Goal: Task Accomplishment & Management: Manage account settings

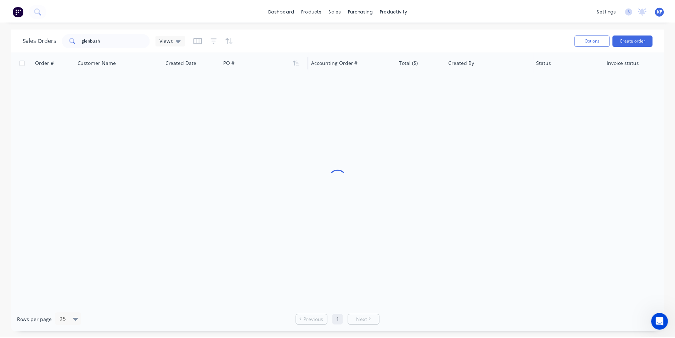
scroll to position [1, 0]
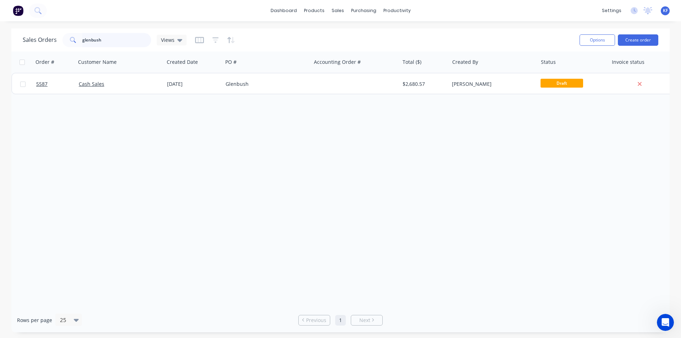
click at [34, 33] on div "Sales Orders glenbush Views" at bounding box center [105, 40] width 164 height 14
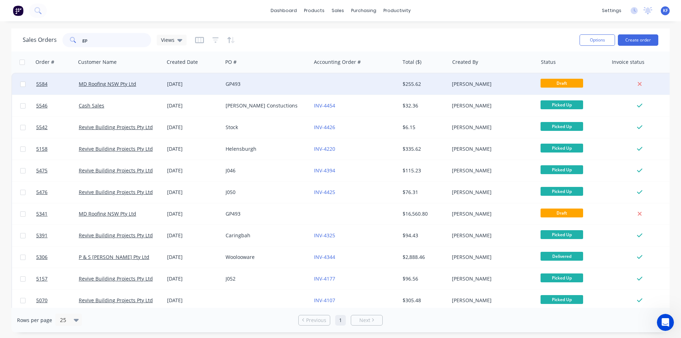
type input "gp"
click at [242, 82] on div "GP493" at bounding box center [264, 83] width 79 height 7
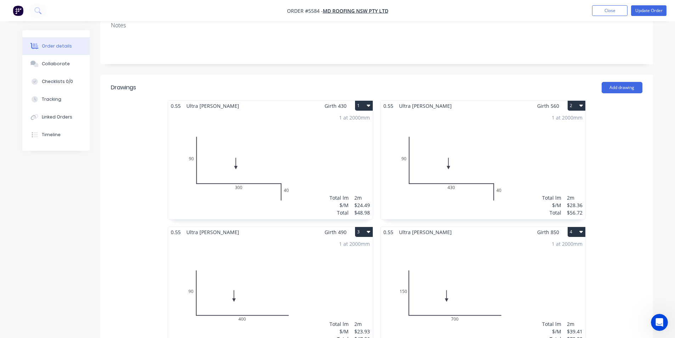
scroll to position [106, 0]
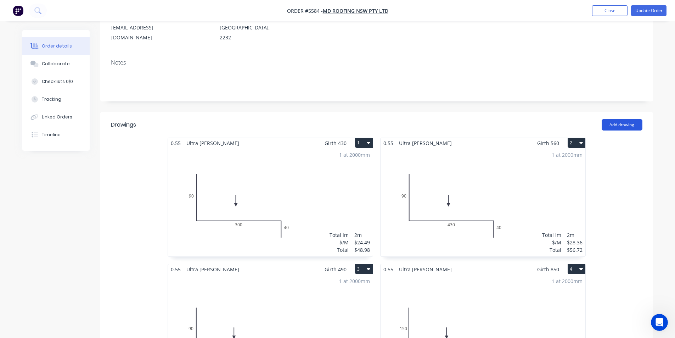
click at [616, 119] on button "Add drawing" at bounding box center [622, 124] width 41 height 11
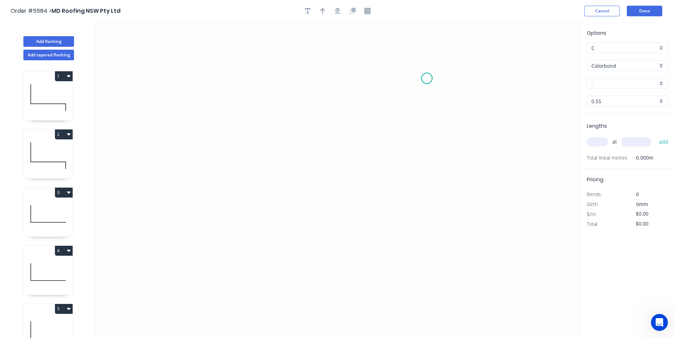
click at [427, 78] on icon "0" at bounding box center [338, 180] width 484 height 316
drag, startPoint x: 241, startPoint y: 75, endPoint x: 247, endPoint y: 132, distance: 57.0
click at [241, 75] on icon "0" at bounding box center [338, 180] width 484 height 316
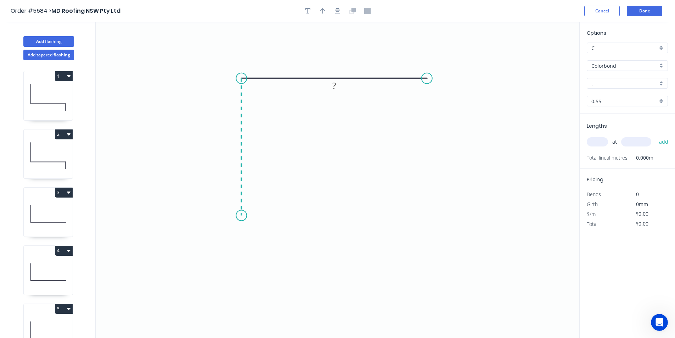
click at [241, 215] on icon "0 ?" at bounding box center [338, 180] width 484 height 316
click at [217, 237] on icon "0 ? ?" at bounding box center [338, 180] width 484 height 316
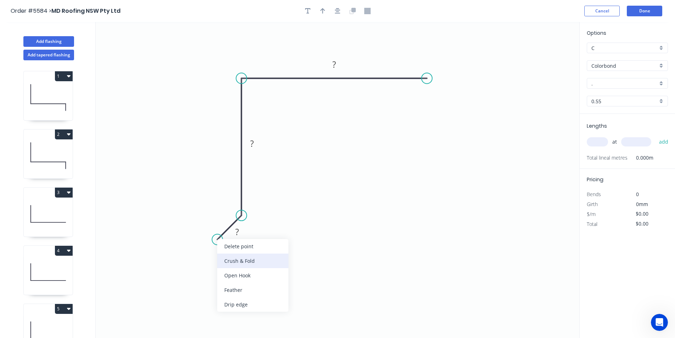
click at [232, 258] on div "Crush & Fold" at bounding box center [252, 260] width 71 height 15
click at [241, 236] on rect at bounding box center [237, 232] width 14 height 10
drag, startPoint x: 200, startPoint y: 223, endPoint x: 194, endPoint y: 258, distance: 36.0
click at [194, 257] on rect at bounding box center [208, 249] width 28 height 15
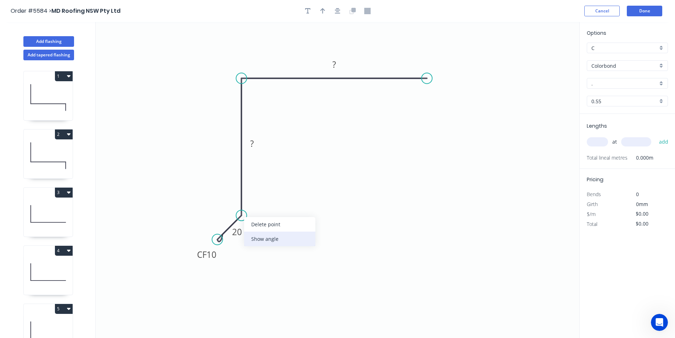
click at [259, 241] on div "Show angle" at bounding box center [279, 238] width 71 height 15
click at [226, 207] on tspan "º" at bounding box center [226, 208] width 3 height 12
click at [254, 146] on rect at bounding box center [252, 144] width 14 height 10
click at [338, 64] on rect at bounding box center [334, 65] width 14 height 10
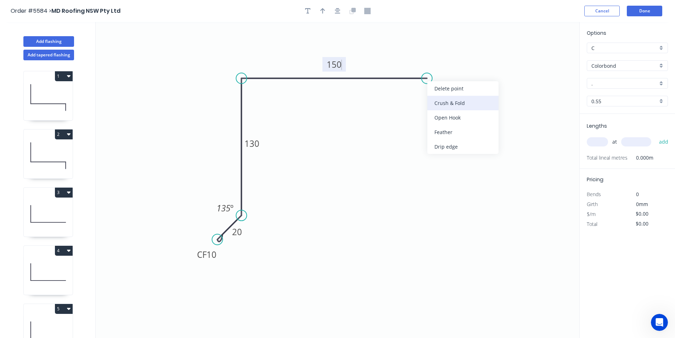
click at [462, 108] on div "Crush & Fold" at bounding box center [462, 103] width 71 height 15
type input "$15.95"
click at [340, 12] on icon "button" at bounding box center [338, 11] width 6 height 6
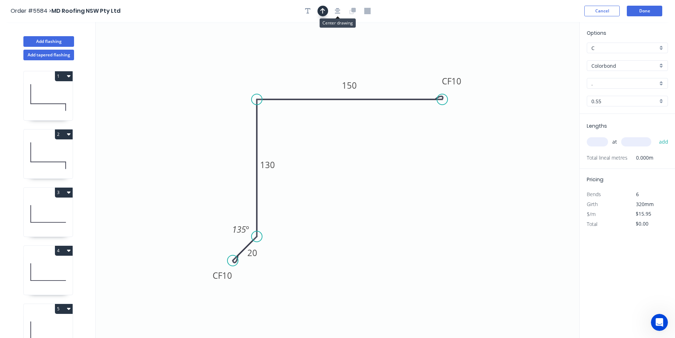
click at [326, 11] on button "button" at bounding box center [323, 11] width 11 height 11
click at [237, 93] on icon at bounding box center [239, 86] width 6 height 23
click at [630, 68] on input "Colorbond" at bounding box center [625, 65] width 66 height 7
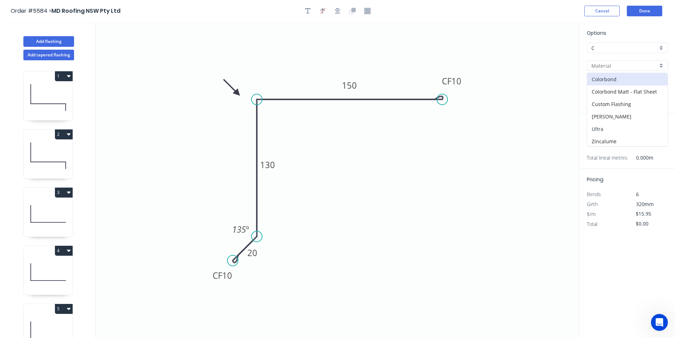
click at [617, 127] on div "Ultra" at bounding box center [627, 129] width 80 height 12
type input "Ultra"
type input "Dune"
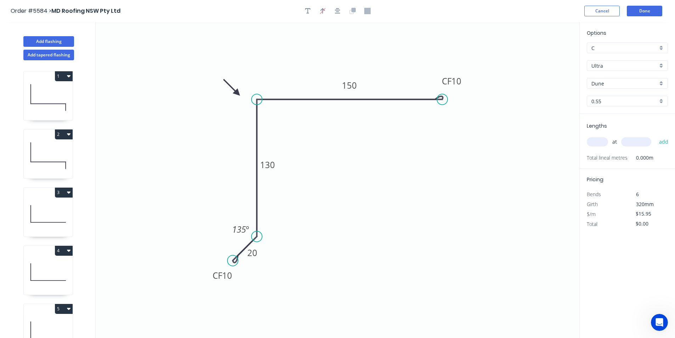
type input "$20.93"
click at [621, 86] on input "Dune" at bounding box center [625, 83] width 66 height 7
click at [618, 95] on div "Shale Grey" at bounding box center [627, 97] width 80 height 12
type input "Shale Grey"
click at [600, 138] on input "text" at bounding box center [597, 141] width 21 height 9
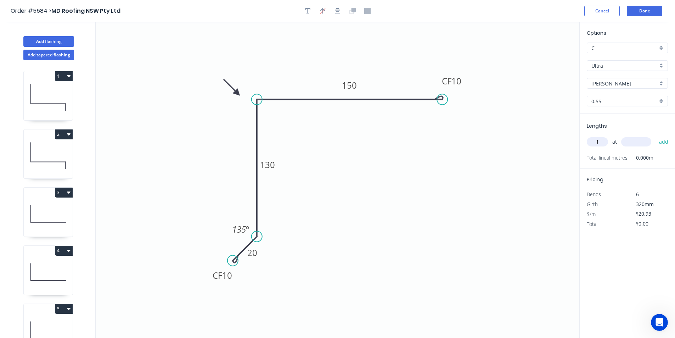
type input "1"
type input "3000"
click at [656, 136] on button "add" at bounding box center [664, 142] width 17 height 12
type input "$62.79"
click at [648, 12] on button "Done" at bounding box center [644, 11] width 35 height 11
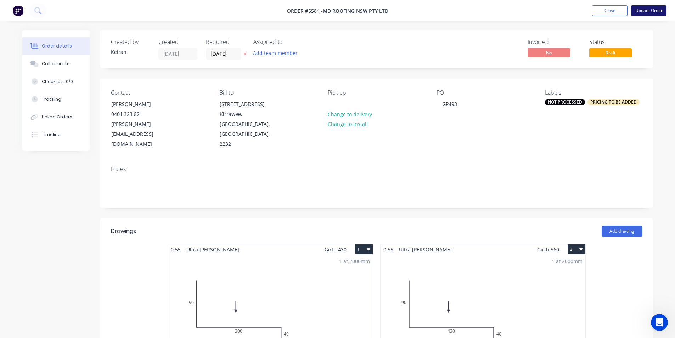
click at [649, 13] on button "Update Order" at bounding box center [648, 10] width 35 height 11
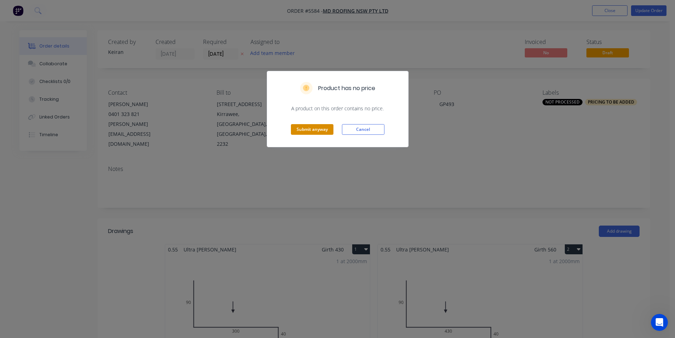
click at [323, 132] on button "Submit anyway" at bounding box center [312, 129] width 43 height 11
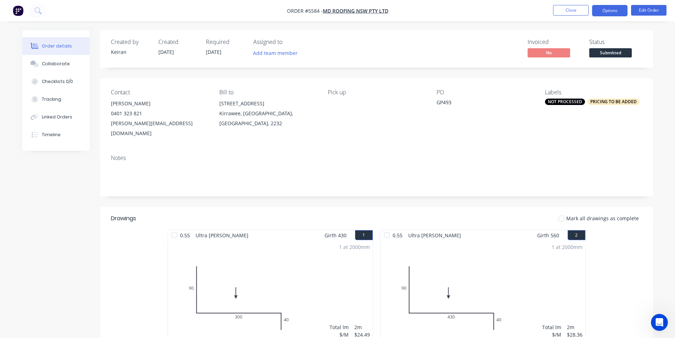
click at [614, 15] on button "Options" at bounding box center [609, 10] width 35 height 11
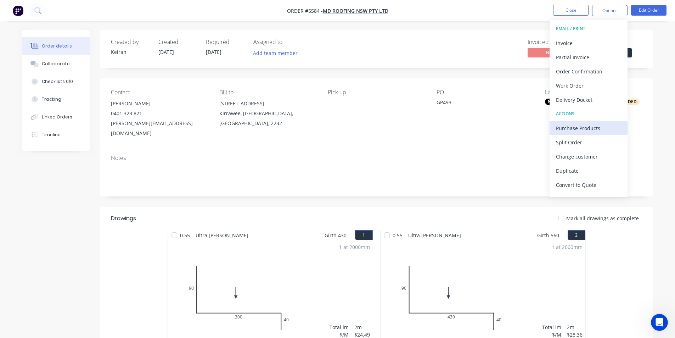
click at [592, 129] on div "Purchase Products" at bounding box center [588, 128] width 65 height 10
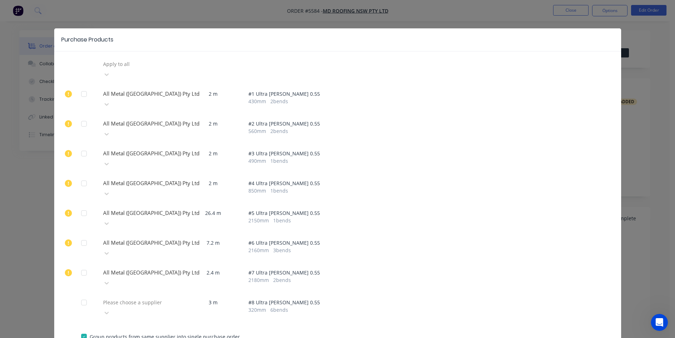
click at [85, 295] on div at bounding box center [84, 302] width 14 height 14
click at [162, 80] on div "Please choose a supplier" at bounding box center [139, 68] width 78 height 21
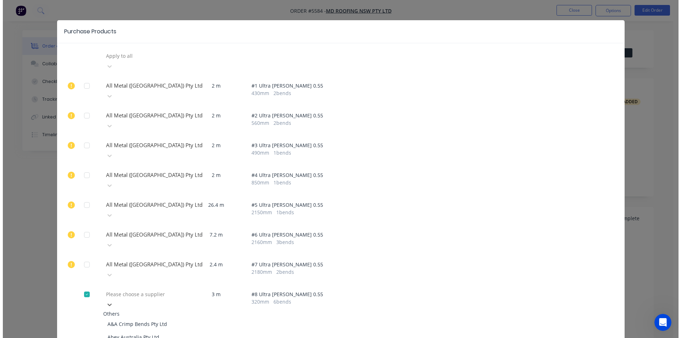
scroll to position [35, 0]
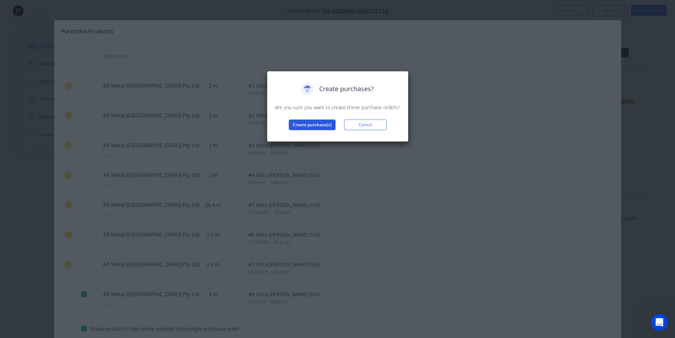
click at [301, 127] on button "Create purchase(s)" at bounding box center [312, 124] width 47 height 11
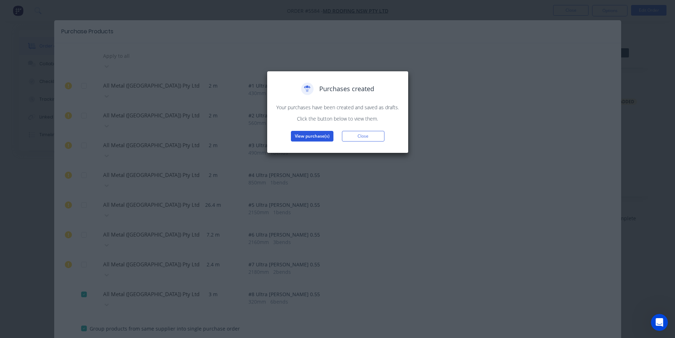
click at [307, 137] on button "View purchase(s)" at bounding box center [312, 136] width 43 height 11
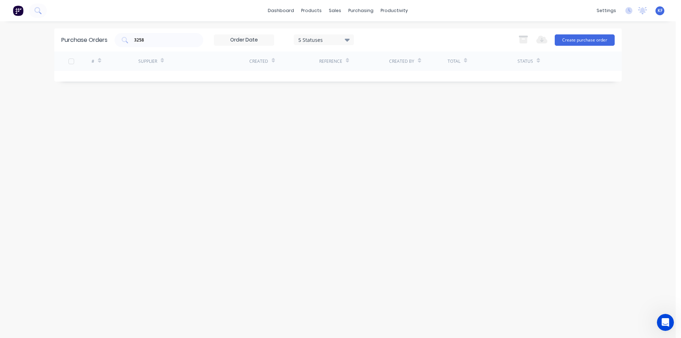
drag, startPoint x: 130, startPoint y: 37, endPoint x: 103, endPoint y: 28, distance: 27.9
click at [110, 32] on div "Purchase Orders 3258 5 Statuses 5 Statuses Export to Excel (XLSX) Create purcha…" at bounding box center [337, 39] width 567 height 23
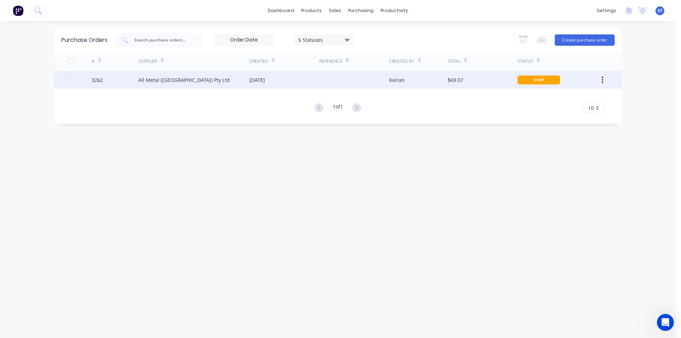
click at [284, 80] on div "27 Aug 2025" at bounding box center [284, 80] width 70 height 18
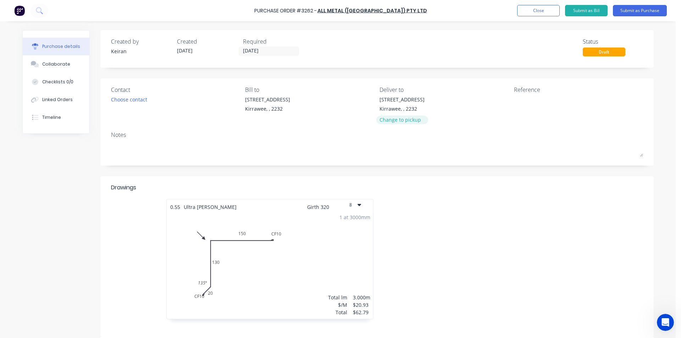
click at [409, 122] on div "Change to pickup" at bounding box center [401, 119] width 45 height 7
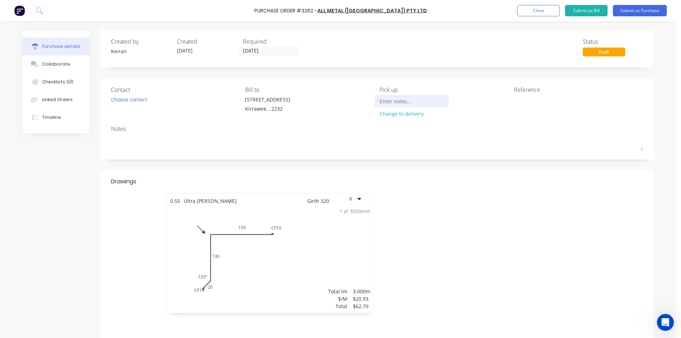
click at [396, 106] on div at bounding box center [411, 101] width 65 height 11
click at [396, 102] on input at bounding box center [411, 101] width 65 height 11
type input "From Brookvale"
click at [259, 53] on input "27/08/25" at bounding box center [269, 51] width 60 height 9
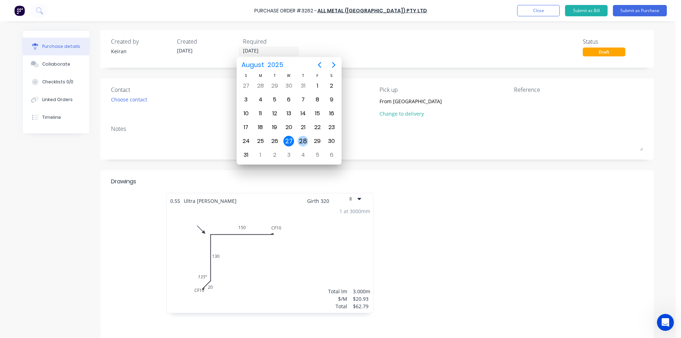
click at [307, 141] on div "28" at bounding box center [302, 141] width 11 height 11
type input "28/08/25"
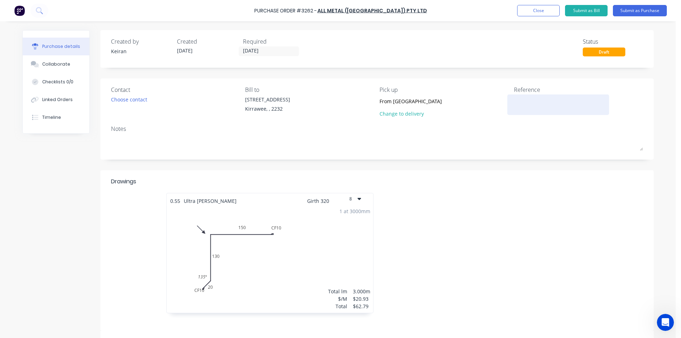
click at [537, 101] on textarea at bounding box center [558, 104] width 89 height 16
type textarea "x"
type textarea "G"
type textarea "x"
type textarea "GP"
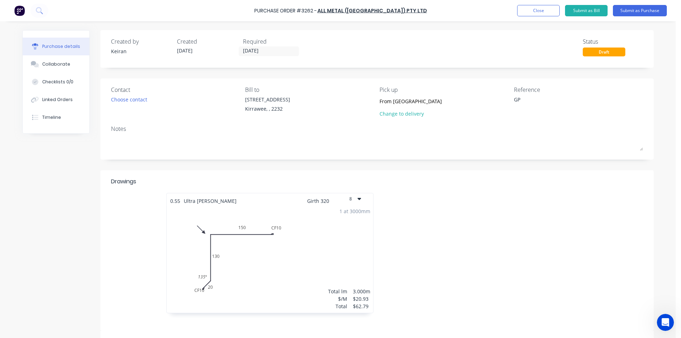
type textarea "x"
type textarea "GP4"
type textarea "x"
type textarea "GP49"
type textarea "x"
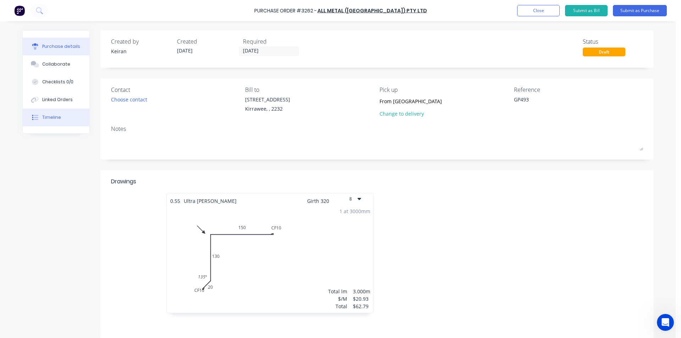
type textarea "GP493"
type textarea "x"
type textarea "GP493"
click at [61, 116] on button "Timeline" at bounding box center [56, 117] width 67 height 18
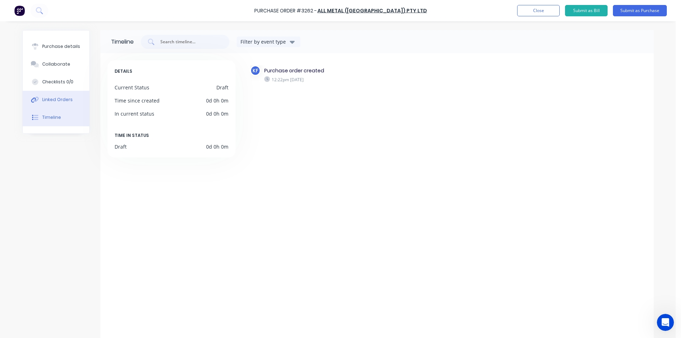
click at [58, 98] on div "Linked Orders" at bounding box center [57, 99] width 30 height 6
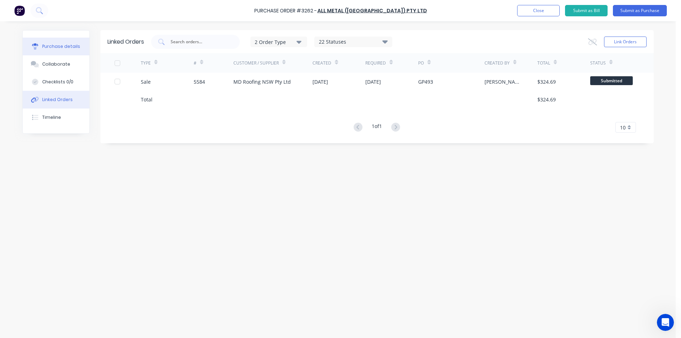
click at [68, 42] on button "Purchase details" at bounding box center [56, 47] width 67 height 18
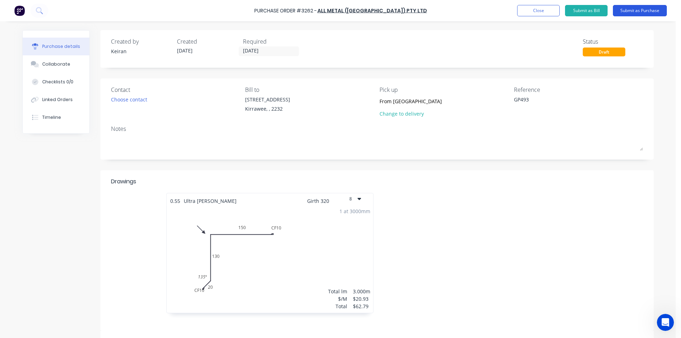
click at [631, 13] on button "Submit as Purchase" at bounding box center [639, 10] width 54 height 11
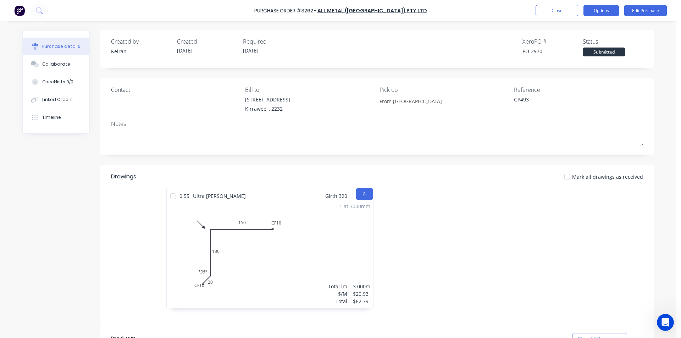
click at [605, 6] on button "Options" at bounding box center [600, 10] width 35 height 11
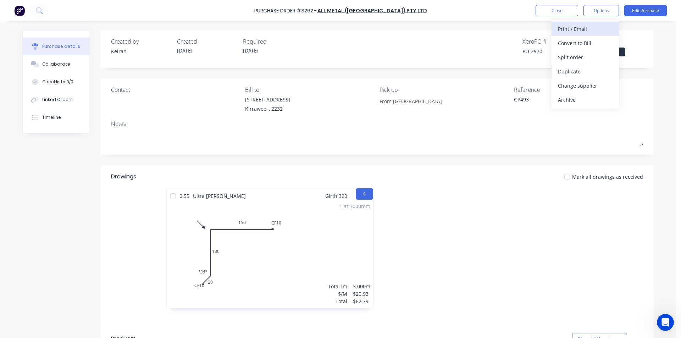
click at [590, 30] on div "Print / Email" at bounding box center [585, 29] width 55 height 10
click at [575, 61] on div "Without pricing" at bounding box center [585, 57] width 55 height 10
type textarea "x"
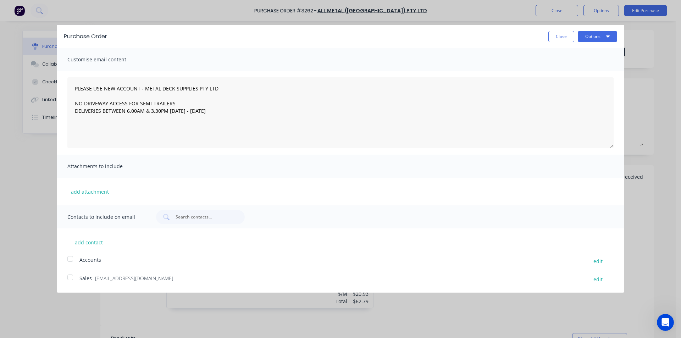
drag, startPoint x: 71, startPoint y: 275, endPoint x: 98, endPoint y: 258, distance: 31.9
click at [71, 275] on div at bounding box center [70, 277] width 14 height 14
click at [591, 38] on button "Options" at bounding box center [596, 36] width 39 height 11
click at [575, 53] on div "Print" at bounding box center [583, 54] width 55 height 10
type textarea "PLEASE USE NEW ACCOUNT - METAL DECK SUPPLIES PTY LTD NO DRIVEWAY ACCESS FOR SEM…"
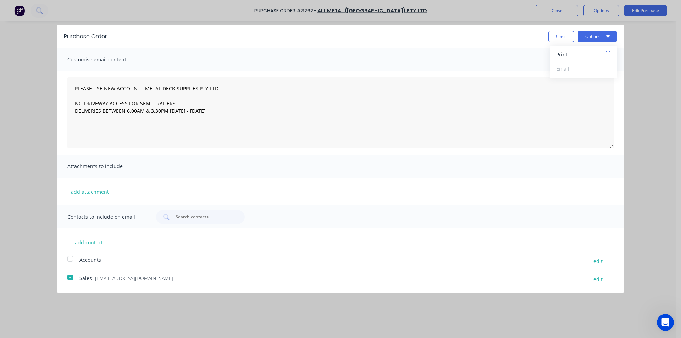
type textarea "x"
type textarea "PLEASE USE NEW ACCOUNT - METAL DECK SUPPLIES PTY LTD NO DRIVEWAY ACCESS FOR SEM…"
click at [562, 36] on button "Close" at bounding box center [561, 36] width 26 height 11
type textarea "x"
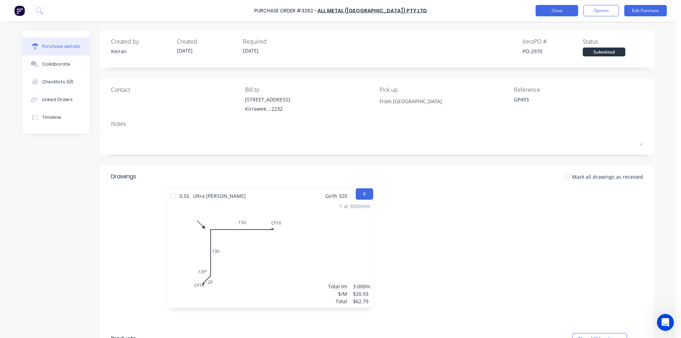
click at [551, 12] on button "Close" at bounding box center [556, 10] width 43 height 11
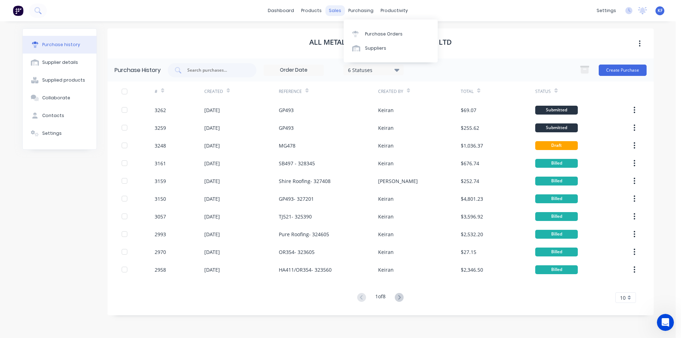
click at [334, 8] on div "sales" at bounding box center [334, 10] width 19 height 11
click at [354, 32] on div "Sales Orders" at bounding box center [361, 34] width 29 height 6
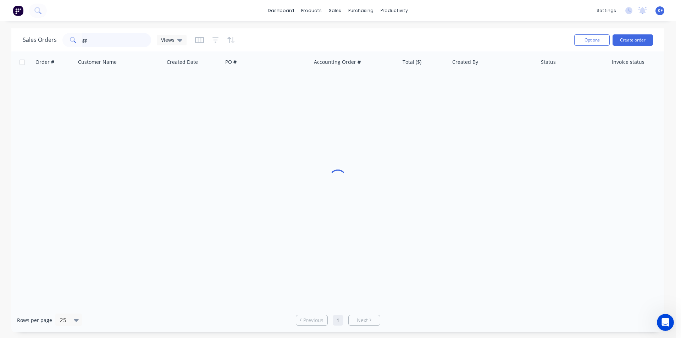
click at [71, 36] on div "gp" at bounding box center [106, 40] width 89 height 14
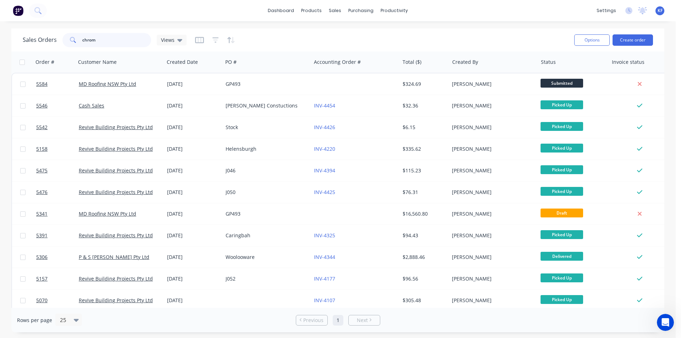
type input "chrome"
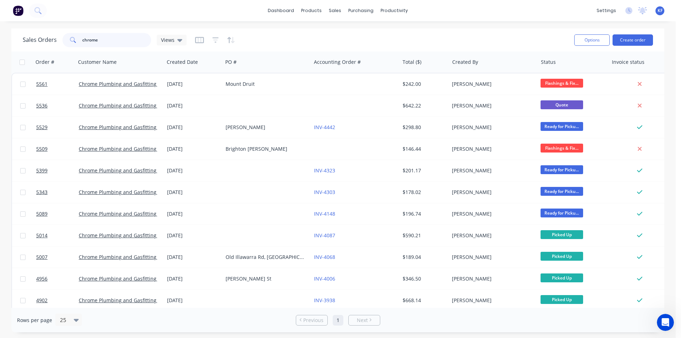
drag, startPoint x: 119, startPoint y: 43, endPoint x: 78, endPoint y: 36, distance: 41.8
click at [78, 36] on div "chrome" at bounding box center [106, 40] width 89 height 14
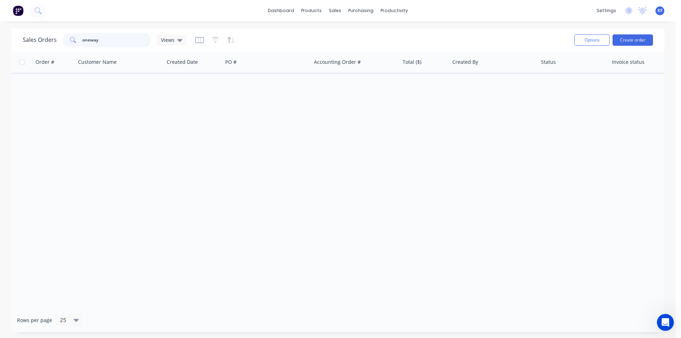
click at [88, 41] on input "oneway" at bounding box center [116, 40] width 69 height 14
click at [90, 39] on input "oneway" at bounding box center [116, 40] width 69 height 14
click at [87, 40] on input "on way" at bounding box center [116, 40] width 69 height 14
type input "one way"
click at [335, 7] on div "sales" at bounding box center [334, 10] width 19 height 11
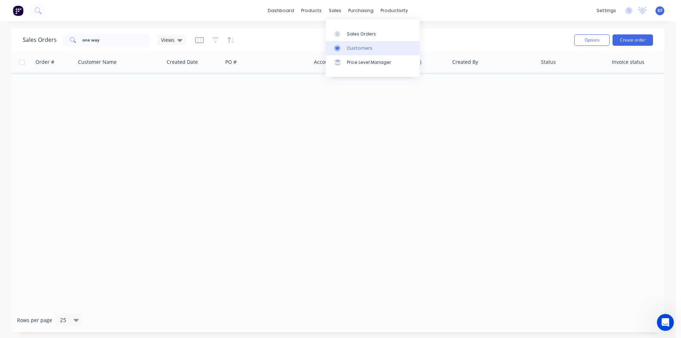
click at [353, 46] on div "Customers" at bounding box center [360, 48] width 26 height 6
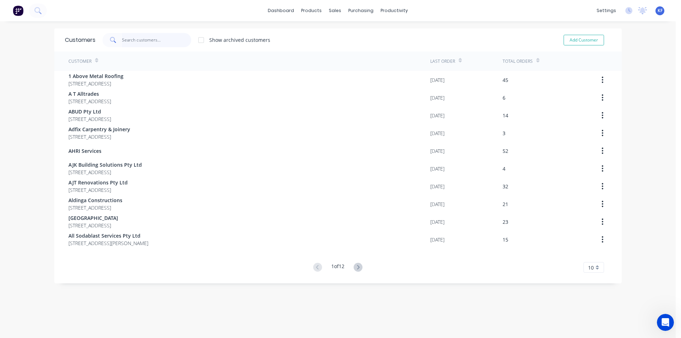
click at [147, 41] on input "text" at bounding box center [156, 40] width 69 height 14
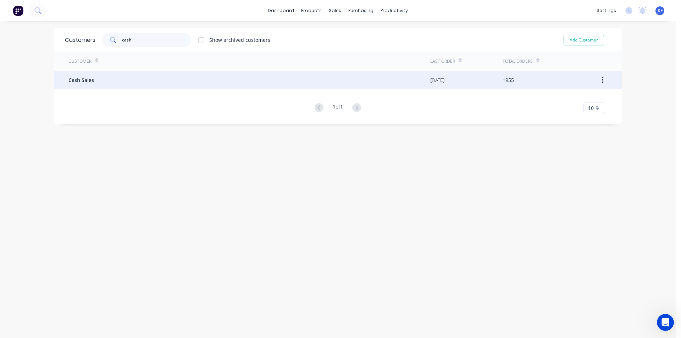
type input "cash"
click at [199, 79] on div "Cash Sales" at bounding box center [249, 80] width 362 height 18
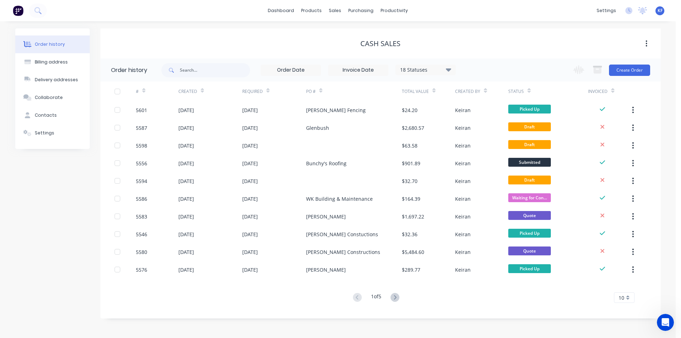
click at [452, 76] on div "18 Statuses Invoice Status Invoiced Not Invoiced Partial Order Status All Archi…" at bounding box center [308, 69] width 294 height 23
click at [450, 73] on icon at bounding box center [448, 69] width 5 height 9
click at [473, 159] on div "All" at bounding box center [440, 155] width 89 height 14
click at [484, 151] on label at bounding box center [484, 151] width 0 height 0
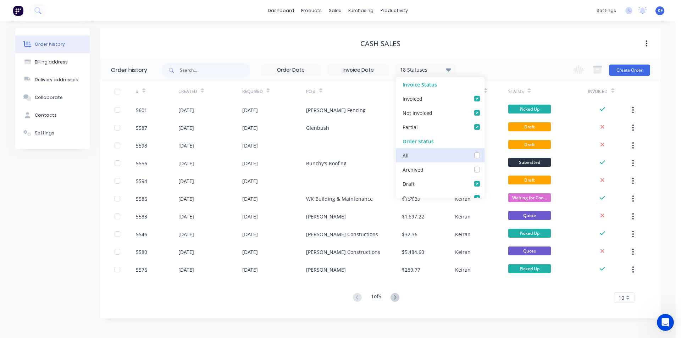
click at [484, 157] on input "checkbox" at bounding box center [487, 154] width 6 height 7
checkbox input "true"
click at [496, 62] on div "19 Statuses Invoice Status Invoiced Not Invoiced Partial Order Status All Archi…" at bounding box center [410, 69] width 499 height 23
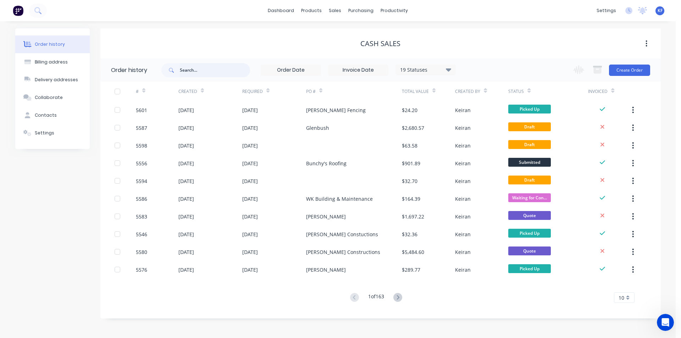
click at [205, 71] on input "text" at bounding box center [215, 70] width 70 height 14
type input "one"
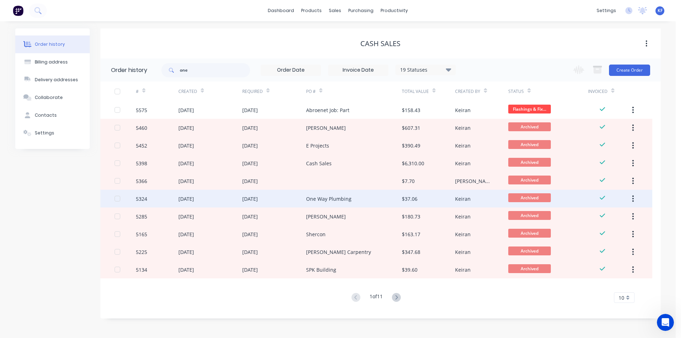
click at [357, 202] on div "One Way Plumbing" at bounding box center [354, 199] width 96 height 18
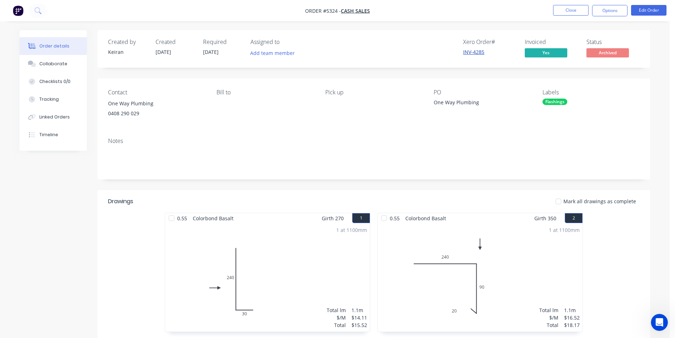
click at [482, 50] on link "INV-4285" at bounding box center [473, 52] width 21 height 7
click at [599, 56] on span "Archived" at bounding box center [608, 52] width 43 height 9
click at [54, 65] on div "Collaborate" at bounding box center [53, 64] width 28 height 6
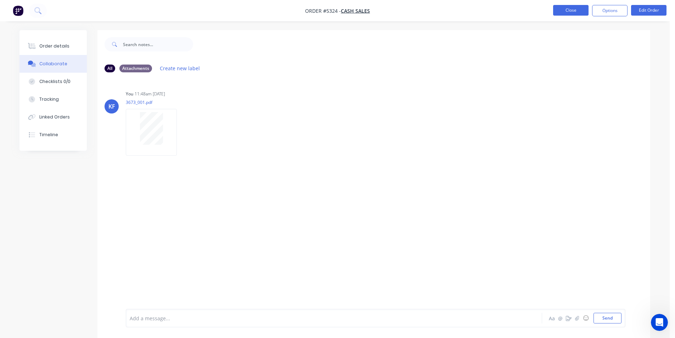
click at [564, 13] on button "Close" at bounding box center [570, 10] width 35 height 11
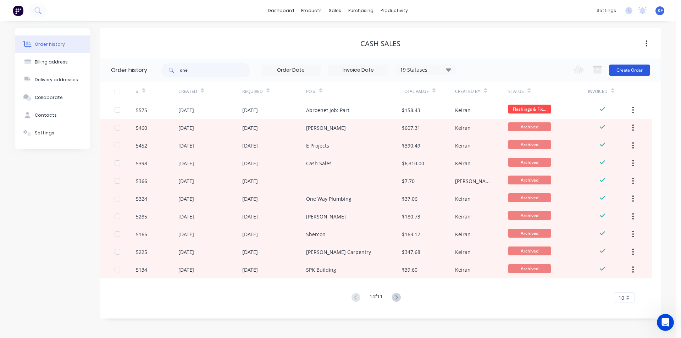
click at [629, 75] on div "Change order status Truck Pickups Submitted LO & SCG Orders TBA Waiting for Con…" at bounding box center [609, 69] width 81 height 23
click at [629, 71] on button "Create Order" at bounding box center [629, 70] width 41 height 11
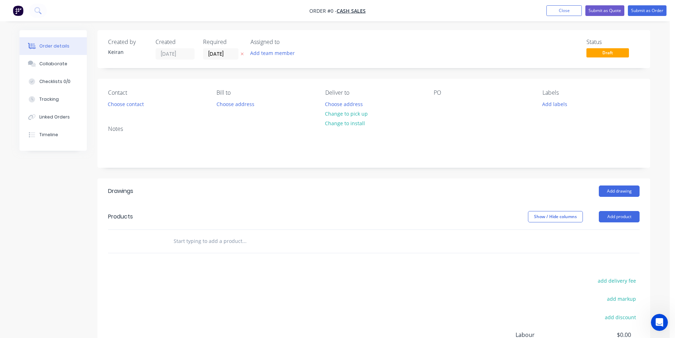
click at [275, 236] on input "text" at bounding box center [244, 241] width 142 height 14
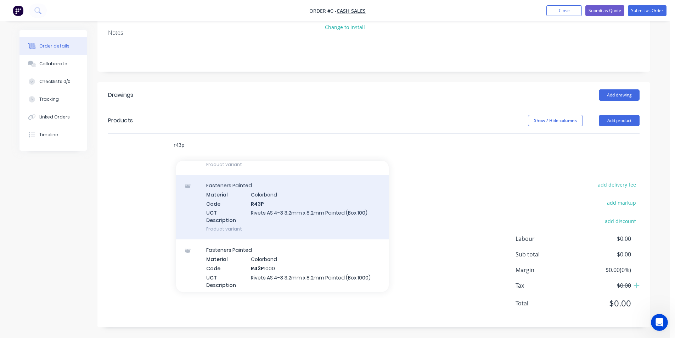
scroll to position [213, 0]
type input "r43p"
click at [296, 217] on div "Fasteners Painted Material Colorbond Code R43P UCT Description Rivets AS 4-3 3.…" at bounding box center [282, 205] width 213 height 65
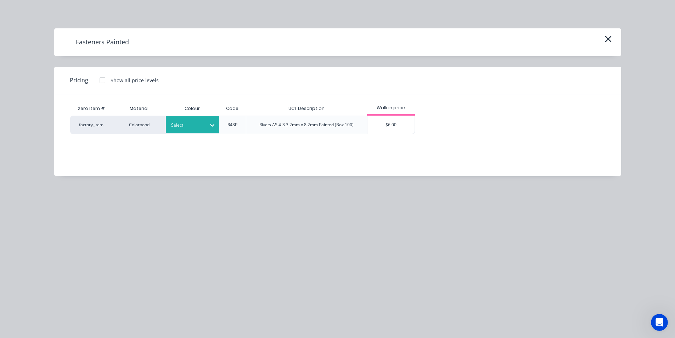
click at [209, 124] on icon at bounding box center [212, 125] width 7 height 7
type input "b"
drag, startPoint x: 211, startPoint y: 166, endPoint x: 216, endPoint y: 166, distance: 5.3
click at [89, 272] on div "Basalt" at bounding box center [44, 278] width 89 height 13
click at [387, 116] on div "$6.00" at bounding box center [391, 125] width 47 height 18
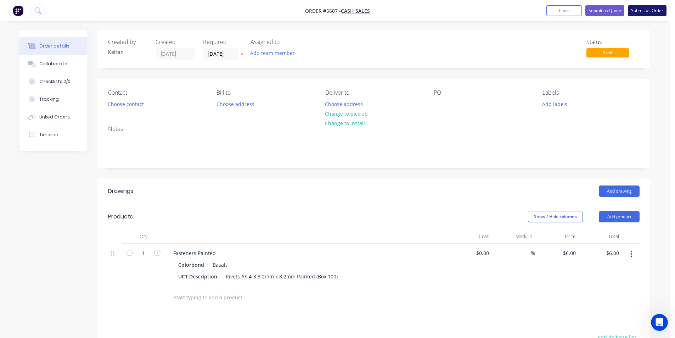
click at [644, 8] on button "Submit as Order" at bounding box center [647, 10] width 39 height 11
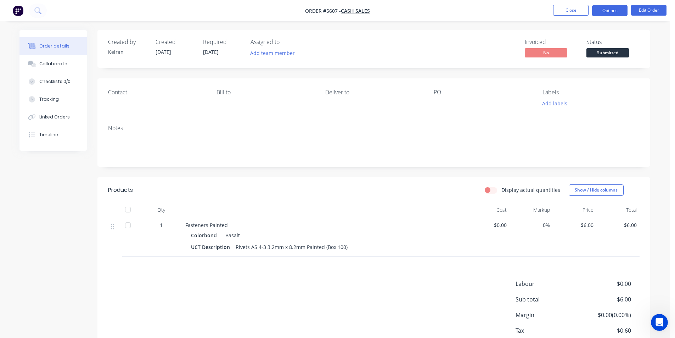
click at [613, 13] on button "Options" at bounding box center [609, 10] width 35 height 11
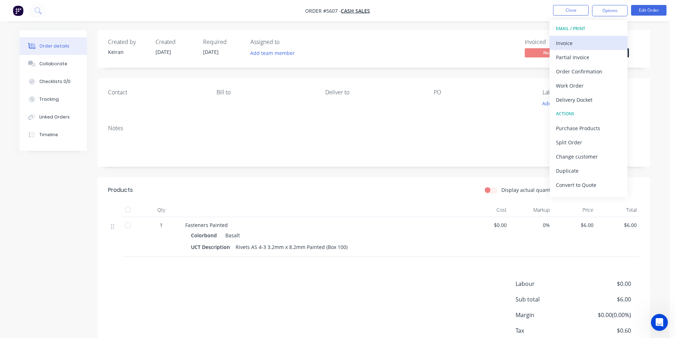
click at [594, 40] on div "Invoice" at bounding box center [588, 43] width 65 height 10
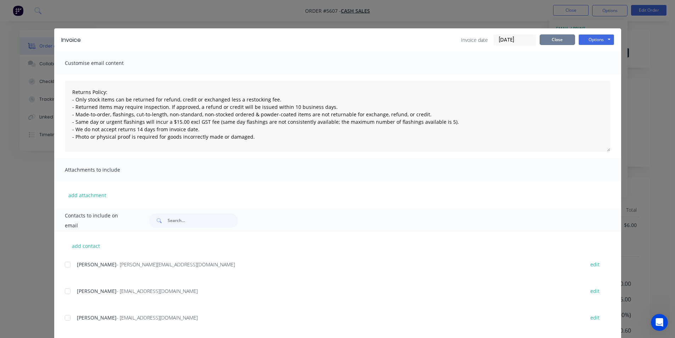
click at [564, 41] on button "Close" at bounding box center [557, 39] width 35 height 11
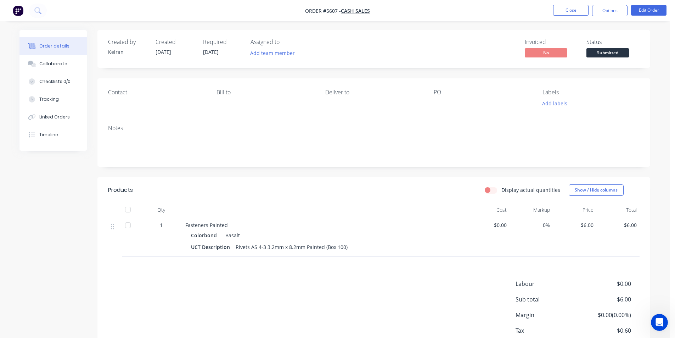
click at [443, 103] on div at bounding box center [478, 104] width 89 height 10
click at [434, 101] on div at bounding box center [478, 104] width 89 height 10
click at [649, 15] on button "Edit Order" at bounding box center [648, 10] width 35 height 11
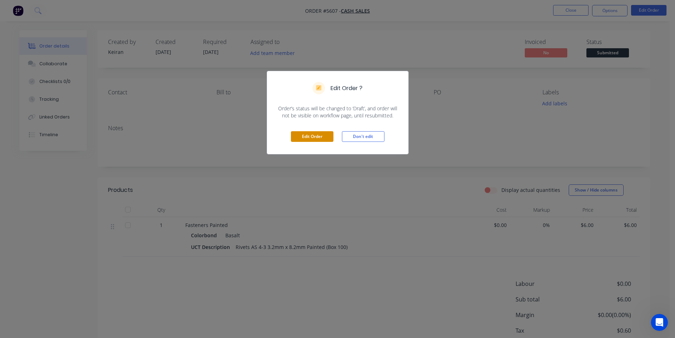
click at [309, 133] on button "Edit Order" at bounding box center [312, 136] width 43 height 11
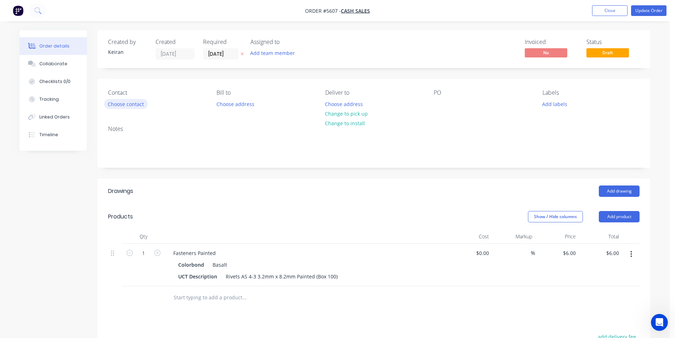
click at [127, 108] on button "Choose contact" at bounding box center [126, 104] width 44 height 10
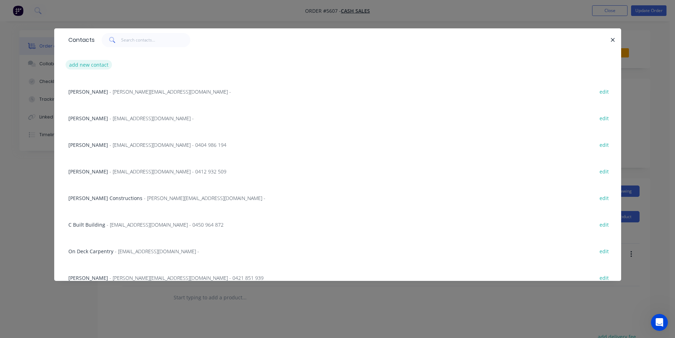
click at [95, 65] on button "add new contact" at bounding box center [89, 65] width 47 height 10
select select "AU"
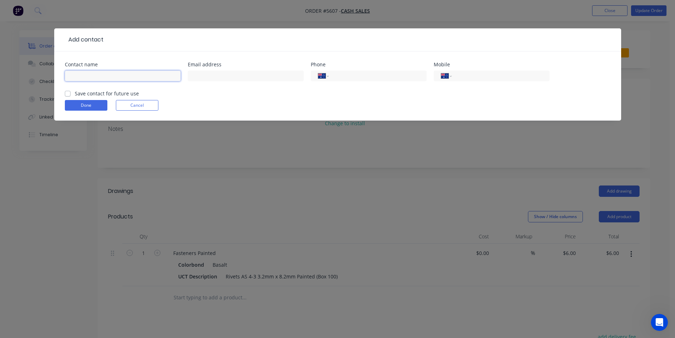
click at [105, 79] on input "text" at bounding box center [123, 76] width 116 height 11
type input "Cash Sales"
click at [93, 103] on button "Done" at bounding box center [86, 105] width 43 height 11
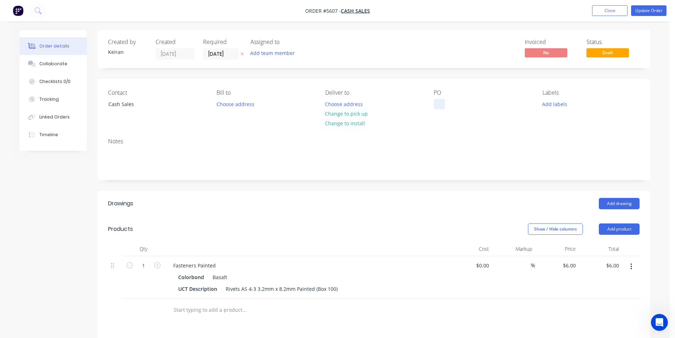
click at [444, 105] on div at bounding box center [439, 104] width 11 height 10
click at [644, 15] on button "Update Order" at bounding box center [648, 10] width 35 height 11
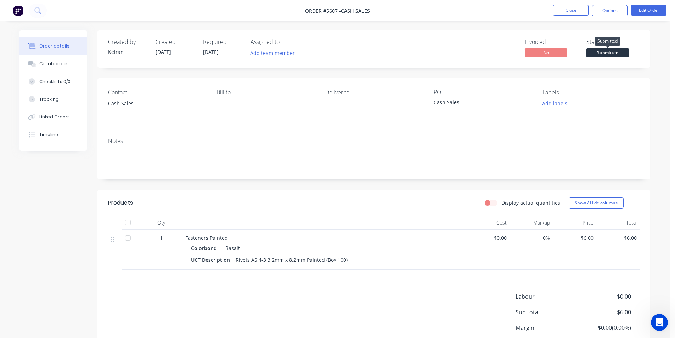
drag, startPoint x: 618, startPoint y: 51, endPoint x: 618, endPoint y: 61, distance: 10.3
click at [618, 51] on span "Submitted" at bounding box center [608, 52] width 43 height 9
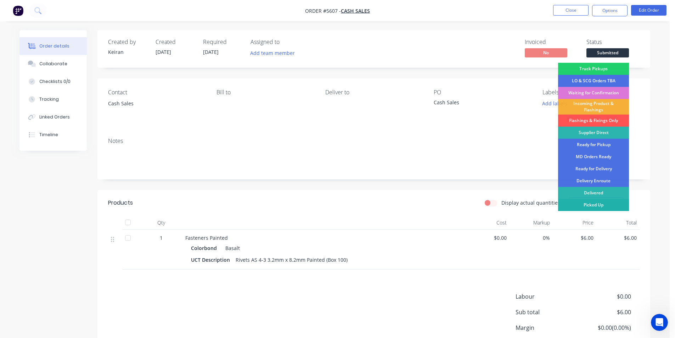
click at [610, 206] on div "Picked Up" at bounding box center [593, 205] width 71 height 12
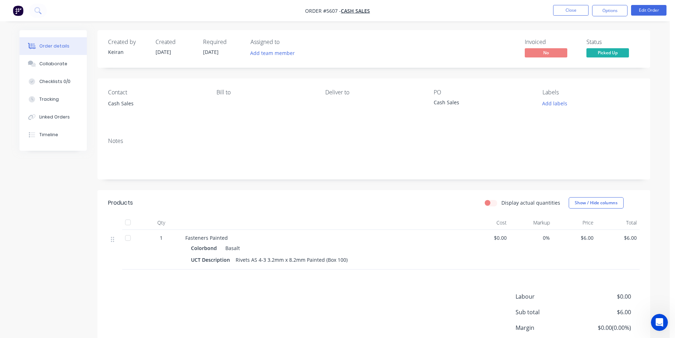
click at [610, 11] on button "Options" at bounding box center [609, 10] width 35 height 11
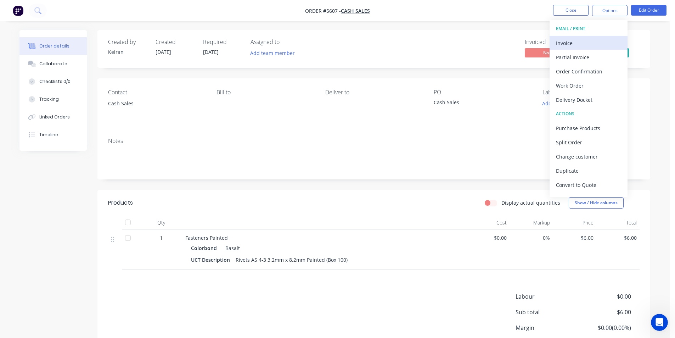
click at [592, 43] on div "Invoice" at bounding box center [588, 43] width 65 height 10
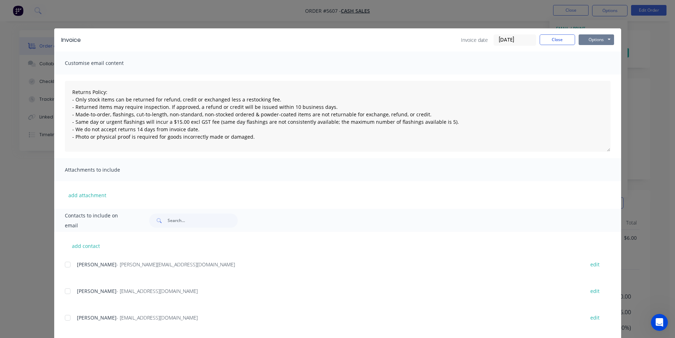
click at [586, 38] on button "Options" at bounding box center [596, 39] width 35 height 11
click at [589, 63] on button "Print" at bounding box center [601, 64] width 45 height 12
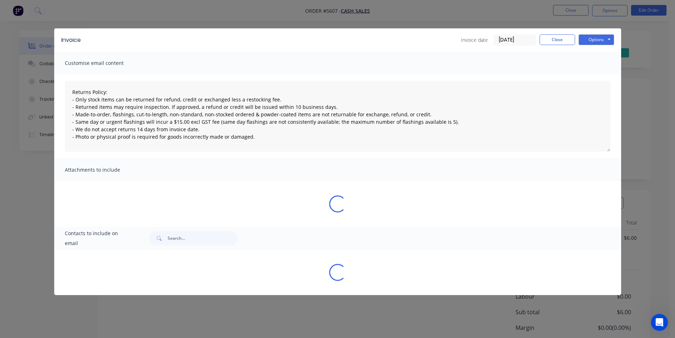
type textarea "Returns Policy: - Only stock items can be returned for refund, credit or exchan…"
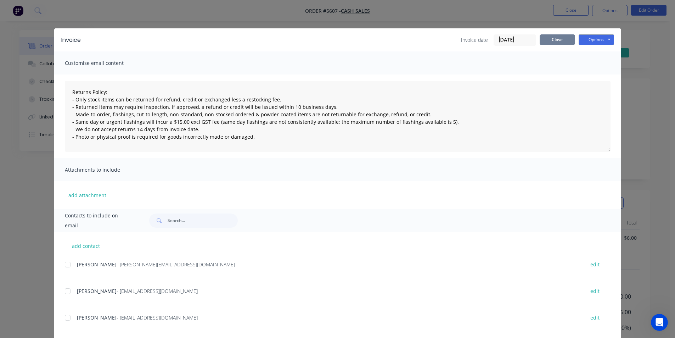
click at [552, 42] on button "Close" at bounding box center [557, 39] width 35 height 11
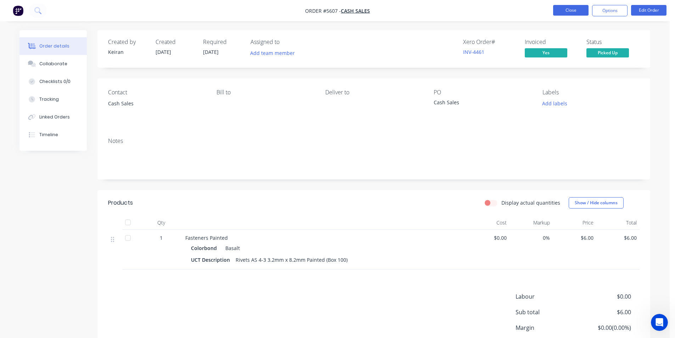
click at [565, 14] on button "Close" at bounding box center [570, 10] width 35 height 11
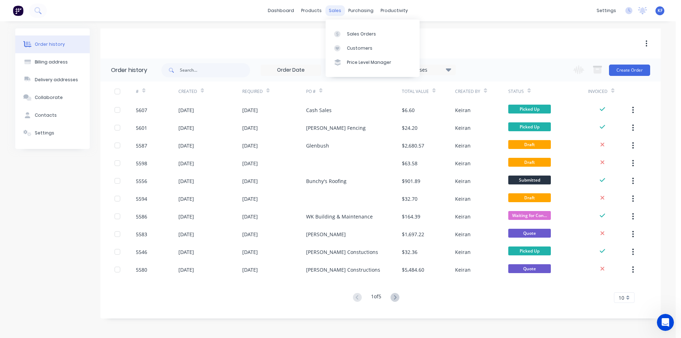
click at [335, 15] on div "sales" at bounding box center [334, 10] width 19 height 11
click at [344, 32] on div at bounding box center [339, 34] width 11 height 6
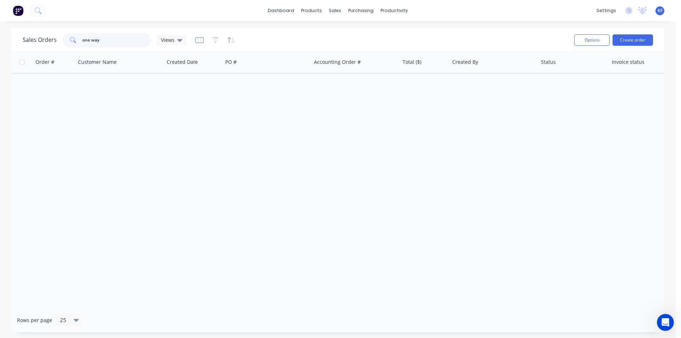
click at [44, 34] on div "Sales Orders one way Views" at bounding box center [105, 40] width 164 height 14
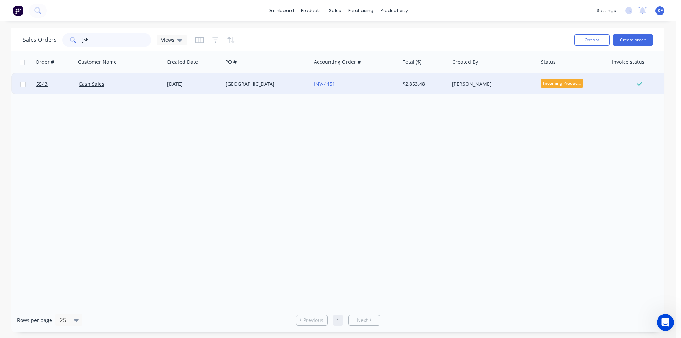
type input "jph"
click at [220, 89] on div "25 Aug 2025" at bounding box center [193, 83] width 58 height 21
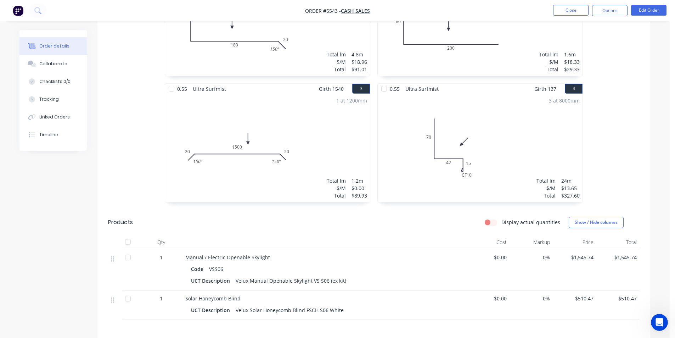
scroll to position [354, 0]
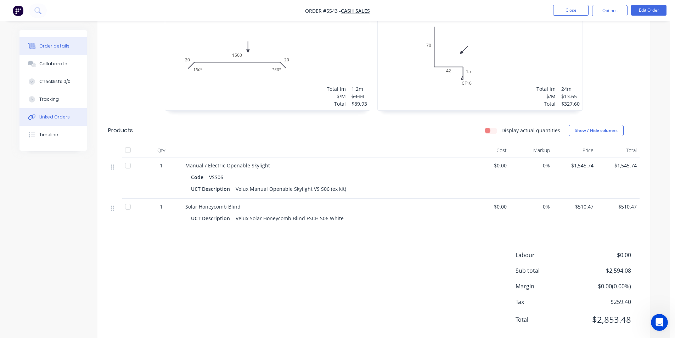
click at [66, 119] on div "Linked Orders" at bounding box center [54, 117] width 30 height 6
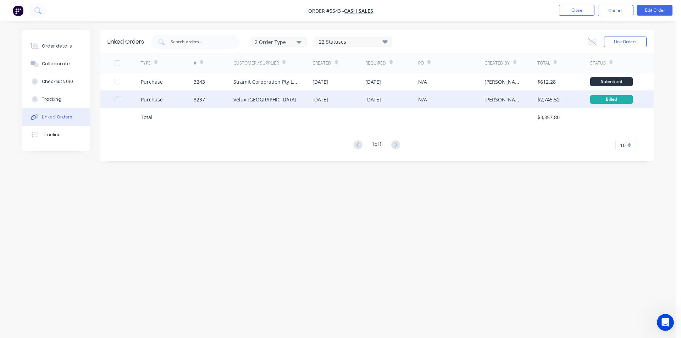
click at [262, 100] on div "Velux Australia" at bounding box center [264, 99] width 63 height 7
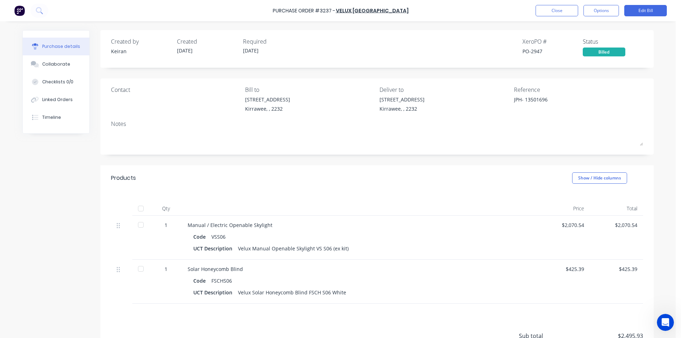
type textarea "x"
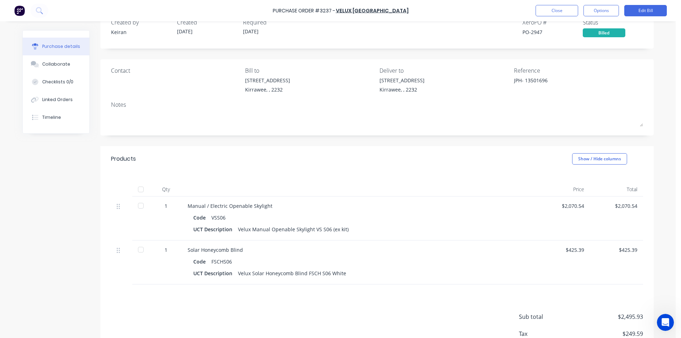
scroll to position [67, 0]
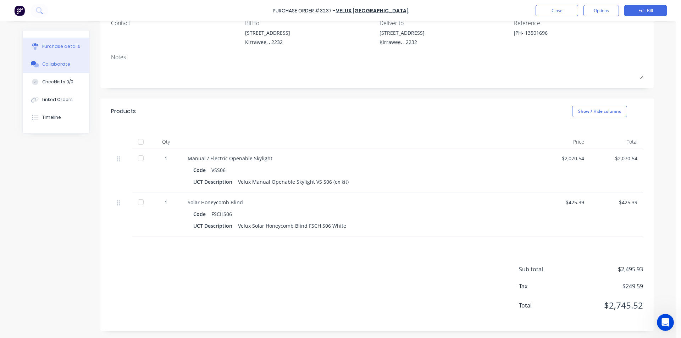
click at [70, 66] on button "Collaborate" at bounding box center [56, 64] width 67 height 18
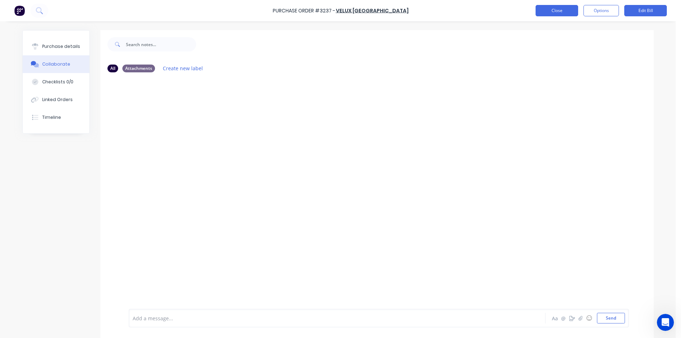
click at [550, 10] on button "Close" at bounding box center [556, 10] width 43 height 11
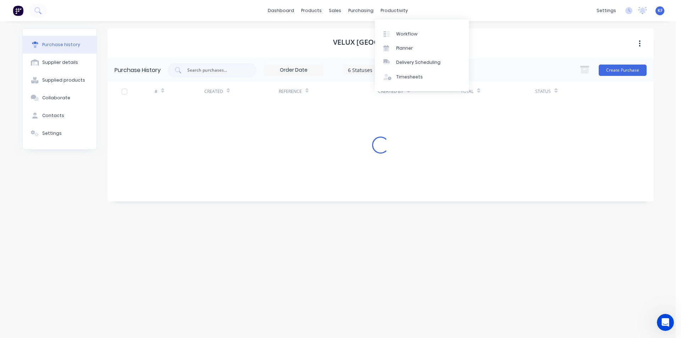
drag, startPoint x: 356, startPoint y: 9, endPoint x: 378, endPoint y: 30, distance: 31.1
click at [358, 10] on div "purchasing" at bounding box center [361, 10] width 32 height 11
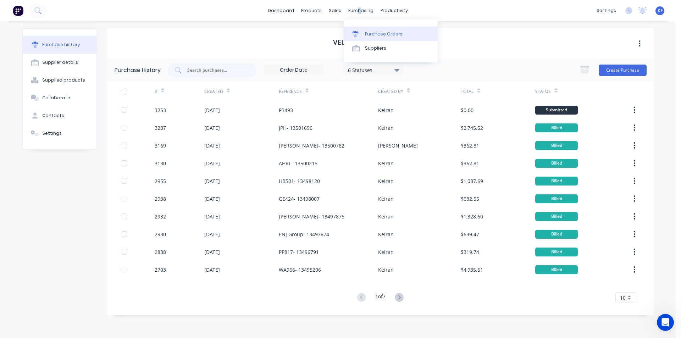
click at [378, 31] on div "Purchase Orders" at bounding box center [384, 34] width 38 height 6
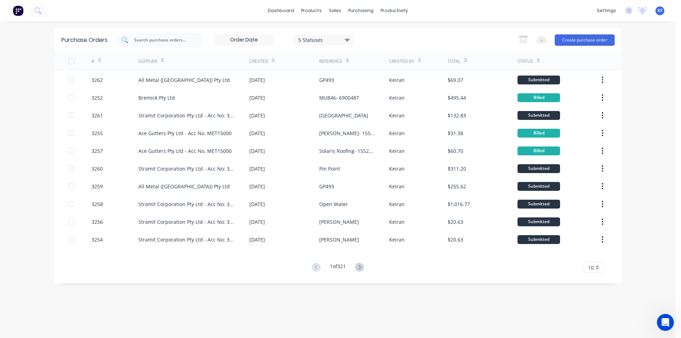
click at [189, 41] on input "text" at bounding box center [162, 40] width 59 height 7
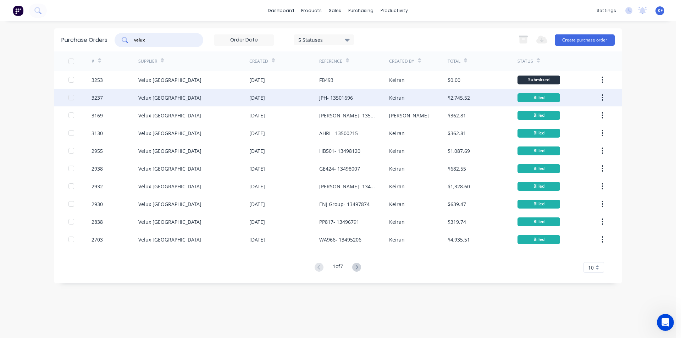
type input "velux"
click at [351, 97] on div "JPH- 13501696" at bounding box center [336, 97] width 34 height 7
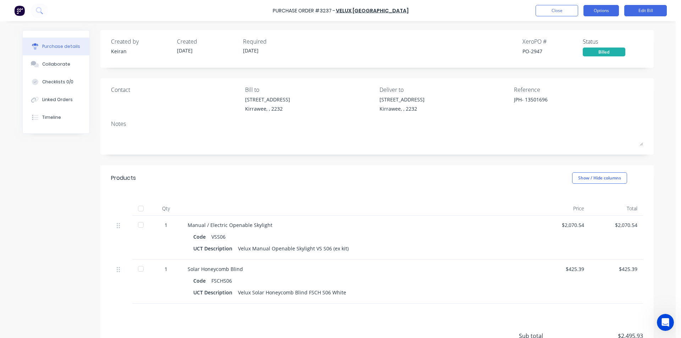
click at [607, 9] on button "Options" at bounding box center [600, 10] width 35 height 11
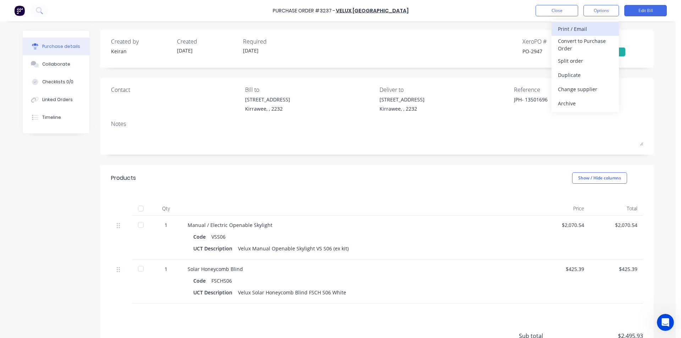
click at [590, 35] on button "Print / Email" at bounding box center [584, 29] width 67 height 14
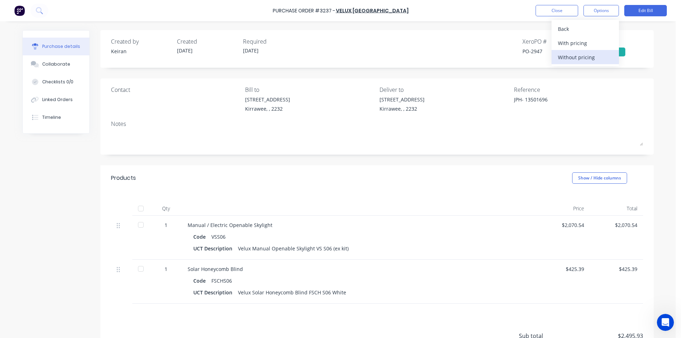
click at [582, 58] on div "Without pricing" at bounding box center [585, 57] width 55 height 10
type textarea "x"
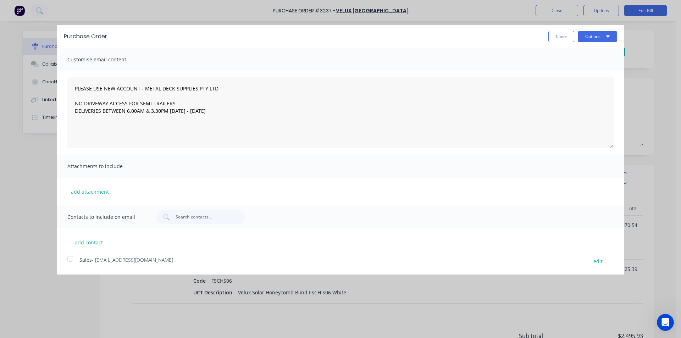
click at [600, 29] on div "Purchase Order Close Options" at bounding box center [340, 36] width 567 height 23
drag, startPoint x: 599, startPoint y: 39, endPoint x: 595, endPoint y: 45, distance: 7.2
click at [599, 39] on button "Options" at bounding box center [596, 36] width 39 height 11
click at [592, 51] on div "Print" at bounding box center [583, 54] width 55 height 10
type textarea "PLEASE USE NEW ACCOUNT - METAL DECK SUPPLIES PTY LTD NO DRIVEWAY ACCESS FOR SEM…"
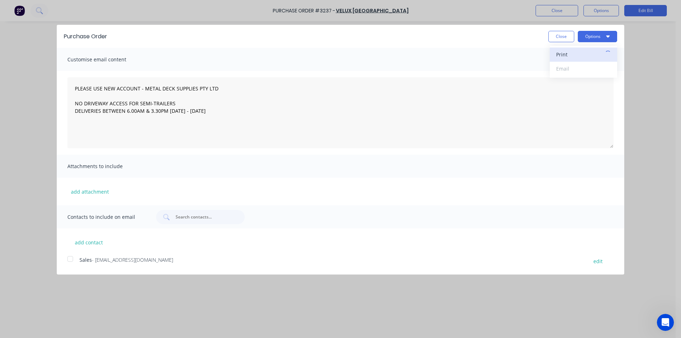
type textarea "x"
type textarea "PLEASE USE NEW ACCOUNT - METAL DECK SUPPLIES PTY LTD NO DRIVEWAY ACCESS FOR SEM…"
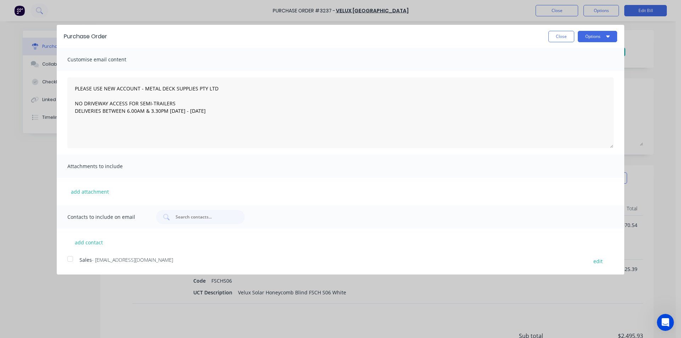
click at [559, 30] on div "Purchase Order Close Options" at bounding box center [340, 36] width 567 height 23
click at [561, 33] on button "Close" at bounding box center [561, 36] width 26 height 11
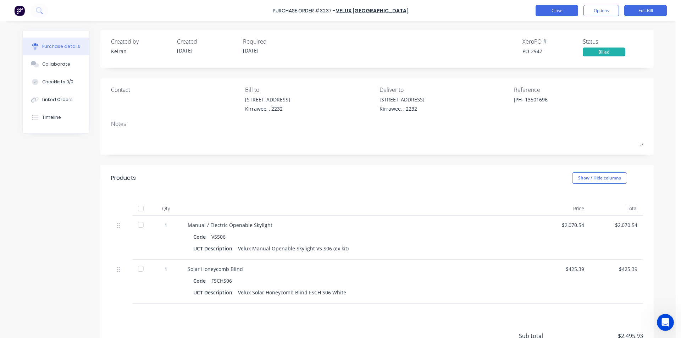
click at [552, 12] on button "Close" at bounding box center [556, 10] width 43 height 11
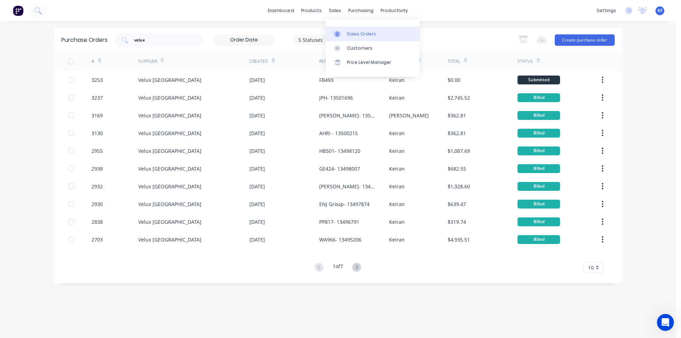
click at [349, 30] on link "Sales Orders" at bounding box center [372, 34] width 94 height 14
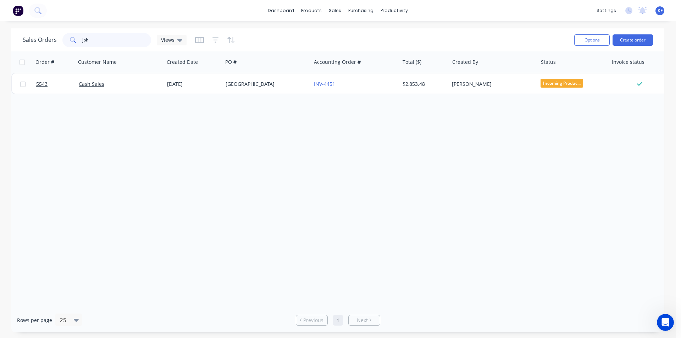
click at [74, 27] on div "dashboard products sales purchasing productivity dashboard products Product Cat…" at bounding box center [337, 169] width 675 height 338
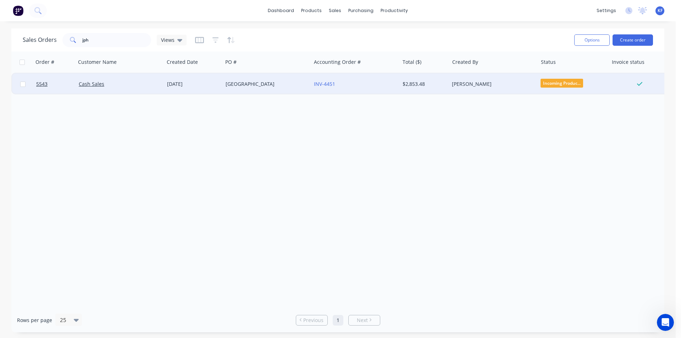
click at [113, 84] on div "Cash Sales" at bounding box center [118, 83] width 79 height 7
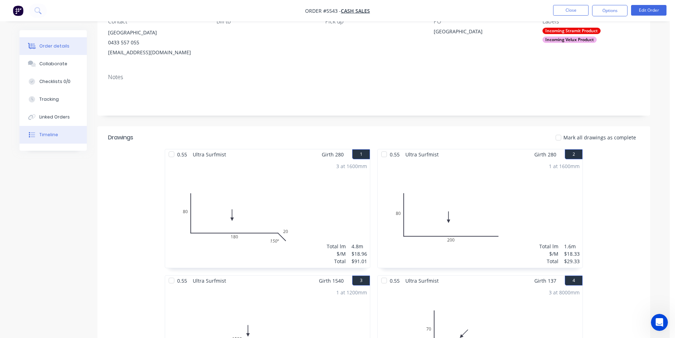
click at [54, 131] on button "Timeline" at bounding box center [52, 135] width 67 height 18
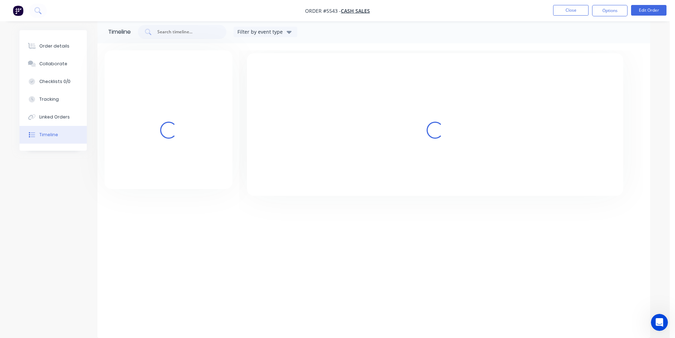
scroll to position [27, 0]
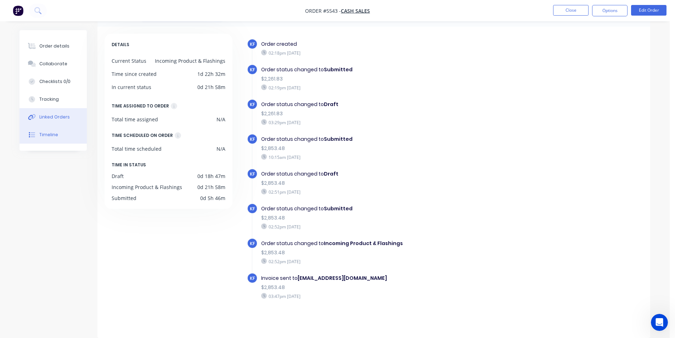
click at [56, 118] on div "Linked Orders" at bounding box center [54, 117] width 30 height 6
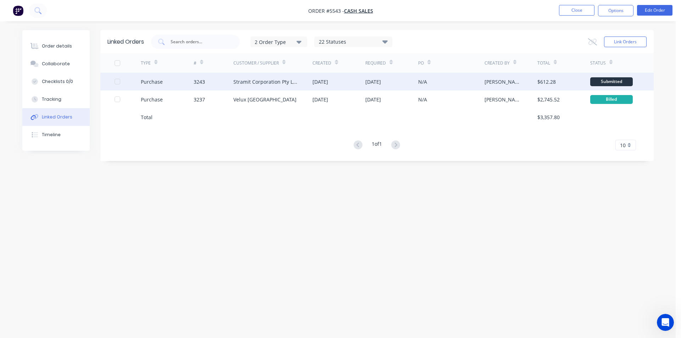
click at [257, 80] on div "Stramit Corporation Pty Ltd - Acc No: 32915" at bounding box center [265, 81] width 65 height 7
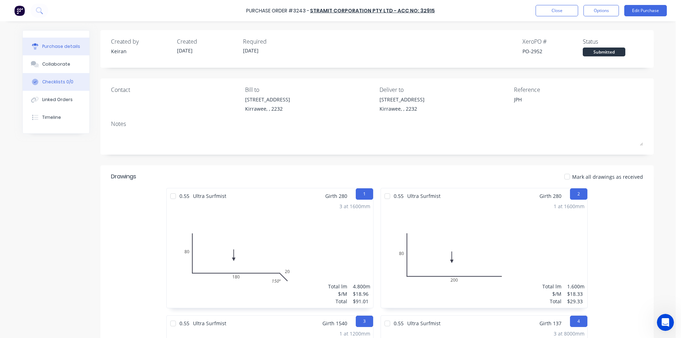
click at [43, 73] on button "Checklists 0/0" at bounding box center [56, 82] width 67 height 18
type textarea "x"
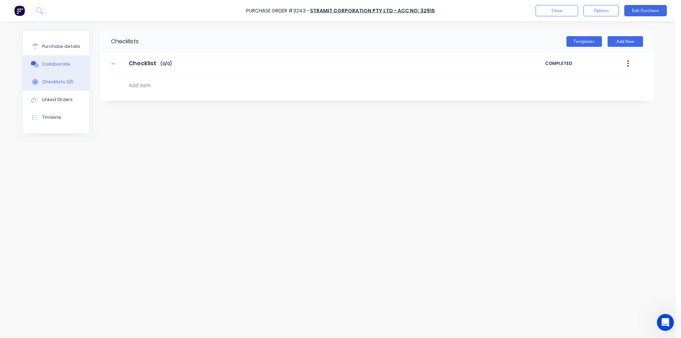
click at [48, 67] on div "Collaborate" at bounding box center [56, 64] width 28 height 6
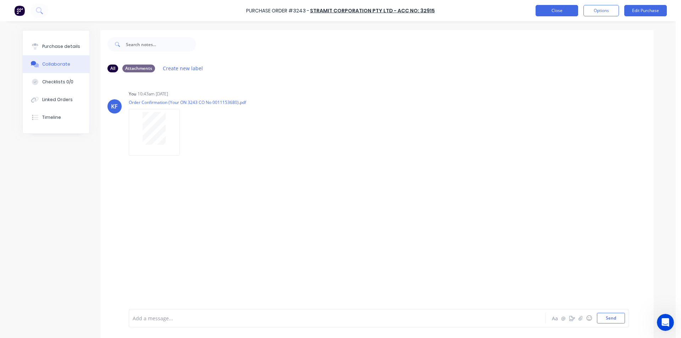
click at [559, 11] on button "Close" at bounding box center [556, 10] width 43 height 11
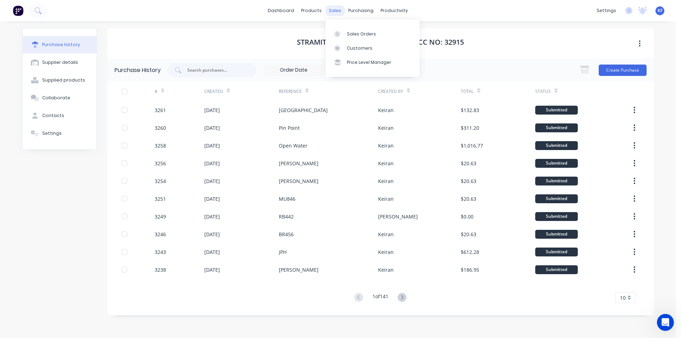
click at [331, 11] on div "sales" at bounding box center [334, 10] width 19 height 11
click at [346, 33] on link "Sales Orders" at bounding box center [372, 34] width 94 height 14
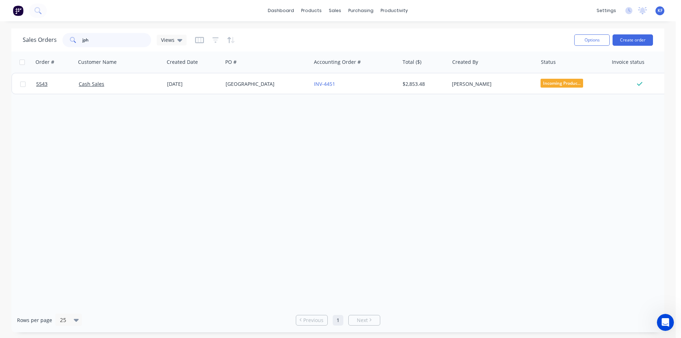
click at [125, 46] on input "jph" at bounding box center [116, 40] width 69 height 14
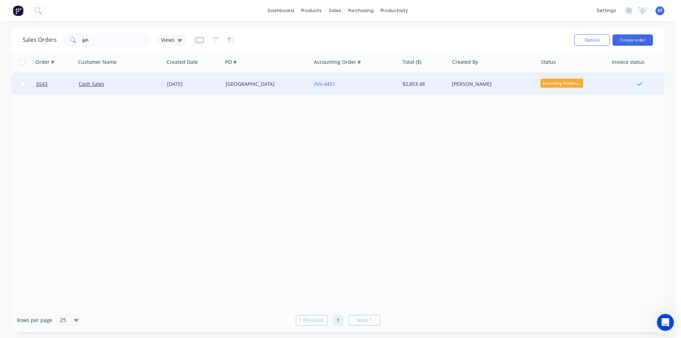
click at [210, 82] on div "25 Aug 2025" at bounding box center [193, 83] width 53 height 7
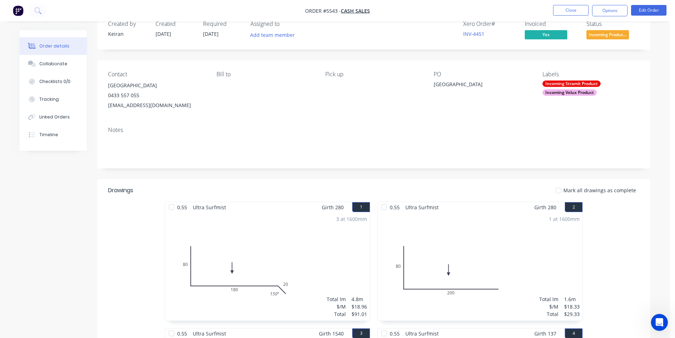
scroll to position [35, 0]
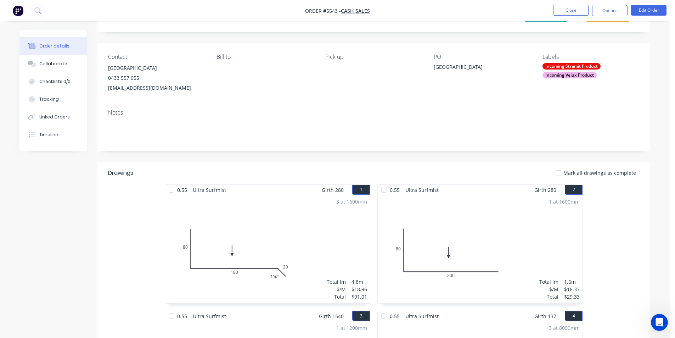
click at [548, 13] on ul "Close Options Edit Order" at bounding box center [610, 10] width 130 height 11
click at [555, 13] on button "Close" at bounding box center [570, 10] width 35 height 11
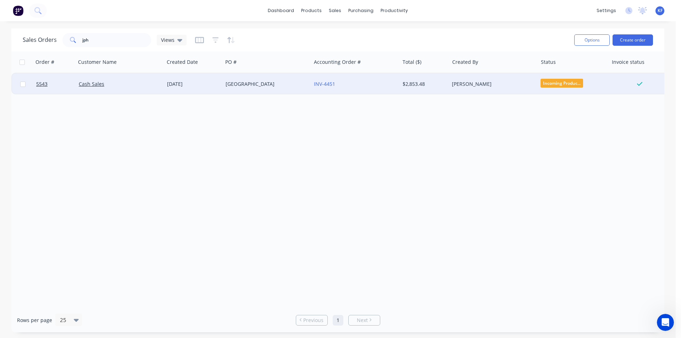
click at [254, 82] on div "JPH Building" at bounding box center [264, 83] width 79 height 7
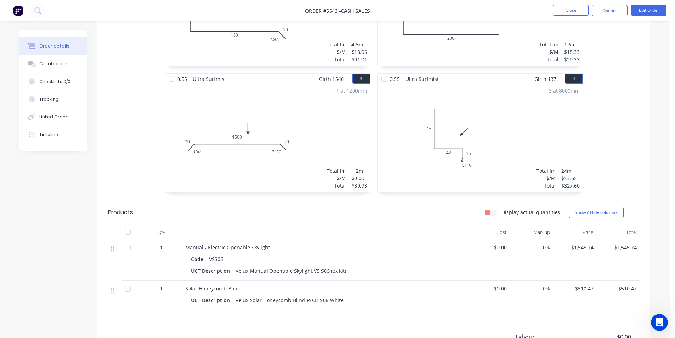
scroll to position [371, 0]
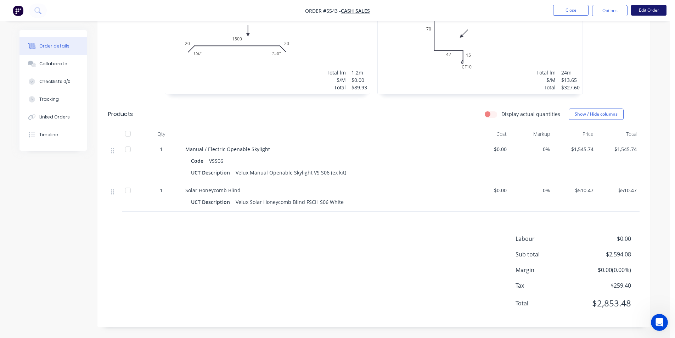
click at [652, 12] on button "Edit Order" at bounding box center [648, 10] width 35 height 11
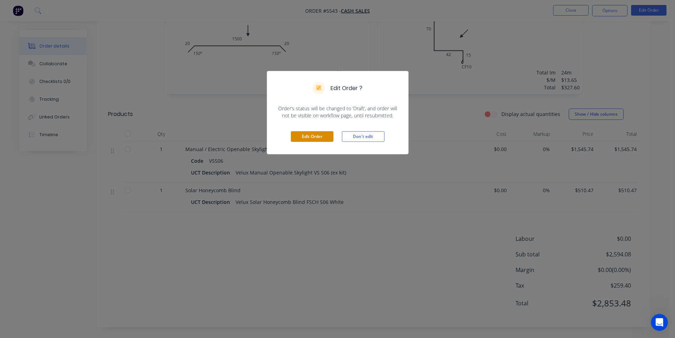
click at [314, 141] on button "Edit Order" at bounding box center [312, 136] width 43 height 11
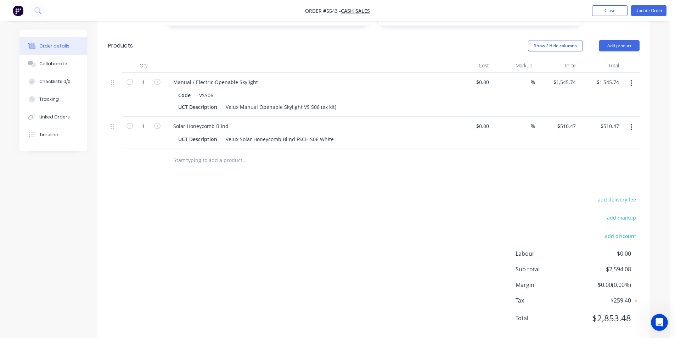
scroll to position [458, 0]
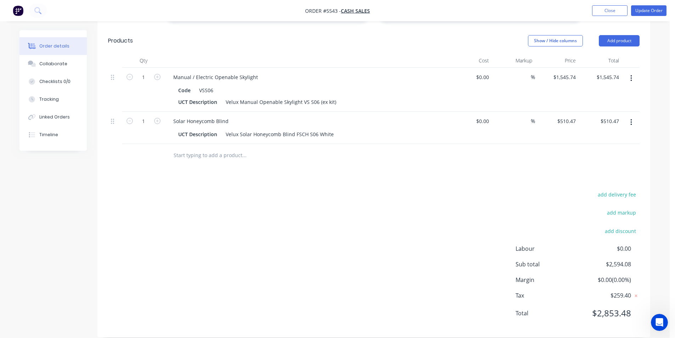
click at [236, 150] on input "text" at bounding box center [244, 155] width 142 height 14
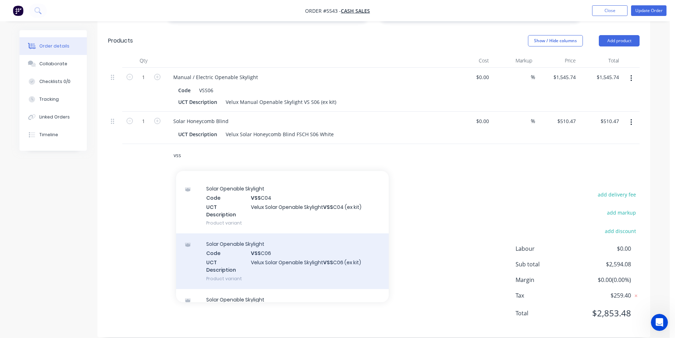
scroll to position [106, 0]
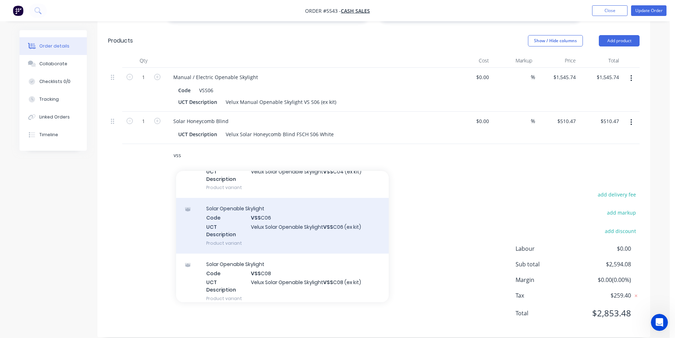
type input "vss"
click at [348, 227] on div "Solar Openable Skylight Code VSS C06 UCT Description Velux Solar Openable Skyli…" at bounding box center [282, 225] width 213 height 55
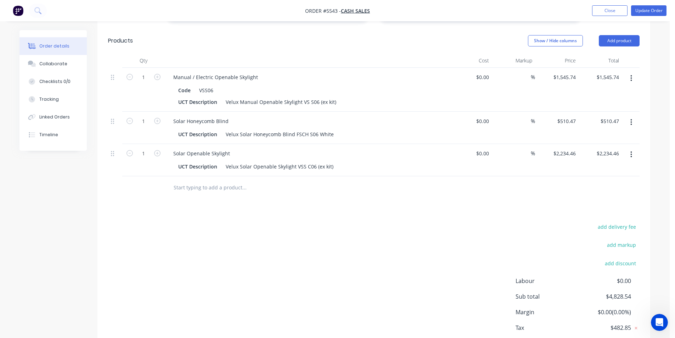
click at [633, 148] on button "button" at bounding box center [631, 154] width 17 height 13
drag, startPoint x: 620, startPoint y: 202, endPoint x: 478, endPoint y: 202, distance: 141.4
click at [478, 202] on div "Drawings Add drawing 0.55 Ultra Surfmist Girth 280 1 0 80 180 20 150 º 0 80 180…" at bounding box center [373, 59] width 553 height 619
click at [605, 12] on button "Close" at bounding box center [609, 10] width 35 height 11
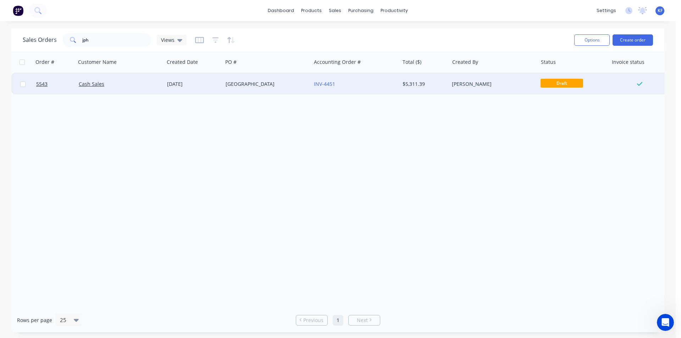
click at [440, 85] on div "$5,311.39" at bounding box center [422, 83] width 41 height 7
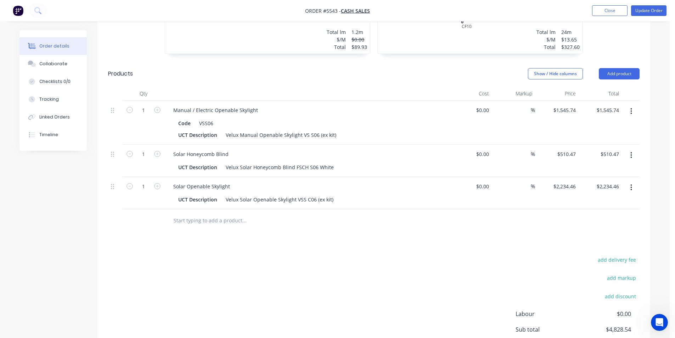
scroll to position [420, 0]
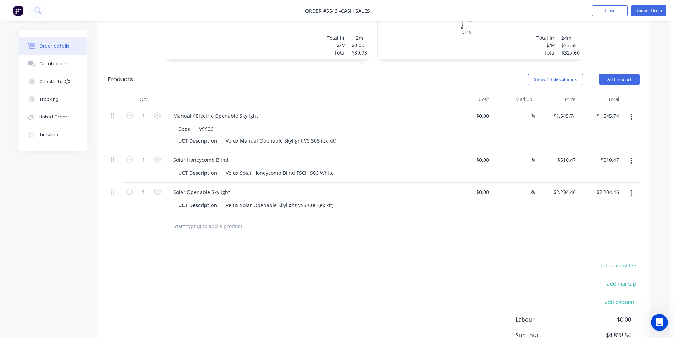
click at [631, 189] on icon "button" at bounding box center [632, 193] width 2 height 8
click at [610, 208] on button "Edit" at bounding box center [605, 212] width 67 height 14
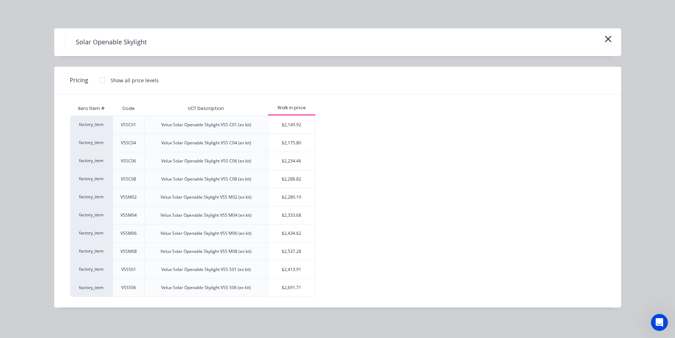
click at [104, 82] on div at bounding box center [102, 80] width 14 height 14
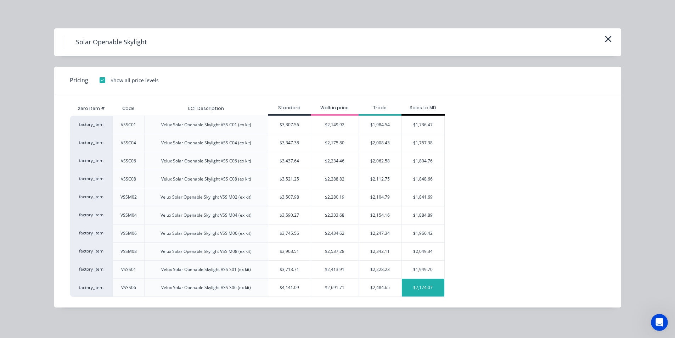
click at [421, 289] on div "$2,174.07" at bounding box center [423, 288] width 43 height 18
type input "$2,174.07"
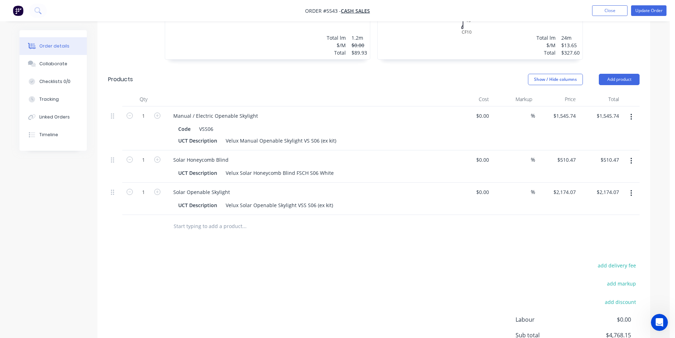
click at [630, 111] on button "button" at bounding box center [631, 117] width 17 height 13
click at [601, 173] on div "Delete" at bounding box center [606, 178] width 55 height 10
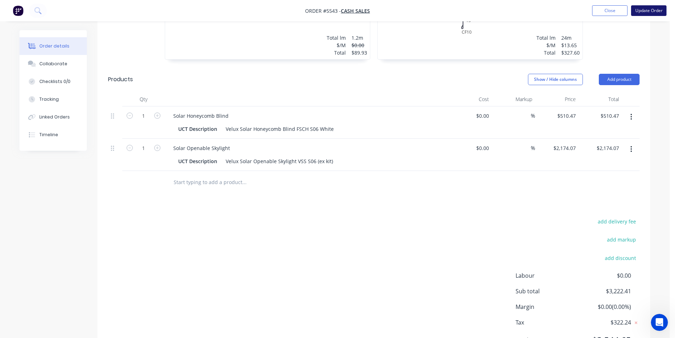
click at [646, 13] on button "Update Order" at bounding box center [648, 10] width 35 height 11
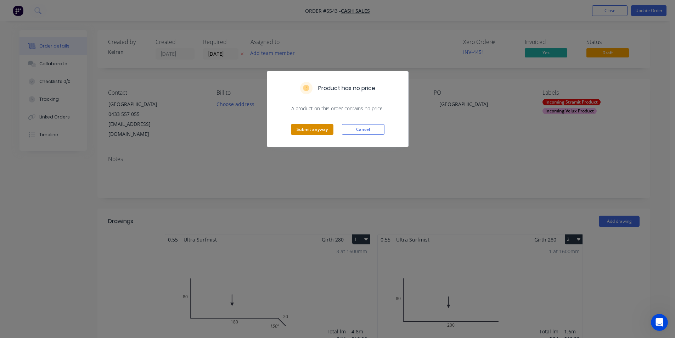
click at [323, 126] on button "Submit anyway" at bounding box center [312, 129] width 43 height 11
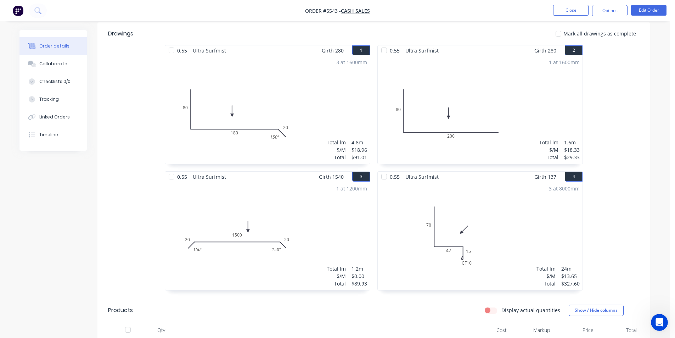
scroll to position [177, 0]
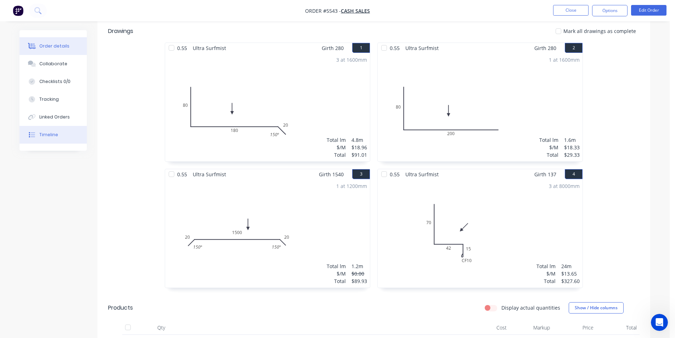
click at [71, 130] on button "Timeline" at bounding box center [52, 135] width 67 height 18
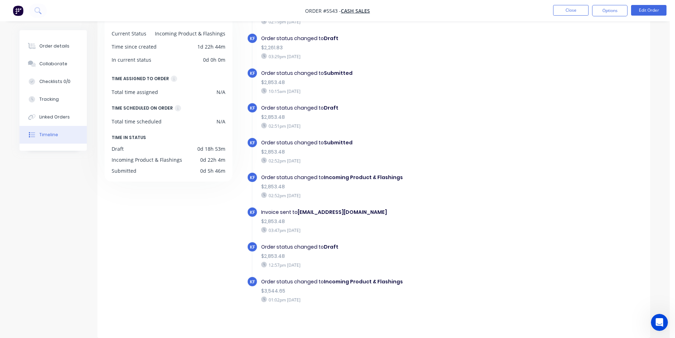
scroll to position [42, 0]
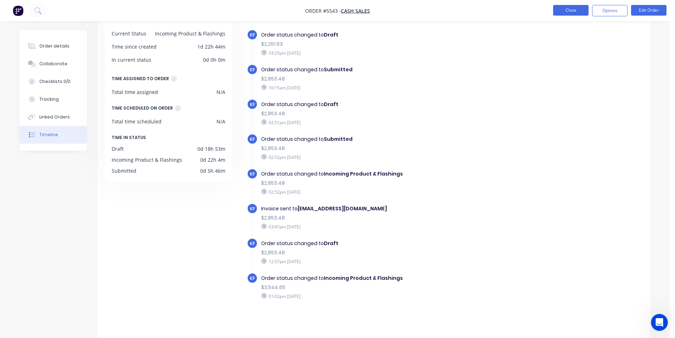
click at [581, 10] on button "Close" at bounding box center [570, 10] width 35 height 11
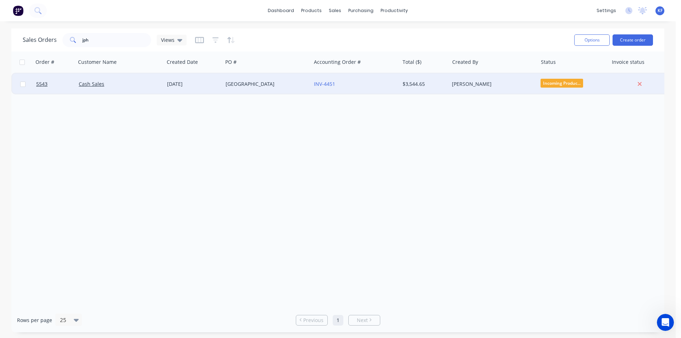
click at [376, 89] on div "INV-4451" at bounding box center [355, 83] width 88 height 21
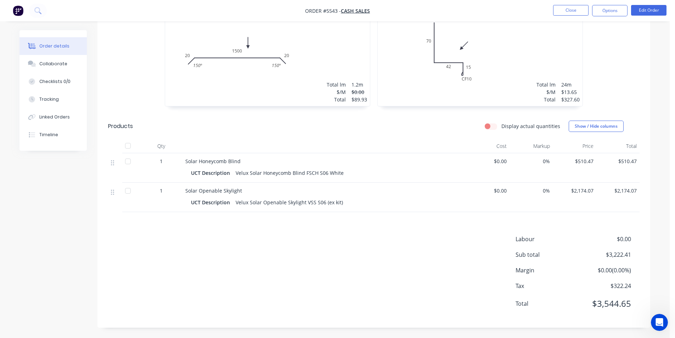
scroll to position [359, 0]
click at [579, 10] on button "Close" at bounding box center [570, 10] width 35 height 11
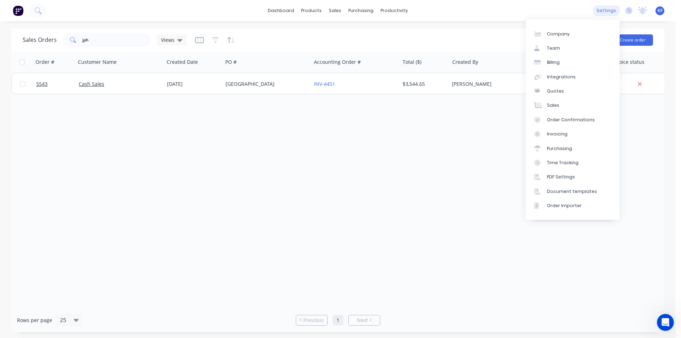
click at [606, 12] on div "settings" at bounding box center [606, 10] width 27 height 11
click at [567, 136] on link "Invoicing" at bounding box center [572, 134] width 94 height 14
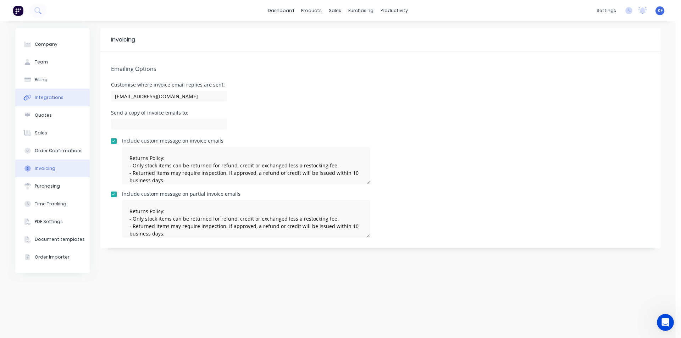
click at [48, 92] on button "Integrations" at bounding box center [52, 98] width 74 height 18
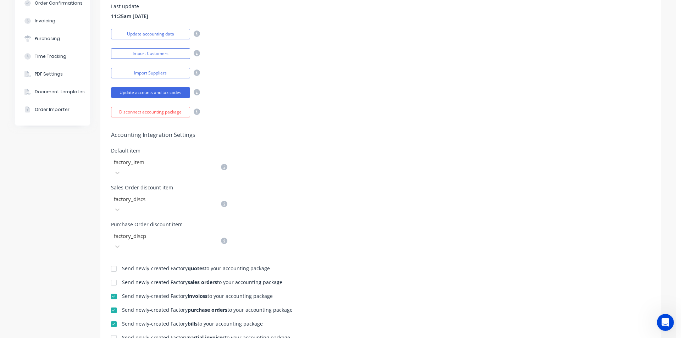
scroll to position [120, 0]
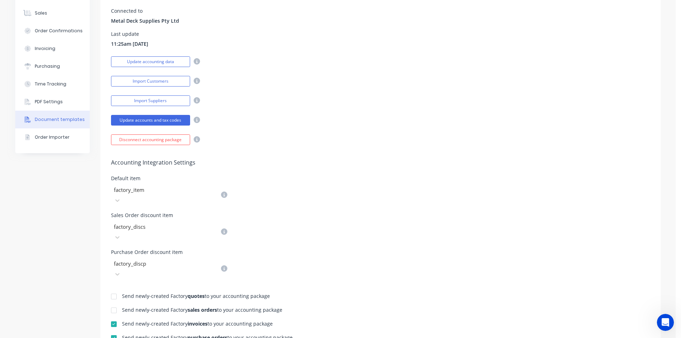
click at [60, 122] on div "Document templates" at bounding box center [60, 119] width 50 height 6
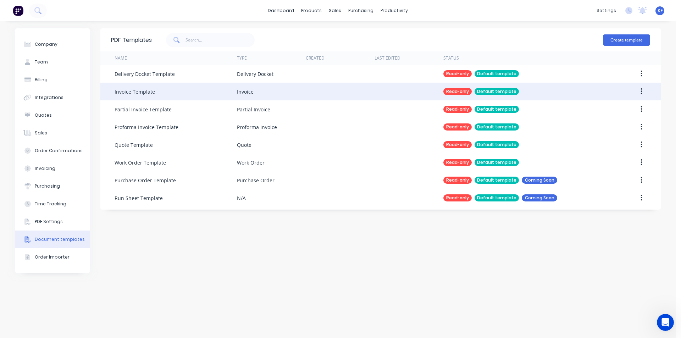
click at [150, 92] on div "Invoice Template" at bounding box center [134, 91] width 40 height 7
click at [457, 90] on div "Read-only" at bounding box center [457, 91] width 28 height 7
click at [640, 93] on icon "button" at bounding box center [641, 92] width 2 height 8
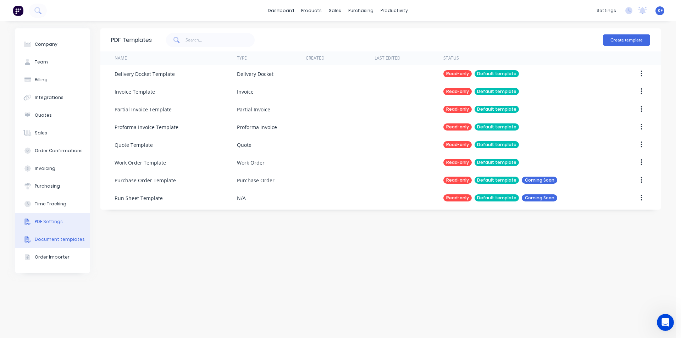
click at [56, 223] on div "PDF Settings" at bounding box center [49, 221] width 28 height 6
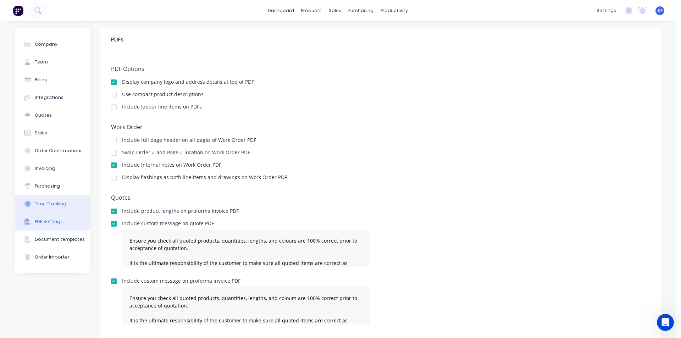
click at [56, 210] on button "Time Tracking" at bounding box center [52, 204] width 74 height 18
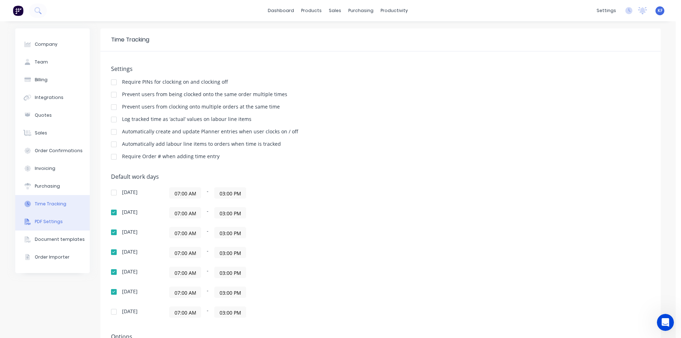
click at [57, 225] on button "PDF Settings" at bounding box center [52, 222] width 74 height 18
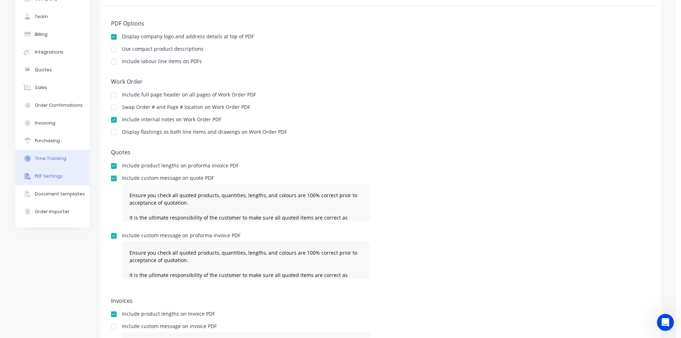
scroll to position [35, 0]
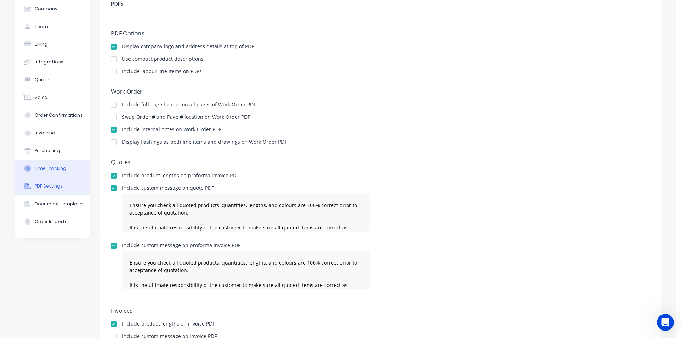
click at [55, 169] on div "Time Tracking" at bounding box center [51, 168] width 32 height 6
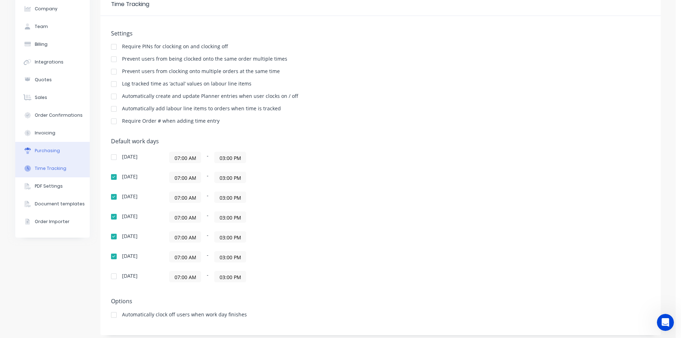
click at [49, 156] on button "Purchasing" at bounding box center [52, 151] width 74 height 18
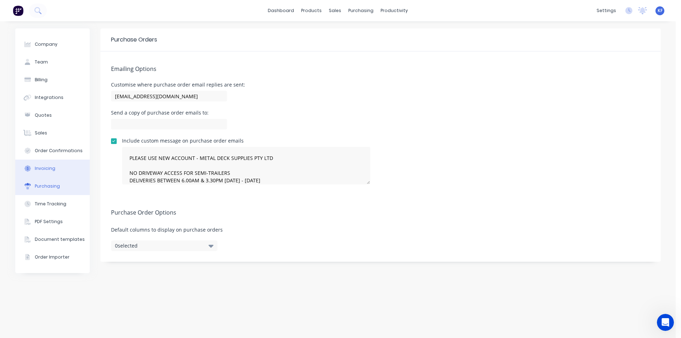
click at [48, 169] on div "Invoicing" at bounding box center [45, 168] width 21 height 6
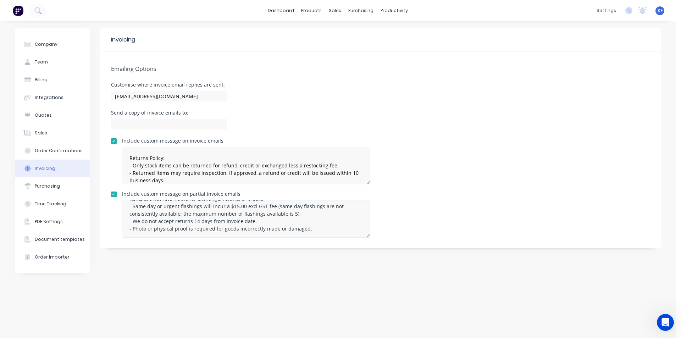
scroll to position [52, 0]
click at [41, 151] on div "Order Confirmations" at bounding box center [59, 150] width 48 height 6
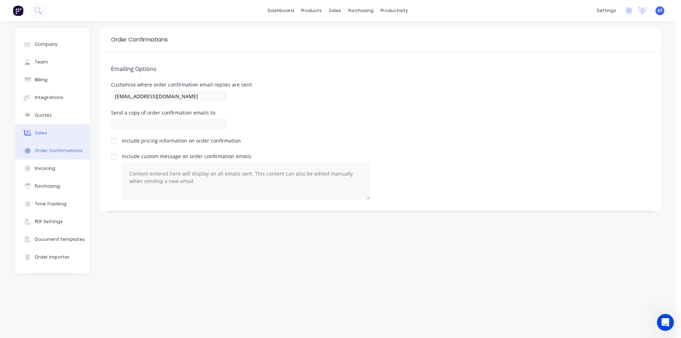
click at [47, 134] on button "Sales" at bounding box center [52, 133] width 74 height 18
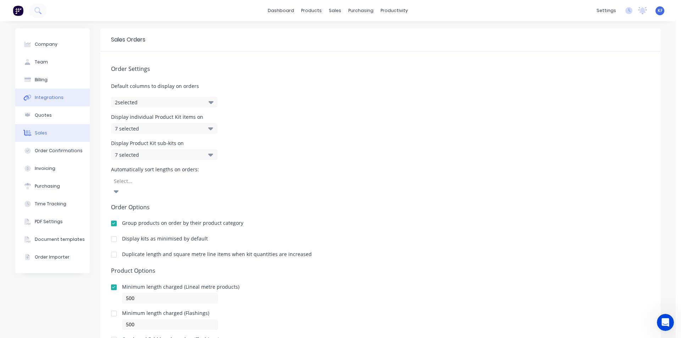
click at [51, 101] on button "Integrations" at bounding box center [52, 98] width 74 height 18
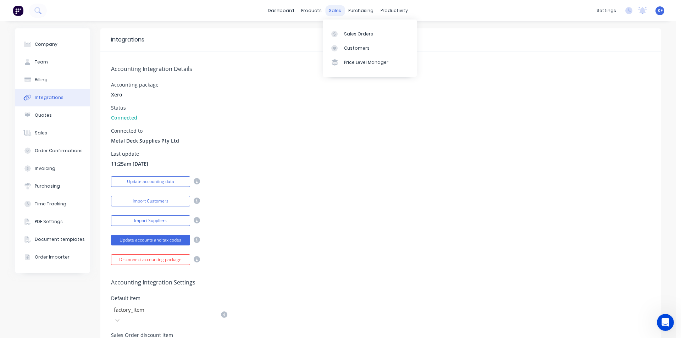
click at [338, 12] on div "sales" at bounding box center [334, 10] width 19 height 11
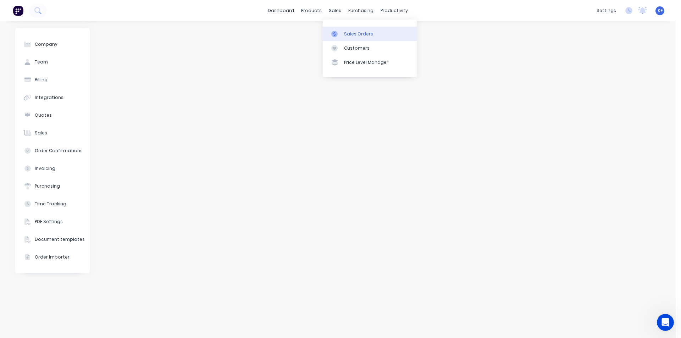
click at [354, 33] on div "Sales Orders" at bounding box center [358, 34] width 29 height 6
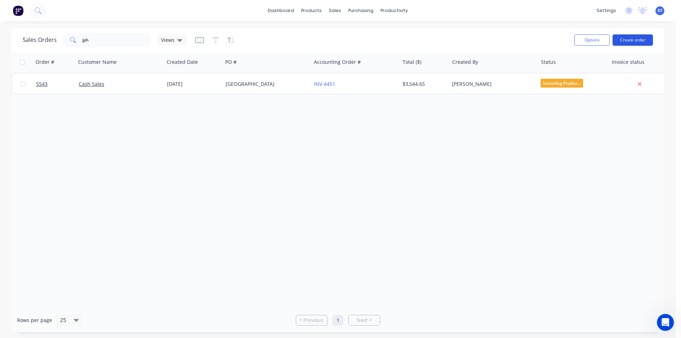
click at [620, 39] on button "Create order" at bounding box center [632, 39] width 40 height 11
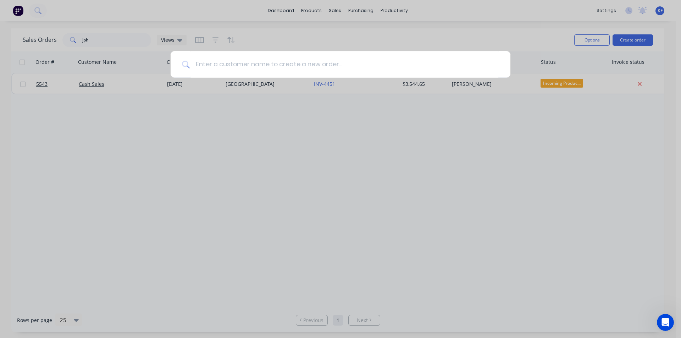
click at [98, 42] on div at bounding box center [340, 169] width 681 height 338
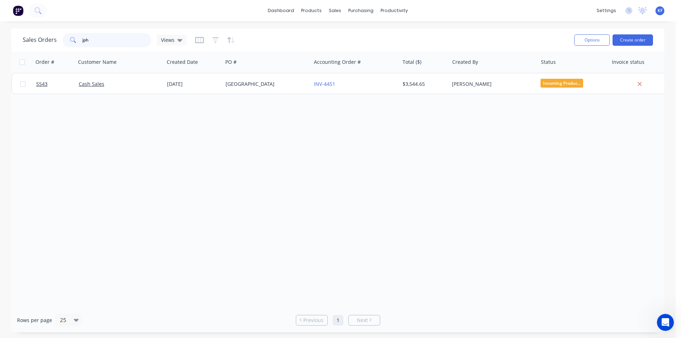
drag, startPoint x: 93, startPoint y: 43, endPoint x: 62, endPoint y: 40, distance: 31.3
click at [64, 40] on div "jph" at bounding box center [106, 40] width 89 height 14
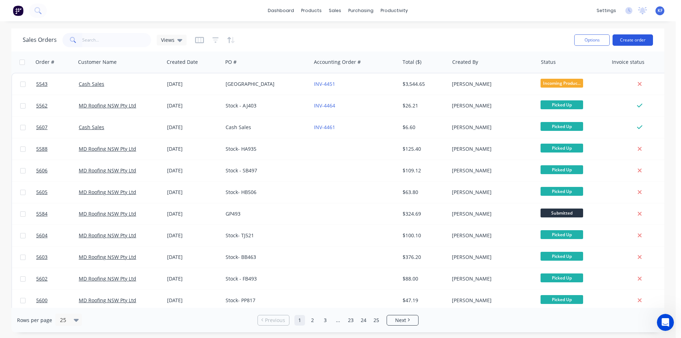
click at [625, 38] on button "Create order" at bounding box center [632, 39] width 40 height 11
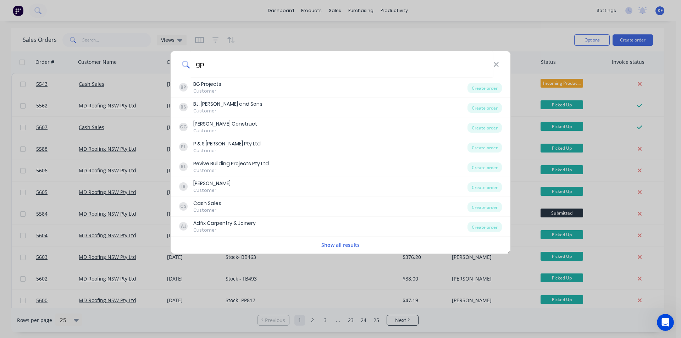
type input "g"
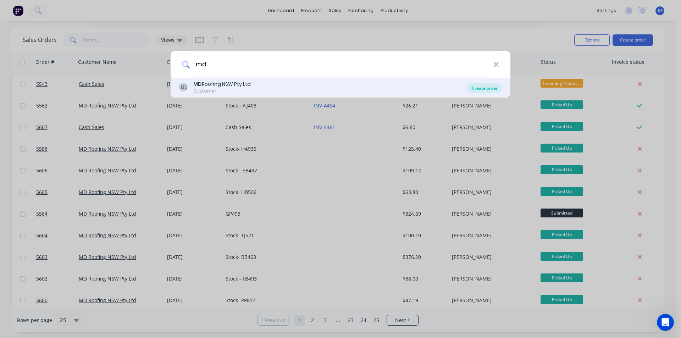
type input "md"
click at [487, 90] on div "Create order" at bounding box center [484, 88] width 34 height 10
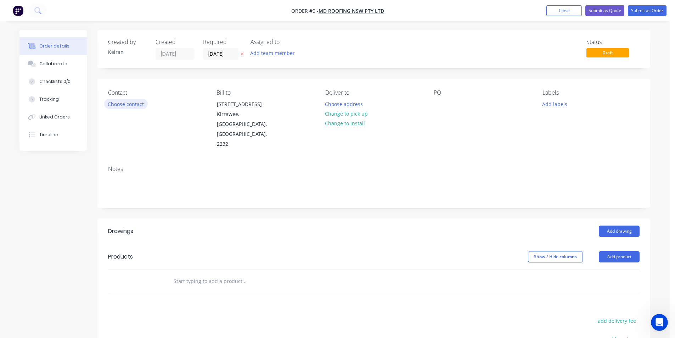
click at [142, 105] on button "Choose contact" at bounding box center [126, 104] width 44 height 10
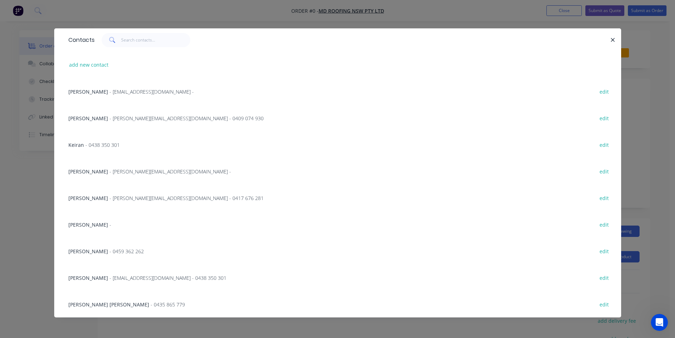
click at [97, 176] on div "Curtis Hayes - curtis@metaldeck.com.au - edit" at bounding box center [338, 171] width 546 height 27
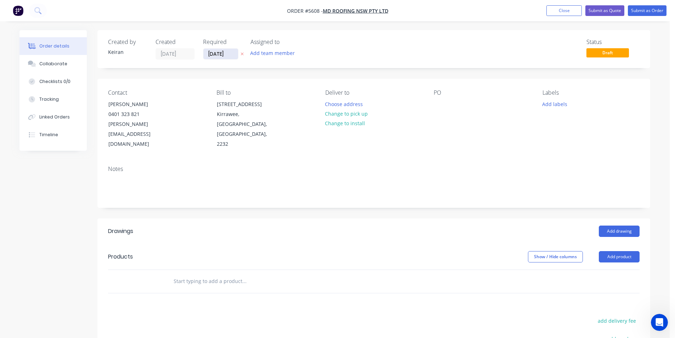
click at [224, 54] on input "27/08/25" at bounding box center [220, 54] width 35 height 11
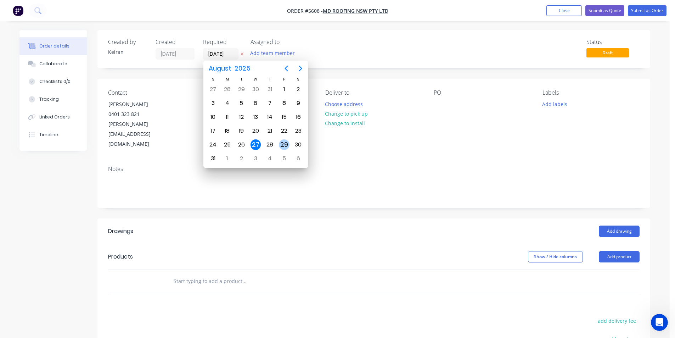
click at [286, 143] on div "29" at bounding box center [284, 144] width 11 height 11
type input "29/08/25"
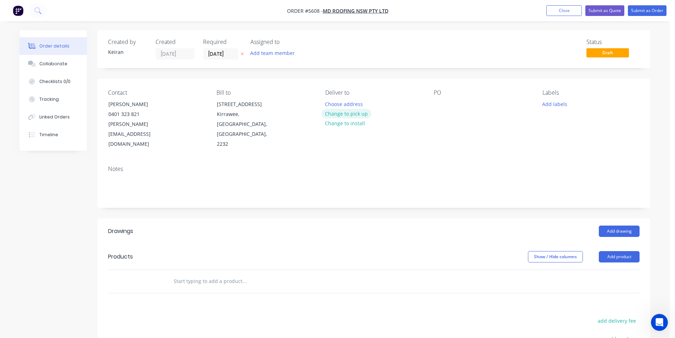
click at [353, 113] on button "Change to pick up" at bounding box center [346, 114] width 50 height 10
click at [440, 106] on div at bounding box center [439, 104] width 11 height 10
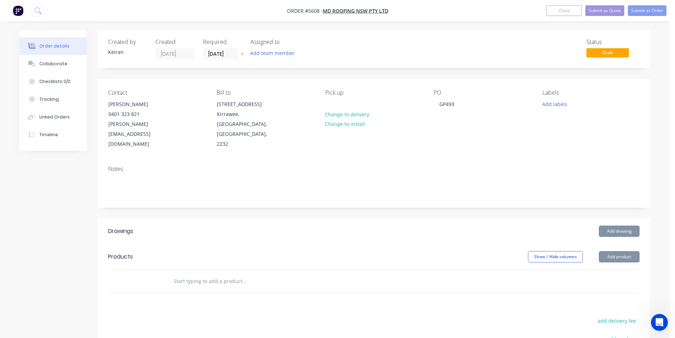
click at [634, 225] on button "Add drawing" at bounding box center [619, 230] width 41 height 11
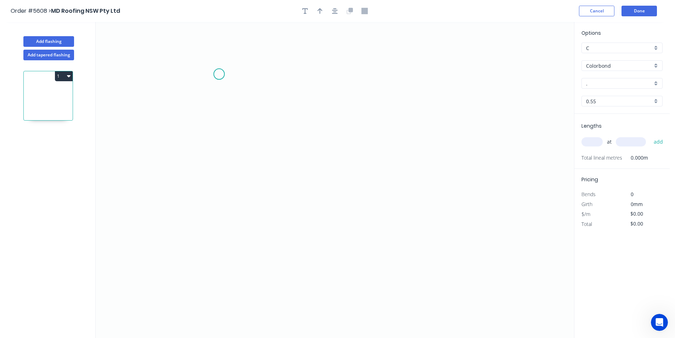
click at [219, 74] on icon "0" at bounding box center [335, 180] width 478 height 316
click at [222, 181] on icon "0" at bounding box center [335, 180] width 478 height 316
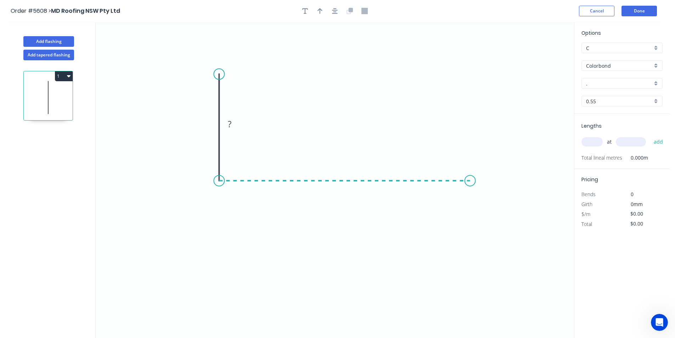
click at [470, 175] on icon "0 ?" at bounding box center [335, 180] width 478 height 316
click at [469, 236] on icon "0 ? ?" at bounding box center [335, 180] width 478 height 316
click at [469, 236] on circle at bounding box center [470, 236] width 11 height 11
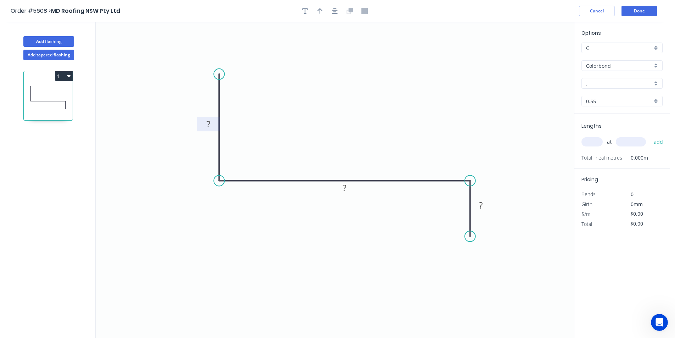
click at [212, 122] on rect at bounding box center [208, 124] width 14 height 10
click at [320, 12] on icon "button" at bounding box center [320, 11] width 5 height 6
type input "$22.89"
drag, startPoint x: 537, startPoint y: 56, endPoint x: 362, endPoint y: 117, distance: 185.5
click at [376, 105] on icon at bounding box center [379, 93] width 6 height 23
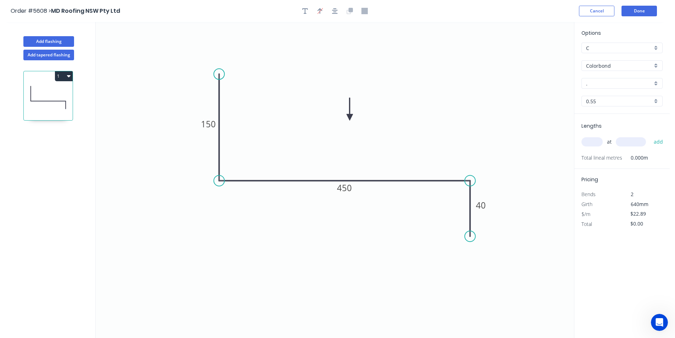
click at [604, 86] on input "." at bounding box center [619, 83] width 66 height 7
click at [621, 99] on div "Shale Grey" at bounding box center [622, 97] width 80 height 12
type input "Shale Grey"
click at [646, 70] on div "Colorbond" at bounding box center [622, 65] width 81 height 11
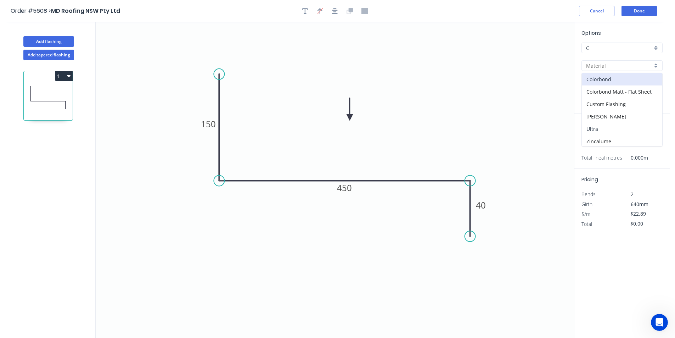
click at [617, 126] on div "Ultra" at bounding box center [622, 129] width 80 height 12
type input "Ultra"
type input "$32.22"
click at [594, 143] on input "text" at bounding box center [592, 141] width 21 height 9
type input "1"
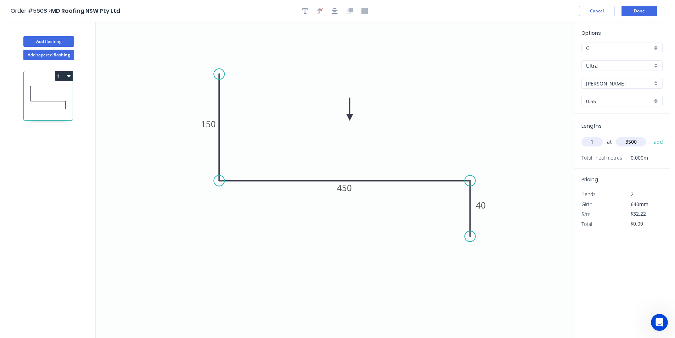
type input "3500"
click at [650, 136] on button "add" at bounding box center [658, 142] width 17 height 12
type input "$112.77"
click at [57, 43] on button "Add flashing" at bounding box center [48, 41] width 51 height 11
type input "$0.00"
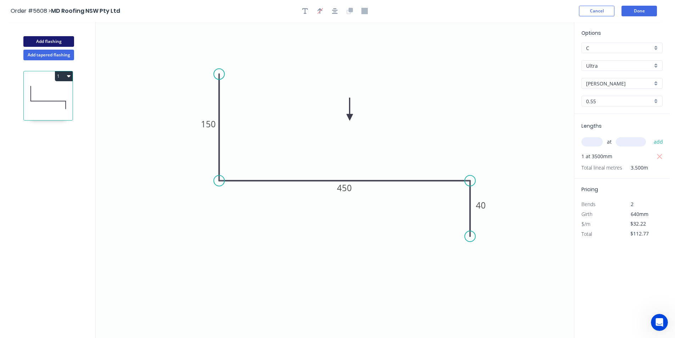
type input "$0.00"
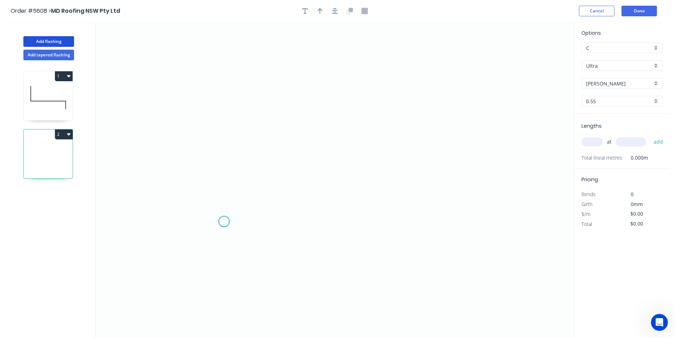
click at [224, 222] on icon "0" at bounding box center [335, 180] width 478 height 316
click at [222, 165] on icon "0" at bounding box center [335, 180] width 478 height 316
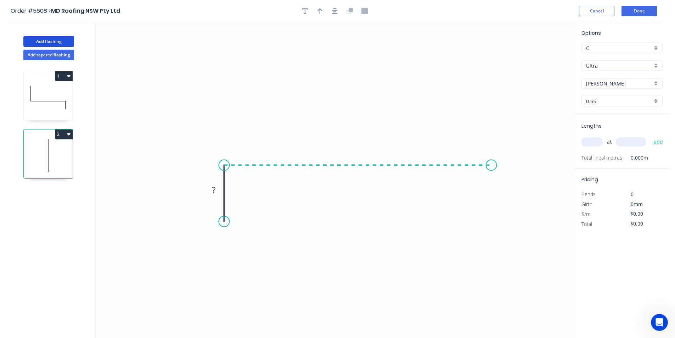
click at [492, 172] on icon "0 ?" at bounding box center [335, 180] width 478 height 316
click at [495, 229] on icon "0 ? ?" at bounding box center [335, 180] width 478 height 316
click at [494, 226] on circle at bounding box center [492, 225] width 11 height 11
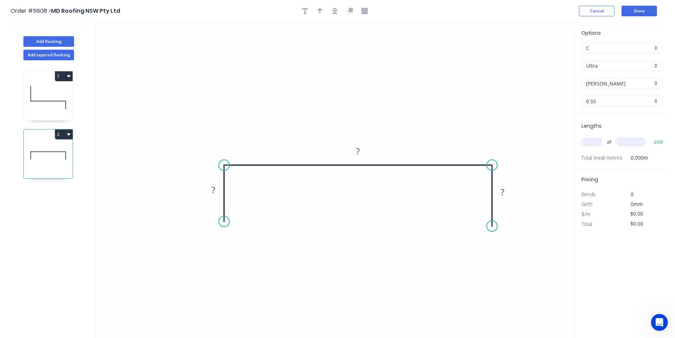
drag, startPoint x: 213, startPoint y: 192, endPoint x: 225, endPoint y: 186, distance: 13.3
click at [214, 192] on tspan "?" at bounding box center [214, 190] width 4 height 12
drag, startPoint x: 224, startPoint y: 224, endPoint x: 225, endPoint y: 228, distance: 4.4
click at [225, 228] on circle at bounding box center [224, 226] width 11 height 11
type input "$32.22"
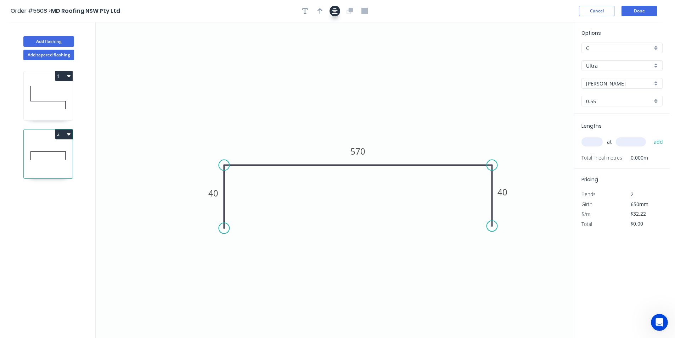
click at [333, 13] on icon "button" at bounding box center [335, 11] width 6 height 6
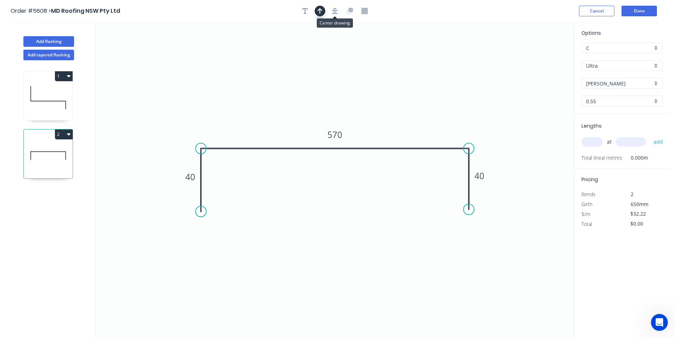
click at [321, 12] on icon "button" at bounding box center [320, 11] width 5 height 6
drag, startPoint x: 540, startPoint y: 57, endPoint x: 442, endPoint y: 110, distance: 111.6
click at [414, 106] on icon at bounding box center [414, 97] width 6 height 23
click at [593, 145] on input "text" at bounding box center [592, 141] width 21 height 9
type input "1"
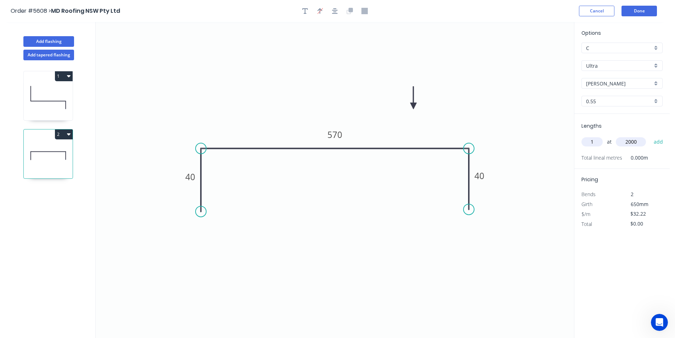
type input "2000"
click at [650, 136] on button "add" at bounding box center [658, 142] width 17 height 12
type input "$64.44"
click at [642, 15] on button "Done" at bounding box center [639, 11] width 35 height 11
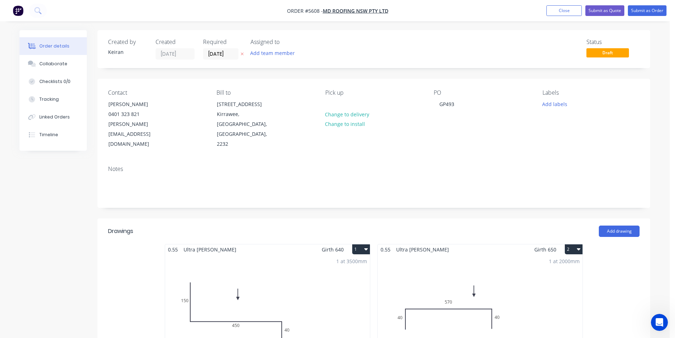
drag, startPoint x: 560, startPoint y: 106, endPoint x: 561, endPoint y: 109, distance: 3.8
click at [559, 105] on button "Add labels" at bounding box center [554, 104] width 33 height 10
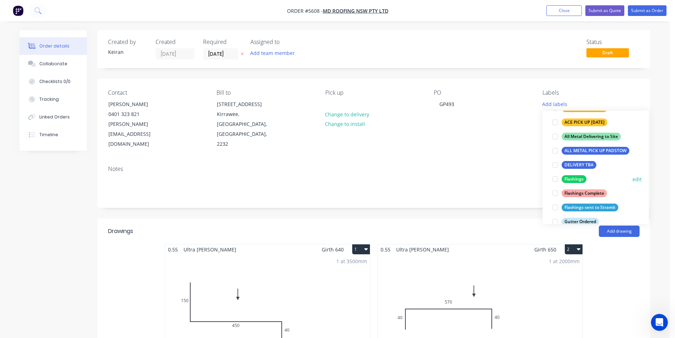
scroll to position [106, 0]
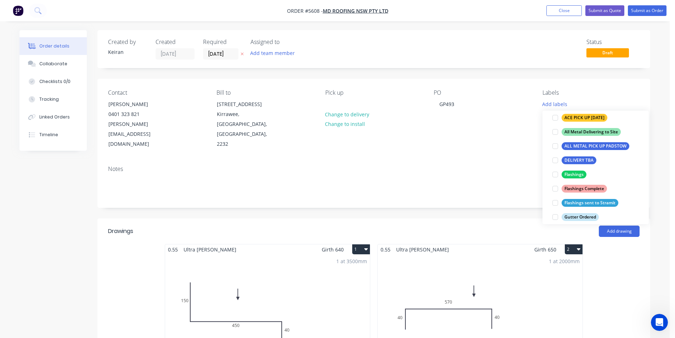
click at [556, 177] on div at bounding box center [555, 174] width 14 height 14
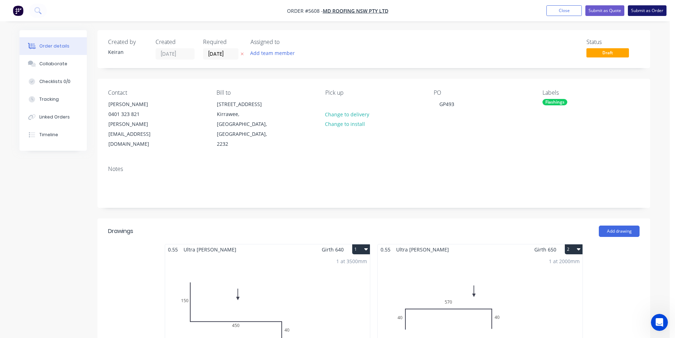
click at [639, 12] on button "Submit as Order" at bounding box center [647, 10] width 39 height 11
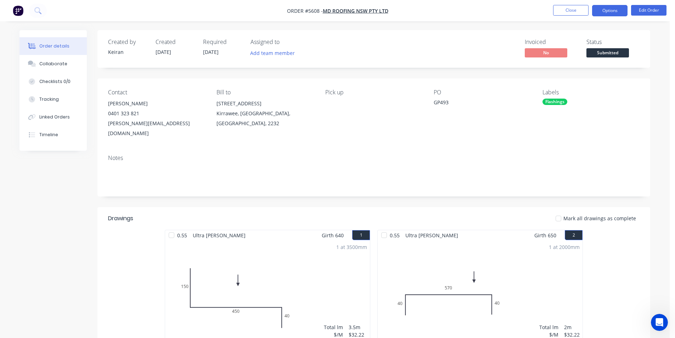
click at [614, 12] on button "Options" at bounding box center [609, 10] width 35 height 11
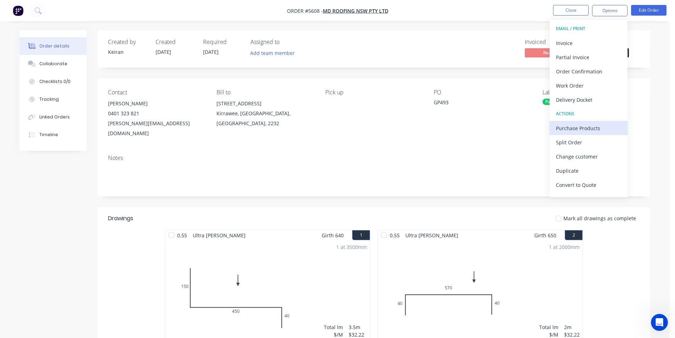
click at [577, 127] on div "Purchase Products" at bounding box center [588, 128] width 65 height 10
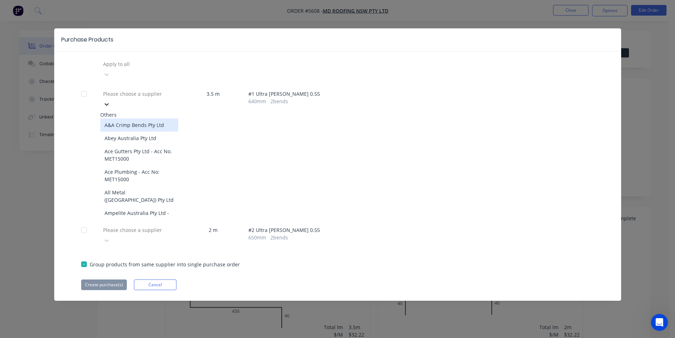
click at [110, 101] on icon at bounding box center [106, 104] width 7 height 7
click at [110, 71] on icon at bounding box center [106, 74] width 7 height 7
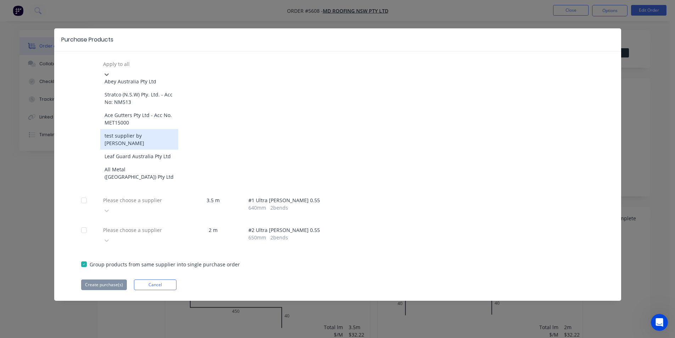
scroll to position [496, 0]
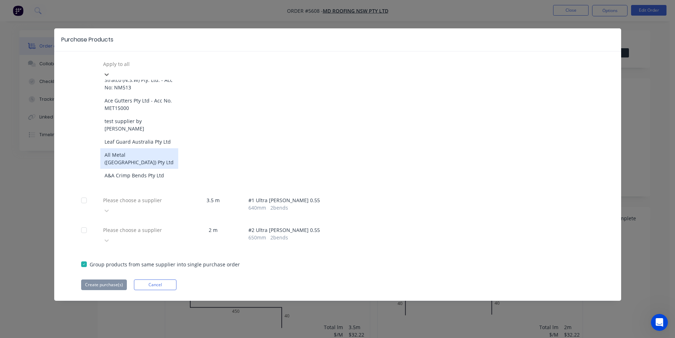
click at [130, 148] on div "All Metal (Australia) Pty Ltd" at bounding box center [139, 158] width 78 height 21
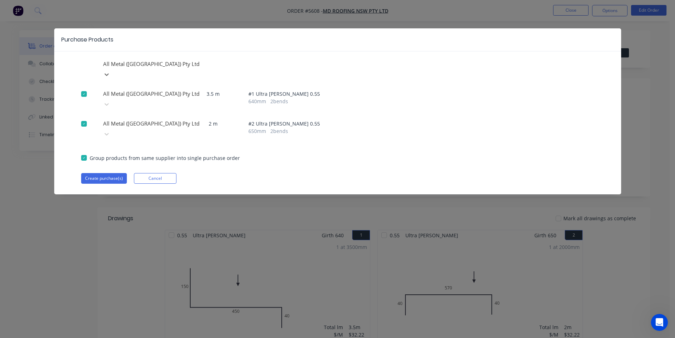
click at [114, 164] on div "Purchase Products option All Metal (Australia) Pty Ltd, selected. All Metal (Au…" at bounding box center [337, 111] width 567 height 166
click at [114, 173] on button "Create purchase(s)" at bounding box center [104, 178] width 46 height 11
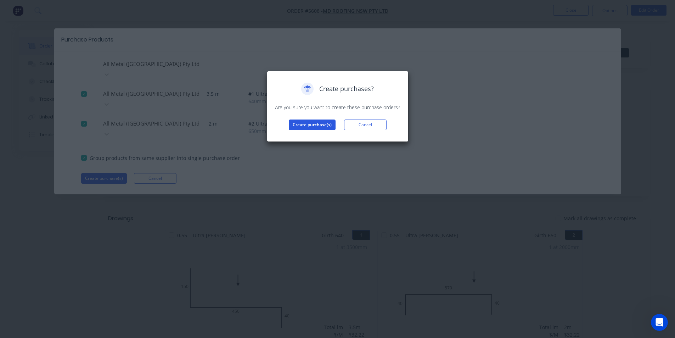
click at [321, 128] on button "Create purchase(s)" at bounding box center [312, 124] width 47 height 11
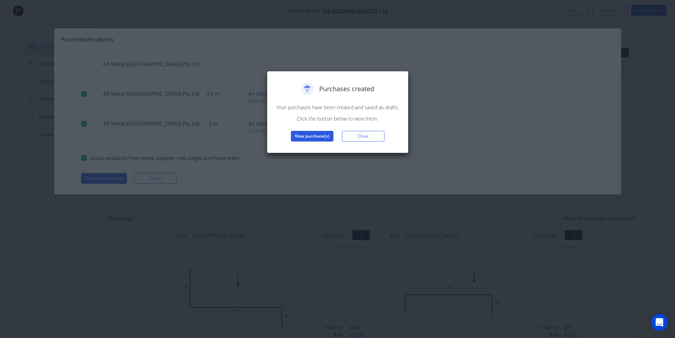
click at [321, 139] on button "View purchase(s)" at bounding box center [312, 136] width 43 height 11
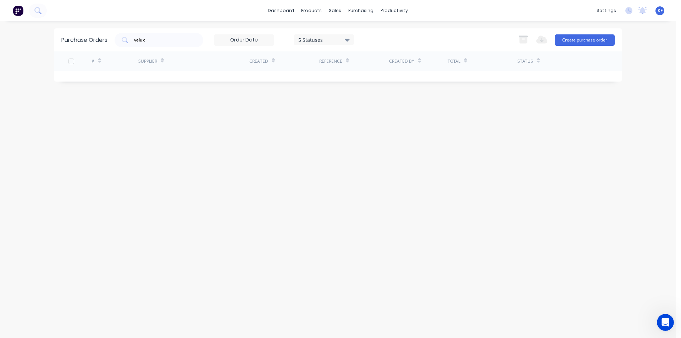
click at [108, 33] on div "Purchase Orders velux 5 Statuses 5 Statuses Export to Excel (XLSX) Create purch…" at bounding box center [337, 39] width 567 height 23
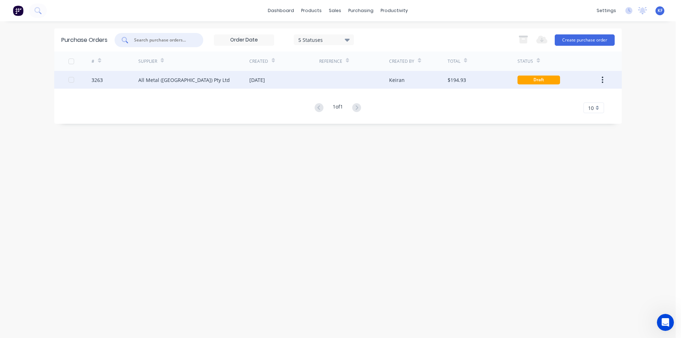
click at [306, 88] on div "27 Aug 2025" at bounding box center [284, 80] width 70 height 18
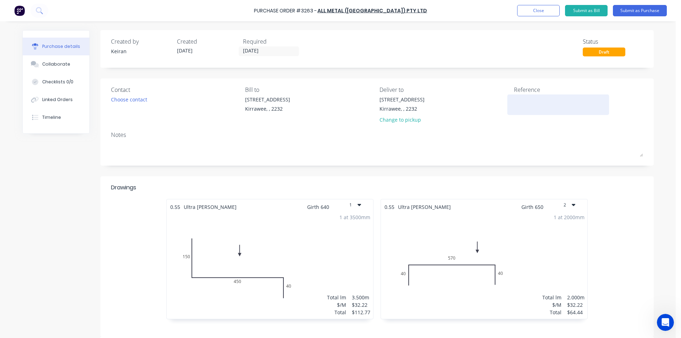
click at [546, 105] on textarea at bounding box center [558, 104] width 89 height 16
type textarea "GP493"
type textarea "x"
type textarea "GP493"
drag, startPoint x: 396, startPoint y: 117, endPoint x: 392, endPoint y: 109, distance: 9.0
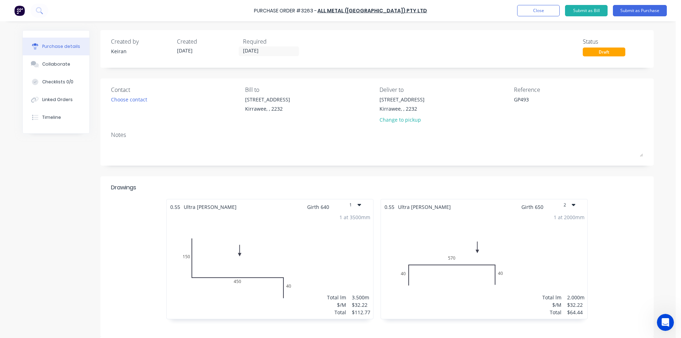
click at [395, 117] on div "Change to pickup" at bounding box center [401, 119] width 45 height 7
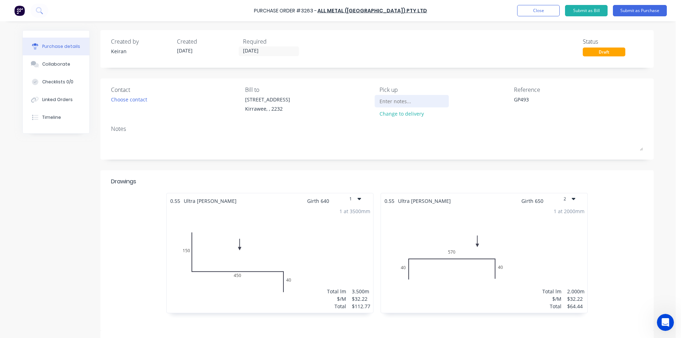
click at [391, 104] on input at bounding box center [411, 101] width 65 height 11
type textarea "x"
type input "F"
type textarea "x"
type input "Fr"
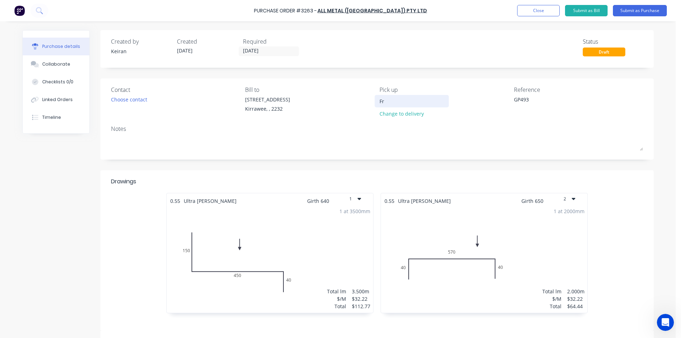
type textarea "x"
type input "Fro"
type textarea "x"
type input "From"
type textarea "x"
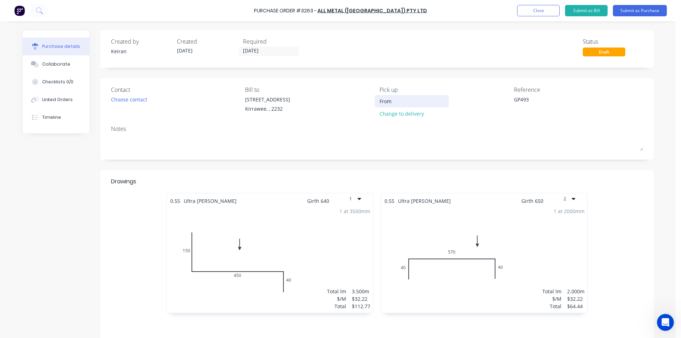
type input "From"
type textarea "x"
type input "From B"
type textarea "x"
type input "From Br"
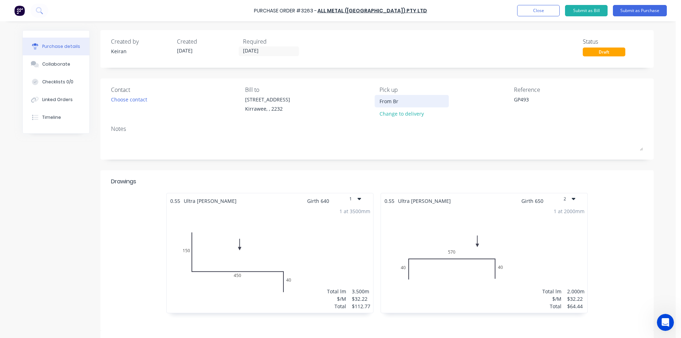
type textarea "x"
type input "From Bro"
type textarea "x"
type input "From Broo"
type textarea "x"
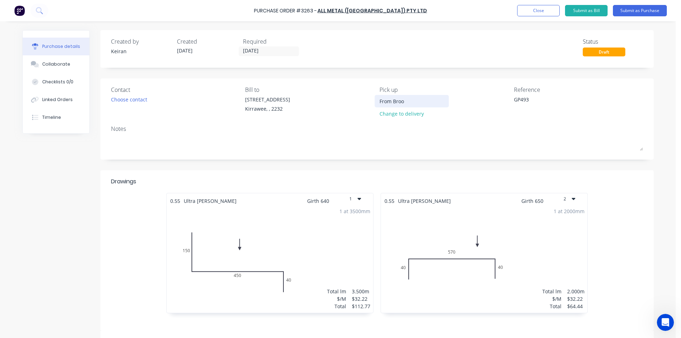
type input "From Brook"
type textarea "x"
type input "From Brookv"
type textarea "x"
type input "From Brookva"
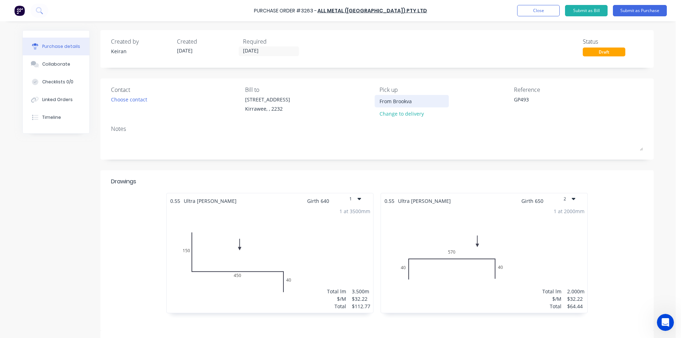
type textarea "x"
type input "From Brookval"
type textarea "x"
type input "From Brookvale"
type textarea "x"
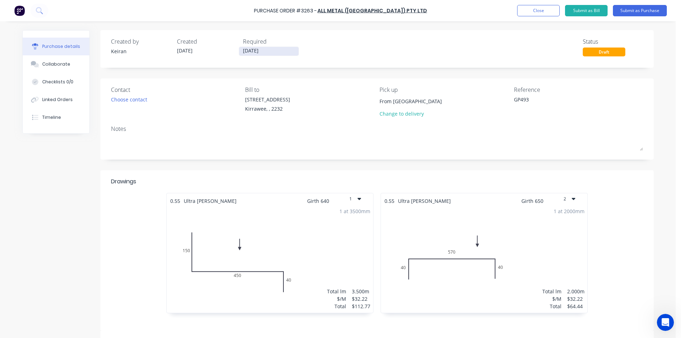
type input "From Brookvale"
click at [264, 48] on input "27/08/25" at bounding box center [269, 51] width 60 height 9
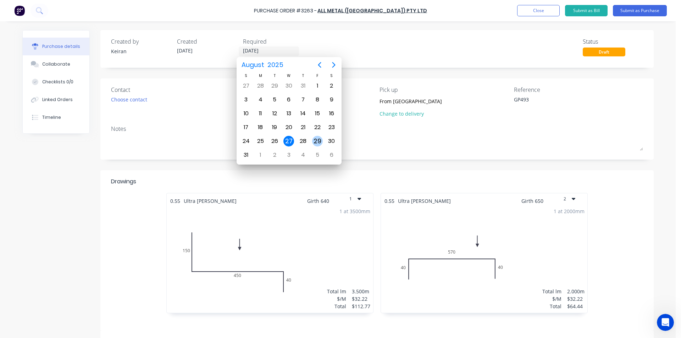
click at [317, 141] on div "29" at bounding box center [317, 141] width 11 height 11
type textarea "x"
type input "29/08/25"
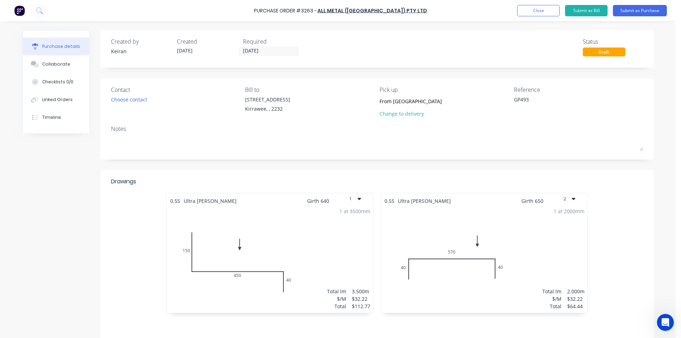
click at [639, 16] on div "Purchase Order #3263 - All Metal (Australia) Pty Ltd Add product Close Submit a…" at bounding box center [340, 10] width 681 height 21
click at [639, 16] on button "Submit as Purchase" at bounding box center [639, 10] width 54 height 11
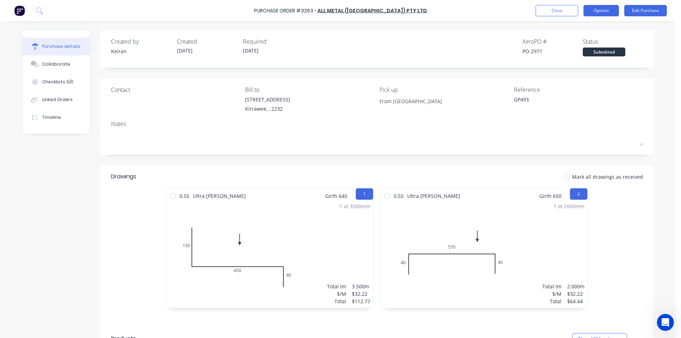
click at [614, 10] on button "Options" at bounding box center [600, 10] width 35 height 11
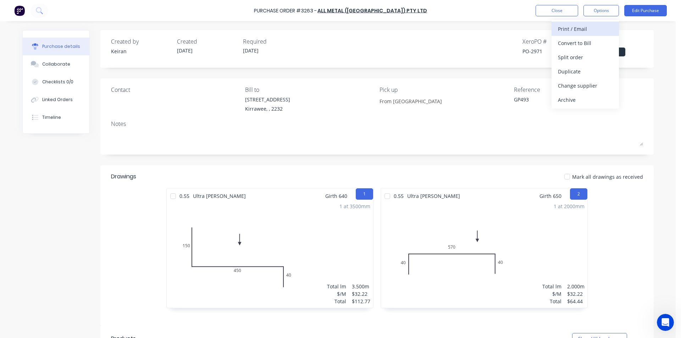
click at [593, 29] on div "Print / Email" at bounding box center [585, 29] width 55 height 10
click at [588, 57] on div "Without pricing" at bounding box center [585, 57] width 55 height 10
type textarea "x"
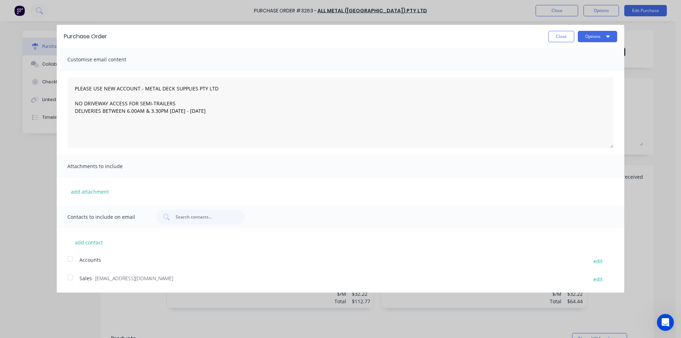
click at [71, 278] on div at bounding box center [70, 277] width 14 height 14
type textarea "PLEASE USE NEW ACCOUNT - METAL DECK SUPPLIES PTY LTD NO DRIVEWAY ACCESS FOR SEM…"
click at [600, 41] on button "Options" at bounding box center [596, 36] width 39 height 11
drag, startPoint x: 590, startPoint y: 82, endPoint x: 589, endPoint y: 77, distance: 5.2
click at [590, 81] on textarea "PLEASE USE NEW ACCOUNT - METAL DECK SUPPLIES PTY LTD NO DRIVEWAY ACCESS FOR SEM…" at bounding box center [340, 112] width 546 height 71
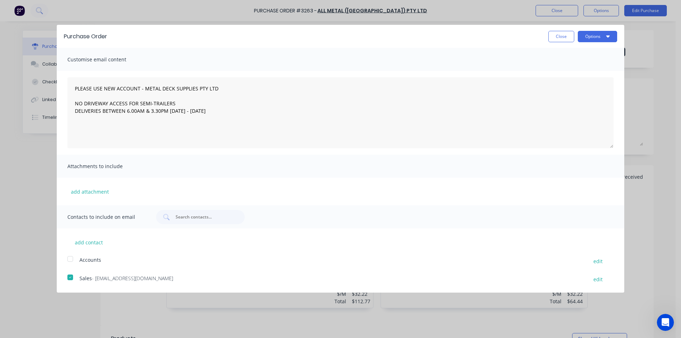
click at [596, 43] on div "Purchase Order Close Options" at bounding box center [340, 36] width 567 height 23
click at [597, 38] on button "Options" at bounding box center [596, 36] width 39 height 11
click at [598, 65] on div "Email" at bounding box center [583, 68] width 55 height 10
type textarea "x"
type textarea "PLEASE USE NEW ACCOUNT - METAL DECK SUPPLIES PTY LTD NO DRIVEWAY ACCESS FOR SEM…"
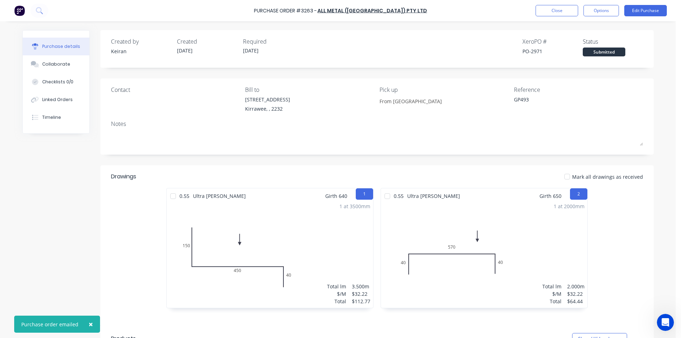
click at [91, 323] on button "×" at bounding box center [91, 323] width 18 height 17
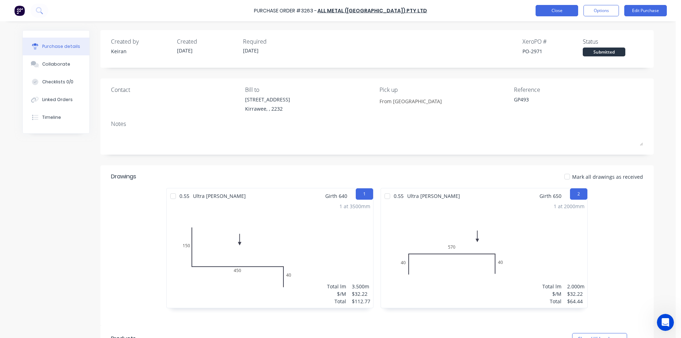
click at [556, 13] on button "Close" at bounding box center [556, 10] width 43 height 11
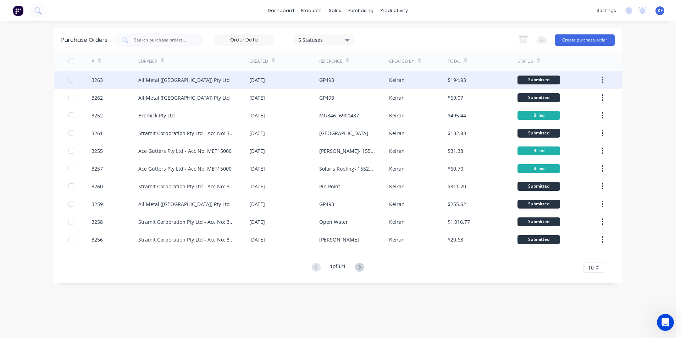
click at [304, 80] on div "27 Aug 2025" at bounding box center [284, 80] width 70 height 18
type textarea "x"
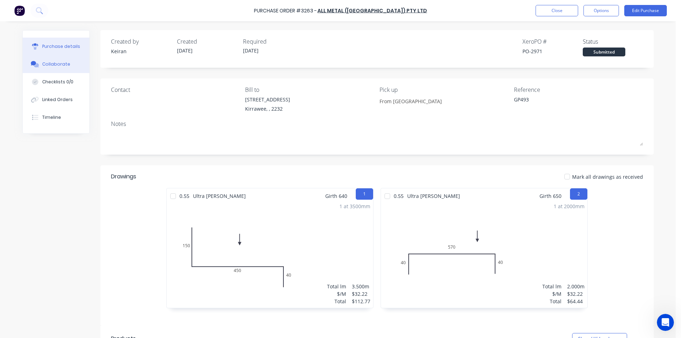
click at [53, 64] on div "Collaborate" at bounding box center [56, 64] width 28 height 6
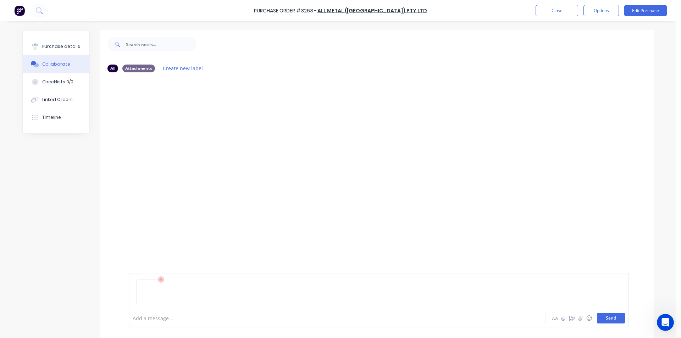
click at [607, 319] on button "Send" at bounding box center [611, 318] width 28 height 11
click at [556, 15] on button "Close" at bounding box center [556, 10] width 43 height 11
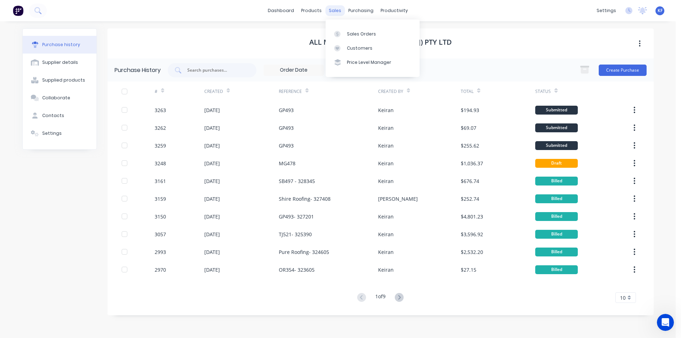
click at [329, 14] on div "sales" at bounding box center [334, 10] width 19 height 11
click at [342, 29] on link "Sales Orders" at bounding box center [372, 34] width 94 height 14
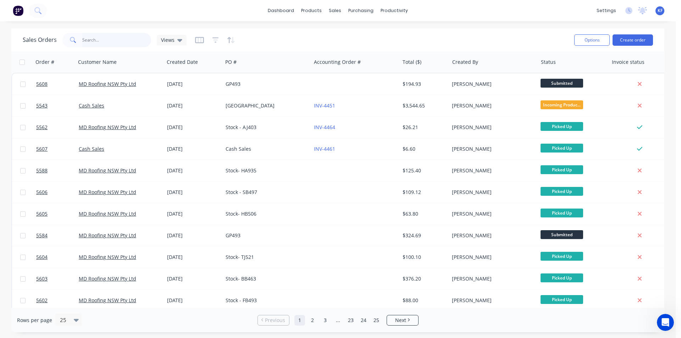
click at [99, 39] on input "text" at bounding box center [116, 40] width 69 height 14
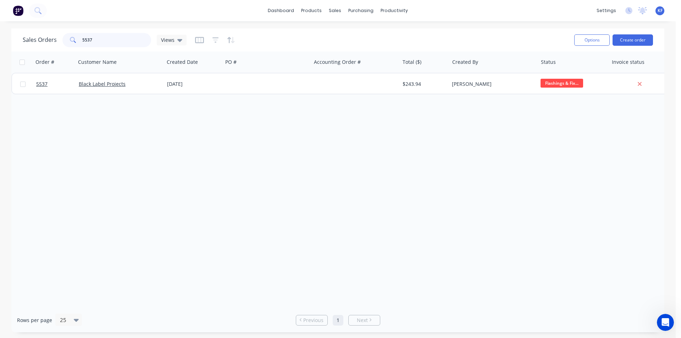
type input "5537"
click at [258, 94] on div "5537 Black Label Projects 26 Aug 2025 $243.94 Keiran Fenwick Flashings & Fix..." at bounding box center [342, 84] width 663 height 22
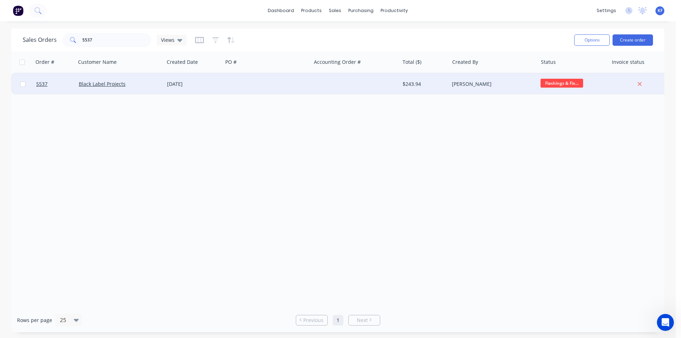
click at [265, 84] on div at bounding box center [267, 83] width 88 height 21
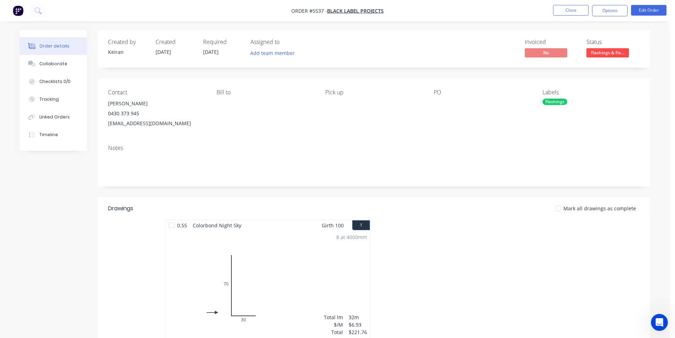
click at [622, 55] on span "Flashings & Fix..." at bounding box center [608, 52] width 43 height 9
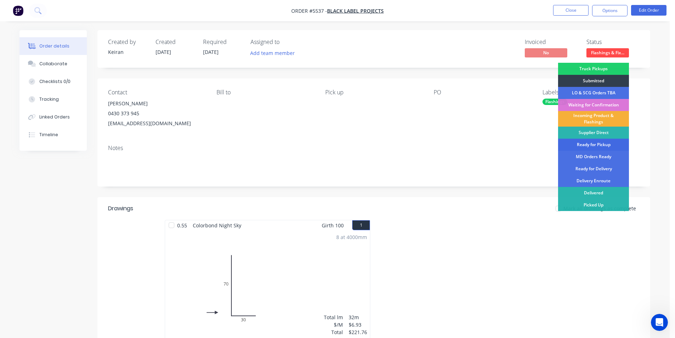
click at [606, 147] on div "Ready for Pickup" at bounding box center [593, 145] width 71 height 12
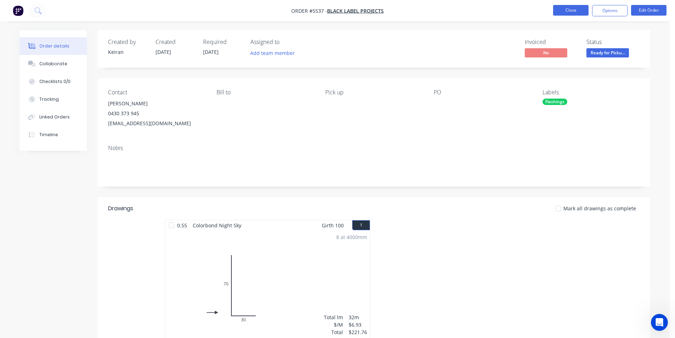
click at [572, 15] on button "Close" at bounding box center [570, 10] width 35 height 11
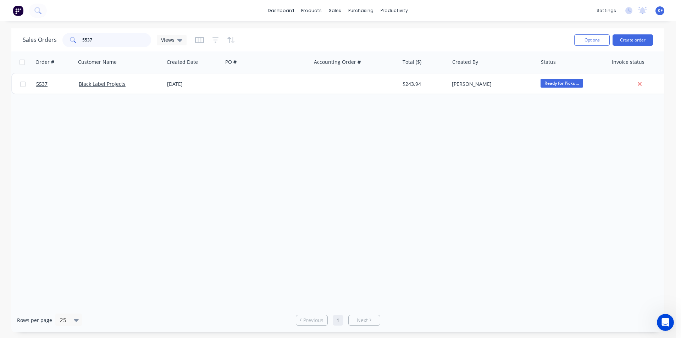
click at [81, 39] on div "5537" at bounding box center [106, 40] width 89 height 14
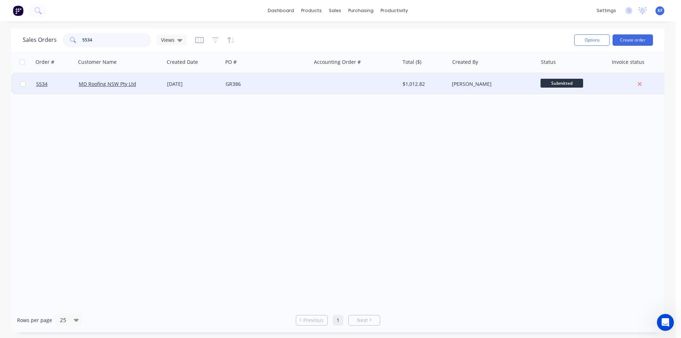
type input "5534"
click at [323, 83] on div at bounding box center [355, 83] width 88 height 21
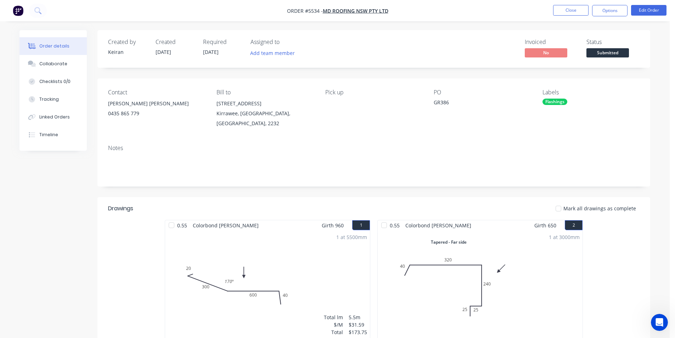
click at [616, 53] on span "Submitted" at bounding box center [608, 52] width 43 height 9
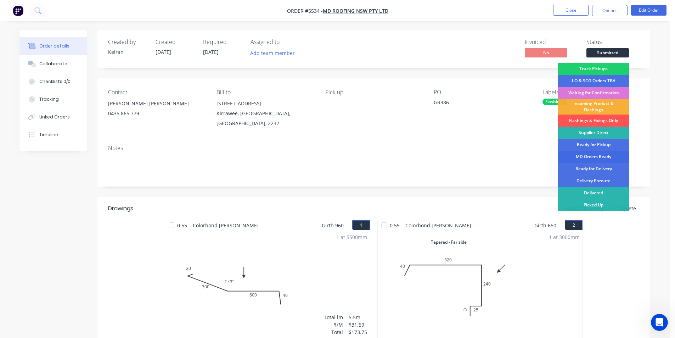
click at [603, 159] on div "MD Orders Ready" at bounding box center [593, 157] width 71 height 12
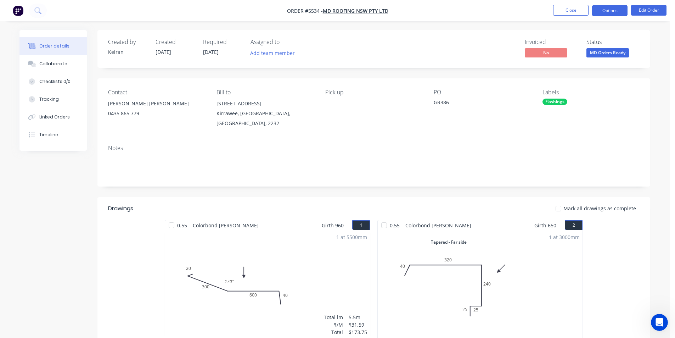
click at [614, 13] on button "Options" at bounding box center [609, 10] width 35 height 11
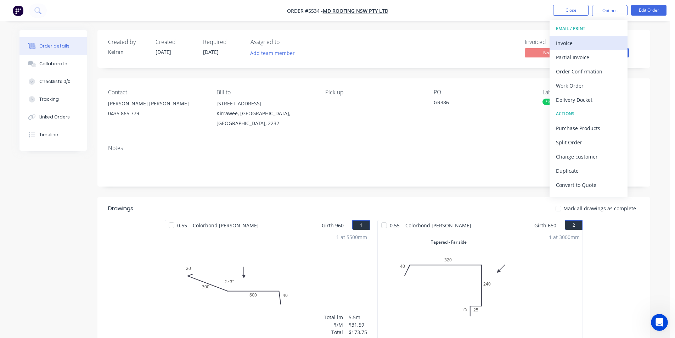
click at [576, 39] on div "Invoice" at bounding box center [588, 43] width 65 height 10
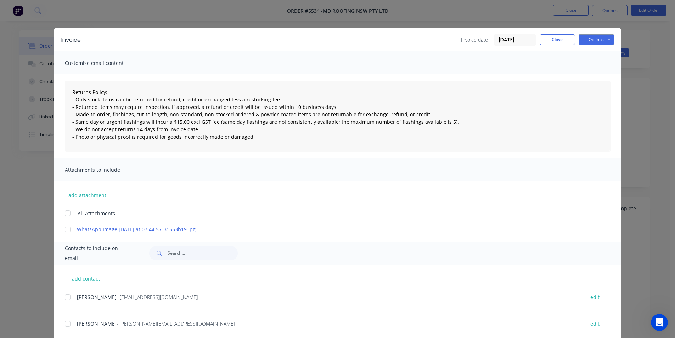
click at [63, 299] on div at bounding box center [68, 297] width 14 height 14
click at [594, 40] on button "Options" at bounding box center [596, 39] width 35 height 11
click at [602, 72] on button "Email" at bounding box center [601, 76] width 45 height 12
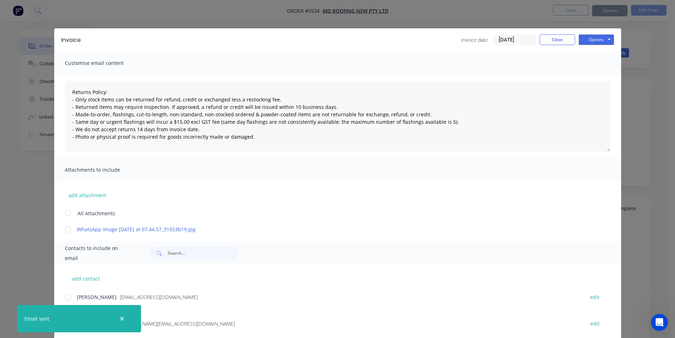
type textarea "Returns Policy: - Only stock items can be returned for refund, credit or exchan…"
click at [566, 38] on button "Close" at bounding box center [557, 39] width 35 height 11
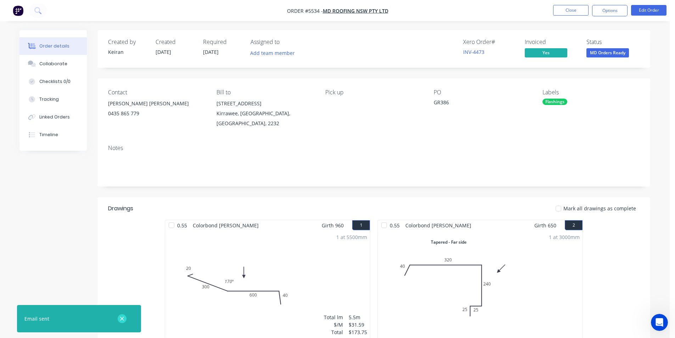
click at [126, 321] on button "button" at bounding box center [122, 318] width 9 height 9
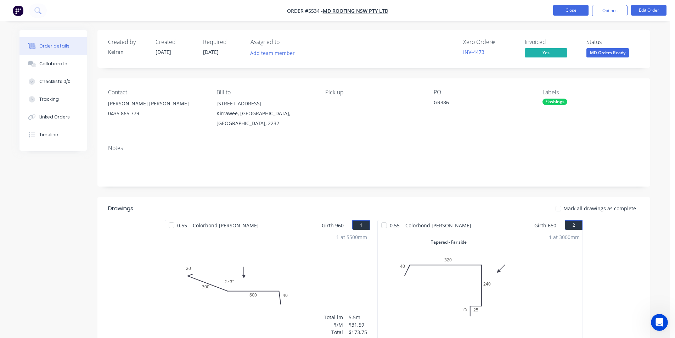
click at [555, 9] on button "Close" at bounding box center [570, 10] width 35 height 11
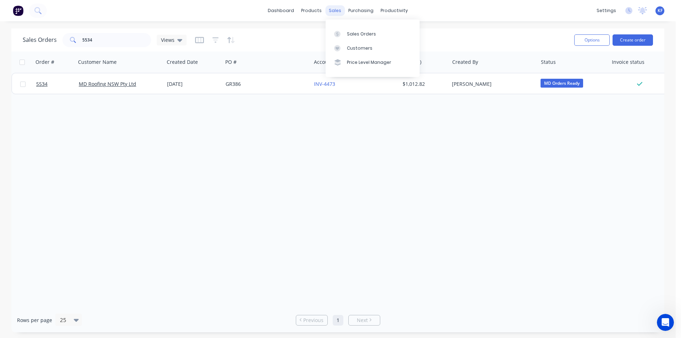
click at [332, 10] on div "sales" at bounding box center [334, 10] width 19 height 11
click at [352, 34] on div "Sales Orders" at bounding box center [361, 34] width 29 height 6
drag, startPoint x: 65, startPoint y: 40, endPoint x: 35, endPoint y: 34, distance: 29.7
click at [51, 40] on div "Sales Orders 5534 Views" at bounding box center [105, 40] width 164 height 14
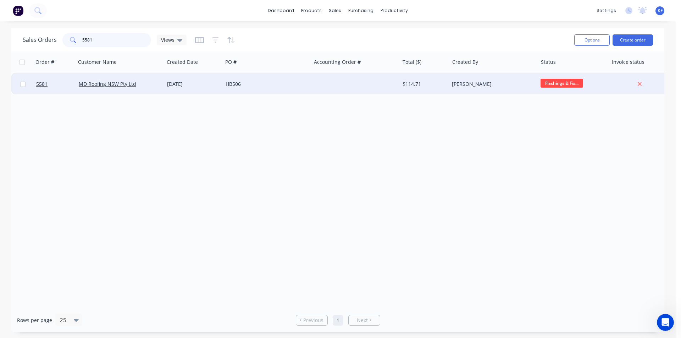
type input "5581"
click at [258, 85] on div "HB506" at bounding box center [264, 83] width 79 height 7
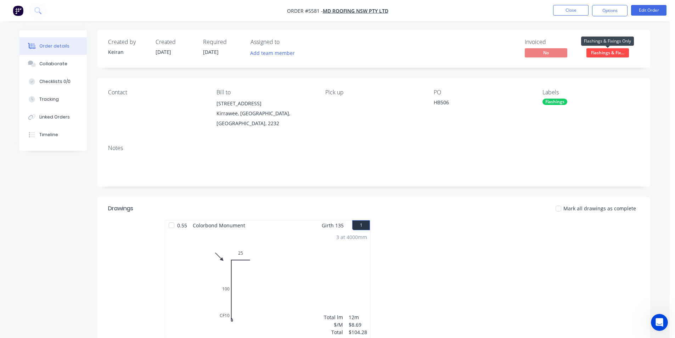
click at [601, 55] on span "Flashings & Fix..." at bounding box center [608, 52] width 43 height 9
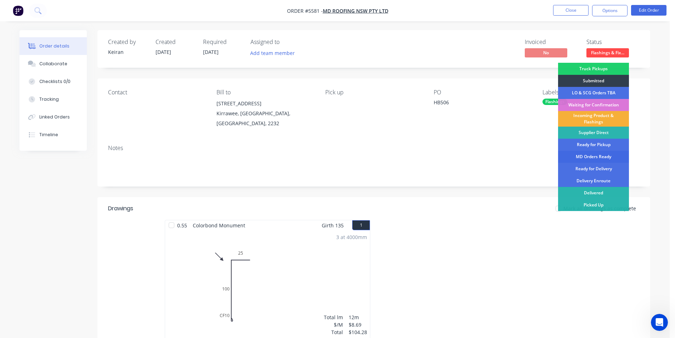
click at [601, 156] on div "MD Orders Ready" at bounding box center [593, 157] width 71 height 12
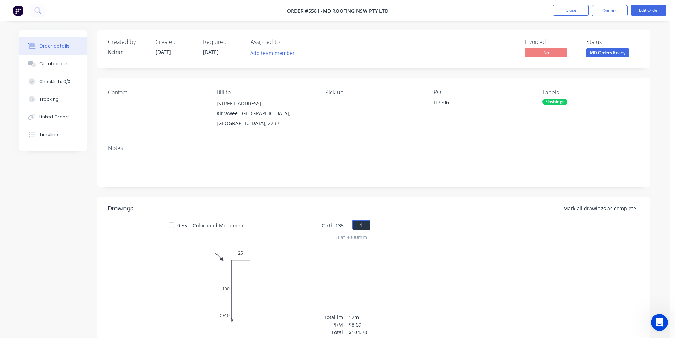
click at [611, 19] on nav "Order #5581 - MD Roofing NSW Pty Ltd Close Options Edit Order" at bounding box center [337, 10] width 675 height 21
drag, startPoint x: 611, startPoint y: 14, endPoint x: 609, endPoint y: 19, distance: 5.5
click at [611, 15] on button "Options" at bounding box center [609, 10] width 35 height 11
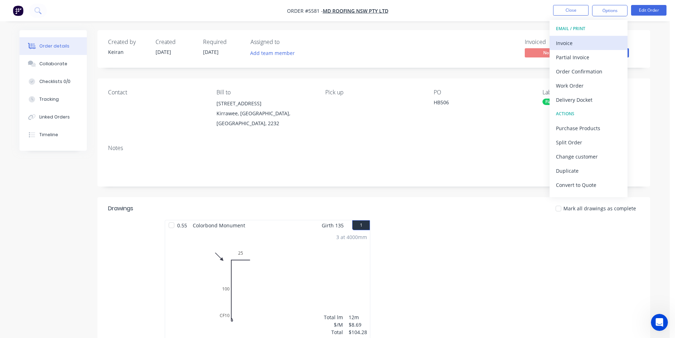
click at [594, 39] on div "Invoice" at bounding box center [588, 43] width 65 height 10
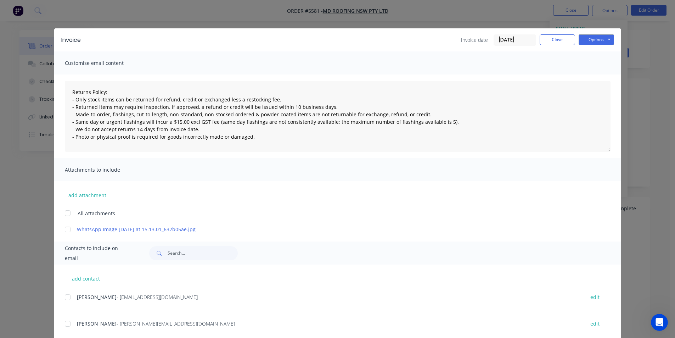
click at [65, 298] on div at bounding box center [68, 297] width 14 height 14
click at [606, 37] on button "Options" at bounding box center [596, 39] width 35 height 11
click at [597, 76] on button "Email" at bounding box center [601, 76] width 45 height 12
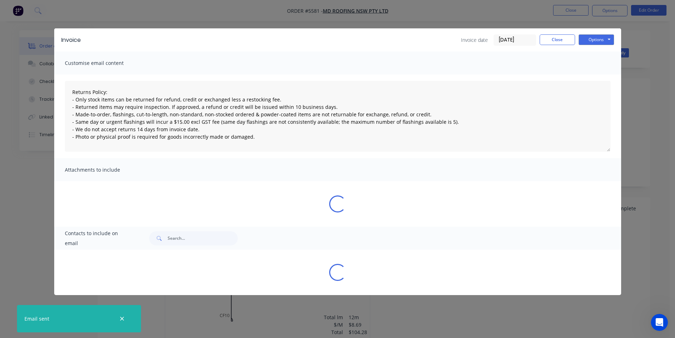
type textarea "Returns Policy: - Only stock items can be returned for refund, credit or exchan…"
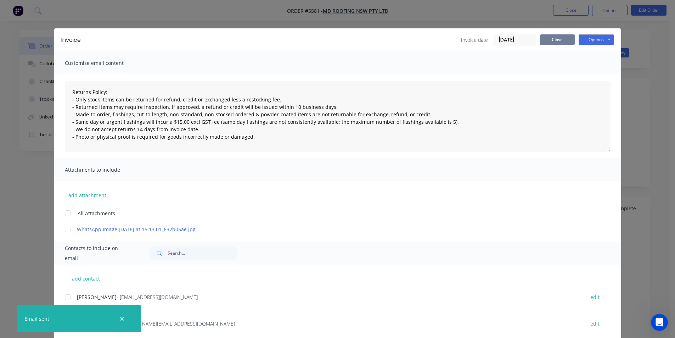
click at [554, 44] on button "Close" at bounding box center [557, 39] width 35 height 11
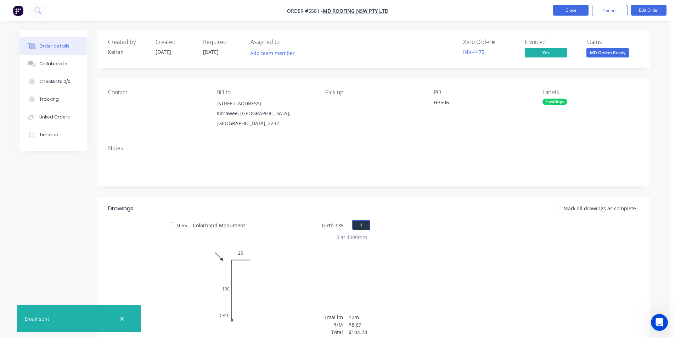
click at [566, 13] on button "Close" at bounding box center [570, 10] width 35 height 11
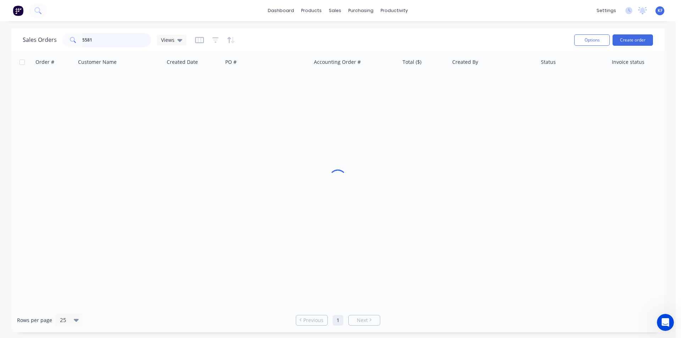
click at [56, 41] on div "Sales Orders 5581 Views" at bounding box center [105, 40] width 164 height 14
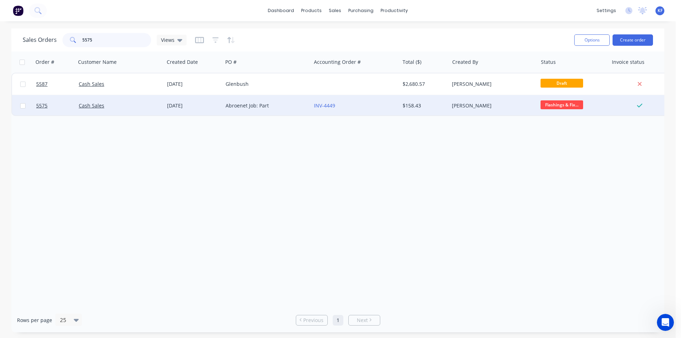
type input "5575"
click at [363, 108] on div "INV-4449" at bounding box center [353, 105] width 79 height 7
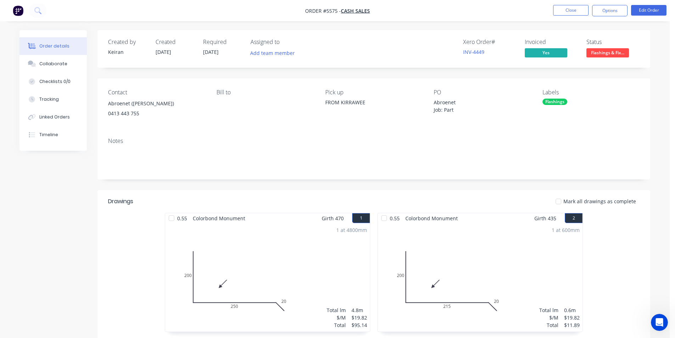
click at [608, 54] on span "Flashings & Fix..." at bounding box center [608, 52] width 43 height 9
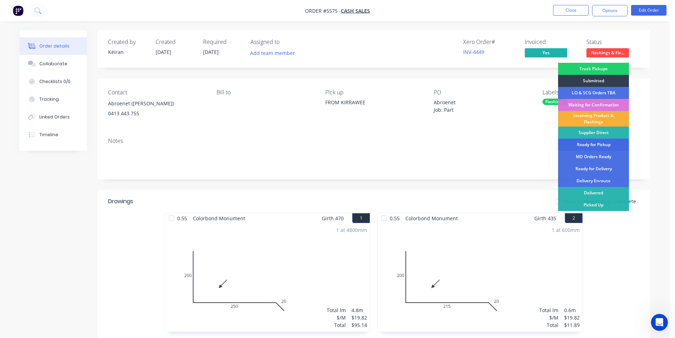
click at [600, 144] on div "Ready for Pickup" at bounding box center [593, 145] width 71 height 12
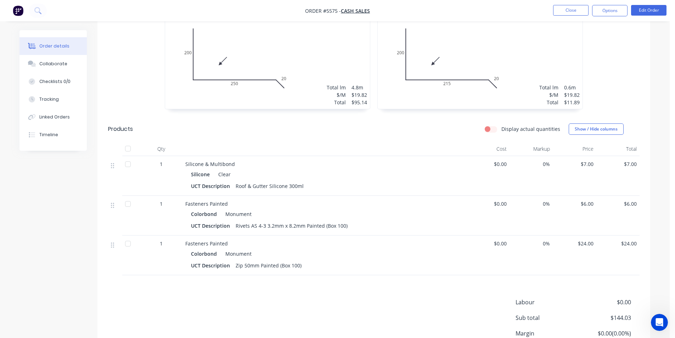
scroll to position [106, 0]
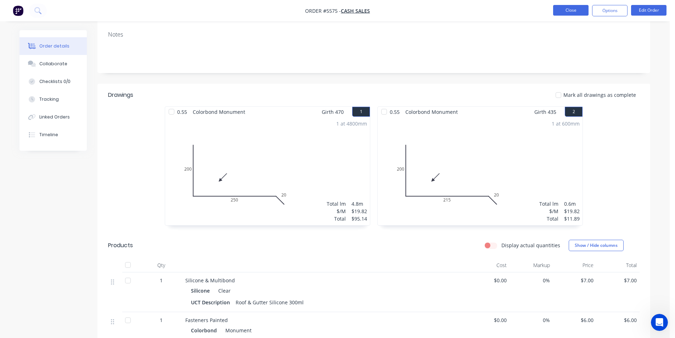
click at [570, 15] on button "Close" at bounding box center [570, 10] width 35 height 11
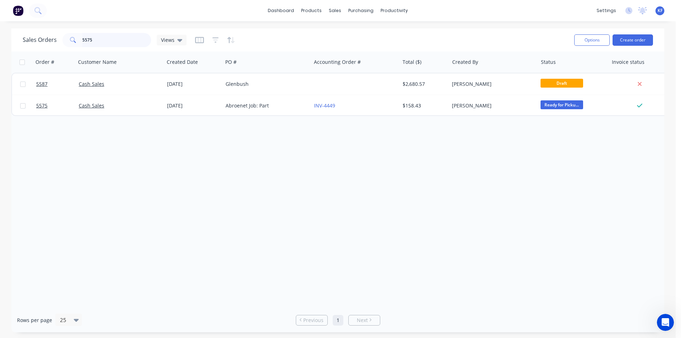
drag, startPoint x: 54, startPoint y: 39, endPoint x: 38, endPoint y: 30, distance: 17.9
click at [52, 39] on div "Sales Orders 5575 Views" at bounding box center [105, 40] width 164 height 14
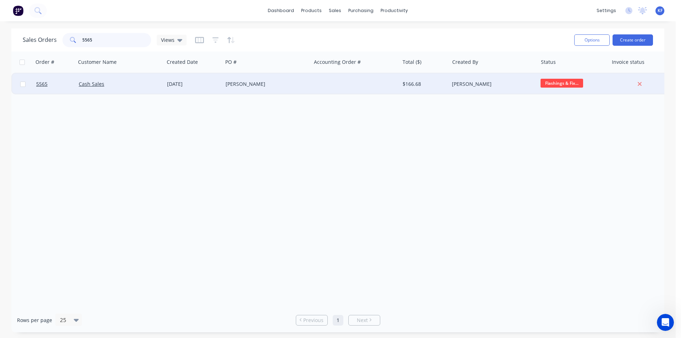
type input "5565"
click at [309, 89] on div "Dave Patterson" at bounding box center [267, 83] width 88 height 21
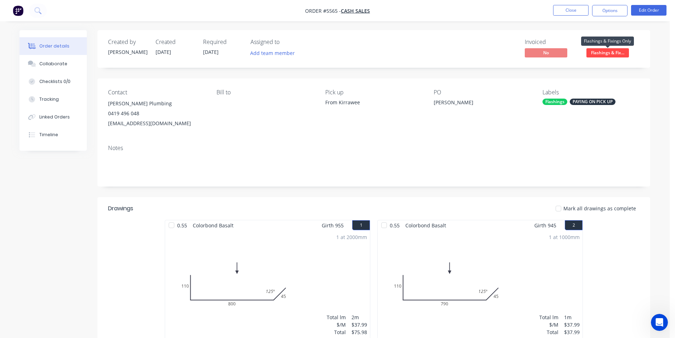
click at [608, 52] on span "Flashings & Fix..." at bounding box center [608, 52] width 43 height 9
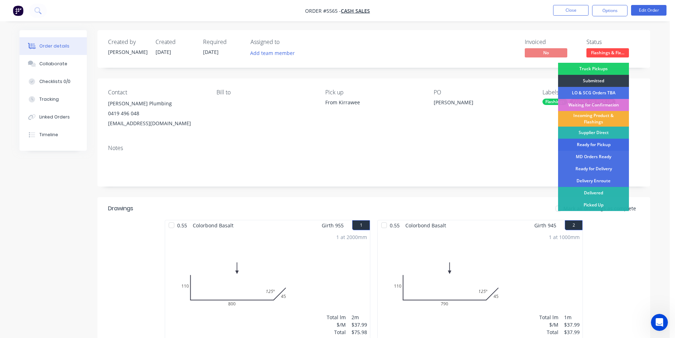
click at [603, 141] on div "Ready for Pickup" at bounding box center [593, 145] width 71 height 12
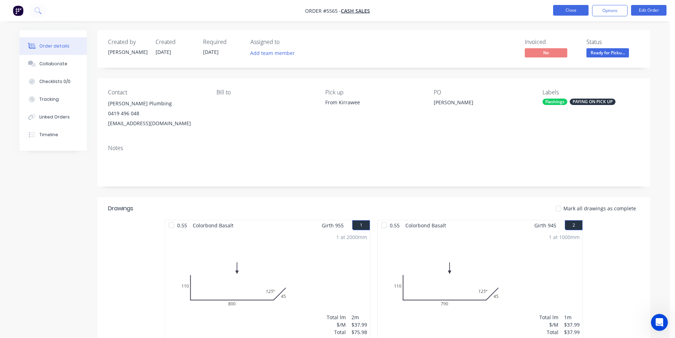
click at [564, 7] on button "Close" at bounding box center [570, 10] width 35 height 11
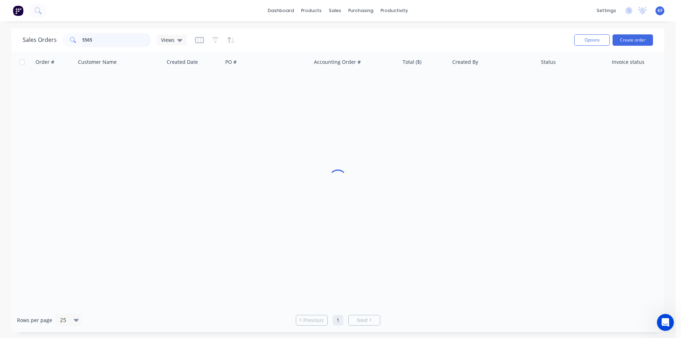
click at [34, 37] on div "Sales Orders 5565 Views" at bounding box center [105, 40] width 164 height 14
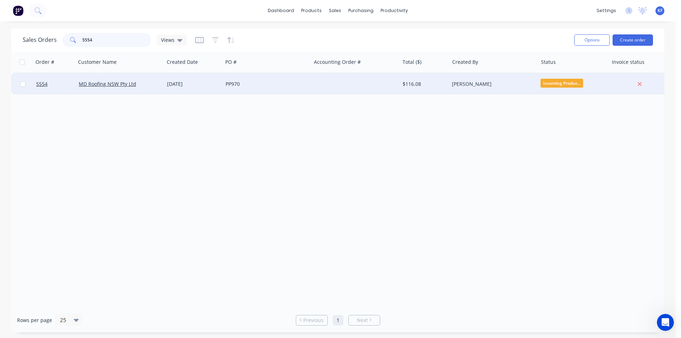
type input "5554"
click at [341, 89] on div at bounding box center [355, 83] width 88 height 21
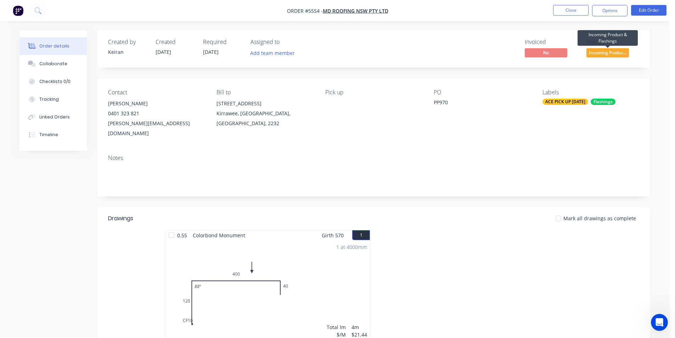
click at [599, 54] on span "Incoming Produc..." at bounding box center [608, 52] width 43 height 9
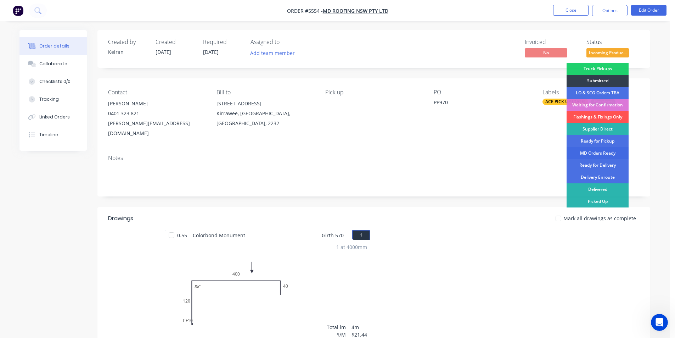
click at [603, 153] on div "MD Orders Ready" at bounding box center [598, 153] width 62 height 12
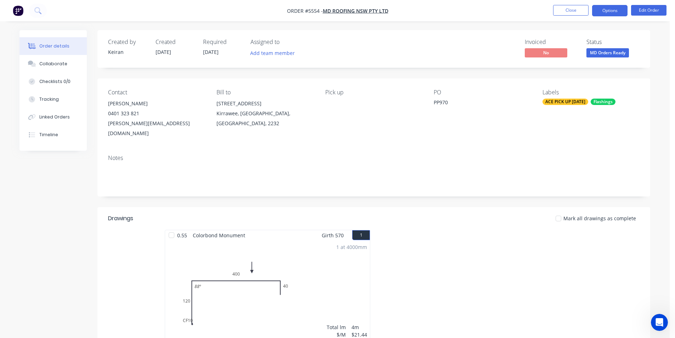
click at [616, 15] on button "Options" at bounding box center [609, 10] width 35 height 11
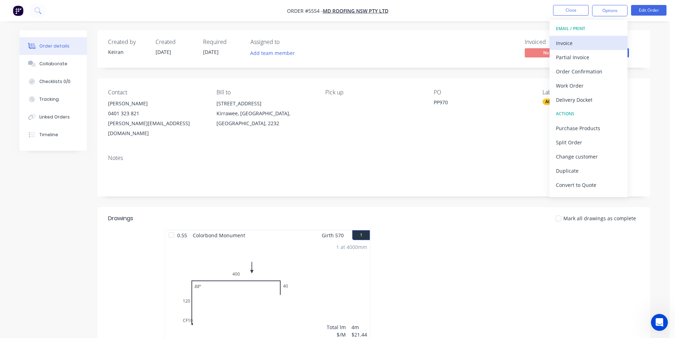
click at [585, 44] on div "Invoice" at bounding box center [588, 43] width 65 height 10
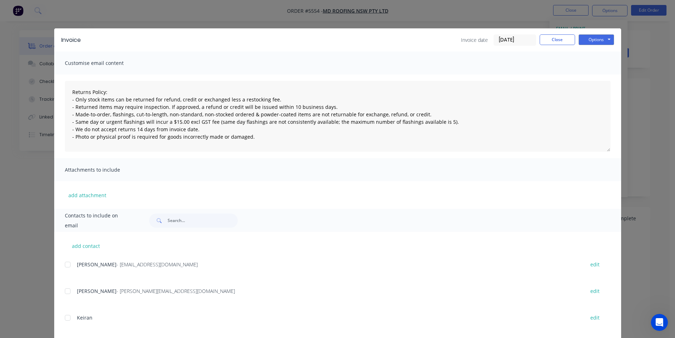
drag, startPoint x: 68, startPoint y: 263, endPoint x: 174, endPoint y: 219, distance: 114.4
click at [68, 263] on div at bounding box center [68, 264] width 14 height 14
click at [594, 41] on button "Options" at bounding box center [596, 39] width 35 height 11
click at [599, 73] on button "Email" at bounding box center [601, 76] width 45 height 12
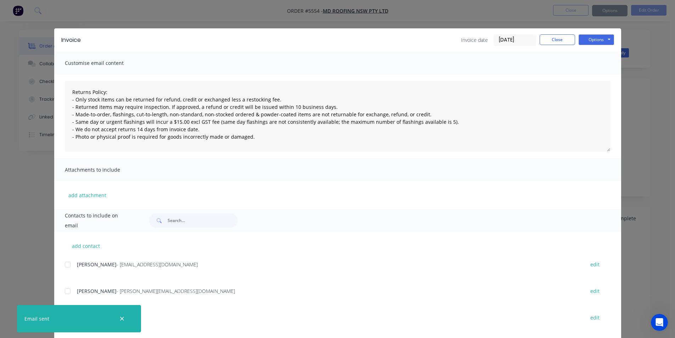
type textarea "Returns Policy: - Only stock items can be returned for refund, credit or exchan…"
click at [554, 46] on div "Invoice Invoice date 27/08/25 Close Options Preview Print Email" at bounding box center [337, 39] width 567 height 23
click at [555, 42] on button "Close" at bounding box center [557, 39] width 35 height 11
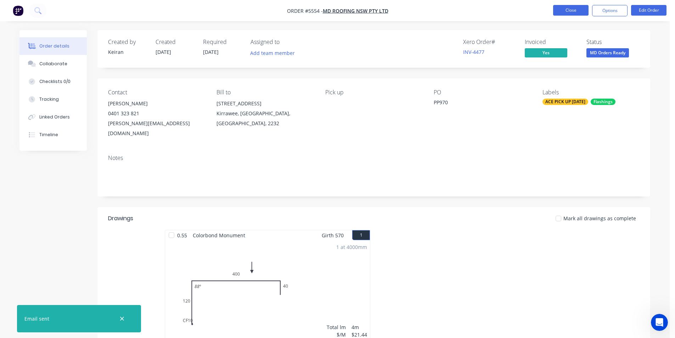
click at [575, 8] on button "Close" at bounding box center [570, 10] width 35 height 11
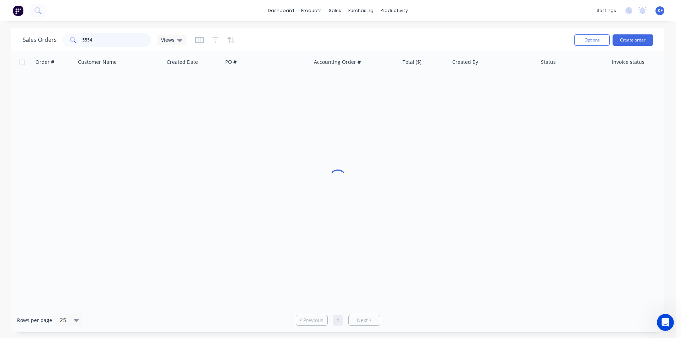
click at [48, 31] on div "Sales Orders 5554 Views Options Create order" at bounding box center [337, 39] width 653 height 23
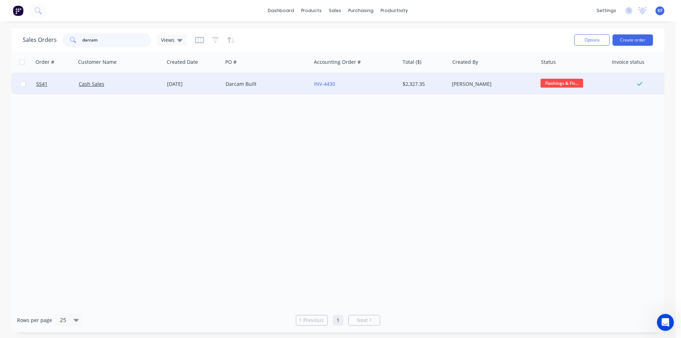
type input "darcam"
click at [369, 85] on div "INV-4430" at bounding box center [353, 83] width 79 height 7
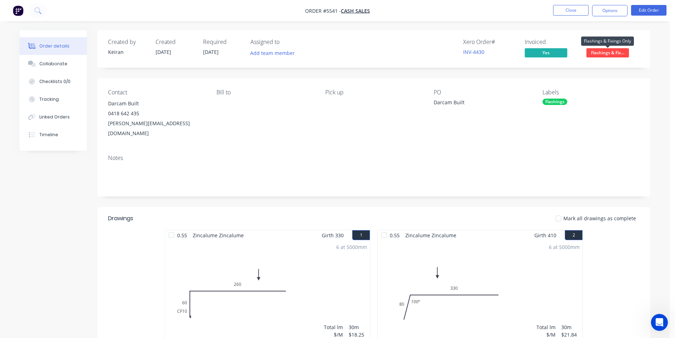
click at [601, 54] on span "Flashings & Fix..." at bounding box center [608, 52] width 43 height 9
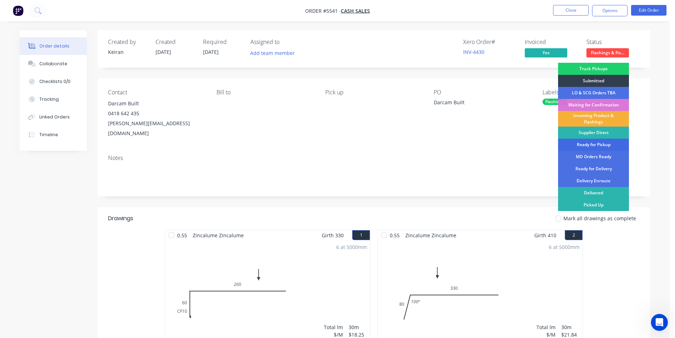
click at [604, 144] on div "Ready for Pickup" at bounding box center [593, 145] width 71 height 12
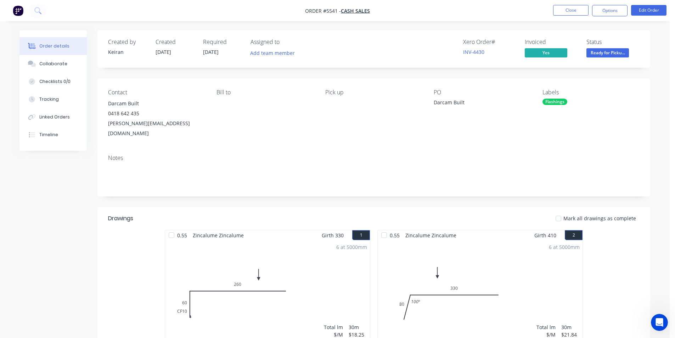
click at [567, 16] on li "Close" at bounding box center [570, 10] width 35 height 11
click at [567, 13] on button "Close" at bounding box center [570, 10] width 35 height 11
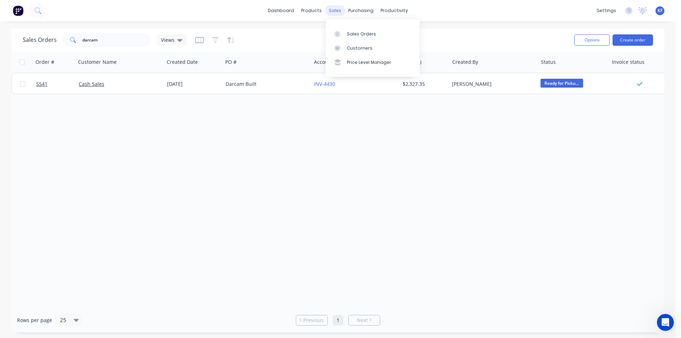
click at [334, 11] on div "sales" at bounding box center [334, 10] width 19 height 11
click at [351, 32] on div "Sales Orders" at bounding box center [361, 34] width 29 height 6
click at [44, 24] on div "dashboard products sales purchasing productivity dashboard products Product Cat…" at bounding box center [337, 169] width 675 height 338
type input "cain"
click at [354, 48] on div "Customers" at bounding box center [360, 48] width 26 height 6
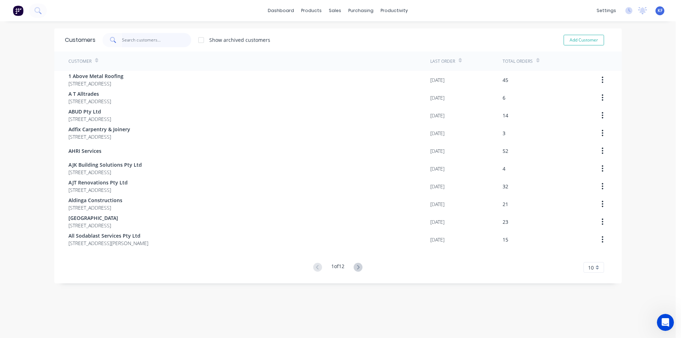
click at [137, 42] on input "text" at bounding box center [156, 40] width 69 height 14
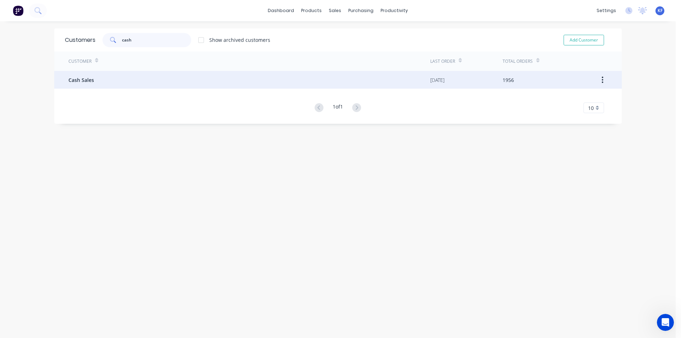
type input "cash"
click at [158, 85] on div "Cash Sales" at bounding box center [249, 80] width 362 height 18
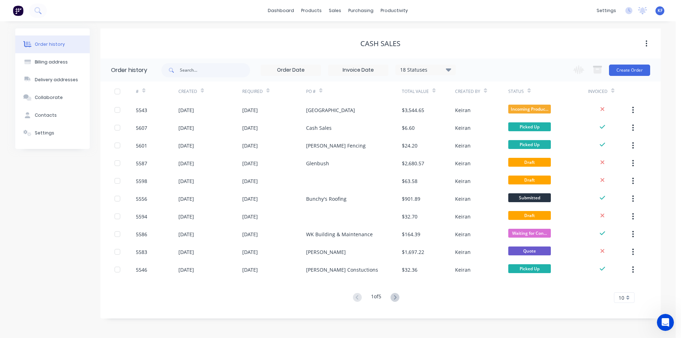
click at [456, 74] on div "18 Statuses Invoice Status Invoiced Not Invoiced Partial Order Status All Archi…" at bounding box center [410, 69] width 499 height 23
click at [453, 71] on div "18 Statuses" at bounding box center [426, 70] width 60 height 8
click at [484, 151] on label at bounding box center [484, 151] width 0 height 0
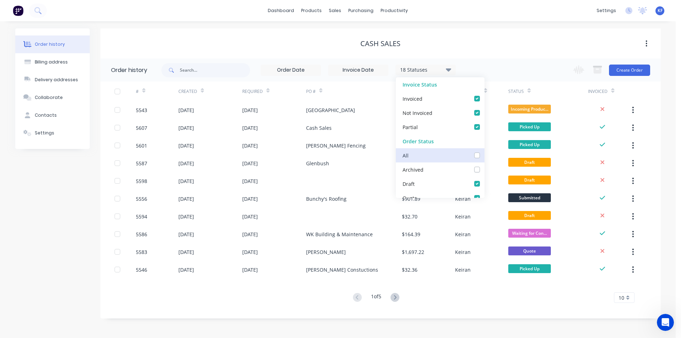
click at [484, 154] on input "checkbox" at bounding box center [487, 154] width 6 height 7
checkbox input "true"
drag, startPoint x: 478, startPoint y: 35, endPoint x: 460, endPoint y: 52, distance: 25.1
click at [478, 35] on div "Cash Sales" at bounding box center [380, 43] width 560 height 30
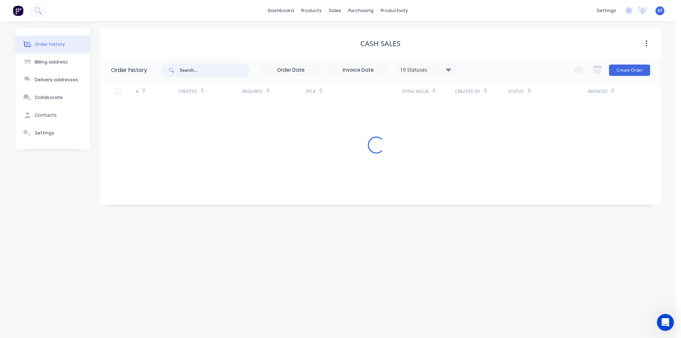
click at [219, 73] on input "text" at bounding box center [215, 70] width 70 height 14
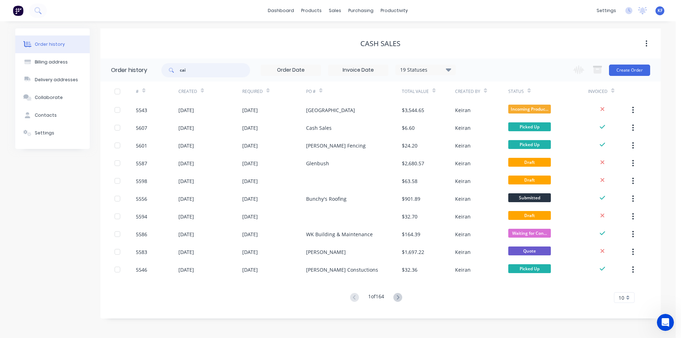
type input "cain"
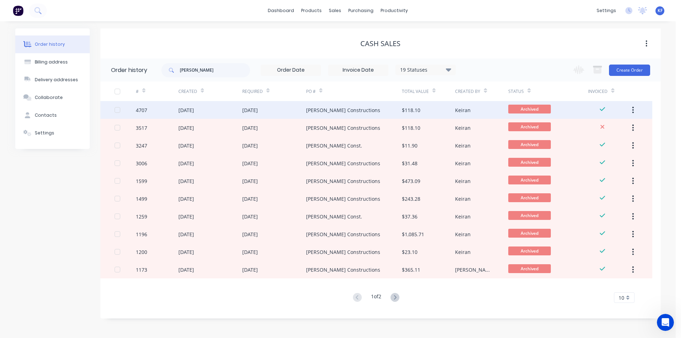
click at [319, 113] on div "Cain Constructions" at bounding box center [343, 109] width 74 height 7
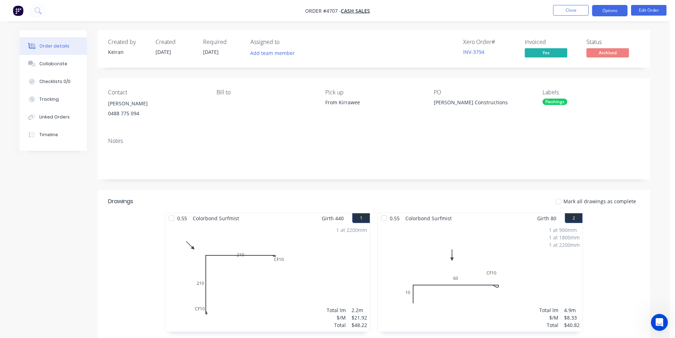
click at [606, 10] on button "Options" at bounding box center [609, 10] width 35 height 11
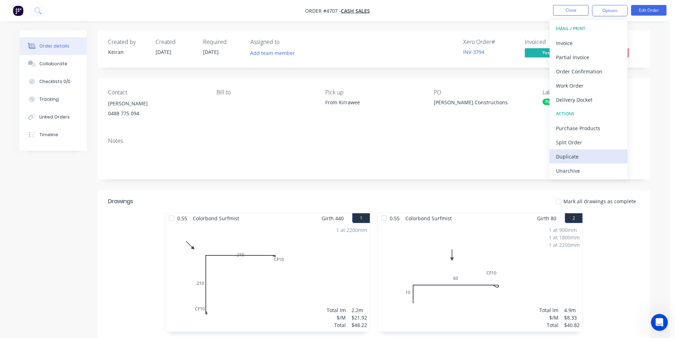
click at [591, 152] on div "Duplicate" at bounding box center [588, 156] width 65 height 10
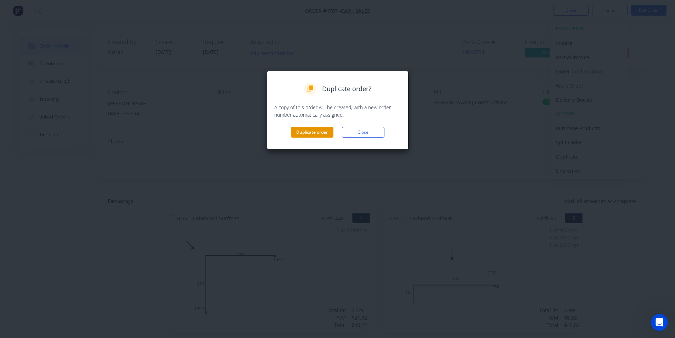
click at [307, 130] on button "Duplicate order" at bounding box center [312, 132] width 43 height 11
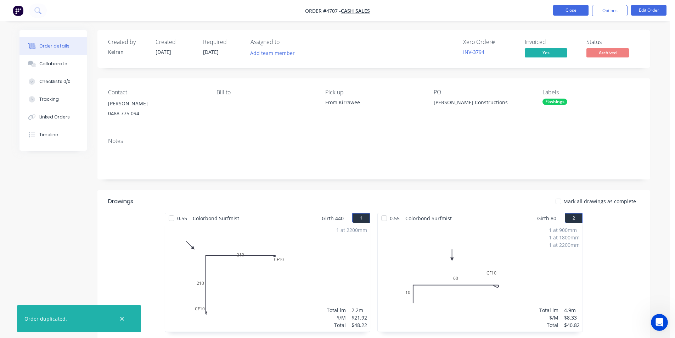
click at [565, 12] on button "Close" at bounding box center [570, 10] width 35 height 11
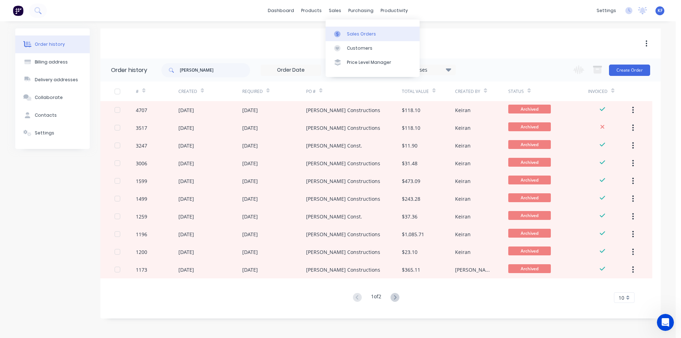
click at [348, 33] on div "Sales Orders" at bounding box center [361, 34] width 29 height 6
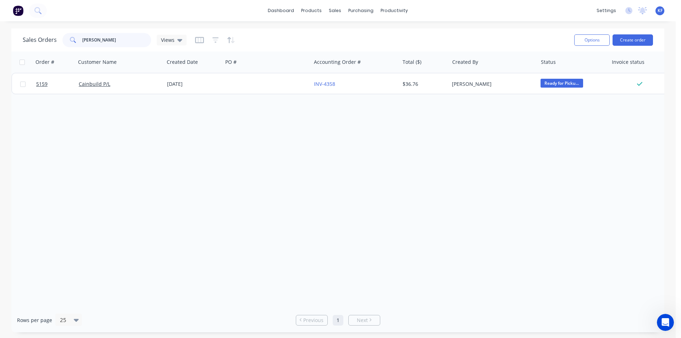
drag, startPoint x: 106, startPoint y: 41, endPoint x: 69, endPoint y: 34, distance: 37.5
click at [71, 35] on div "cain" at bounding box center [106, 40] width 89 height 14
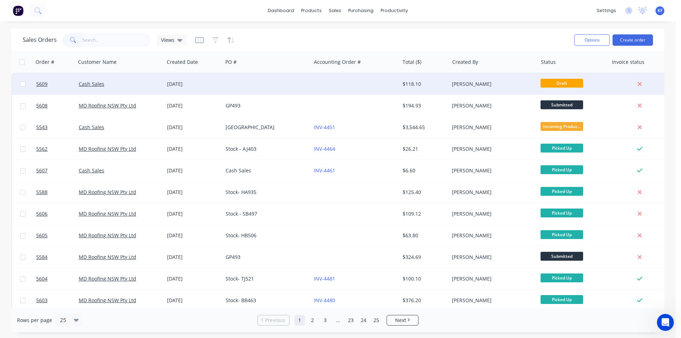
click at [276, 90] on div at bounding box center [267, 83] width 88 height 21
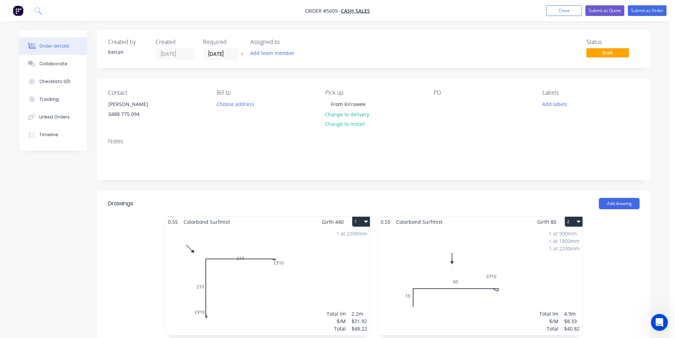
click at [447, 106] on div "PO" at bounding box center [482, 105] width 97 height 32
drag, startPoint x: 442, startPoint y: 107, endPoint x: 441, endPoint y: 101, distance: 5.8
click at [443, 107] on div at bounding box center [439, 104] width 11 height 10
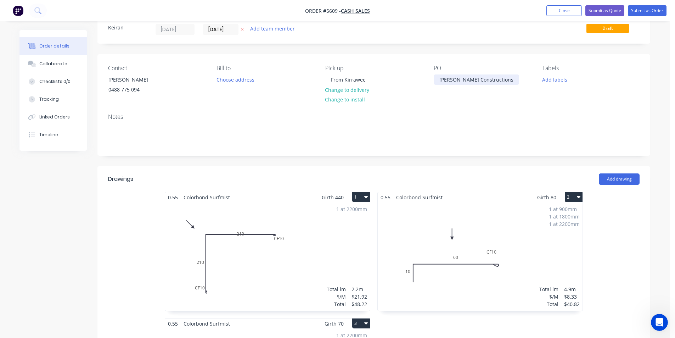
scroll to position [106, 0]
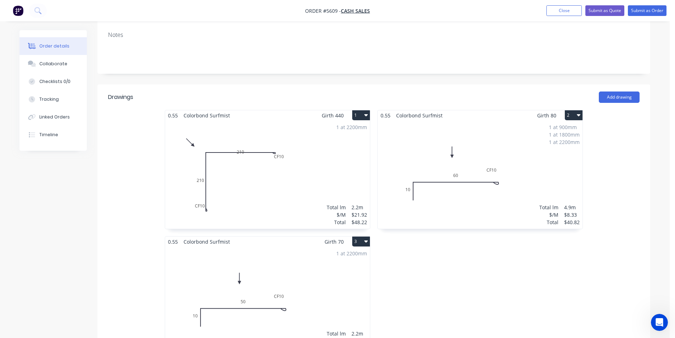
drag, startPoint x: 363, startPoint y: 115, endPoint x: 363, endPoint y: 119, distance: 4.3
click at [364, 116] on button "1" at bounding box center [361, 115] width 18 height 10
click at [353, 166] on div "Delete" at bounding box center [336, 161] width 55 height 10
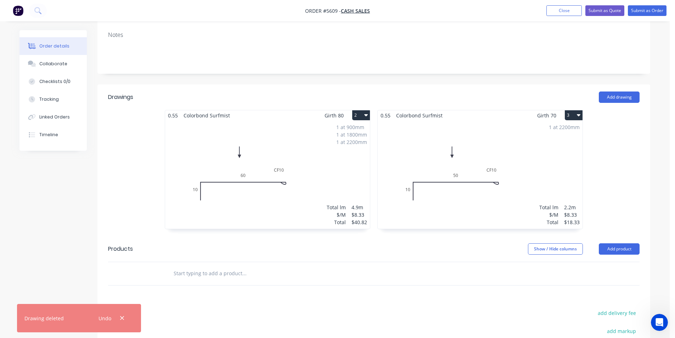
click at [574, 118] on button "3" at bounding box center [574, 115] width 18 height 10
click at [569, 166] on button "Delete" at bounding box center [548, 161] width 67 height 14
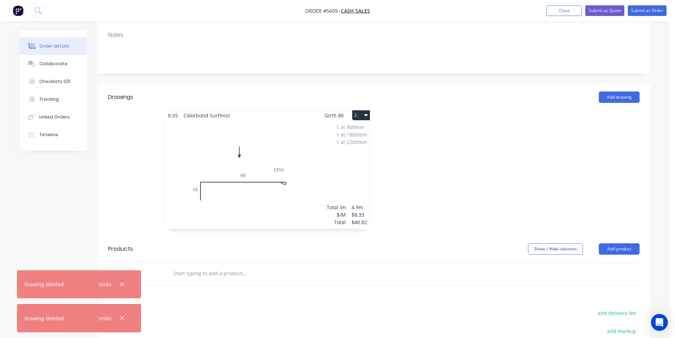
click at [366, 119] on button "2" at bounding box center [361, 115] width 18 height 10
click at [364, 158] on button "Delete" at bounding box center [336, 161] width 67 height 14
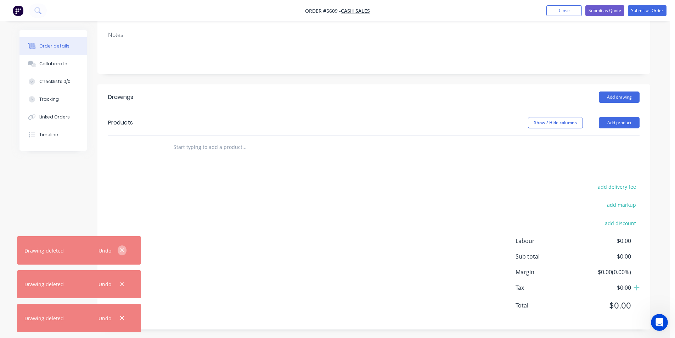
click at [124, 251] on icon "button" at bounding box center [122, 250] width 5 height 6
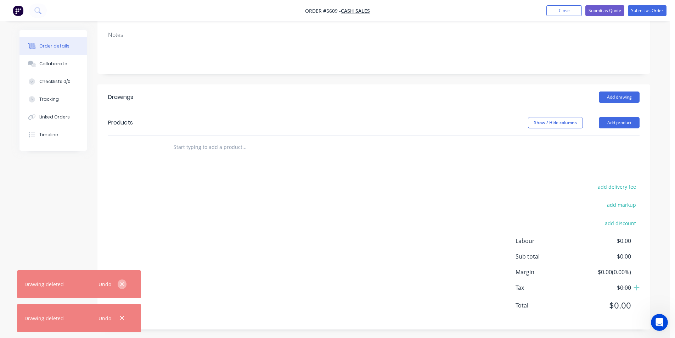
click at [125, 286] on button "button" at bounding box center [122, 284] width 9 height 10
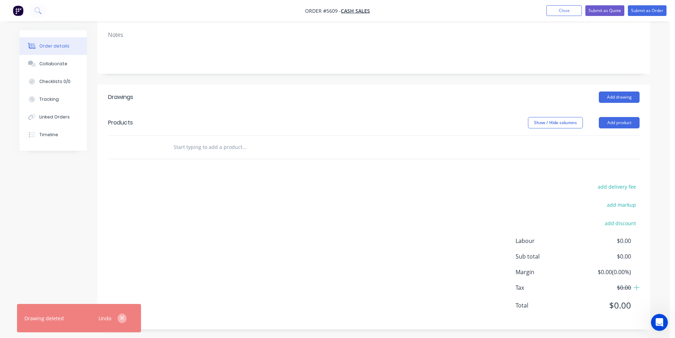
click at [125, 317] on button "button" at bounding box center [122, 318] width 9 height 10
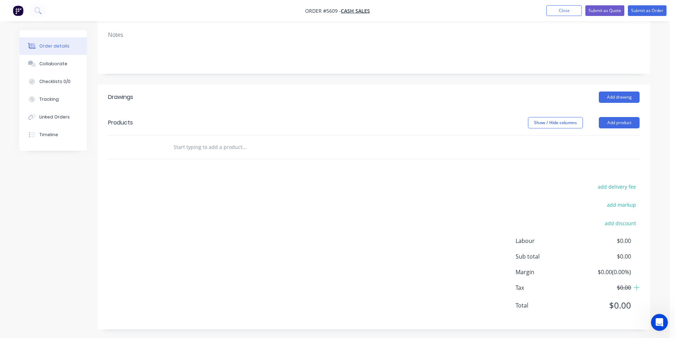
click at [598, 102] on div "Add drawing" at bounding box center [430, 96] width 419 height 11
click at [606, 99] on button "Add drawing" at bounding box center [619, 96] width 41 height 11
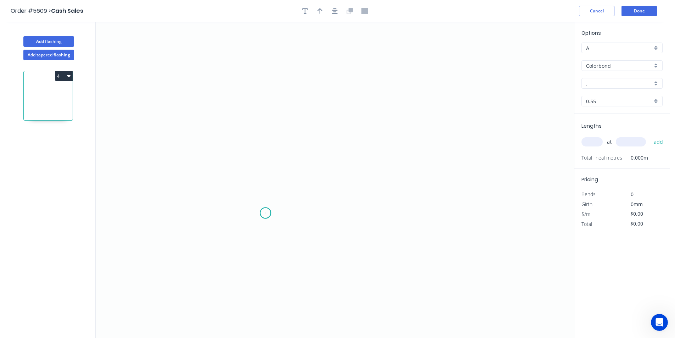
drag, startPoint x: 265, startPoint y: 213, endPoint x: 261, endPoint y: 127, distance: 85.9
click at [265, 213] on icon "0" at bounding box center [335, 180] width 478 height 316
click at [257, 67] on icon "0" at bounding box center [335, 180] width 478 height 316
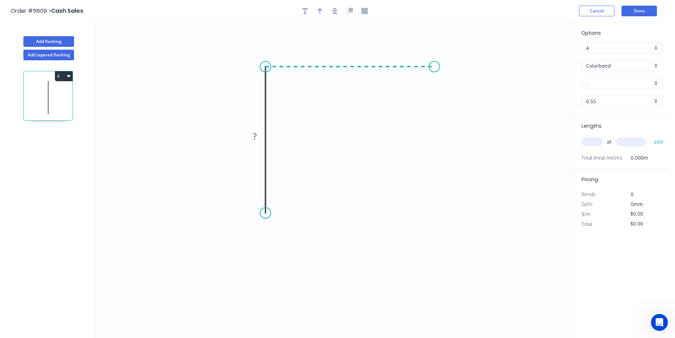
click at [435, 71] on icon "0 ?" at bounding box center [335, 180] width 478 height 316
click at [435, 71] on circle at bounding box center [435, 66] width 11 height 11
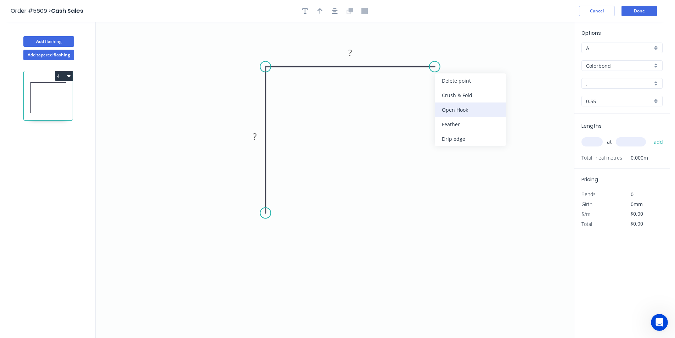
click at [449, 107] on div "Open Hook" at bounding box center [470, 109] width 71 height 15
click at [455, 101] on div "Delete bend" at bounding box center [470, 104] width 71 height 15
click at [453, 90] on div "Crush & Fold" at bounding box center [472, 88] width 71 height 15
click at [452, 92] on div "Flip bend" at bounding box center [473, 91] width 71 height 15
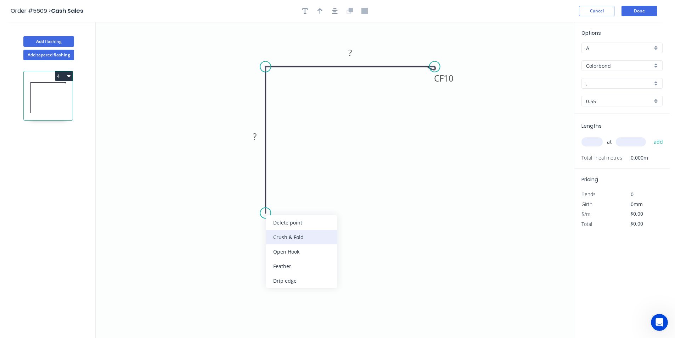
click at [285, 239] on div "Crush & Fold" at bounding box center [301, 237] width 71 height 15
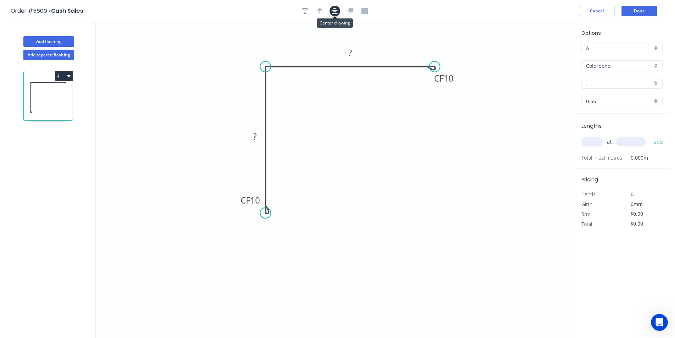
click at [335, 12] on icon "button" at bounding box center [335, 11] width 6 height 6
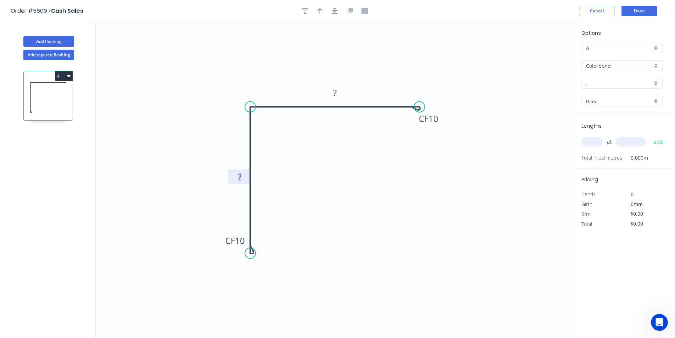
click at [243, 176] on rect at bounding box center [240, 177] width 14 height 10
click at [320, 11] on icon "button" at bounding box center [320, 11] width 5 height 6
type input "$20.44"
click at [216, 90] on icon at bounding box center [216, 82] width 6 height 23
click at [635, 45] on input "A" at bounding box center [619, 47] width 66 height 7
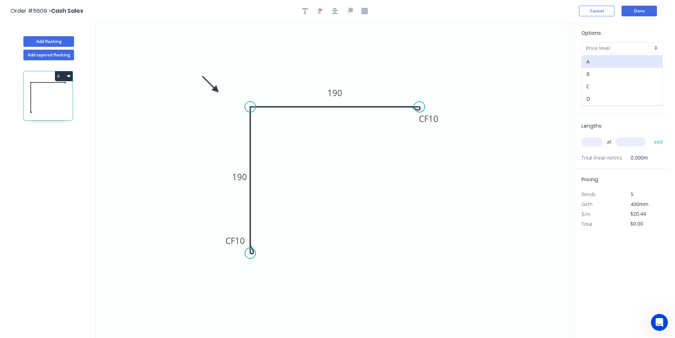
click at [622, 73] on div "B" at bounding box center [622, 74] width 80 height 12
type input "B"
type input "$18.88"
click at [603, 87] on input "." at bounding box center [619, 83] width 66 height 7
click at [614, 99] on div "Surfmist" at bounding box center [622, 97] width 80 height 12
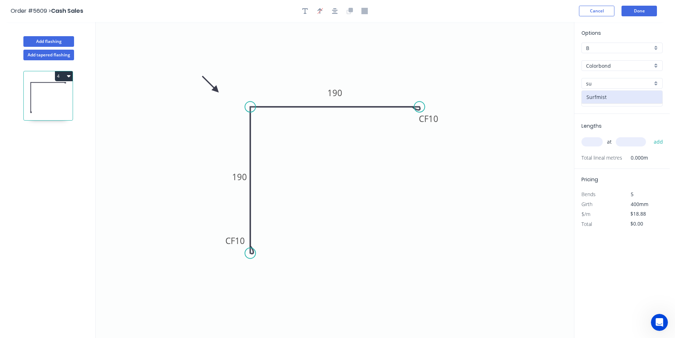
type input "Surfmist"
click at [598, 140] on input "text" at bounding box center [592, 141] width 21 height 9
type input "1"
type input "1800"
click at [650, 136] on button "add" at bounding box center [658, 142] width 17 height 12
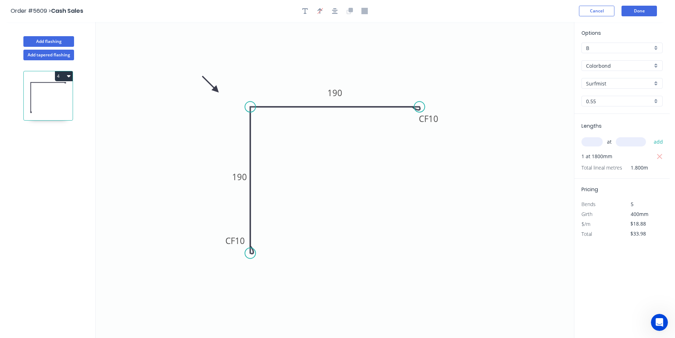
click at [68, 78] on icon "button" at bounding box center [69, 76] width 4 height 6
click at [59, 91] on div "Duplicate" at bounding box center [39, 94] width 55 height 10
type input "$0.00"
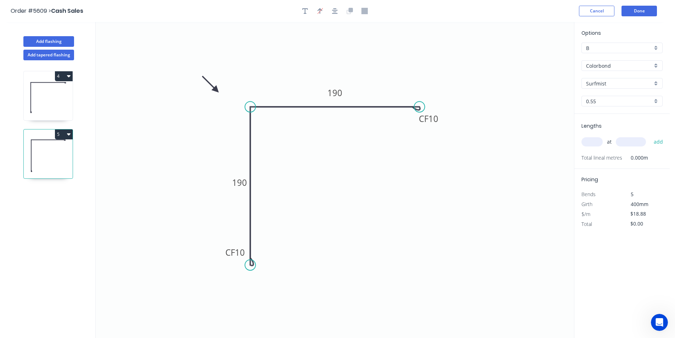
drag, startPoint x: 250, startPoint y: 262, endPoint x: 243, endPoint y: 244, distance: 19.0
click at [250, 265] on circle at bounding box center [250, 264] width 11 height 11
drag, startPoint x: 251, startPoint y: 267, endPoint x: 251, endPoint y: 277, distance: 9.9
click at [252, 287] on circle at bounding box center [250, 284] width 11 height 11
click at [242, 195] on tspan "190" at bounding box center [239, 193] width 15 height 12
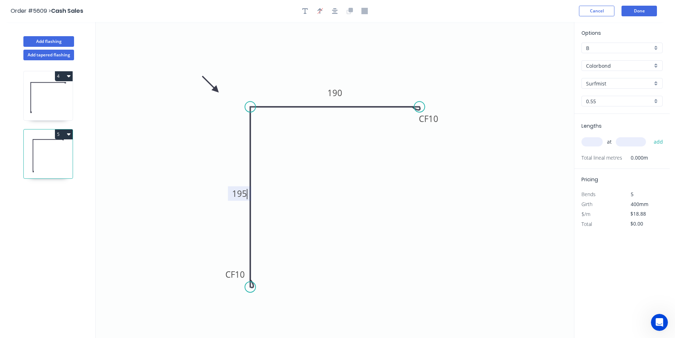
click at [594, 144] on input "text" at bounding box center [592, 141] width 21 height 9
type input "$21.92"
type input "1"
type input "1800"
click at [650, 136] on button "add" at bounding box center [658, 142] width 17 height 12
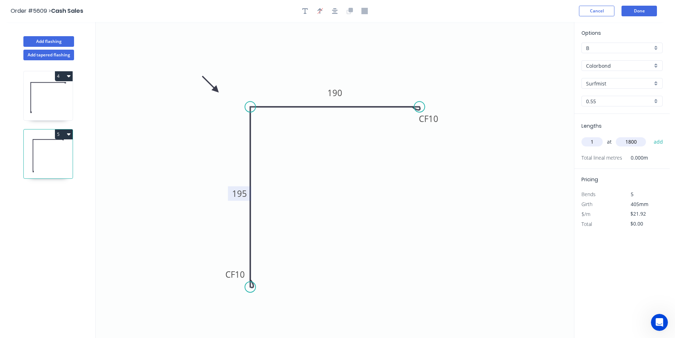
type input "$39.46"
click at [59, 104] on icon at bounding box center [48, 97] width 49 height 45
type input "$18.88"
type input "$33.98"
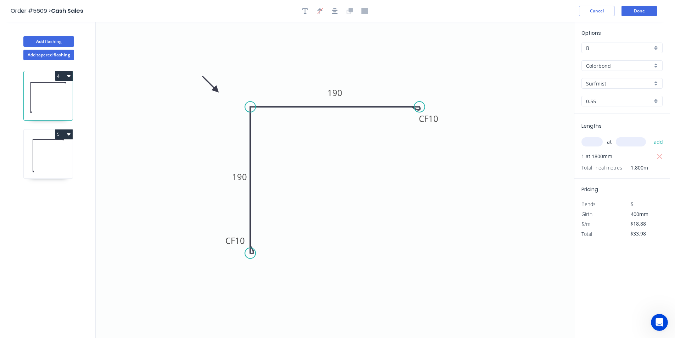
click at [56, 153] on icon at bounding box center [48, 155] width 49 height 45
type input "$21.92"
type input "$39.46"
click at [55, 105] on icon at bounding box center [48, 97] width 49 height 45
type input "$18.88"
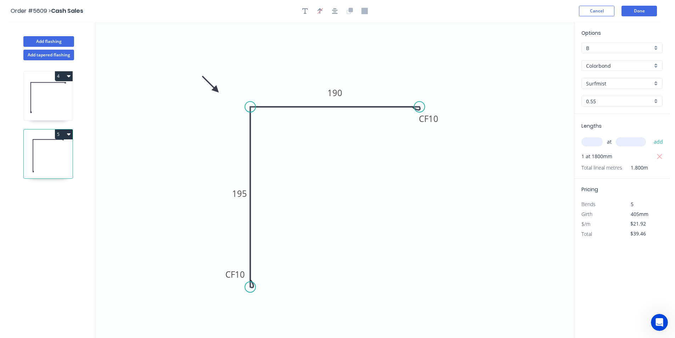
type input "$33.98"
click at [66, 147] on icon at bounding box center [48, 155] width 49 height 45
type input "$21.92"
type input "$39.46"
click at [647, 8] on button "Done" at bounding box center [639, 11] width 35 height 11
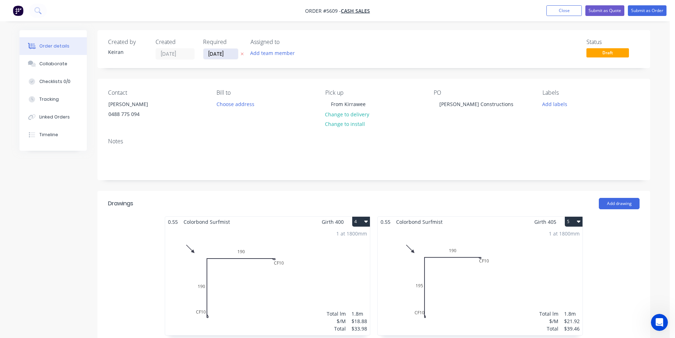
click at [218, 55] on input "27/08/25" at bounding box center [220, 54] width 35 height 11
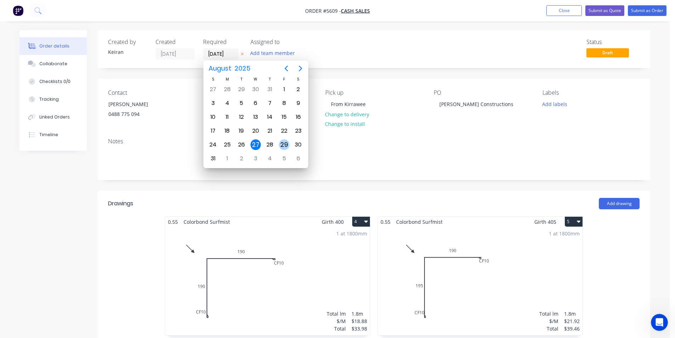
click at [288, 146] on div "29" at bounding box center [284, 144] width 11 height 11
type input "29/08/25"
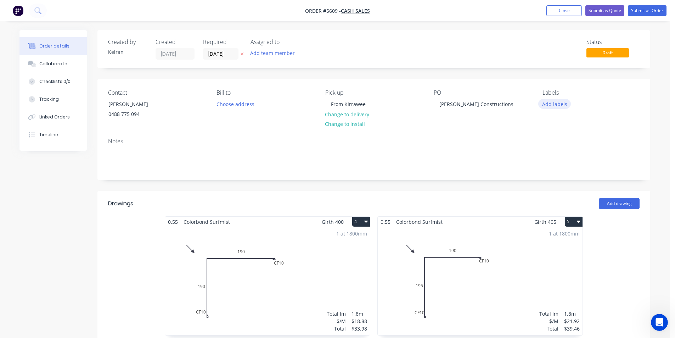
click at [558, 106] on button "Add labels" at bounding box center [554, 104] width 33 height 10
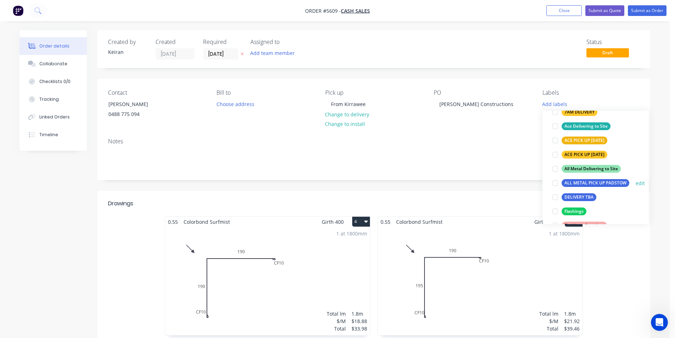
scroll to position [71, 0]
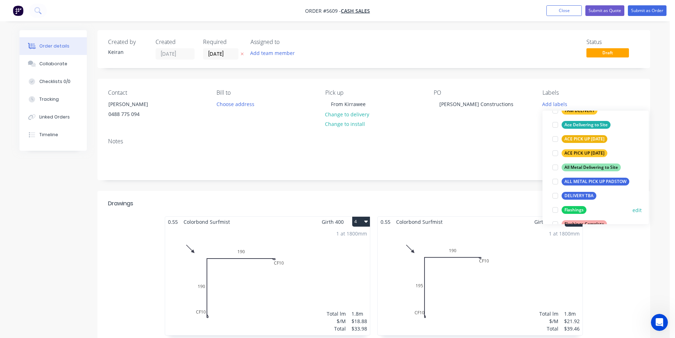
click at [558, 209] on div at bounding box center [555, 210] width 14 height 14
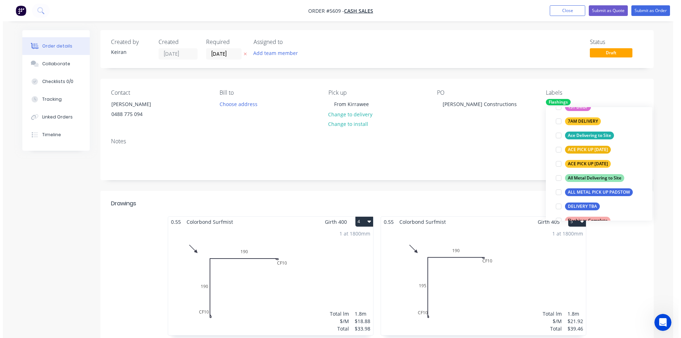
scroll to position [0, 0]
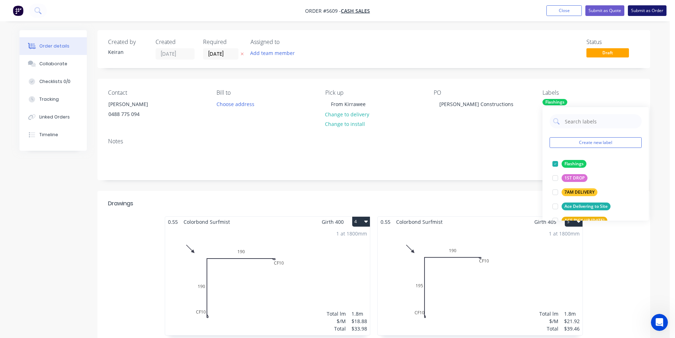
click at [645, 12] on button "Submit as Order" at bounding box center [647, 10] width 39 height 11
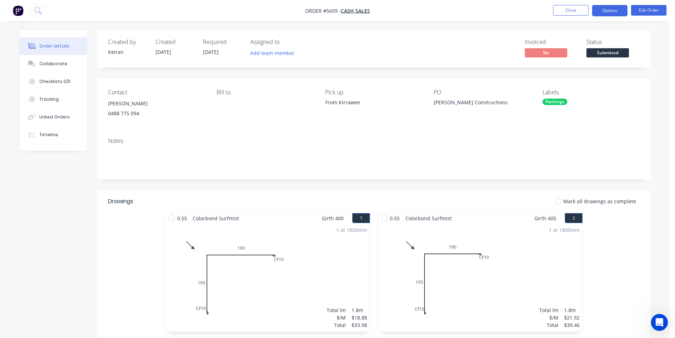
click at [618, 10] on button "Options" at bounding box center [609, 10] width 35 height 11
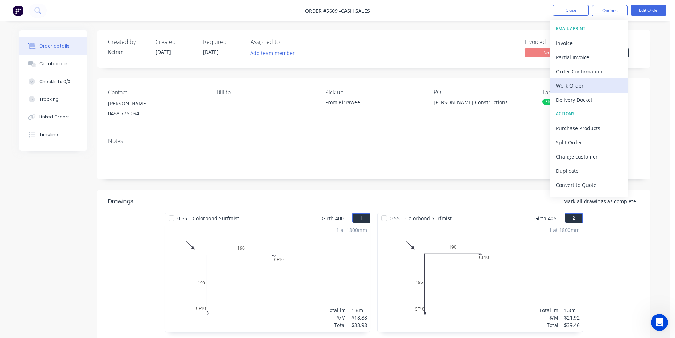
click at [583, 83] on div "Work Order" at bounding box center [588, 85] width 65 height 10
click at [583, 83] on div "Custom" at bounding box center [588, 85] width 65 height 10
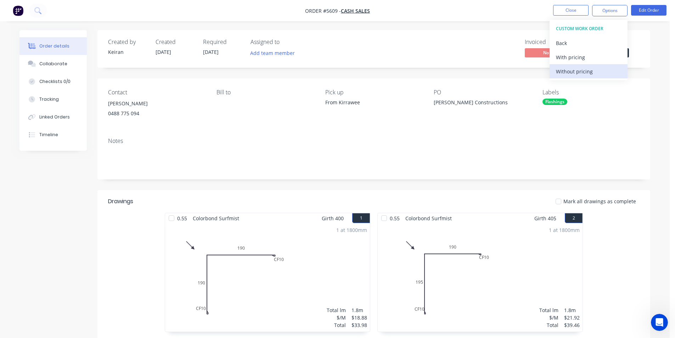
click at [583, 75] on div "Without pricing" at bounding box center [588, 71] width 65 height 10
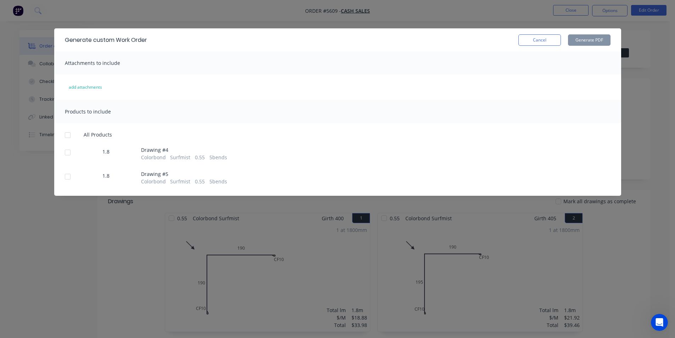
click at [67, 139] on div at bounding box center [68, 135] width 14 height 14
click at [575, 44] on button "Generate PDF" at bounding box center [589, 39] width 43 height 11
click at [536, 41] on button "Cancel" at bounding box center [540, 39] width 43 height 11
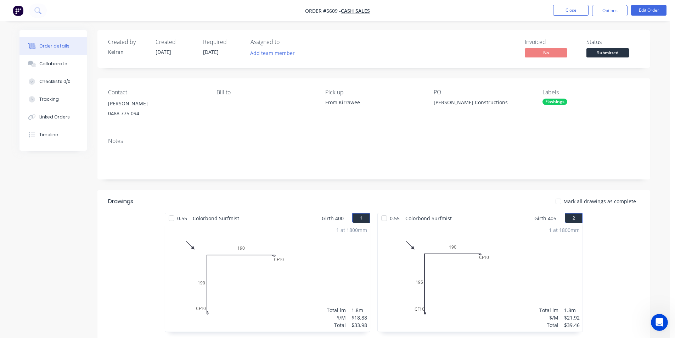
click at [612, 48] on span "Submitted" at bounding box center [608, 52] width 43 height 9
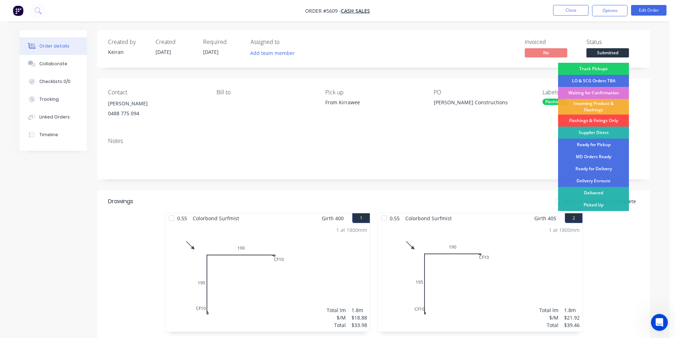
click at [606, 123] on div "Flashings & Fixings Only" at bounding box center [593, 120] width 71 height 12
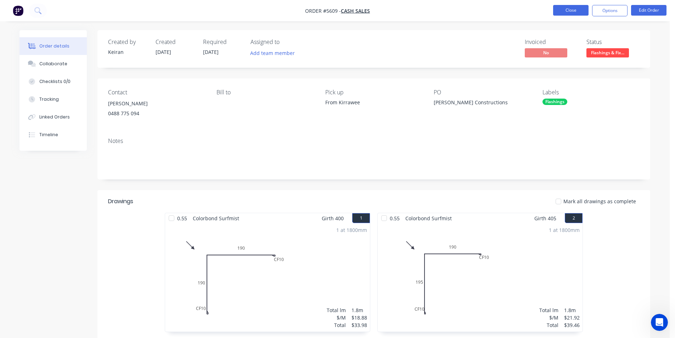
click at [557, 11] on button "Close" at bounding box center [570, 10] width 35 height 11
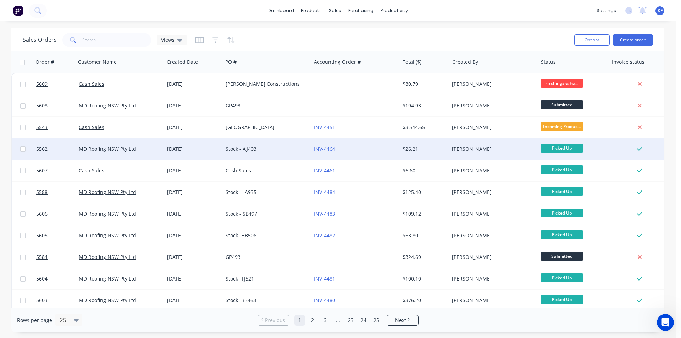
click at [586, 156] on div "Picked Up" at bounding box center [572, 148] width 71 height 21
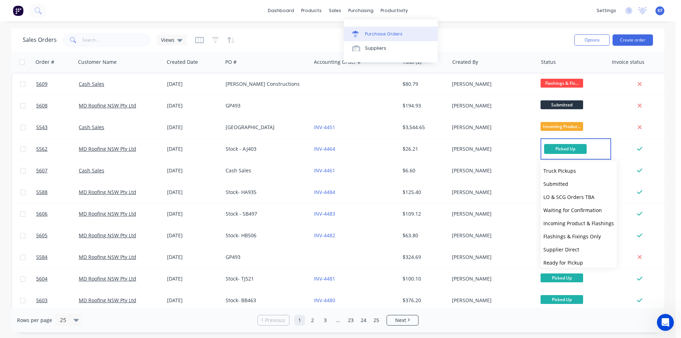
click at [358, 7] on div "purchasing" at bounding box center [361, 10] width 32 height 11
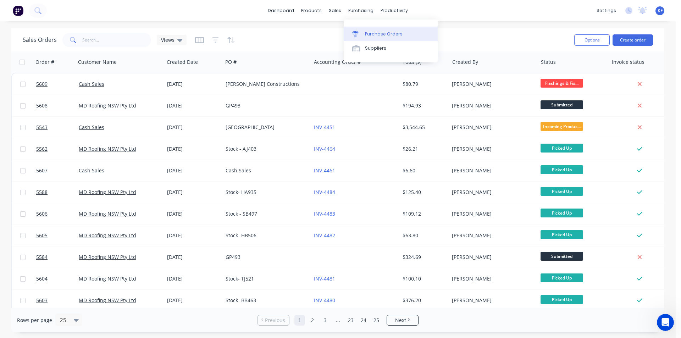
click at [375, 29] on link "Purchase Orders" at bounding box center [390, 34] width 94 height 14
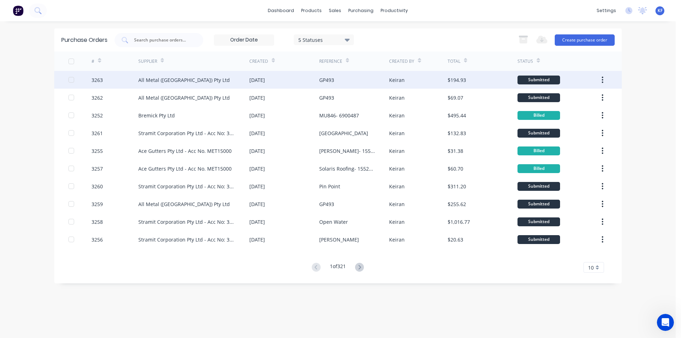
click at [253, 84] on div "27 Aug 2025" at bounding box center [284, 80] width 70 height 18
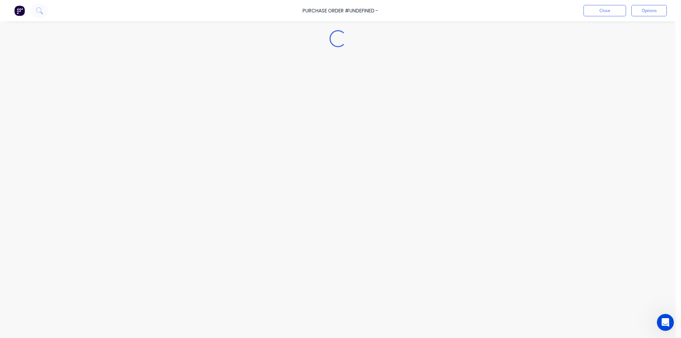
type textarea "x"
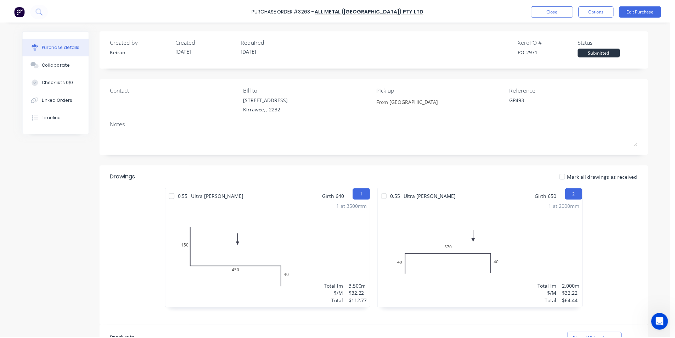
scroll to position [71, 0]
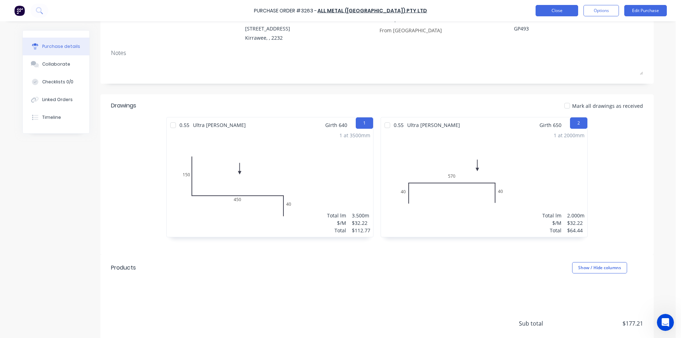
click at [554, 15] on button "Close" at bounding box center [556, 10] width 43 height 11
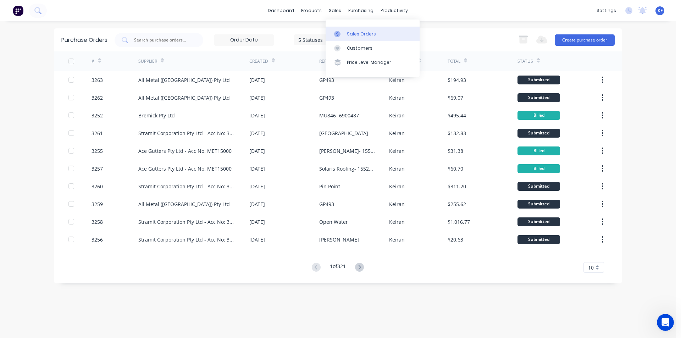
click at [349, 37] on link "Sales Orders" at bounding box center [372, 34] width 94 height 14
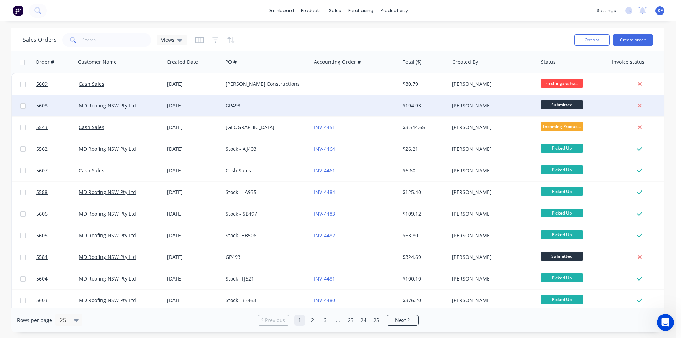
click at [243, 102] on div "GP493" at bounding box center [264, 105] width 79 height 7
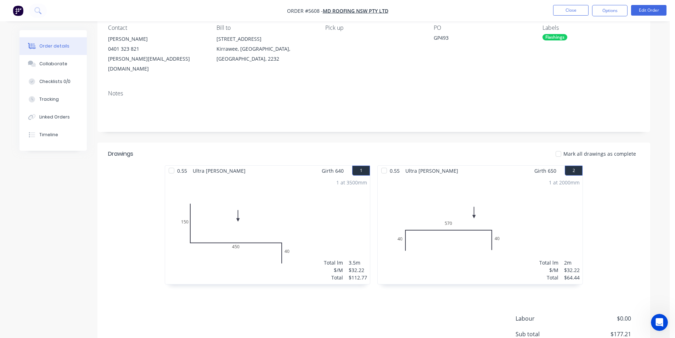
scroll to position [63, 0]
click at [650, 14] on button "Edit Order" at bounding box center [648, 10] width 35 height 11
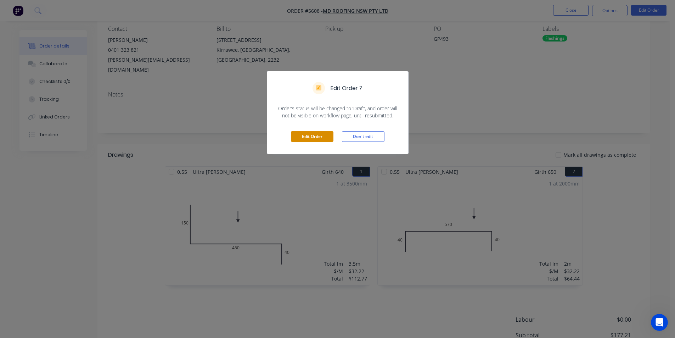
click at [308, 133] on button "Edit Order" at bounding box center [312, 136] width 43 height 11
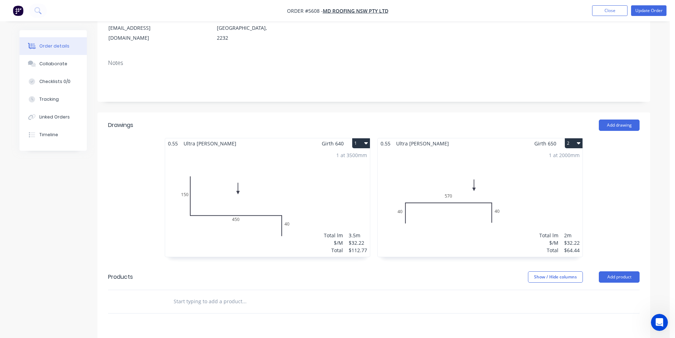
scroll to position [106, 0]
click at [627, 119] on button "Add drawing" at bounding box center [619, 124] width 41 height 11
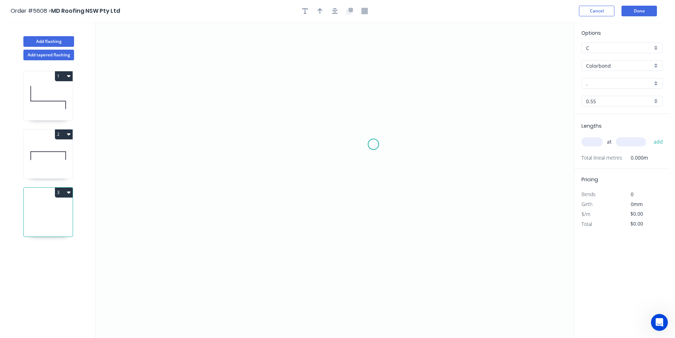
click at [242, 106] on icon "0" at bounding box center [335, 180] width 478 height 316
click at [220, 104] on icon "0" at bounding box center [335, 180] width 478 height 316
click at [218, 160] on icon "0 ?" at bounding box center [335, 180] width 478 height 316
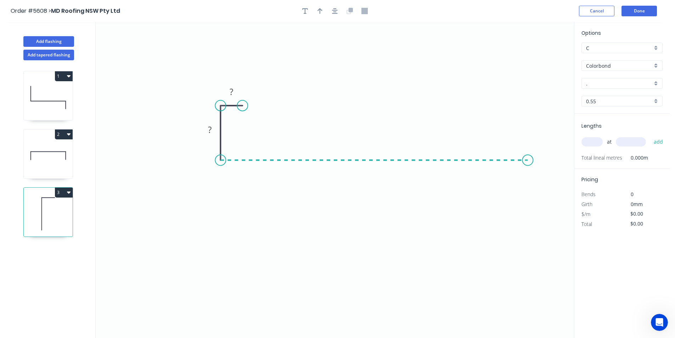
click at [528, 163] on icon "0 ? ?" at bounding box center [335, 180] width 478 height 316
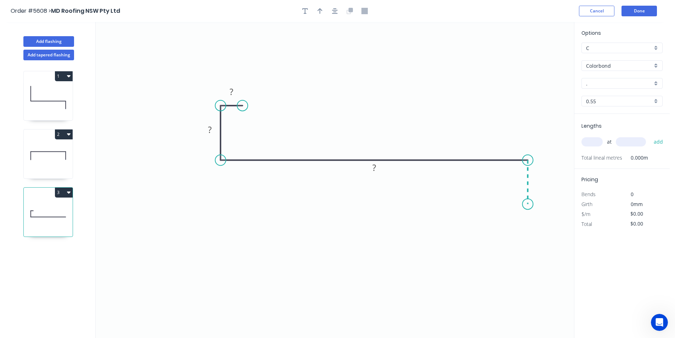
click at [529, 204] on icon "0 ? ? ?" at bounding box center [335, 180] width 478 height 316
click at [529, 204] on circle at bounding box center [527, 203] width 11 height 11
click at [231, 95] on tspan "?" at bounding box center [232, 92] width 4 height 12
click at [371, 167] on rect at bounding box center [374, 168] width 14 height 10
drag, startPoint x: 380, startPoint y: 168, endPoint x: 371, endPoint y: 167, distance: 8.7
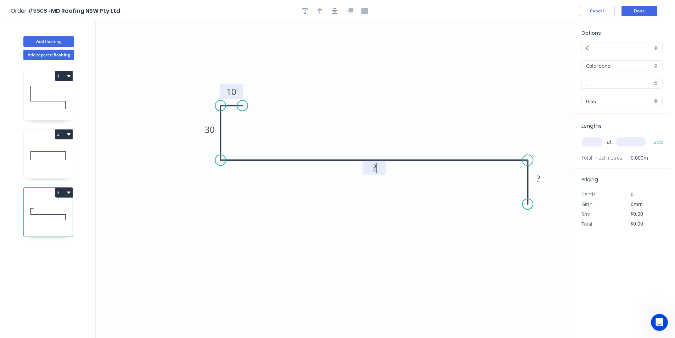
click at [372, 167] on rect at bounding box center [374, 168] width 14 height 10
click at [335, 13] on icon "button" at bounding box center [335, 11] width 6 height 6
type input "$31.59"
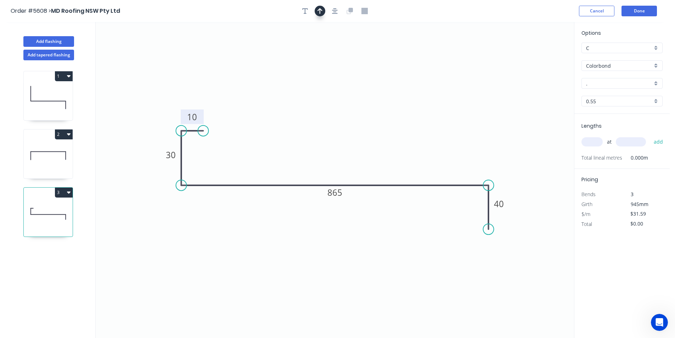
click at [320, 10] on icon "button" at bounding box center [320, 11] width 5 height 6
drag, startPoint x: 540, startPoint y: 53, endPoint x: 345, endPoint y: 132, distance: 210.5
click at [345, 132] on icon "0 10 30 865 40" at bounding box center [335, 180] width 478 height 316
drag, startPoint x: 538, startPoint y: 57, endPoint x: 296, endPoint y: 149, distance: 258.4
click at [263, 147] on icon at bounding box center [260, 137] width 6 height 23
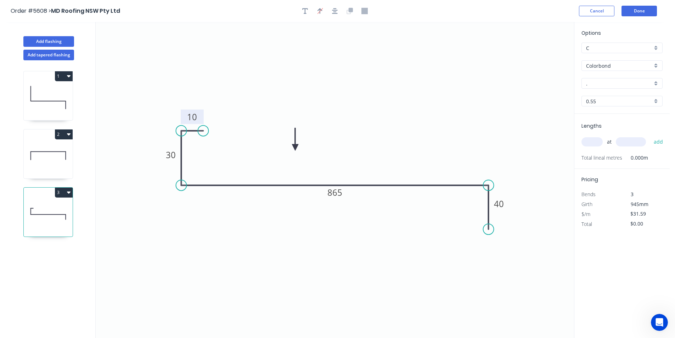
click at [658, 62] on div "Colorbond" at bounding box center [622, 65] width 81 height 11
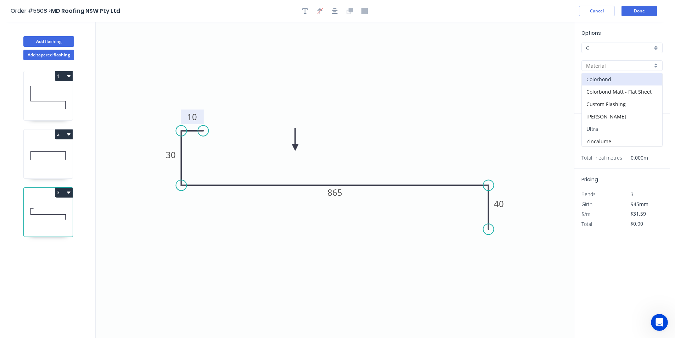
click at [614, 127] on div "Ultra" at bounding box center [622, 129] width 80 height 12
type input "Ultra"
type input "Dune"
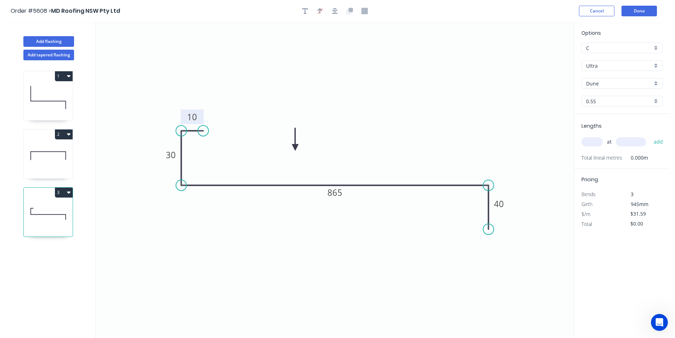
type input "$44.39"
click at [652, 85] on input "Dune" at bounding box center [619, 83] width 66 height 7
click at [616, 124] on div "Shale Grey" at bounding box center [622, 122] width 80 height 12
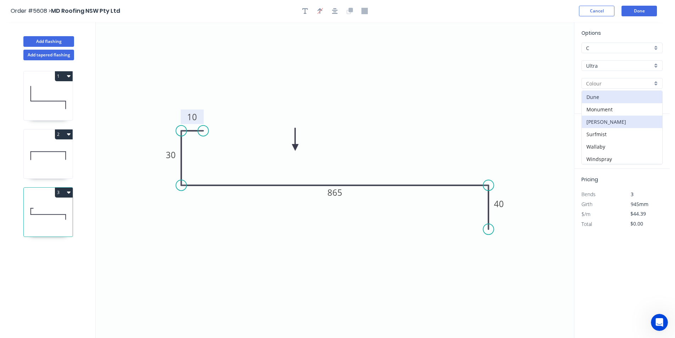
type input "Shale Grey"
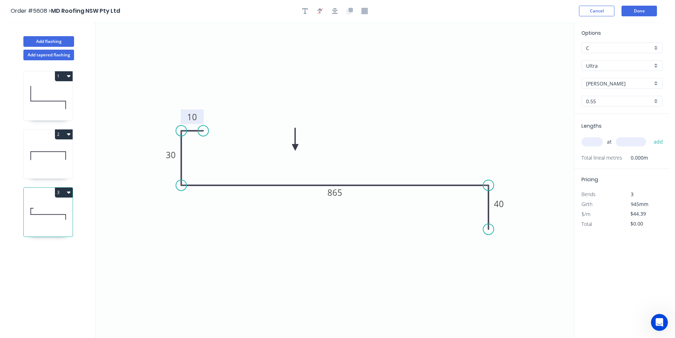
click at [594, 144] on input "text" at bounding box center [592, 141] width 21 height 9
type input "2"
type input "3500"
click at [650, 136] on button "add" at bounding box center [658, 142] width 17 height 12
type input "$310.73"
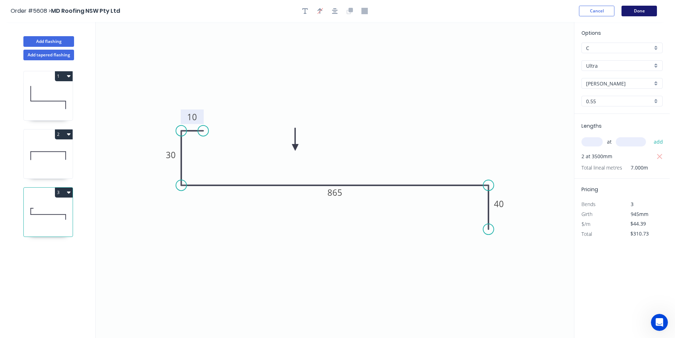
click at [639, 16] on button "Done" at bounding box center [639, 11] width 35 height 11
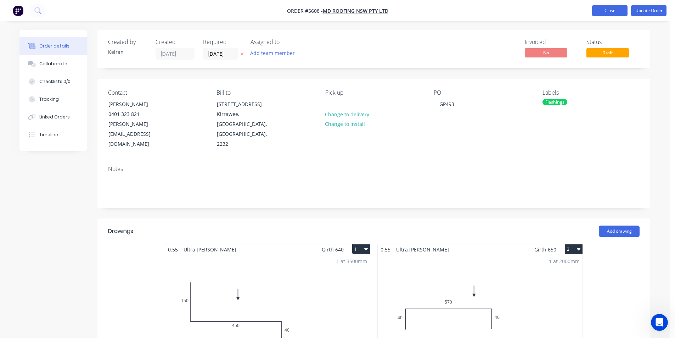
click at [609, 7] on button "Close" at bounding box center [609, 10] width 35 height 11
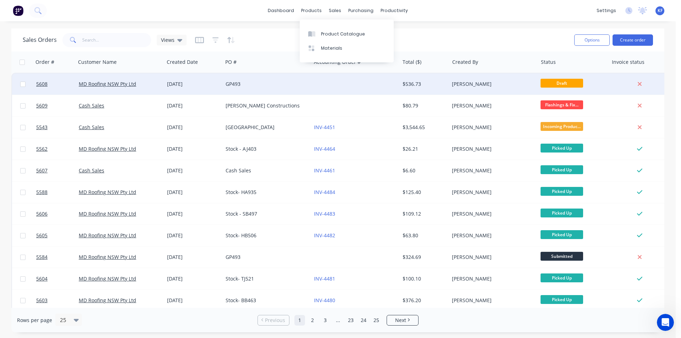
click at [472, 89] on div "Keiran Fenwick" at bounding box center [493, 83] width 88 height 21
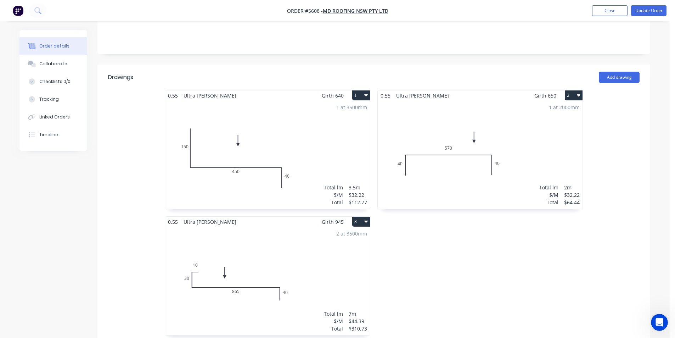
scroll to position [35, 0]
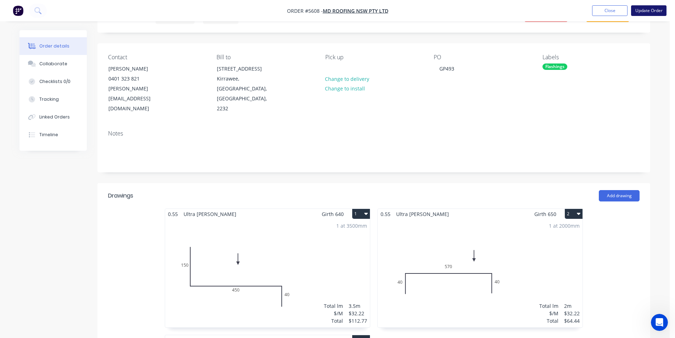
click at [654, 7] on button "Update Order" at bounding box center [648, 10] width 35 height 11
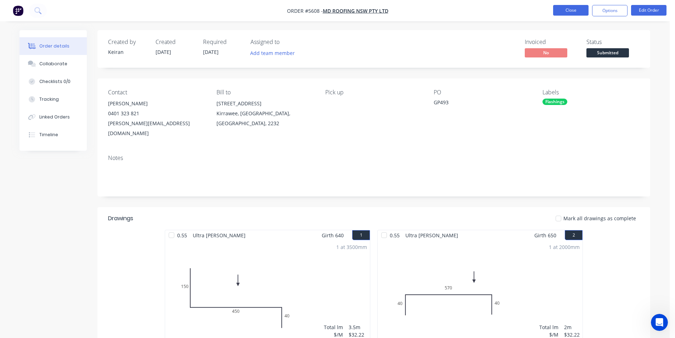
click at [578, 7] on button "Close" at bounding box center [570, 10] width 35 height 11
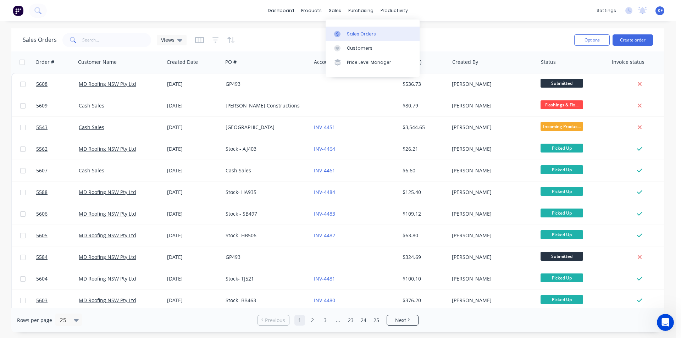
drag, startPoint x: 335, startPoint y: 9, endPoint x: 352, endPoint y: 34, distance: 30.6
click at [336, 10] on div "sales" at bounding box center [334, 10] width 19 height 11
click at [355, 35] on div "Sales Orders" at bounding box center [361, 34] width 29 height 6
click at [621, 40] on button "Create order" at bounding box center [632, 39] width 40 height 11
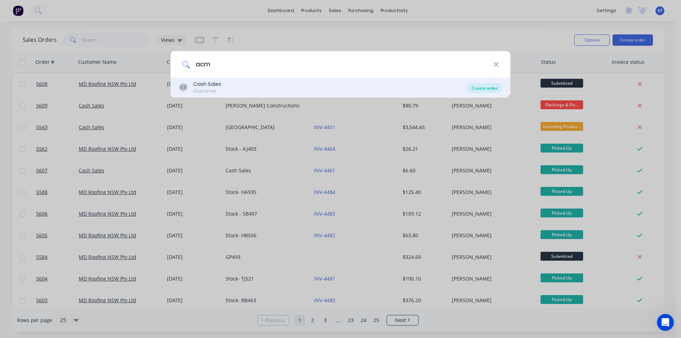
type input "acm"
click at [483, 91] on div "Create order" at bounding box center [484, 88] width 34 height 10
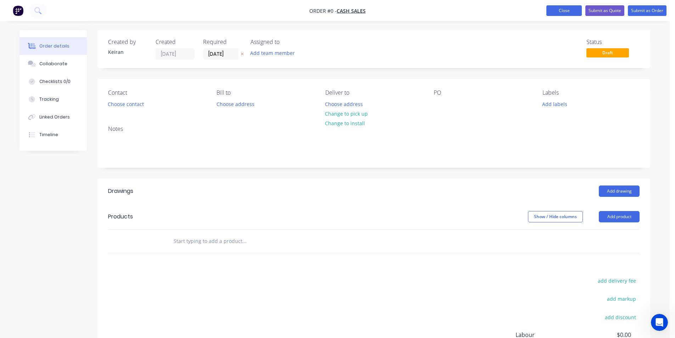
click at [553, 16] on button "Close" at bounding box center [564, 10] width 35 height 11
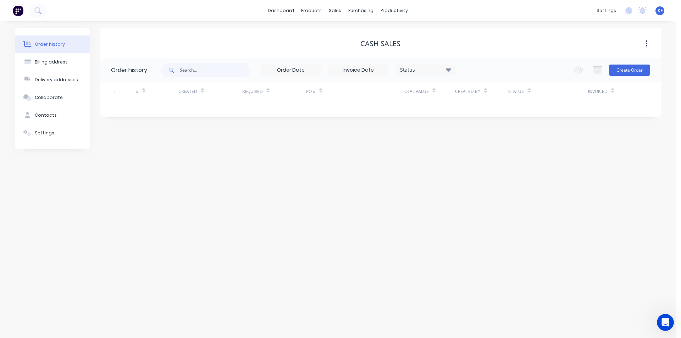
click at [554, 14] on div "dashboard products sales purchasing productivity dashboard products Product Cat…" at bounding box center [337, 10] width 675 height 21
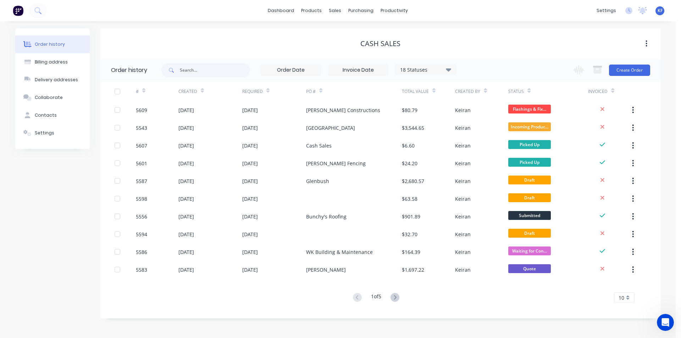
click at [444, 70] on div "18 Statuses" at bounding box center [426, 70] width 60 height 8
click at [475, 157] on div "All" at bounding box center [440, 155] width 89 height 14
click at [484, 151] on label at bounding box center [484, 151] width 0 height 0
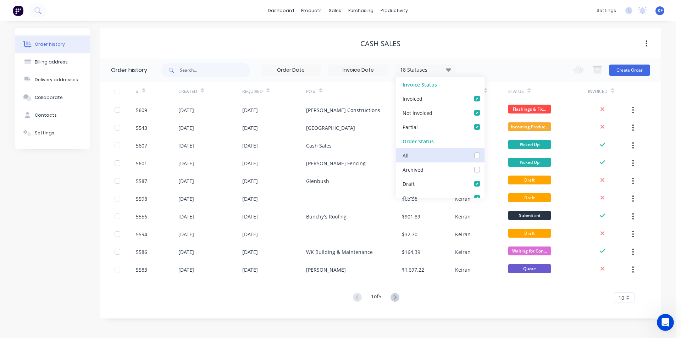
click at [484, 155] on input "checkbox" at bounding box center [487, 154] width 6 height 7
checkbox input "true"
click at [509, 48] on div "Cash Sales" at bounding box center [380, 43] width 560 height 13
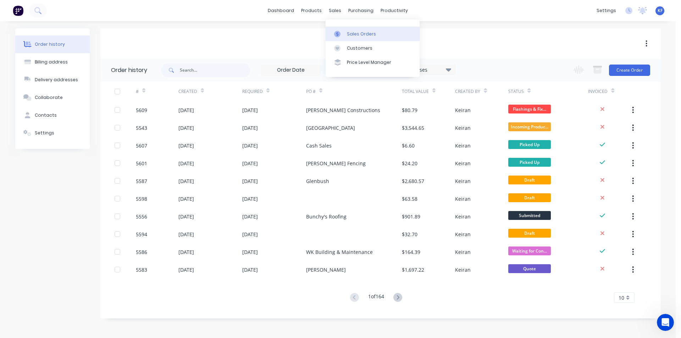
click at [353, 30] on link "Sales Orders" at bounding box center [372, 34] width 94 height 14
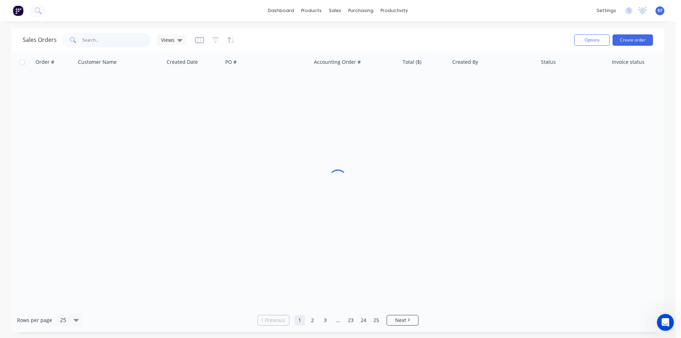
click at [136, 40] on input "text" at bounding box center [116, 40] width 69 height 14
type input "acm"
click at [337, 8] on div "sales" at bounding box center [334, 10] width 19 height 11
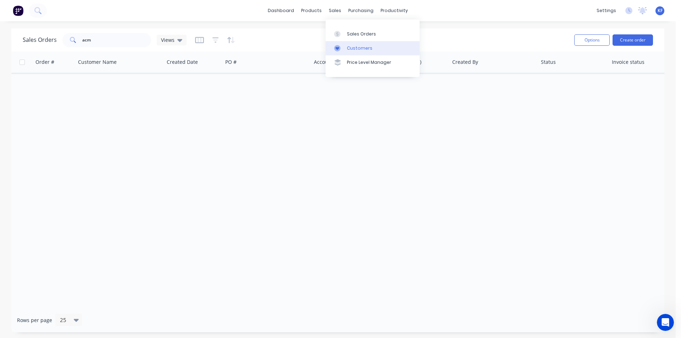
click at [354, 47] on div "Customers" at bounding box center [360, 48] width 26 height 6
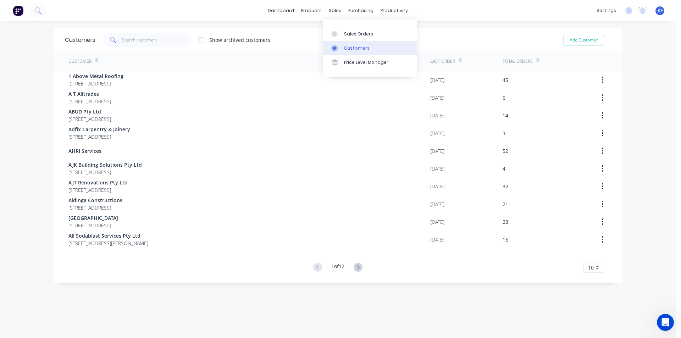
click at [349, 48] on div "Customers" at bounding box center [357, 48] width 26 height 6
click at [153, 40] on input "text" at bounding box center [156, 40] width 69 height 14
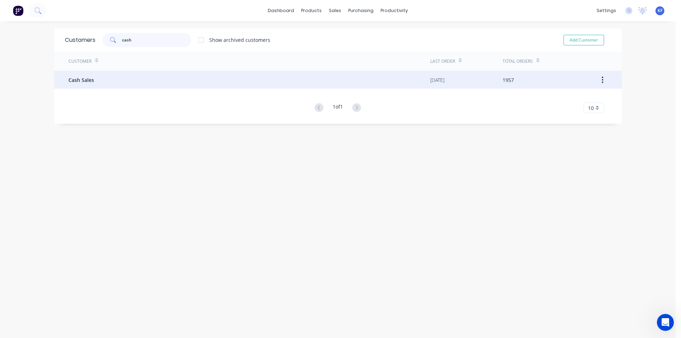
type input "cash"
click at [191, 80] on div "Cash Sales" at bounding box center [249, 80] width 362 height 18
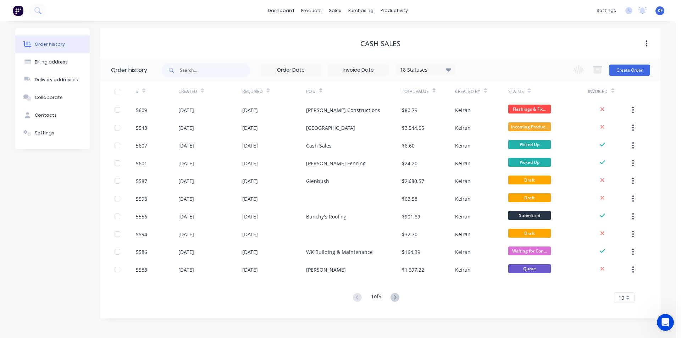
click at [444, 75] on div "18 Statuses Invoice Status Invoiced Not Invoiced Partial Order Status All Archi…" at bounding box center [358, 70] width 195 height 11
click at [449, 75] on div "18 Statuses Invoice Status Invoiced Not Invoiced Partial Order Status All Archi…" at bounding box center [358, 70] width 195 height 11
click at [444, 71] on div "18 Statuses" at bounding box center [426, 70] width 60 height 8
click at [484, 151] on label at bounding box center [484, 151] width 0 height 0
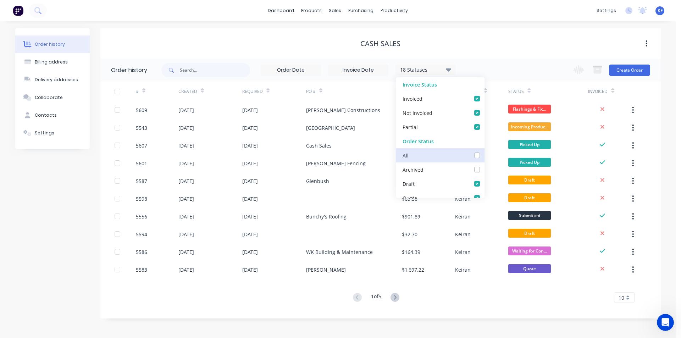
click at [484, 156] on input "checkbox" at bounding box center [487, 154] width 6 height 7
checkbox input "true"
drag, startPoint x: 502, startPoint y: 56, endPoint x: 413, endPoint y: 73, distance: 90.2
click at [502, 56] on div "Cash Sales" at bounding box center [380, 43] width 560 height 30
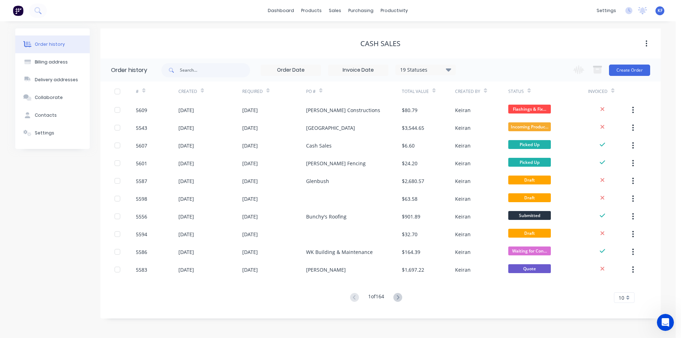
click at [233, 78] on div "19 Statuses Invoice Status Invoiced Not Invoiced Partial Order Status All Archi…" at bounding box center [308, 69] width 294 height 23
click at [228, 70] on input "text" at bounding box center [215, 70] width 70 height 14
type input "acm"
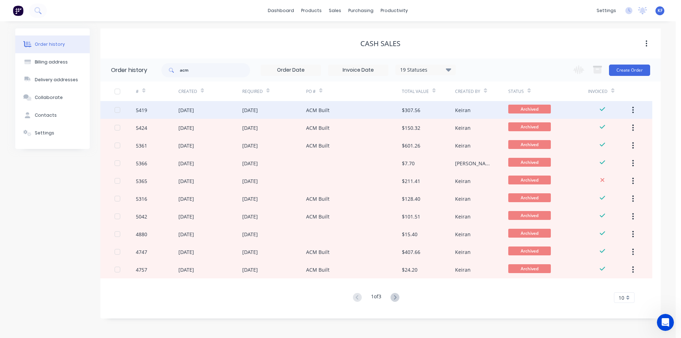
click at [334, 113] on div "ACM Built" at bounding box center [354, 110] width 96 height 18
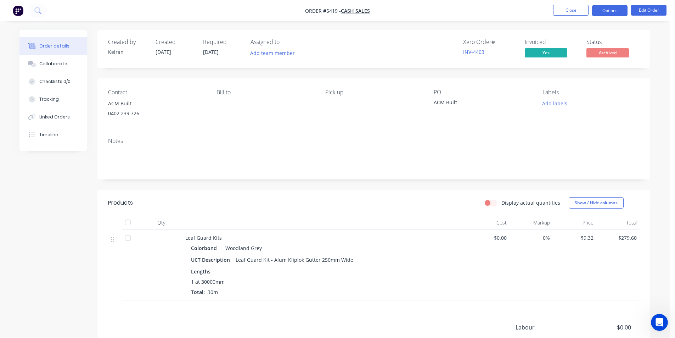
click at [617, 10] on button "Options" at bounding box center [609, 10] width 35 height 11
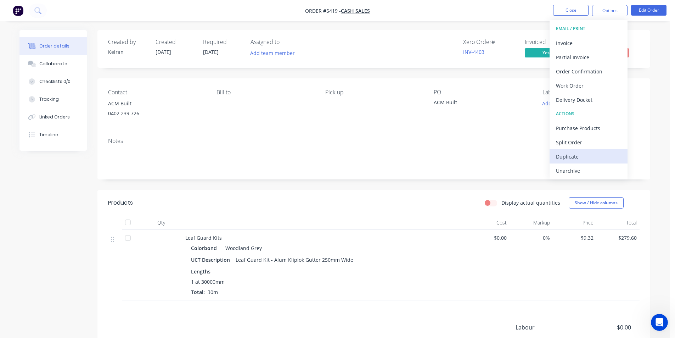
click at [582, 153] on div "Duplicate" at bounding box center [588, 156] width 65 height 10
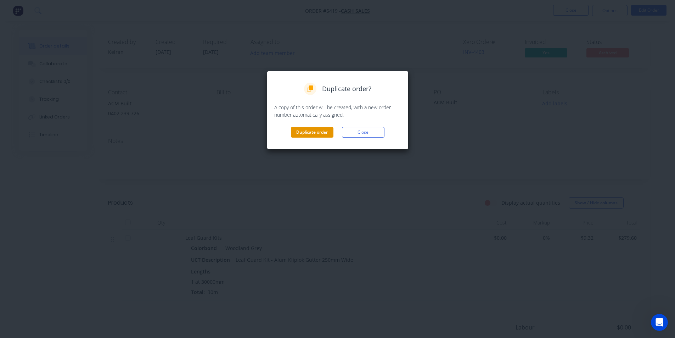
click at [311, 136] on button "Duplicate order" at bounding box center [312, 132] width 43 height 11
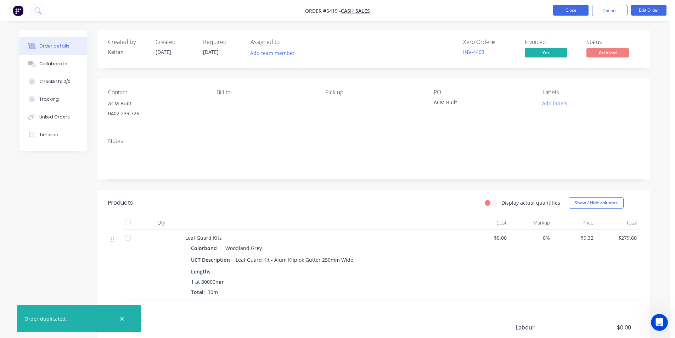
click at [579, 15] on button "Close" at bounding box center [570, 10] width 35 height 11
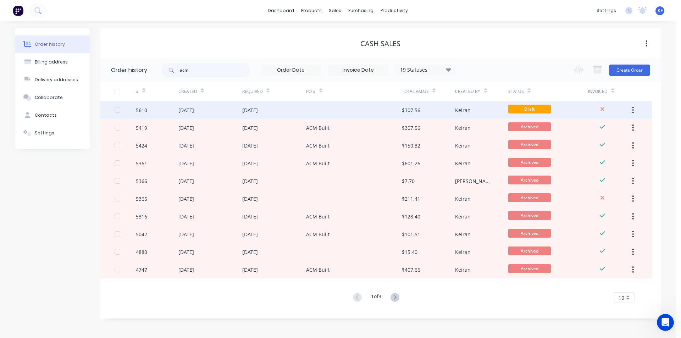
click at [446, 112] on div "$307.56" at bounding box center [428, 110] width 53 height 18
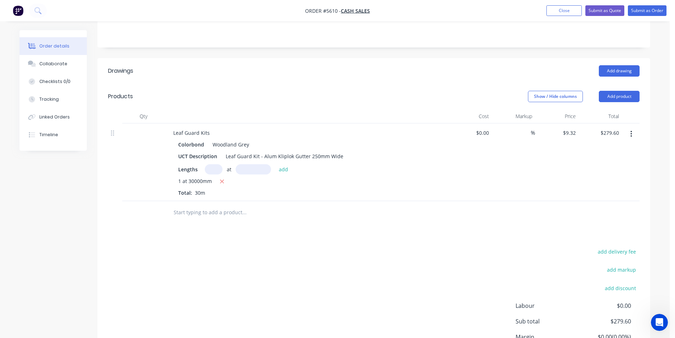
scroll to position [142, 0]
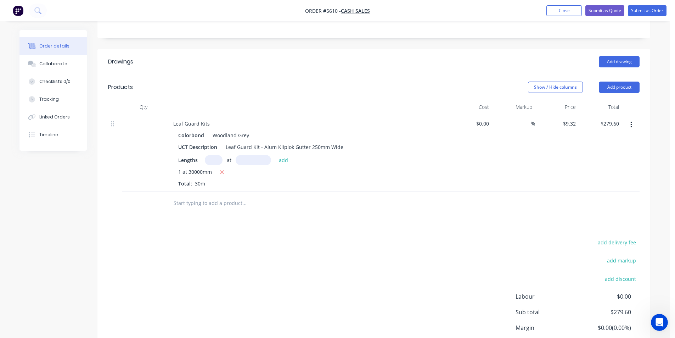
click at [631, 122] on icon "button" at bounding box center [632, 125] width 2 height 8
click at [616, 184] on div "Delete" at bounding box center [606, 186] width 55 height 10
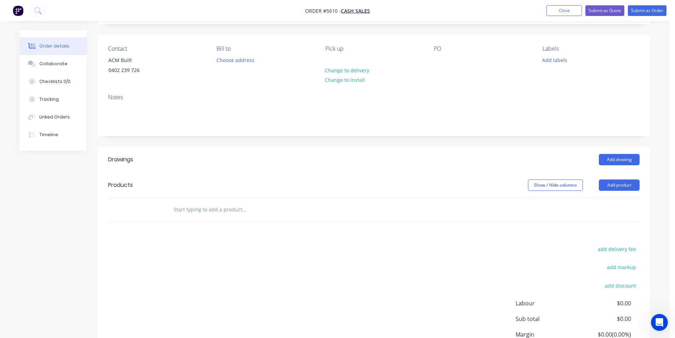
scroll to position [38, 0]
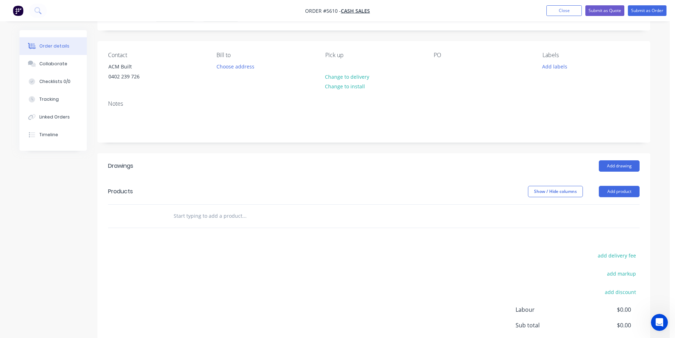
click at [227, 223] on div at bounding box center [292, 216] width 255 height 23
click at [227, 198] on header "Products Show / Hide columns Add product" at bounding box center [373, 192] width 553 height 26
click at [229, 213] on input "text" at bounding box center [244, 216] width 142 height 14
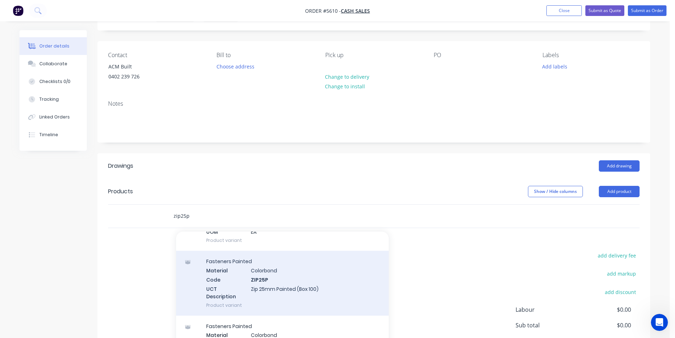
scroll to position [177, 0]
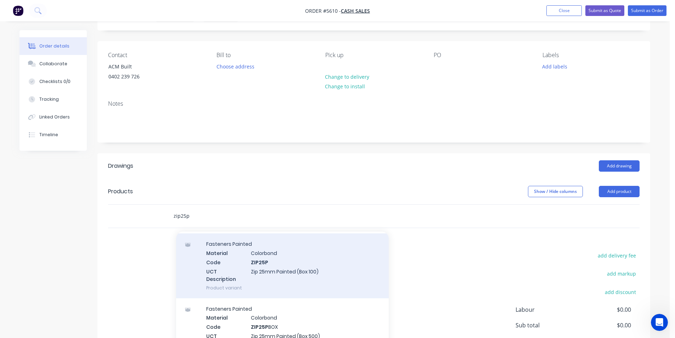
type input "zip25p"
click at [342, 273] on div "Fasteners Painted Material Colorbond Code ZIP25P UCT Description Zip 25mm Paint…" at bounding box center [282, 265] width 213 height 65
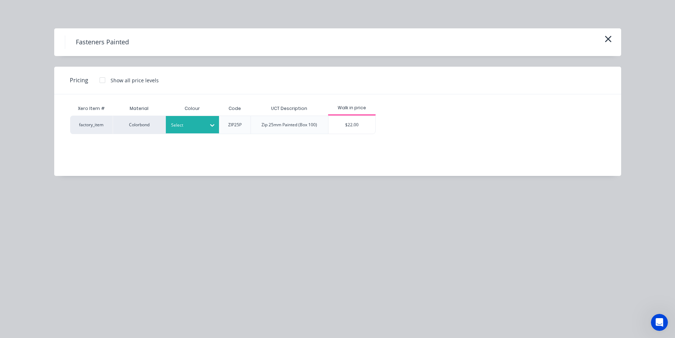
click at [196, 130] on div "Select" at bounding box center [192, 124] width 53 height 17
type input "wood"
click at [89, 304] on div "Woodland Grey" at bounding box center [44, 310] width 89 height 13
click at [354, 118] on div "$22.00" at bounding box center [352, 125] width 47 height 18
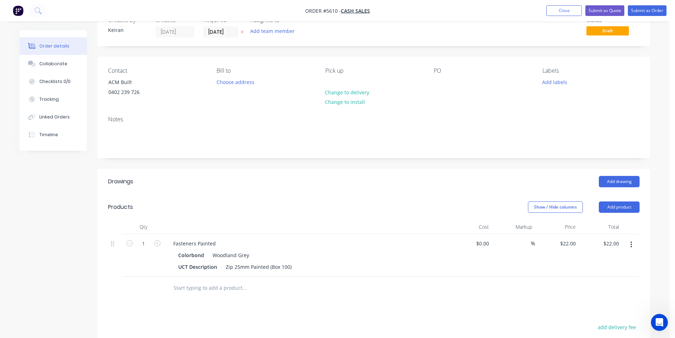
scroll to position [2, 0]
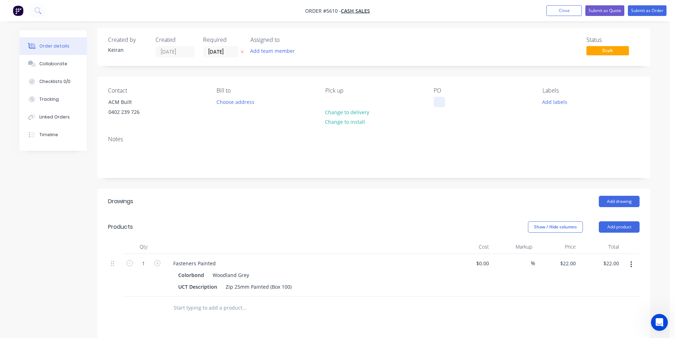
click at [437, 105] on div at bounding box center [439, 102] width 11 height 10
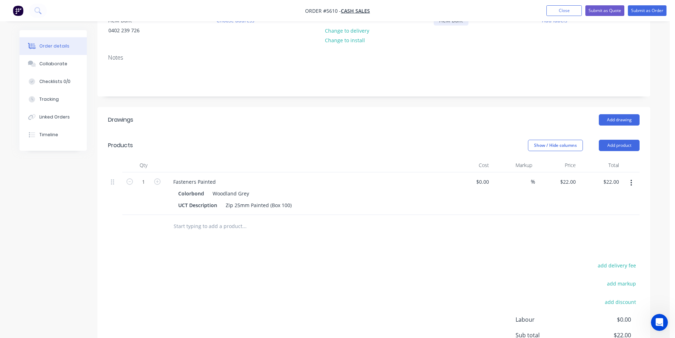
scroll to position [0, 0]
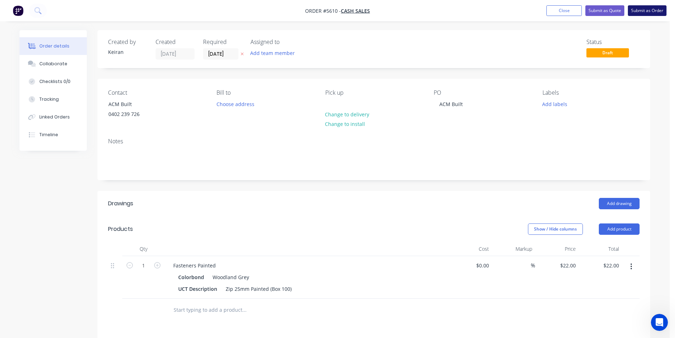
click at [640, 12] on button "Submit as Order" at bounding box center [647, 10] width 39 height 11
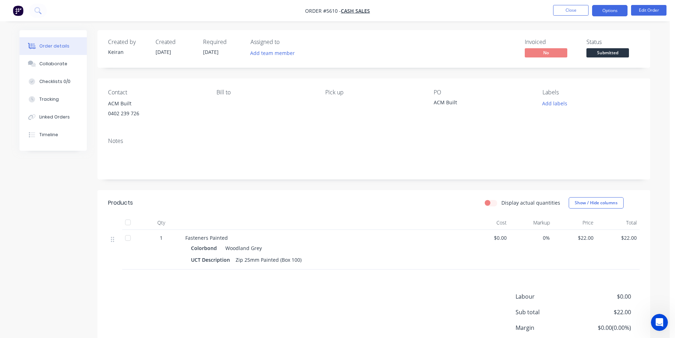
click at [613, 16] on button "Options" at bounding box center [609, 10] width 35 height 11
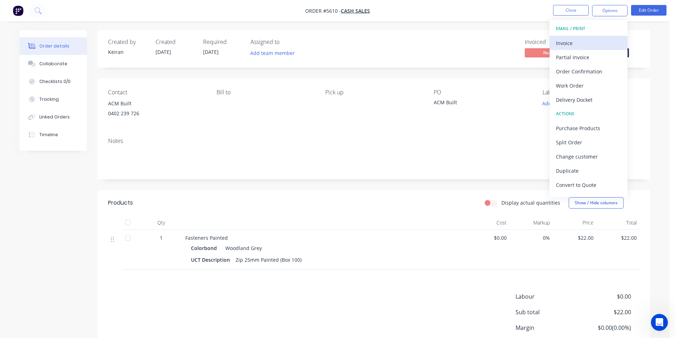
click at [604, 41] on div "Invoice" at bounding box center [588, 43] width 65 height 10
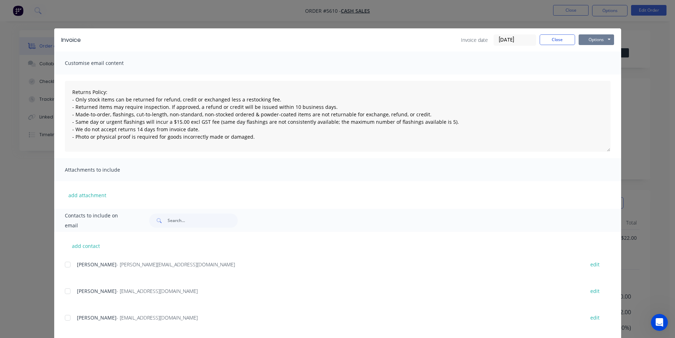
click at [607, 42] on button "Options" at bounding box center [596, 39] width 35 height 11
click at [600, 67] on button "Print" at bounding box center [601, 64] width 45 height 12
type textarea "Returns Policy: - Only stock items can be returned for refund, credit or exchan…"
click at [554, 43] on button "Close" at bounding box center [557, 39] width 35 height 11
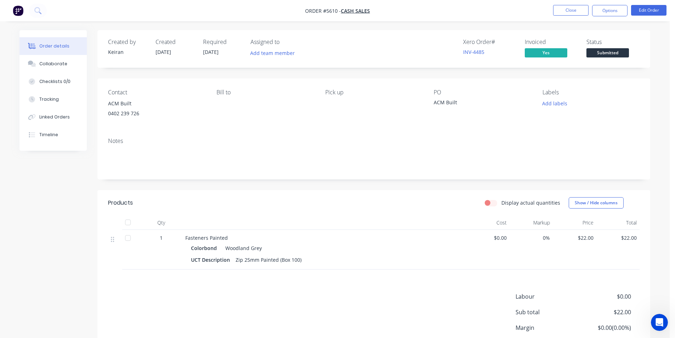
click at [614, 52] on span "Submitted" at bounding box center [608, 52] width 43 height 9
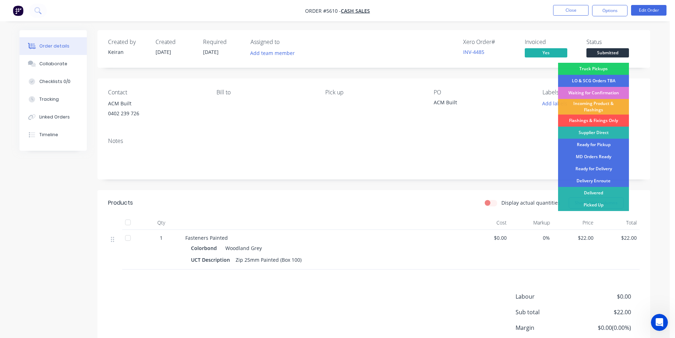
click at [604, 201] on div "Picked Up" at bounding box center [593, 205] width 71 height 12
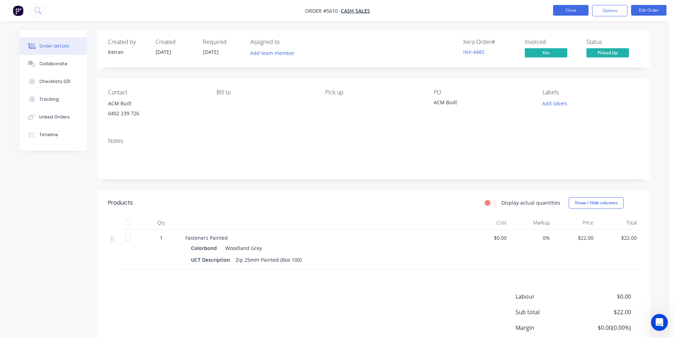
click at [577, 11] on button "Close" at bounding box center [570, 10] width 35 height 11
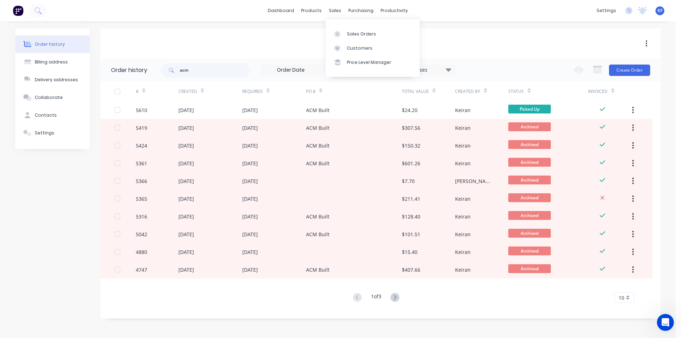
click at [337, 7] on div "sales" at bounding box center [334, 10] width 19 height 11
click at [349, 28] on link "Sales Orders" at bounding box center [372, 34] width 94 height 14
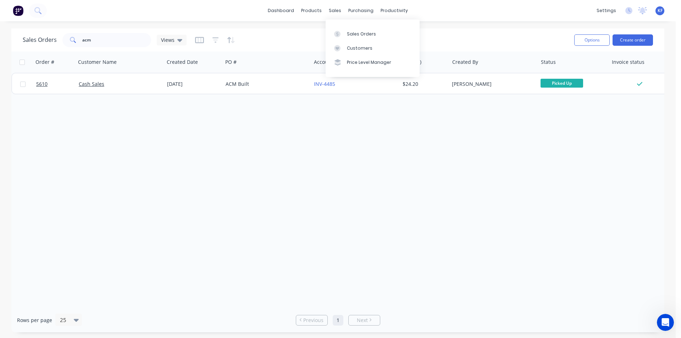
drag, startPoint x: 336, startPoint y: 7, endPoint x: 336, endPoint y: 24, distance: 17.4
click at [335, 8] on div "sales" at bounding box center [334, 10] width 19 height 11
click at [340, 28] on link "Sales Orders" at bounding box center [372, 34] width 94 height 14
click at [640, 41] on button "Create order" at bounding box center [632, 39] width 40 height 11
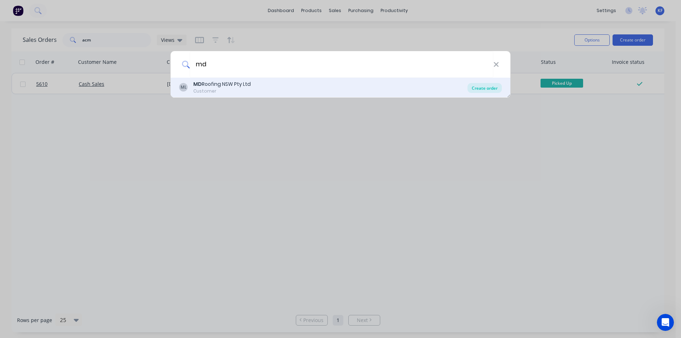
type input "md"
click at [487, 84] on div "Create order" at bounding box center [484, 88] width 34 height 10
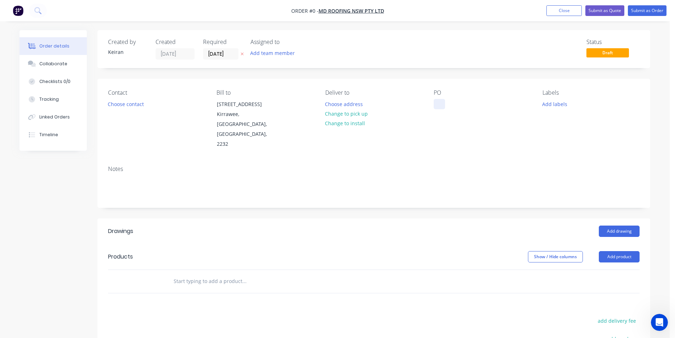
click at [437, 102] on div at bounding box center [439, 104] width 11 height 10
click at [211, 56] on div "Order details Collaborate Checklists 0/0 Tracking Linked Orders Timeline Order …" at bounding box center [334, 252] width 645 height 444
click at [226, 53] on input "27/08/25" at bounding box center [220, 54] width 35 height 11
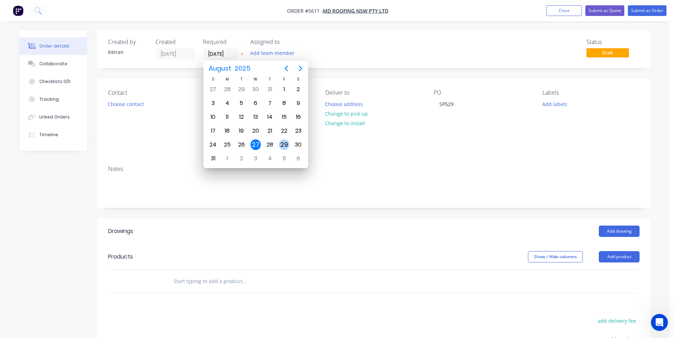
click at [286, 146] on div "29" at bounding box center [284, 144] width 11 height 11
type input "29/08/25"
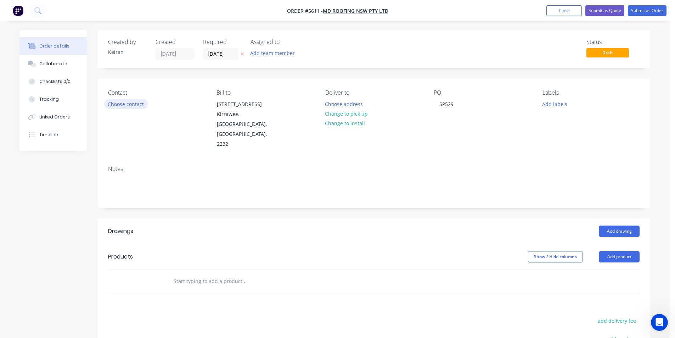
click at [137, 106] on button "Choose contact" at bounding box center [126, 104] width 44 height 10
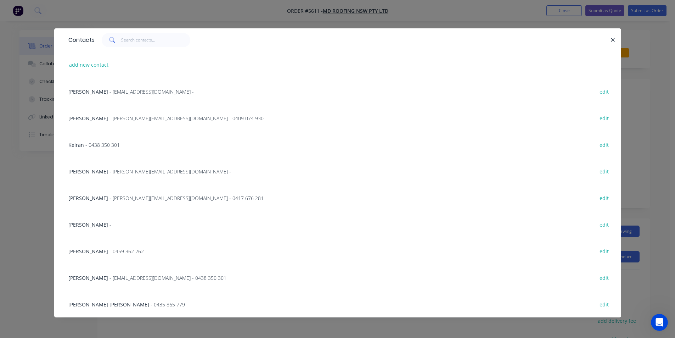
click at [103, 175] on div "Curtis Hayes - curtis@metaldeck.com.au - edit" at bounding box center [338, 171] width 546 height 27
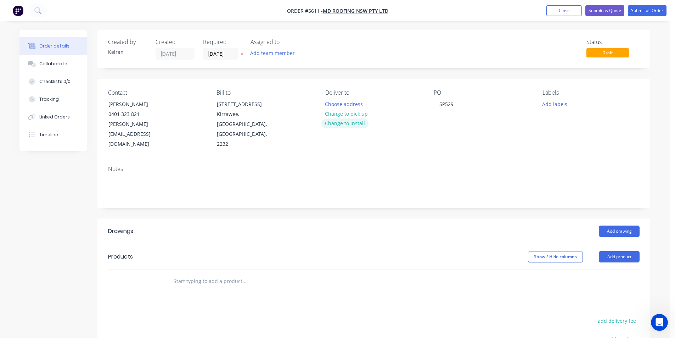
click at [348, 119] on button "Change to install" at bounding box center [344, 123] width 47 height 10
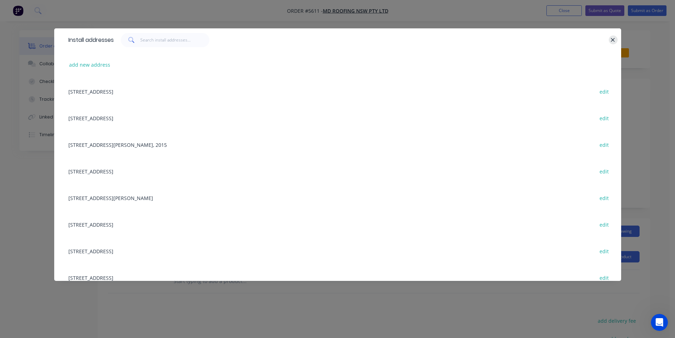
click at [612, 42] on icon "button" at bounding box center [613, 40] width 5 height 6
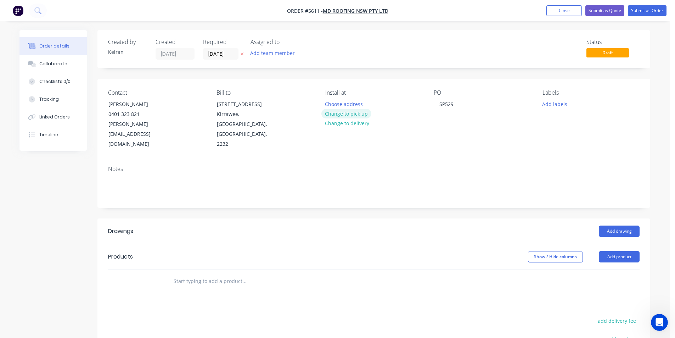
click at [360, 111] on button "Change to pick up" at bounding box center [346, 114] width 50 height 10
click at [554, 105] on button "Add labels" at bounding box center [554, 104] width 33 height 10
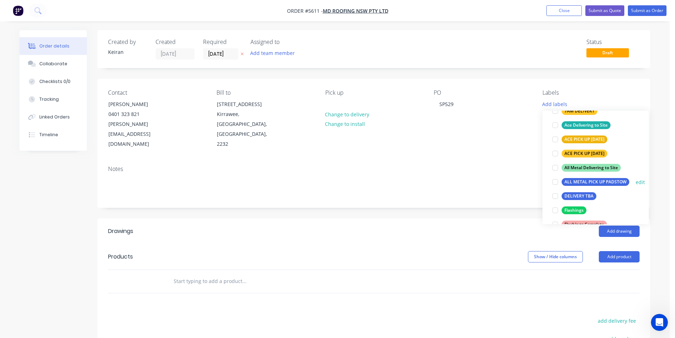
scroll to position [71, 0]
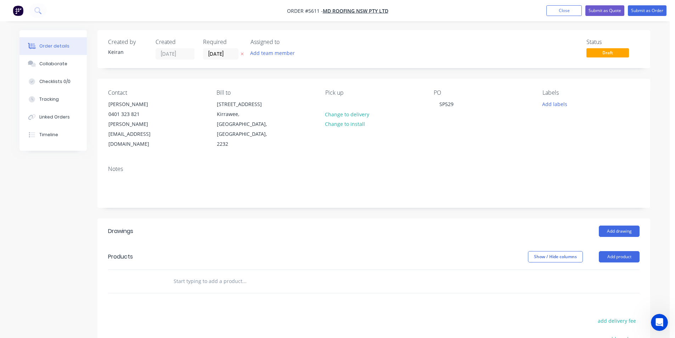
click at [192, 274] on input "text" at bounding box center [244, 281] width 142 height 14
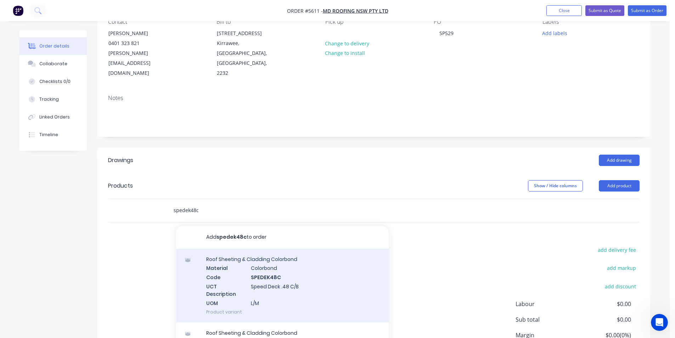
type input "spedek48c"
click at [317, 263] on div "Roof Sheeting & Cladding Colorbond Material Colorbond Code SPEDEK48C UCT Descri…" at bounding box center [282, 285] width 213 height 74
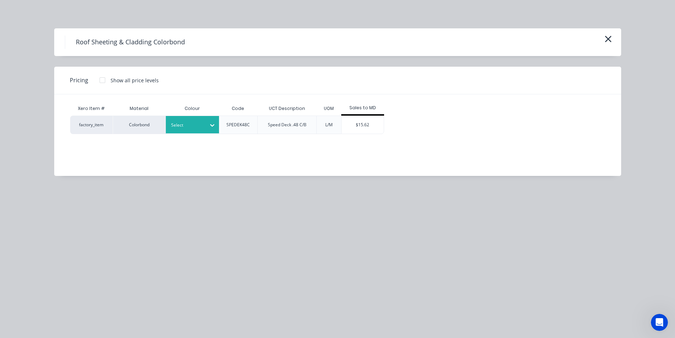
click at [201, 125] on div at bounding box center [187, 125] width 32 height 8
type input "shal"
drag, startPoint x: 208, startPoint y: 147, endPoint x: 232, endPoint y: 150, distance: 23.6
click at [89, 271] on div "Shale Grey" at bounding box center [44, 277] width 89 height 13
click at [357, 125] on div "$15.62" at bounding box center [363, 125] width 43 height 18
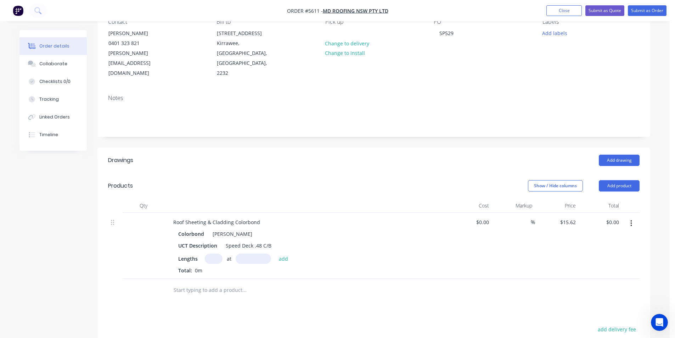
click at [218, 253] on input "text" at bounding box center [214, 258] width 18 height 10
type input "6"
type input "2820"
click at [275, 253] on button "add" at bounding box center [283, 258] width 17 height 10
type input "$264.29"
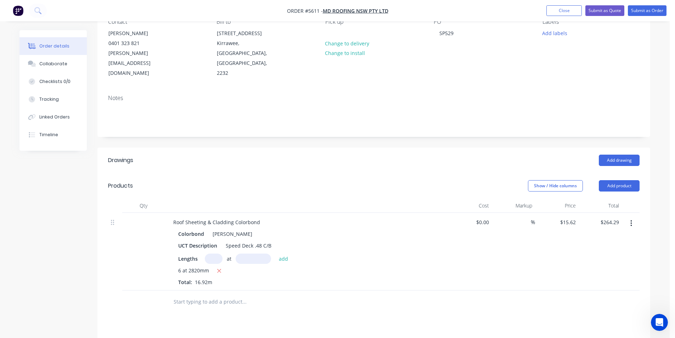
drag, startPoint x: 235, startPoint y: 288, endPoint x: 223, endPoint y: 295, distance: 14.3
click at [235, 295] on input "text" at bounding box center [244, 302] width 142 height 14
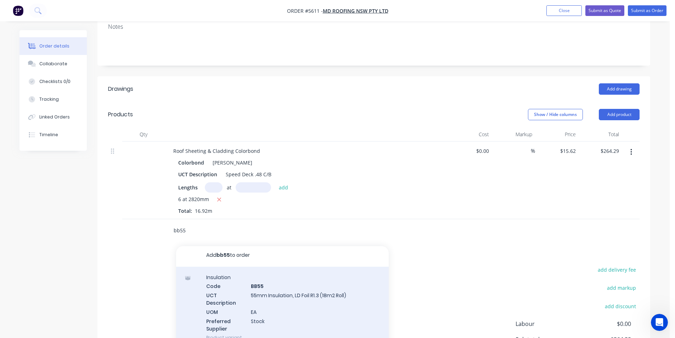
scroll to position [177, 0]
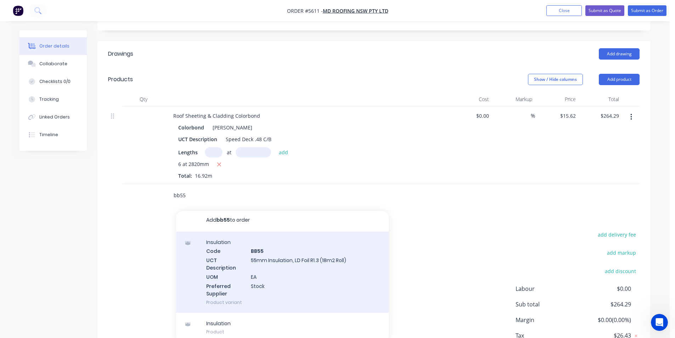
type input "bb55"
click at [323, 250] on div "Insulation Code BB55 UCT Description 55mm Insulation, LD Foil R1.3 (18m2 Roll) …" at bounding box center [282, 271] width 213 height 81
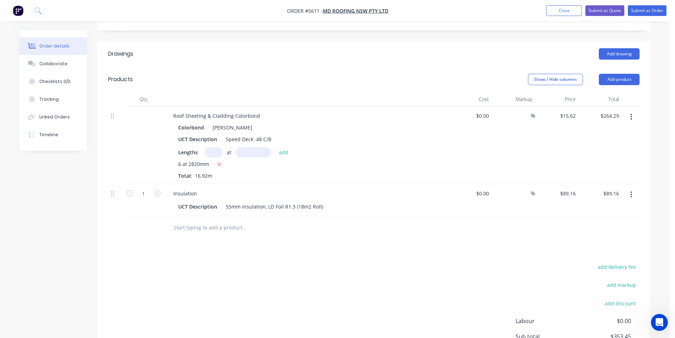
click at [226, 220] on input "text" at bounding box center [244, 227] width 142 height 14
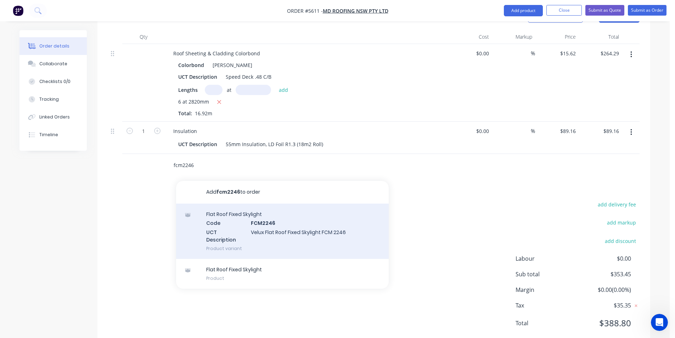
type input "fcm2246"
click at [330, 217] on div "Flat Roof Fixed Skylight Code FCM2246 UCT Description Velux Flat Roof Fixed Sky…" at bounding box center [282, 230] width 213 height 55
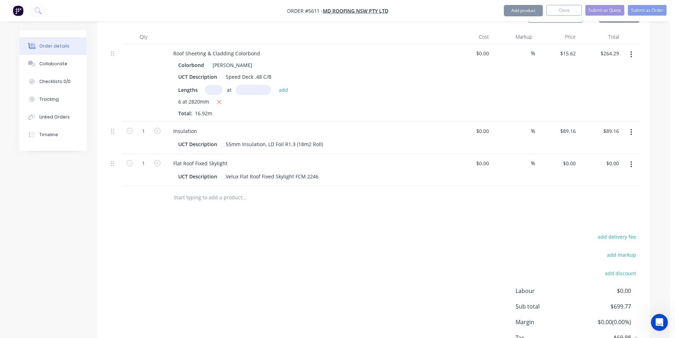
type input "$346.32"
click at [231, 190] on input "text" at bounding box center [244, 197] width 142 height 14
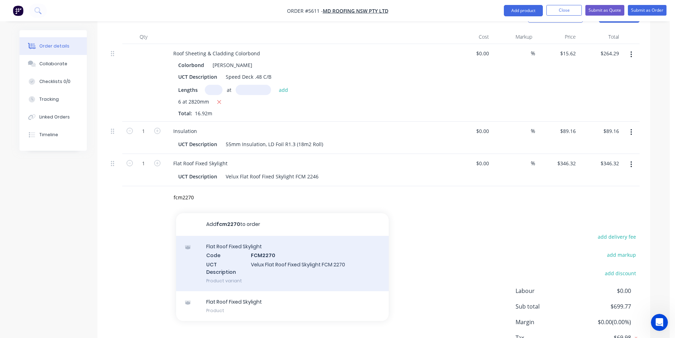
click at [269, 251] on div "Flat Roof Fixed Skylight Code FCM2270 UCT Description Velux Flat Roof Fixed Sky…" at bounding box center [282, 263] width 213 height 55
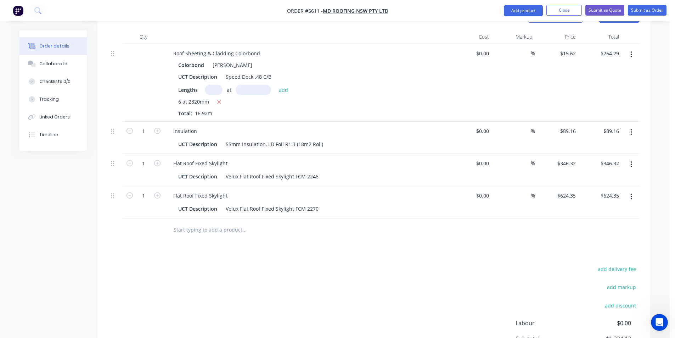
click at [211, 223] on input "text" at bounding box center [244, 230] width 142 height 14
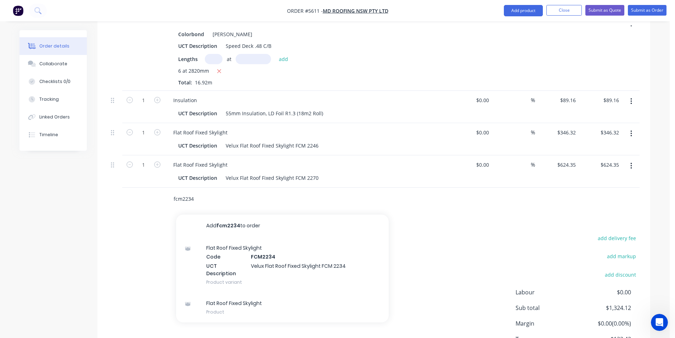
scroll to position [304, 0]
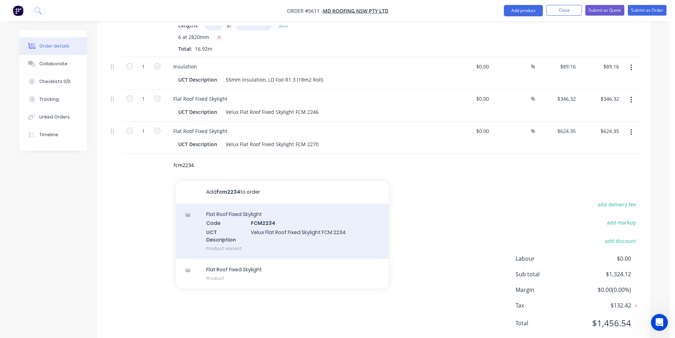
click at [268, 215] on div "Flat Roof Fixed Skylight Code FCM2234 UCT Description Velux Flat Roof Fixed Sky…" at bounding box center [282, 230] width 213 height 55
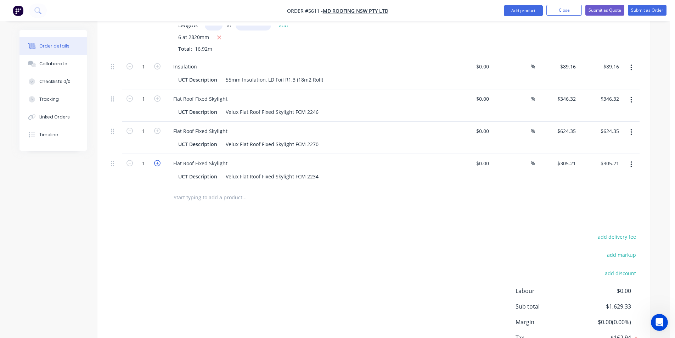
click at [156, 159] on button "button" at bounding box center [157, 162] width 9 height 7
click at [156, 160] on icon "button" at bounding box center [157, 163] width 6 height 6
click at [132, 159] on button "button" at bounding box center [129, 162] width 9 height 7
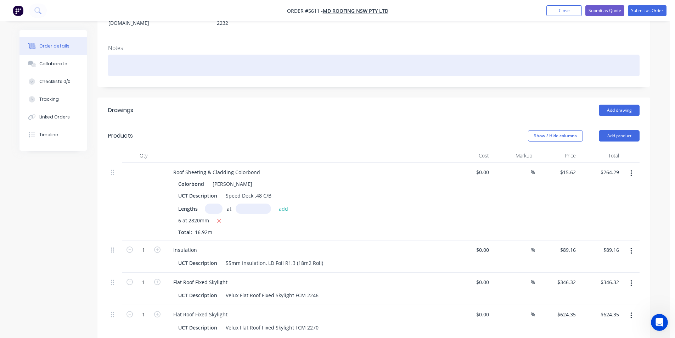
scroll to position [91, 0]
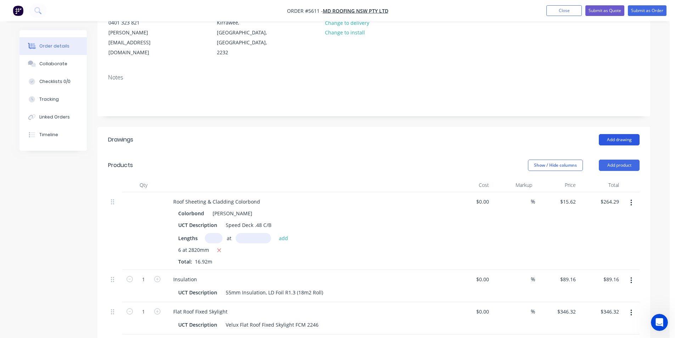
click at [619, 134] on button "Add drawing" at bounding box center [619, 139] width 41 height 11
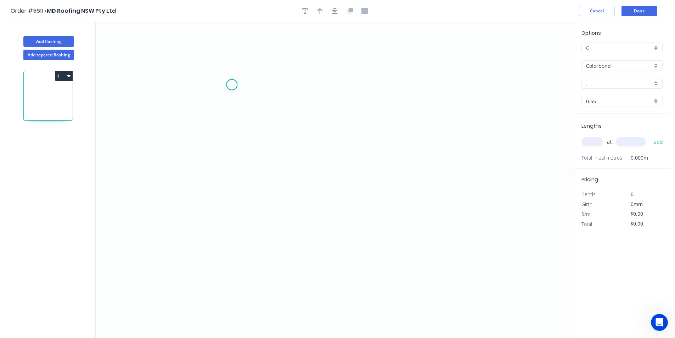
click at [232, 85] on icon "0" at bounding box center [335, 180] width 478 height 316
click at [230, 242] on icon "0" at bounding box center [335, 180] width 478 height 316
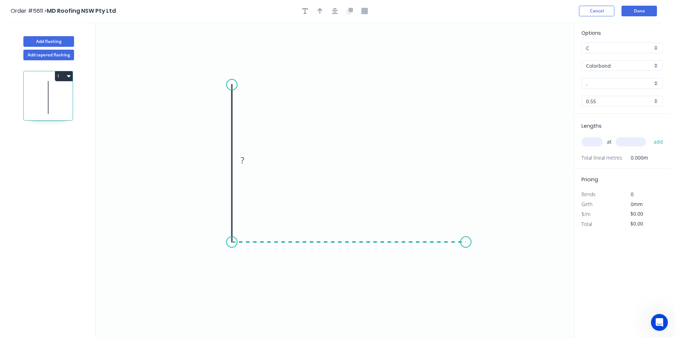
click at [466, 247] on icon "0 ?" at bounding box center [335, 180] width 478 height 316
click at [466, 296] on icon "0 ? ?" at bounding box center [335, 180] width 478 height 316
click at [223, 162] on tspan "?" at bounding box center [221, 160] width 4 height 12
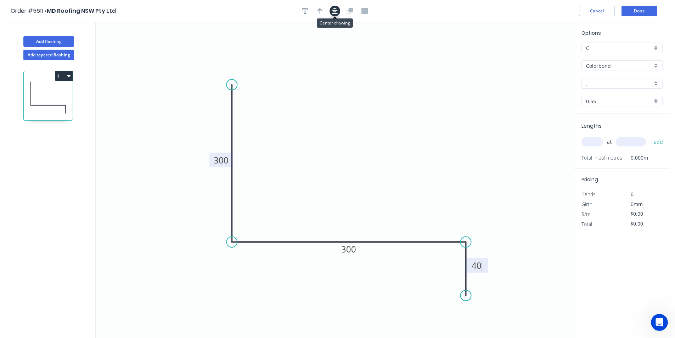
click at [333, 10] on icon "button" at bounding box center [335, 11] width 6 height 6
click at [323, 9] on button "button" at bounding box center [320, 11] width 11 height 11
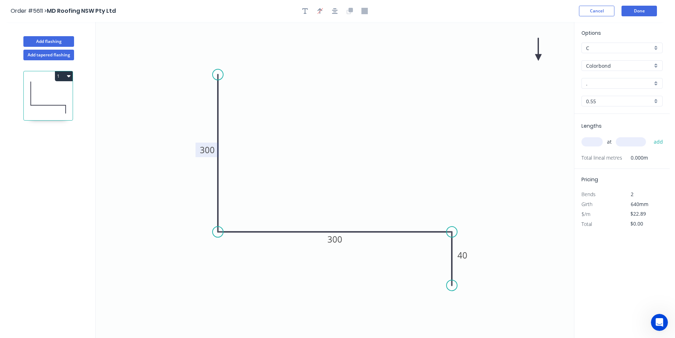
click at [539, 56] on icon at bounding box center [538, 49] width 6 height 23
drag, startPoint x: 538, startPoint y: 56, endPoint x: 323, endPoint y: 182, distance: 249.7
click at [323, 182] on icon at bounding box center [328, 176] width 21 height 21
click at [634, 80] on input "." at bounding box center [619, 83] width 66 height 7
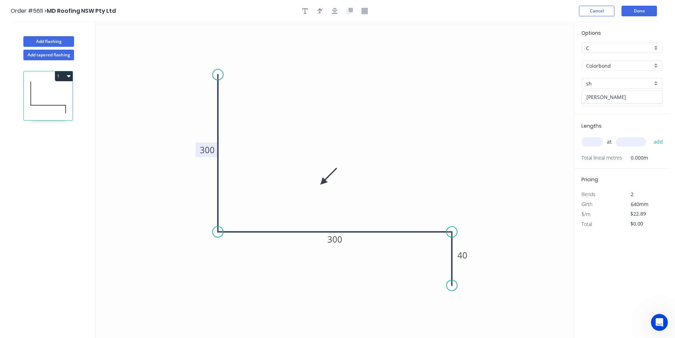
click at [629, 94] on div "Shale Grey" at bounding box center [622, 97] width 80 height 12
click at [595, 139] on input "text" at bounding box center [592, 141] width 21 height 9
click at [650, 136] on button "add" at bounding box center [658, 142] width 17 height 12
drag, startPoint x: 63, startPoint y: 75, endPoint x: 61, endPoint y: 80, distance: 5.4
click at [64, 75] on button "1" at bounding box center [64, 76] width 18 height 10
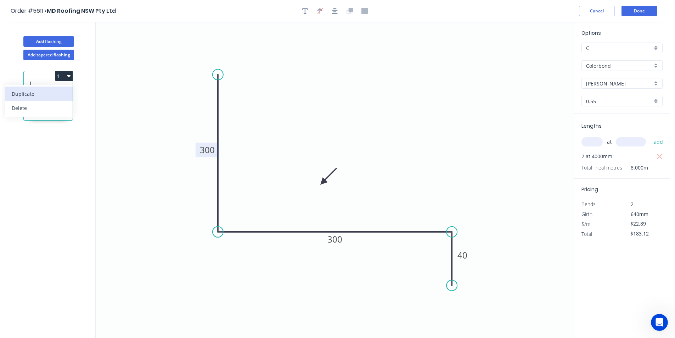
click at [52, 95] on div "Duplicate" at bounding box center [39, 94] width 55 height 10
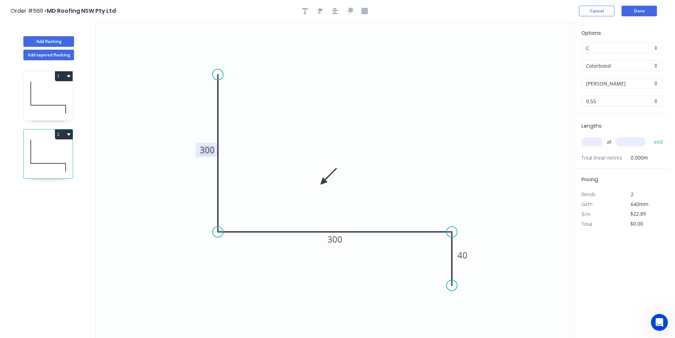
click at [213, 147] on tspan "300" at bounding box center [207, 150] width 15 height 12
drag, startPoint x: 347, startPoint y: 245, endPoint x: 339, endPoint y: 237, distance: 11.0
click at [345, 243] on icon "0 400 300 40" at bounding box center [335, 180] width 478 height 316
click at [339, 237] on tspan "300" at bounding box center [334, 239] width 15 height 12
click at [597, 138] on input "text" at bounding box center [592, 141] width 21 height 9
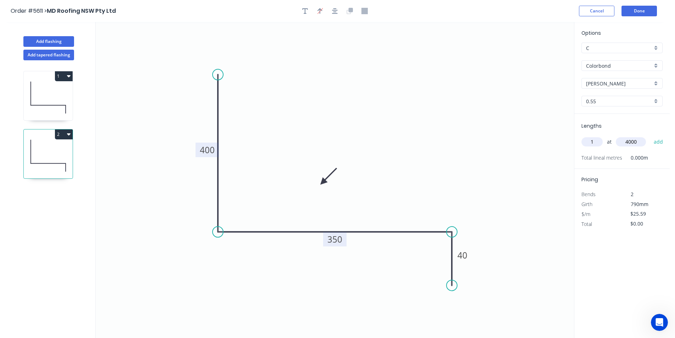
click at [650, 136] on button "add" at bounding box center [658, 142] width 17 height 12
click at [60, 40] on button "Add flashing" at bounding box center [48, 41] width 51 height 11
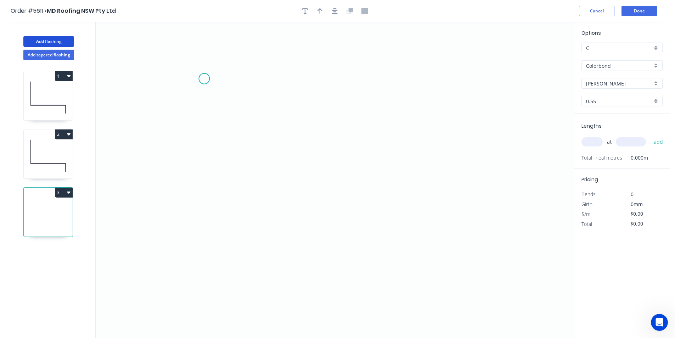
click at [204, 78] on icon "0" at bounding box center [335, 180] width 478 height 316
click at [202, 211] on icon "0" at bounding box center [335, 180] width 478 height 316
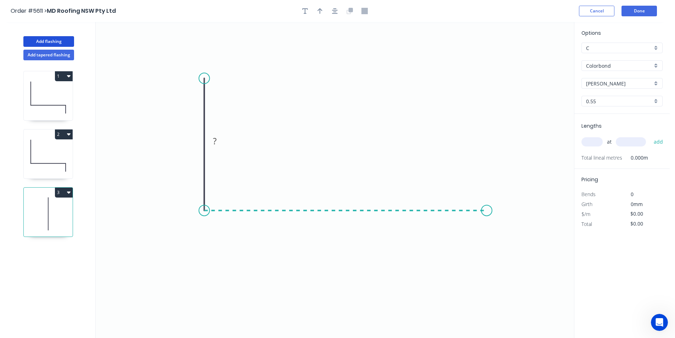
click at [487, 208] on icon "0 ?" at bounding box center [335, 180] width 478 height 316
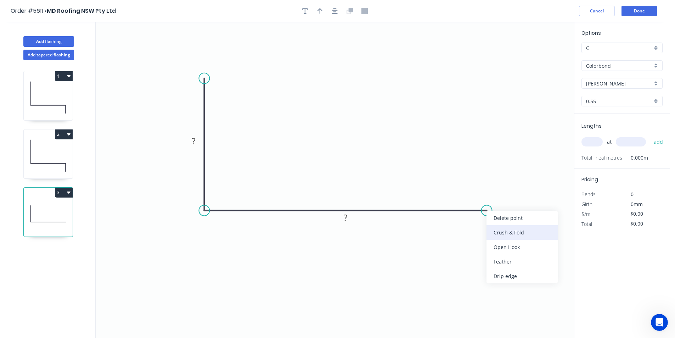
click at [493, 235] on div "Crush & Fold" at bounding box center [522, 232] width 71 height 15
click at [500, 241] on div "Flip bend" at bounding box center [519, 235] width 71 height 15
click at [194, 143] on tspan "?" at bounding box center [194, 141] width 4 height 12
drag, startPoint x: 321, startPoint y: 12, endPoint x: 498, endPoint y: 55, distance: 182.0
click at [320, 12] on icon "button" at bounding box center [320, 11] width 5 height 6
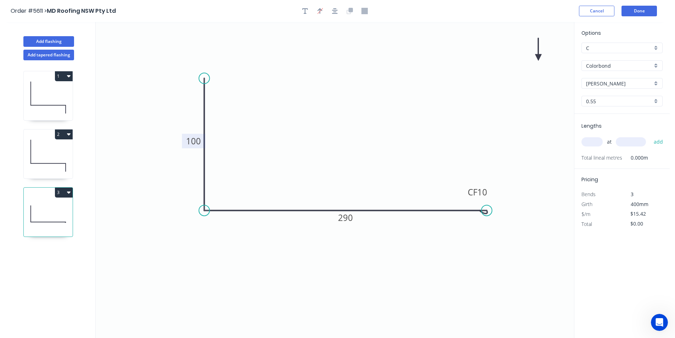
click at [539, 57] on icon at bounding box center [538, 49] width 6 height 23
drag, startPoint x: 539, startPoint y: 57, endPoint x: 280, endPoint y: 176, distance: 285.2
click at [291, 170] on icon at bounding box center [301, 160] width 21 height 21
click at [592, 144] on input "text" at bounding box center [592, 141] width 21 height 9
click at [650, 136] on button "add" at bounding box center [658, 142] width 17 height 12
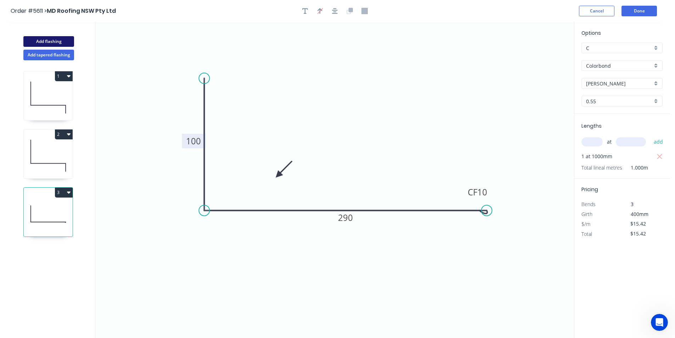
click at [68, 40] on button "Add flashing" at bounding box center [48, 41] width 51 height 11
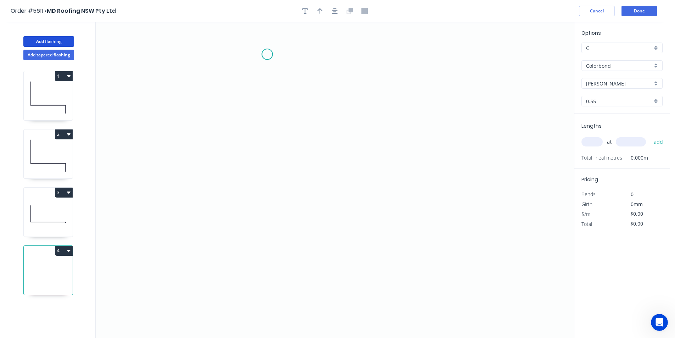
click at [267, 54] on icon "0" at bounding box center [335, 180] width 478 height 316
click at [270, 173] on icon "0" at bounding box center [335, 180] width 478 height 316
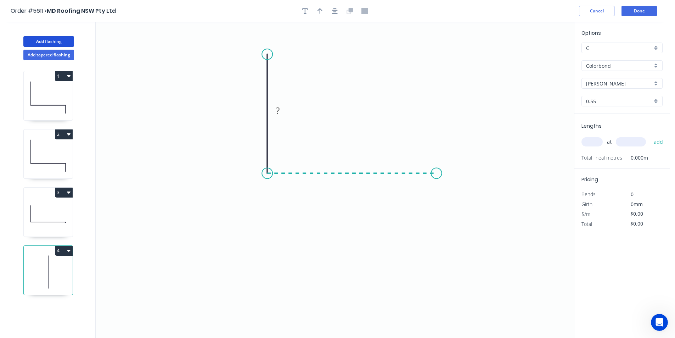
click at [437, 165] on icon "0 ?" at bounding box center [335, 180] width 478 height 316
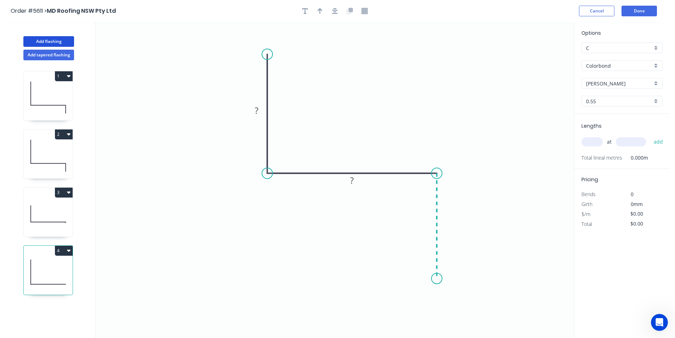
click at [437, 279] on icon "0 ? ?" at bounding box center [335, 180] width 478 height 316
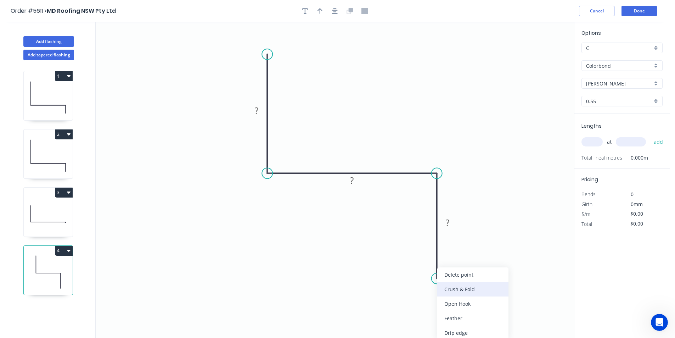
click at [443, 288] on div "Crush & Fold" at bounding box center [472, 289] width 71 height 15
click at [446, 295] on div "Flip bend" at bounding box center [473, 299] width 71 height 15
click at [258, 113] on tspan "?" at bounding box center [257, 111] width 4 height 12
click at [599, 145] on input "text" at bounding box center [592, 141] width 21 height 9
click at [650, 136] on button "add" at bounding box center [658, 142] width 17 height 12
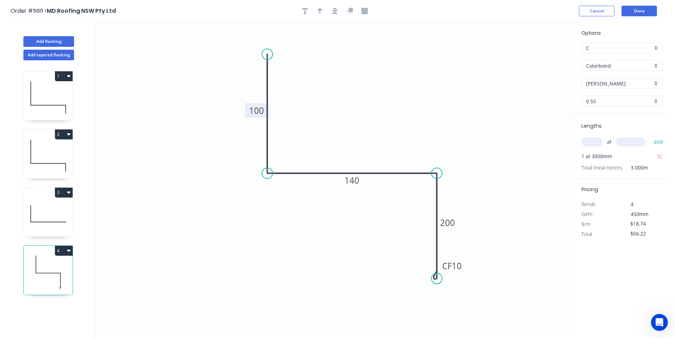
click at [68, 251] on icon "button" at bounding box center [69, 251] width 4 height 2
click at [59, 269] on div "Duplicate" at bounding box center [39, 268] width 55 height 10
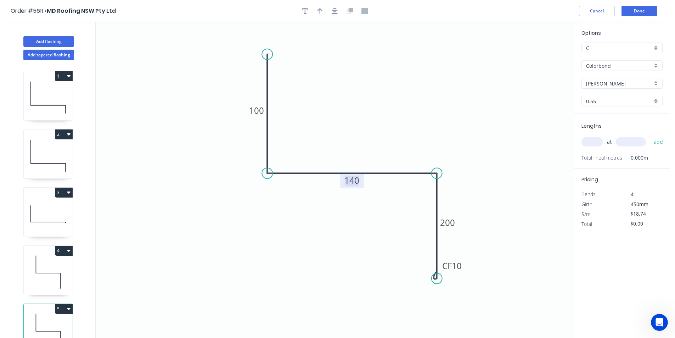
click at [347, 183] on tspan "140" at bounding box center [352, 180] width 15 height 12
click at [596, 144] on input "text" at bounding box center [592, 141] width 21 height 9
click at [650, 136] on button "add" at bounding box center [658, 142] width 17 height 12
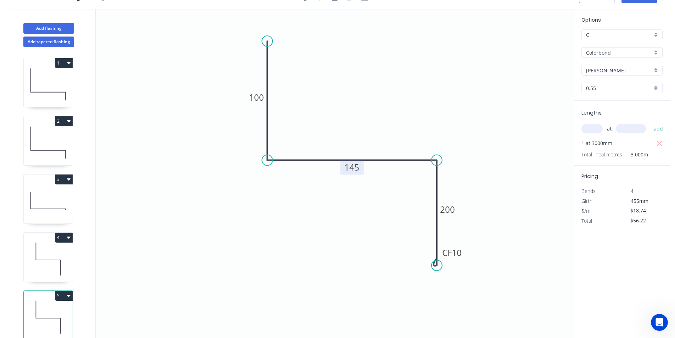
click at [67, 295] on icon "button" at bounding box center [69, 296] width 4 height 2
click at [44, 309] on div "Duplicate" at bounding box center [39, 313] width 55 height 10
click at [354, 168] on tspan "145" at bounding box center [352, 167] width 15 height 12
click at [595, 127] on input "text" at bounding box center [592, 128] width 21 height 9
click at [650, 123] on button "add" at bounding box center [658, 129] width 17 height 12
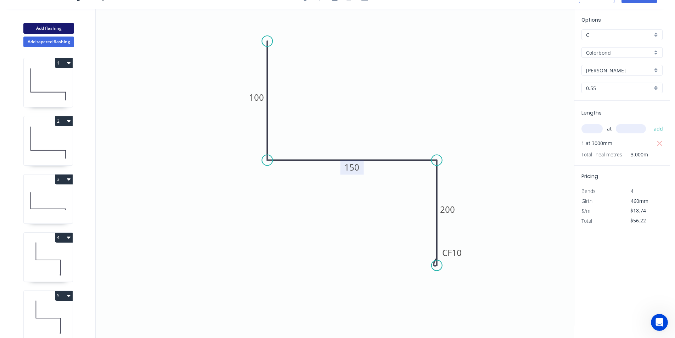
click at [62, 29] on button "Add flashing" at bounding box center [48, 28] width 51 height 11
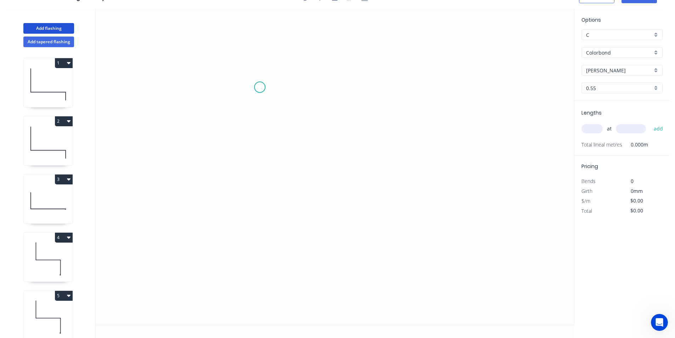
click at [249, 81] on icon "0" at bounding box center [335, 167] width 478 height 316
click at [250, 207] on icon "0" at bounding box center [335, 167] width 478 height 316
click at [472, 203] on icon "0 ?" at bounding box center [335, 167] width 478 height 316
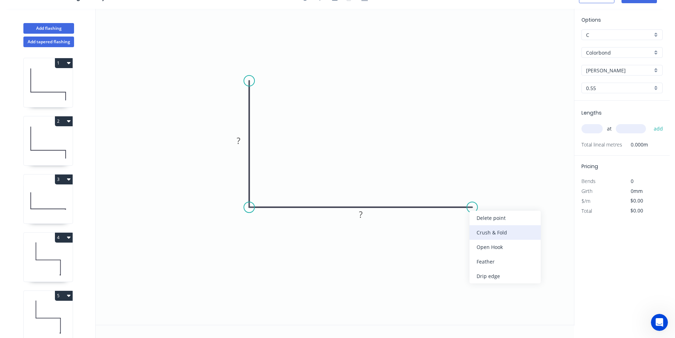
click at [481, 227] on div "Crush & Fold" at bounding box center [505, 232] width 71 height 15
click at [482, 232] on div "Flip bend" at bounding box center [509, 232] width 71 height 15
click at [237, 140] on tspan "?" at bounding box center [239, 141] width 4 height 12
click at [593, 133] on input "text" at bounding box center [592, 128] width 21 height 9
click at [650, 123] on button "add" at bounding box center [658, 129] width 17 height 12
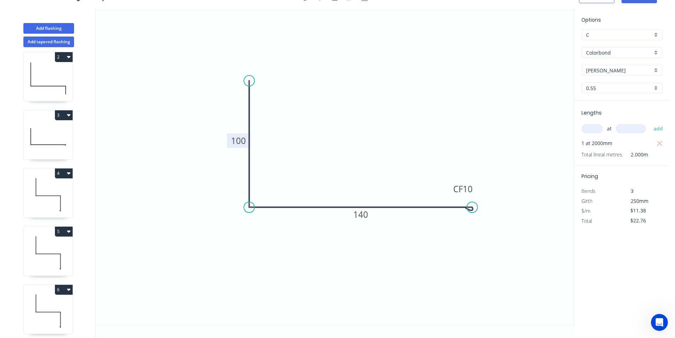
scroll to position [132, 0]
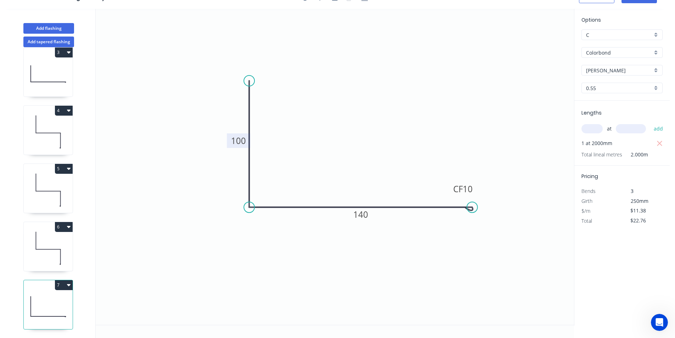
click at [69, 280] on button "7" at bounding box center [64, 285] width 18 height 10
click at [55, 295] on button "Duplicate" at bounding box center [38, 302] width 67 height 14
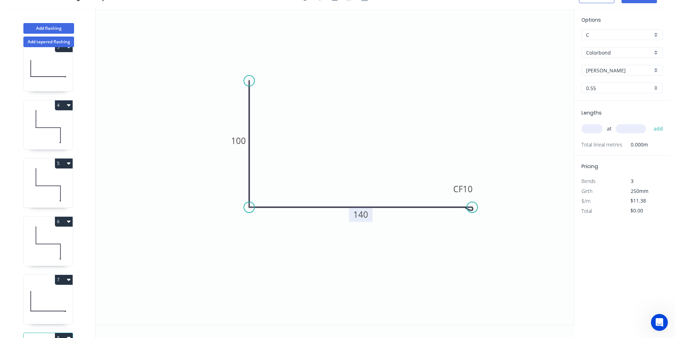
click at [367, 216] on tspan "140" at bounding box center [360, 214] width 15 height 12
click at [597, 129] on input "text" at bounding box center [592, 128] width 21 height 9
click at [650, 123] on button "add" at bounding box center [658, 129] width 17 height 12
click at [68, 277] on icon "button" at bounding box center [69, 279] width 4 height 6
click at [57, 293] on div "Duplicate" at bounding box center [39, 297] width 55 height 10
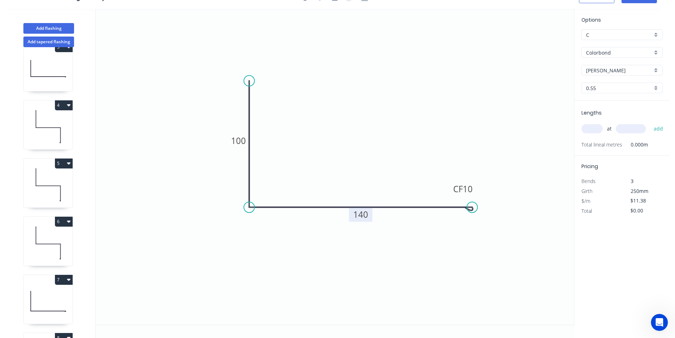
click at [368, 215] on tspan "140" at bounding box center [360, 214] width 15 height 12
click at [589, 128] on input "text" at bounding box center [592, 128] width 21 height 9
click at [650, 123] on button "add" at bounding box center [658, 129] width 17 height 12
click at [69, 26] on button "Add flashing" at bounding box center [48, 28] width 51 height 11
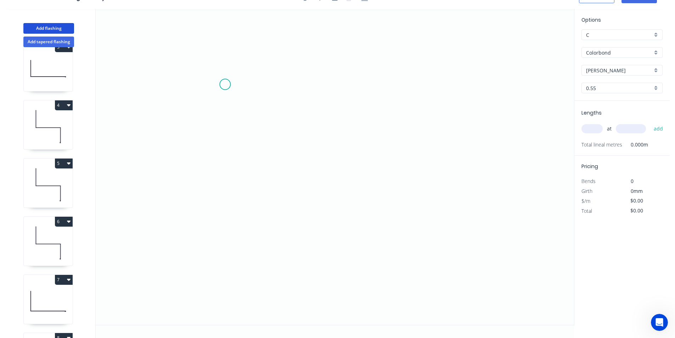
click at [225, 84] on icon "0" at bounding box center [335, 167] width 478 height 316
click at [223, 238] on icon "0" at bounding box center [335, 167] width 478 height 316
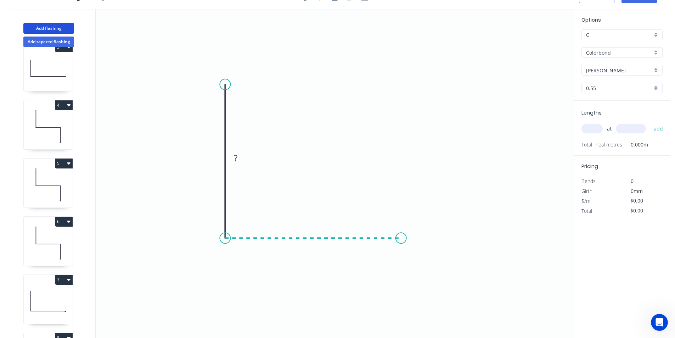
click at [401, 235] on icon "0 ?" at bounding box center [335, 167] width 478 height 316
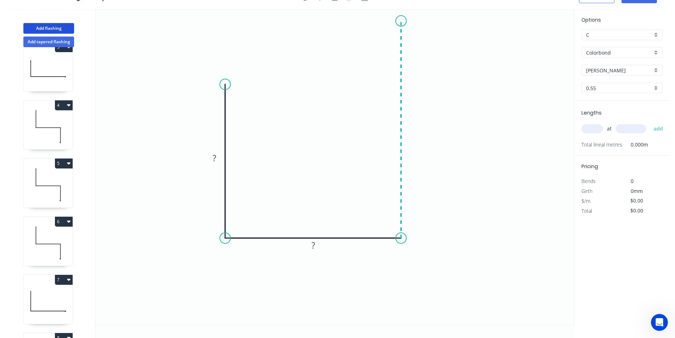
click at [402, 21] on icon "0 ? ?" at bounding box center [335, 167] width 478 height 316
drag, startPoint x: 229, startPoint y: 89, endPoint x: 228, endPoint y: 106, distance: 17.0
click at [228, 107] on icon "0 ? ? ?" at bounding box center [335, 167] width 478 height 316
drag, startPoint x: 227, startPoint y: 86, endPoint x: 228, endPoint y: 99, distance: 12.5
click at [228, 90] on circle at bounding box center [225, 84] width 11 height 11
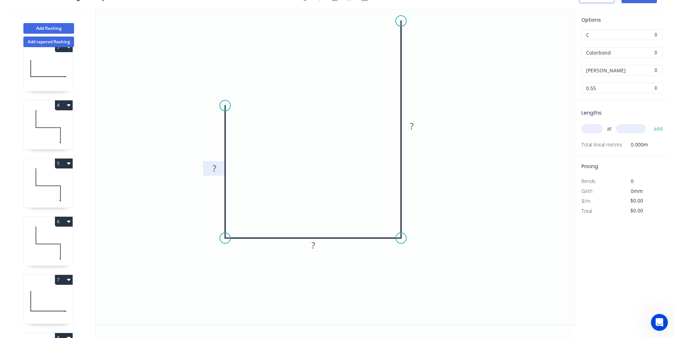
click at [214, 169] on tspan "?" at bounding box center [215, 168] width 4 height 12
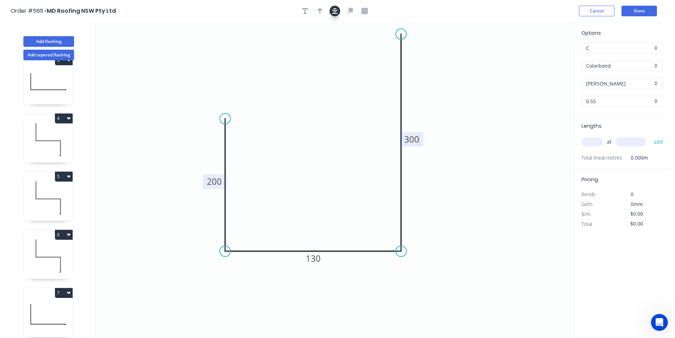
click at [336, 13] on icon "button" at bounding box center [335, 11] width 6 height 6
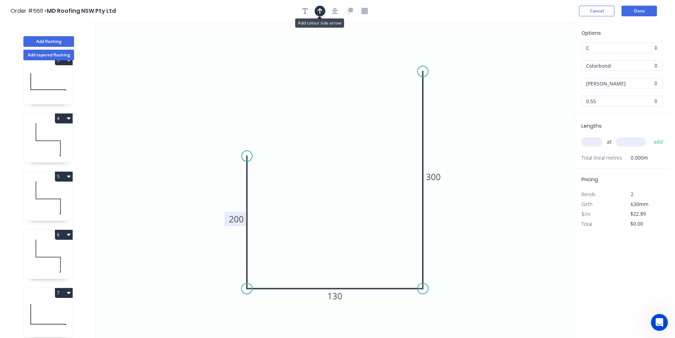
click at [321, 13] on icon "button" at bounding box center [320, 11] width 5 height 6
drag, startPoint x: 537, startPoint y: 57, endPoint x: 374, endPoint y: 173, distance: 200.4
click at [374, 173] on icon at bounding box center [373, 164] width 6 height 23
click at [595, 141] on input "text" at bounding box center [592, 141] width 21 height 9
click at [650, 136] on button "add" at bounding box center [658, 142] width 17 height 12
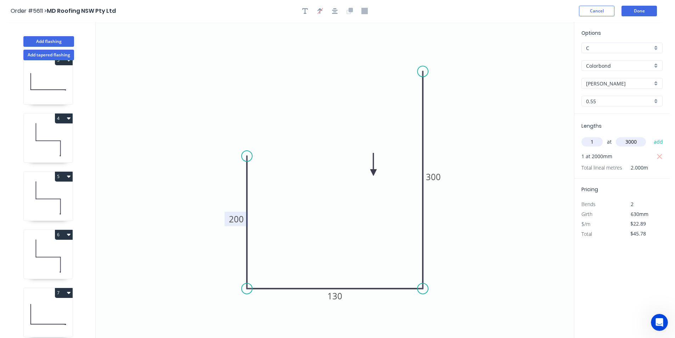
click at [650, 136] on button "add" at bounding box center [658, 142] width 17 height 12
click at [59, 41] on button "Add flashing" at bounding box center [48, 41] width 51 height 11
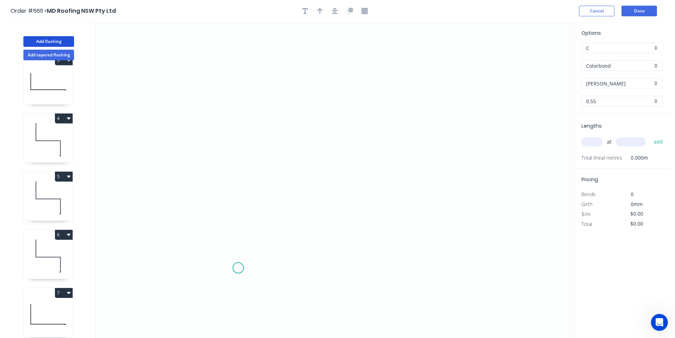
click at [241, 270] on icon "0" at bounding box center [335, 180] width 478 height 316
click at [241, 174] on icon "0" at bounding box center [335, 180] width 478 height 316
click at [209, 172] on icon "0 ?" at bounding box center [335, 180] width 478 height 316
click at [209, 137] on icon at bounding box center [209, 155] width 0 height 37
click at [279, 143] on icon "0 ? ? ?" at bounding box center [335, 180] width 478 height 316
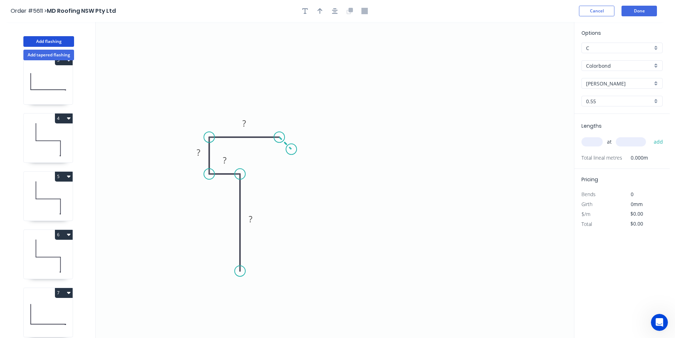
click at [291, 149] on icon "0 ? ? ? ?" at bounding box center [335, 180] width 478 height 316
click at [291, 149] on circle at bounding box center [291, 149] width 11 height 11
click at [257, 289] on div "Crush & Fold" at bounding box center [278, 289] width 71 height 15
click at [253, 222] on rect at bounding box center [250, 219] width 14 height 10
click at [292, 160] on div "Show angle" at bounding box center [316, 162] width 71 height 15
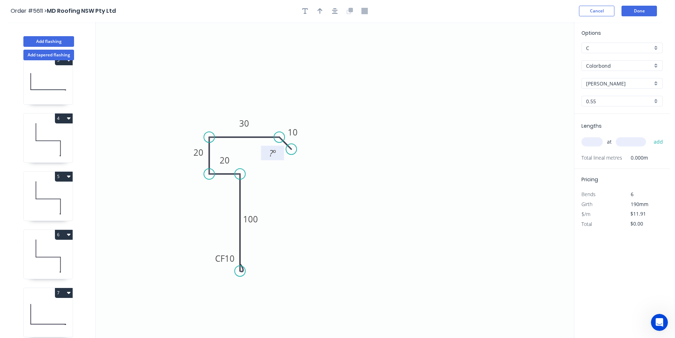
click at [275, 151] on tspan "º" at bounding box center [274, 153] width 3 height 12
click at [351, 218] on icon "0 CF 10 100 20 20 30 10 150 º" at bounding box center [335, 180] width 478 height 316
click at [338, 10] on button "button" at bounding box center [335, 11] width 11 height 11
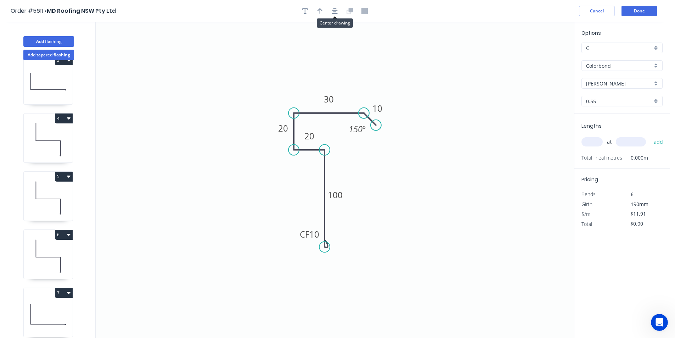
click at [323, 10] on button "button" at bounding box center [320, 11] width 11 height 11
click at [281, 98] on icon at bounding box center [282, 89] width 6 height 23
click at [587, 142] on input "text" at bounding box center [592, 141] width 21 height 9
click at [650, 136] on button "add" at bounding box center [658, 142] width 17 height 12
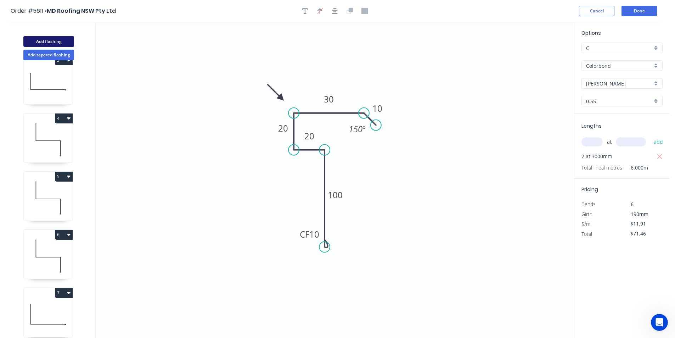
click at [40, 40] on button "Add flashing" at bounding box center [48, 41] width 51 height 11
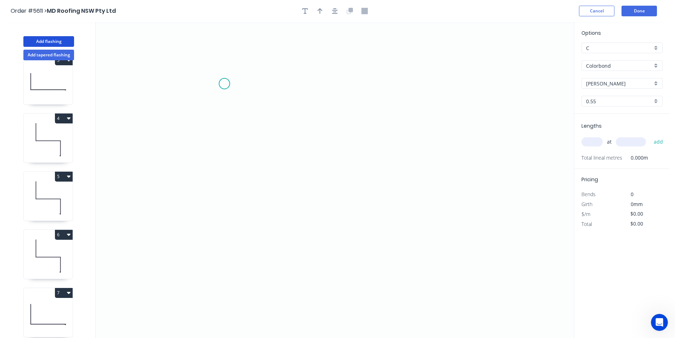
click at [224, 83] on icon "0" at bounding box center [335, 180] width 478 height 316
click at [228, 209] on icon "0" at bounding box center [335, 180] width 478 height 316
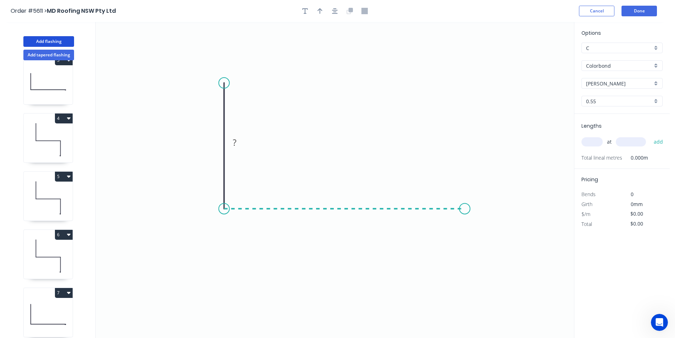
click at [465, 204] on icon "0 ?" at bounding box center [335, 180] width 478 height 316
click at [461, 287] on icon "0 ? ?" at bounding box center [335, 180] width 478 height 316
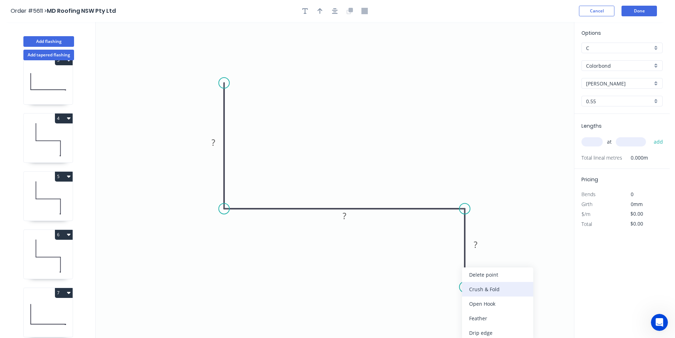
click at [474, 289] on div "Crush & Fold" at bounding box center [497, 289] width 71 height 15
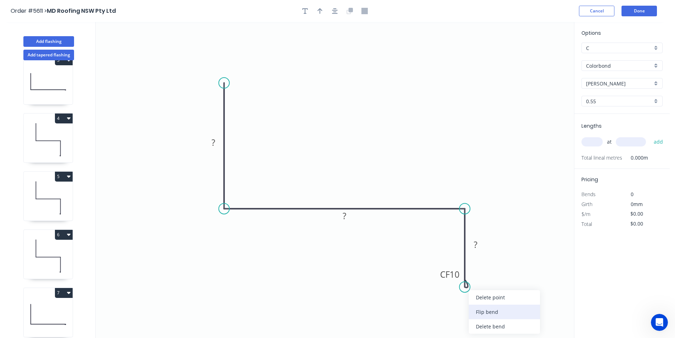
click at [478, 307] on div "Flip bend" at bounding box center [504, 311] width 71 height 15
click at [213, 143] on tspan "?" at bounding box center [214, 142] width 4 height 12
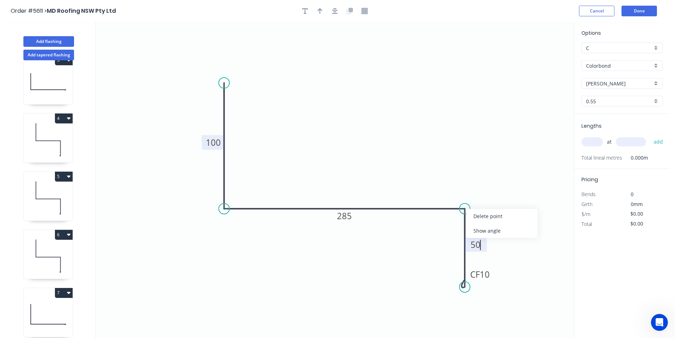
click at [480, 232] on div "Show angle" at bounding box center [501, 230] width 71 height 15
click at [450, 225] on tspan "?" at bounding box center [451, 221] width 4 height 12
click at [318, 10] on icon "button" at bounding box center [320, 11] width 5 height 6
drag, startPoint x: 338, startPoint y: 10, endPoint x: 439, endPoint y: 36, distance: 104.8
click at [338, 9] on button "button" at bounding box center [335, 11] width 11 height 11
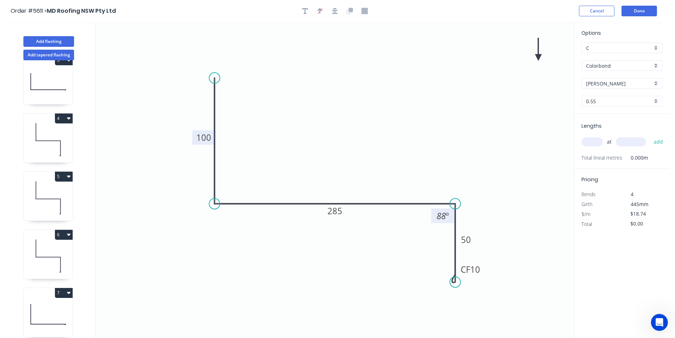
click at [539, 57] on icon at bounding box center [538, 49] width 6 height 23
drag, startPoint x: 539, startPoint y: 57, endPoint x: 542, endPoint y: 113, distance: 56.1
click at [319, 156] on icon at bounding box center [329, 146] width 21 height 21
click at [608, 85] on input "Shale Grey" at bounding box center [619, 83] width 66 height 7
click at [612, 96] on div "Manor Red" at bounding box center [622, 97] width 80 height 12
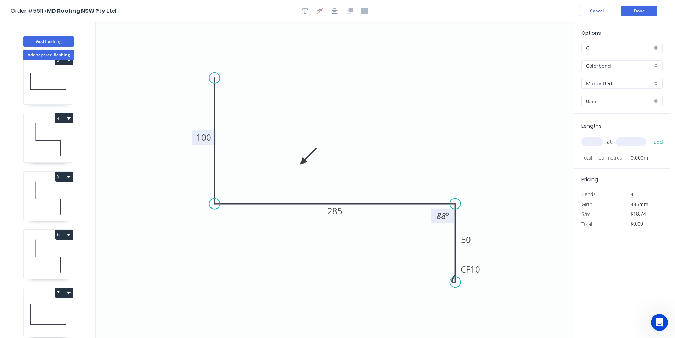
click at [591, 144] on input "text" at bounding box center [592, 141] width 21 height 9
click at [650, 136] on button "add" at bounding box center [658, 142] width 17 height 12
click at [57, 43] on button "Add flashing" at bounding box center [48, 41] width 51 height 11
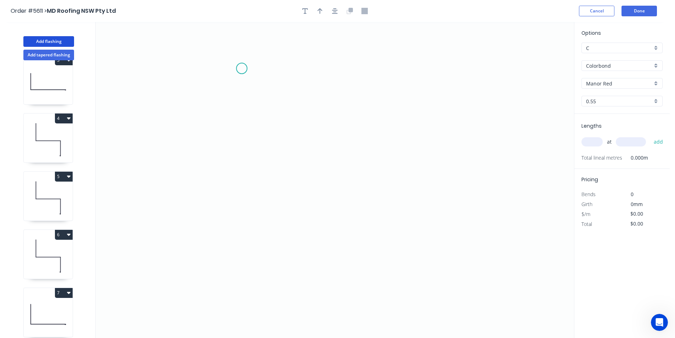
click at [242, 60] on icon "0" at bounding box center [335, 180] width 478 height 316
drag, startPoint x: 248, startPoint y: 198, endPoint x: 254, endPoint y: 195, distance: 7.0
click at [248, 198] on icon "0" at bounding box center [335, 180] width 478 height 316
click at [335, 196] on icon "0 ?" at bounding box center [335, 180] width 478 height 316
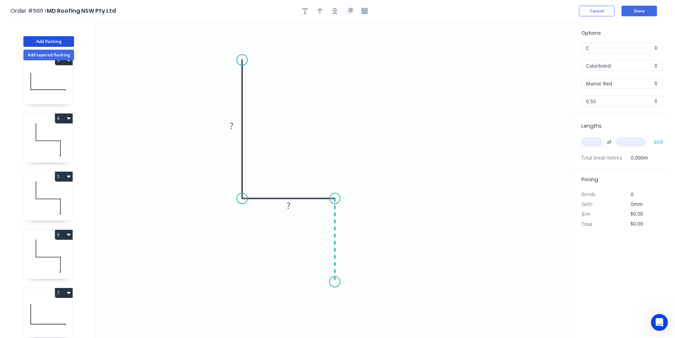
click at [333, 281] on icon "0 ? ?" at bounding box center [335, 180] width 478 height 316
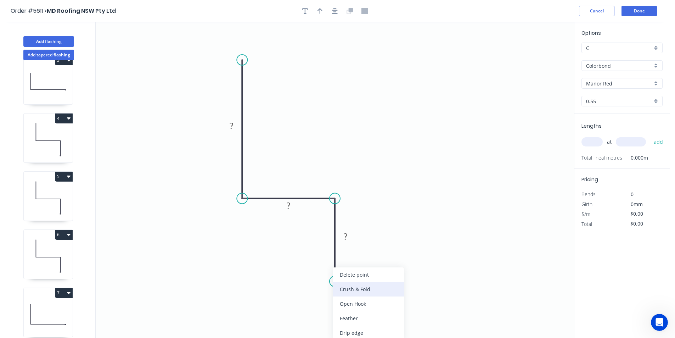
click at [342, 289] on div "Crush & Fold" at bounding box center [368, 289] width 71 height 15
click at [346, 299] on div "Flip bend" at bounding box center [371, 305] width 71 height 15
click at [235, 125] on rect at bounding box center [231, 126] width 14 height 10
drag, startPoint x: 337, startPoint y: 281, endPoint x: 330, endPoint y: 200, distance: 82.2
click at [339, 321] on circle at bounding box center [335, 315] width 11 height 11
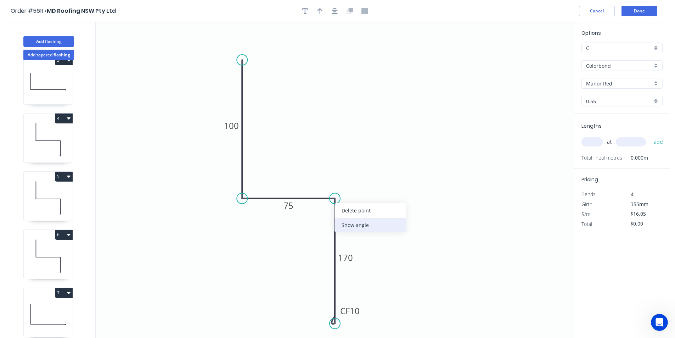
click at [340, 226] on div "Show angle" at bounding box center [370, 225] width 71 height 15
click at [323, 213] on tspan "º" at bounding box center [324, 211] width 3 height 12
click at [594, 142] on input "text" at bounding box center [592, 141] width 21 height 9
click at [650, 136] on button "add" at bounding box center [658, 142] width 17 height 12
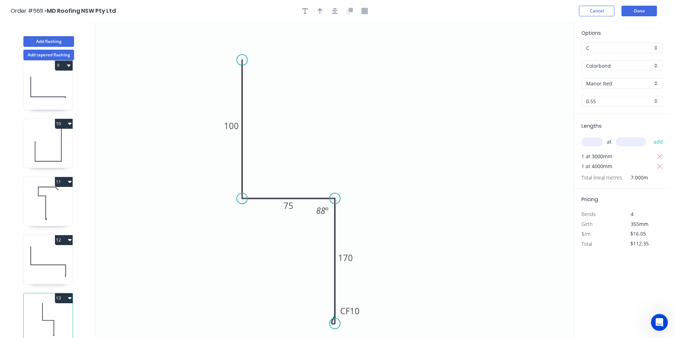
scroll to position [13, 0]
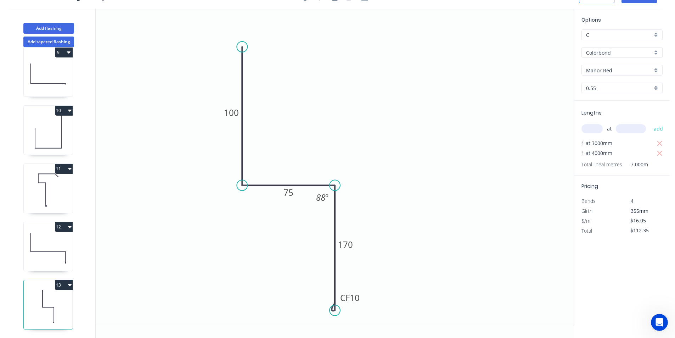
click at [67, 280] on button "13" at bounding box center [64, 285] width 18 height 10
drag, startPoint x: 55, startPoint y: 293, endPoint x: 153, endPoint y: 253, distance: 105.4
click at [153, 253] on div "Add flashing Add tapered flashing 1 2 3 4 5 6 7 8 9 10 11 12 13 Duplicate Delet…" at bounding box center [335, 173] width 670 height 329
click at [153, 253] on icon "0 100 75 CF 10 170 88 º" at bounding box center [335, 167] width 478 height 316
click at [132, 283] on icon "0 100 75 CF 10 170 88 º" at bounding box center [335, 167] width 478 height 316
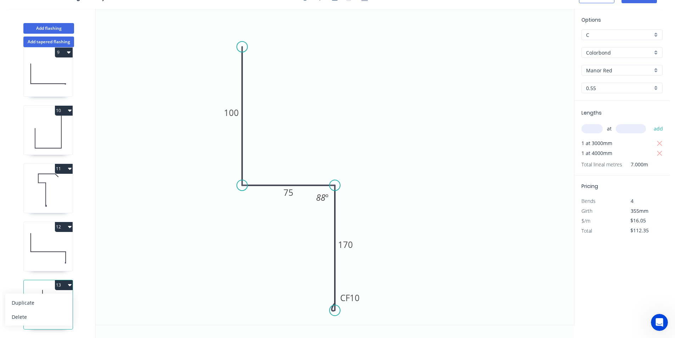
click at [129, 256] on icon "0 100 75 CF 10 170 88 º" at bounding box center [335, 167] width 478 height 316
click at [105, 250] on icon "0 100 75 CF 10 170 88 º" at bounding box center [335, 167] width 478 height 316
click at [68, 224] on icon "button" at bounding box center [70, 227] width 4 height 6
click at [56, 239] on div "Duplicate" at bounding box center [39, 244] width 55 height 10
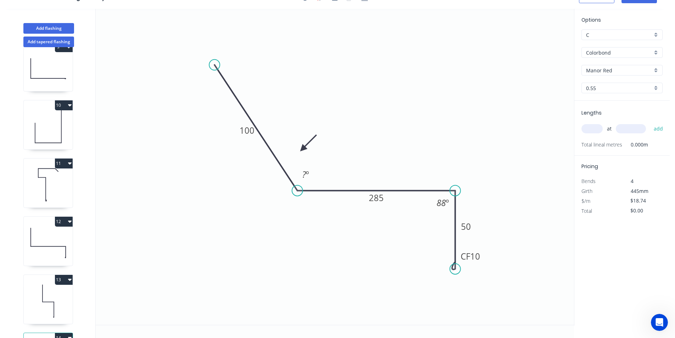
drag, startPoint x: 214, startPoint y: 190, endPoint x: 243, endPoint y: 95, distance: 99.7
click at [291, 197] on icon "0 100 285 CF 10 50 ? º 88 º" at bounding box center [335, 167] width 478 height 316
drag, startPoint x: 279, startPoint y: 79, endPoint x: 366, endPoint y: 206, distance: 154.3
click at [291, 78] on circle at bounding box center [291, 78] width 11 height 11
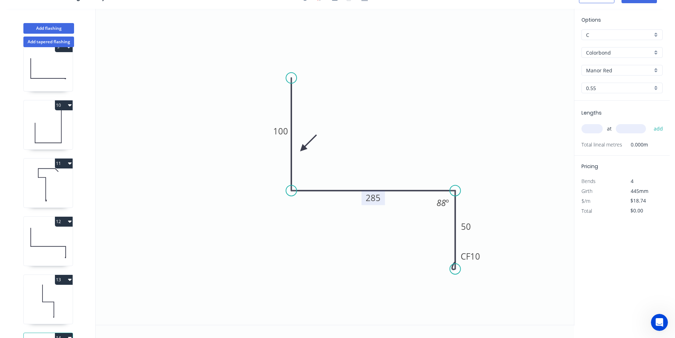
click at [373, 200] on tspan "285" at bounding box center [373, 198] width 15 height 12
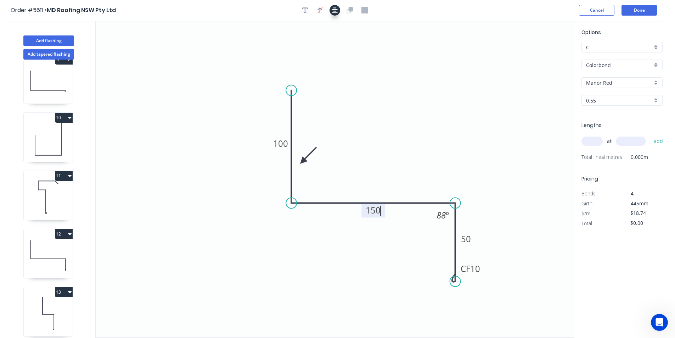
scroll to position [0, 0]
click at [335, 12] on icon "button" at bounding box center [335, 11] width 6 height 6
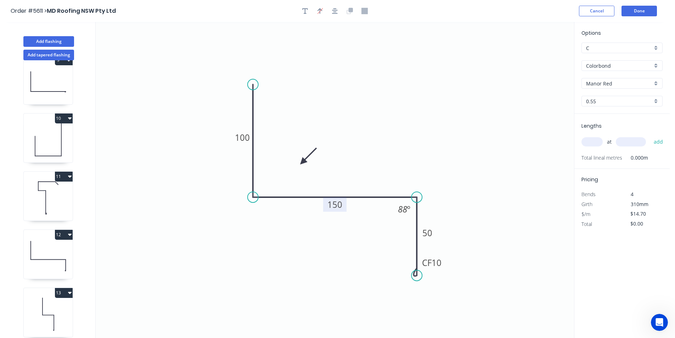
click at [595, 145] on input "text" at bounding box center [592, 141] width 21 height 9
click at [650, 136] on button "add" at bounding box center [658, 142] width 17 height 12
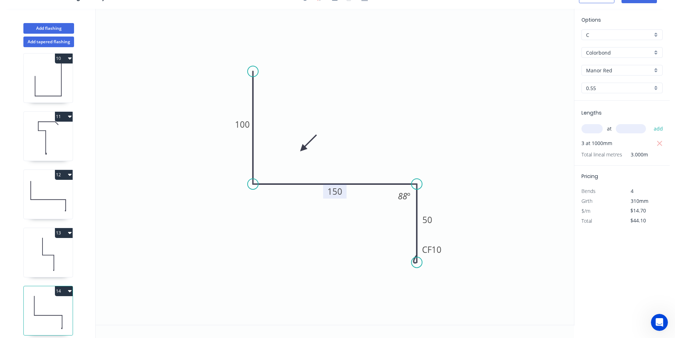
scroll to position [539, 0]
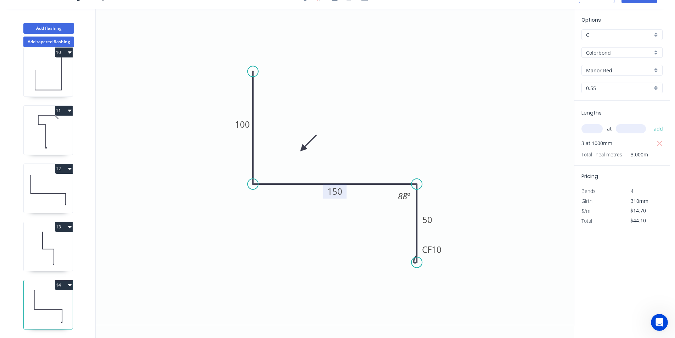
click at [65, 280] on button "14" at bounding box center [64, 285] width 18 height 10
click at [249, 225] on icon "0 100 150 CF 10 50 88 º" at bounding box center [335, 167] width 478 height 316
click at [57, 31] on button "Add flashing" at bounding box center [48, 28] width 51 height 11
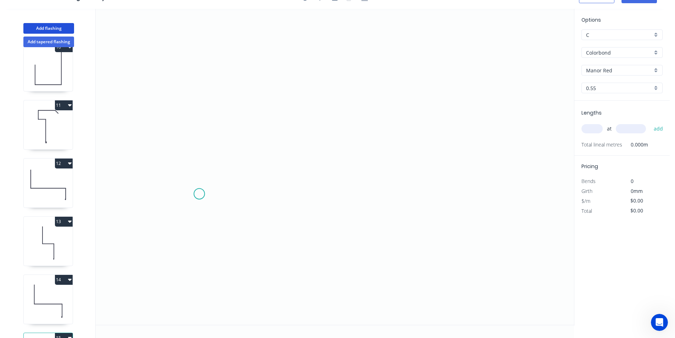
drag, startPoint x: 199, startPoint y: 194, endPoint x: 200, endPoint y: 151, distance: 42.9
click at [201, 187] on icon "0" at bounding box center [335, 167] width 478 height 316
click at [203, 203] on div "Delete point" at bounding box center [234, 205] width 71 height 15
click at [195, 209] on icon "0" at bounding box center [335, 167] width 478 height 316
click at [199, 79] on icon "0" at bounding box center [335, 167] width 478 height 316
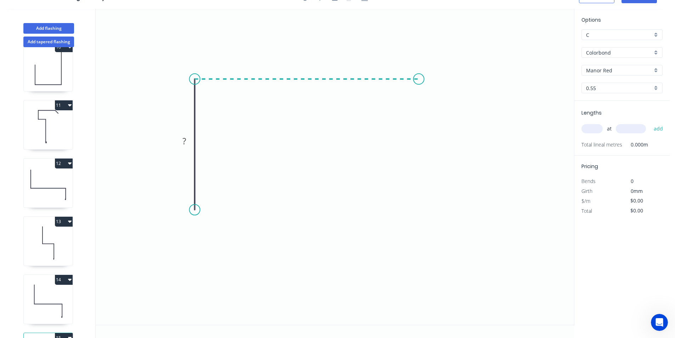
click at [419, 84] on icon "0 ?" at bounding box center [335, 167] width 478 height 316
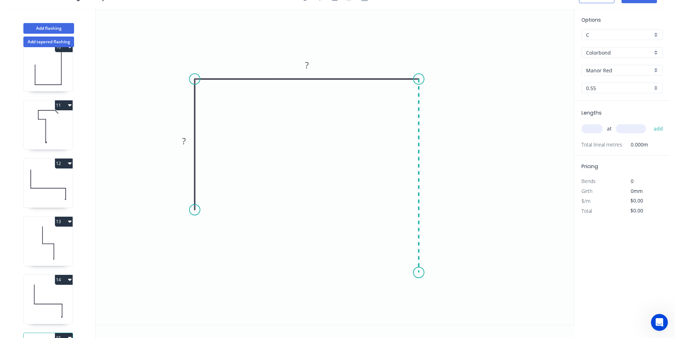
click at [421, 273] on icon "0 ? ?" at bounding box center [335, 167] width 478 height 316
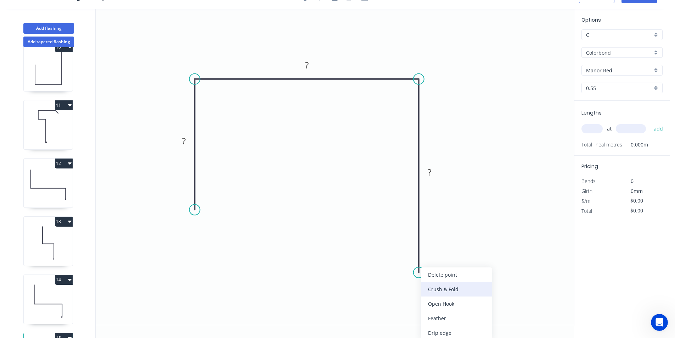
click at [431, 291] on div "Crush & Fold" at bounding box center [456, 289] width 71 height 15
click at [434, 291] on div "Flip bend" at bounding box center [454, 293] width 71 height 15
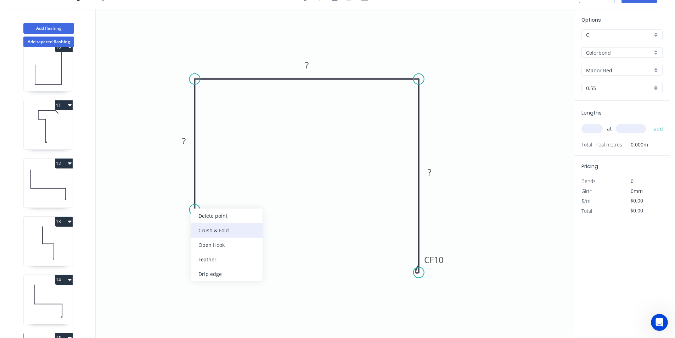
click at [205, 234] on div "Crush & Fold" at bounding box center [226, 230] width 71 height 15
click at [183, 138] on tspan "?" at bounding box center [184, 141] width 4 height 12
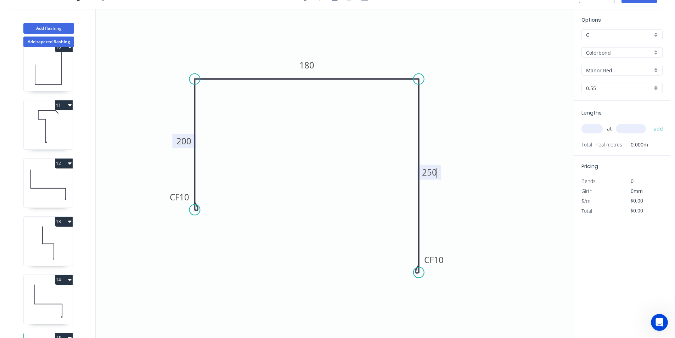
click at [459, 88] on icon "0 CF 10 200 180 CF 10 250" at bounding box center [335, 167] width 478 height 316
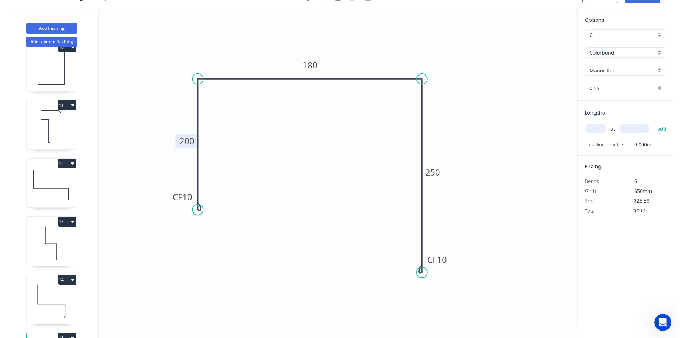
scroll to position [0, 0]
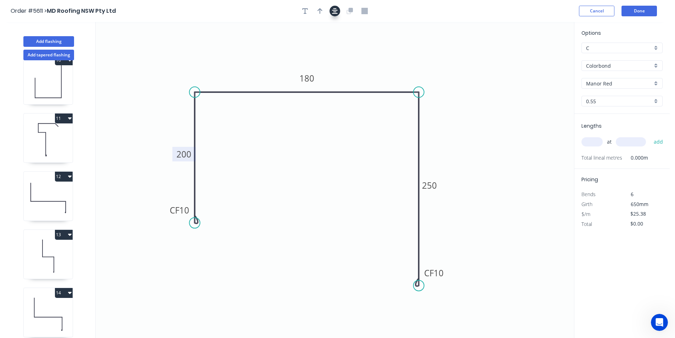
click at [333, 16] on button "button" at bounding box center [335, 11] width 11 height 11
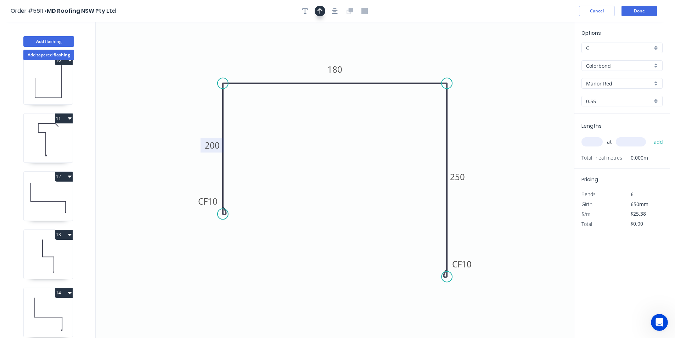
click at [321, 9] on icon "button" at bounding box center [320, 11] width 5 height 6
click at [202, 71] on icon at bounding box center [203, 62] width 6 height 23
click at [597, 139] on input "text" at bounding box center [592, 141] width 21 height 9
click at [650, 136] on button "add" at bounding box center [658, 142] width 17 height 12
click at [635, 13] on button "Done" at bounding box center [639, 11] width 35 height 11
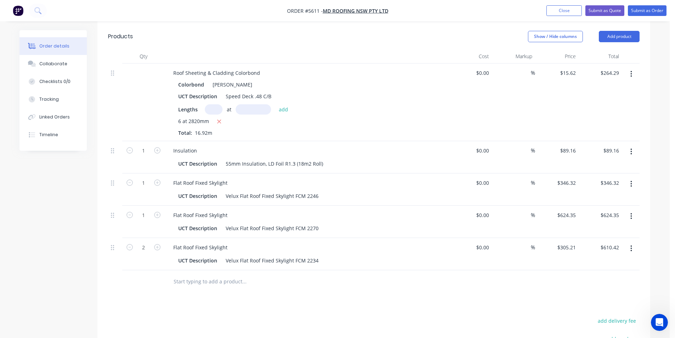
scroll to position [1276, 0]
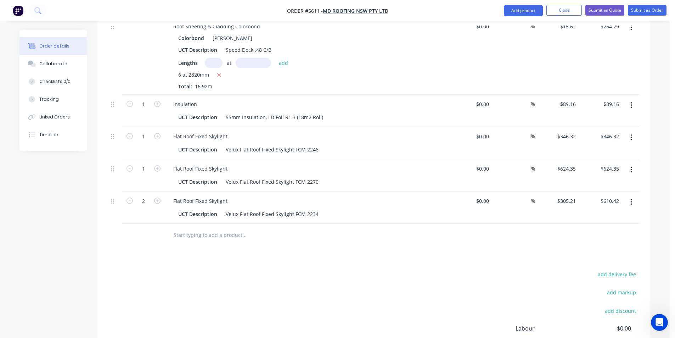
click at [248, 228] on input "text" at bounding box center [244, 235] width 142 height 14
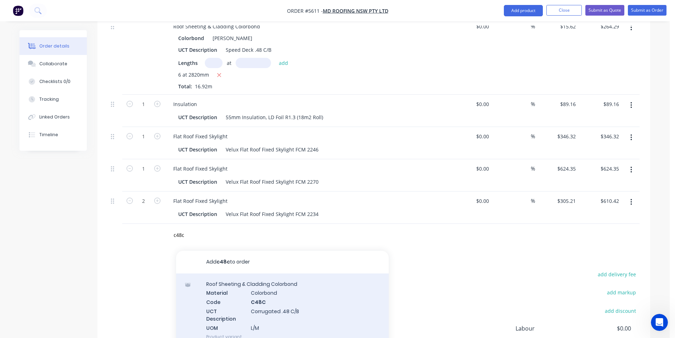
click at [326, 290] on div "Roof Sheeting & Cladding Colorbond Material Colorbond Code C48C UCT Description…" at bounding box center [282, 310] width 213 height 74
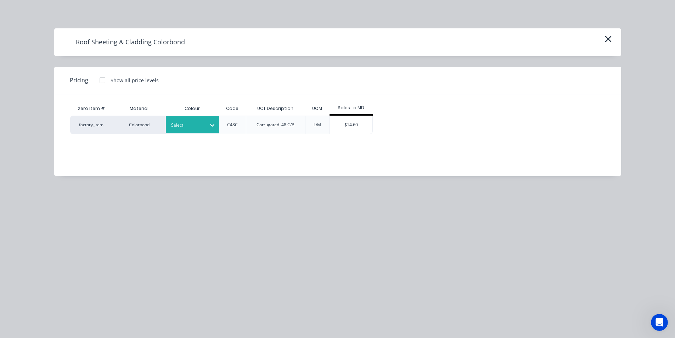
click at [203, 133] on div "Select" at bounding box center [192, 125] width 53 height 18
click at [215, 135] on div "Xero Item # Material Colour Code UCT Description UOM Sales to MD factory_item C…" at bounding box center [332, 129] width 556 height 71
click at [343, 127] on div "$14.60" at bounding box center [351, 125] width 43 height 18
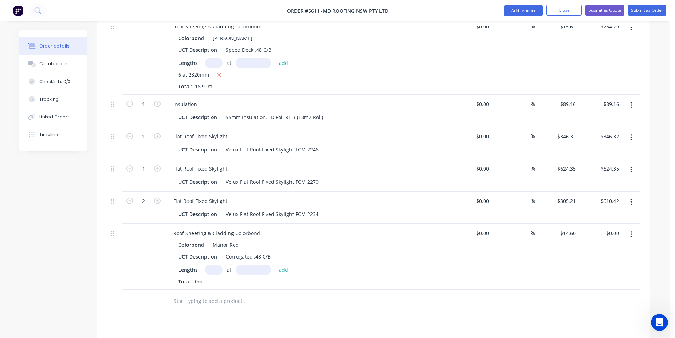
click at [215, 264] on input "text" at bounding box center [214, 269] width 18 height 10
click at [275, 264] on button "add" at bounding box center [283, 269] width 17 height 10
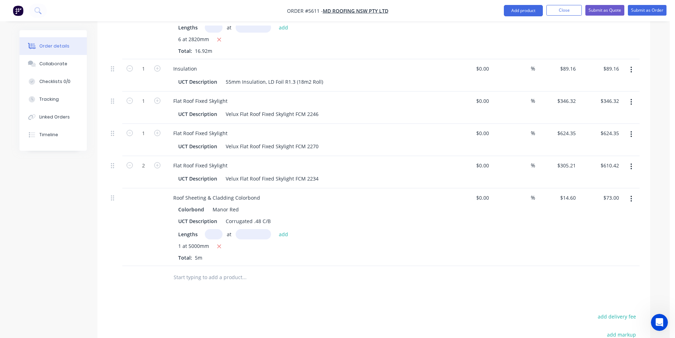
scroll to position [1170, 0]
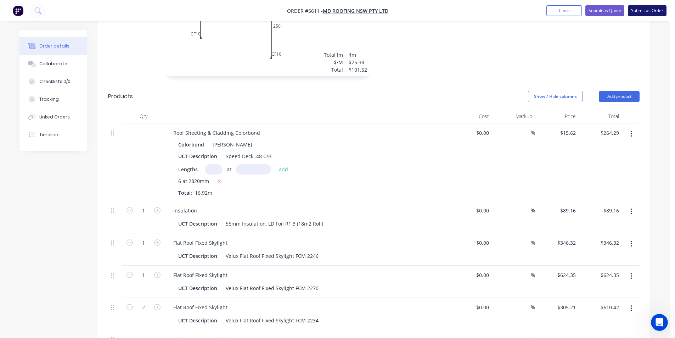
click at [642, 10] on button "Submit as Order" at bounding box center [647, 10] width 39 height 11
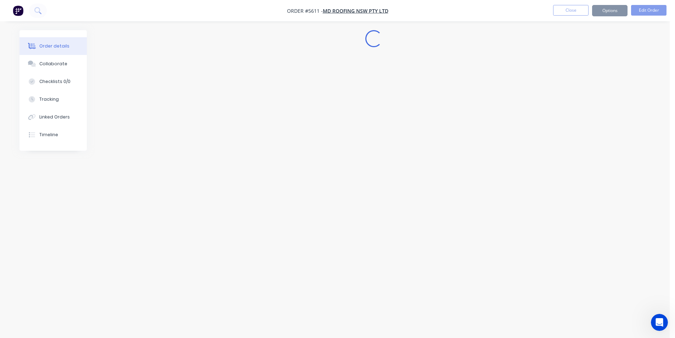
scroll to position [0, 0]
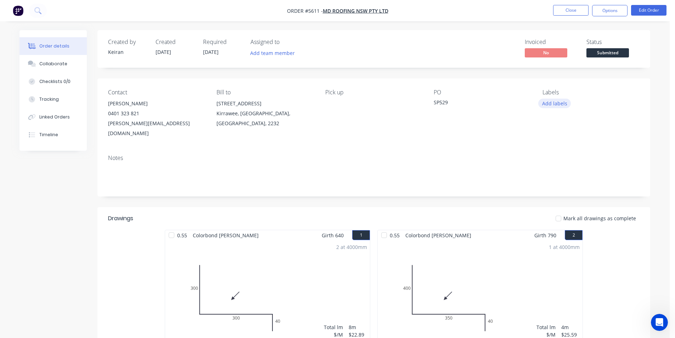
click at [564, 102] on button "Add labels" at bounding box center [554, 104] width 33 height 10
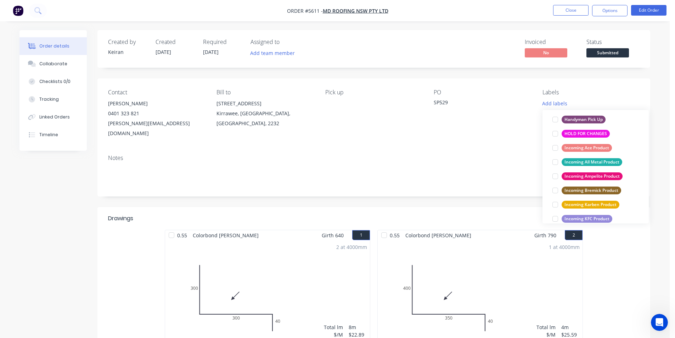
scroll to position [164, 0]
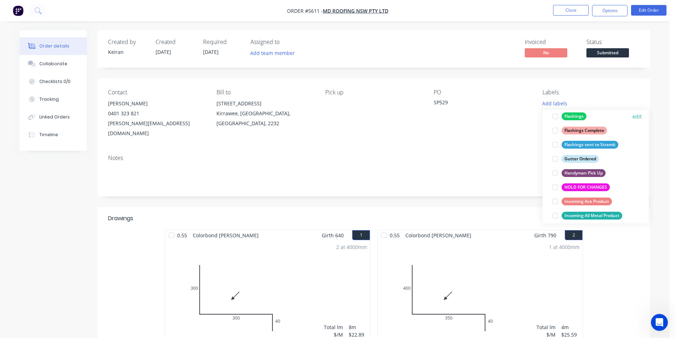
click at [557, 112] on div at bounding box center [555, 116] width 14 height 14
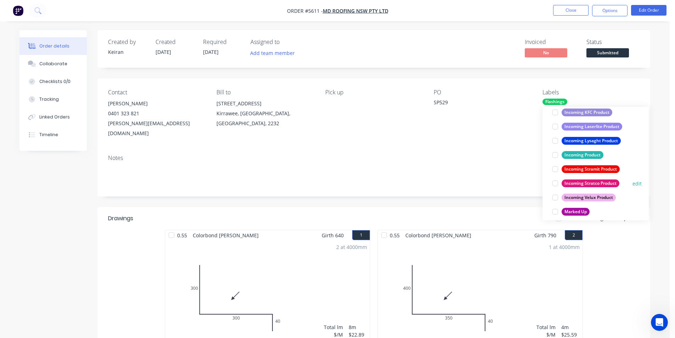
scroll to position [334, 0]
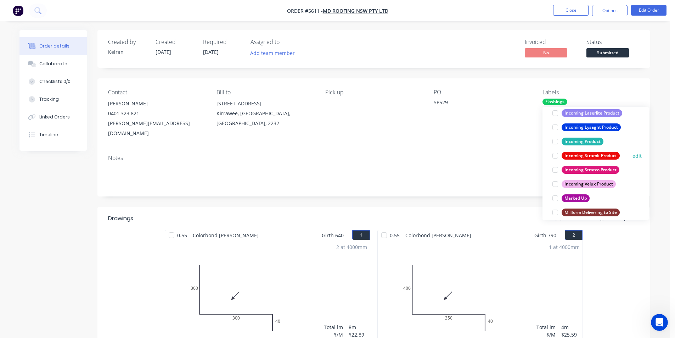
click at [556, 156] on div at bounding box center [555, 156] width 14 height 14
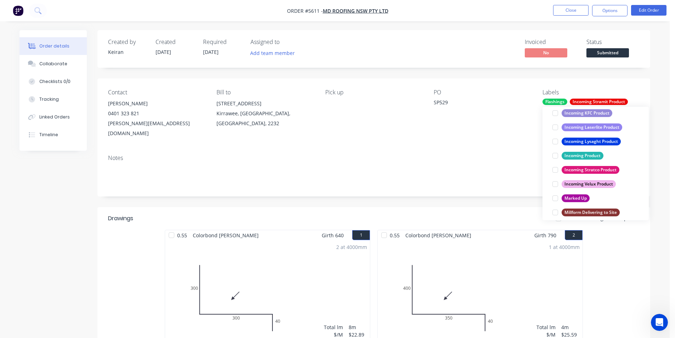
scroll to position [22, 0]
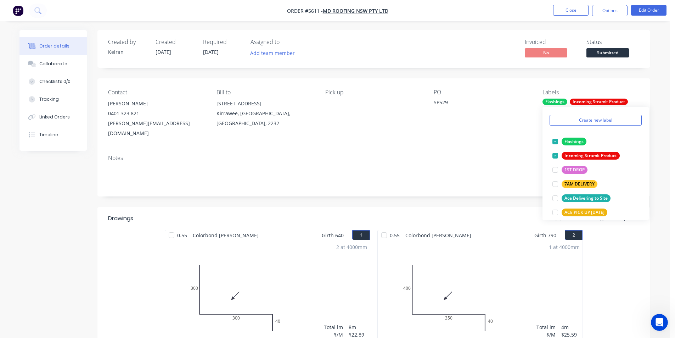
click at [498, 129] on div "Contact Curtis Hayes 0401 323 821 curtis@metaldeck.com.au Bill to 86 Oak Road K…" at bounding box center [373, 113] width 553 height 71
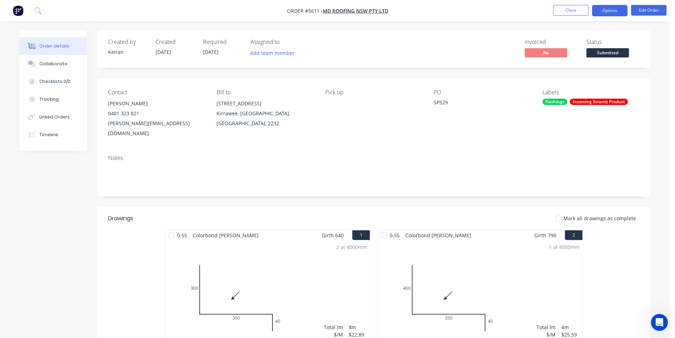
click at [603, 12] on button "Options" at bounding box center [609, 10] width 35 height 11
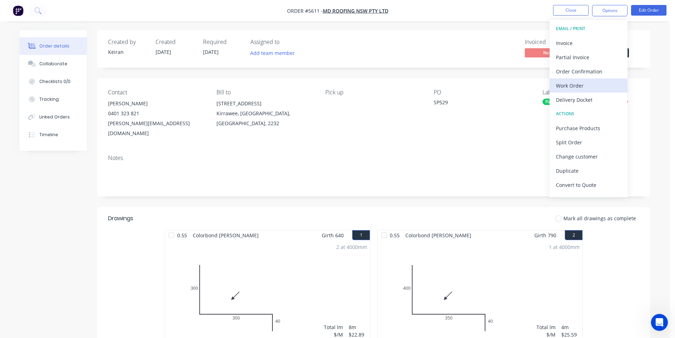
click at [586, 84] on div "Work Order" at bounding box center [588, 85] width 65 height 10
click at [584, 86] on div "Custom" at bounding box center [588, 85] width 65 height 10
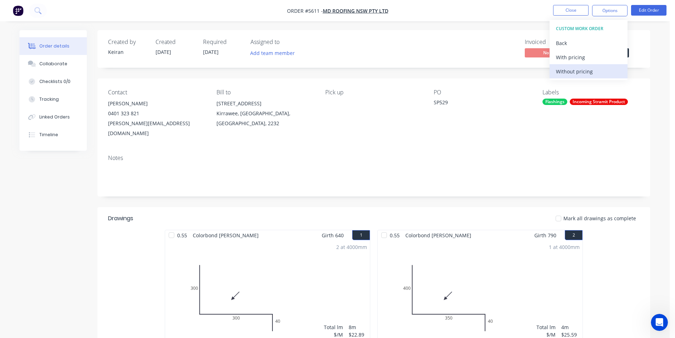
click at [588, 69] on div "Without pricing" at bounding box center [588, 71] width 65 height 10
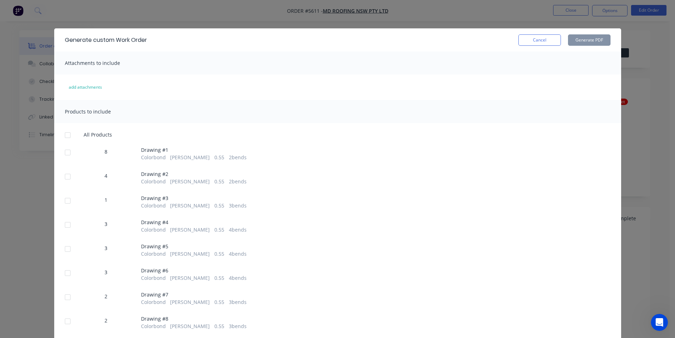
click at [68, 135] on div at bounding box center [68, 135] width 14 height 14
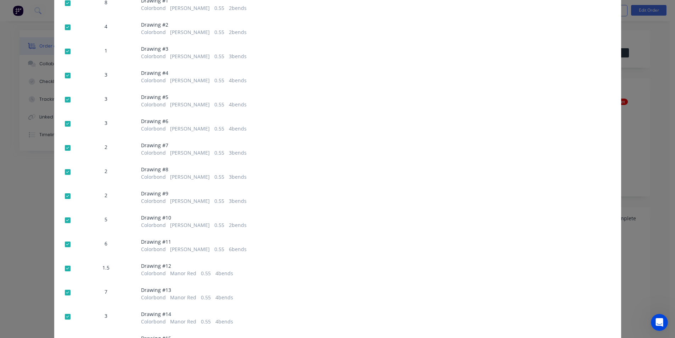
scroll to position [213, 0]
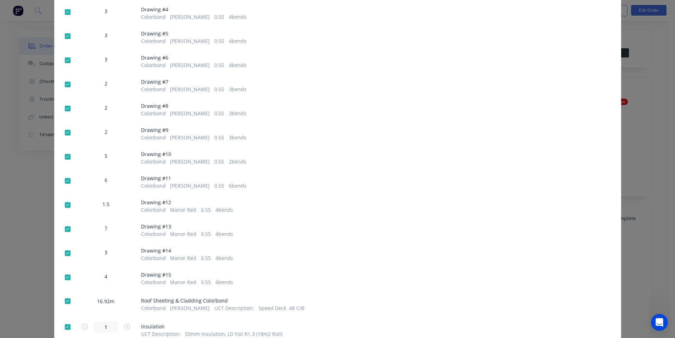
click at [66, 301] on div at bounding box center [68, 301] width 14 height 14
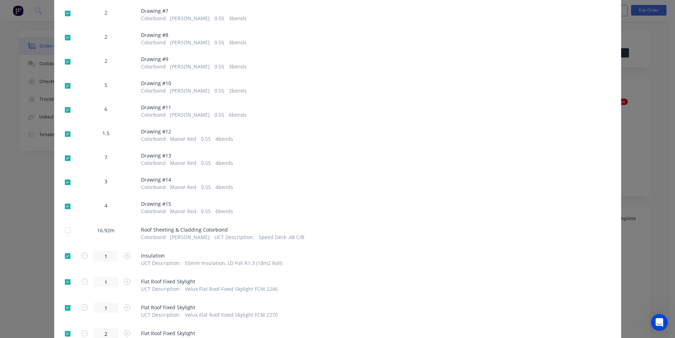
click at [66, 304] on div at bounding box center [68, 308] width 14 height 14
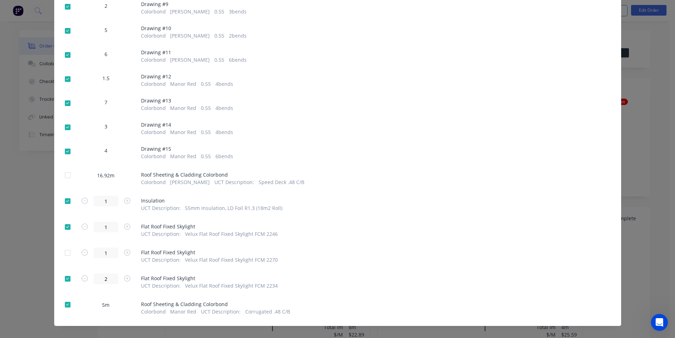
scroll to position [347, 0]
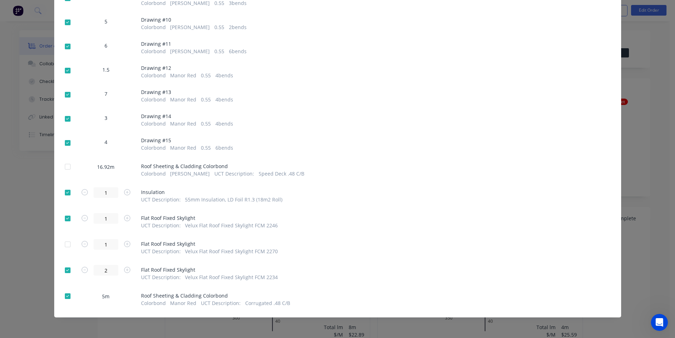
click at [65, 217] on div at bounding box center [68, 218] width 14 height 14
click at [65, 193] on div at bounding box center [68, 192] width 14 height 14
click at [66, 295] on div at bounding box center [68, 296] width 14 height 14
click at [65, 263] on div at bounding box center [68, 270] width 14 height 14
click at [64, 270] on div at bounding box center [68, 270] width 14 height 14
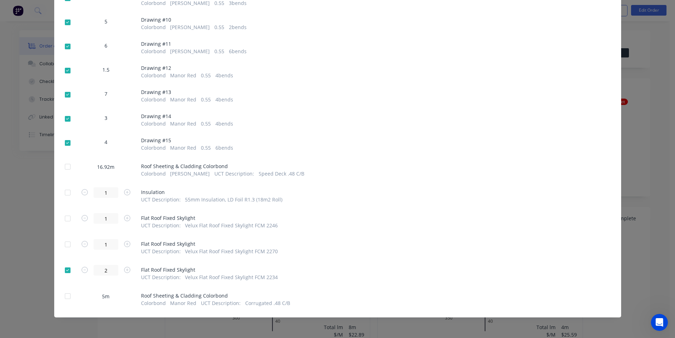
click at [64, 270] on div at bounding box center [68, 270] width 14 height 14
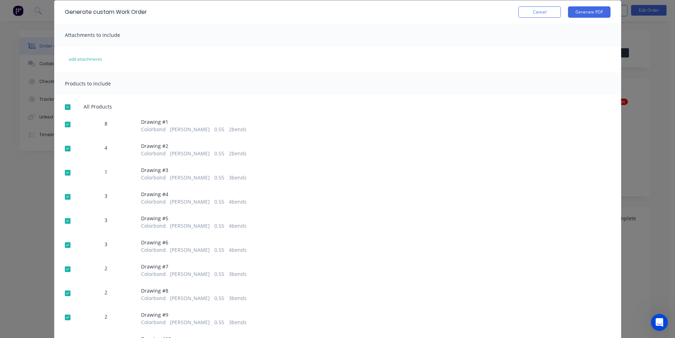
scroll to position [0, 0]
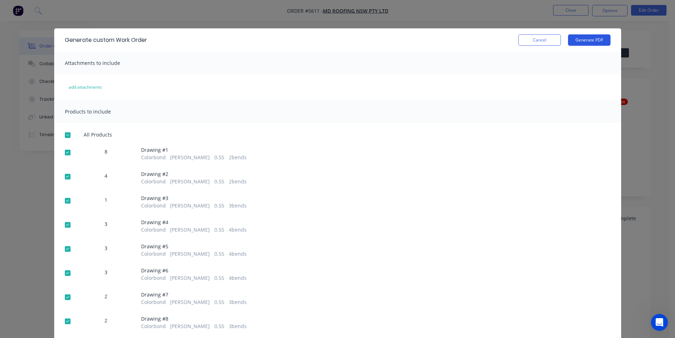
click at [586, 41] on button "Generate PDF" at bounding box center [589, 39] width 43 height 11
click at [527, 35] on button "Cancel" at bounding box center [540, 39] width 43 height 11
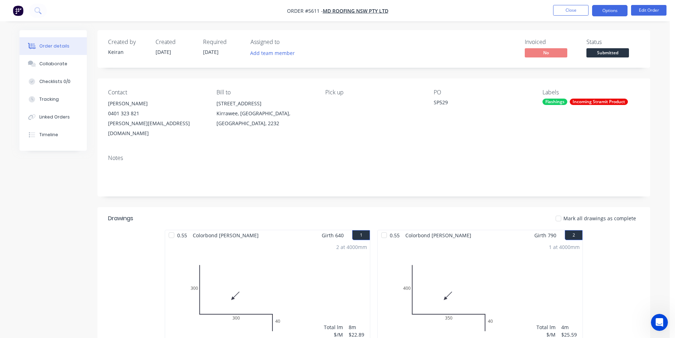
click at [604, 10] on button "Options" at bounding box center [609, 10] width 35 height 11
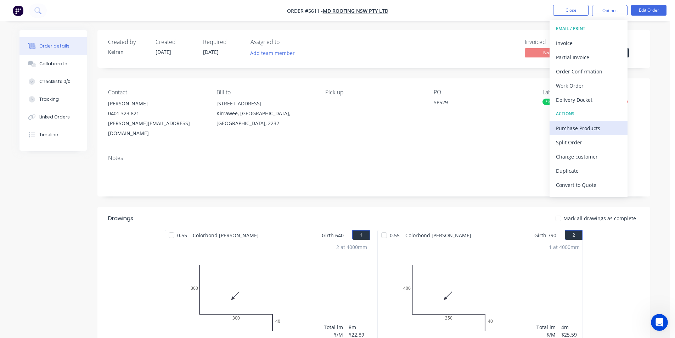
click at [577, 125] on div "Purchase Products" at bounding box center [588, 128] width 65 height 10
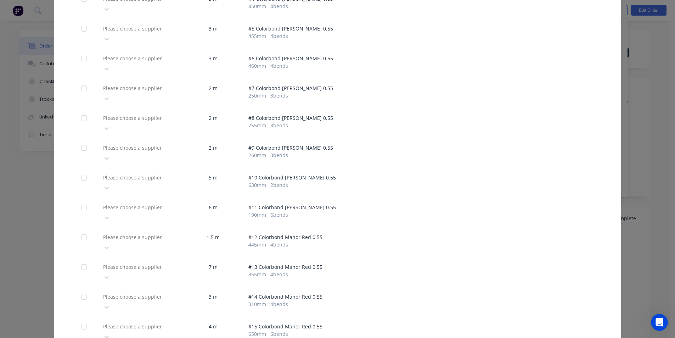
scroll to position [248, 0]
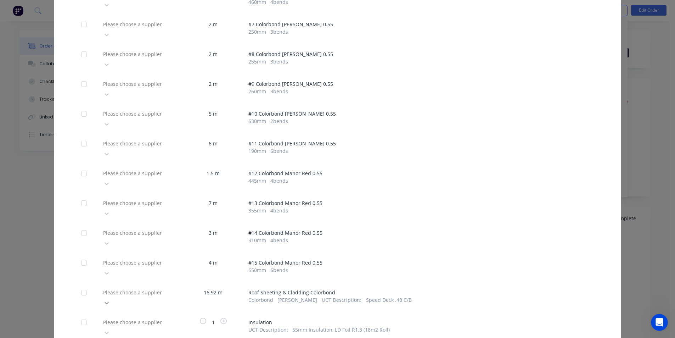
click at [155, 317] on div "Stramit Corporation Pty Ltd - Acc No: 32915" at bounding box center [139, 327] width 78 height 21
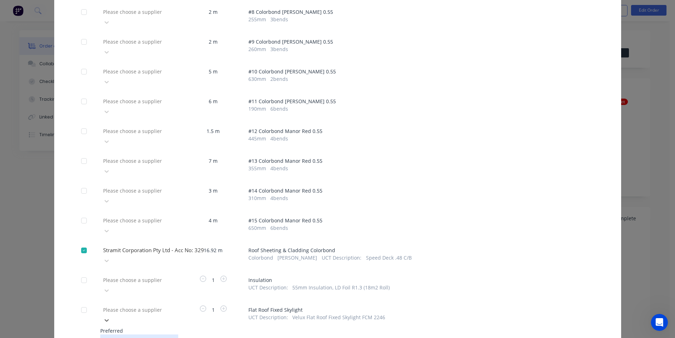
click at [134, 334] on div "Velux Australia" at bounding box center [139, 340] width 78 height 13
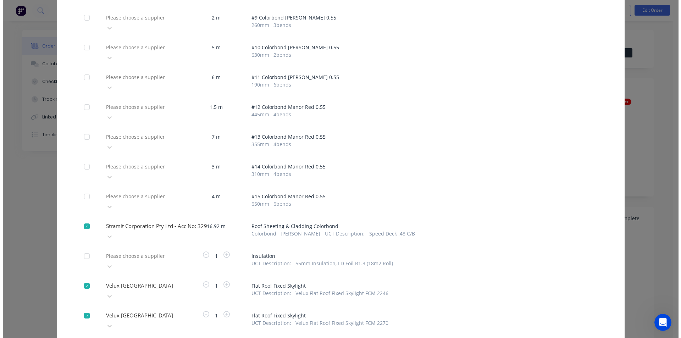
scroll to position [335, 0]
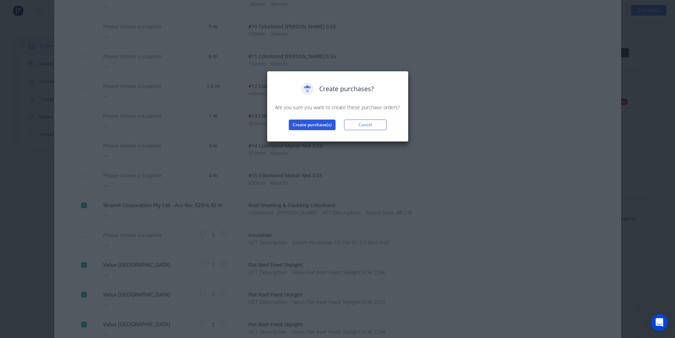
click at [308, 121] on button "Create purchase(s)" at bounding box center [312, 124] width 47 height 11
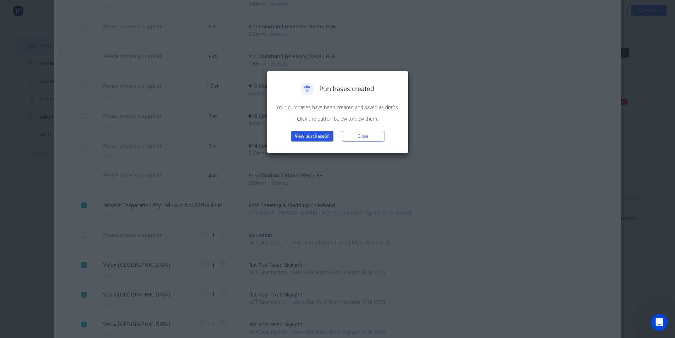
click at [313, 141] on button "View purchase(s)" at bounding box center [312, 136] width 43 height 11
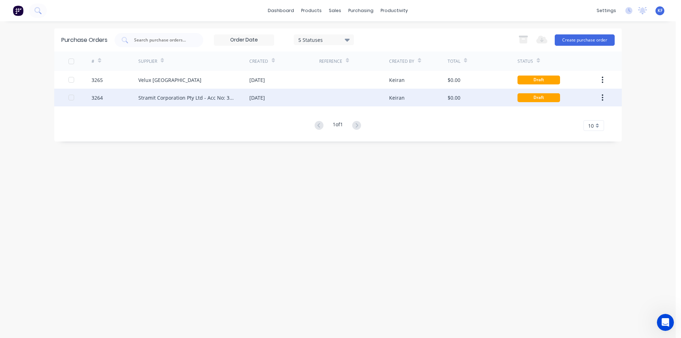
click at [301, 99] on div "27 Aug 2025" at bounding box center [284, 98] width 70 height 18
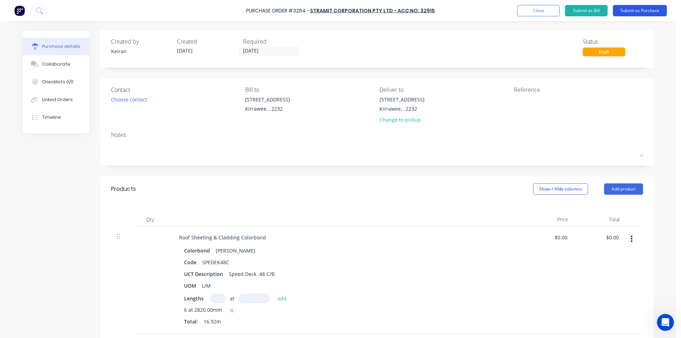
click at [642, 10] on button "Submit as Purchase" at bounding box center [639, 10] width 54 height 11
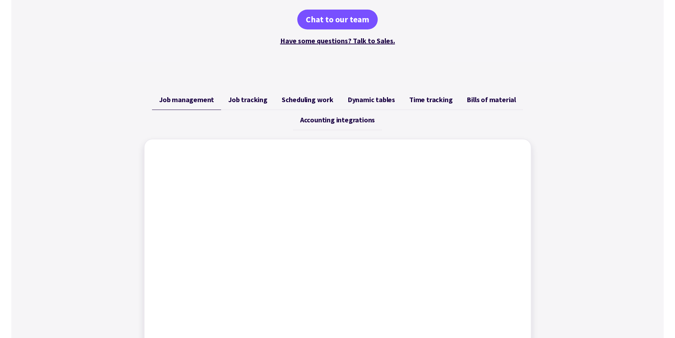
scroll to position [284, 0]
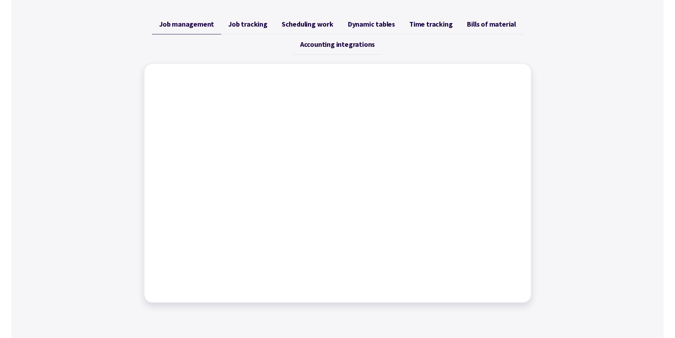
click at [319, 44] on span "Accounting integrations" at bounding box center [337, 44] width 75 height 9
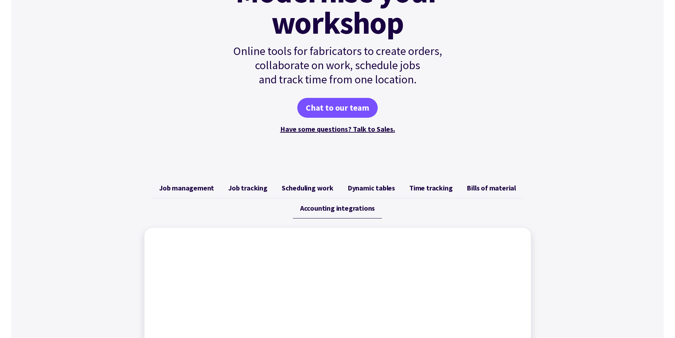
scroll to position [106, 0]
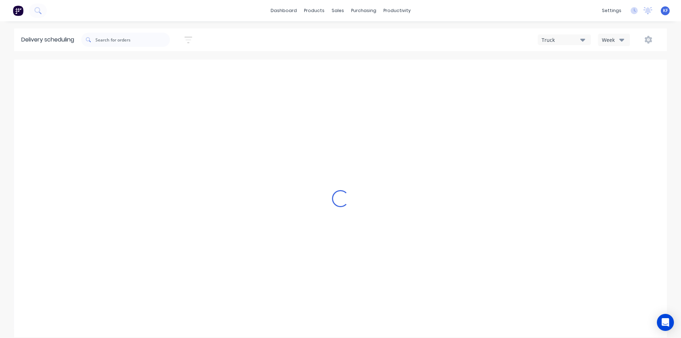
type input "Aug 24 - Aug 30"
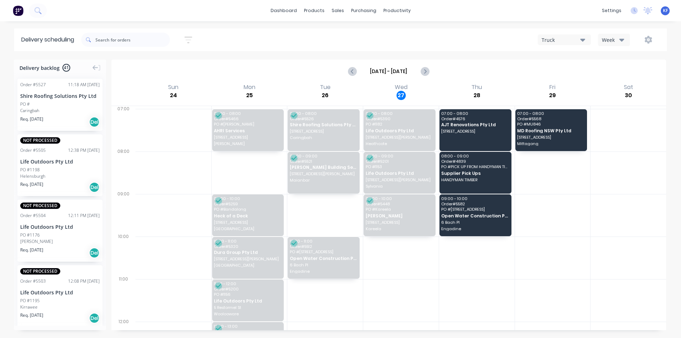
click at [310, 44] on div "Sort by Most recent Created date Required date Order number Customer name Most …" at bounding box center [373, 40] width 585 height 20
click at [370, 34] on div "Purchase Orders" at bounding box center [387, 34] width 38 height 6
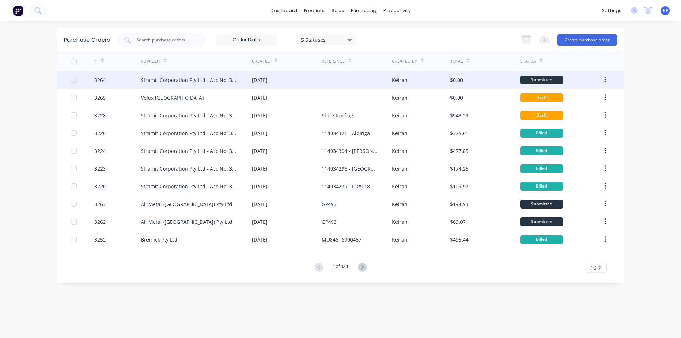
click at [417, 84] on div "Keiran" at bounding box center [421, 80] width 58 height 18
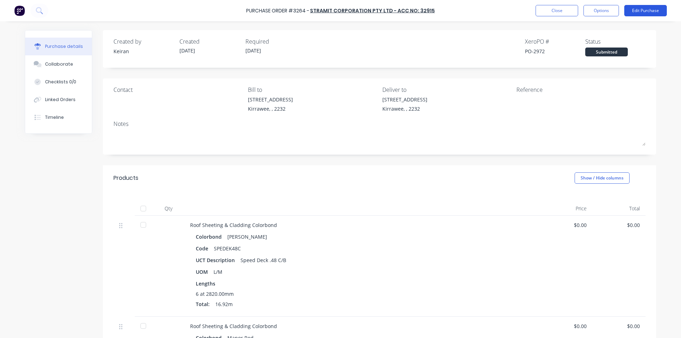
click at [640, 14] on button "Edit Purchase" at bounding box center [645, 10] width 43 height 11
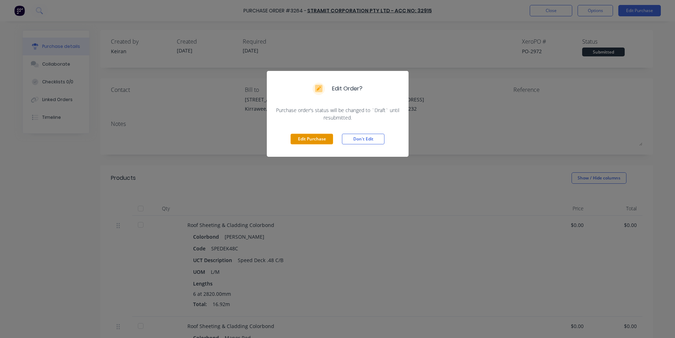
click at [323, 137] on button "Edit Purchase" at bounding box center [312, 139] width 43 height 11
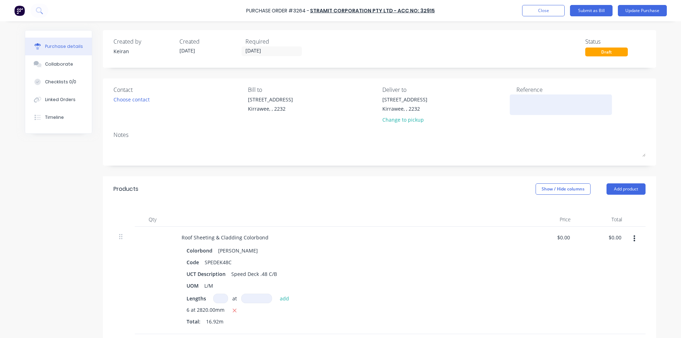
click at [525, 104] on textarea at bounding box center [560, 104] width 89 height 16
click at [516, 105] on div at bounding box center [560, 105] width 89 height 18
click at [520, 104] on textarea at bounding box center [560, 104] width 89 height 16
click at [523, 103] on textarea at bounding box center [560, 104] width 89 height 16
type textarea "x"
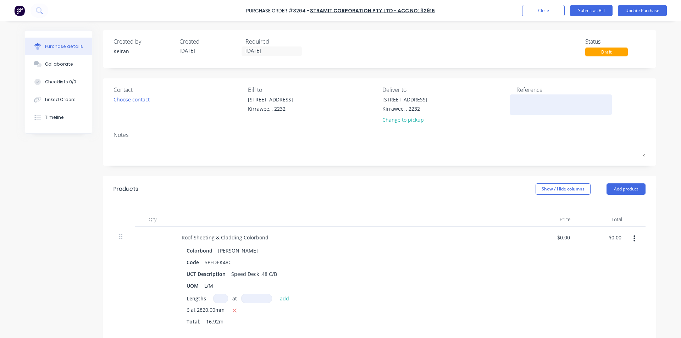
type textarea "S"
type textarea "x"
type textarea "SP"
type textarea "x"
type textarea "SP5"
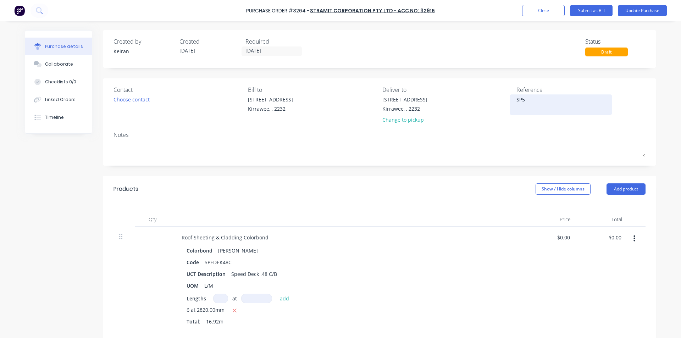
type textarea "x"
type textarea "SP52"
type textarea "x"
type textarea "SP529"
click at [273, 52] on input "27/08/25" at bounding box center [272, 51] width 60 height 9
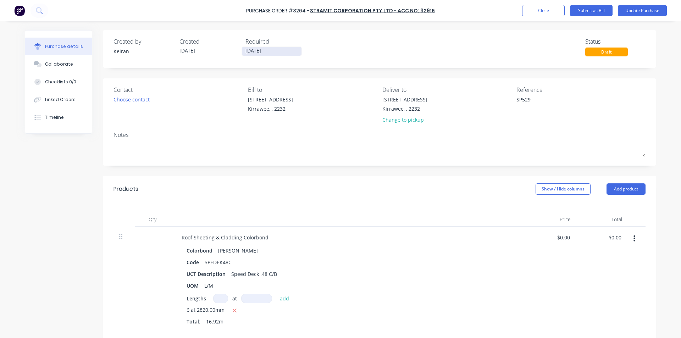
type textarea "x"
type textarea "SP529"
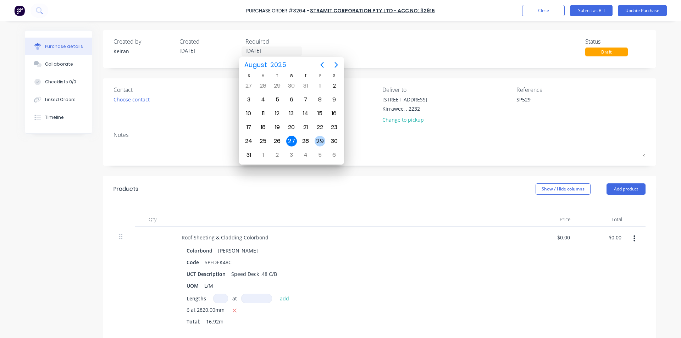
click at [320, 139] on div "29" at bounding box center [319, 141] width 11 height 11
type textarea "x"
type input "29/08/25"
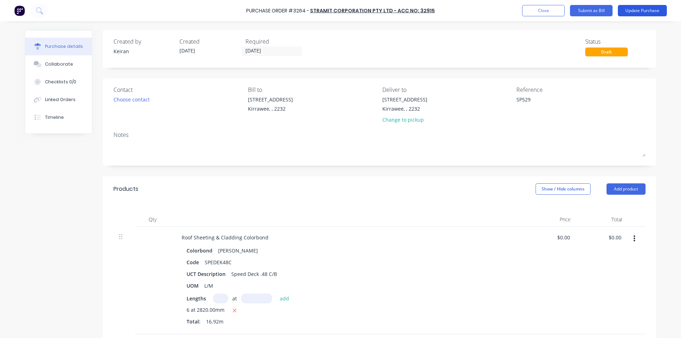
click at [633, 9] on button "Update Purchase" at bounding box center [641, 10] width 49 height 11
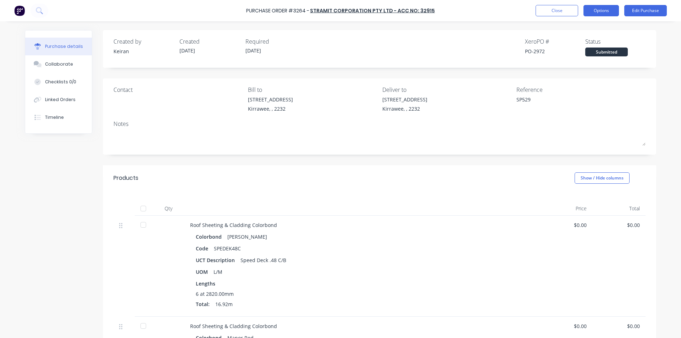
click at [603, 16] on button "Options" at bounding box center [600, 10] width 35 height 11
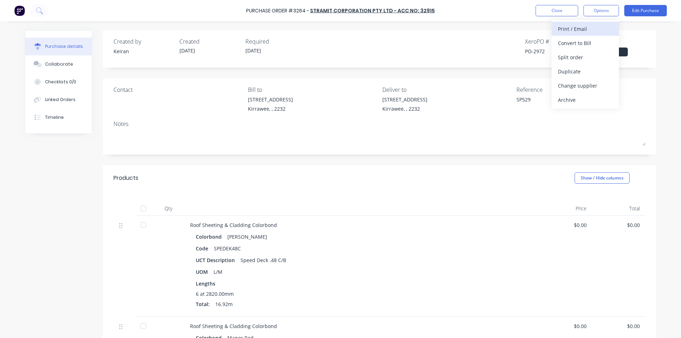
click at [590, 28] on div "Print / Email" at bounding box center [585, 29] width 55 height 10
click at [584, 56] on div "Without pricing" at bounding box center [585, 57] width 55 height 10
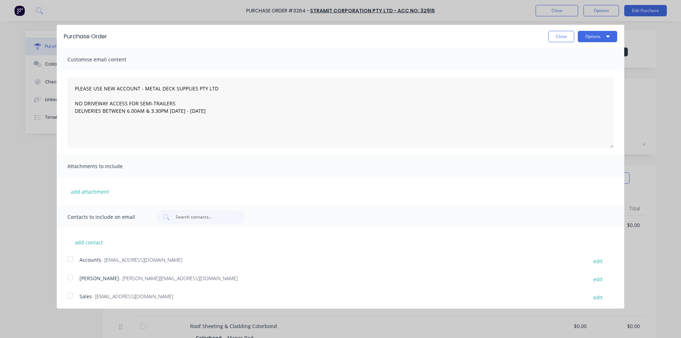
type textarea "x"
click at [71, 296] on div at bounding box center [70, 295] width 14 height 14
type textarea "PLEASE USE NEW ACCOUNT - METAL DECK SUPPLIES PTY LTD NO DRIVEWAY ACCESS FOR SEM…"
click at [598, 37] on button "Options" at bounding box center [596, 36] width 39 height 11
click at [590, 71] on div "Email" at bounding box center [583, 68] width 55 height 10
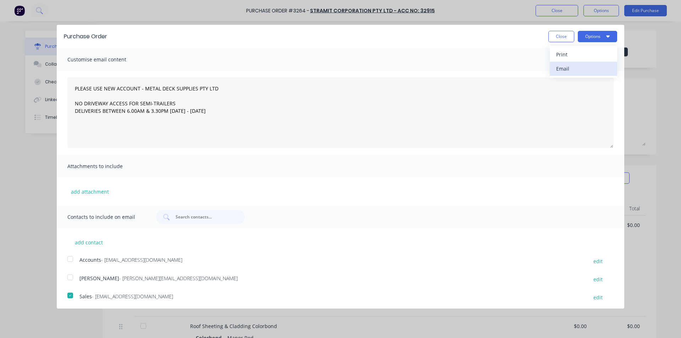
type textarea "x"
type textarea "PLEASE USE NEW ACCOUNT - METAL DECK SUPPLIES PTY LTD NO DRIVEWAY ACCESS FOR SEM…"
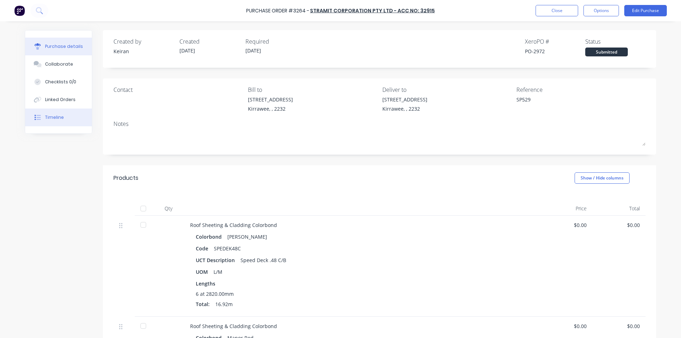
click at [51, 120] on div "Timeline" at bounding box center [54, 117] width 19 height 6
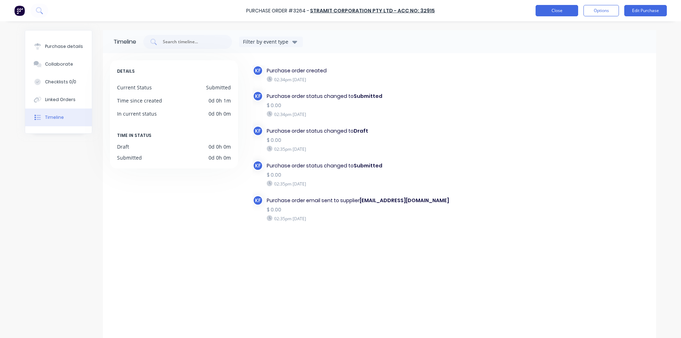
click at [572, 12] on button "Close" at bounding box center [556, 10] width 43 height 11
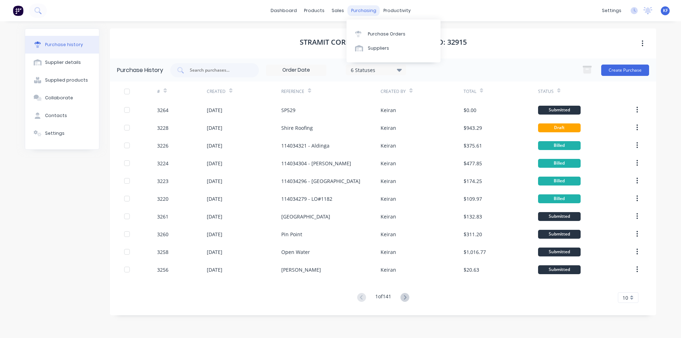
click at [358, 10] on div "purchasing" at bounding box center [363, 10] width 32 height 11
click at [376, 33] on div "Purchase Orders" at bounding box center [387, 34] width 38 height 6
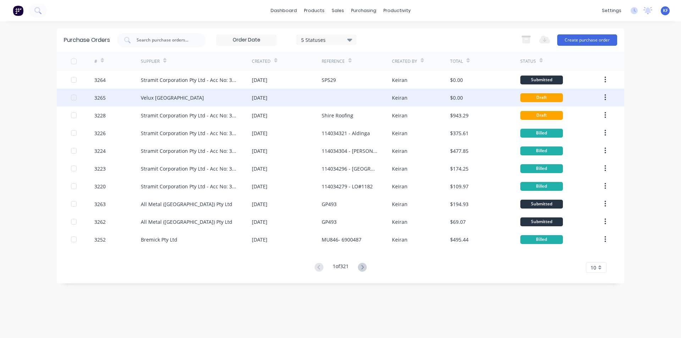
click at [336, 96] on div at bounding box center [356, 98] width 70 height 18
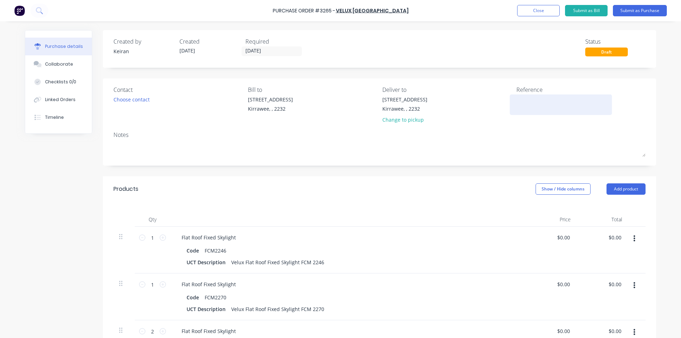
click at [521, 101] on textarea at bounding box center [560, 104] width 89 height 16
type textarea "x"
type textarea "S"
type textarea "x"
type textarea "SP"
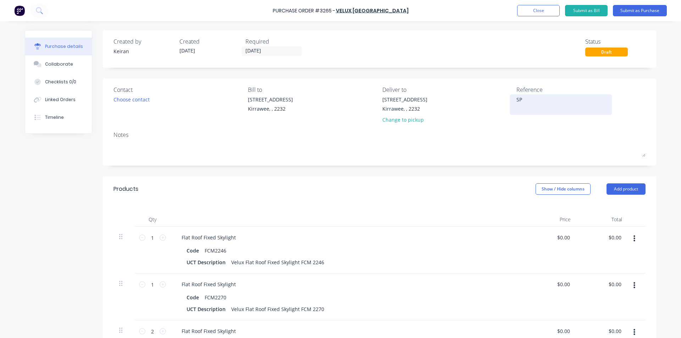
type textarea "x"
type textarea "SP5"
type textarea "x"
type textarea "SP52"
type textarea "x"
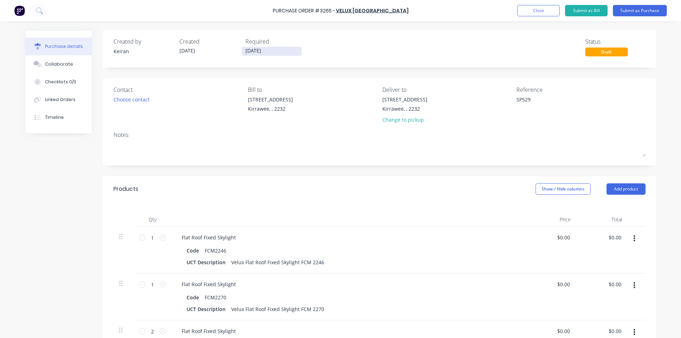
type textarea "SP529"
click at [259, 53] on input "27/08/25" at bounding box center [272, 51] width 60 height 9
type textarea "x"
type textarea "SP529"
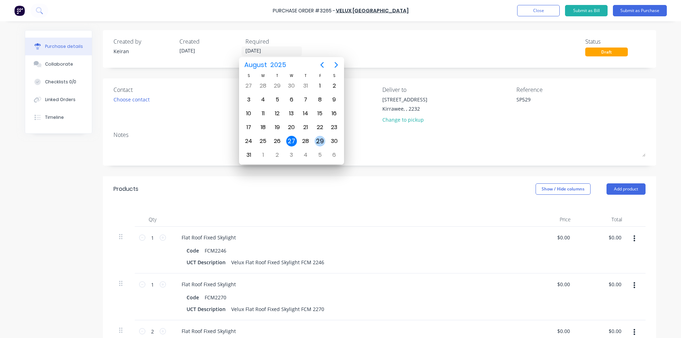
click at [318, 141] on div "29" at bounding box center [319, 141] width 11 height 11
type textarea "x"
type input "29/08/25"
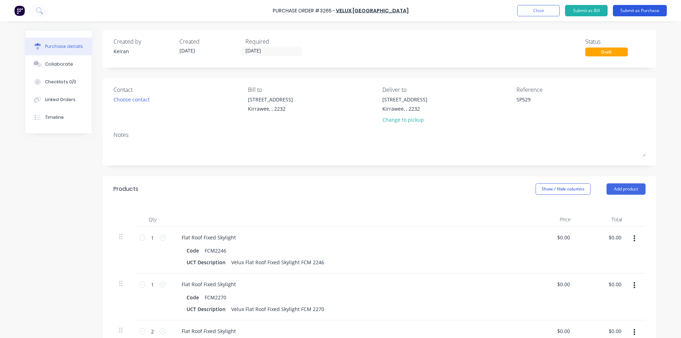
click at [634, 11] on button "Submit as Purchase" at bounding box center [639, 10] width 54 height 11
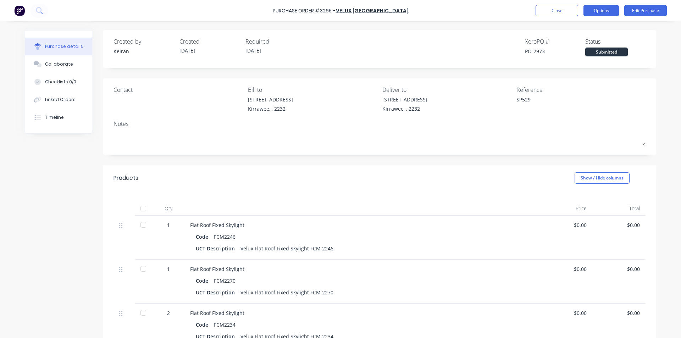
click at [592, 12] on button "Options" at bounding box center [600, 10] width 35 height 11
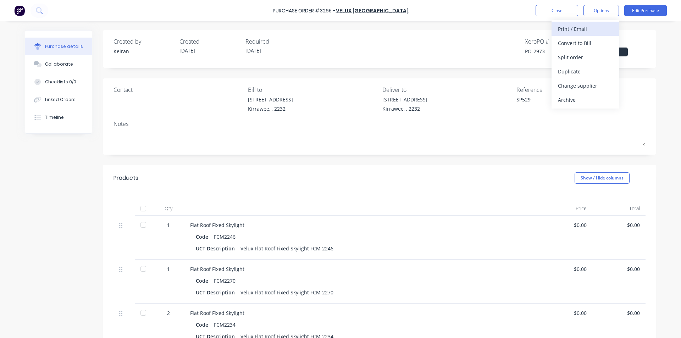
click at [574, 25] on div "Print / Email" at bounding box center [585, 29] width 55 height 10
click at [573, 57] on div "Without pricing" at bounding box center [585, 57] width 55 height 10
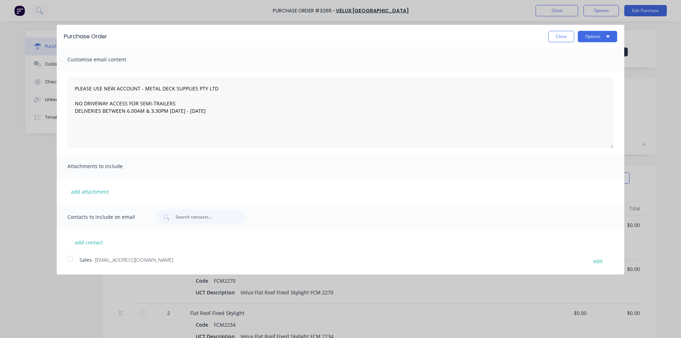
type textarea "x"
click at [67, 262] on div at bounding box center [70, 259] width 14 height 14
type textarea "PLEASE USE NEW ACCOUNT - METAL DECK SUPPLIES PTY LTD NO DRIVEWAY ACCESS FOR SEM…"
click at [604, 35] on button "Options" at bounding box center [596, 36] width 39 height 11
click at [595, 68] on div "Email" at bounding box center [583, 68] width 55 height 10
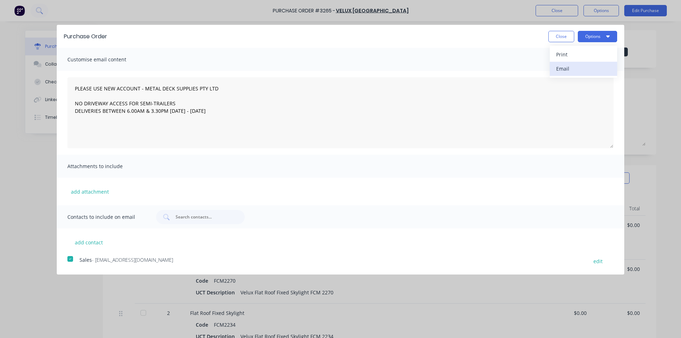
type textarea "x"
type textarea "PLEASE USE NEW ACCOUNT - METAL DECK SUPPLIES PTY LTD NO DRIVEWAY ACCESS FOR SEM…"
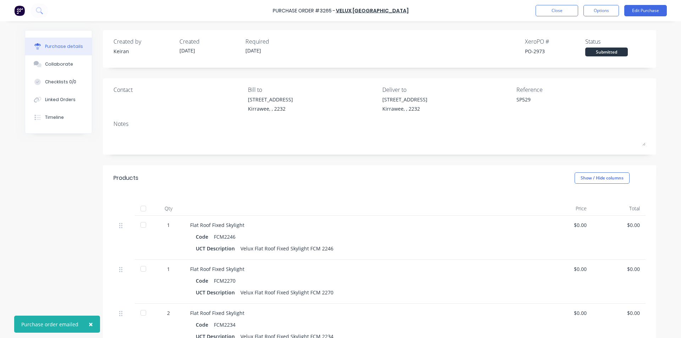
type textarea "x"
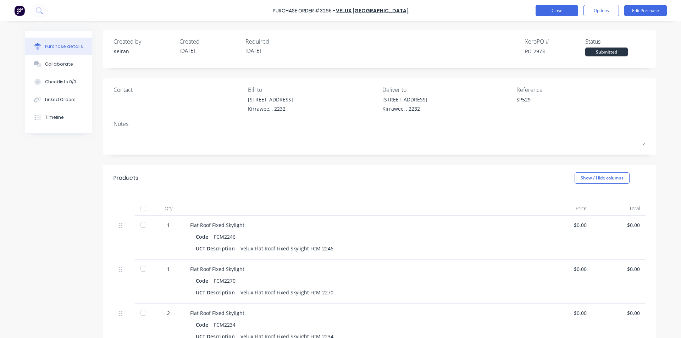
click at [564, 12] on button "Close" at bounding box center [556, 10] width 43 height 11
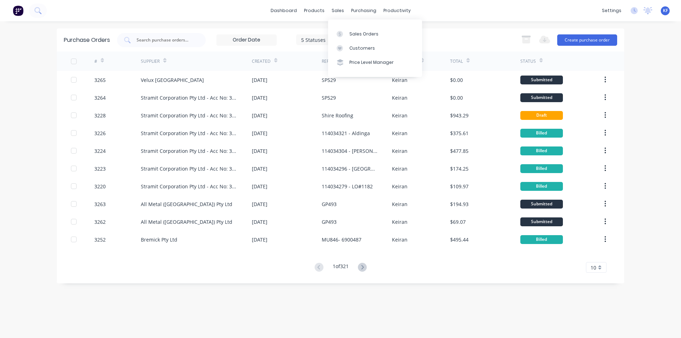
click at [344, 22] on div "Sales Orders Customers Price Level Manager" at bounding box center [375, 47] width 94 height 57
click at [351, 31] on div "Sales Orders" at bounding box center [363, 34] width 29 height 6
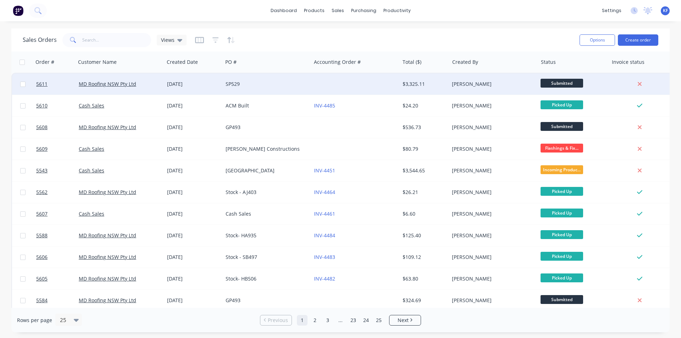
click at [369, 77] on div at bounding box center [355, 83] width 88 height 21
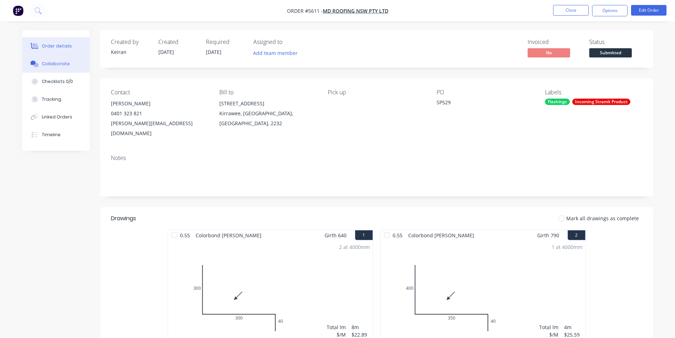
click at [60, 70] on button "Collaborate" at bounding box center [55, 64] width 67 height 18
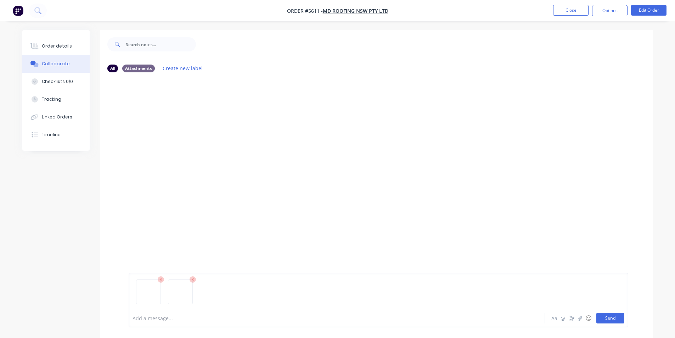
click at [607, 319] on button "Send" at bounding box center [611, 318] width 28 height 11
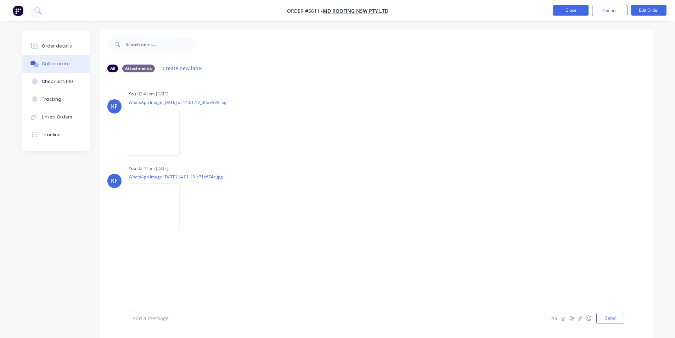
click at [568, 14] on button "Close" at bounding box center [570, 10] width 35 height 11
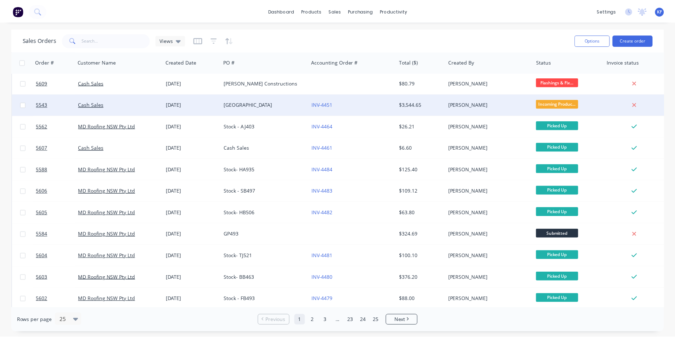
scroll to position [71, 0]
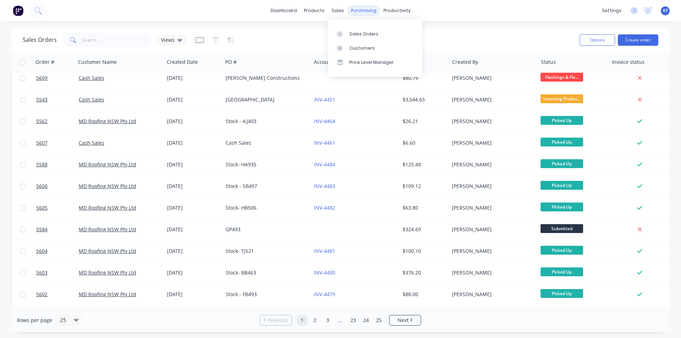
drag, startPoint x: 342, startPoint y: 9, endPoint x: 351, endPoint y: 13, distance: 9.5
click at [342, 9] on div "sales" at bounding box center [337, 10] width 19 height 11
click at [119, 41] on input "text" at bounding box center [116, 40] width 69 height 14
drag, startPoint x: 338, startPoint y: 10, endPoint x: 356, endPoint y: 43, distance: 37.6
click at [340, 13] on div "sales" at bounding box center [337, 10] width 19 height 11
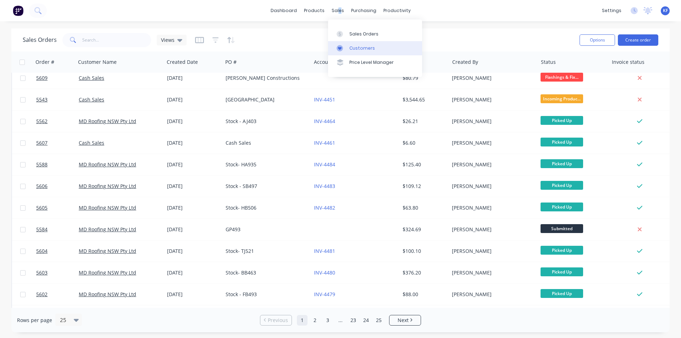
click at [356, 43] on link "Customers" at bounding box center [375, 48] width 94 height 14
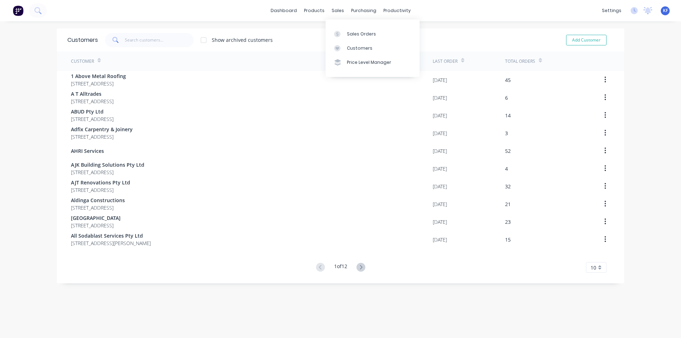
click at [338, 11] on div "sales" at bounding box center [337, 10] width 19 height 11
click at [354, 32] on div "Sales Orders" at bounding box center [361, 34] width 29 height 6
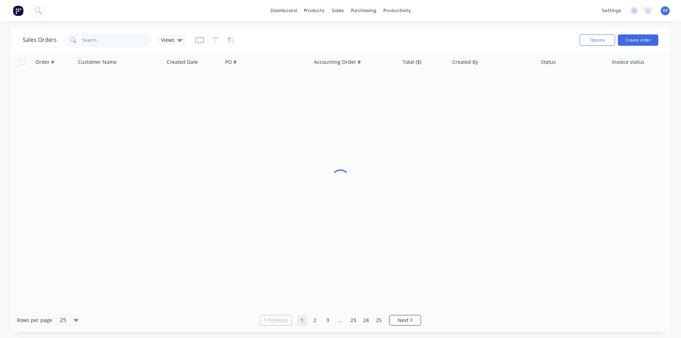
click at [139, 44] on input "text" at bounding box center [116, 40] width 69 height 14
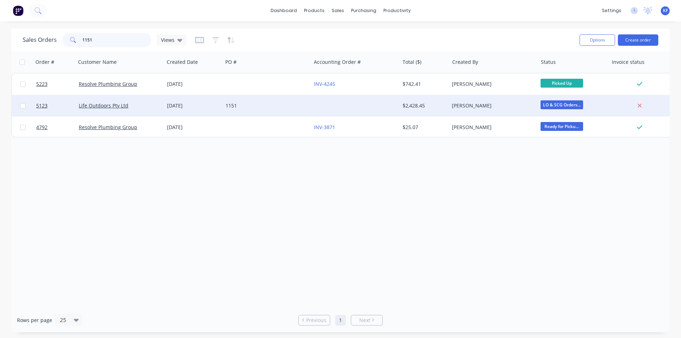
type input "1151"
click at [306, 109] on div "1151" at bounding box center [266, 105] width 83 height 7
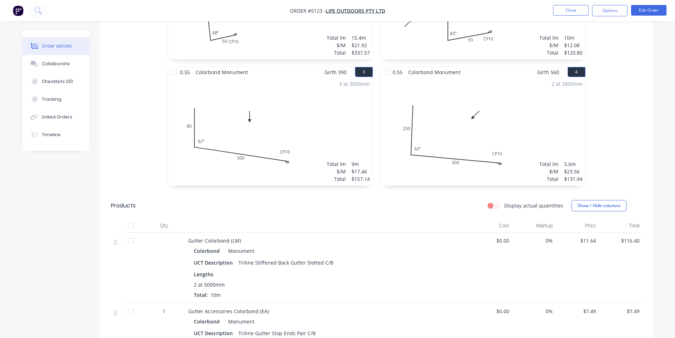
scroll to position [106, 0]
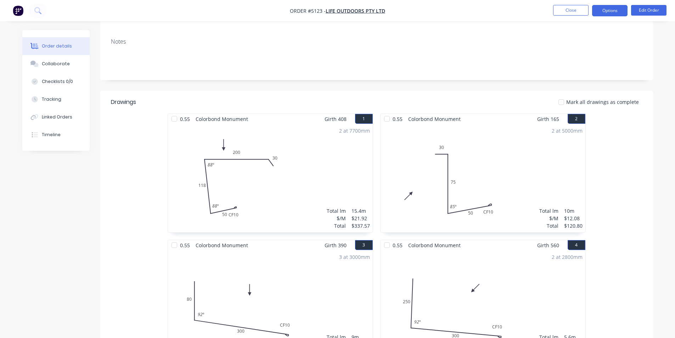
click at [606, 16] on button "Options" at bounding box center [609, 10] width 35 height 11
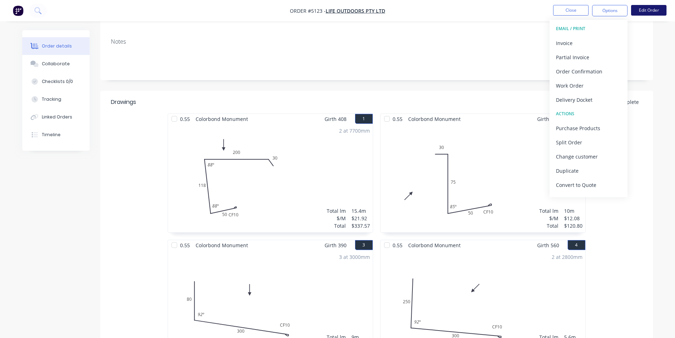
click at [648, 9] on button "Edit Order" at bounding box center [648, 10] width 35 height 11
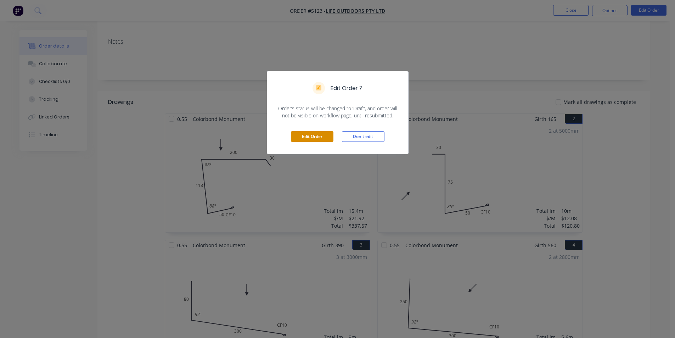
click at [308, 133] on button "Edit Order" at bounding box center [312, 136] width 43 height 11
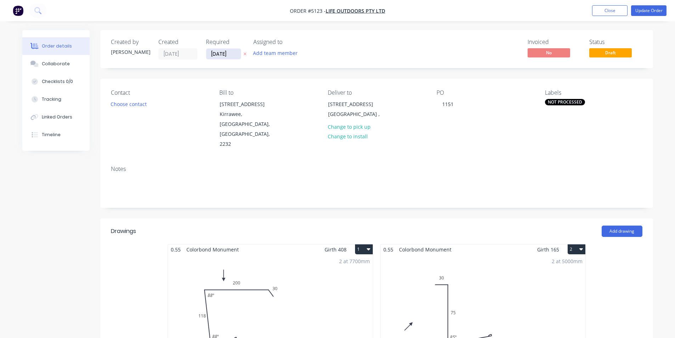
click at [215, 56] on input "01/08/25" at bounding box center [223, 54] width 35 height 11
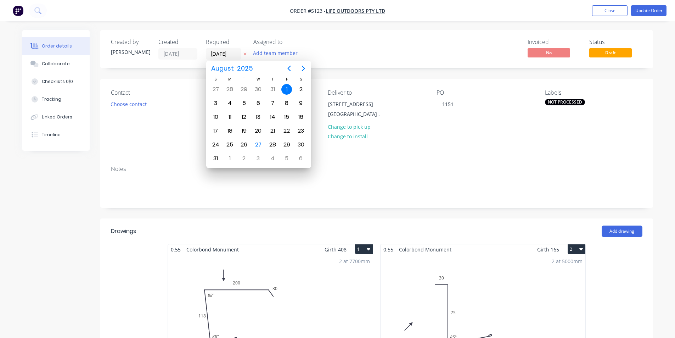
click at [390, 43] on div "Invoiced No Status Draft" at bounding box center [483, 49] width 318 height 21
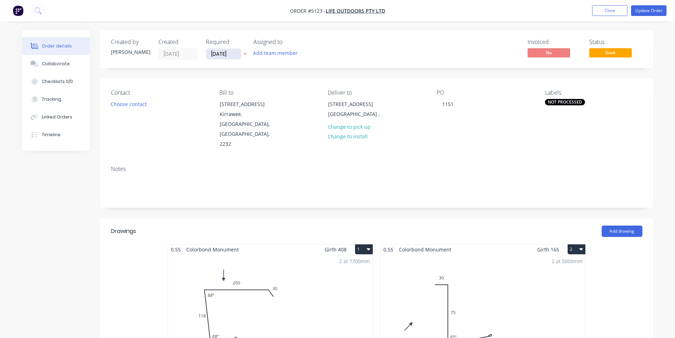
click at [213, 51] on input "01/08/25" at bounding box center [223, 54] width 35 height 11
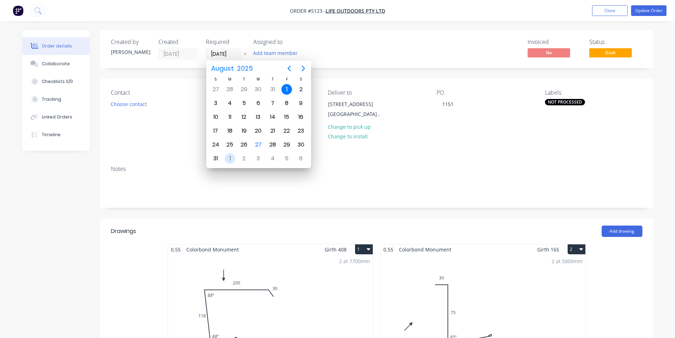
click at [230, 159] on div "1" at bounding box center [230, 158] width 11 height 11
type input "01/09/25"
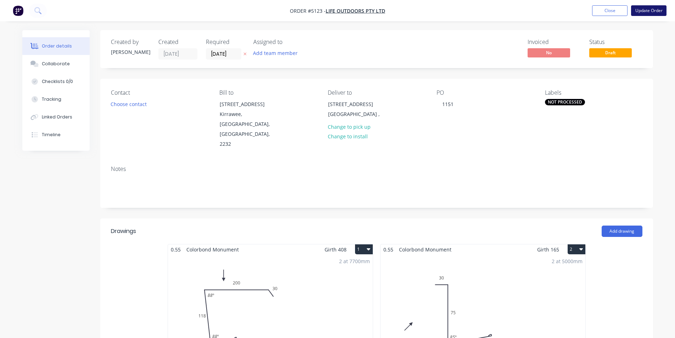
click at [663, 9] on button "Update Order" at bounding box center [648, 10] width 35 height 11
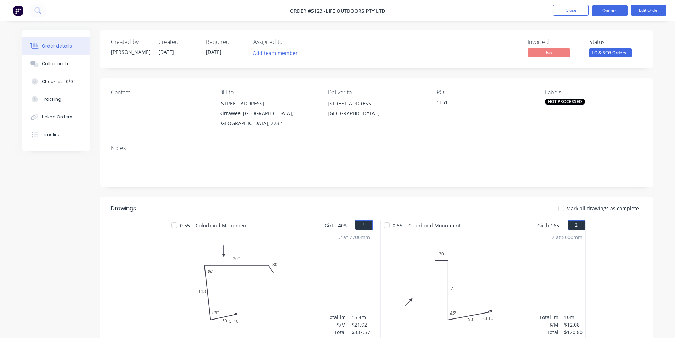
click at [618, 14] on button "Options" at bounding box center [609, 10] width 35 height 11
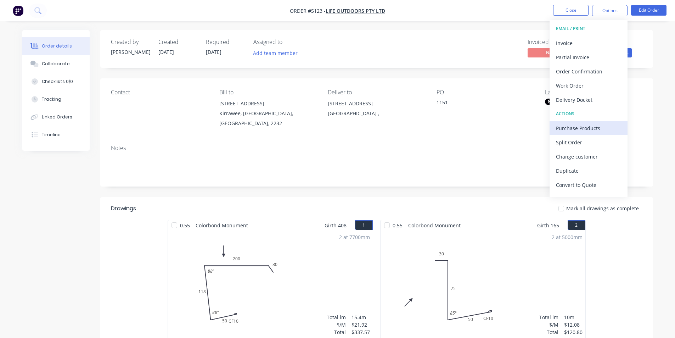
click at [588, 130] on div "Purchase Products" at bounding box center [588, 128] width 65 height 10
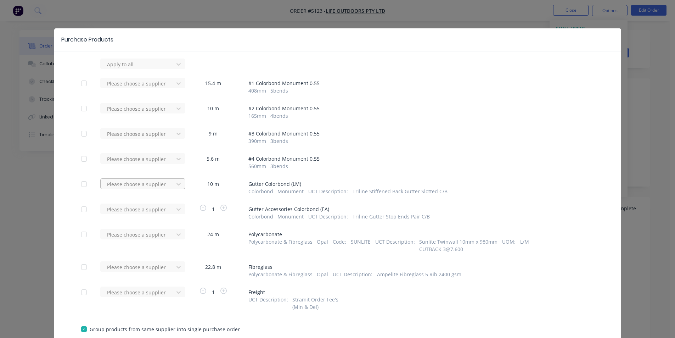
click at [167, 69] on div at bounding box center [138, 64] width 64 height 9
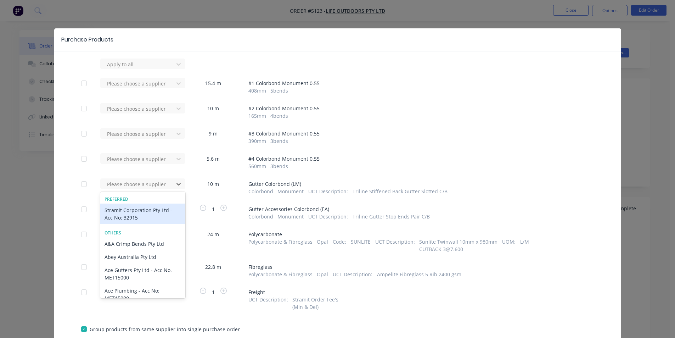
click at [147, 208] on div "Stramit Corporation Pty Ltd - Acc No: 32915" at bounding box center [142, 213] width 85 height 21
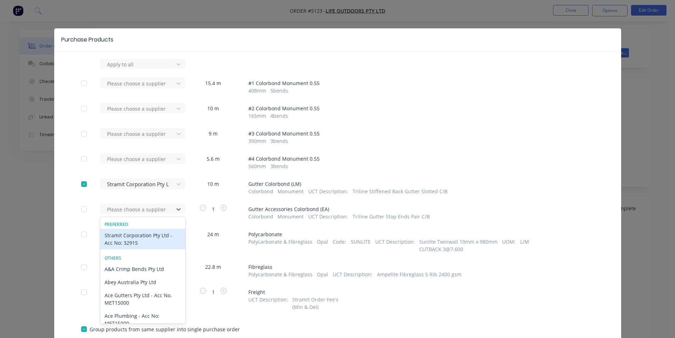
click at [147, 208] on div at bounding box center [138, 209] width 64 height 9
click at [142, 235] on div "Stramit Corporation Pty Ltd - Acc No: 32915" at bounding box center [142, 239] width 85 height 21
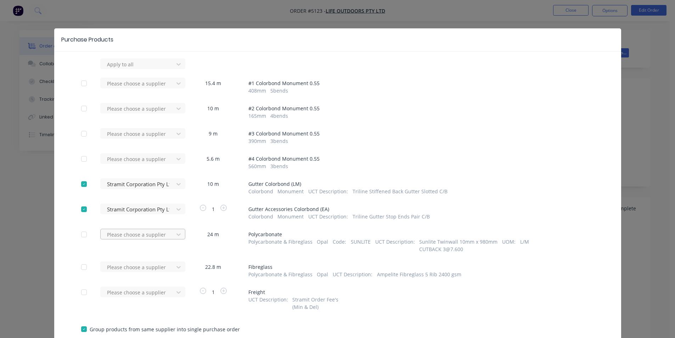
click at [142, 69] on div "Please choose a supplier" at bounding box center [139, 63] width 78 height 11
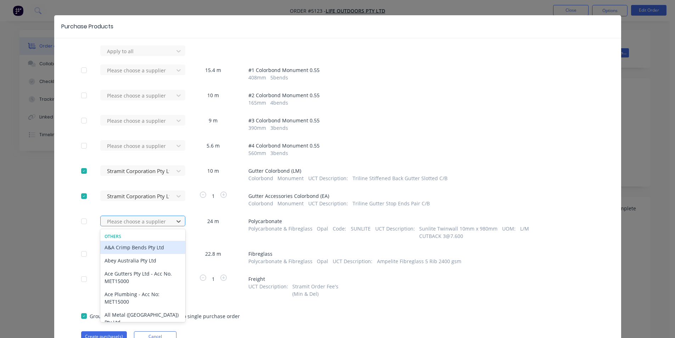
scroll to position [13, 0]
drag, startPoint x: 144, startPoint y: 247, endPoint x: 202, endPoint y: 242, distance: 58.4
click at [202, 242] on div "Apply to all Please choose a supplier 15.4 m # 1 Colorbond Monument 0.55 408 mm…" at bounding box center [337, 193] width 567 height 296
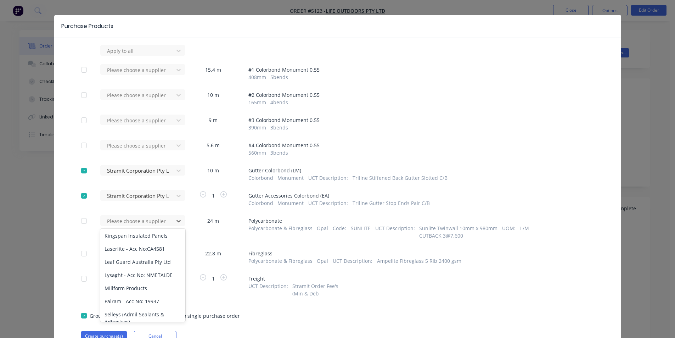
scroll to position [429, 0]
click at [150, 280] on div "Palram - Acc No: 19937" at bounding box center [142, 286] width 85 height 13
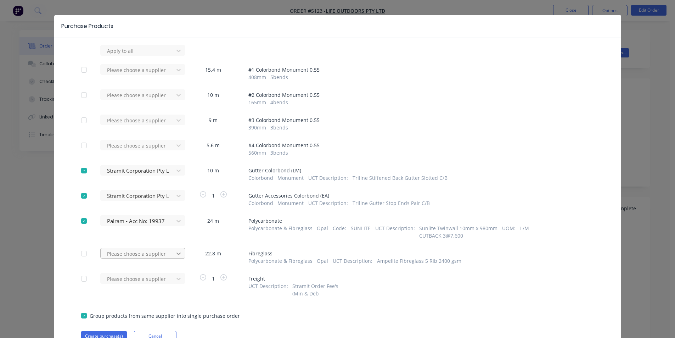
click at [174, 56] on div "Please choose a supplier" at bounding box center [139, 50] width 78 height 11
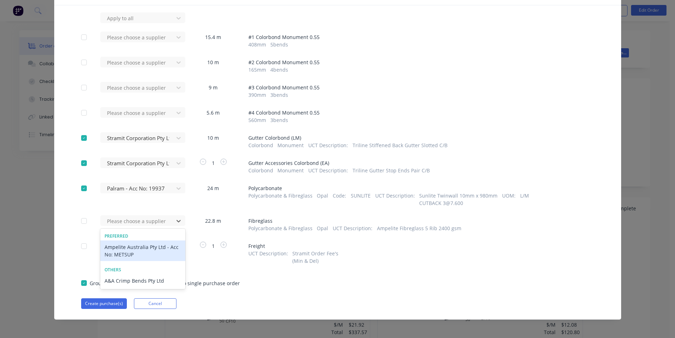
click at [150, 254] on div "Ampelite Australia Pty Ltd - Acc No: METSUP" at bounding box center [142, 250] width 85 height 21
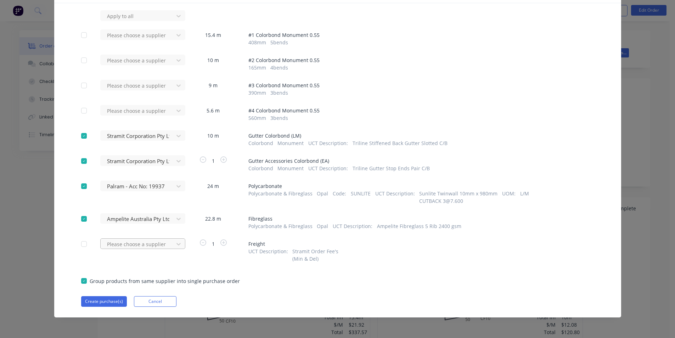
click at [160, 21] on div "Please choose a supplier" at bounding box center [139, 15] width 78 height 11
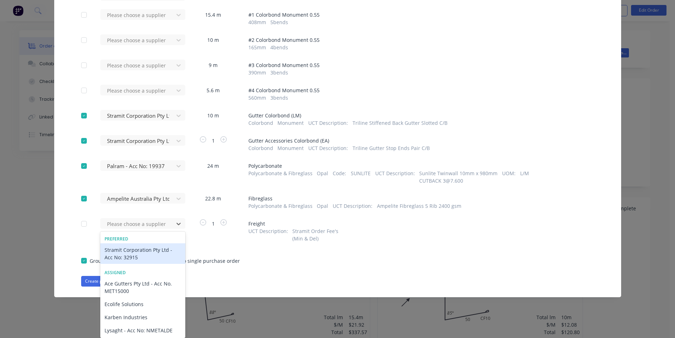
click at [149, 254] on div "Stramit Corporation Pty Ltd - Acc No: 32915" at bounding box center [142, 253] width 85 height 21
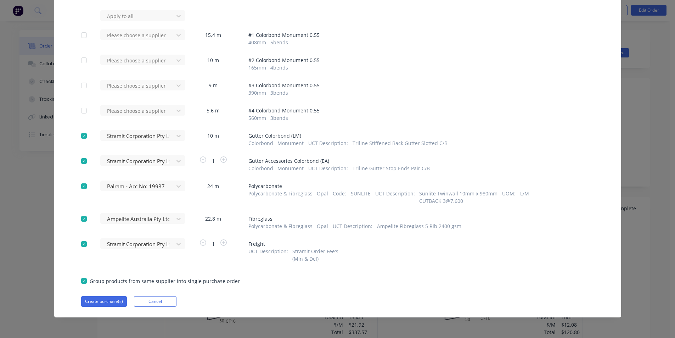
scroll to position [48, 0]
click at [107, 303] on button "Create purchase(s)" at bounding box center [104, 301] width 46 height 11
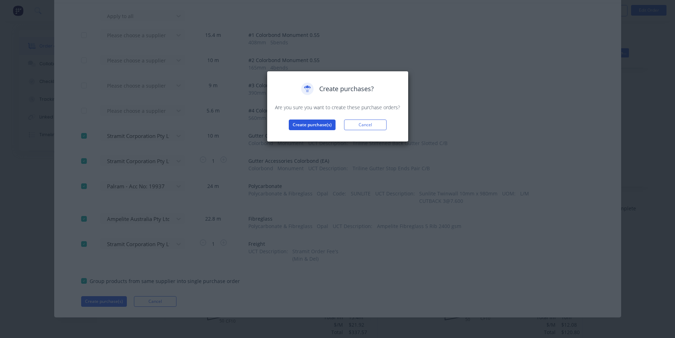
click at [315, 124] on button "Create purchase(s)" at bounding box center [312, 124] width 47 height 11
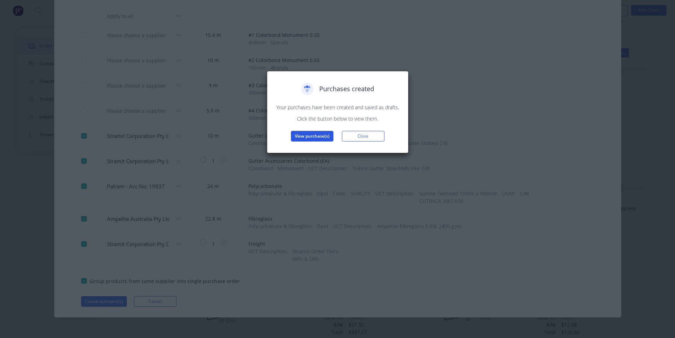
click at [312, 137] on button "View purchase(s)" at bounding box center [312, 136] width 43 height 11
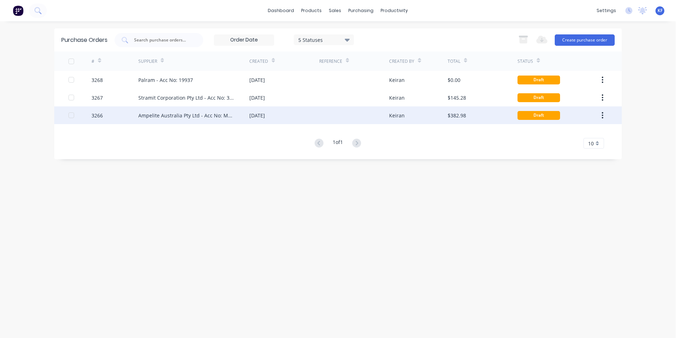
click at [212, 112] on div "Ampelite Australia Pty Ltd - Acc No: METSUP" at bounding box center [186, 115] width 97 height 7
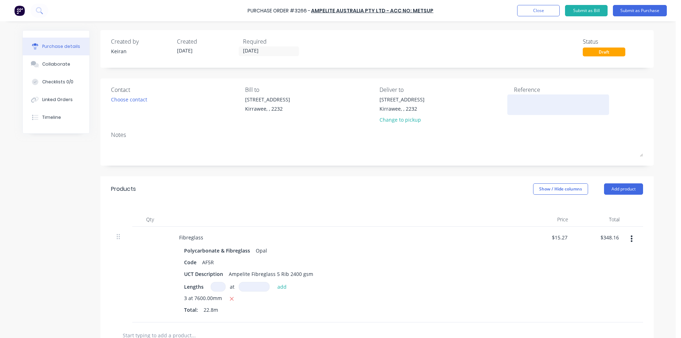
click at [519, 105] on textarea at bounding box center [558, 104] width 89 height 16
type textarea "LO"
type textarea "x"
type textarea "LO1"
type textarea "x"
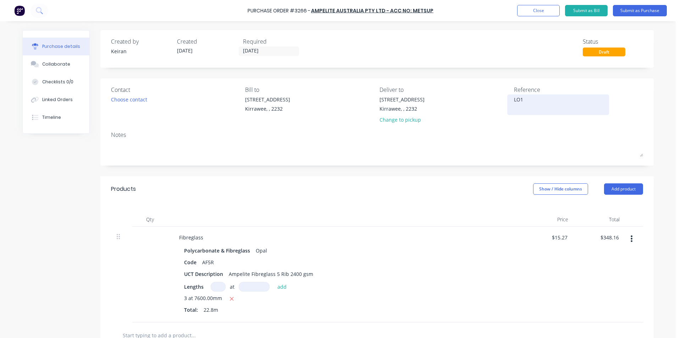
type textarea "LO11"
type textarea "x"
type textarea "LO115"
type textarea "x"
type textarea "LO1151"
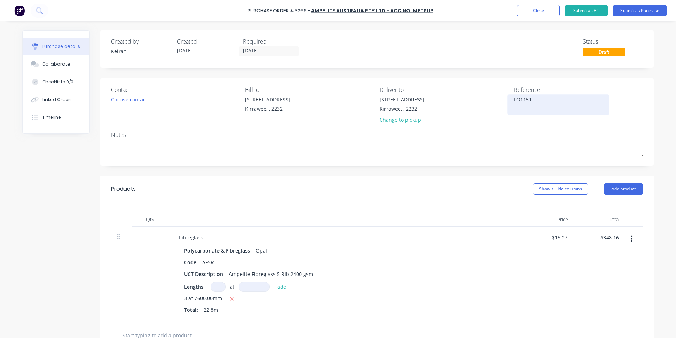
drag, startPoint x: 517, startPoint y: 101, endPoint x: 522, endPoint y: 110, distance: 10.0
click at [517, 101] on textarea "LO1151" at bounding box center [558, 104] width 89 height 16
type textarea "x"
type textarea "LO#1151"
type textarea "x"
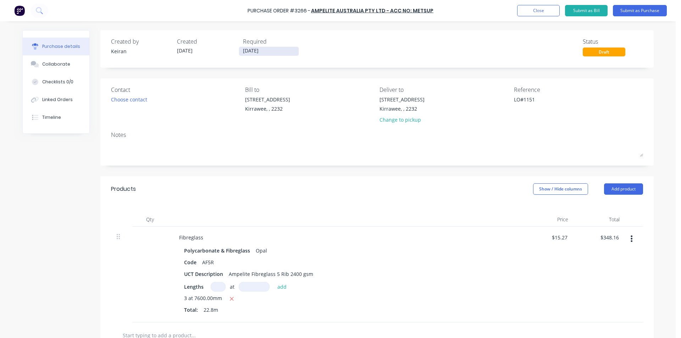
type textarea "LO#1151"
click at [254, 52] on input "27/08/25" at bounding box center [269, 51] width 60 height 9
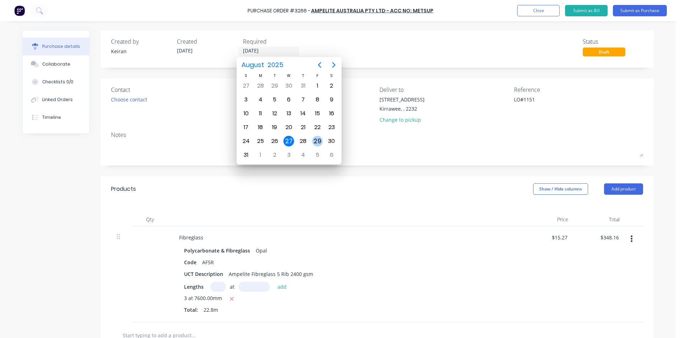
click at [318, 144] on div "29" at bounding box center [317, 141] width 11 height 11
type textarea "x"
type input "29/08/25"
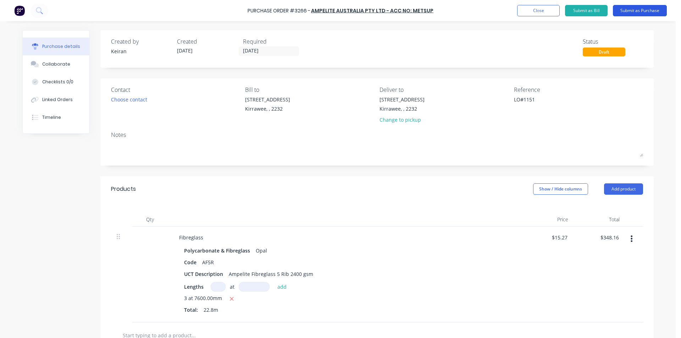
click at [629, 16] on button "Submit as Purchase" at bounding box center [639, 10] width 54 height 11
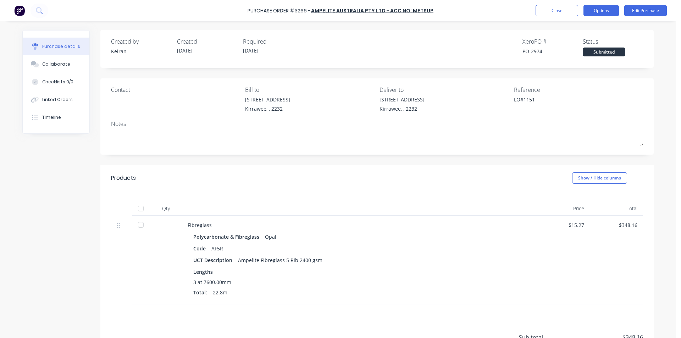
click at [600, 15] on button "Options" at bounding box center [600, 10] width 35 height 11
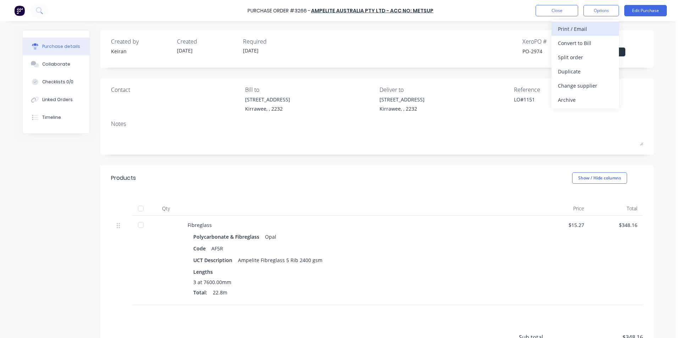
click at [589, 26] on div "Print / Email" at bounding box center [585, 29] width 55 height 10
click at [589, 52] on div "Without pricing" at bounding box center [585, 57] width 55 height 10
type textarea "x"
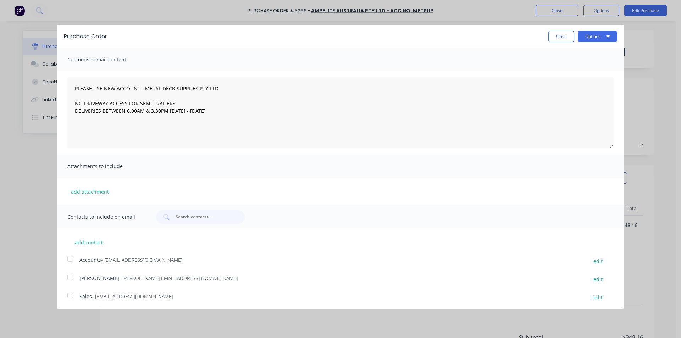
click at [72, 296] on div at bounding box center [70, 295] width 14 height 14
type textarea "PLEASE USE NEW ACCOUNT - METAL DECK SUPPLIES PTY LTD NO DRIVEWAY ACCESS FOR SEM…"
click at [606, 35] on icon "button" at bounding box center [608, 36] width 4 height 6
click at [593, 70] on div "Email" at bounding box center [583, 68] width 55 height 10
type textarea "x"
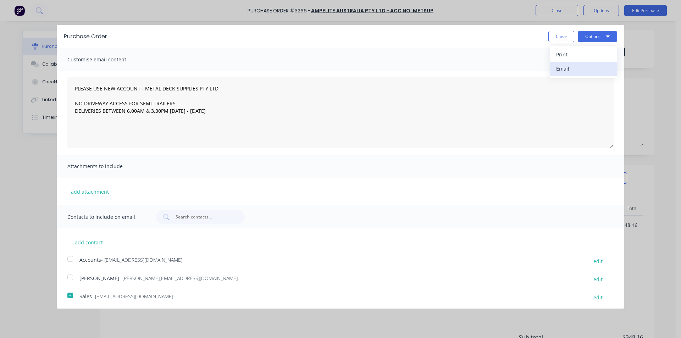
type textarea "PLEASE USE NEW ACCOUNT - METAL DECK SUPPLIES PTY LTD NO DRIVEWAY ACCESS FOR SEM…"
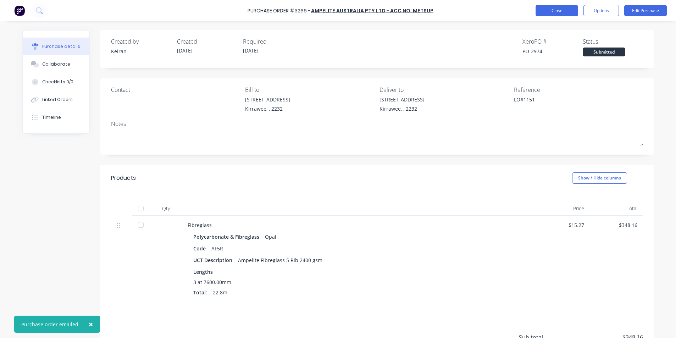
click at [559, 15] on button "Close" at bounding box center [556, 10] width 43 height 11
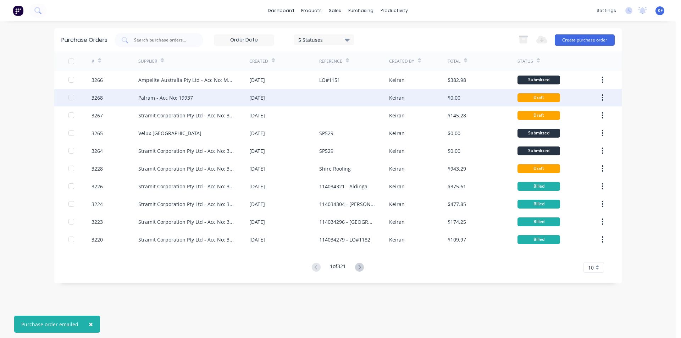
click at [364, 103] on div at bounding box center [354, 98] width 70 height 18
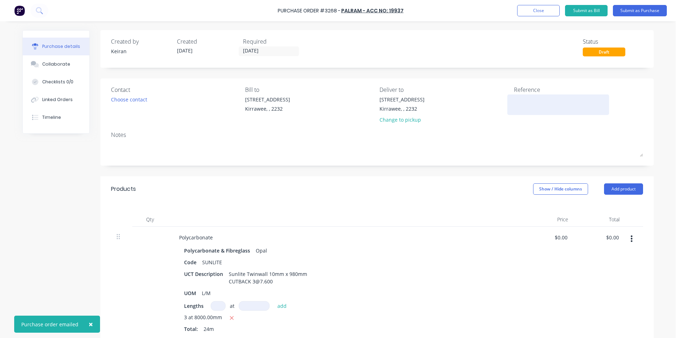
click at [522, 103] on textarea at bounding box center [558, 104] width 89 height 16
type textarea "x"
type textarea "L"
type textarea "x"
type textarea "LO"
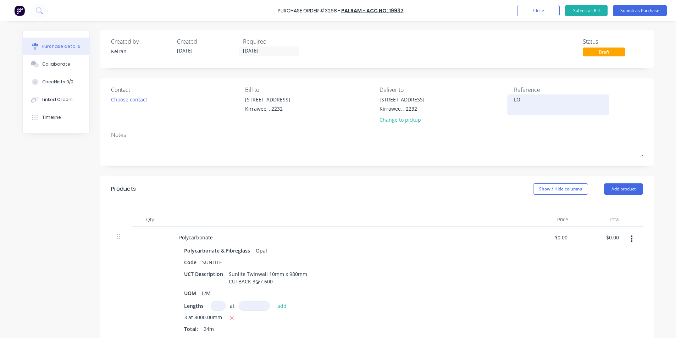
type textarea "x"
type textarea "LO#"
type textarea "x"
type textarea "LO#5"
type textarea "x"
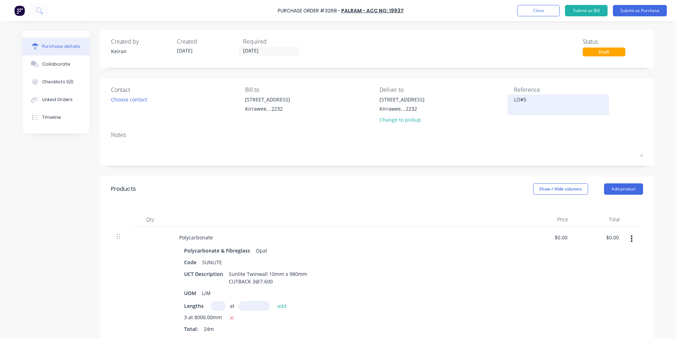
type textarea "LO#55"
type textarea "x"
type textarea "LO#551"
type textarea "x"
type textarea "LO#551"
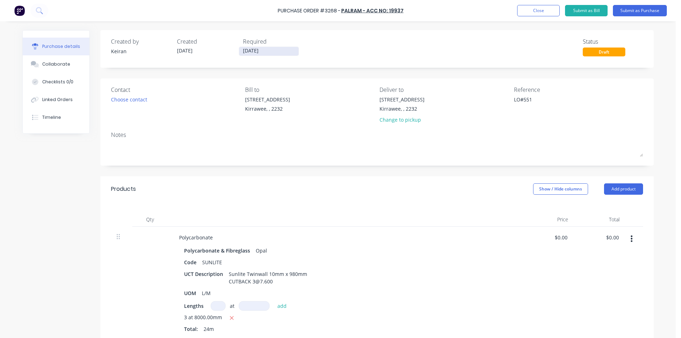
type textarea "x"
type textarea "LO#551"
click at [257, 52] on input "27/08/25" at bounding box center [269, 51] width 60 height 9
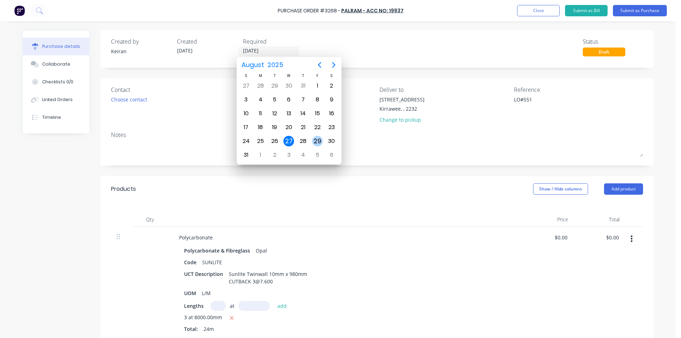
click at [316, 143] on div "29" at bounding box center [317, 141] width 11 height 11
type textarea "x"
type input "29/08/25"
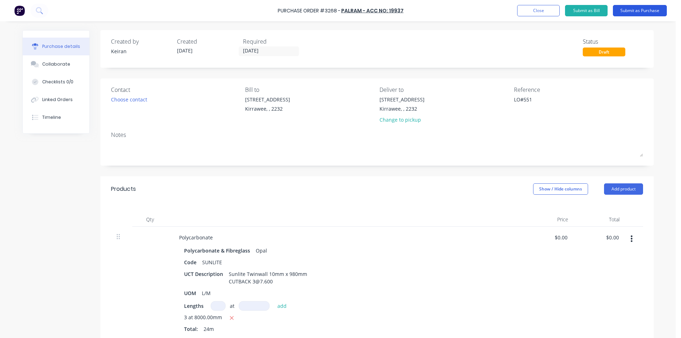
type textarea "x"
click at [521, 100] on textarea "LO#551" at bounding box center [558, 104] width 89 height 16
type textarea "LO#1151"
type textarea "x"
type textarea "LO#1151"
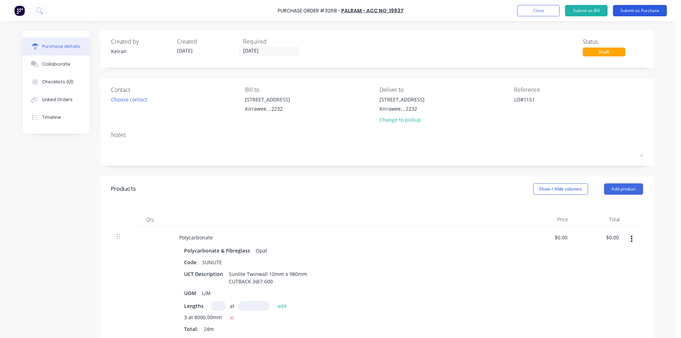
click at [626, 5] on button "Submit as Purchase" at bounding box center [639, 10] width 54 height 11
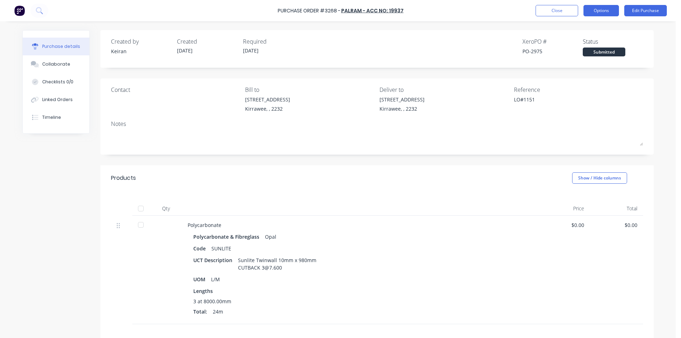
click at [592, 13] on button "Options" at bounding box center [600, 10] width 35 height 11
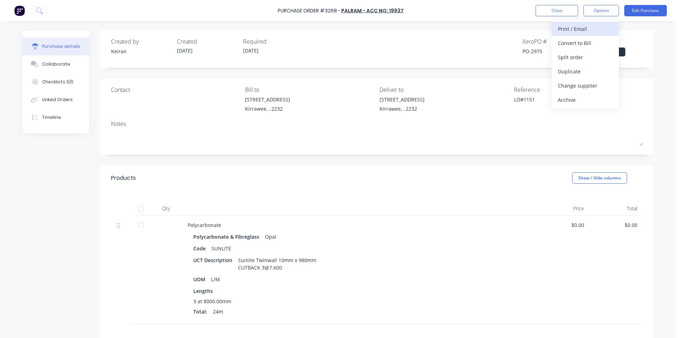
click at [577, 29] on div "Print / Email" at bounding box center [585, 29] width 55 height 10
click at [576, 54] on div "Without pricing" at bounding box center [585, 57] width 55 height 10
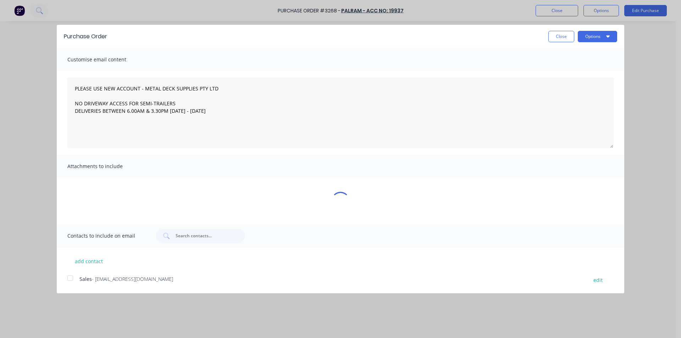
type textarea "x"
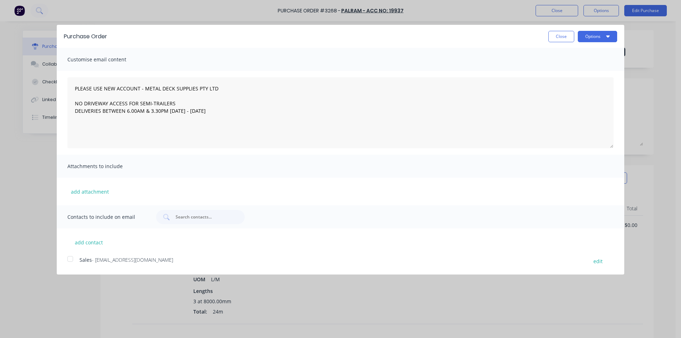
drag, startPoint x: 70, startPoint y: 264, endPoint x: 111, endPoint y: 243, distance: 45.7
click at [69, 263] on div at bounding box center [70, 259] width 14 height 14
type textarea "PLEASE USE NEW ACCOUNT - METAL DECK SUPPLIES PTY LTD NO DRIVEWAY ACCESS FOR SEM…"
click at [589, 36] on button "Options" at bounding box center [596, 36] width 39 height 11
drag, startPoint x: 590, startPoint y: 66, endPoint x: 562, endPoint y: 35, distance: 41.7
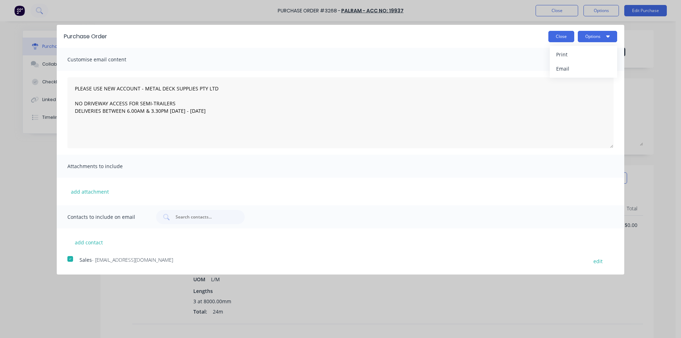
click at [562, 35] on div "Close Options Print Email" at bounding box center [582, 36] width 69 height 11
click at [563, 35] on button "Close" at bounding box center [561, 36] width 26 height 11
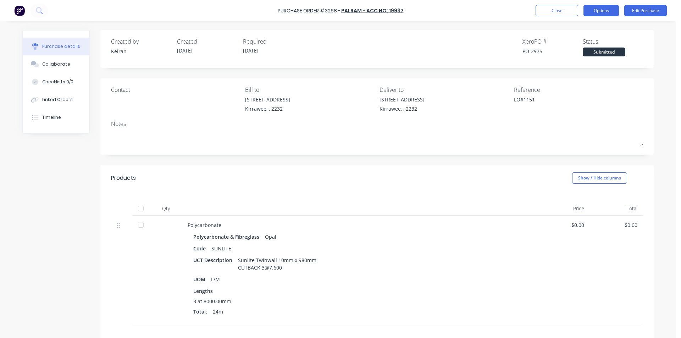
click at [606, 13] on button "Options" at bounding box center [600, 10] width 35 height 11
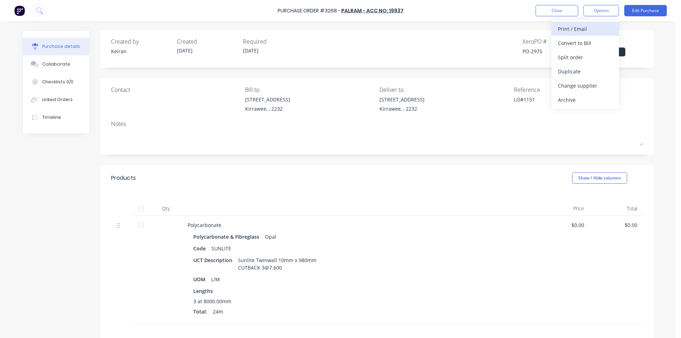
click at [601, 23] on button "Print / Email" at bounding box center [584, 29] width 67 height 14
click at [601, 58] on div "Without pricing" at bounding box center [585, 57] width 55 height 10
type textarea "x"
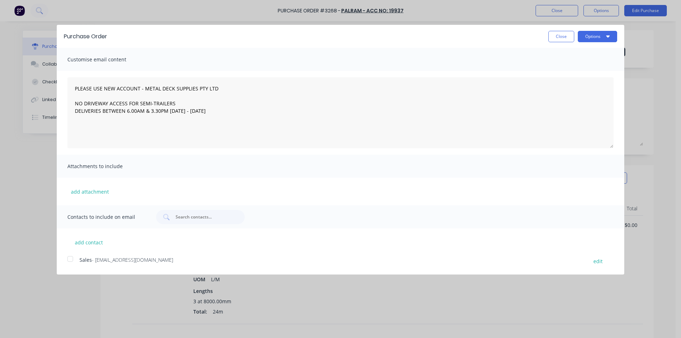
click at [67, 258] on div at bounding box center [70, 259] width 14 height 14
type textarea "PLEASE USE NEW ACCOUNT - METAL DECK SUPPLIES PTY LTD NO DRIVEWAY ACCESS FOR SEM…"
click at [588, 36] on button "Options" at bounding box center [596, 36] width 39 height 11
click at [585, 68] on div "Email" at bounding box center [583, 68] width 55 height 10
type textarea "x"
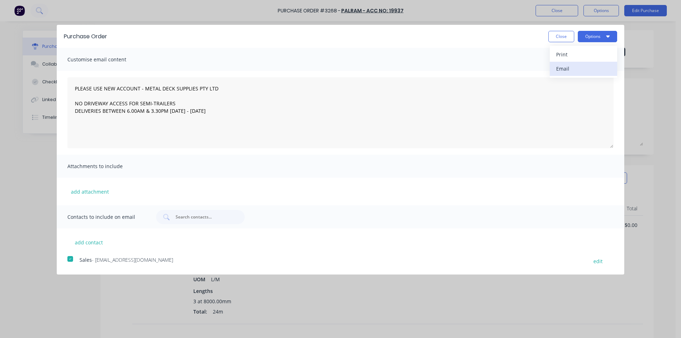
type textarea "PLEASE USE NEW ACCOUNT - METAL DECK SUPPLIES PTY LTD NO DRIVEWAY ACCESS FOR SEM…"
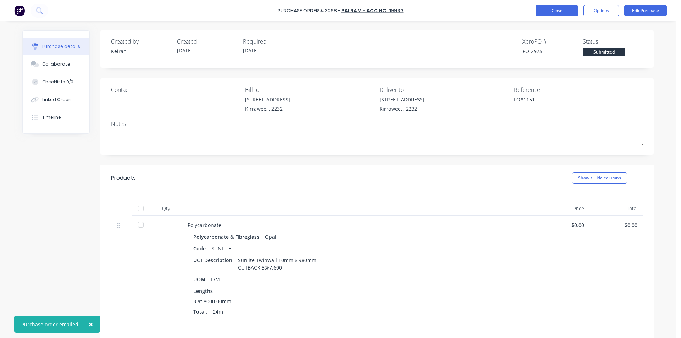
click at [563, 10] on button "Close" at bounding box center [556, 10] width 43 height 11
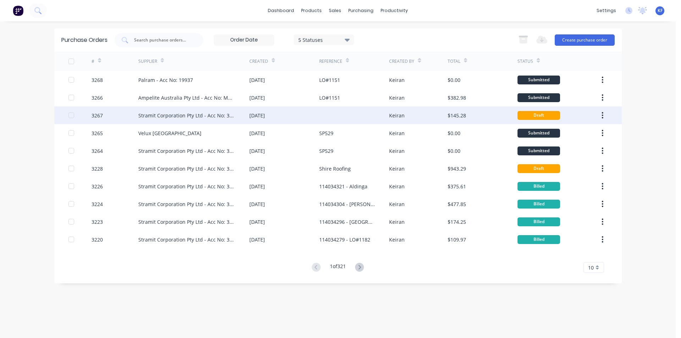
click at [415, 118] on div "Keiran" at bounding box center [418, 115] width 58 height 18
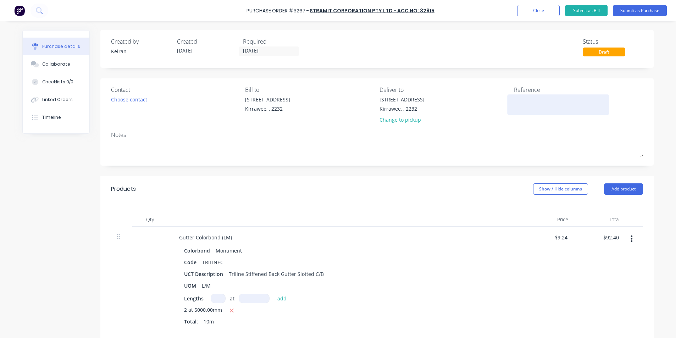
click at [529, 101] on textarea at bounding box center [558, 104] width 89 height 16
type textarea "x"
type textarea "L"
type textarea "x"
type textarea "LO"
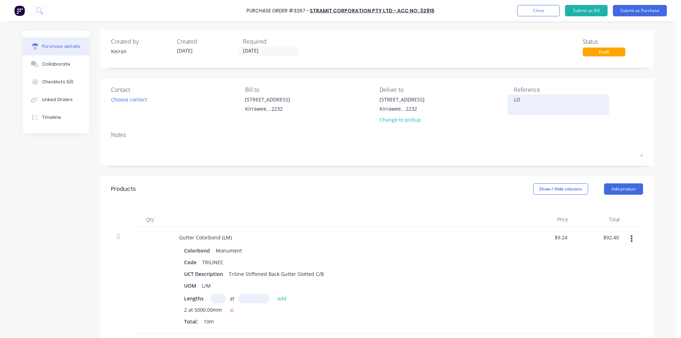
type textarea "x"
type textarea "LO#"
type textarea "x"
type textarea "LO#1"
type textarea "x"
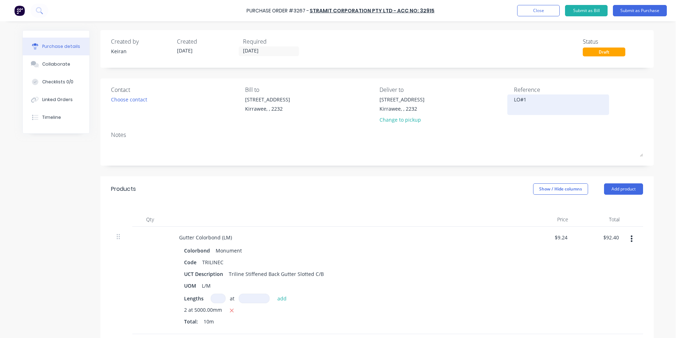
type textarea "LO#11"
type textarea "x"
type textarea "LO#115"
type textarea "x"
type textarea "LO#1151"
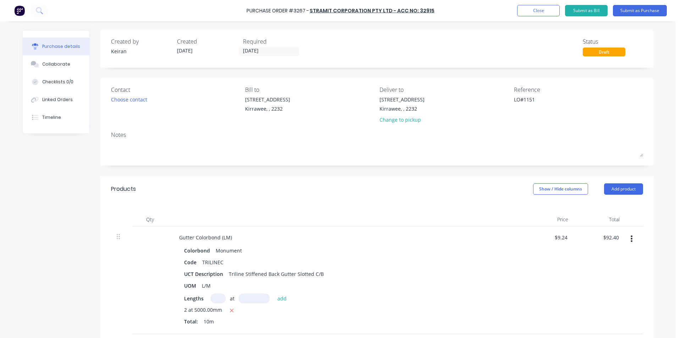
type textarea "x"
type textarea "LO#1151"
type textarea "x"
type textarea "LO#1151"
click at [257, 55] on label "27/08/25" at bounding box center [269, 51] width 60 height 10
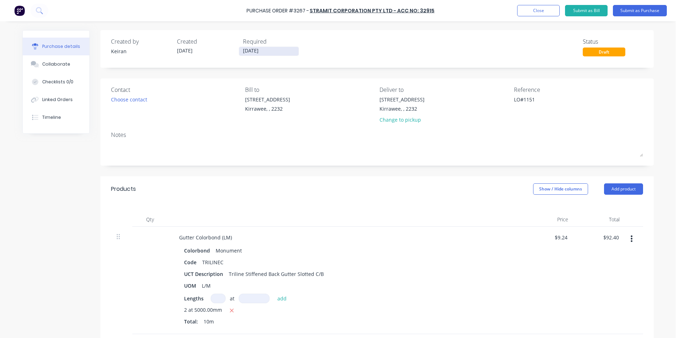
click at [257, 55] on input "27/08/25" at bounding box center [269, 51] width 60 height 9
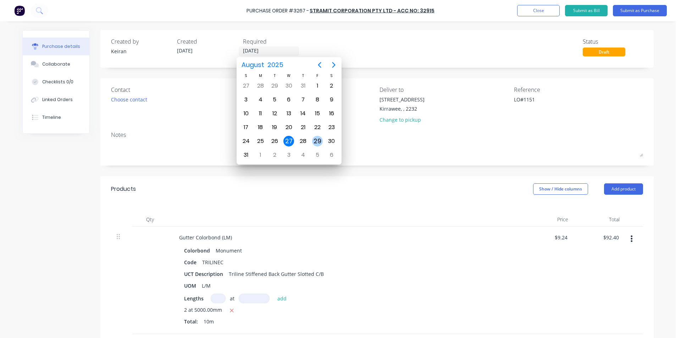
click at [317, 138] on div "29" at bounding box center [317, 141] width 11 height 11
type textarea "x"
type input "29/08/25"
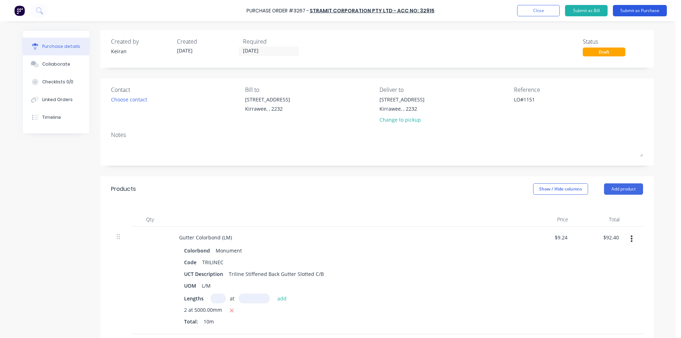
click at [634, 11] on button "Submit as Purchase" at bounding box center [639, 10] width 54 height 11
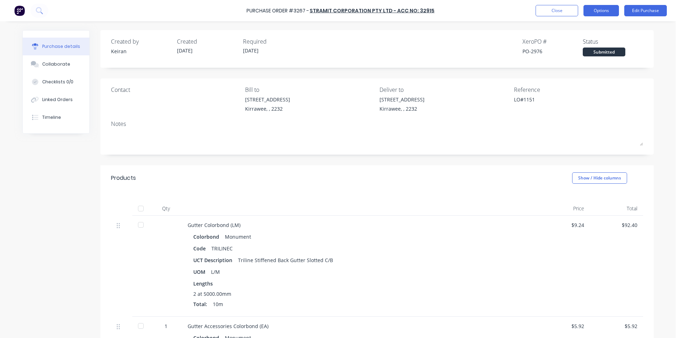
click at [605, 11] on button "Options" at bounding box center [600, 10] width 35 height 11
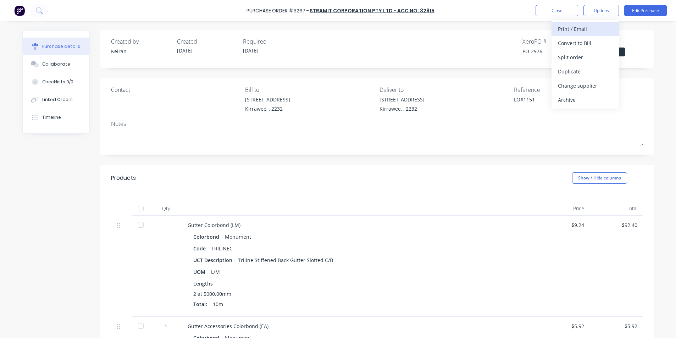
click at [585, 34] on div "Print / Email" at bounding box center [585, 29] width 55 height 10
click at [580, 55] on div "Without pricing" at bounding box center [585, 57] width 55 height 10
type textarea "x"
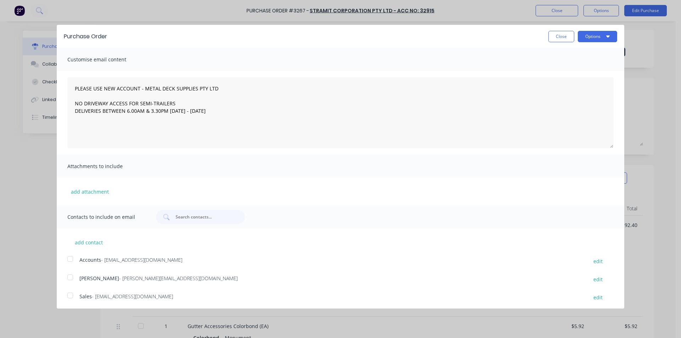
click at [71, 296] on div at bounding box center [70, 295] width 14 height 14
type textarea "PLEASE USE NEW ACCOUNT - METAL DECK SUPPLIES PTY LTD NO DRIVEWAY ACCESS FOR SEM…"
click at [594, 32] on button "Options" at bounding box center [596, 36] width 39 height 11
click at [589, 66] on div "Email" at bounding box center [583, 68] width 55 height 10
type textarea "x"
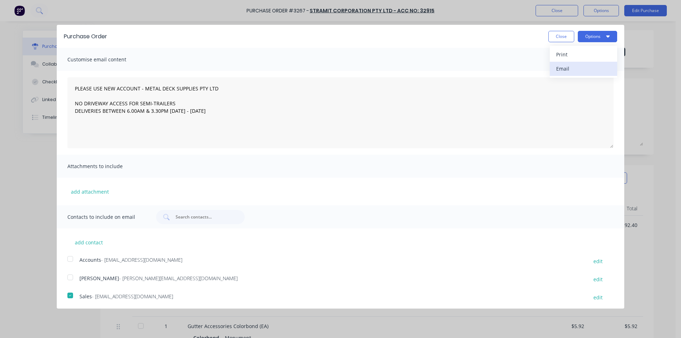
type textarea "PLEASE USE NEW ACCOUNT - METAL DECK SUPPLIES PTY LTD NO DRIVEWAY ACCESS FOR SEM…"
type textarea "x"
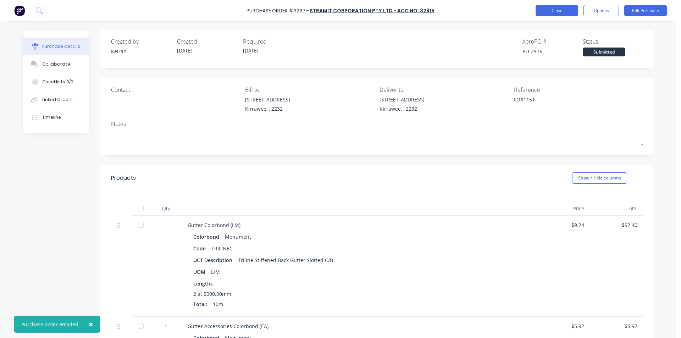
click at [547, 16] on button "Close" at bounding box center [556, 10] width 43 height 11
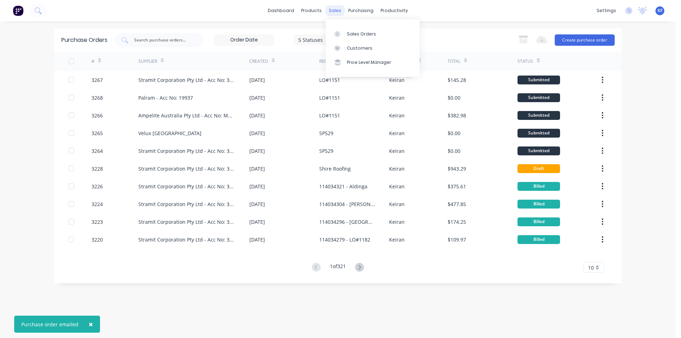
click at [332, 13] on div "sales" at bounding box center [334, 10] width 19 height 11
click at [349, 33] on div "Sales Orders" at bounding box center [361, 34] width 29 height 6
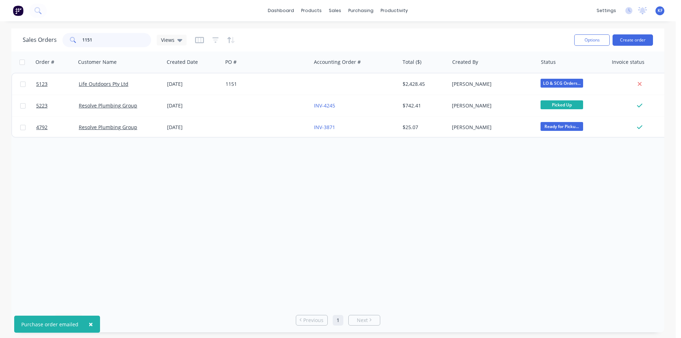
drag, startPoint x: 104, startPoint y: 46, endPoint x: 61, endPoint y: 38, distance: 44.4
click at [63, 41] on div "1151" at bounding box center [106, 40] width 89 height 14
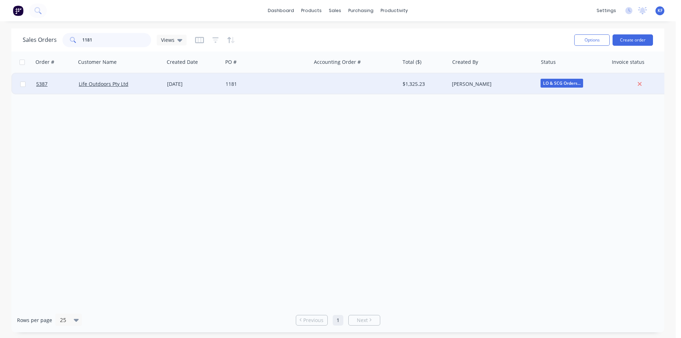
type input "1181"
click at [296, 84] on div "1181" at bounding box center [264, 83] width 79 height 7
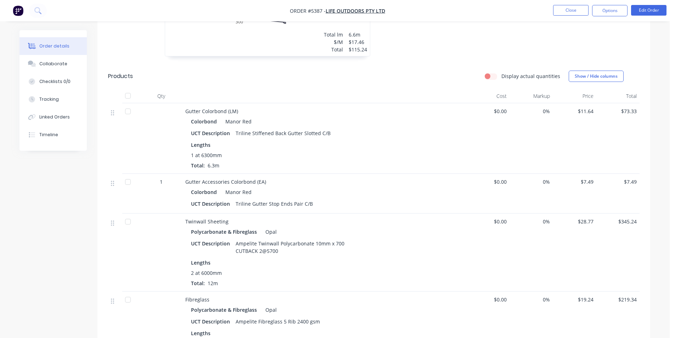
scroll to position [319, 0]
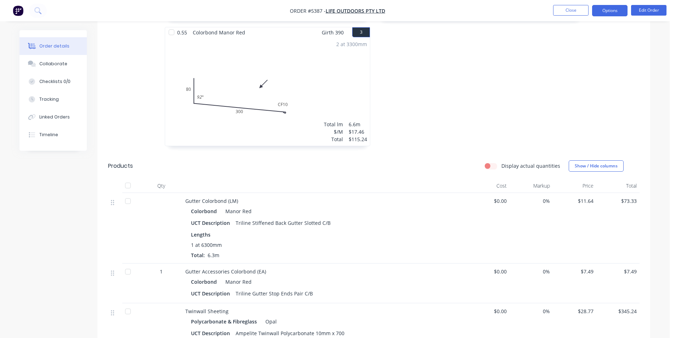
click at [604, 11] on button "Options" at bounding box center [609, 10] width 35 height 11
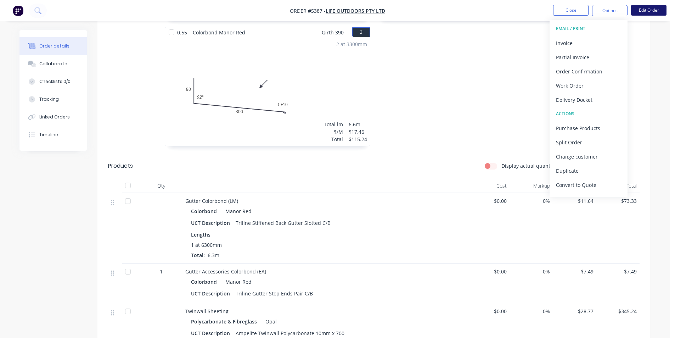
click at [639, 12] on button "Edit Order" at bounding box center [648, 10] width 35 height 11
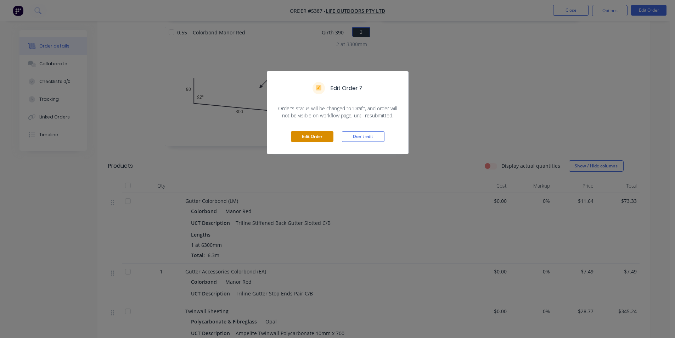
click at [309, 139] on button "Edit Order" at bounding box center [312, 136] width 43 height 11
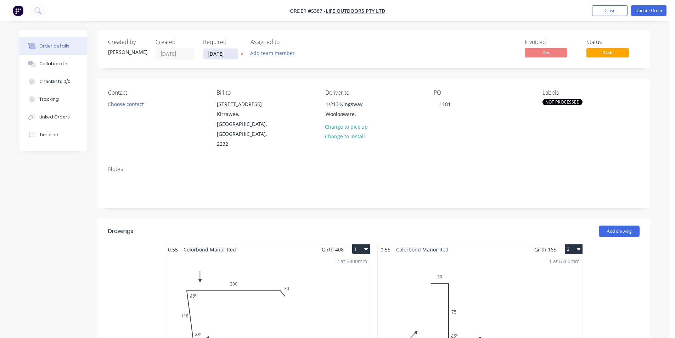
click at [226, 55] on input "14/08/25" at bounding box center [220, 54] width 35 height 11
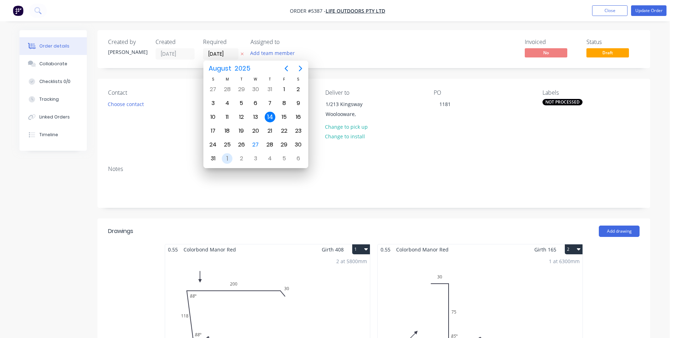
click at [232, 161] on div "Sep 1" at bounding box center [227, 158] width 14 height 13
type input "01/09/25"
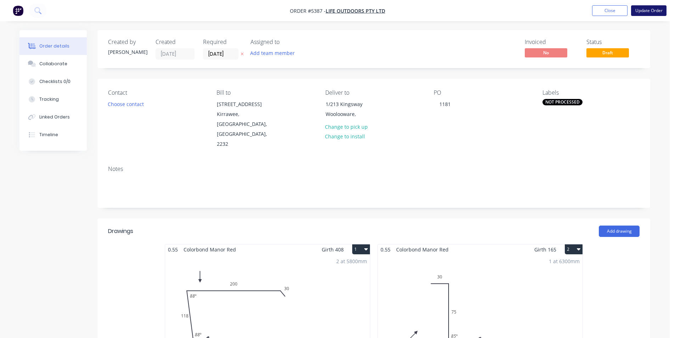
click at [646, 13] on button "Update Order" at bounding box center [648, 10] width 35 height 11
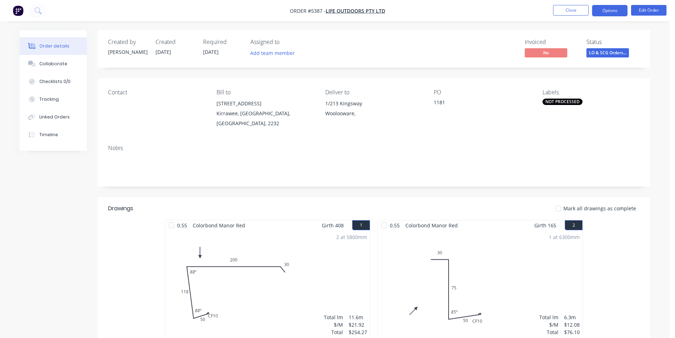
click at [611, 13] on button "Options" at bounding box center [609, 10] width 35 height 11
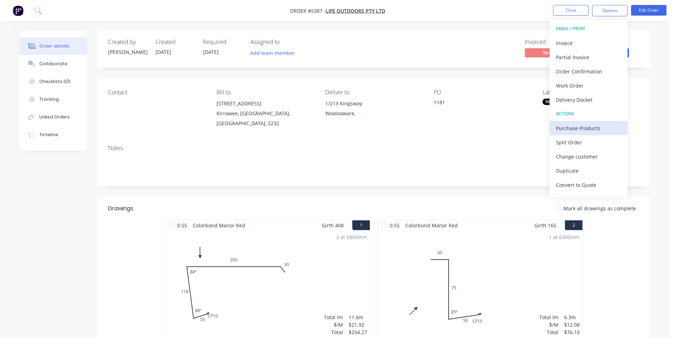
click at [588, 123] on div "Purchase Products" at bounding box center [588, 128] width 65 height 10
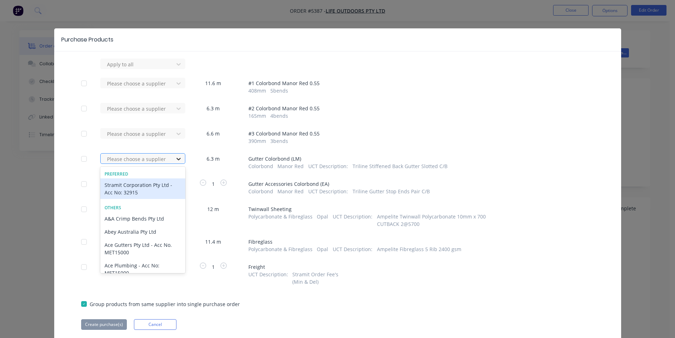
click at [172, 158] on div at bounding box center [178, 158] width 13 height 11
click at [153, 185] on div "Stramit Corporation Pty Ltd - Acc No: 32915" at bounding box center [142, 188] width 85 height 21
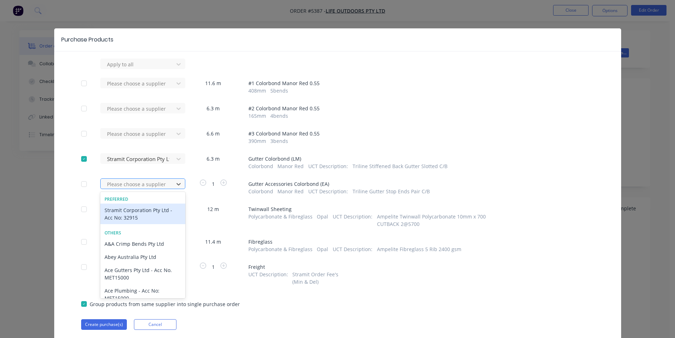
click at [153, 188] on div at bounding box center [138, 184] width 64 height 9
click at [140, 210] on div "Stramit Corporation Pty Ltd - Acc No: 32915" at bounding box center [142, 213] width 85 height 21
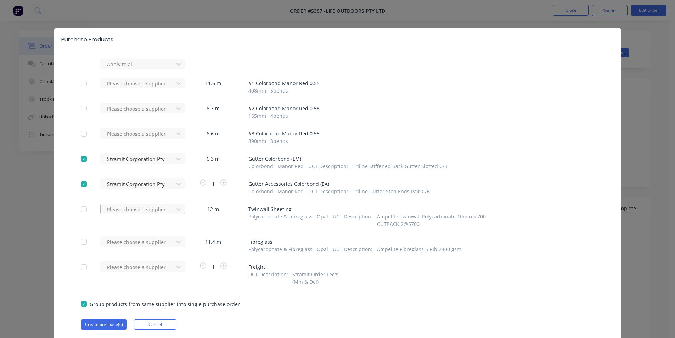
click at [142, 69] on div at bounding box center [138, 64] width 64 height 9
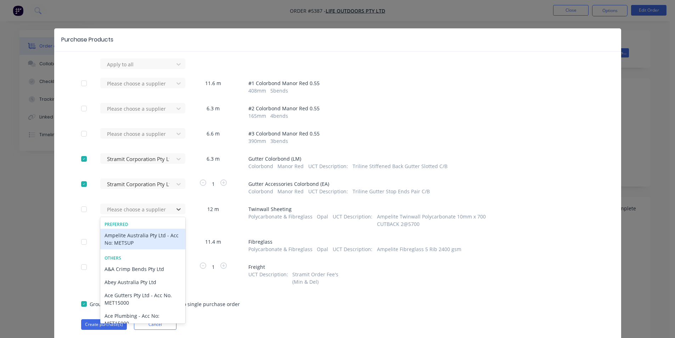
click at [134, 236] on div "Ampelite Australia Pty Ltd - Acc No: METSUP" at bounding box center [142, 239] width 85 height 21
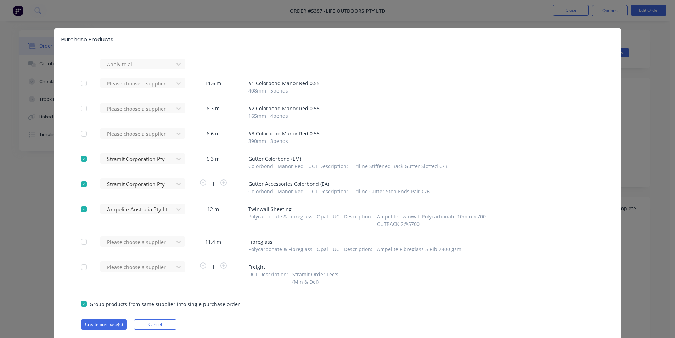
click at [138, 236] on div "Apply to all Please choose a supplier 11.6 m # 1 Colorbond Manor Red 0.55 408 m…" at bounding box center [337, 193] width 567 height 271
click at [136, 69] on div "Please choose a supplier" at bounding box center [139, 63] width 78 height 11
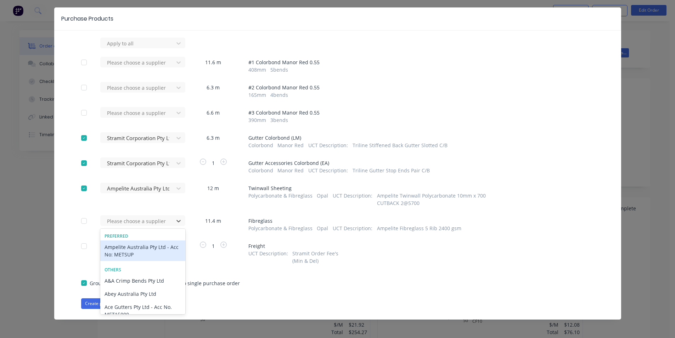
click at [133, 244] on div "Ampelite Australia Pty Ltd - Acc No: METSUP" at bounding box center [142, 250] width 85 height 21
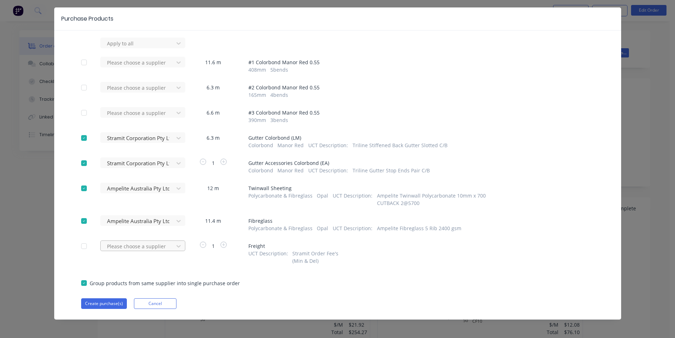
click at [134, 48] on div at bounding box center [138, 43] width 64 height 9
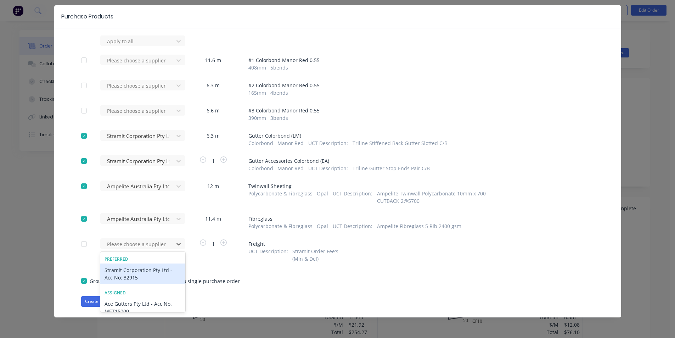
click at [130, 271] on div "Stramit Corporation Pty Ltd - Acc No: 32915" at bounding box center [142, 273] width 85 height 21
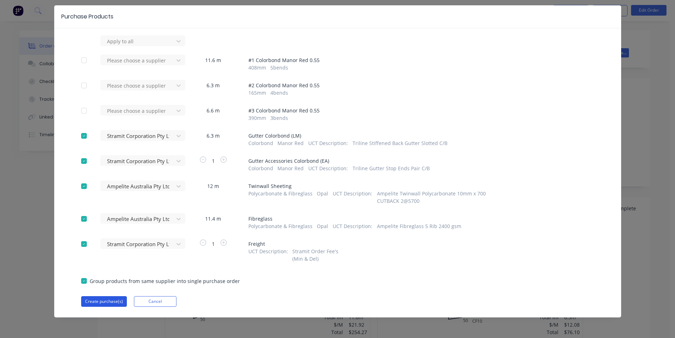
click at [113, 298] on button "Create purchase(s)" at bounding box center [104, 301] width 46 height 11
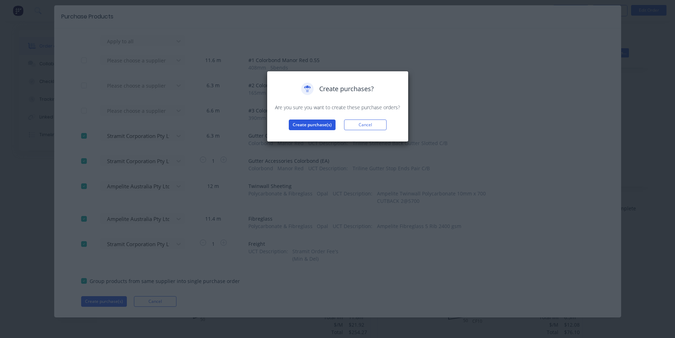
click at [294, 126] on button "Create purchase(s)" at bounding box center [312, 124] width 47 height 11
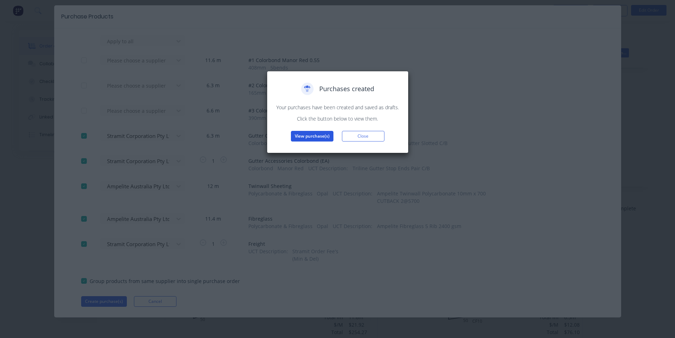
click at [307, 134] on button "View purchase(s)" at bounding box center [312, 136] width 43 height 11
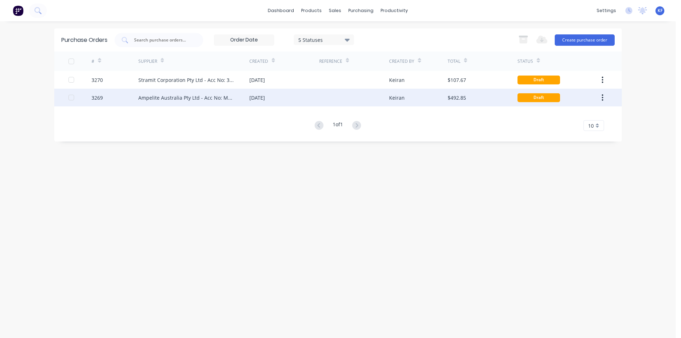
click at [288, 96] on div "27 Aug 2025" at bounding box center [284, 98] width 70 height 18
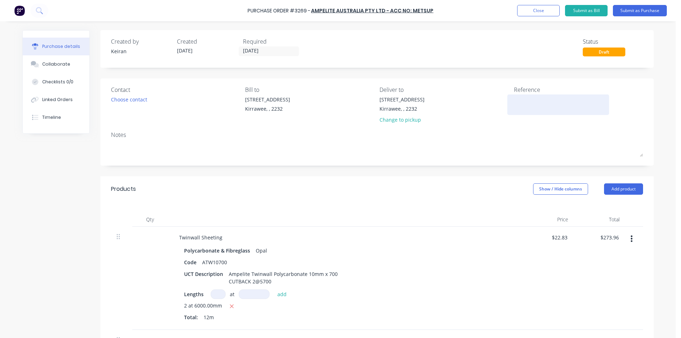
click at [534, 100] on textarea at bounding box center [558, 104] width 89 height 16
type textarea "LO"
type textarea "x"
type textarea "LO#"
type textarea "x"
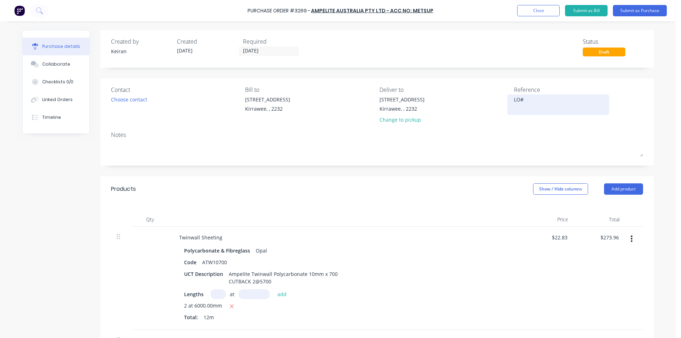
type textarea "LO#1"
type textarea "x"
type textarea "LO#11"
type textarea "x"
type textarea "LO#118"
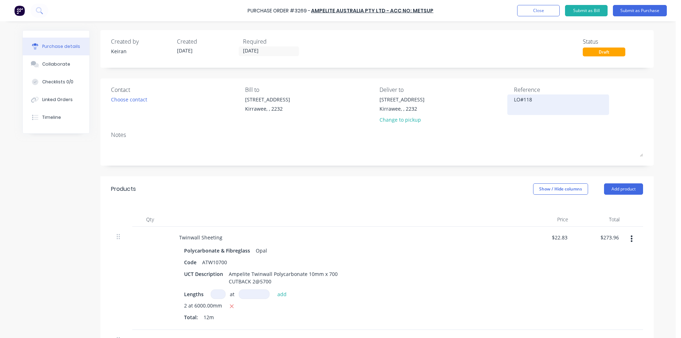
type textarea "x"
type textarea "LO#1181"
type textarea "x"
type textarea "LO#1181"
click at [275, 54] on div "Created by Keiran Created 27/08/25 Required 27/08/25 Status Draft" at bounding box center [376, 49] width 553 height 38
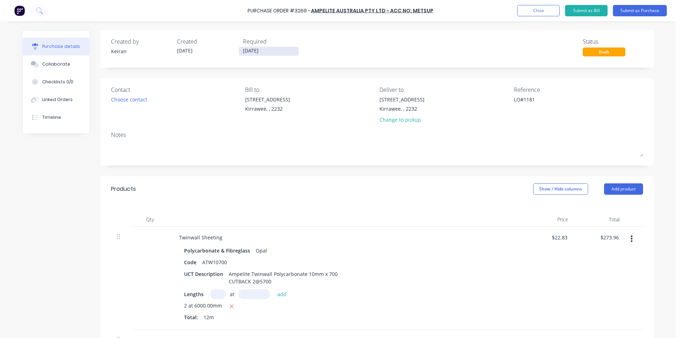
click at [275, 50] on input "27/08/25" at bounding box center [269, 51] width 60 height 9
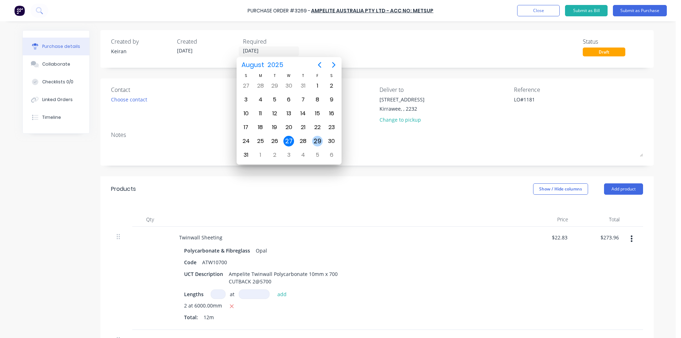
click at [321, 143] on div "29" at bounding box center [317, 141] width 11 height 11
type textarea "x"
type input "29/08/25"
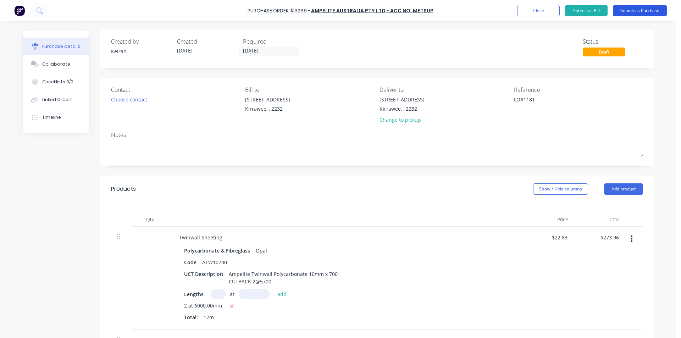
click at [633, 14] on button "Submit as Purchase" at bounding box center [639, 10] width 54 height 11
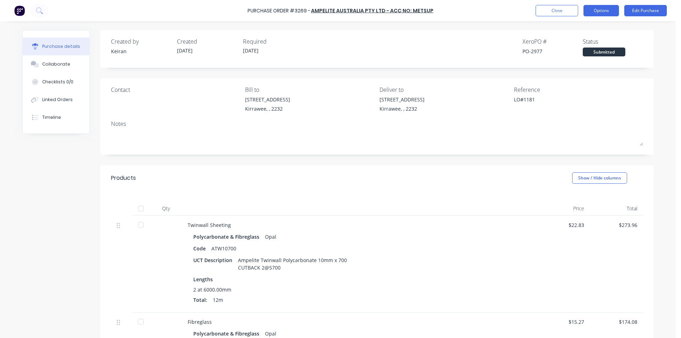
click at [607, 6] on button "Options" at bounding box center [600, 10] width 35 height 11
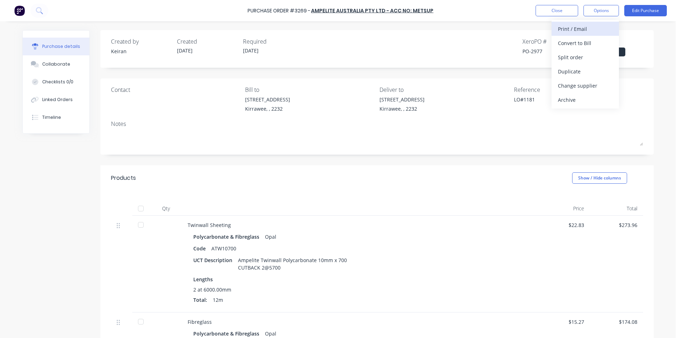
click at [592, 33] on div "Print / Email" at bounding box center [585, 29] width 55 height 10
click at [587, 59] on div "Without pricing" at bounding box center [585, 57] width 55 height 10
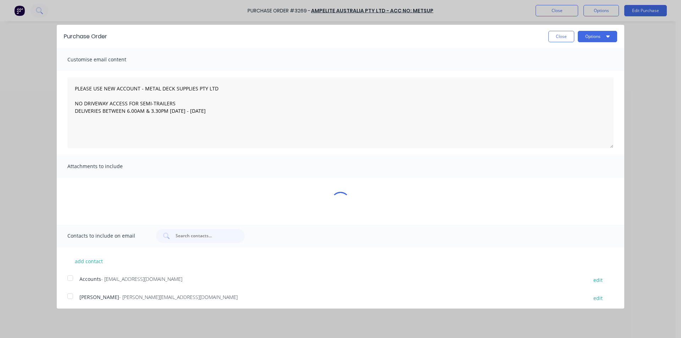
type textarea "x"
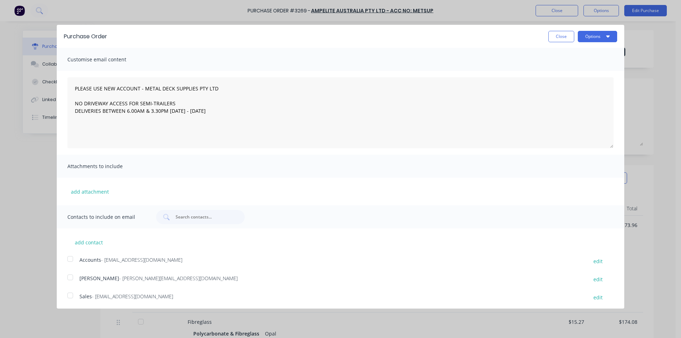
click at [73, 297] on div at bounding box center [70, 295] width 14 height 14
type textarea "PLEASE USE NEW ACCOUNT - METAL DECK SUPPLIES PTY LTD NO DRIVEWAY ACCESS FOR SEM…"
click at [588, 39] on button "Options" at bounding box center [596, 36] width 39 height 11
click at [587, 66] on div "Email" at bounding box center [583, 68] width 55 height 10
type textarea "x"
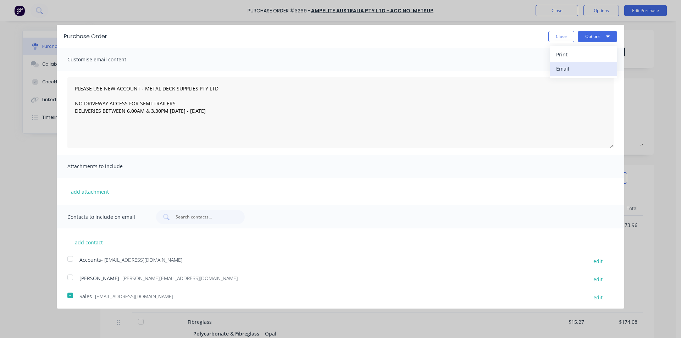
type textarea "PLEASE USE NEW ACCOUNT - METAL DECK SUPPLIES PTY LTD NO DRIVEWAY ACCESS FOR SEM…"
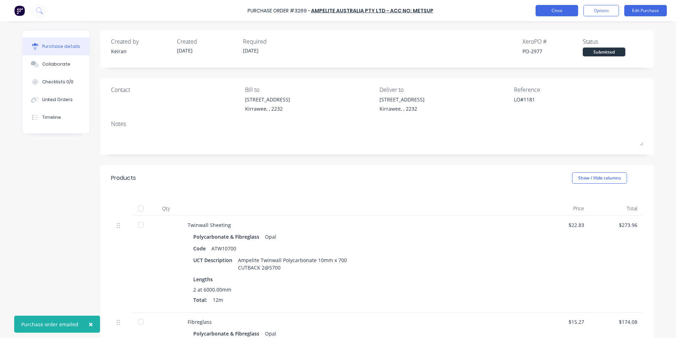
click at [555, 11] on button "Close" at bounding box center [556, 10] width 43 height 11
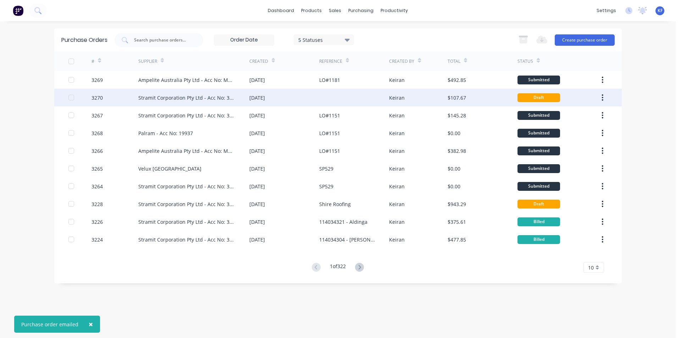
click at [375, 97] on div at bounding box center [354, 98] width 70 height 18
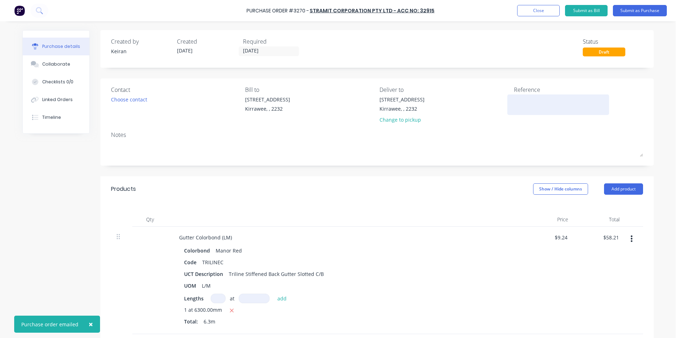
click at [542, 101] on textarea at bounding box center [558, 104] width 89 height 16
type textarea "x"
type textarea "L"
type textarea "x"
type textarea "LO"
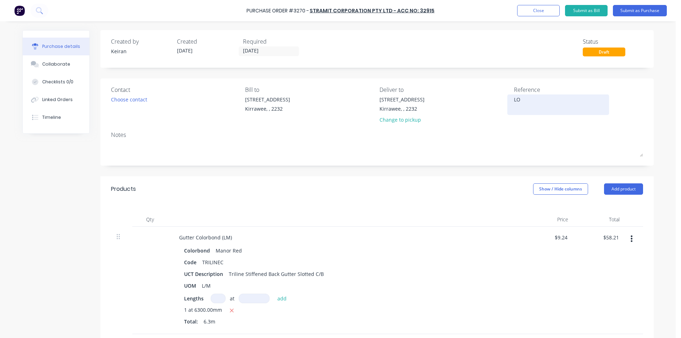
type textarea "x"
type textarea "LO#"
type textarea "x"
type textarea "LO#1"
type textarea "x"
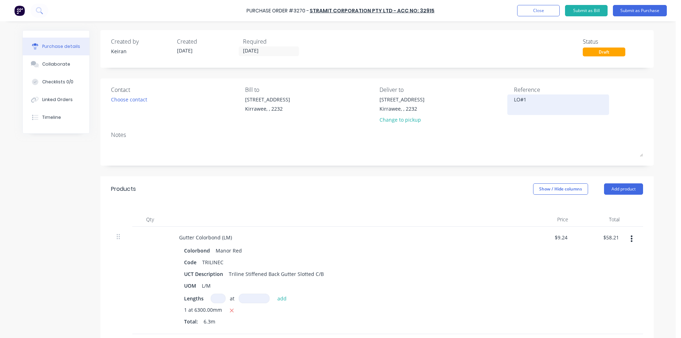
type textarea "LO#11"
type textarea "x"
type textarea "LO#118"
type textarea "x"
type textarea "LO#1181"
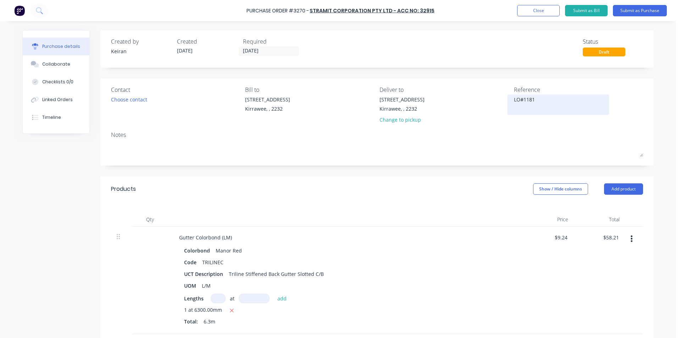
type textarea "x"
type textarea "LO#1181"
type textarea "x"
type textarea "LO#1181"
click at [260, 51] on input "27/08/25" at bounding box center [269, 51] width 60 height 9
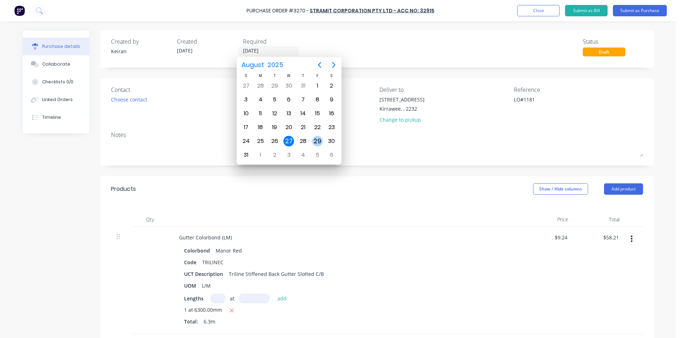
click at [314, 143] on div "29" at bounding box center [317, 141] width 11 height 11
type textarea "x"
type input "29/08/25"
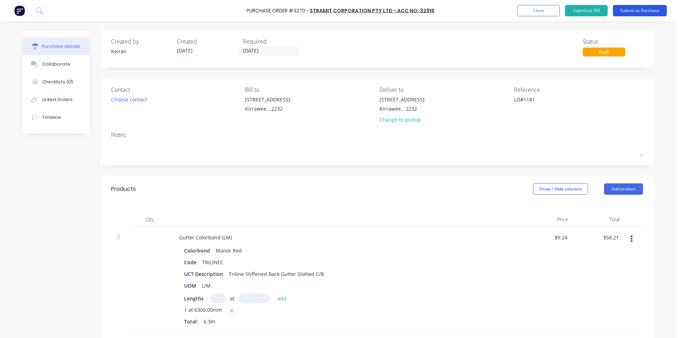
click at [633, 12] on button "Submit as Purchase" at bounding box center [639, 10] width 54 height 11
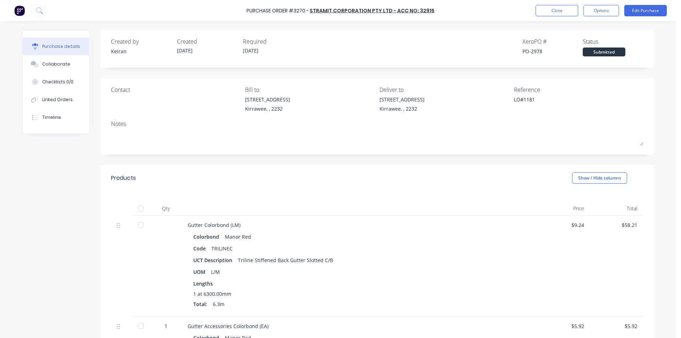
drag, startPoint x: 600, startPoint y: 7, endPoint x: 597, endPoint y: 17, distance: 10.8
click at [600, 7] on button "Options" at bounding box center [600, 10] width 35 height 11
click at [595, 25] on div "Print / Email" at bounding box center [585, 29] width 55 height 10
click at [575, 58] on div "Without pricing" at bounding box center [585, 57] width 55 height 10
type textarea "x"
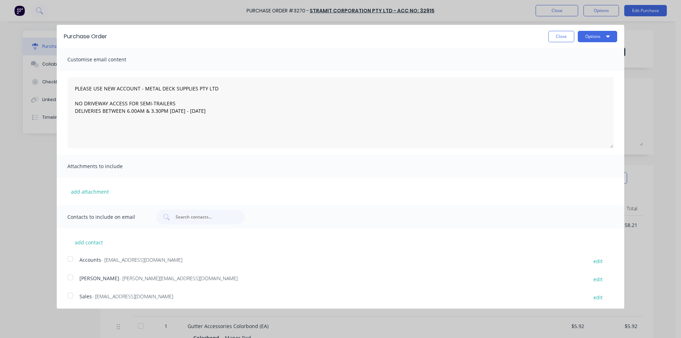
click at [69, 299] on div at bounding box center [70, 295] width 14 height 14
type textarea "PLEASE USE NEW ACCOUNT - METAL DECK SUPPLIES PTY LTD NO DRIVEWAY ACCESS FOR SEM…"
click at [595, 39] on button "Options" at bounding box center [596, 36] width 39 height 11
click at [587, 67] on div "Email" at bounding box center [583, 68] width 55 height 10
type textarea "x"
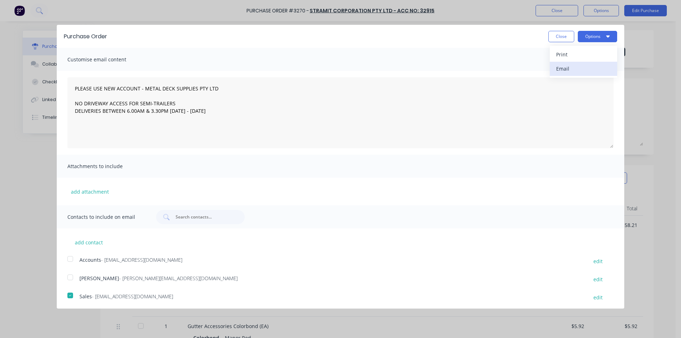
type textarea "PLEASE USE NEW ACCOUNT - METAL DECK SUPPLIES PTY LTD NO DRIVEWAY ACCESS FOR SEM…"
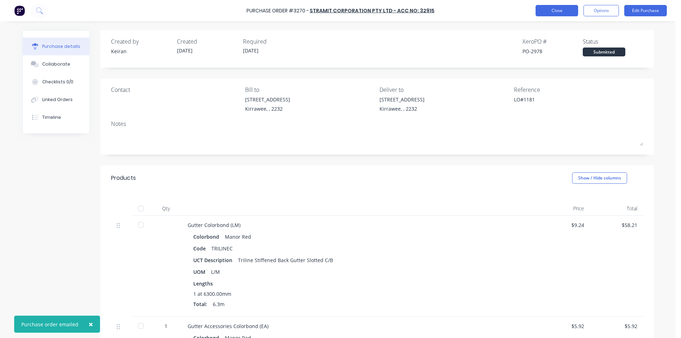
click at [562, 7] on button "Close" at bounding box center [556, 10] width 43 height 11
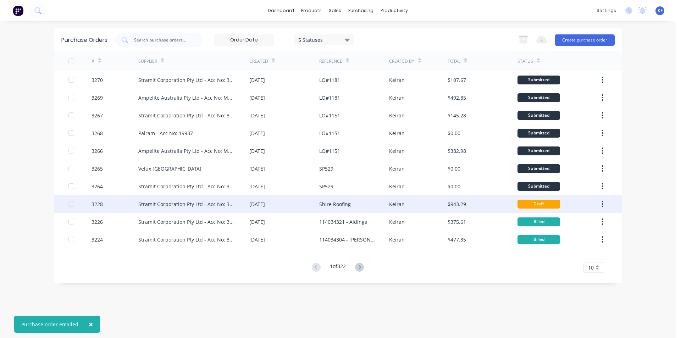
click at [480, 204] on div "$943.29" at bounding box center [482, 204] width 70 height 18
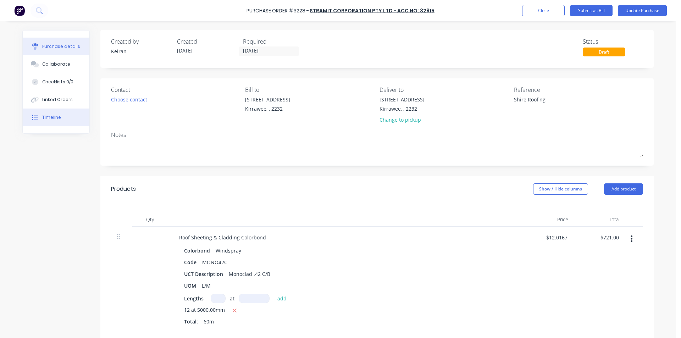
type textarea "x"
click at [51, 116] on div "Timeline" at bounding box center [51, 117] width 19 height 6
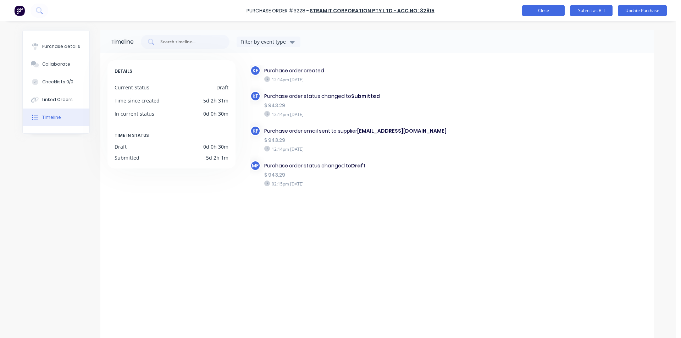
click at [546, 13] on button "Close" at bounding box center [543, 10] width 43 height 11
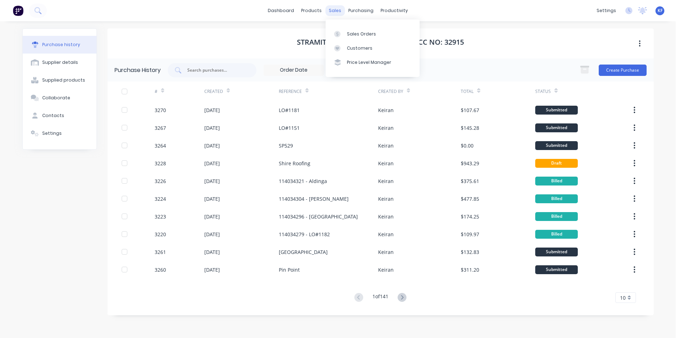
click at [342, 11] on div "sales" at bounding box center [334, 10] width 19 height 11
click at [353, 37] on div "Sales Orders" at bounding box center [361, 34] width 29 height 6
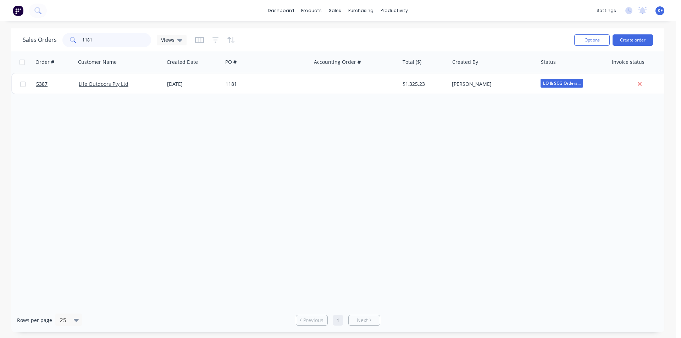
drag, startPoint x: 139, startPoint y: 40, endPoint x: 68, endPoint y: 40, distance: 71.2
click at [68, 40] on div "1181" at bounding box center [106, 40] width 89 height 14
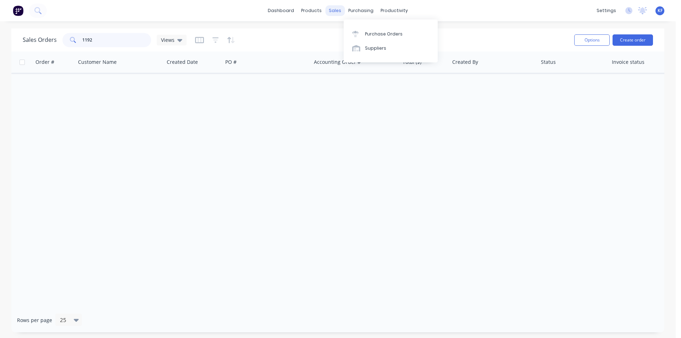
type input "1192"
click at [341, 9] on div "sales" at bounding box center [334, 10] width 19 height 11
click at [357, 35] on icon at bounding box center [355, 34] width 6 height 6
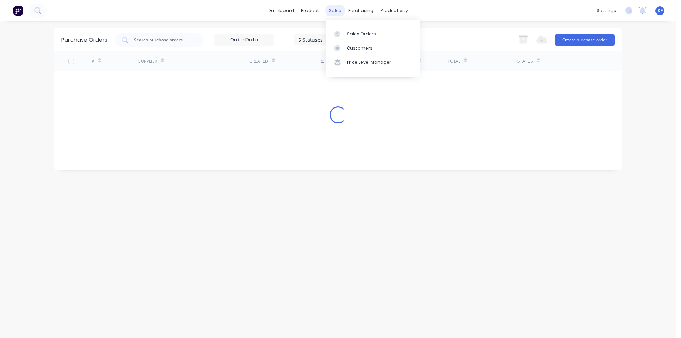
click at [337, 9] on div "sales" at bounding box center [334, 10] width 19 height 11
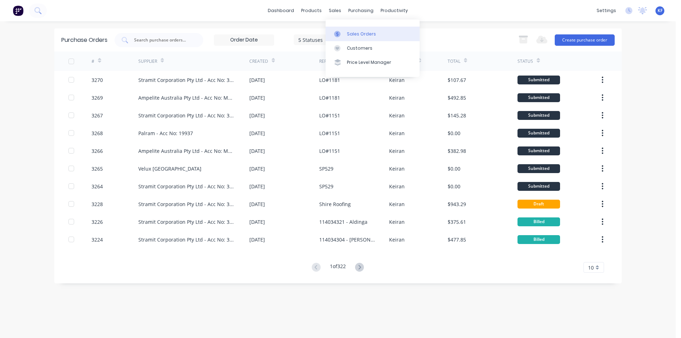
click at [349, 28] on link "Sales Orders" at bounding box center [372, 34] width 94 height 14
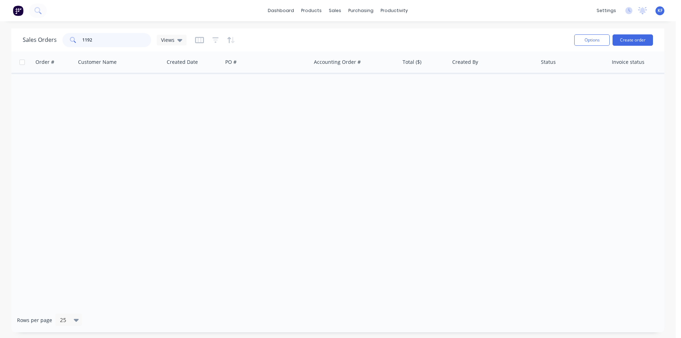
click at [129, 35] on input "1192" at bounding box center [116, 40] width 69 height 14
click at [624, 39] on button "Create order" at bounding box center [632, 39] width 40 height 11
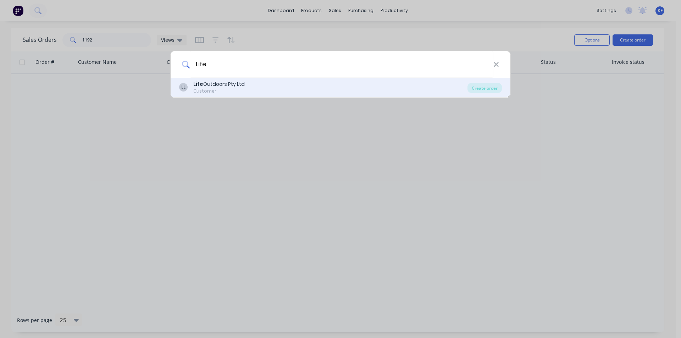
type input "Life"
click at [501, 86] on div "LL Life Outdoors Pty Ltd Customer Create order" at bounding box center [340, 88] width 340 height 20
click at [489, 90] on div "Create order" at bounding box center [484, 88] width 34 height 10
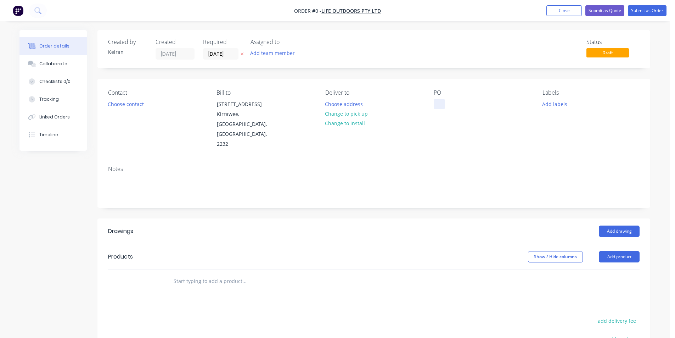
drag, startPoint x: 427, startPoint y: 102, endPoint x: 442, endPoint y: 107, distance: 14.9
click at [429, 102] on div "Contact Choose contact Bill to Unit 5, 48 Waratah St Kirrawee, New South Wales,…" at bounding box center [373, 119] width 553 height 81
click at [442, 107] on div at bounding box center [439, 104] width 11 height 10
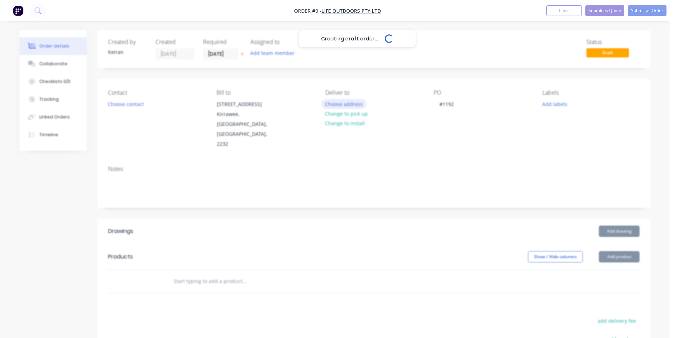
click at [350, 102] on div "Creating draft order... Loading... Order details Collaborate Checklists 0/0 Tra…" at bounding box center [334, 252] width 645 height 444
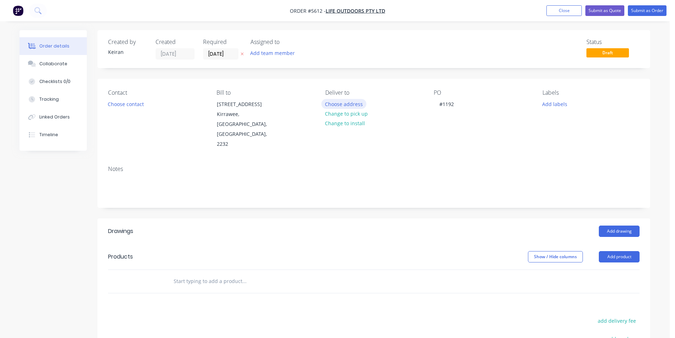
click at [356, 104] on button "Choose address" at bounding box center [343, 104] width 45 height 10
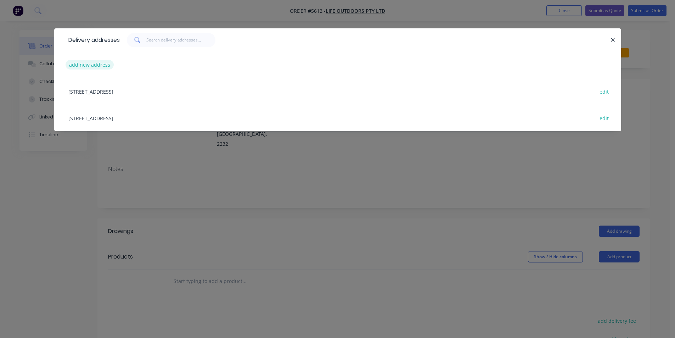
click at [99, 65] on button "add new address" at bounding box center [90, 65] width 49 height 10
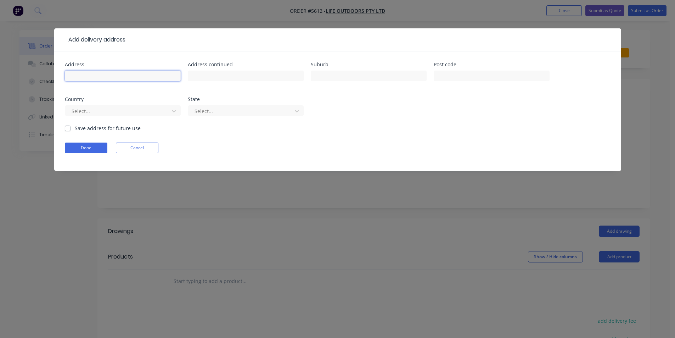
click at [100, 74] on input "text" at bounding box center [123, 76] width 116 height 11
drag, startPoint x: 93, startPoint y: 78, endPoint x: 97, endPoint y: 82, distance: 5.8
click at [94, 79] on input "62 Teranie St" at bounding box center [123, 76] width 116 height 11
type input "62 Terania St"
type input "Russell Vale"
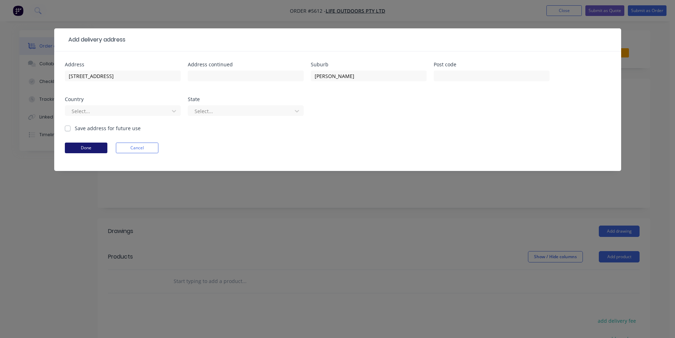
click at [89, 148] on button "Done" at bounding box center [86, 147] width 43 height 11
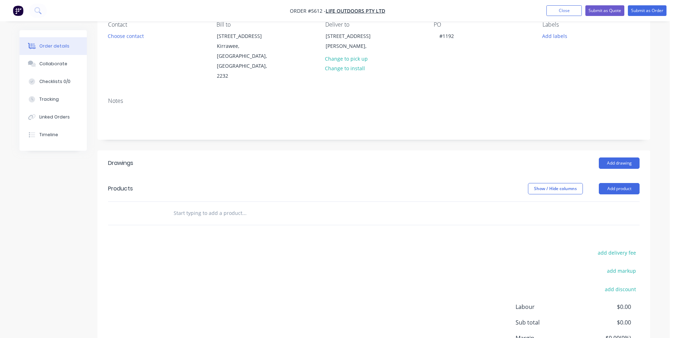
scroll to position [71, 0]
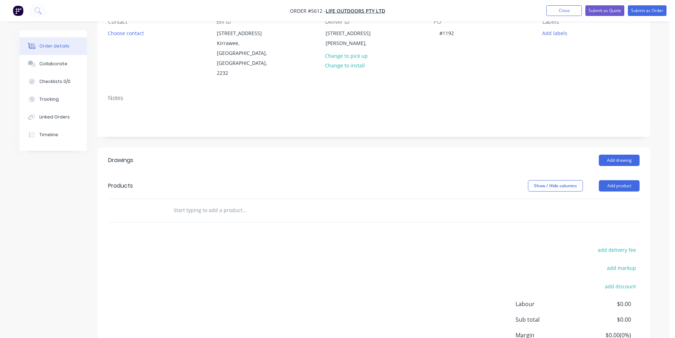
click at [250, 201] on div "Drawings Add drawing Products Show / Hide columns Add product add delivery fee …" at bounding box center [373, 269] width 553 height 245
click at [250, 203] on input "text" at bounding box center [244, 210] width 142 height 14
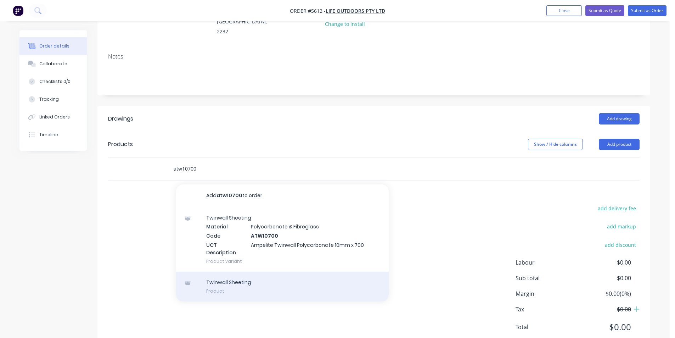
scroll to position [116, 0]
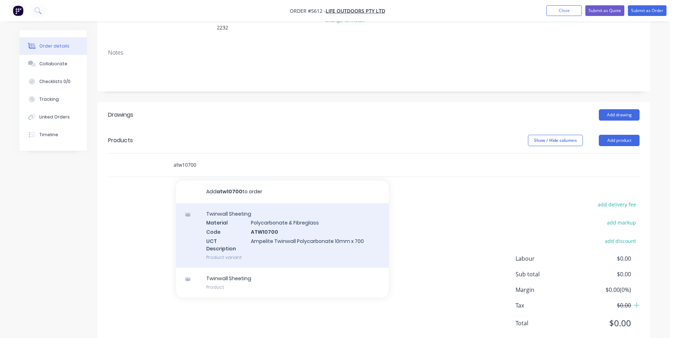
type input "atw10700"
click at [268, 224] on div "Twinwall Sheeting Material Polycarbonate & Fibreglass Code ATW10700 UCT Descrip…" at bounding box center [282, 235] width 213 height 65
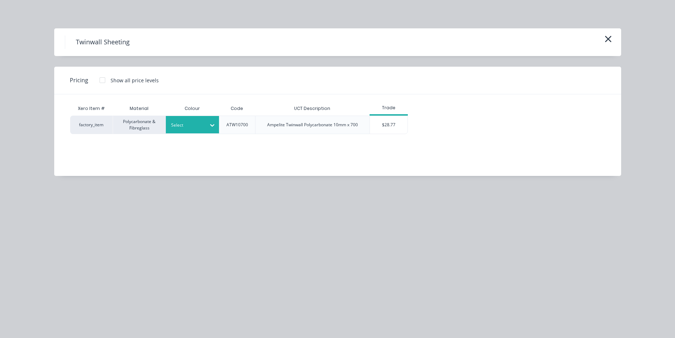
click at [209, 125] on icon at bounding box center [212, 125] width 7 height 7
type input "opal"
click at [212, 142] on div "Opal" at bounding box center [210, 144] width 89 height 13
click at [375, 129] on div "$28.77" at bounding box center [389, 125] width 38 height 18
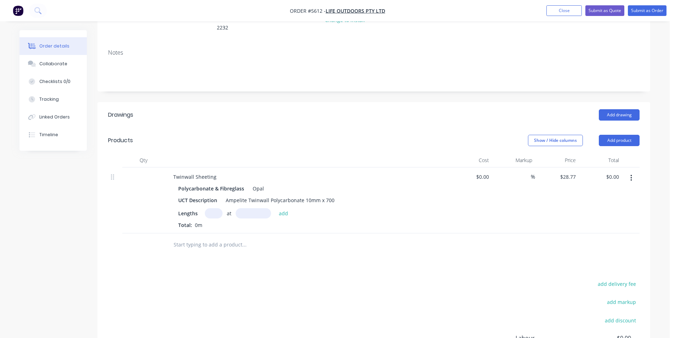
click at [218, 208] on input "text" at bounding box center [214, 213] width 18 height 10
type input "2"
type input "6000"
click at [275, 208] on button "add" at bounding box center [283, 213] width 17 height 10
type input "$345.24"
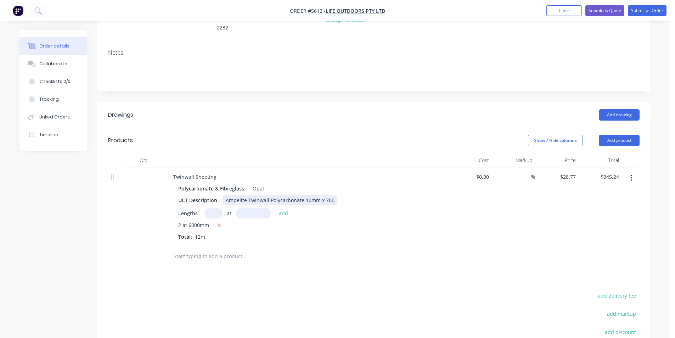
click at [331, 195] on div "Ampelite Twinwall Polycarbonate 10mm x 700" at bounding box center [280, 200] width 114 height 10
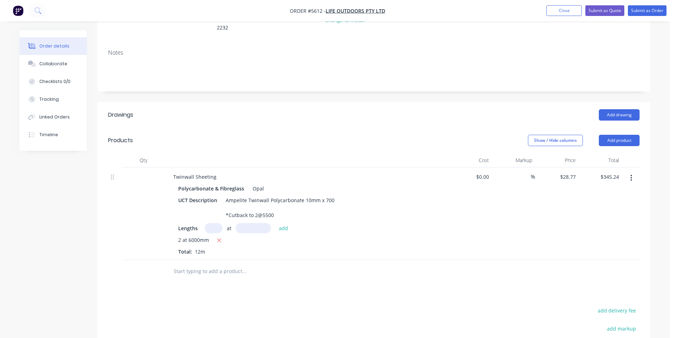
click at [259, 264] on input "text" at bounding box center [244, 271] width 142 height 14
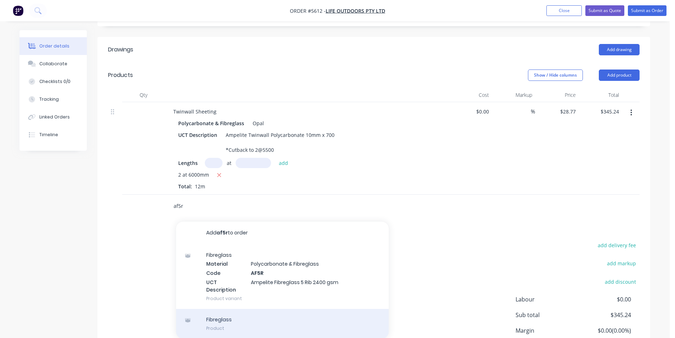
scroll to position [222, 0]
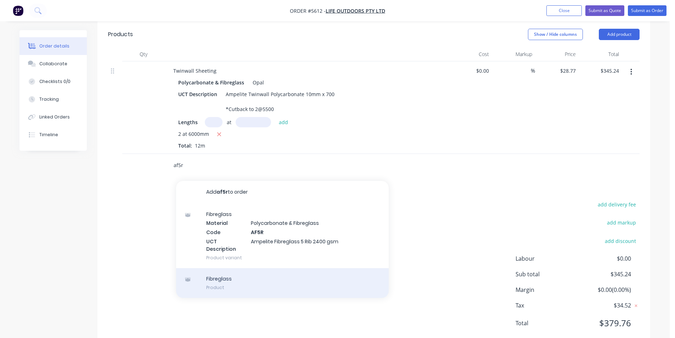
type input "af5r"
click at [355, 268] on div "Fibreglass Product" at bounding box center [282, 283] width 213 height 30
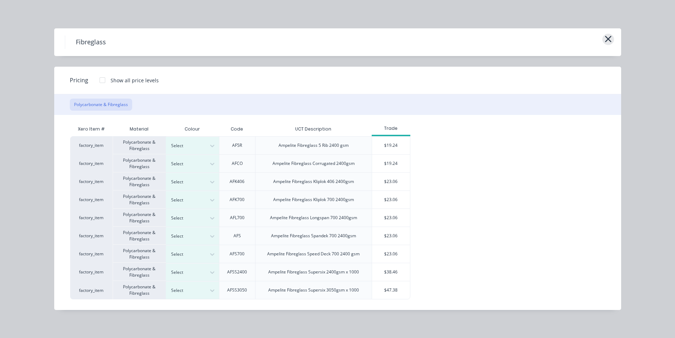
click at [611, 40] on icon "button" at bounding box center [608, 39] width 7 height 10
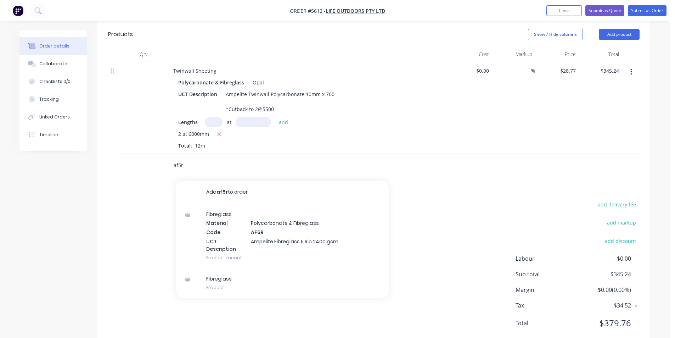
click at [184, 158] on input "af5r" at bounding box center [244, 165] width 142 height 14
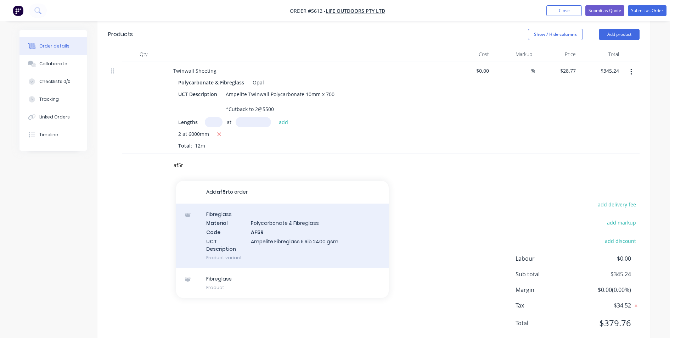
click at [227, 203] on div "Fibreglass Material Polycarbonate & Fibreglass Code AF5R UCT Description Ampeli…" at bounding box center [282, 235] width 213 height 65
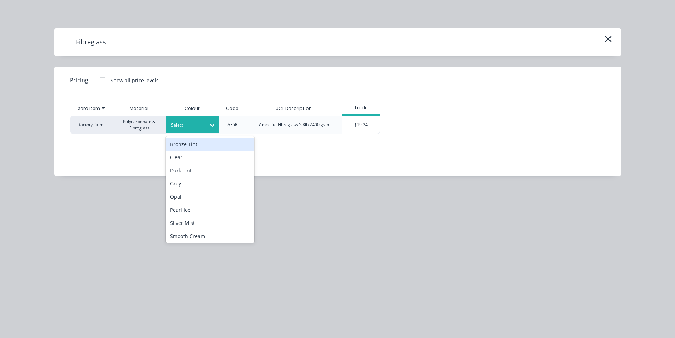
click at [199, 118] on div "Select" at bounding box center [192, 124] width 53 height 17
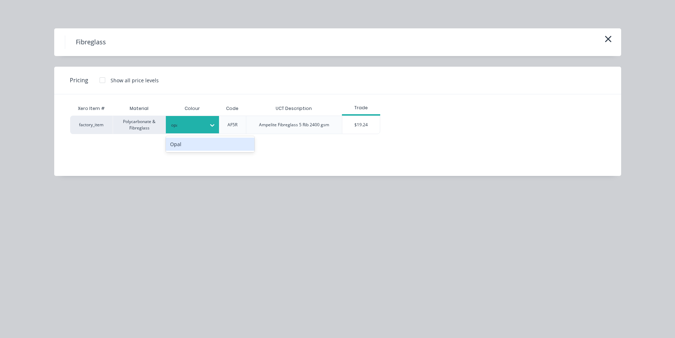
type input "opal"
drag, startPoint x: 229, startPoint y: 150, endPoint x: 284, endPoint y: 130, distance: 58.3
click at [230, 149] on div "Opal" at bounding box center [210, 144] width 89 height 13
drag, startPoint x: 357, startPoint y: 129, endPoint x: 323, endPoint y: 153, distance: 42.3
click at [357, 130] on div "$19.24" at bounding box center [361, 125] width 38 height 18
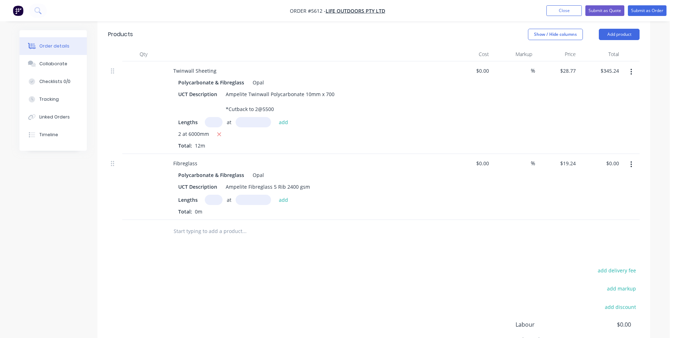
click at [216, 195] on input "text" at bounding box center [214, 200] width 18 height 10
type input "2"
type input "5500"
click at [275, 195] on button "add" at bounding box center [283, 200] width 17 height 10
type input "$211.64"
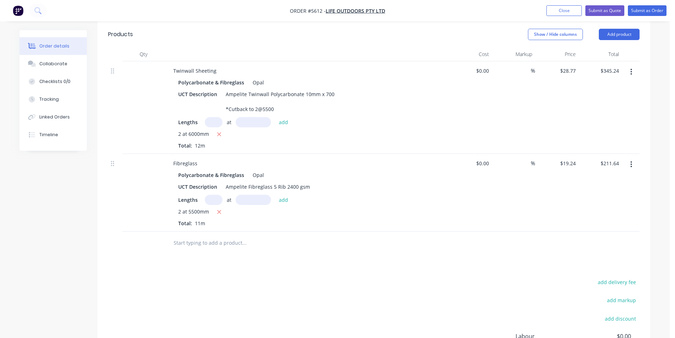
click at [231, 236] on input "text" at bounding box center [244, 243] width 142 height 14
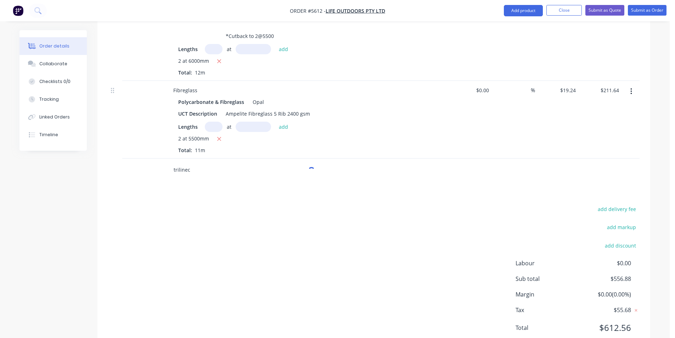
scroll to position [300, 0]
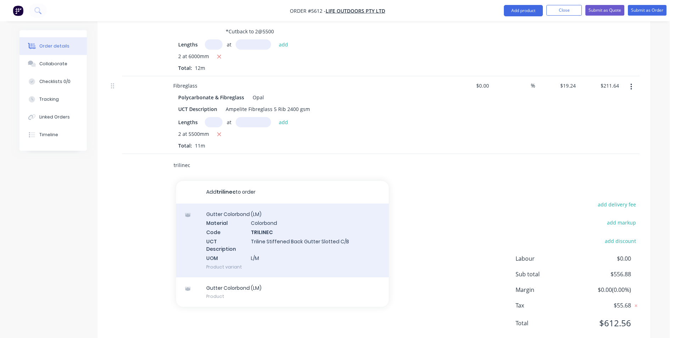
type input "trilinec"
click at [272, 228] on div "Gutter Colorbond (LM) Material Colorbond Code TRILINEC UCT Description Triline …" at bounding box center [282, 240] width 213 height 74
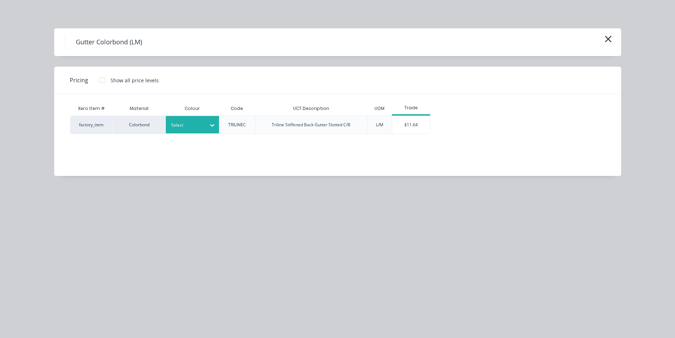
click at [197, 131] on div "Select" at bounding box center [192, 124] width 53 height 17
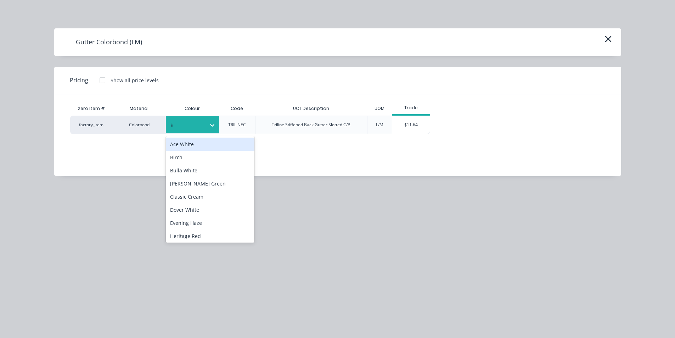
type input "iron"
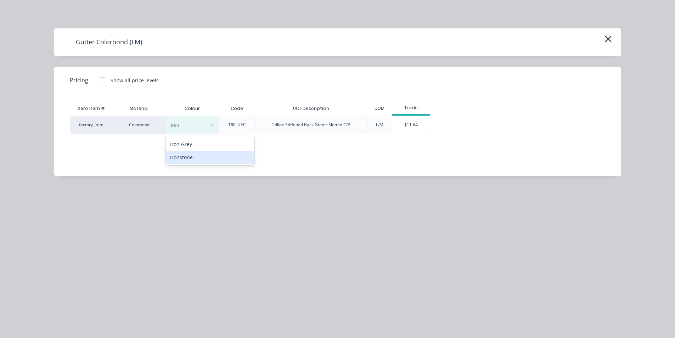
click at [183, 163] on div "Ironstone" at bounding box center [210, 157] width 89 height 13
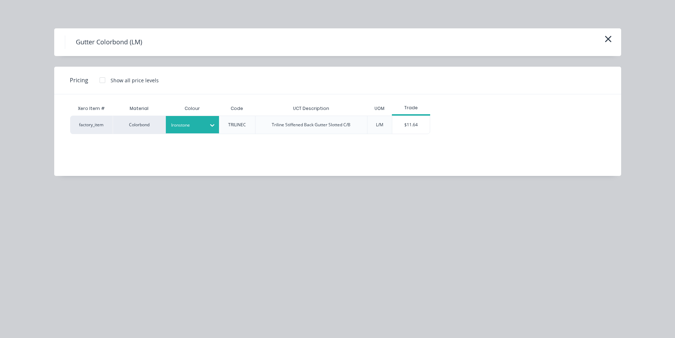
click at [419, 124] on div "$11.64" at bounding box center [411, 125] width 38 height 18
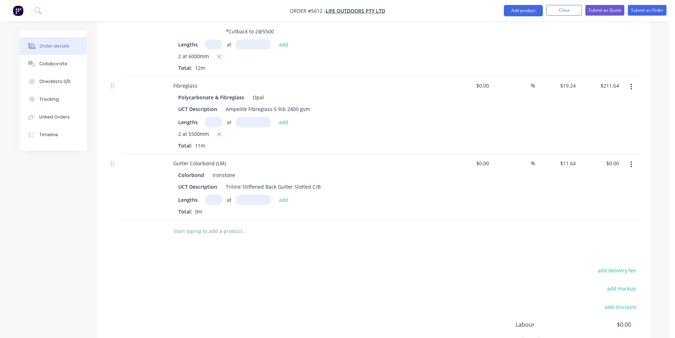
click at [210, 195] on input "text" at bounding box center [214, 200] width 18 height 10
type input "1"
type input "2"
type input "5000"
click at [275, 195] on button "add" at bounding box center [283, 200] width 17 height 10
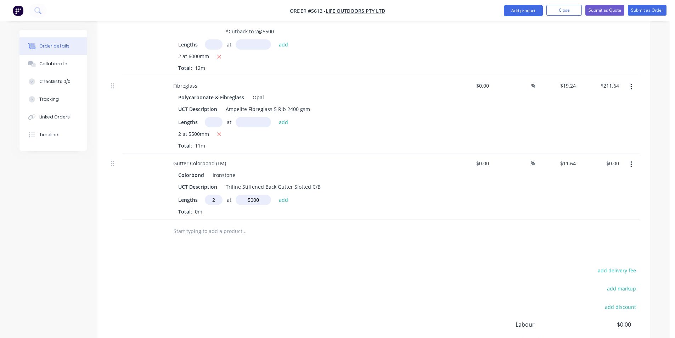
type input "$116.40"
type input "1"
type input "2000"
click at [275, 195] on button "add" at bounding box center [283, 200] width 17 height 10
type input "$139.68"
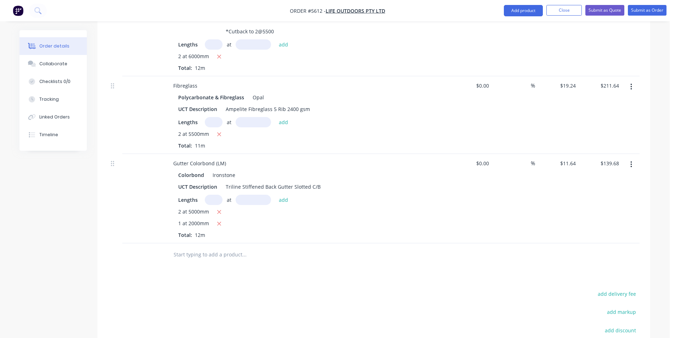
click at [238, 247] on input "text" at bounding box center [244, 254] width 142 height 14
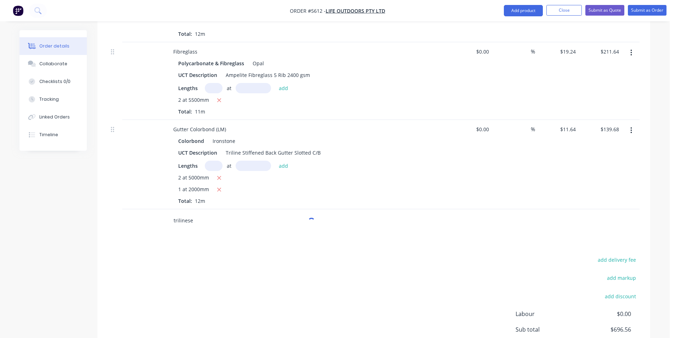
scroll to position [371, 0]
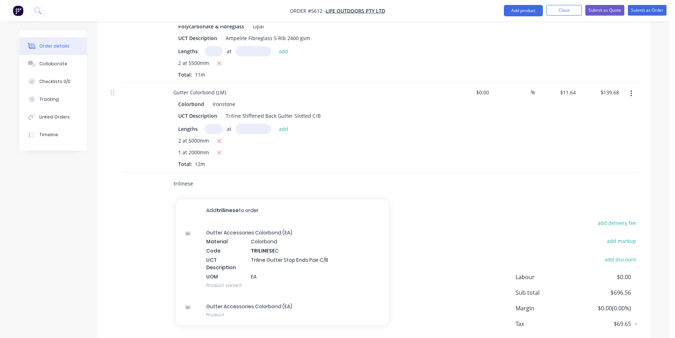
type input "trilinese"
click at [292, 234] on div "Gutter Accessories Colorbond (EA) Material Colorbond Code TRILINESE C UCT Descr…" at bounding box center [282, 259] width 213 height 74
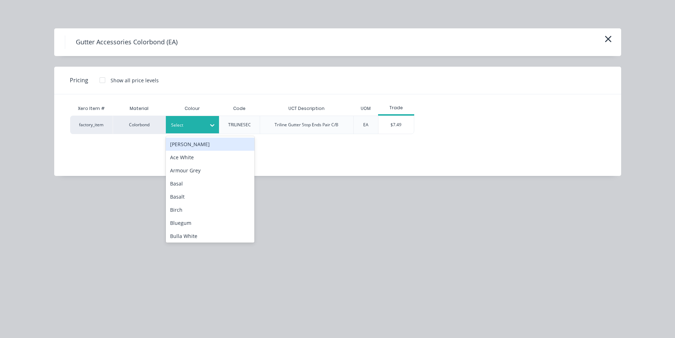
click at [205, 131] on div "Select" at bounding box center [192, 124] width 53 height 17
type input "iron"
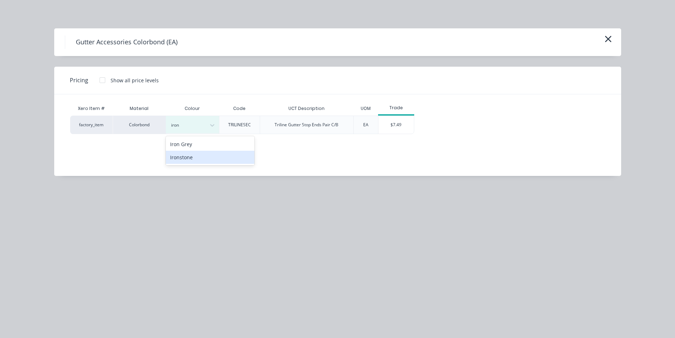
drag, startPoint x: 235, startPoint y: 159, endPoint x: 239, endPoint y: 160, distance: 4.3
click at [235, 160] on div "Ironstone" at bounding box center [210, 157] width 89 height 13
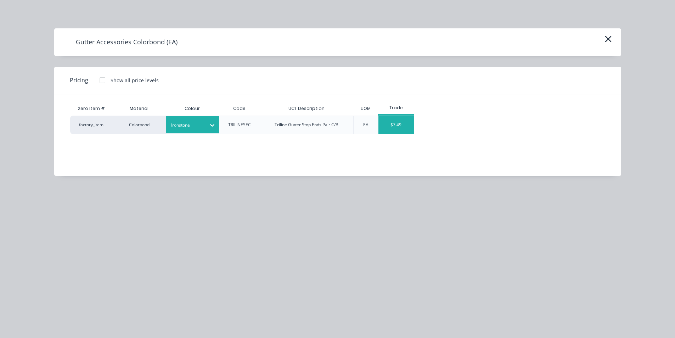
click at [392, 124] on div "$7.49" at bounding box center [396, 125] width 35 height 18
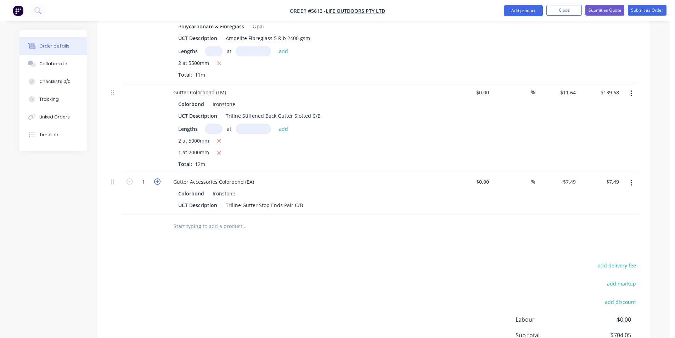
click at [158, 178] on icon "button" at bounding box center [157, 181] width 6 height 6
type input "2"
type input "$14.98"
click at [222, 219] on input "text" at bounding box center [244, 226] width 142 height 14
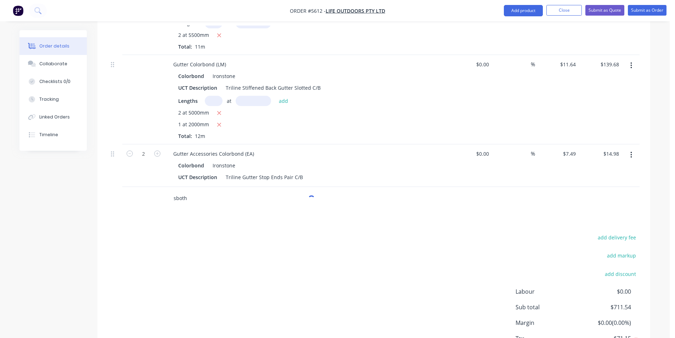
scroll to position [432, 0]
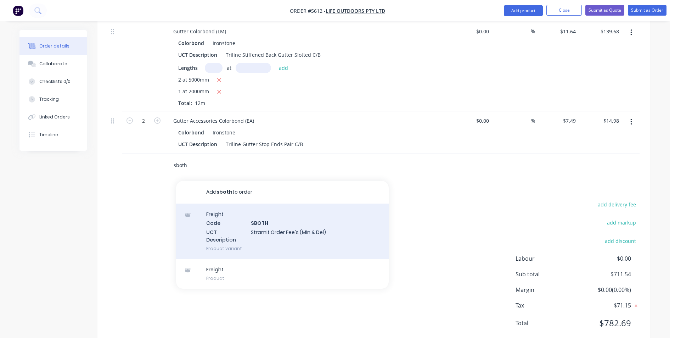
type input "sboth"
click at [326, 219] on div "Freight Code SBOTH UCT Description Stramit Order Fee's (Min & Del) Product vari…" at bounding box center [282, 230] width 213 height 55
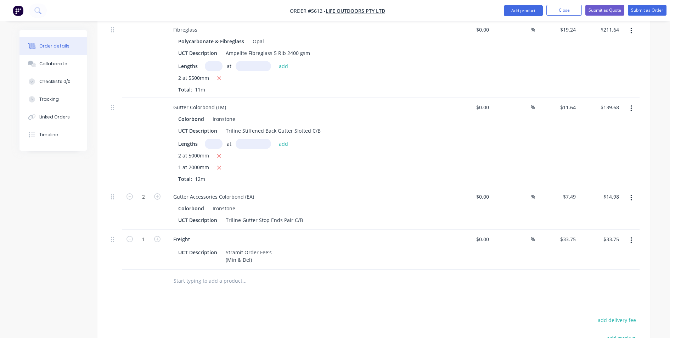
scroll to position [467, 0]
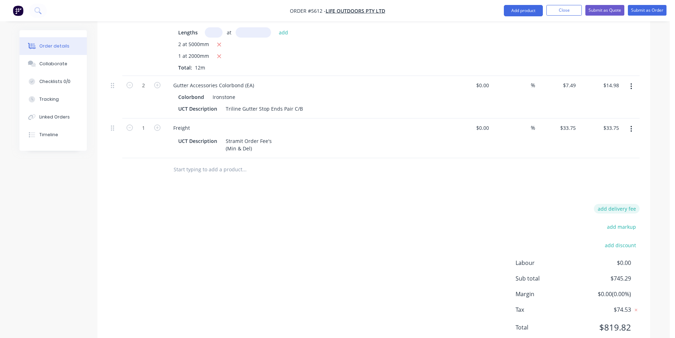
click at [622, 204] on button "add delivery fee" at bounding box center [617, 209] width 46 height 10
click input "submit" at bounding box center [0, 0] width 0 height 0
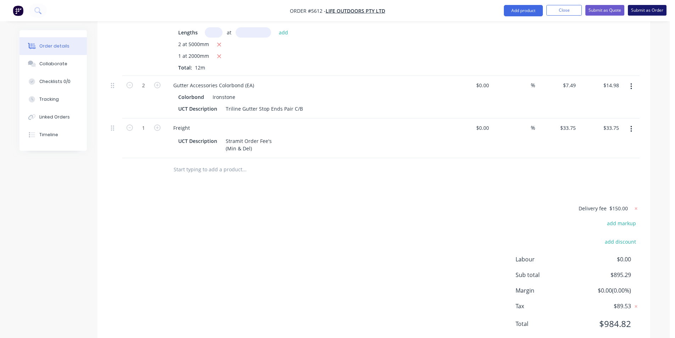
click at [646, 14] on button "Submit as Order" at bounding box center [647, 10] width 39 height 11
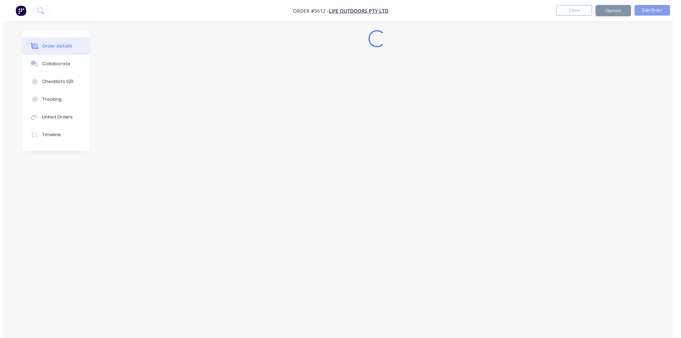
scroll to position [0, 0]
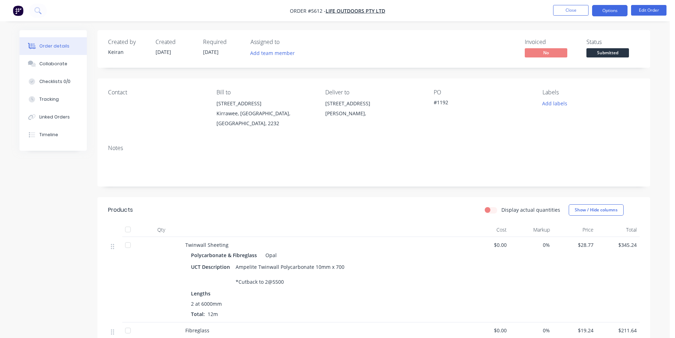
click at [614, 12] on button "Options" at bounding box center [609, 10] width 35 height 11
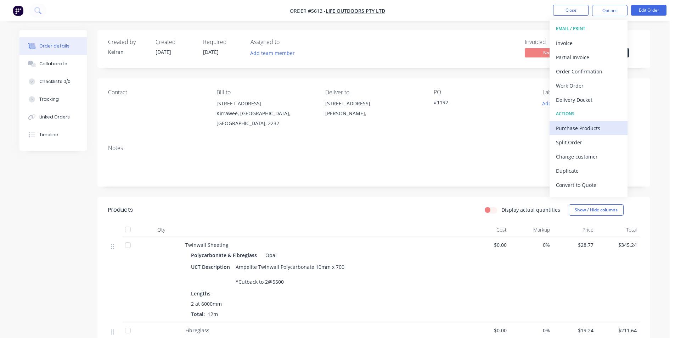
click at [578, 128] on div "Purchase Products" at bounding box center [588, 128] width 65 height 10
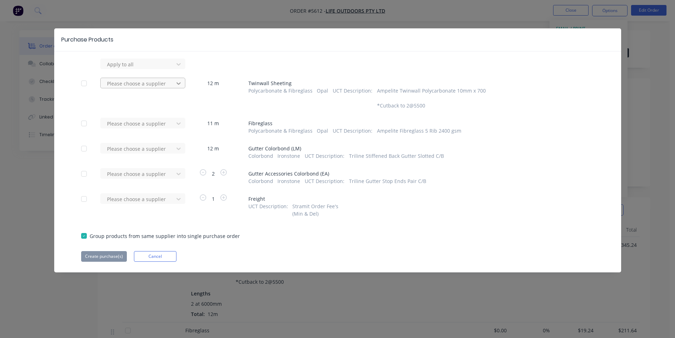
click at [178, 70] on div at bounding box center [178, 63] width 13 height 11
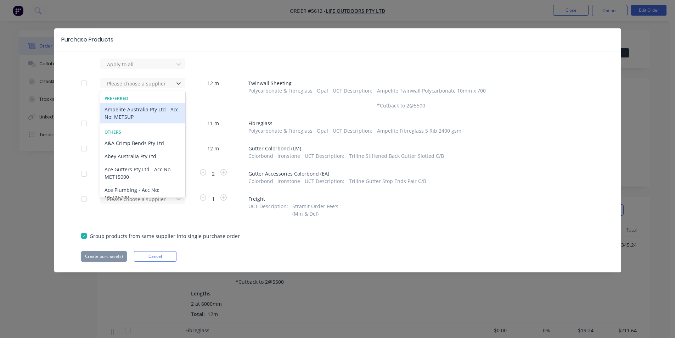
click at [163, 110] on div "Ampelite Australia Pty Ltd - Acc No: METSUP" at bounding box center [142, 113] width 85 height 21
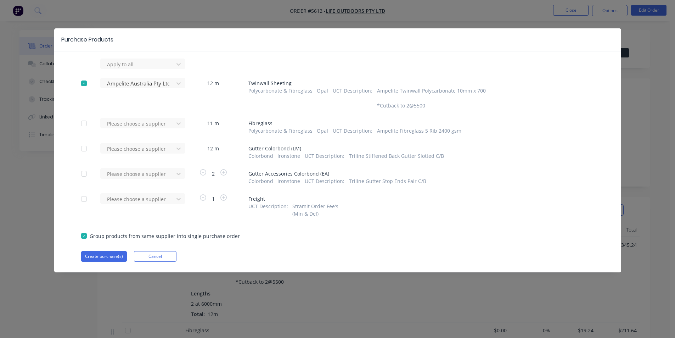
click at [161, 112] on div "Apply to all Ampelite Australia Pty Ltd - Acc No: METSUP 12 m Twinwall Sheeting…" at bounding box center [337, 159] width 567 height 203
click at [157, 69] on div "Please choose a supplier" at bounding box center [138, 64] width 68 height 11
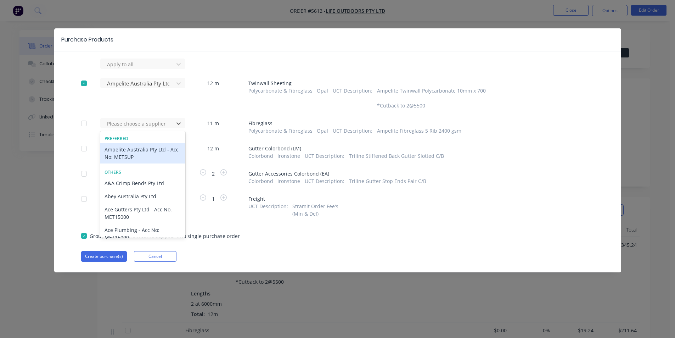
click at [151, 149] on div "Ampelite Australia Pty Ltd - Acc No: METSUP" at bounding box center [142, 153] width 85 height 21
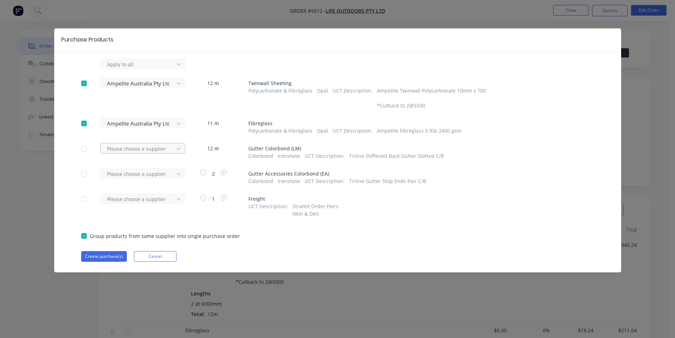
click at [153, 69] on div at bounding box center [138, 64] width 64 height 9
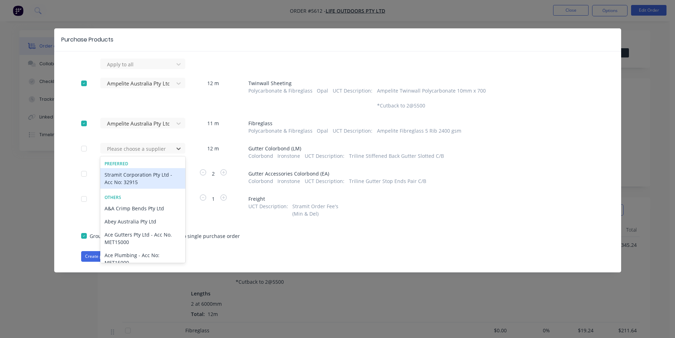
click at [153, 177] on div "Stramit Corporation Pty Ltd - Acc No: 32915" at bounding box center [142, 178] width 85 height 21
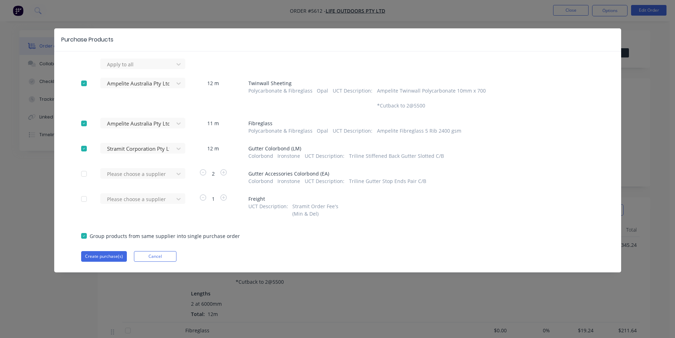
click at [153, 180] on div "Please choose a supplier" at bounding box center [139, 176] width 78 height 17
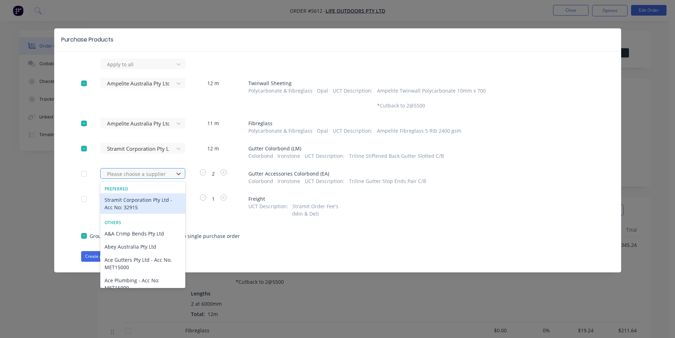
click at [149, 178] on div "Please choose a supplier" at bounding box center [138, 173] width 68 height 11
click at [145, 196] on div "Stramit Corporation Pty Ltd - Acc No: 32915" at bounding box center [142, 203] width 85 height 21
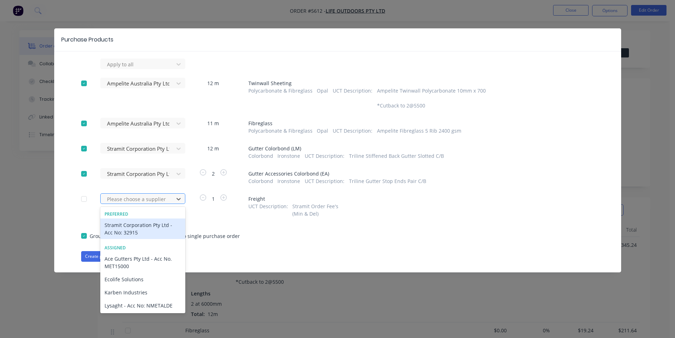
click at [147, 200] on div at bounding box center [138, 199] width 64 height 9
click at [141, 223] on div "Stramit Corporation Pty Ltd - Acc No: 32915" at bounding box center [142, 228] width 85 height 21
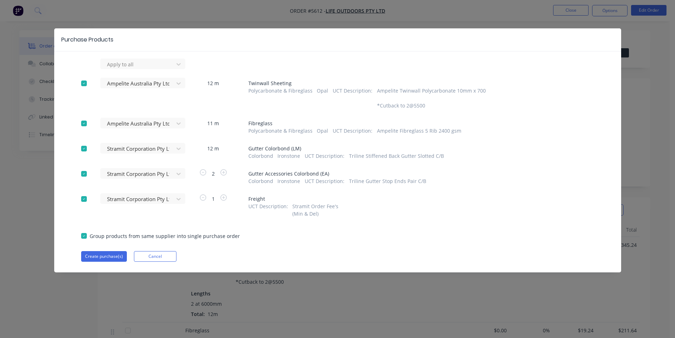
click at [113, 262] on div "Purchase Products Apply to all Ampelite Australia Pty Ltd - Acc No: METSUP 12 m…" at bounding box center [337, 150] width 567 height 244
click at [110, 256] on button "Create purchase(s)" at bounding box center [104, 256] width 46 height 11
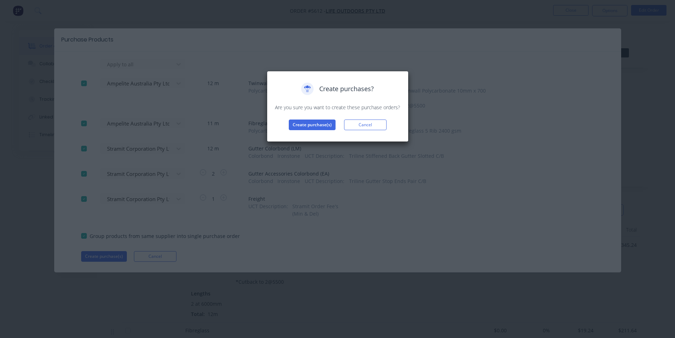
click at [316, 134] on div "Create purchases? Are you sure you want to create these purchase orders? Create…" at bounding box center [338, 106] width 142 height 71
click at [317, 127] on button "Create purchase(s)" at bounding box center [312, 124] width 47 height 11
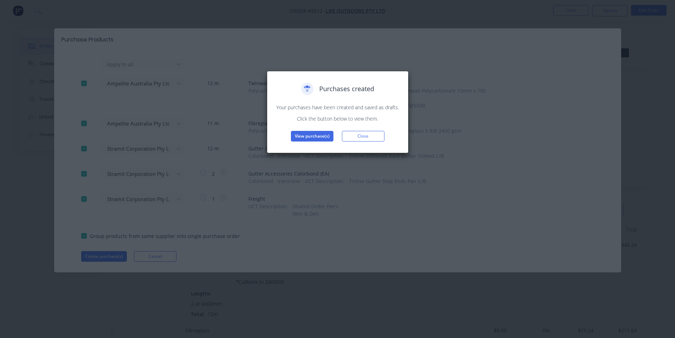
click at [310, 134] on button "View purchase(s)" at bounding box center [312, 136] width 43 height 11
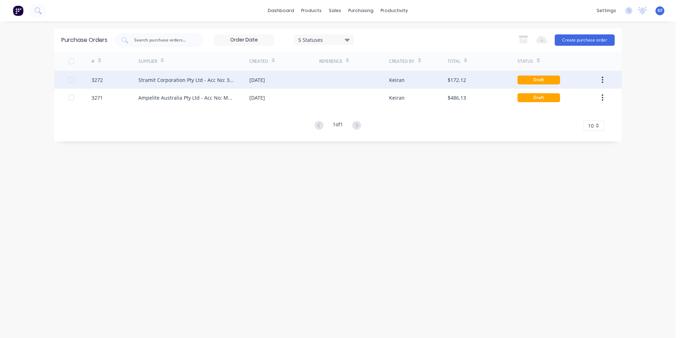
click at [211, 85] on div "Stramit Corporation Pty Ltd - Acc No: 32915" at bounding box center [193, 80] width 111 height 18
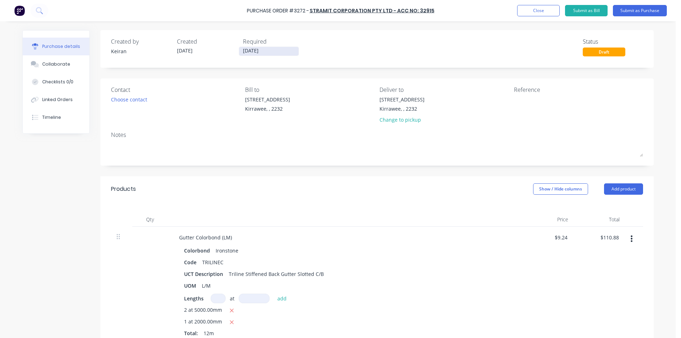
click at [245, 52] on input "27/08/25" at bounding box center [269, 51] width 60 height 9
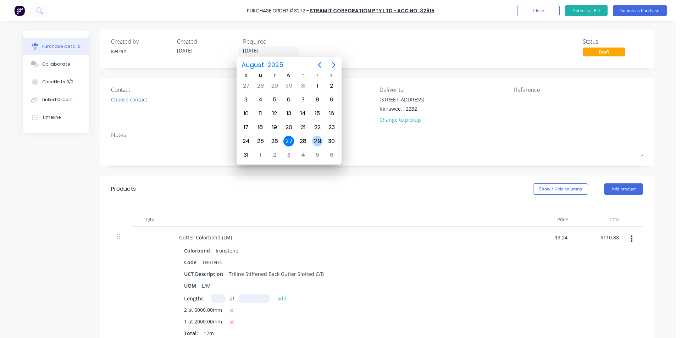
click at [312, 141] on div "29" at bounding box center [317, 141] width 11 height 11
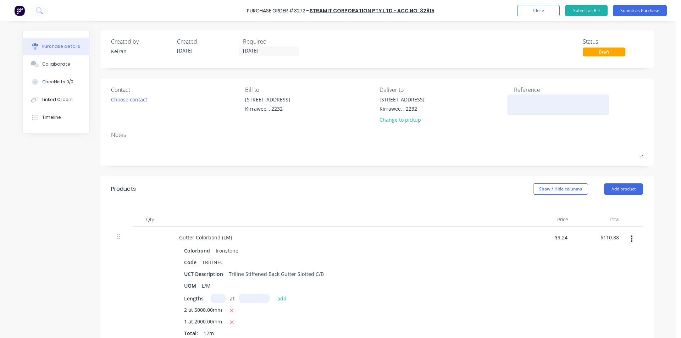
click at [522, 105] on textarea at bounding box center [558, 104] width 89 height 16
click at [622, 10] on button "Submit as Purchase" at bounding box center [639, 10] width 54 height 11
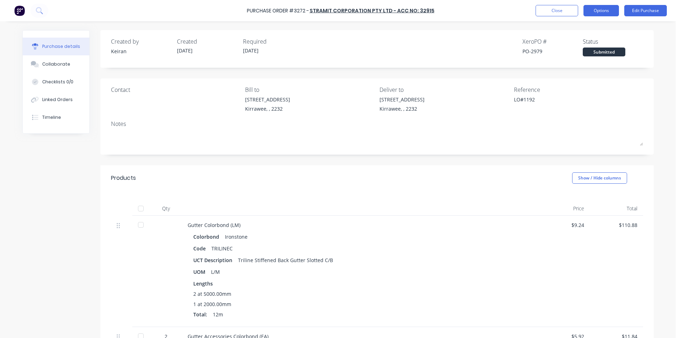
click at [603, 13] on button "Options" at bounding box center [600, 10] width 35 height 11
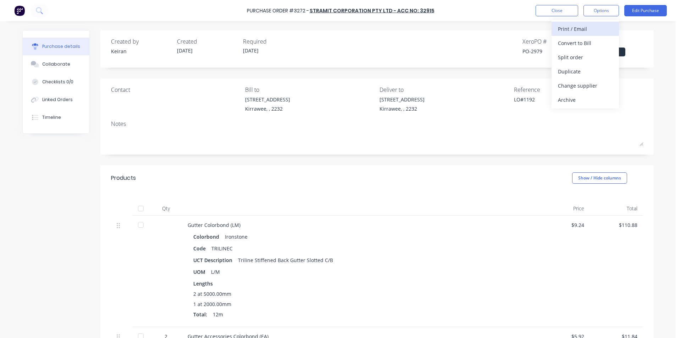
click at [596, 24] on div "Print / Email" at bounding box center [585, 29] width 55 height 10
click at [588, 57] on div "Without pricing" at bounding box center [585, 57] width 55 height 10
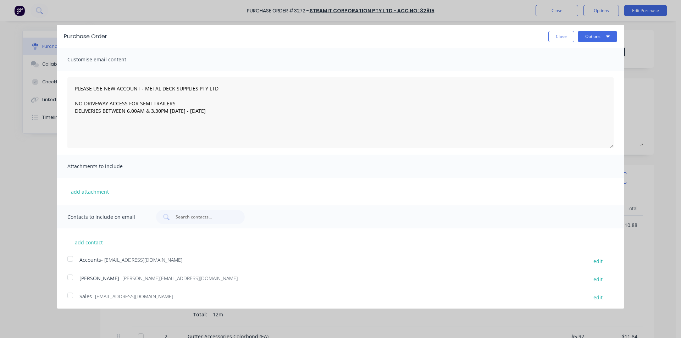
click at [68, 300] on div at bounding box center [70, 295] width 14 height 14
click at [599, 40] on button "Options" at bounding box center [596, 36] width 39 height 11
click at [595, 66] on div "Email" at bounding box center [583, 68] width 55 height 10
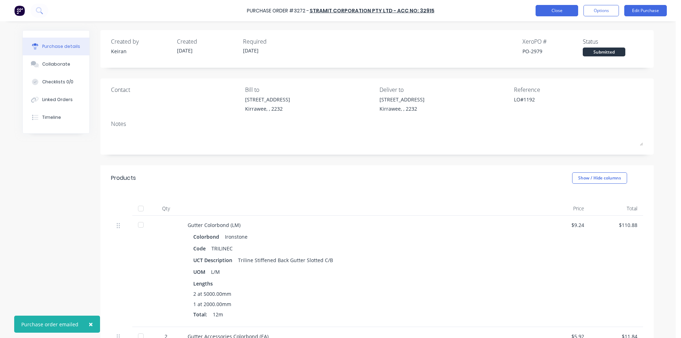
click at [555, 9] on button "Close" at bounding box center [556, 10] width 43 height 11
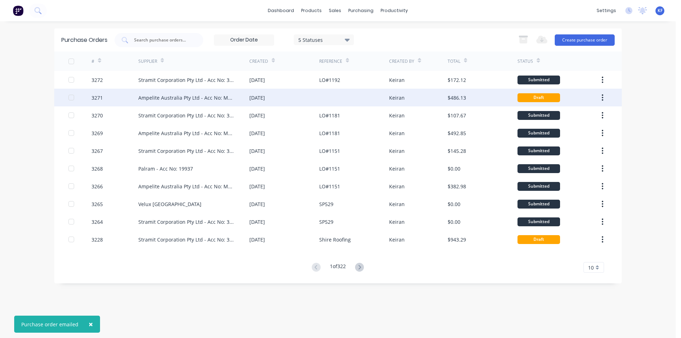
click at [390, 100] on div "Keiran" at bounding box center [397, 97] width 16 height 7
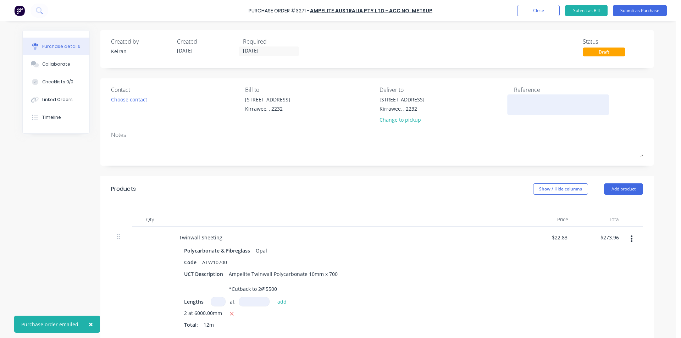
click at [533, 96] on textarea at bounding box center [558, 104] width 89 height 16
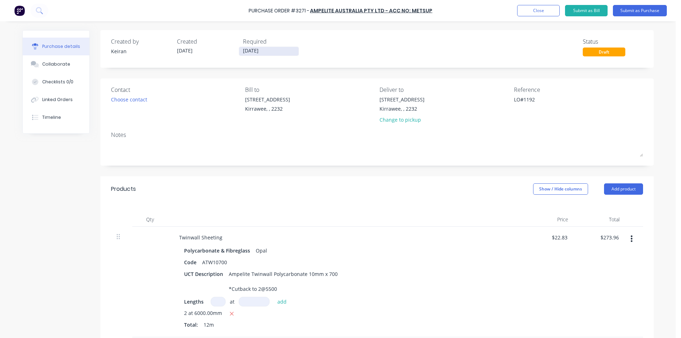
click at [249, 53] on input "27/08/25" at bounding box center [269, 51] width 60 height 9
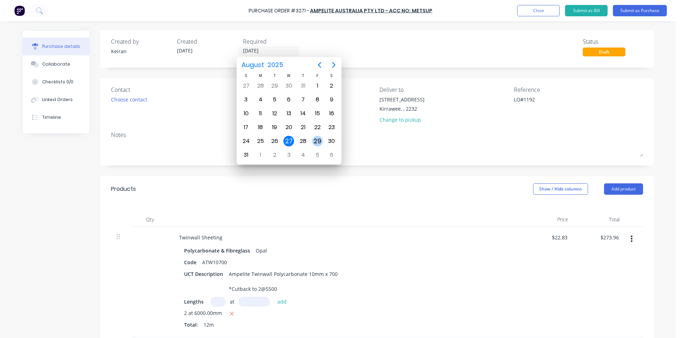
click at [315, 144] on div "29" at bounding box center [317, 141] width 11 height 11
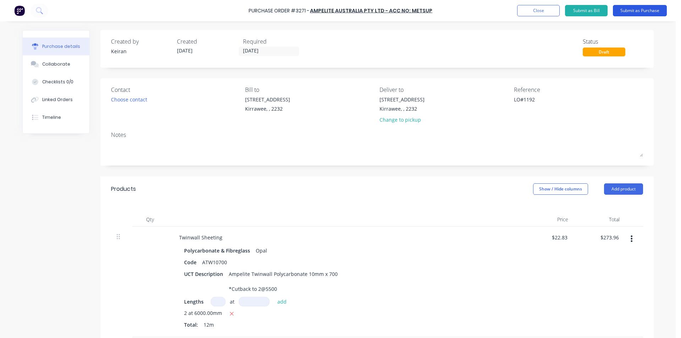
click at [624, 14] on button "Submit as Purchase" at bounding box center [639, 10] width 54 height 11
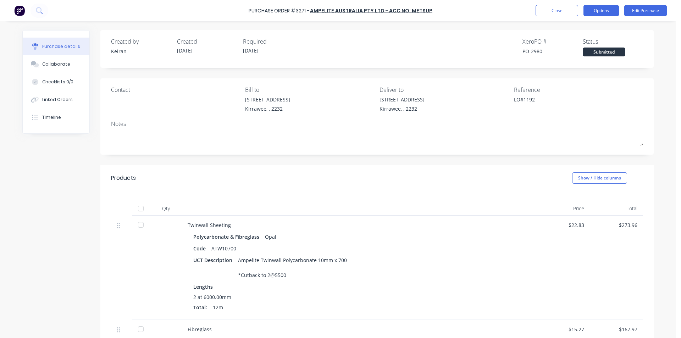
click at [588, 8] on button "Options" at bounding box center [600, 10] width 35 height 11
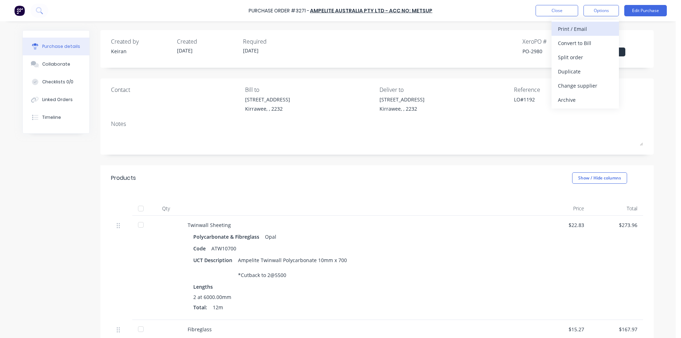
click at [582, 32] on div "Print / Email" at bounding box center [585, 29] width 55 height 10
drag, startPoint x: 581, startPoint y: 65, endPoint x: 581, endPoint y: 61, distance: 4.6
click at [581, 65] on div "Back With pricing Without pricing" at bounding box center [584, 43] width 67 height 46
click at [581, 61] on div "Without pricing" at bounding box center [585, 57] width 55 height 10
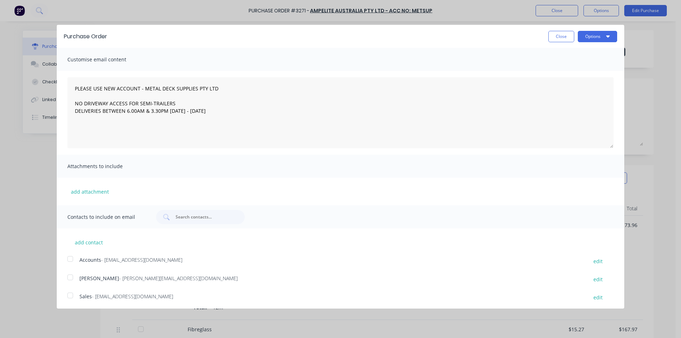
drag, startPoint x: 72, startPoint y: 298, endPoint x: 84, endPoint y: 291, distance: 13.6
click at [73, 297] on div at bounding box center [70, 295] width 14 height 14
click at [584, 37] on button "Options" at bounding box center [596, 36] width 39 height 11
click at [588, 65] on div "Email" at bounding box center [583, 68] width 55 height 10
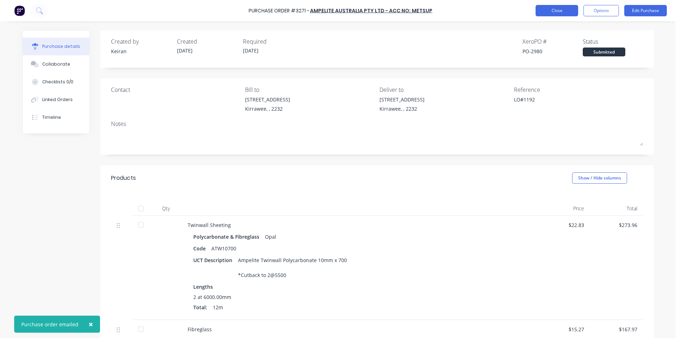
click at [559, 16] on button "Close" at bounding box center [556, 10] width 43 height 11
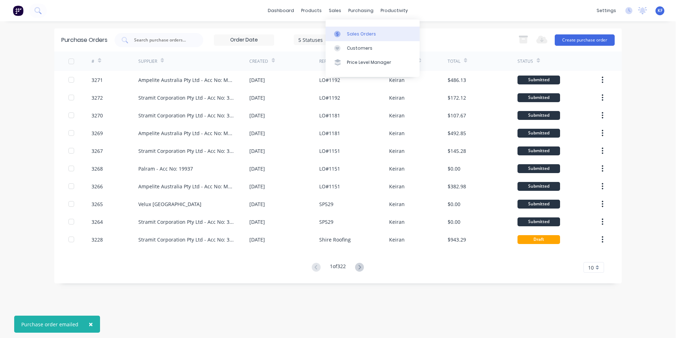
click at [346, 30] on link "Sales Orders" at bounding box center [372, 34] width 94 height 14
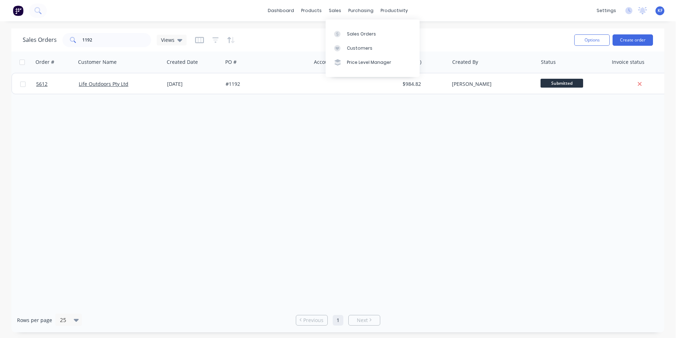
click at [341, 11] on div "sales" at bounding box center [334, 10] width 19 height 11
click at [357, 36] on div "Sales Orders" at bounding box center [361, 34] width 29 height 6
drag, startPoint x: 125, startPoint y: 39, endPoint x: 60, endPoint y: 36, distance: 65.3
click at [57, 34] on div "Sales Orders 1192 Views" at bounding box center [105, 40] width 164 height 14
click at [354, 15] on div "purchasing" at bounding box center [361, 10] width 32 height 11
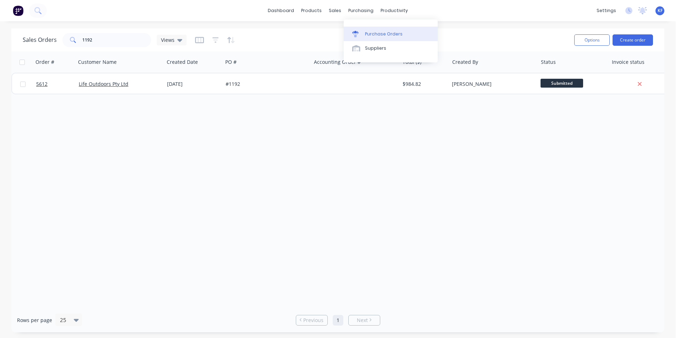
click at [365, 37] on div "Purchase Orders" at bounding box center [384, 34] width 38 height 6
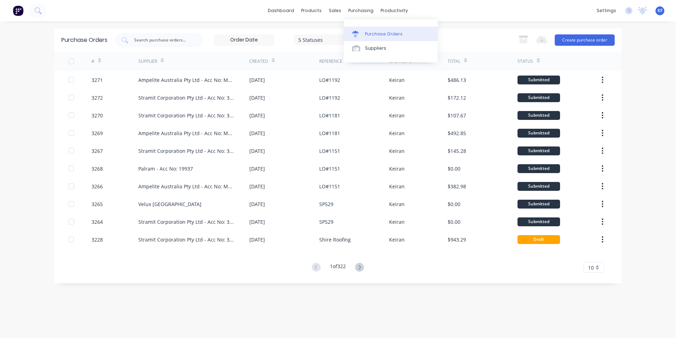
click at [376, 27] on link "Purchase Orders" at bounding box center [390, 34] width 94 height 14
click at [377, 36] on div "Purchase Orders" at bounding box center [384, 34] width 38 height 6
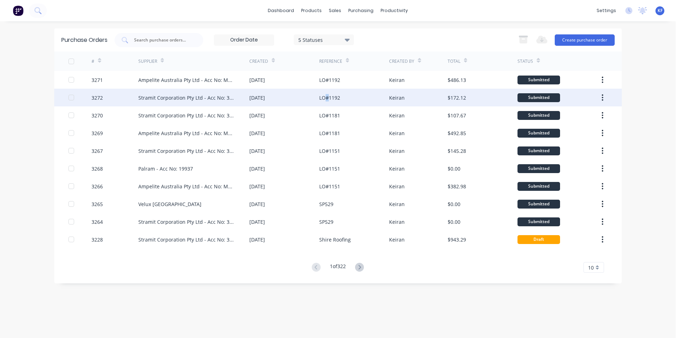
drag, startPoint x: 325, startPoint y: 95, endPoint x: 328, endPoint y: 89, distance: 7.0
click at [328, 89] on div "LO#1192" at bounding box center [354, 98] width 70 height 18
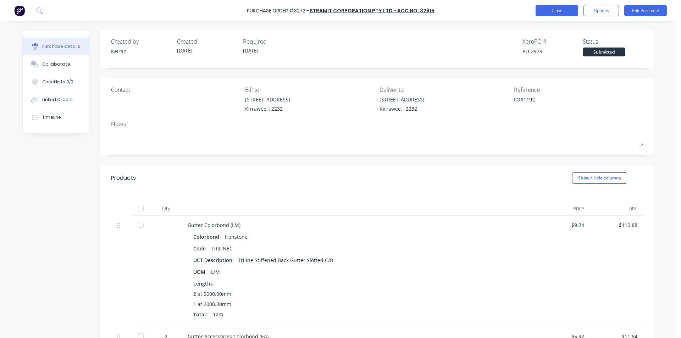
click at [558, 12] on button "Close" at bounding box center [556, 10] width 43 height 11
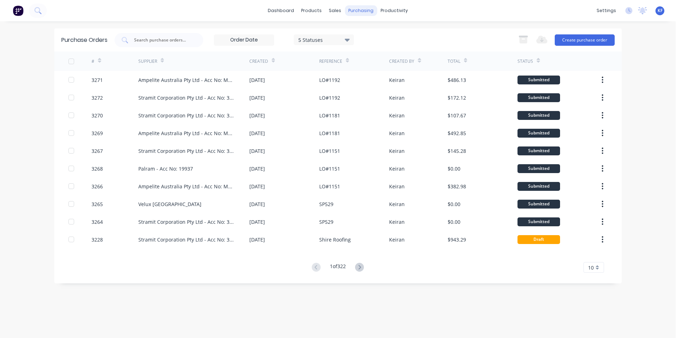
click at [361, 14] on div "purchasing" at bounding box center [361, 10] width 32 height 11
click at [379, 34] on div "Purchase Orders" at bounding box center [384, 34] width 38 height 6
click at [373, 45] on div "Suppliers" at bounding box center [375, 48] width 21 height 6
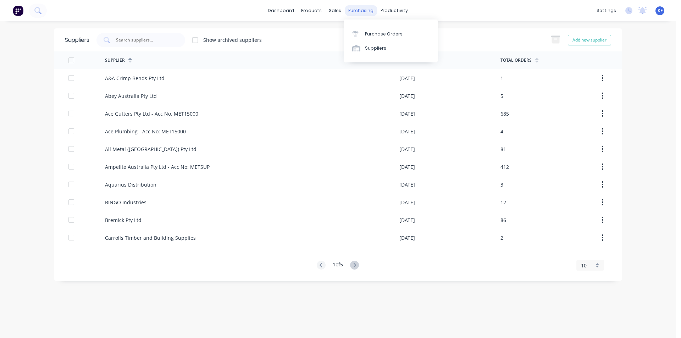
click at [362, 15] on div "purchasing" at bounding box center [361, 10] width 32 height 11
click at [376, 29] on link "Purchase Orders" at bounding box center [390, 34] width 94 height 14
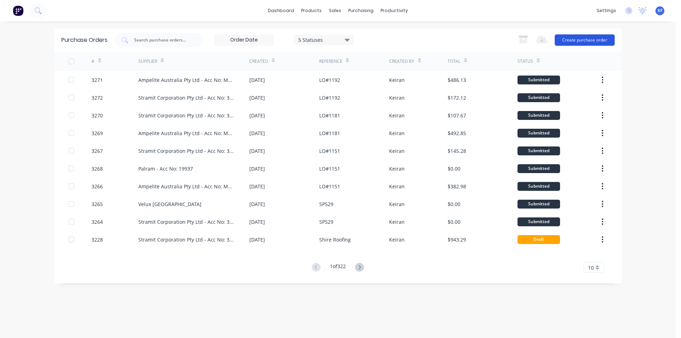
click at [574, 39] on button "Create purchase order" at bounding box center [584, 39] width 60 height 11
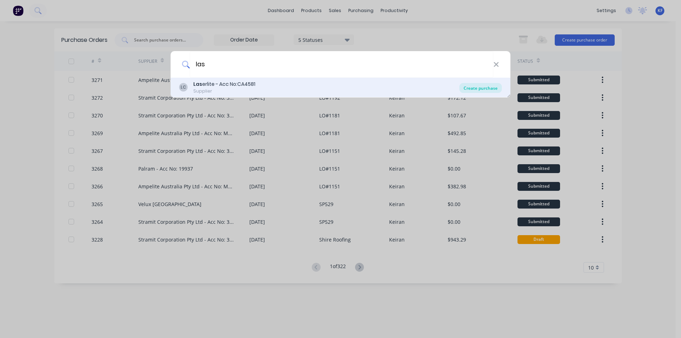
click at [467, 87] on div "Create purchase" at bounding box center [480, 88] width 43 height 10
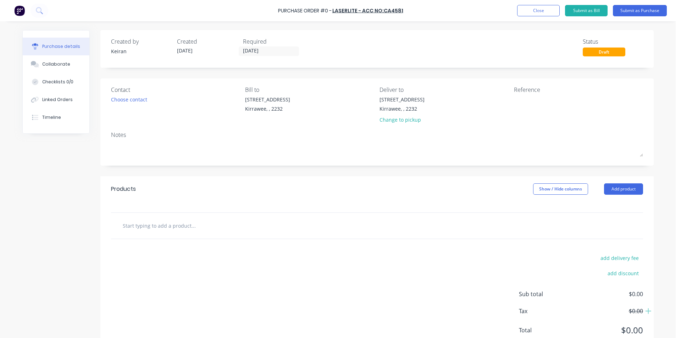
click at [205, 236] on div at bounding box center [377, 226] width 532 height 26
click at [202, 230] on input "text" at bounding box center [193, 225] width 142 height 14
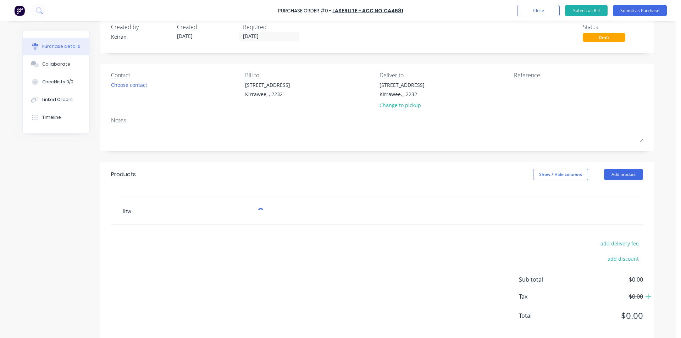
scroll to position [25, 0]
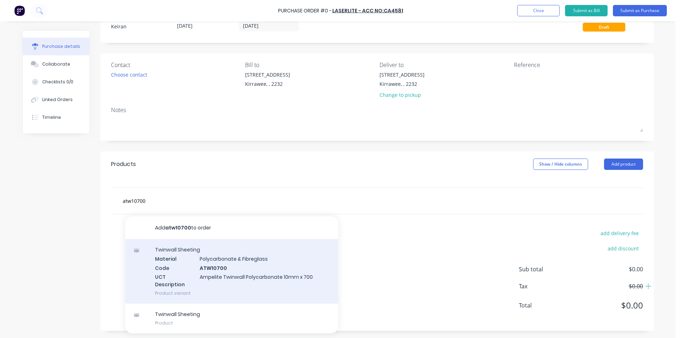
click at [297, 266] on div "Twinwall Sheeting Material Polycarbonate & Fibreglass Code ATW10700 UCT Descrip…" at bounding box center [231, 271] width 213 height 65
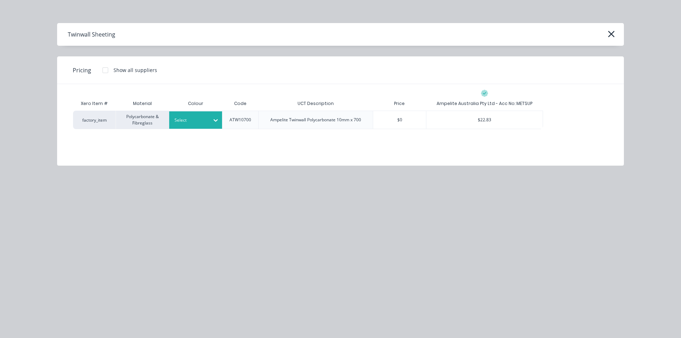
click at [215, 116] on div at bounding box center [215, 119] width 13 height 11
drag, startPoint x: 212, startPoint y: 141, endPoint x: 226, endPoint y: 141, distance: 14.2
click at [212, 142] on div "Opal" at bounding box center [213, 139] width 89 height 13
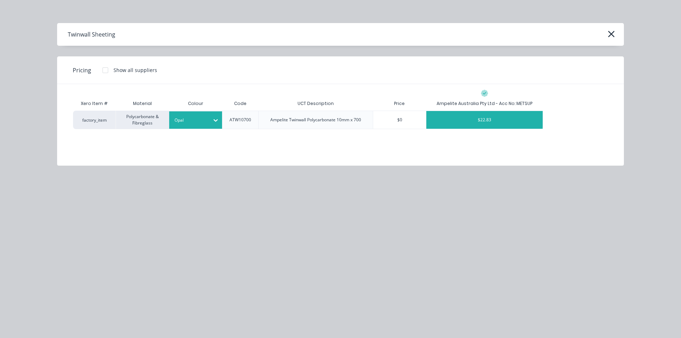
click at [485, 117] on div "$22.83" at bounding box center [484, 120] width 116 height 18
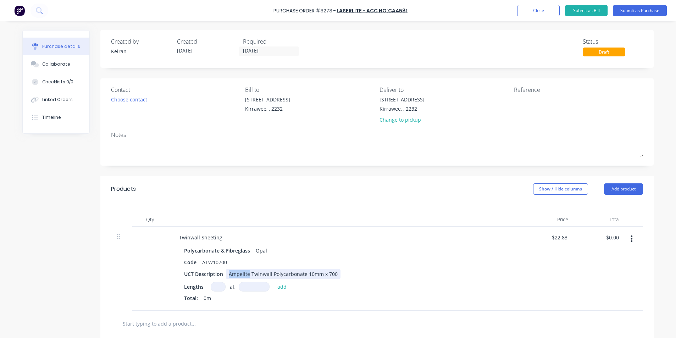
drag, startPoint x: 246, startPoint y: 272, endPoint x: 226, endPoint y: 256, distance: 25.5
click at [228, 270] on div "Ampelite Twinwall Polycarbonate 10mm x 700" at bounding box center [283, 274] width 114 height 10
click at [211, 286] on input at bounding box center [218, 287] width 15 height 10
click at [527, 13] on button "Close" at bounding box center [538, 10] width 43 height 11
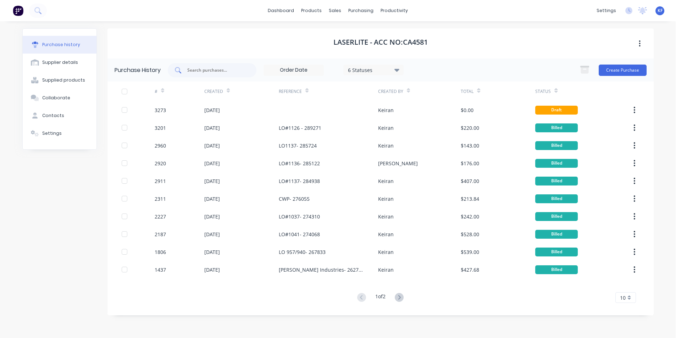
click at [205, 67] on input "text" at bounding box center [215, 70] width 59 height 7
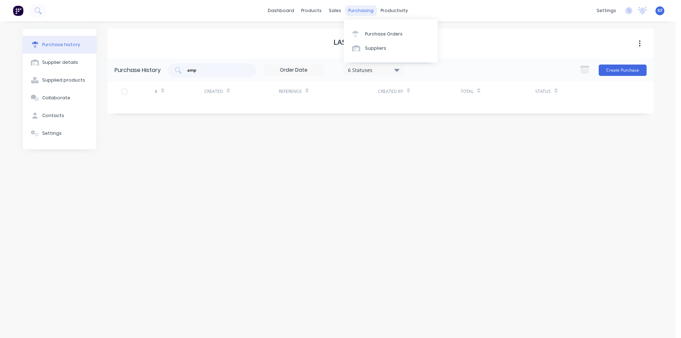
click at [367, 14] on div "purchasing" at bounding box center [361, 10] width 32 height 11
click at [374, 32] on div "Purchase Orders" at bounding box center [384, 34] width 38 height 6
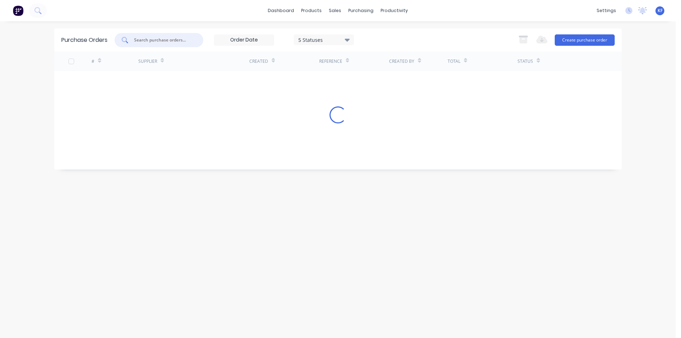
click at [180, 40] on input "text" at bounding box center [162, 40] width 59 height 7
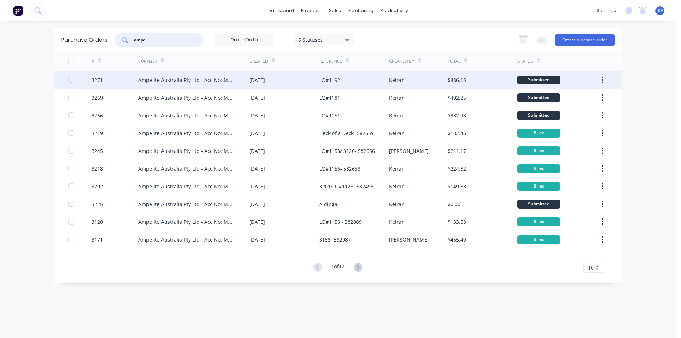
click at [297, 83] on div "27 Aug 2025" at bounding box center [284, 80] width 70 height 18
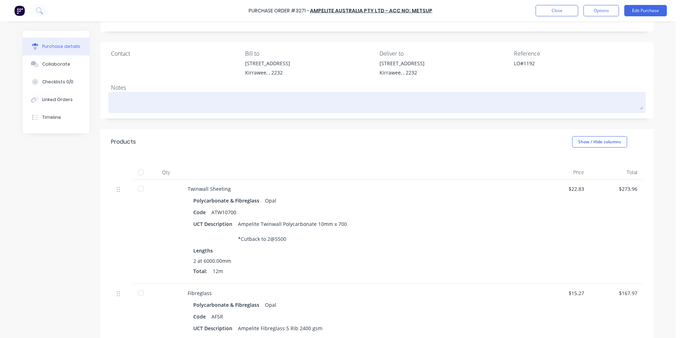
scroll to position [35, 0]
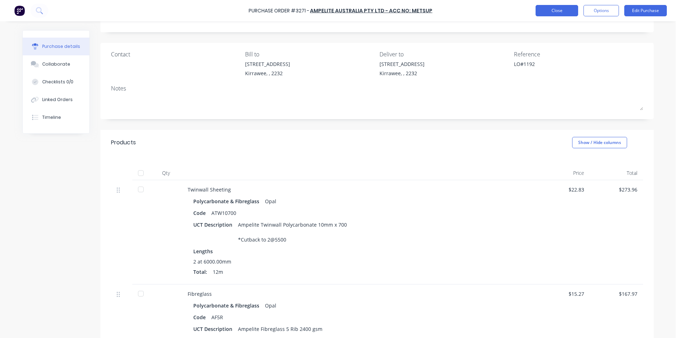
click at [572, 13] on button "Close" at bounding box center [556, 10] width 43 height 11
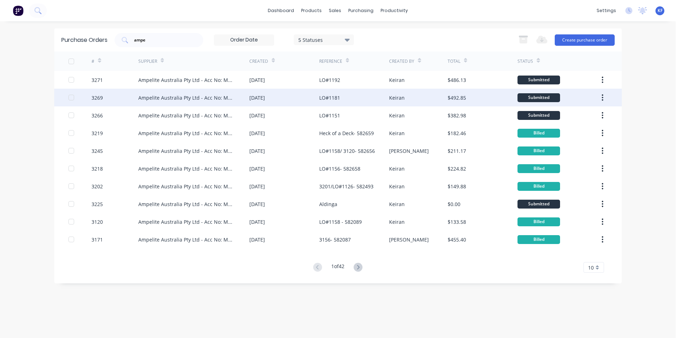
click at [236, 99] on div "Ampelite Australia Pty Ltd - Acc No: METSUP" at bounding box center [193, 98] width 111 height 18
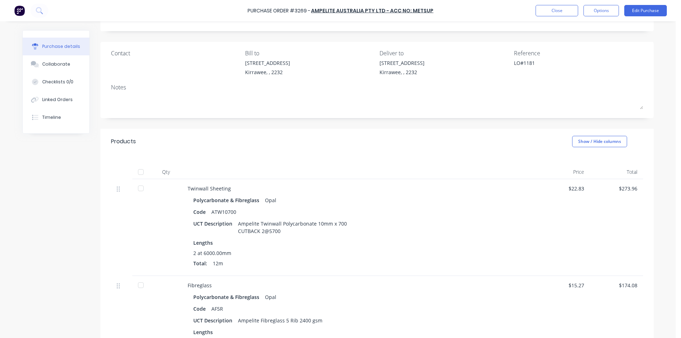
scroll to position [35, 0]
click at [570, 9] on button "Close" at bounding box center [556, 10] width 43 height 11
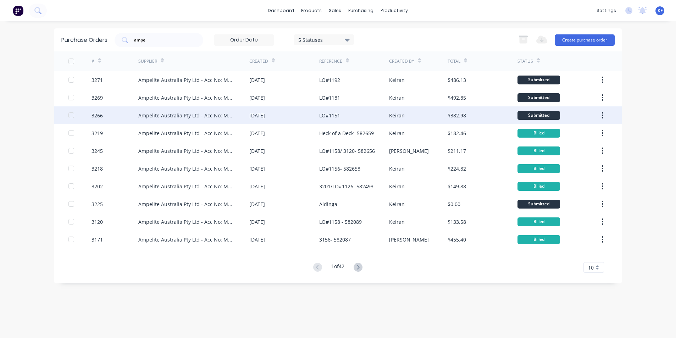
click at [360, 117] on div "LO#1151" at bounding box center [354, 115] width 70 height 18
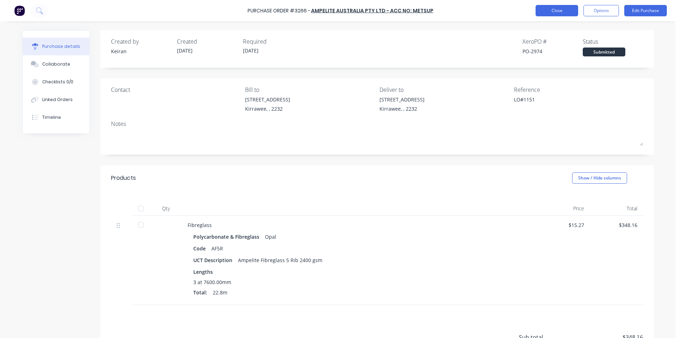
click at [557, 11] on button "Close" at bounding box center [556, 10] width 43 height 11
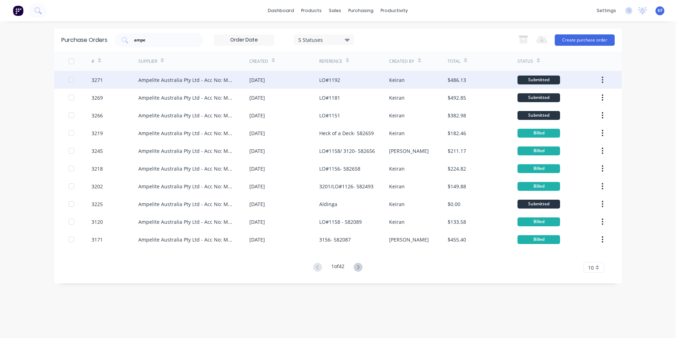
click at [331, 80] on div "LO#1192" at bounding box center [329, 79] width 21 height 7
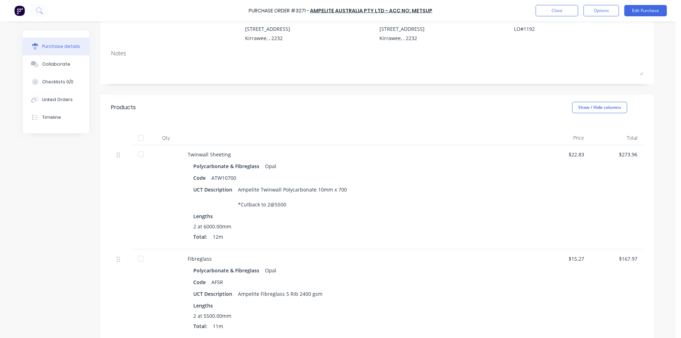
scroll to position [71, 0]
click at [558, 11] on button "Close" at bounding box center [556, 10] width 43 height 11
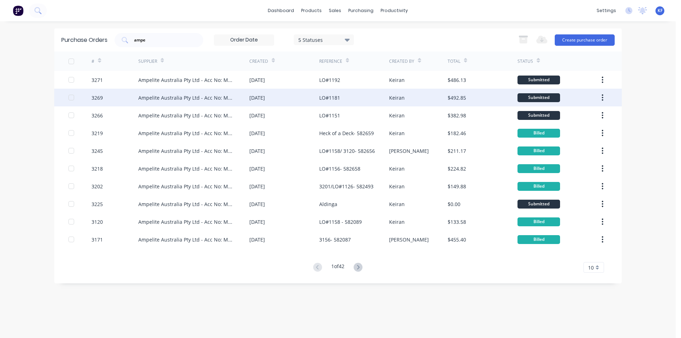
click at [343, 100] on div "LO#1181" at bounding box center [354, 98] width 70 height 18
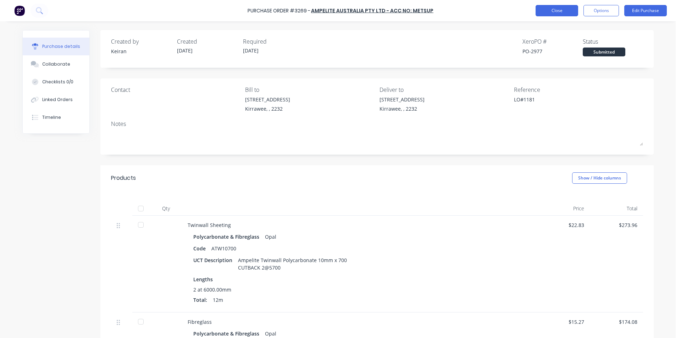
click at [539, 14] on button "Close" at bounding box center [556, 10] width 43 height 11
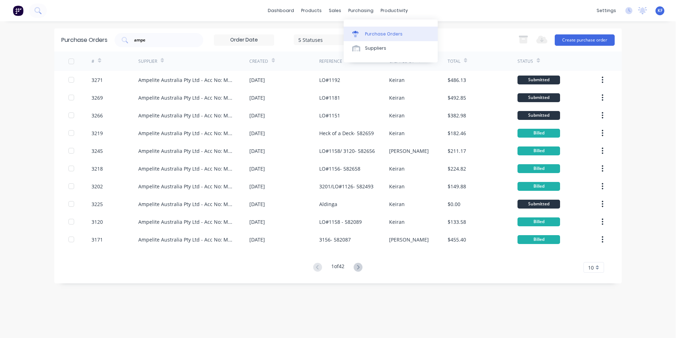
click at [372, 31] on div "Purchase Orders" at bounding box center [384, 34] width 38 height 6
drag, startPoint x: 154, startPoint y: 43, endPoint x: 137, endPoint y: 40, distance: 17.6
click at [137, 40] on div "ampe" at bounding box center [158, 40] width 89 height 14
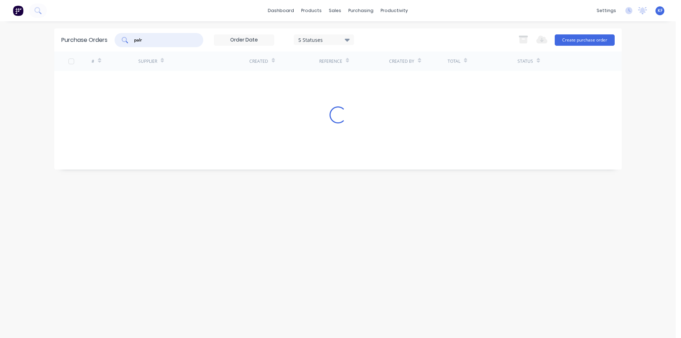
drag, startPoint x: 140, startPoint y: 37, endPoint x: 122, endPoint y: 33, distance: 17.8
click at [122, 34] on div "palr" at bounding box center [158, 40] width 89 height 14
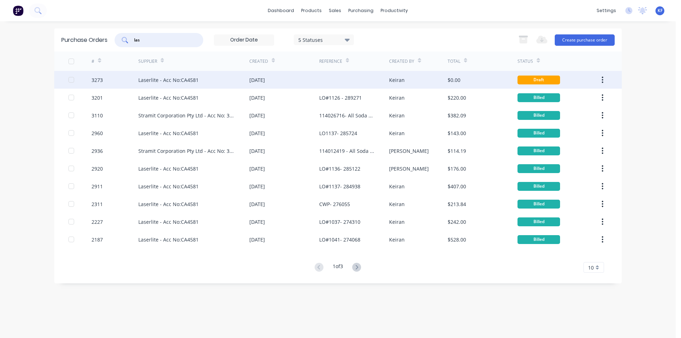
click at [300, 83] on div "27 Aug 2025" at bounding box center [284, 80] width 70 height 18
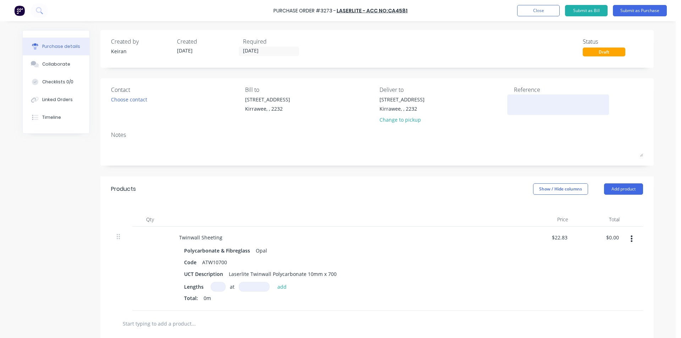
click at [541, 101] on textarea at bounding box center [558, 104] width 89 height 16
click at [215, 286] on input at bounding box center [218, 287] width 15 height 10
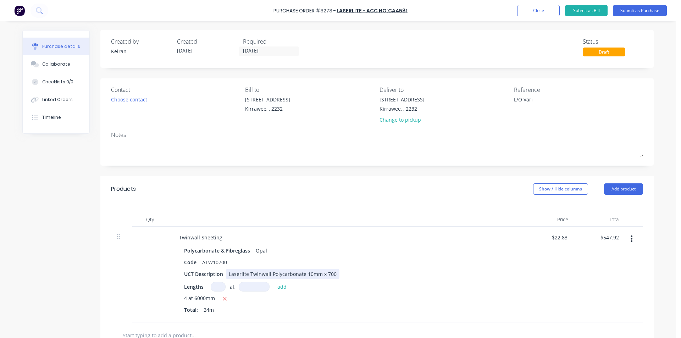
click at [331, 271] on div "Laserlite Twinwall Polycarbonate 10mm x 700" at bounding box center [282, 274] width 113 height 10
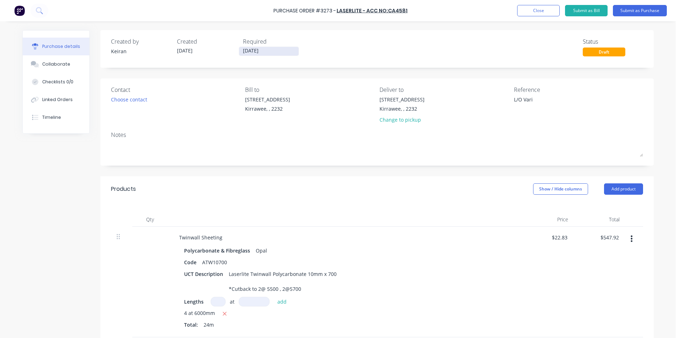
click at [250, 51] on input "27/08/25" at bounding box center [269, 51] width 60 height 9
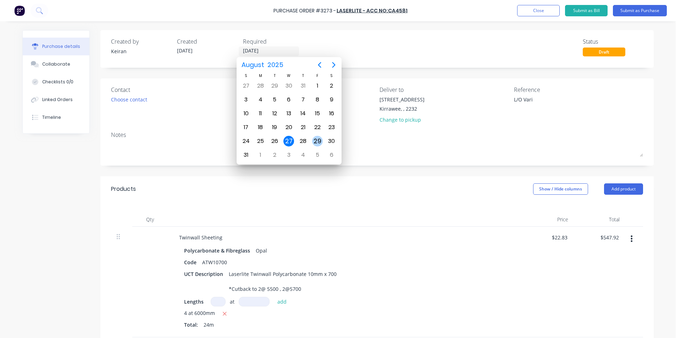
click at [315, 142] on div "29" at bounding box center [317, 141] width 11 height 11
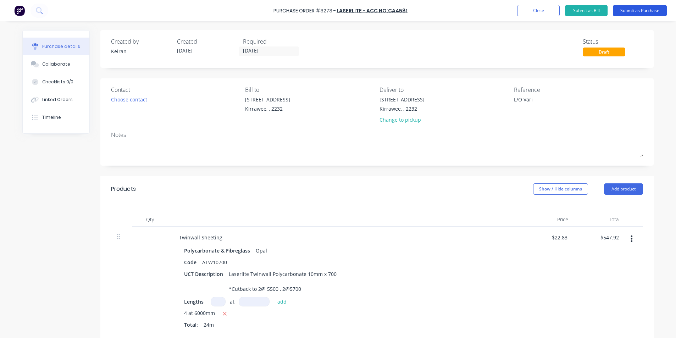
click at [629, 11] on button "Submit as Purchase" at bounding box center [639, 10] width 54 height 11
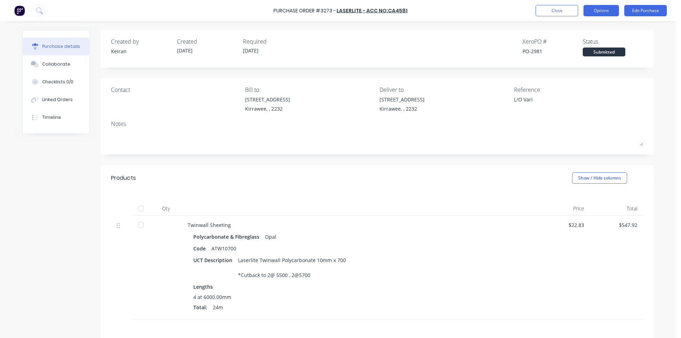
click at [604, 9] on button "Options" at bounding box center [600, 10] width 35 height 11
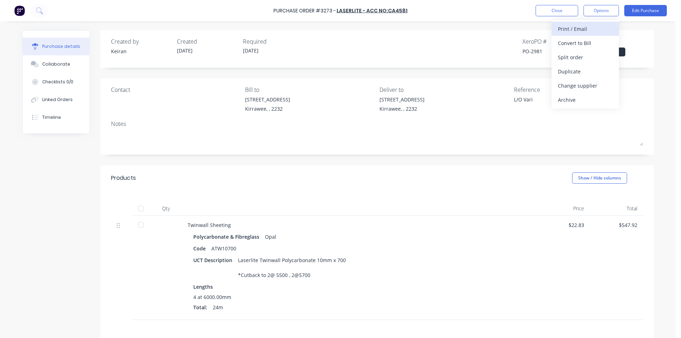
click at [591, 30] on div "Print / Email" at bounding box center [585, 29] width 55 height 10
click at [588, 54] on div "Without pricing" at bounding box center [585, 57] width 55 height 10
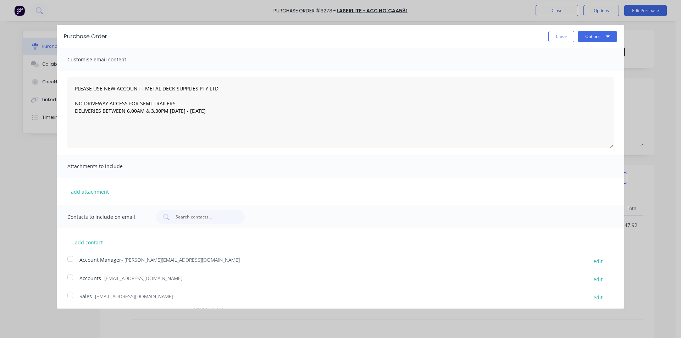
drag, startPoint x: 75, startPoint y: 296, endPoint x: 205, endPoint y: 226, distance: 147.3
click at [74, 296] on div at bounding box center [70, 295] width 14 height 14
click at [581, 38] on button "Options" at bounding box center [596, 36] width 39 height 11
click at [584, 69] on div "Email" at bounding box center [583, 68] width 55 height 10
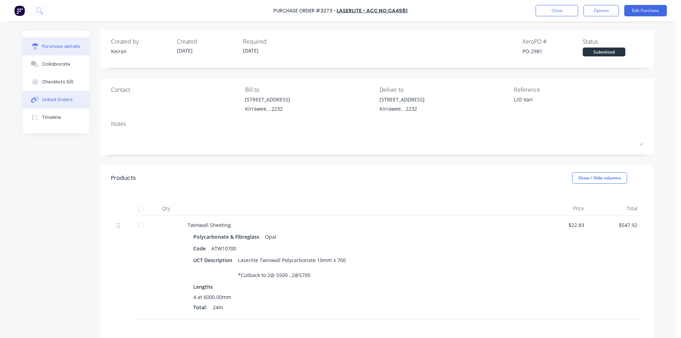
click at [35, 96] on button "Linked Orders" at bounding box center [56, 100] width 67 height 18
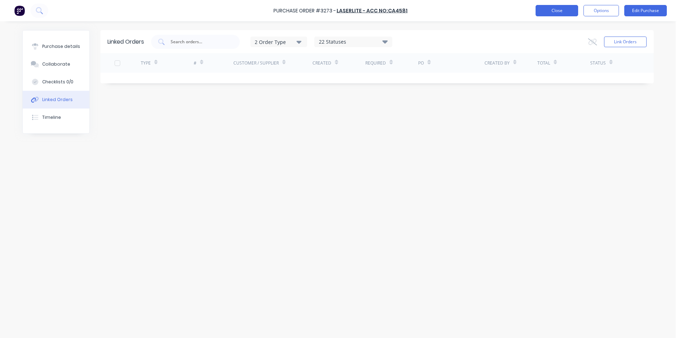
click at [570, 9] on button "Close" at bounding box center [556, 10] width 43 height 11
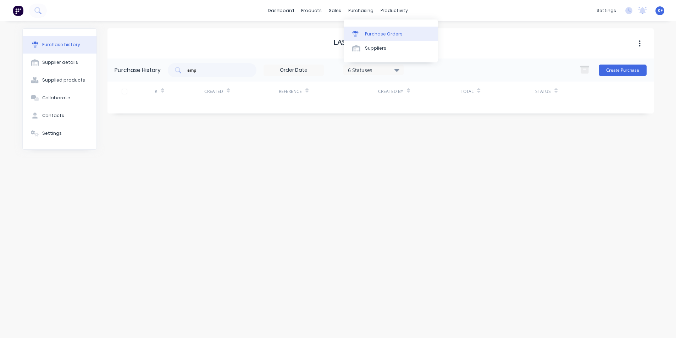
drag, startPoint x: 367, startPoint y: 15, endPoint x: 378, endPoint y: 27, distance: 17.1
click at [367, 15] on div "purchasing" at bounding box center [361, 10] width 32 height 11
click at [380, 28] on link "Purchase Orders" at bounding box center [390, 34] width 94 height 14
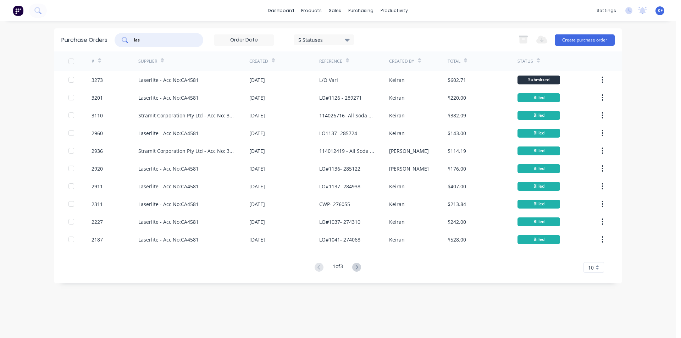
drag, startPoint x: 140, startPoint y: 37, endPoint x: 98, endPoint y: 24, distance: 44.3
click at [101, 26] on div "dashboard products sales purchasing productivity dashboard products Product Cat…" at bounding box center [337, 169] width 675 height 338
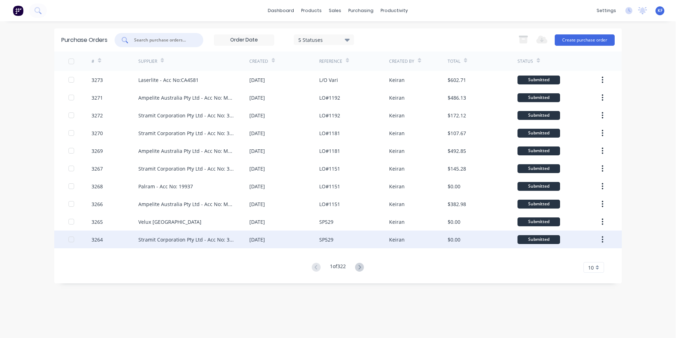
click at [284, 239] on div "27 Aug 2025" at bounding box center [284, 239] width 70 height 18
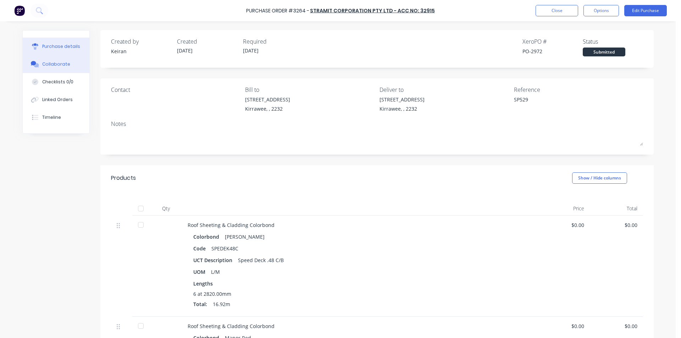
click at [50, 66] on div "Collaborate" at bounding box center [56, 64] width 28 height 6
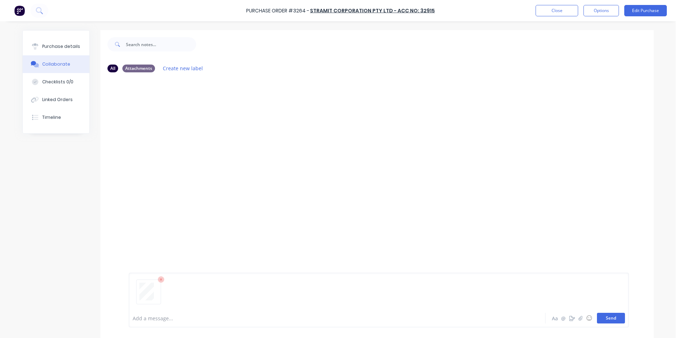
click at [605, 318] on button "Send" at bounding box center [611, 318] width 28 height 11
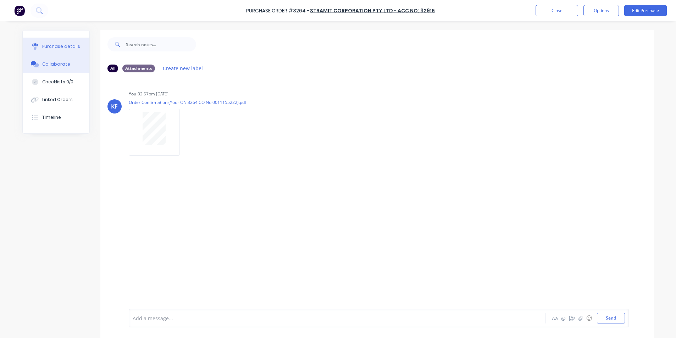
click at [70, 47] on div "Purchase details" at bounding box center [61, 46] width 38 height 6
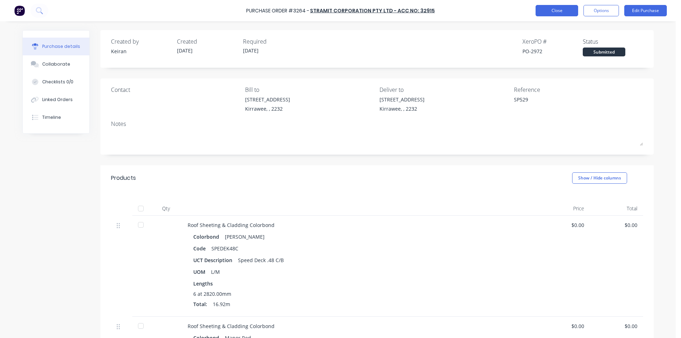
click at [554, 15] on button "Close" at bounding box center [556, 10] width 43 height 11
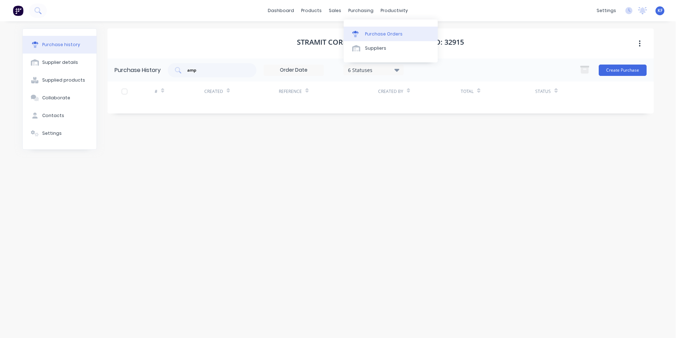
click at [376, 28] on link "Purchase Orders" at bounding box center [390, 34] width 94 height 14
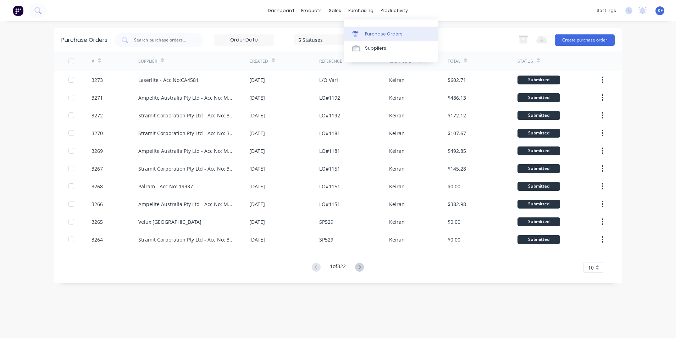
click at [366, 38] on link "Purchase Orders" at bounding box center [390, 34] width 94 height 14
click at [165, 41] on input "text" at bounding box center [162, 40] width 59 height 7
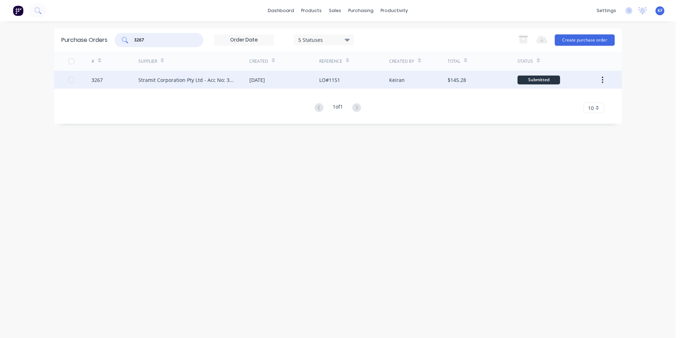
click at [142, 86] on div "Stramit Corporation Pty Ltd - Acc No: 32915" at bounding box center [193, 80] width 111 height 18
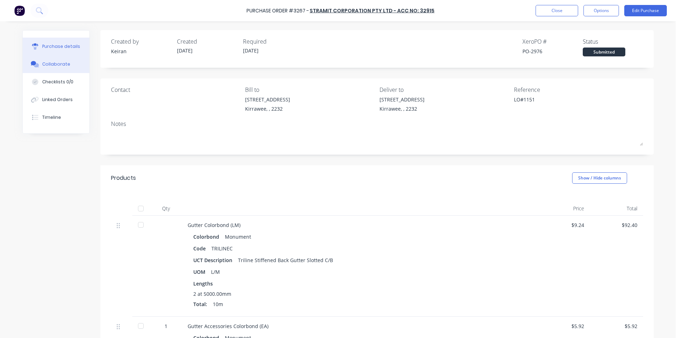
click at [46, 66] on div "Collaborate" at bounding box center [56, 64] width 28 height 6
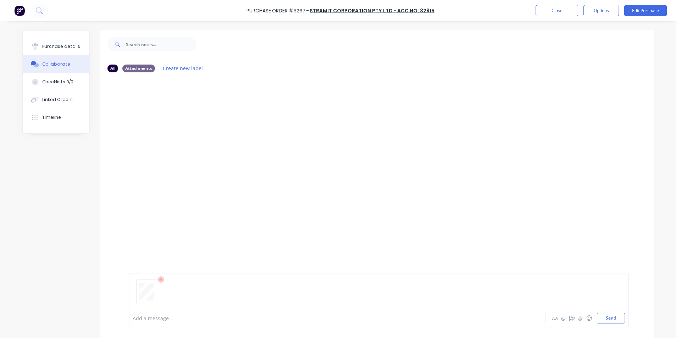
click at [616, 324] on div "Add a message... Aa @ ☺ Send" at bounding box center [379, 300] width 500 height 55
click at [611, 317] on button "Send" at bounding box center [611, 318] width 28 height 11
click at [564, 12] on button "Close" at bounding box center [556, 10] width 43 height 11
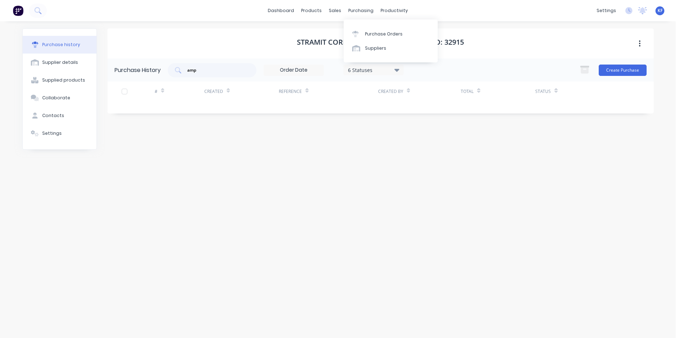
click at [342, 6] on div "sales" at bounding box center [334, 10] width 19 height 11
click at [340, 9] on div "sales" at bounding box center [334, 10] width 19 height 11
click at [348, 27] on link "Purchase Orders" at bounding box center [390, 34] width 94 height 14
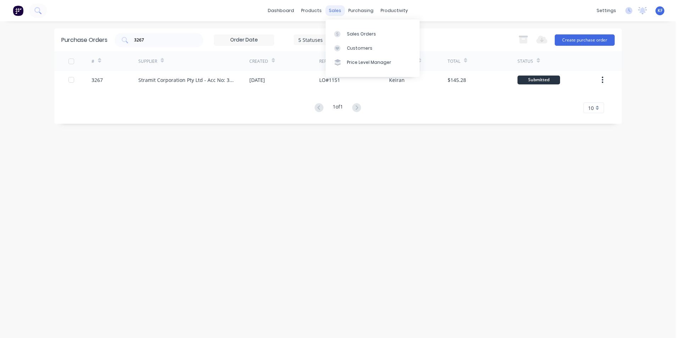
click at [332, 10] on div "sales" at bounding box center [334, 10] width 19 height 11
click at [345, 23] on div "Sales Orders Customers Price Level Manager" at bounding box center [372, 47] width 94 height 57
click at [349, 34] on div "Sales Orders" at bounding box center [361, 34] width 29 height 6
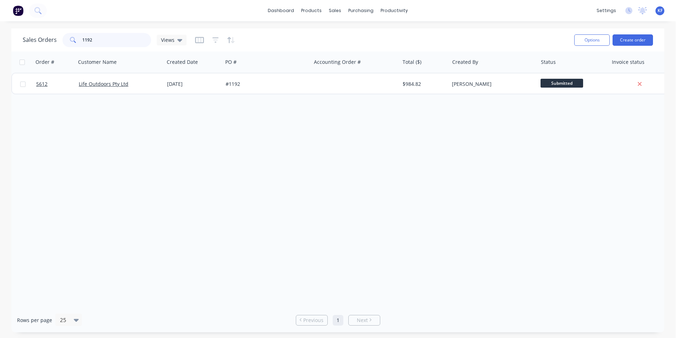
drag, startPoint x: 120, startPoint y: 36, endPoint x: 23, endPoint y: 27, distance: 97.2
click at [34, 31] on div "Sales Orders 1192 Views" at bounding box center [295, 39] width 545 height 17
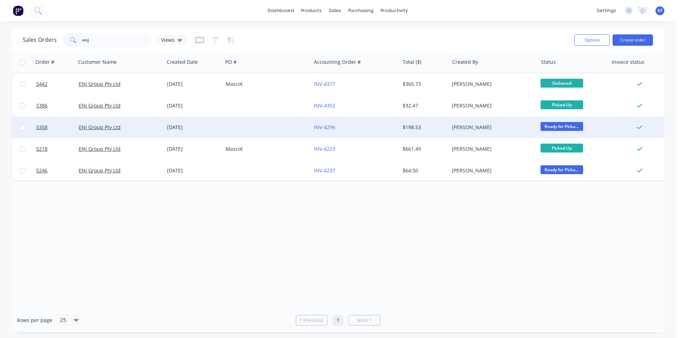
click at [381, 127] on div "INV-4296" at bounding box center [353, 127] width 79 height 7
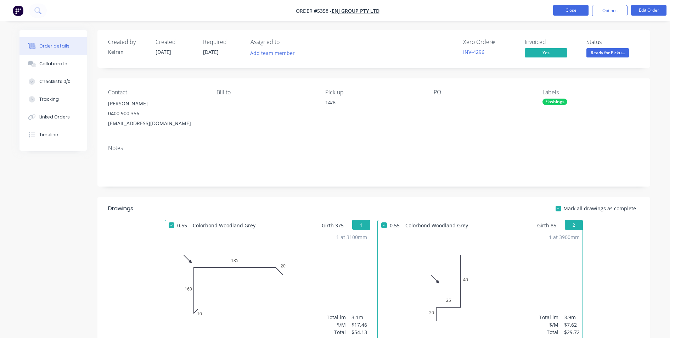
click at [561, 13] on button "Close" at bounding box center [570, 10] width 35 height 11
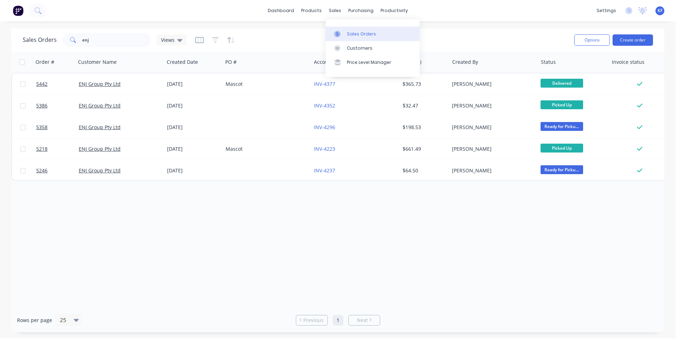
click at [352, 33] on div "Sales Orders" at bounding box center [361, 34] width 29 height 6
click at [81, 39] on div "enj" at bounding box center [106, 40] width 89 height 14
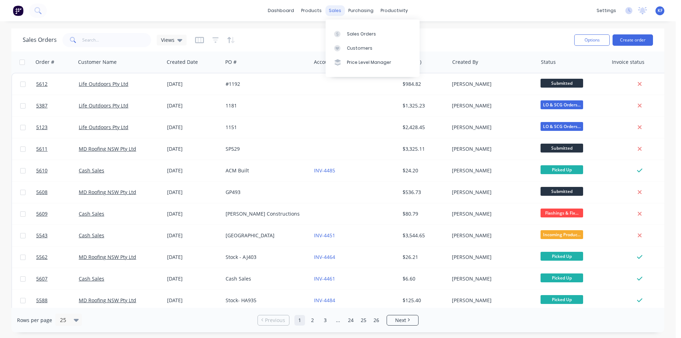
click at [334, 11] on div "sales" at bounding box center [334, 10] width 19 height 11
click at [354, 55] on link "Customers" at bounding box center [372, 48] width 94 height 14
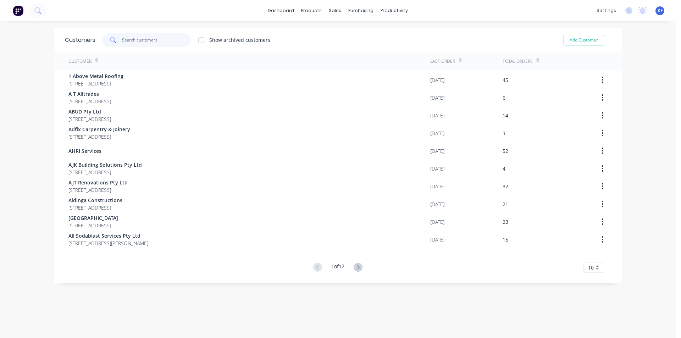
click at [172, 39] on input "text" at bounding box center [156, 40] width 69 height 14
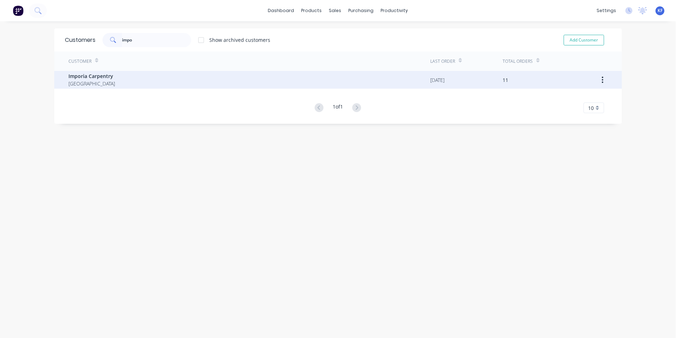
click at [191, 85] on div "Imporia Carpentry Australia" at bounding box center [249, 80] width 362 height 18
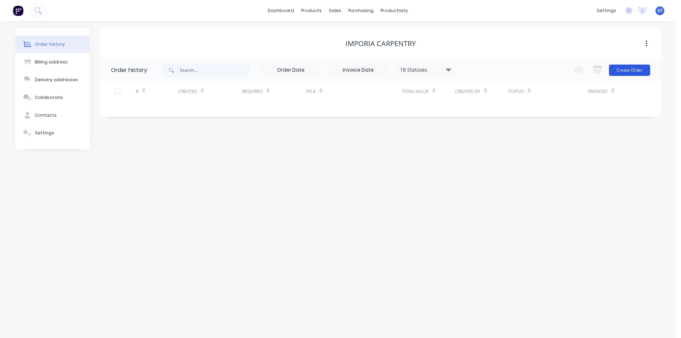
click at [626, 74] on button "Create Order" at bounding box center [629, 70] width 41 height 11
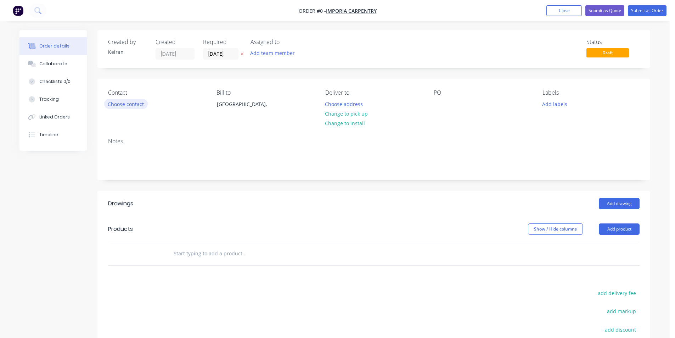
click at [118, 102] on button "Choose contact" at bounding box center [126, 104] width 44 height 10
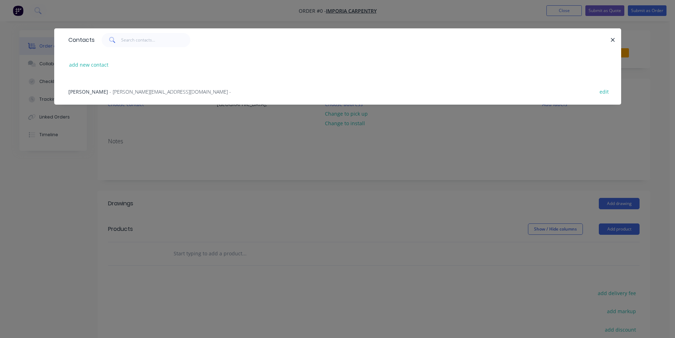
click at [118, 96] on div "Daniel - daniel_nethery@hotmail.com - edit" at bounding box center [338, 91] width 546 height 27
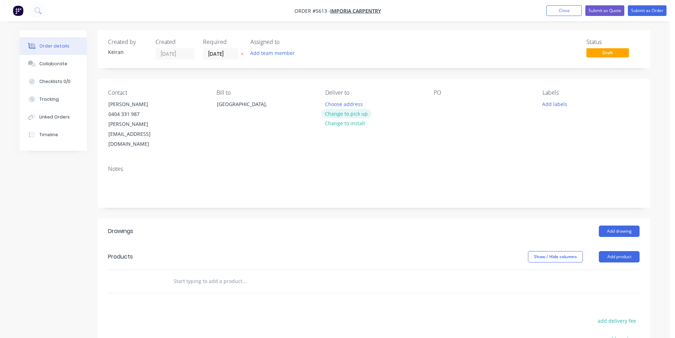
click at [360, 115] on button "Change to pick up" at bounding box center [346, 114] width 50 height 10
click at [606, 225] on button "Add drawing" at bounding box center [619, 230] width 41 height 11
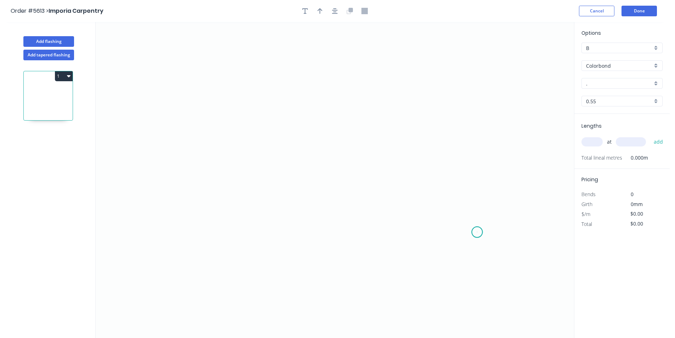
drag, startPoint x: 477, startPoint y: 232, endPoint x: 338, endPoint y: 220, distance: 139.8
click at [471, 232] on icon "0" at bounding box center [335, 180] width 478 height 316
click at [248, 222] on icon "0 ?" at bounding box center [335, 180] width 478 height 316
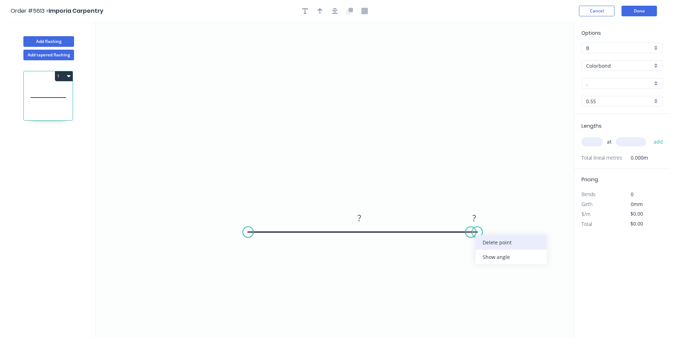
click at [482, 242] on div "Delete point" at bounding box center [511, 242] width 71 height 15
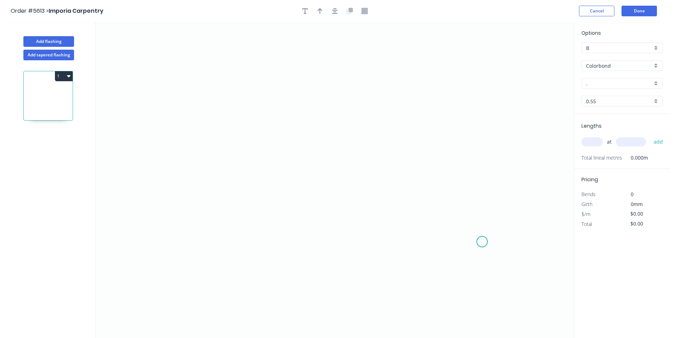
click at [482, 242] on icon "0" at bounding box center [335, 180] width 478 height 316
click at [493, 213] on icon "0" at bounding box center [335, 180] width 478 height 316
click at [501, 251] on div "Delete point" at bounding box center [520, 246] width 71 height 15
click at [483, 218] on icon "0" at bounding box center [335, 180] width 478 height 316
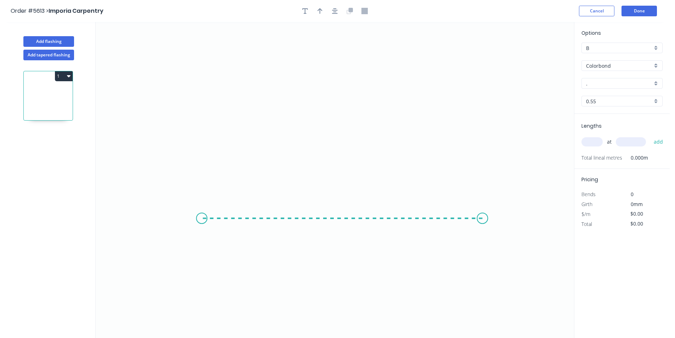
click at [202, 209] on icon "0" at bounding box center [335, 180] width 478 height 316
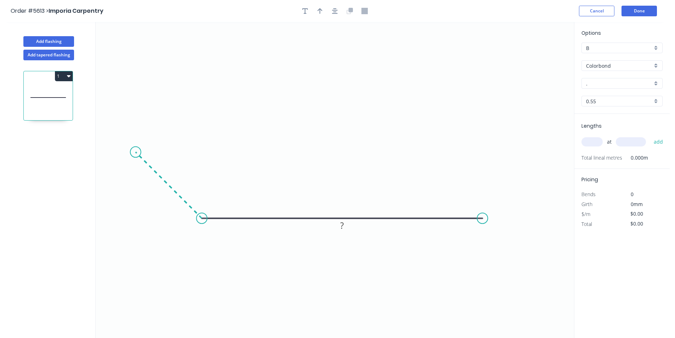
click at [135, 157] on icon "0 ?" at bounding box center [335, 180] width 478 height 316
click at [135, 157] on circle at bounding box center [135, 152] width 11 height 11
click at [158, 177] on div "Crush & Fold" at bounding box center [171, 175] width 71 height 15
click at [153, 173] on div "Flip bend" at bounding box center [174, 174] width 71 height 15
click at [164, 192] on rect at bounding box center [161, 190] width 14 height 10
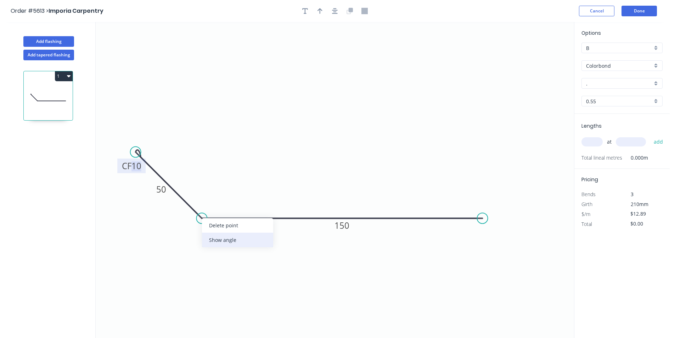
click at [217, 236] on div "Show angle" at bounding box center [237, 240] width 71 height 15
click at [208, 201] on tspan "?" at bounding box center [207, 201] width 4 height 12
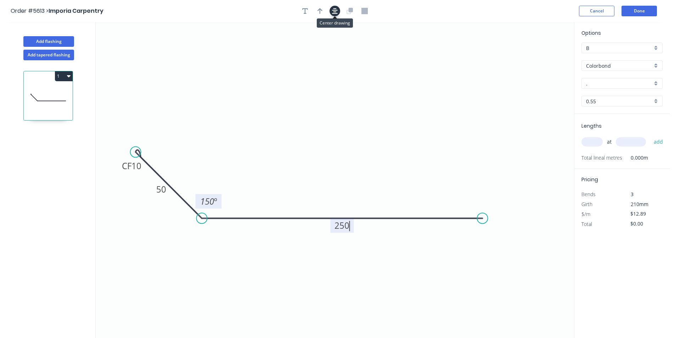
click at [333, 11] on icon "button" at bounding box center [335, 11] width 6 height 6
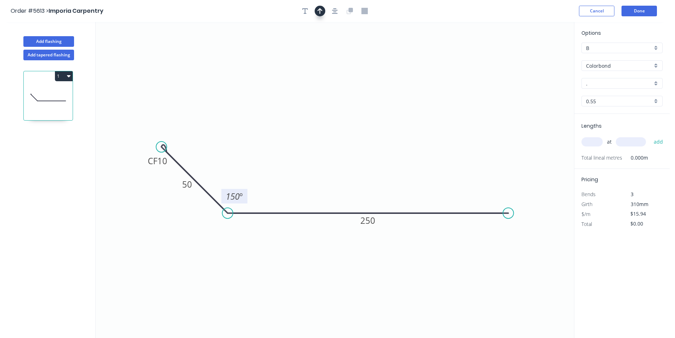
click at [323, 10] on button "button" at bounding box center [320, 11] width 11 height 11
click at [539, 57] on icon at bounding box center [538, 49] width 6 height 23
drag, startPoint x: 539, startPoint y: 56, endPoint x: 339, endPoint y: 158, distance: 224.6
click at [297, 170] on icon at bounding box center [302, 164] width 21 height 21
click at [635, 79] on div "." at bounding box center [622, 83] width 81 height 11
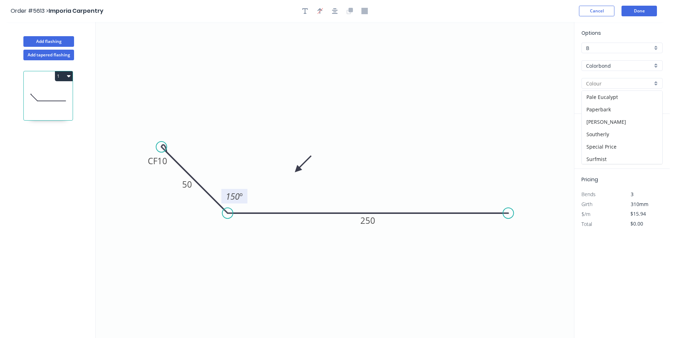
scroll to position [204, 0]
click at [628, 119] on div "Shale Grey" at bounding box center [622, 116] width 80 height 12
click at [598, 140] on input "text" at bounding box center [592, 141] width 21 height 9
click at [650, 136] on button "add" at bounding box center [658, 142] width 17 height 12
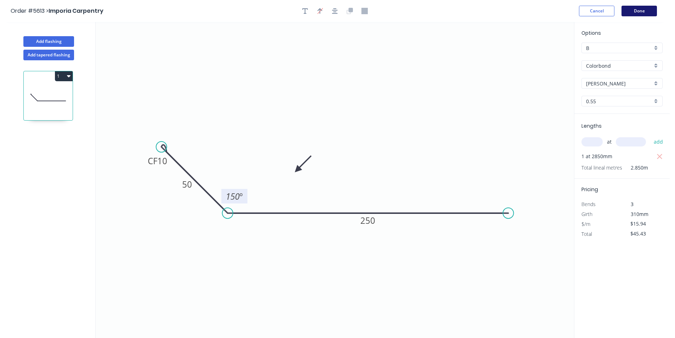
click at [631, 13] on button "Done" at bounding box center [639, 11] width 35 height 11
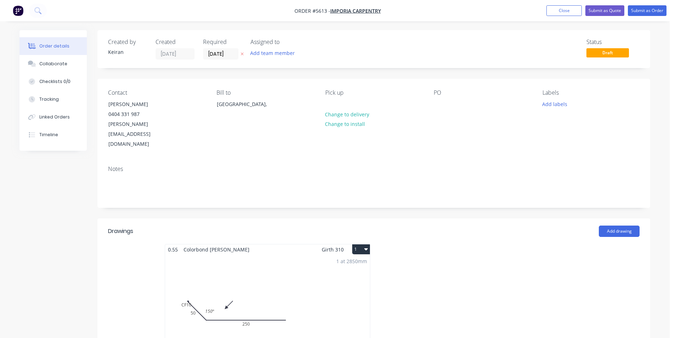
click at [259, 267] on div "1 at 2850mm Total lm $/M Total 2.85m $15.94 $45.43" at bounding box center [267, 308] width 205 height 108
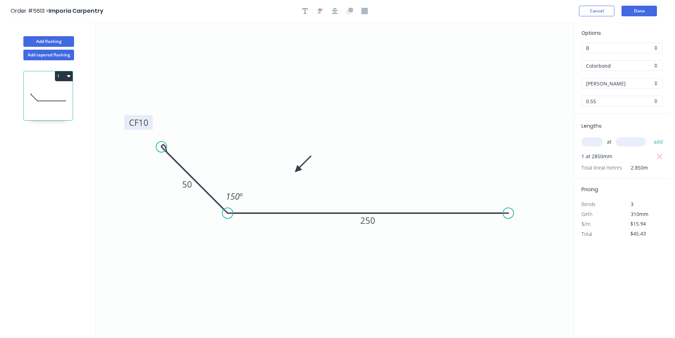
drag, startPoint x: 167, startPoint y: 163, endPoint x: 149, endPoint y: 124, distance: 42.5
click at [149, 124] on rect at bounding box center [138, 122] width 28 height 15
click at [642, 6] on button "Done" at bounding box center [639, 11] width 35 height 11
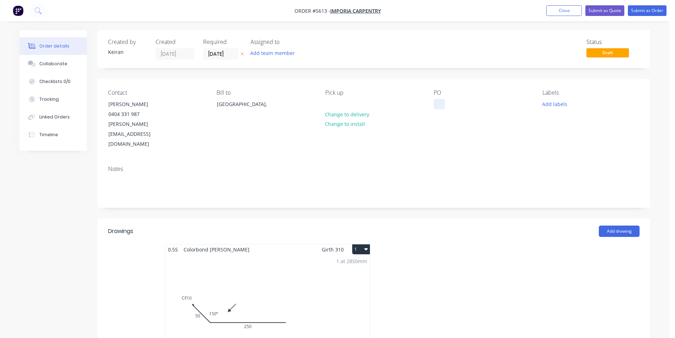
click at [437, 103] on div at bounding box center [439, 104] width 11 height 10
click at [222, 56] on input "27/08/25" at bounding box center [220, 54] width 35 height 11
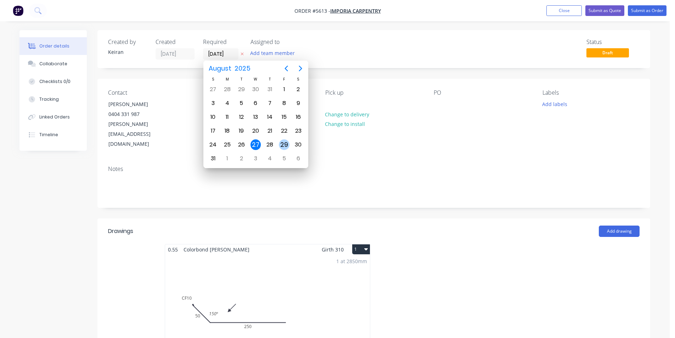
click at [286, 145] on div "29" at bounding box center [284, 144] width 11 height 11
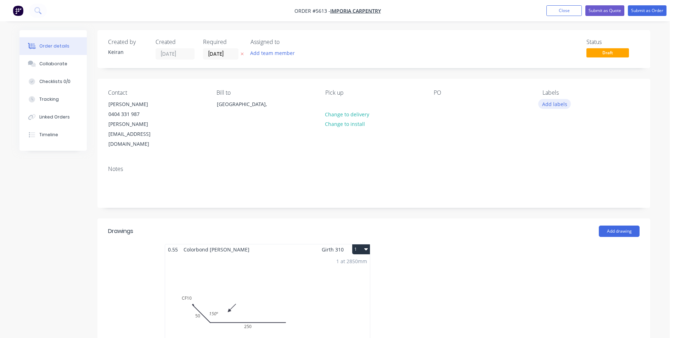
click at [547, 108] on button "Add labels" at bounding box center [554, 104] width 33 height 10
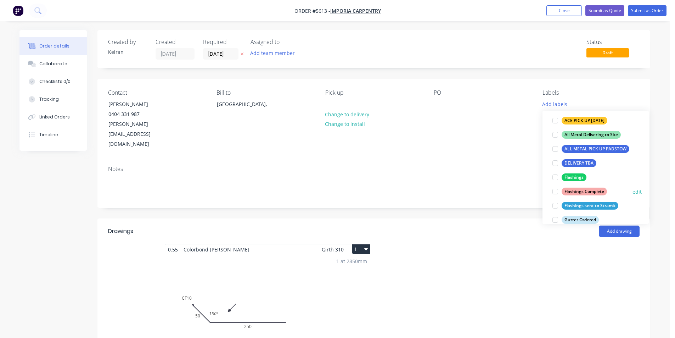
scroll to position [106, 0]
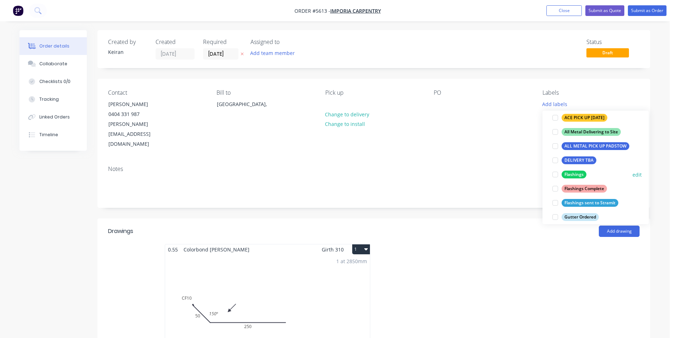
click at [556, 172] on div at bounding box center [555, 174] width 14 height 14
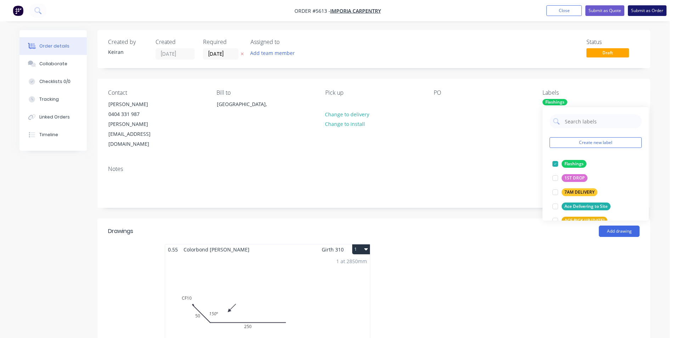
click at [654, 13] on button "Submit as Order" at bounding box center [647, 10] width 39 height 11
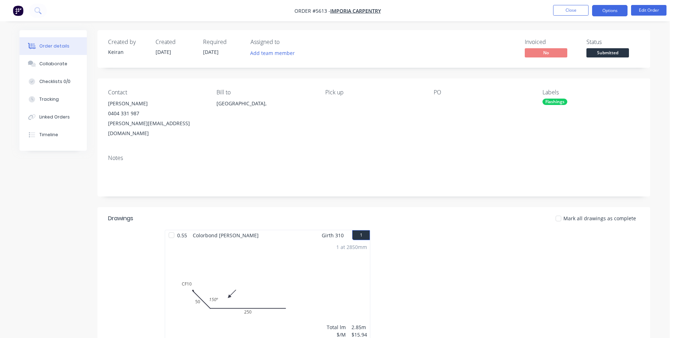
click at [621, 9] on button "Options" at bounding box center [609, 10] width 35 height 11
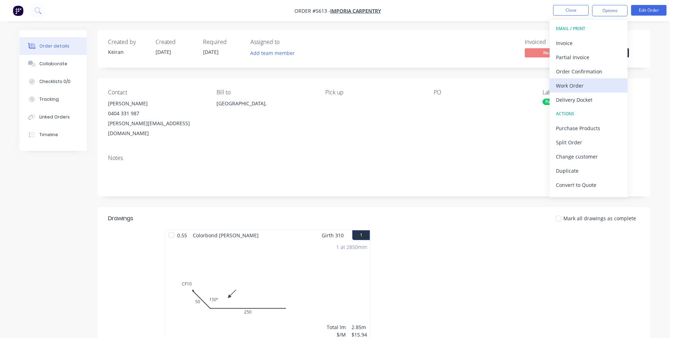
click at [575, 85] on div "Work Order" at bounding box center [588, 85] width 65 height 10
click at [576, 85] on div "Custom" at bounding box center [588, 85] width 65 height 10
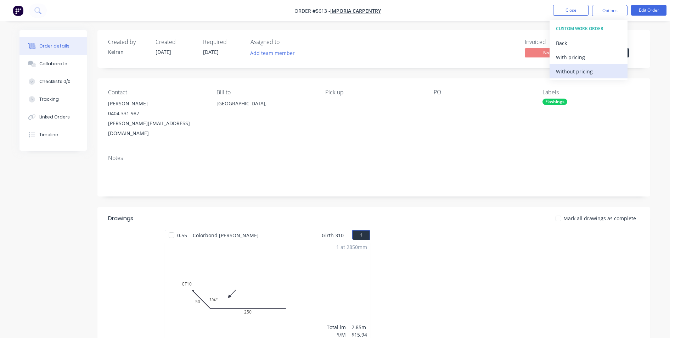
click at [577, 71] on div "Without pricing" at bounding box center [588, 71] width 65 height 10
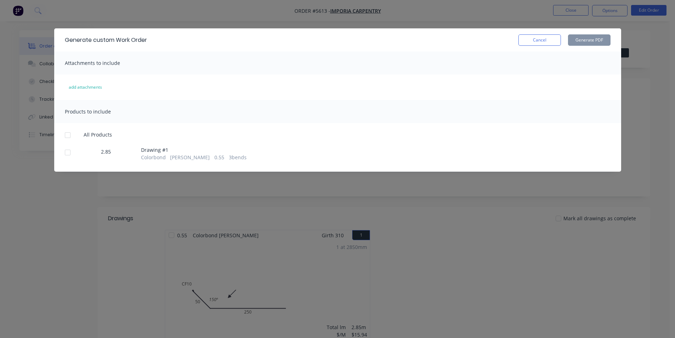
click at [73, 150] on div at bounding box center [68, 152] width 14 height 14
click at [588, 39] on button "Generate PDF" at bounding box center [589, 39] width 43 height 11
click at [537, 44] on button "Cancel" at bounding box center [540, 39] width 43 height 11
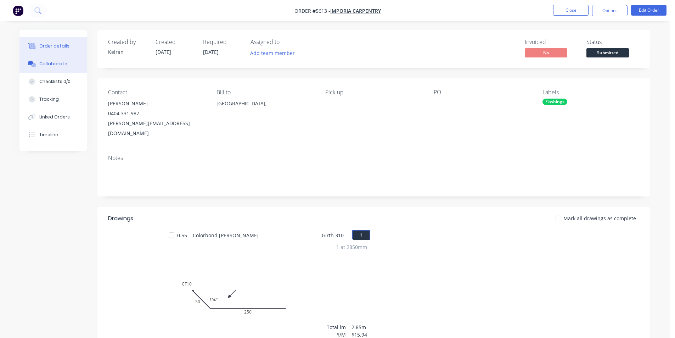
click at [68, 61] on button "Collaborate" at bounding box center [52, 64] width 67 height 18
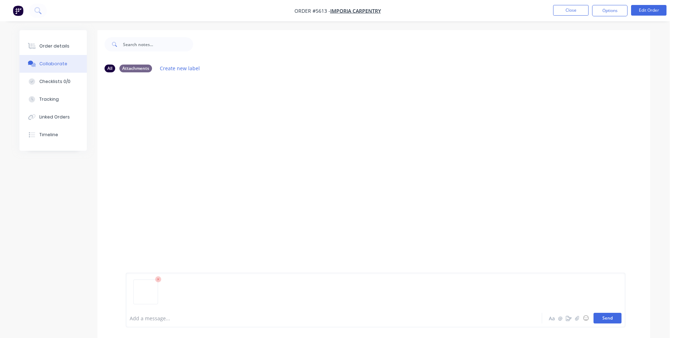
click at [605, 316] on button "Send" at bounding box center [608, 318] width 28 height 11
click at [580, 14] on button "Close" at bounding box center [570, 10] width 35 height 11
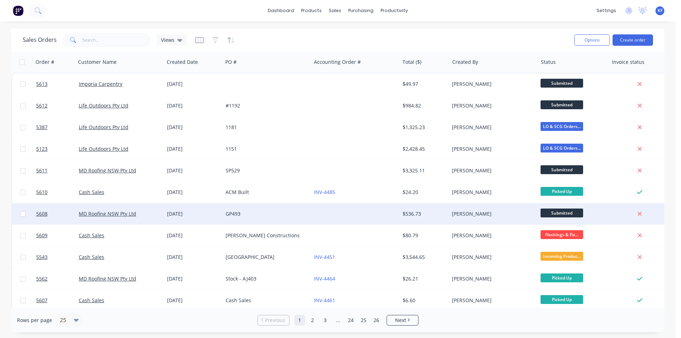
click at [398, 213] on div at bounding box center [355, 213] width 88 height 21
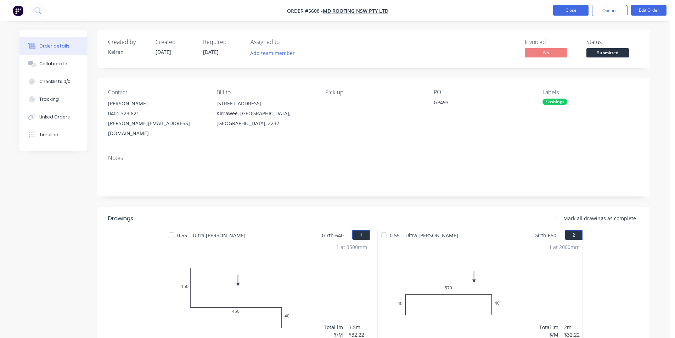
click at [566, 14] on button "Close" at bounding box center [570, 10] width 35 height 11
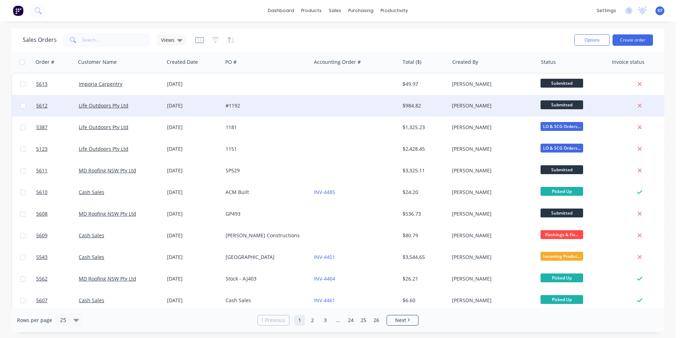
click at [436, 107] on div "$984.82" at bounding box center [422, 105] width 41 height 7
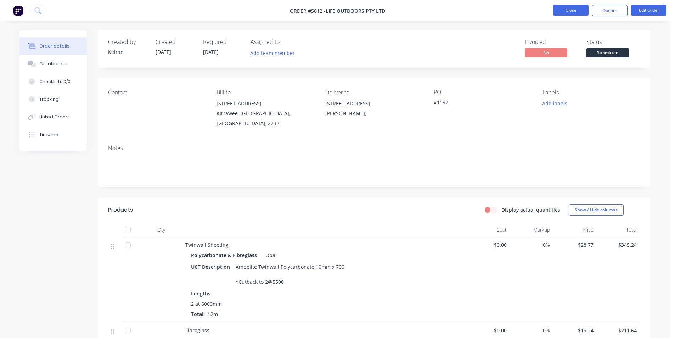
click at [566, 11] on button "Close" at bounding box center [570, 10] width 35 height 11
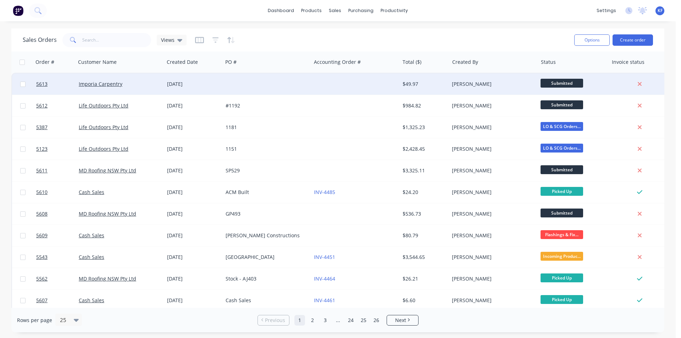
click at [300, 89] on div at bounding box center [267, 83] width 88 height 21
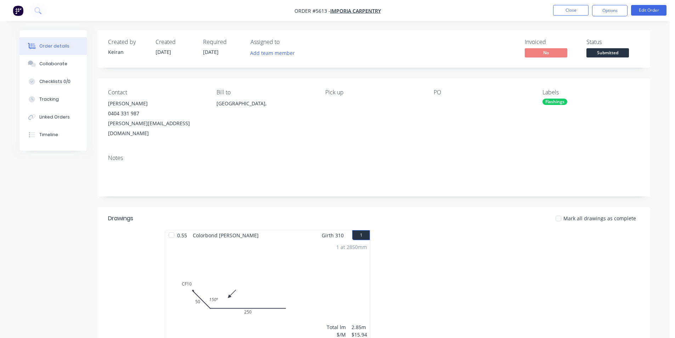
click at [604, 53] on span "Submitted" at bounding box center [608, 52] width 43 height 9
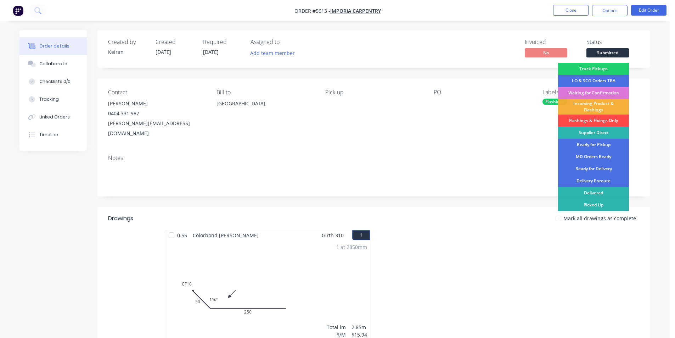
click at [605, 120] on div "Flashings & Fixings Only" at bounding box center [593, 120] width 71 height 12
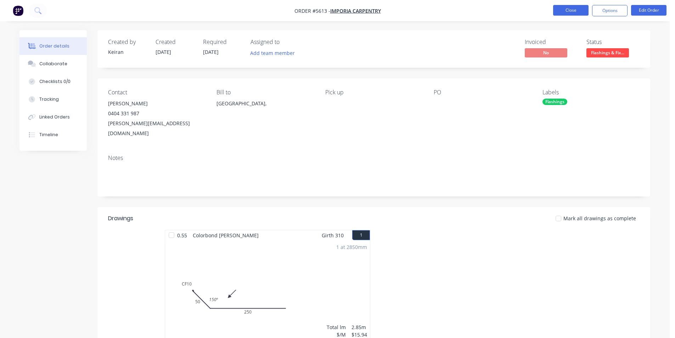
click at [567, 7] on button "Close" at bounding box center [570, 10] width 35 height 11
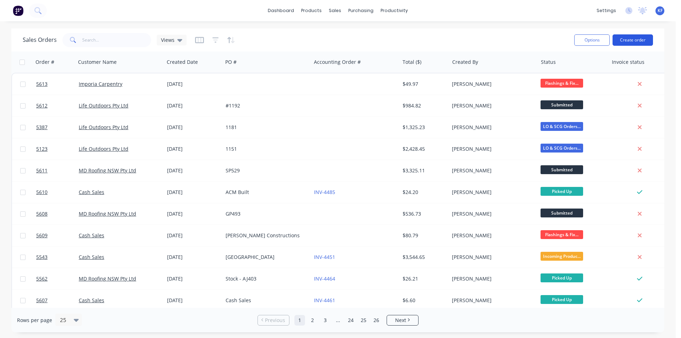
click at [625, 41] on button "Create order" at bounding box center [632, 39] width 40 height 11
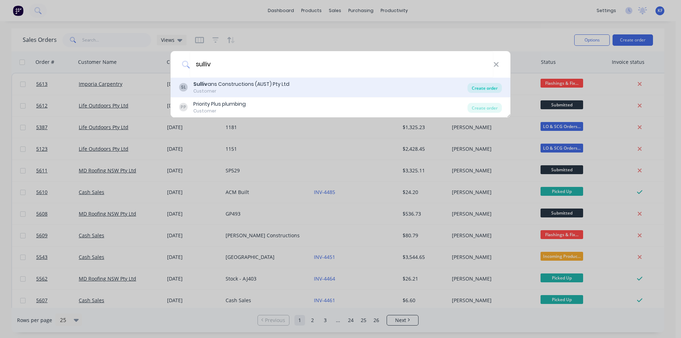
click at [485, 87] on div "Create order" at bounding box center [484, 88] width 34 height 10
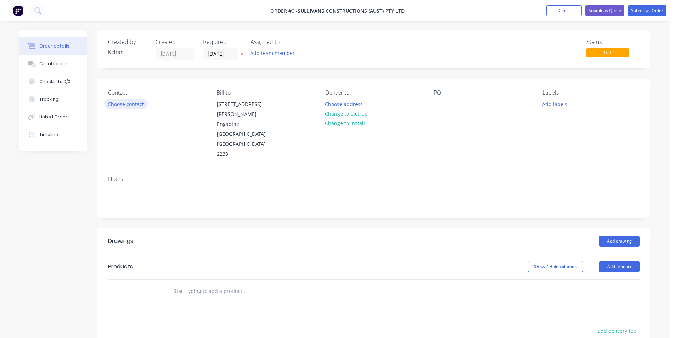
click at [128, 104] on button "Choose contact" at bounding box center [126, 104] width 44 height 10
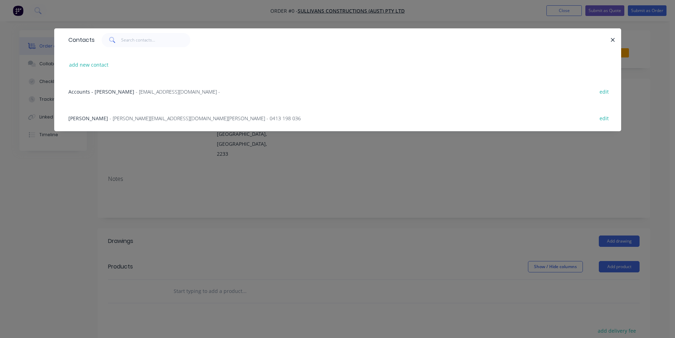
click at [129, 117] on span "- damian@sullivansconstructions.com.au - 0413 198 036" at bounding box center [205, 118] width 191 height 7
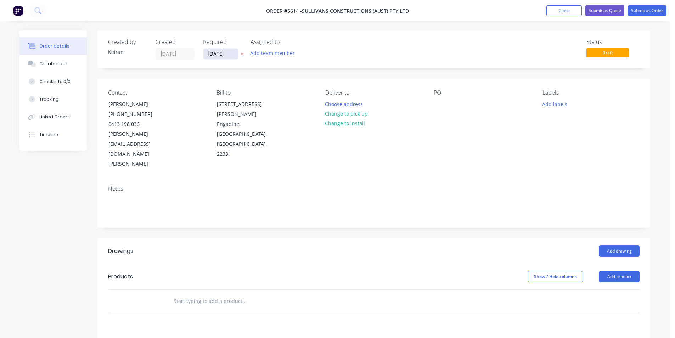
click at [218, 52] on input "27/08/25" at bounding box center [220, 54] width 35 height 11
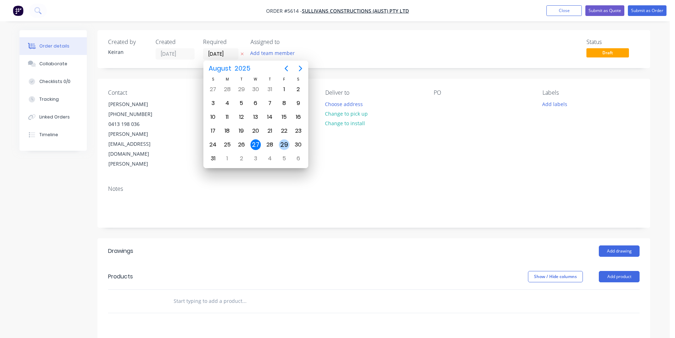
click at [286, 145] on div "29" at bounding box center [284, 144] width 11 height 11
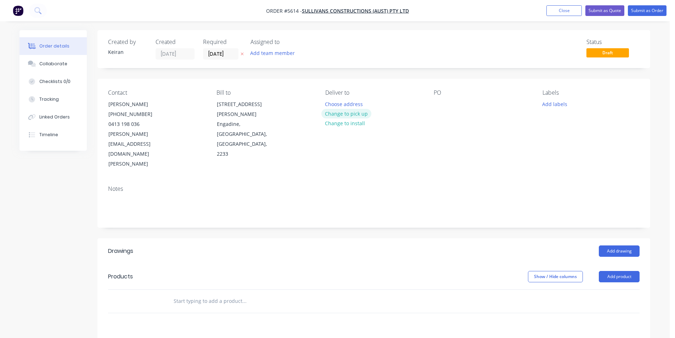
click at [347, 113] on button "Change to pick up" at bounding box center [346, 114] width 50 height 10
click at [559, 104] on button "Add labels" at bounding box center [554, 104] width 33 height 10
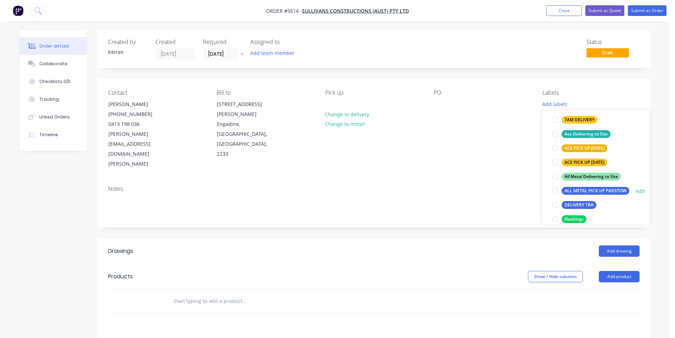
scroll to position [71, 0]
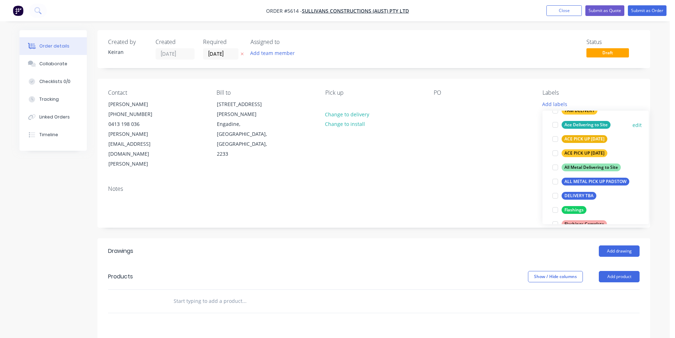
drag, startPoint x: 556, startPoint y: 209, endPoint x: 574, endPoint y: 213, distance: 18.4
click at [556, 208] on div at bounding box center [555, 210] width 14 height 14
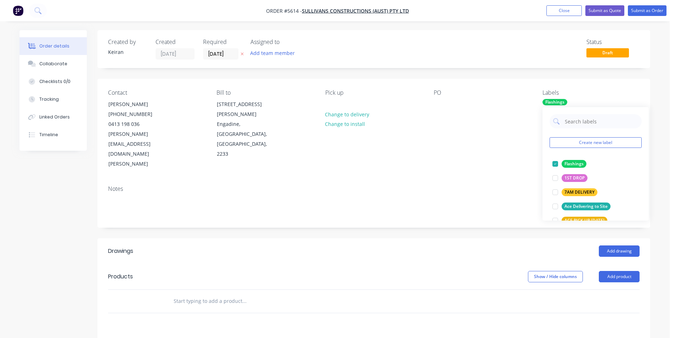
drag, startPoint x: 449, startPoint y: 284, endPoint x: 524, endPoint y: 254, distance: 81.1
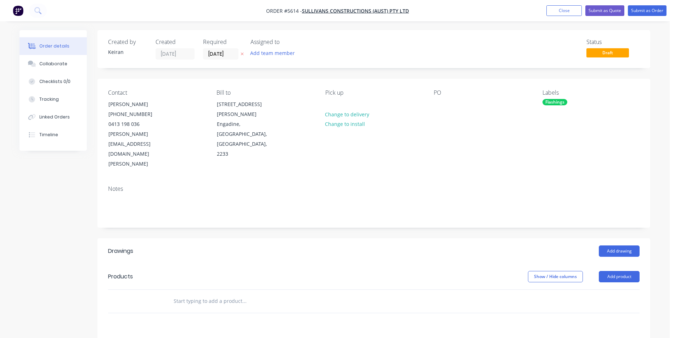
click at [625, 238] on header "Drawings Add drawing" at bounding box center [373, 251] width 553 height 26
click at [621, 245] on button "Add drawing" at bounding box center [619, 250] width 41 height 11
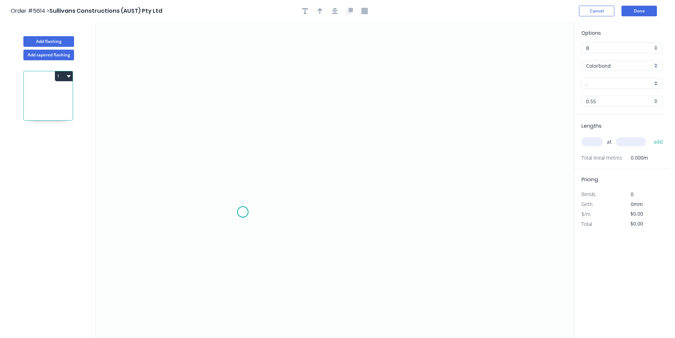
drag, startPoint x: 243, startPoint y: 212, endPoint x: 236, endPoint y: 199, distance: 14.7
click at [243, 211] on icon "0" at bounding box center [335, 180] width 478 height 316
click at [233, 193] on icon at bounding box center [238, 201] width 10 height 19
click at [236, 85] on icon "0 ?" at bounding box center [335, 180] width 478 height 316
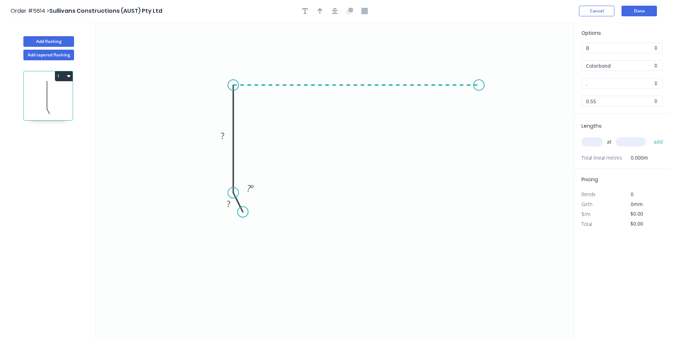
click at [480, 98] on icon "0 ? ? ? º" at bounding box center [335, 180] width 478 height 316
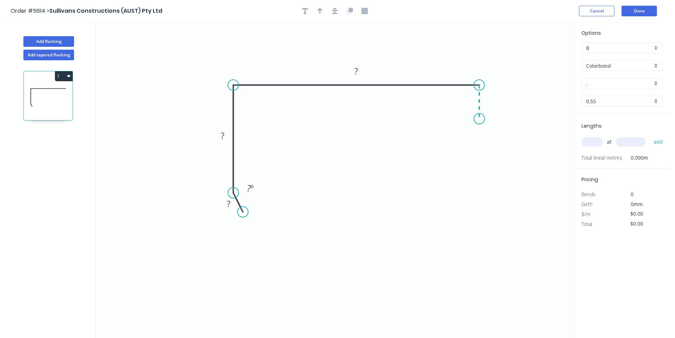
click at [478, 118] on icon "0 ? ? ? ? º" at bounding box center [335, 180] width 478 height 316
click at [478, 118] on circle at bounding box center [479, 117] width 11 height 11
click at [263, 205] on div "Delete point" at bounding box center [286, 199] width 71 height 15
click at [229, 87] on circle at bounding box center [233, 85] width 11 height 11
click at [228, 85] on circle at bounding box center [229, 85] width 11 height 11
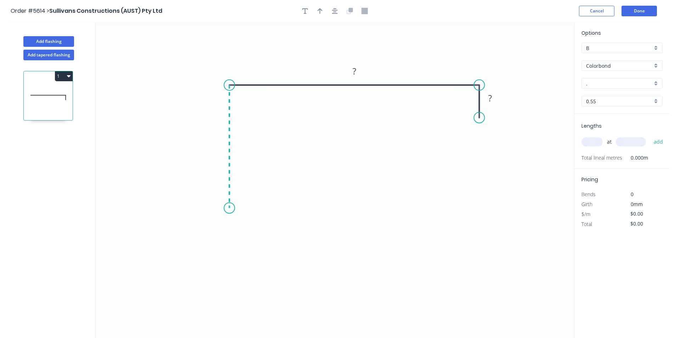
click at [228, 208] on icon "0 ? ?" at bounding box center [335, 180] width 478 height 316
click at [239, 226] on icon "0 ? ? ?" at bounding box center [335, 180] width 478 height 316
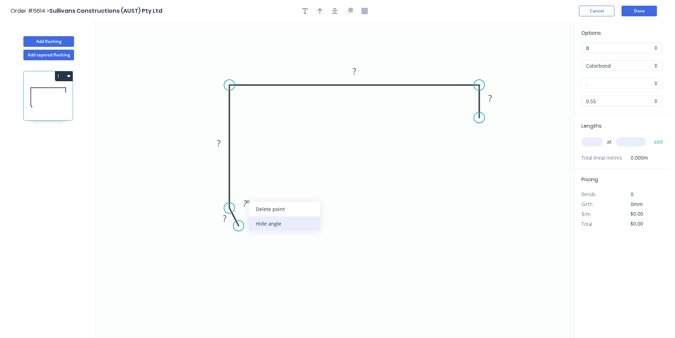
click at [262, 225] on div "Hide angle" at bounding box center [284, 223] width 71 height 15
drag, startPoint x: 224, startPoint y: 216, endPoint x: 230, endPoint y: 205, distance: 12.8
click at [225, 216] on tspan "?" at bounding box center [225, 218] width 4 height 12
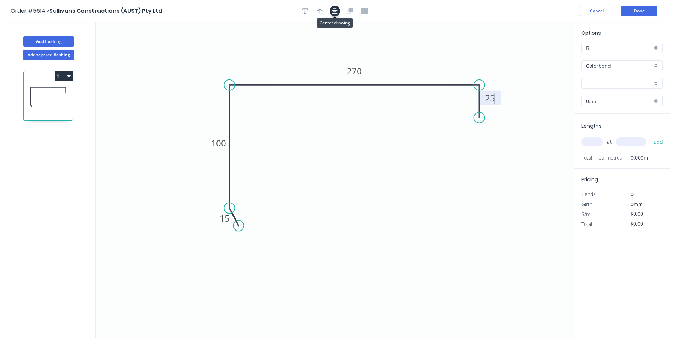
click at [337, 8] on icon "button" at bounding box center [335, 11] width 6 height 6
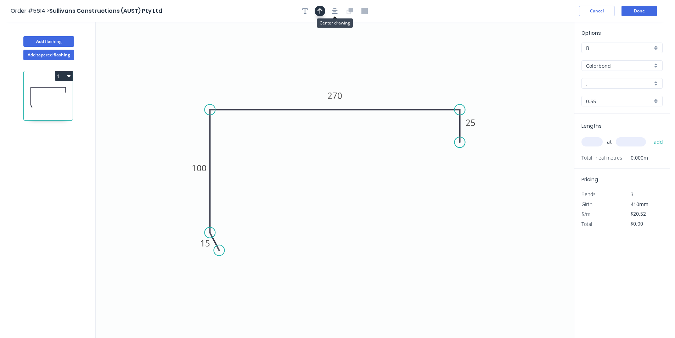
click at [323, 9] on button "button" at bounding box center [320, 11] width 11 height 11
drag, startPoint x: 537, startPoint y: 57, endPoint x: 315, endPoint y: 72, distance: 222.4
click at [315, 72] on icon at bounding box center [315, 64] width 6 height 23
click at [627, 81] on input "." at bounding box center [619, 83] width 66 height 7
click at [623, 96] on div "Monument" at bounding box center [622, 97] width 80 height 12
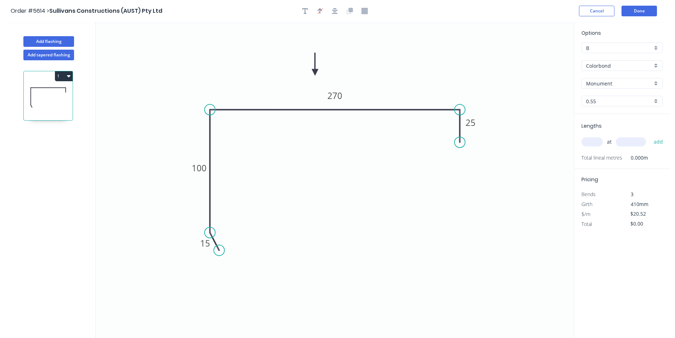
click at [596, 142] on input "text" at bounding box center [592, 141] width 21 height 9
click at [650, 136] on button "add" at bounding box center [658, 142] width 17 height 12
click at [635, 5] on header "Order #5614 > Sullivans Constructions (AUST) Pty Ltd Cancel Done" at bounding box center [335, 11] width 670 height 22
click at [637, 11] on button "Done" at bounding box center [639, 11] width 35 height 11
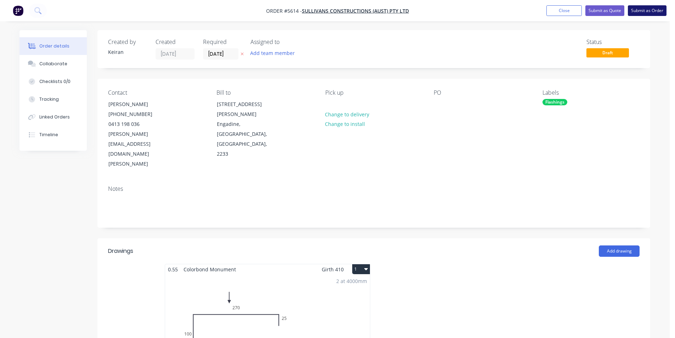
click at [642, 11] on button "Submit as Order" at bounding box center [647, 10] width 39 height 11
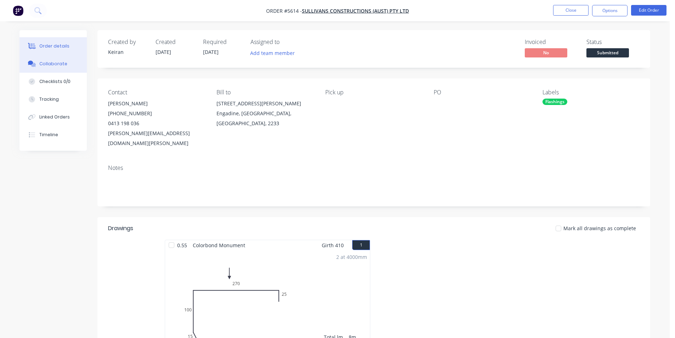
click at [61, 62] on div "Collaborate" at bounding box center [53, 64] width 28 height 6
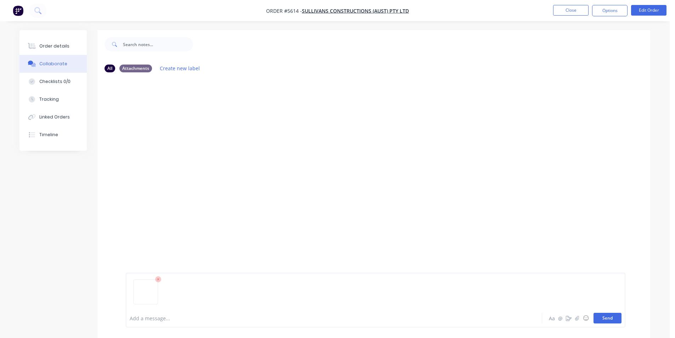
click at [615, 321] on button "Send" at bounding box center [608, 318] width 28 height 11
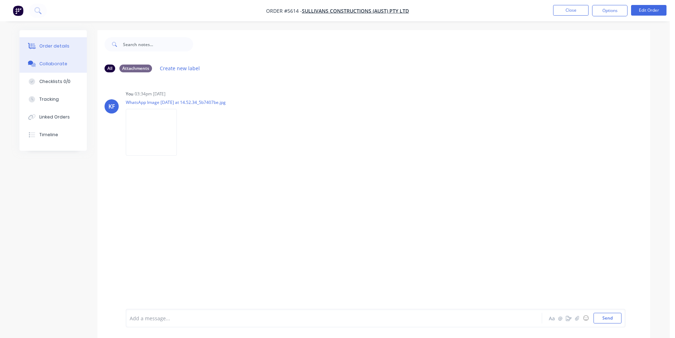
click at [71, 48] on button "Order details" at bounding box center [52, 46] width 67 height 18
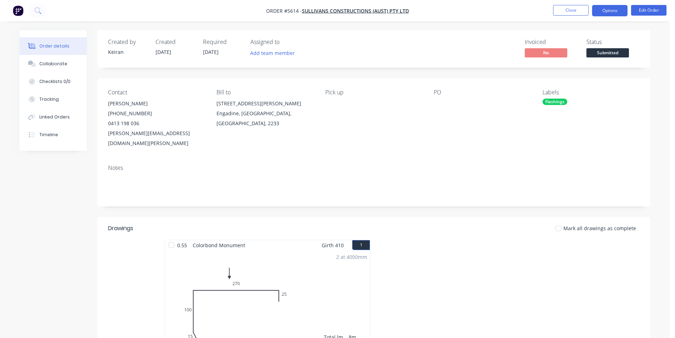
click at [611, 9] on button "Options" at bounding box center [609, 10] width 35 height 11
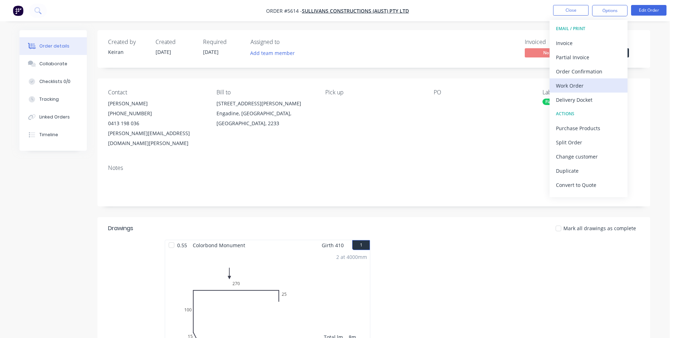
click at [575, 87] on div "Work Order" at bounding box center [588, 85] width 65 height 10
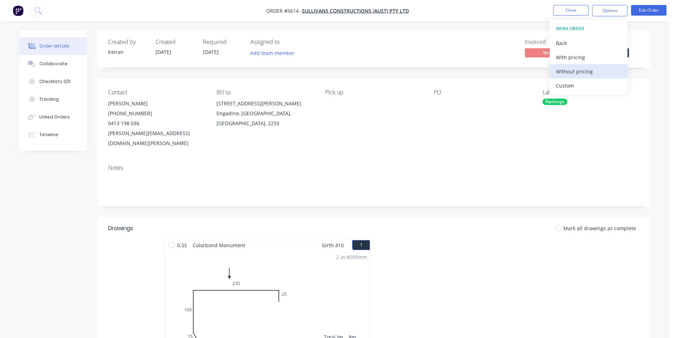
drag, startPoint x: 575, startPoint y: 87, endPoint x: 574, endPoint y: 67, distance: 19.9
click at [575, 86] on div "Custom" at bounding box center [588, 85] width 65 height 10
click at [574, 67] on div "Without pricing" at bounding box center [588, 71] width 65 height 10
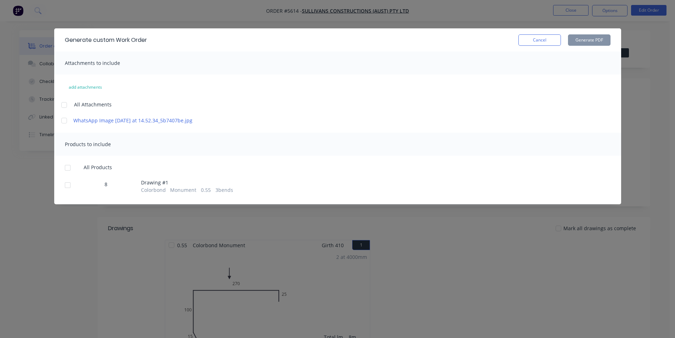
click at [71, 191] on div at bounding box center [68, 185] width 14 height 14
click at [598, 41] on button "Generate PDF" at bounding box center [589, 39] width 43 height 11
click at [551, 42] on button "Cancel" at bounding box center [540, 39] width 43 height 11
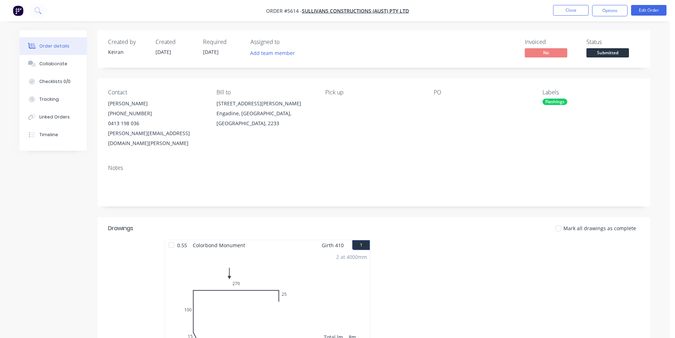
click at [608, 55] on span "Submitted" at bounding box center [608, 52] width 43 height 9
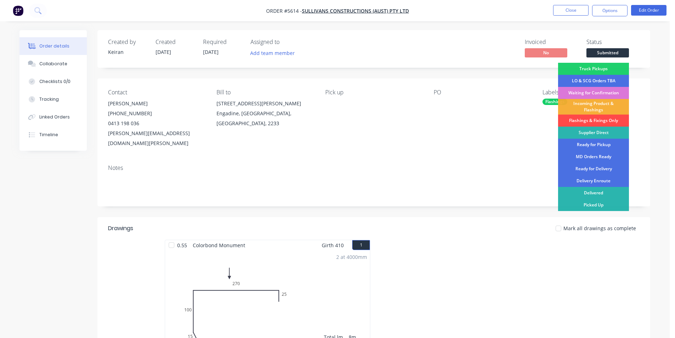
click at [593, 119] on div "Flashings & Fixings Only" at bounding box center [593, 120] width 71 height 12
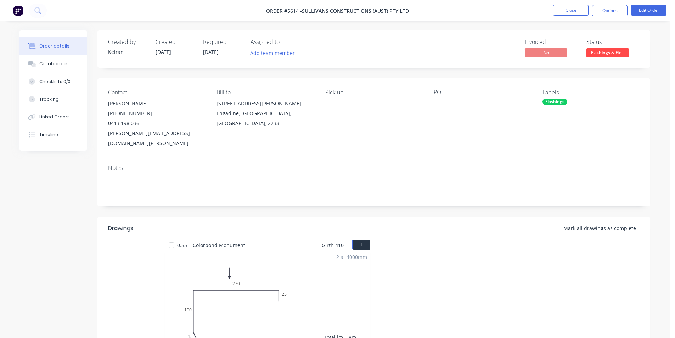
click at [577, 16] on li "Close" at bounding box center [570, 10] width 35 height 11
click at [589, 7] on ul "Close Options Edit Order" at bounding box center [610, 10] width 130 height 11
click at [575, 7] on button "Close" at bounding box center [570, 10] width 35 height 11
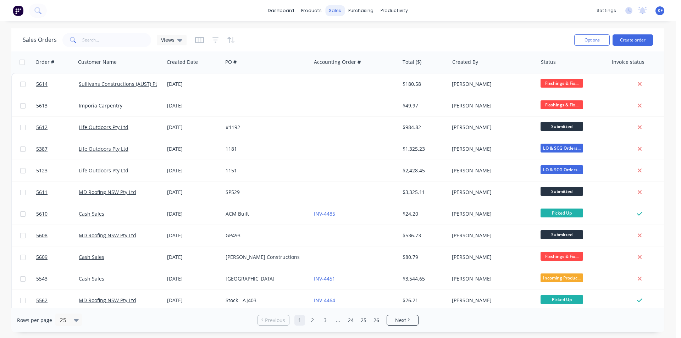
click at [336, 9] on div "sales" at bounding box center [334, 10] width 19 height 11
click at [355, 43] on link "Customers" at bounding box center [372, 48] width 94 height 14
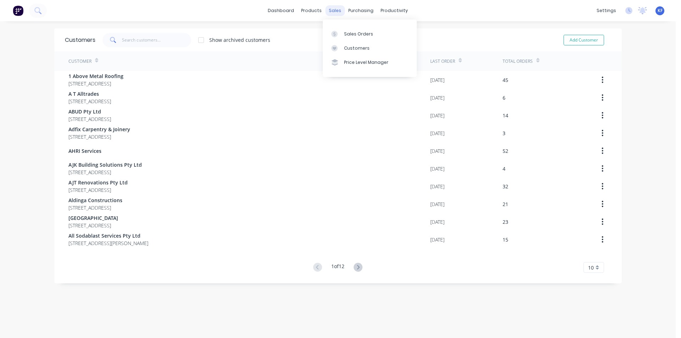
drag, startPoint x: 323, startPoint y: 2, endPoint x: 326, endPoint y: 5, distance: 5.0
click at [323, 1] on div "dashboard products sales purchasing productivity dashboard products Product Cat…" at bounding box center [337, 10] width 675 height 21
click at [332, 11] on div "sales" at bounding box center [334, 10] width 19 height 11
click at [347, 30] on link "Sales Orders" at bounding box center [370, 34] width 94 height 14
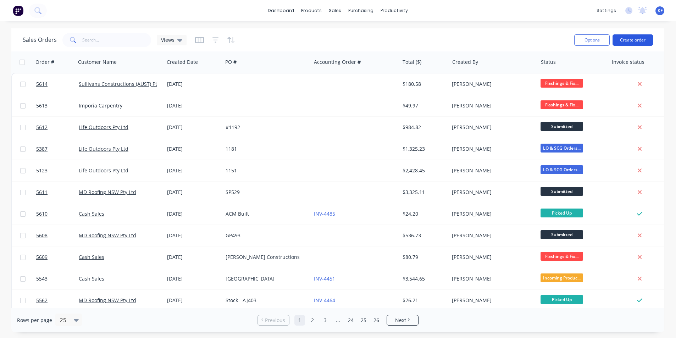
click at [651, 40] on button "Create order" at bounding box center [632, 39] width 40 height 11
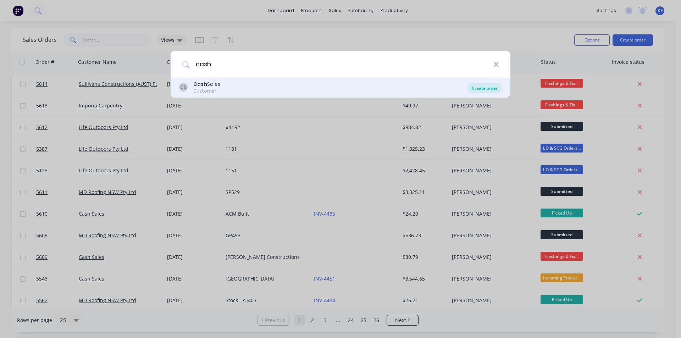
click at [476, 92] on div "Create order" at bounding box center [484, 88] width 34 height 10
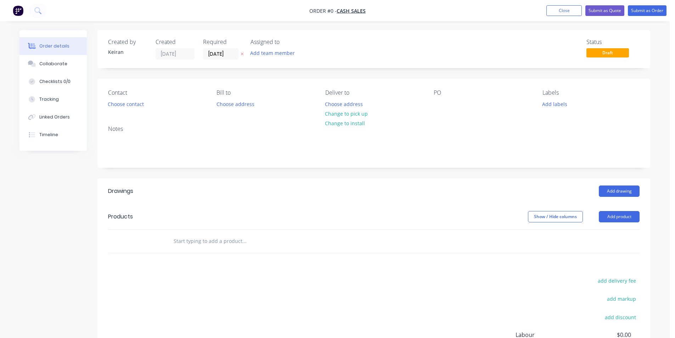
click at [116, 109] on div "Contact Choose contact" at bounding box center [156, 99] width 97 height 20
click at [122, 106] on button "Choose contact" at bounding box center [126, 104] width 44 height 10
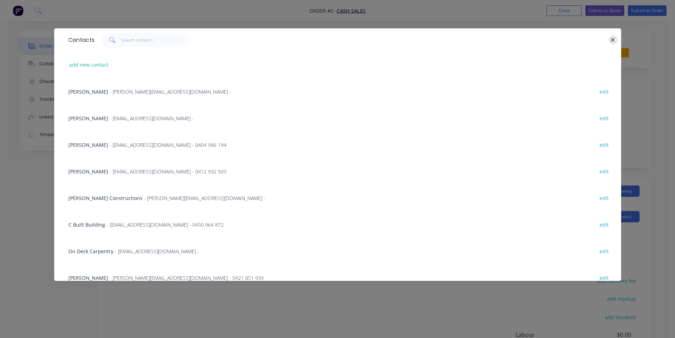
click at [611, 43] on icon "button" at bounding box center [613, 40] width 5 height 6
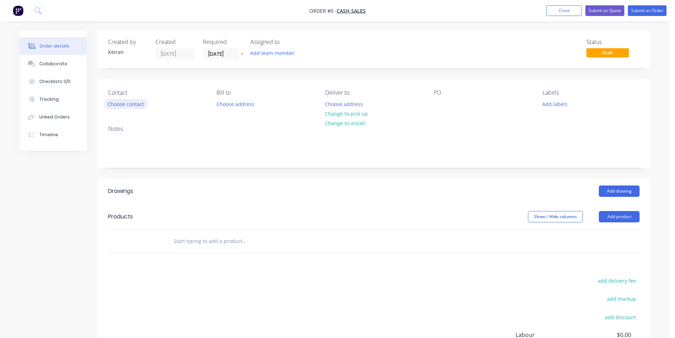
click at [141, 106] on button "Choose contact" at bounding box center [126, 104] width 44 height 10
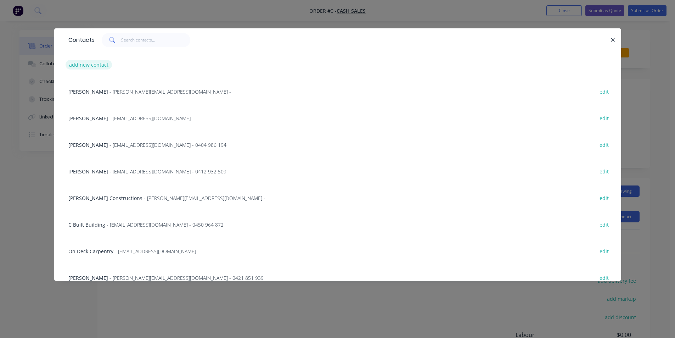
click at [100, 64] on button "add new contact" at bounding box center [89, 65] width 47 height 10
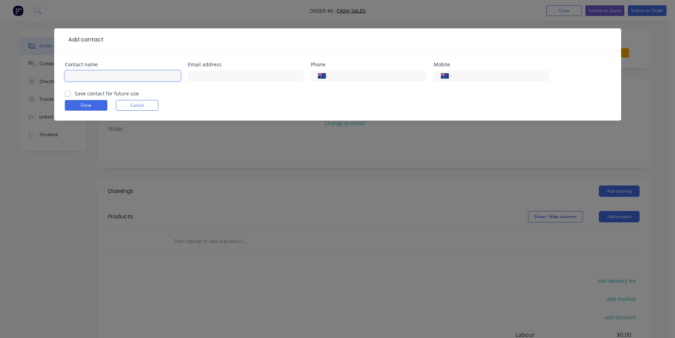
click at [105, 77] on input "text" at bounding box center [123, 76] width 116 height 11
click at [482, 75] on input "tel" at bounding box center [499, 76] width 85 height 8
click at [96, 104] on button "Done" at bounding box center [86, 105] width 43 height 11
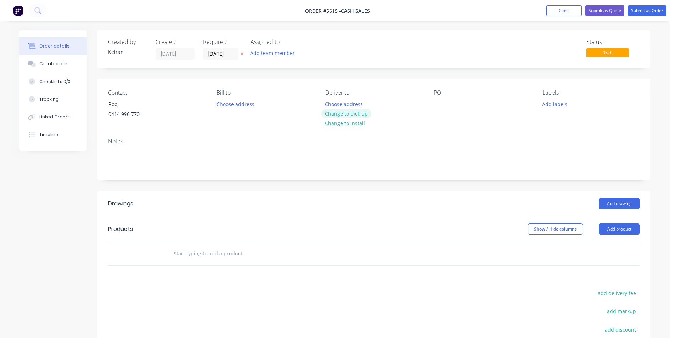
click at [336, 110] on button "Change to pick up" at bounding box center [346, 114] width 50 height 10
click at [437, 102] on div at bounding box center [439, 104] width 11 height 10
click at [636, 206] on button "Add drawing" at bounding box center [619, 203] width 41 height 11
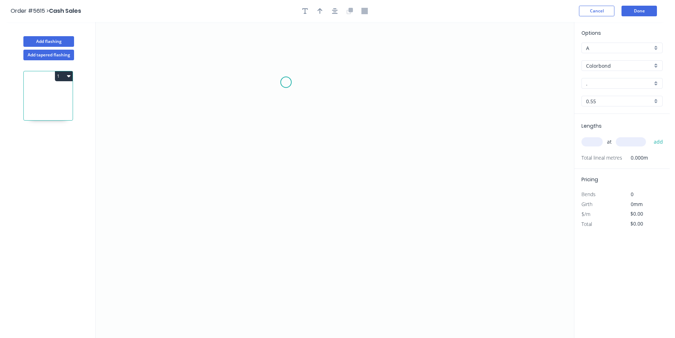
click at [286, 83] on icon "0" at bounding box center [335, 180] width 478 height 316
click at [284, 253] on icon "0" at bounding box center [335, 180] width 478 height 316
click at [347, 252] on icon "0 ?" at bounding box center [335, 180] width 478 height 316
click at [347, 252] on circle at bounding box center [346, 253] width 11 height 11
click at [277, 167] on tspan "?" at bounding box center [276, 164] width 4 height 12
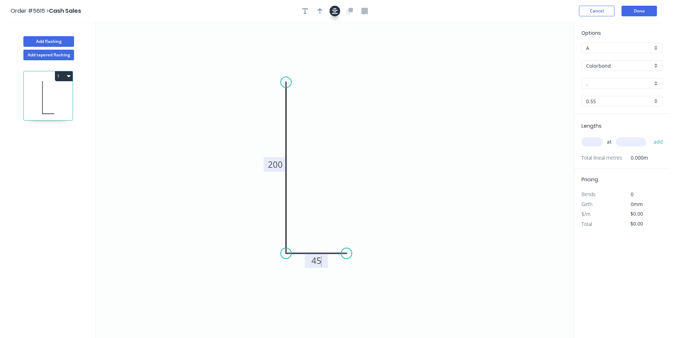
click at [338, 15] on button "button" at bounding box center [335, 11] width 11 height 11
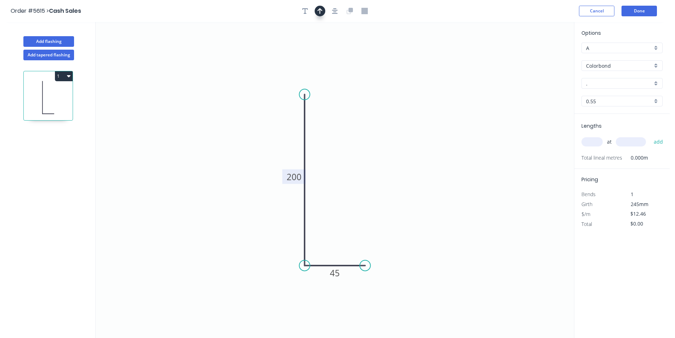
click at [321, 12] on icon "button" at bounding box center [320, 11] width 5 height 6
click at [218, 264] on icon at bounding box center [218, 256] width 6 height 23
click at [659, 47] on div "A" at bounding box center [622, 48] width 81 height 11
click at [634, 73] on div "B" at bounding box center [622, 74] width 80 height 12
click at [617, 86] on input "." at bounding box center [619, 83] width 66 height 7
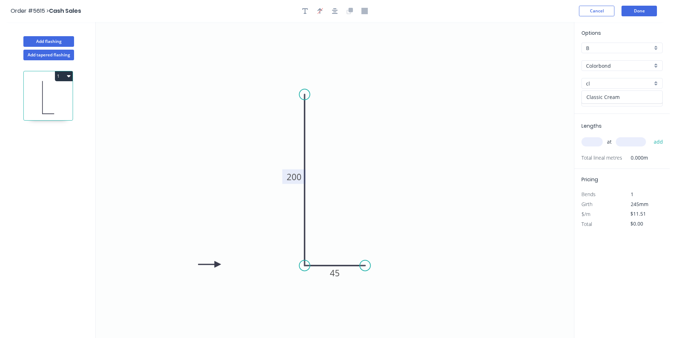
click at [637, 102] on div "Classic Cream" at bounding box center [622, 97] width 80 height 12
click at [592, 145] on input "text" at bounding box center [592, 141] width 21 height 9
click at [650, 136] on button "add" at bounding box center [658, 142] width 17 height 12
click at [636, 12] on button "Done" at bounding box center [639, 11] width 35 height 11
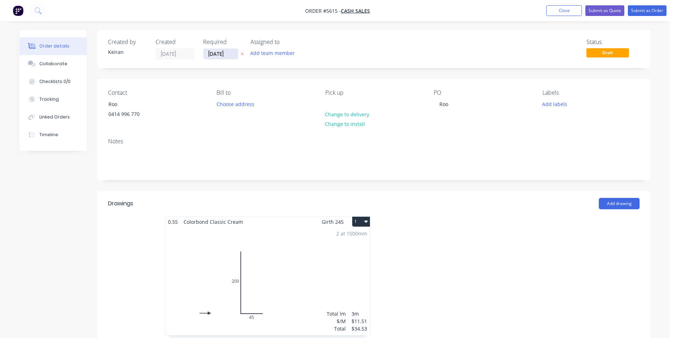
click at [221, 57] on input "27/08/25" at bounding box center [220, 54] width 35 height 11
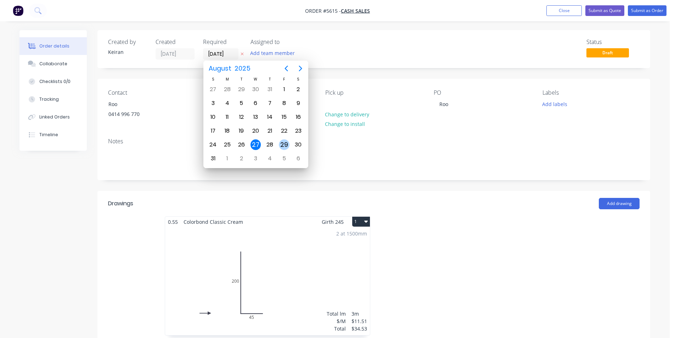
click at [282, 141] on div "29" at bounding box center [284, 144] width 11 height 11
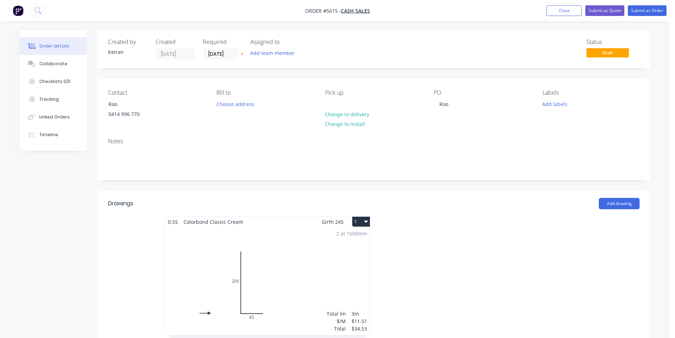
drag, startPoint x: 564, startPoint y: 103, endPoint x: 566, endPoint y: 109, distance: 6.5
click at [564, 103] on button "Add labels" at bounding box center [554, 104] width 33 height 10
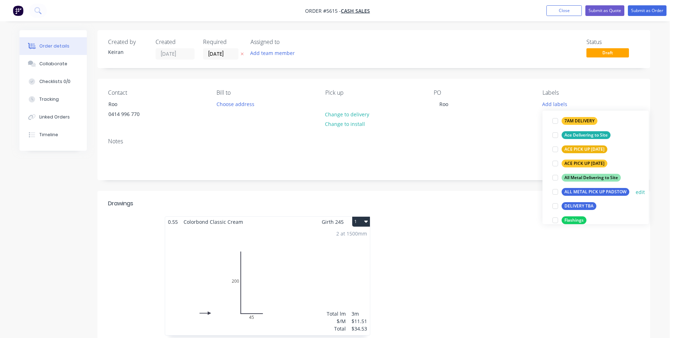
scroll to position [71, 0]
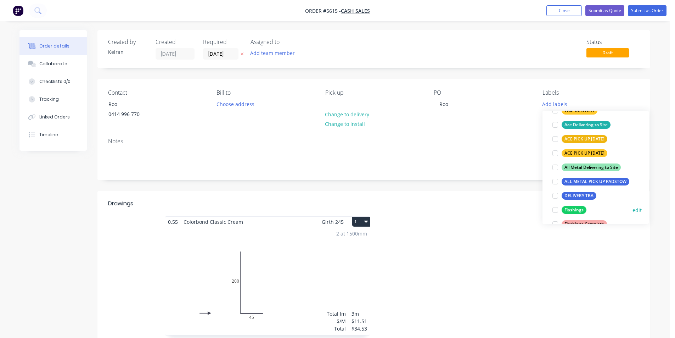
click at [558, 207] on div at bounding box center [555, 210] width 14 height 14
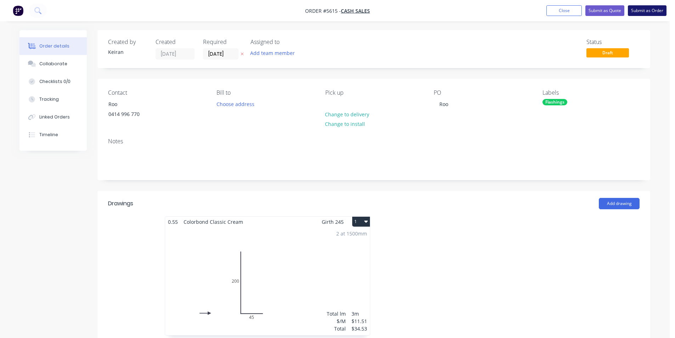
click at [642, 8] on button "Submit as Order" at bounding box center [647, 10] width 39 height 11
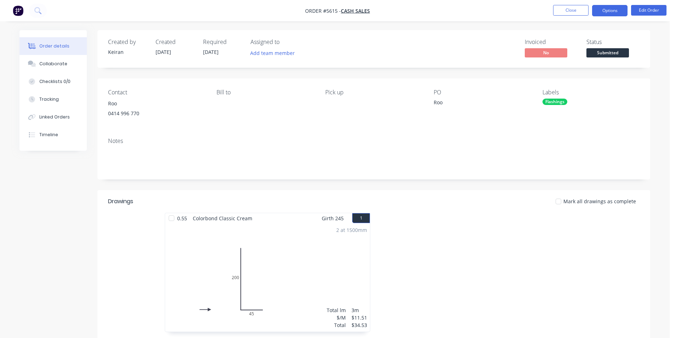
click at [619, 13] on button "Options" at bounding box center [609, 10] width 35 height 11
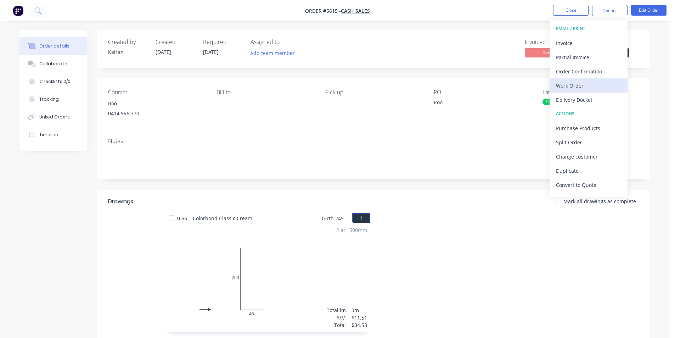
click at [575, 89] on div "Work Order" at bounding box center [588, 85] width 65 height 10
click at [575, 89] on div "Custom" at bounding box center [588, 85] width 65 height 10
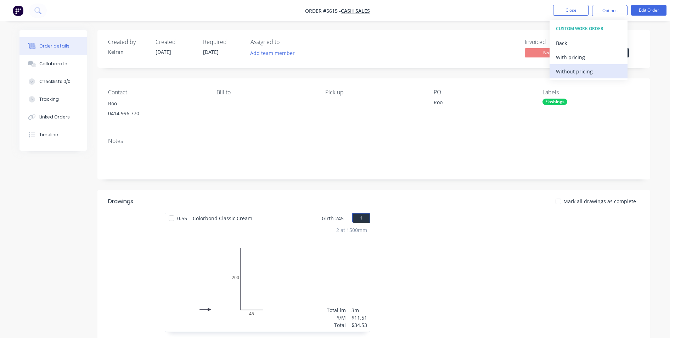
click at [576, 76] on div "Without pricing" at bounding box center [588, 71] width 65 height 10
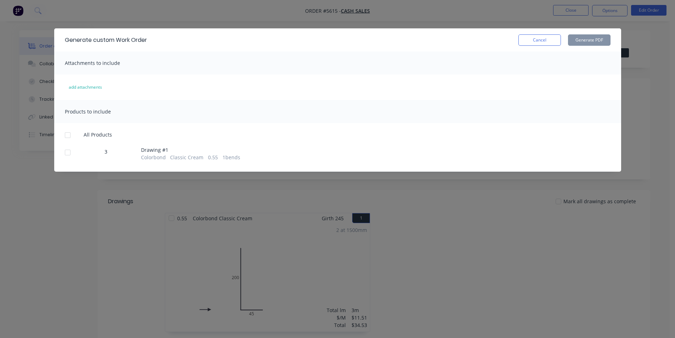
click at [66, 155] on div at bounding box center [68, 152] width 14 height 14
click at [588, 45] on button "Generate PDF" at bounding box center [589, 39] width 43 height 11
click at [526, 38] on button "Cancel" at bounding box center [540, 39] width 43 height 11
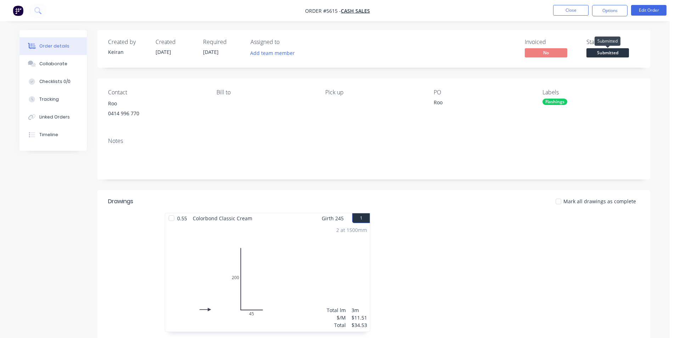
click at [597, 51] on span "Submitted" at bounding box center [608, 52] width 43 height 9
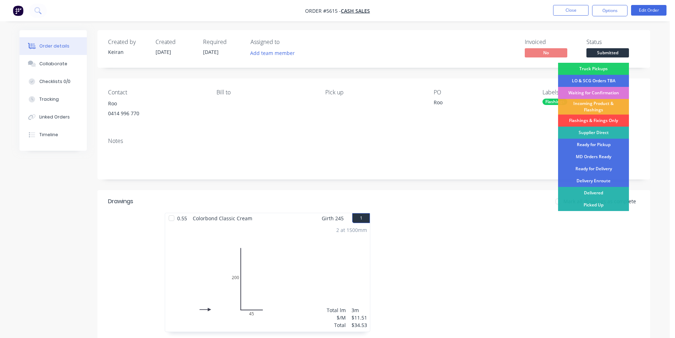
click at [592, 121] on div "Flashings & Fixings Only" at bounding box center [593, 120] width 71 height 12
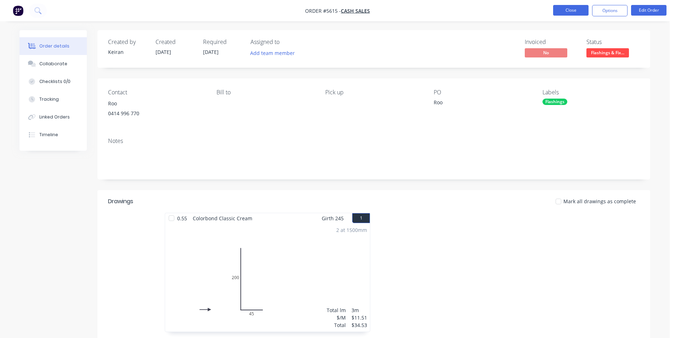
click at [581, 12] on button "Close" at bounding box center [570, 10] width 35 height 11
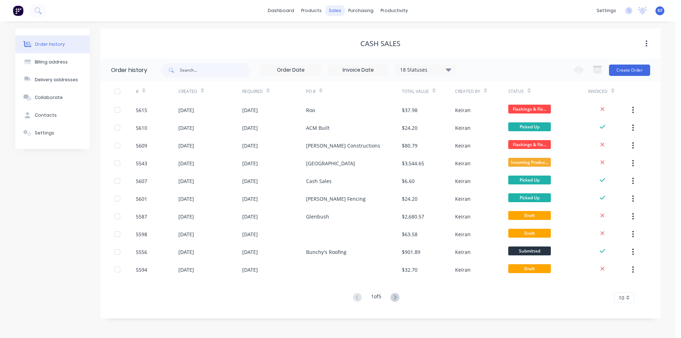
click at [330, 10] on div "sales" at bounding box center [334, 10] width 19 height 11
click at [353, 47] on div "Customers" at bounding box center [360, 48] width 26 height 6
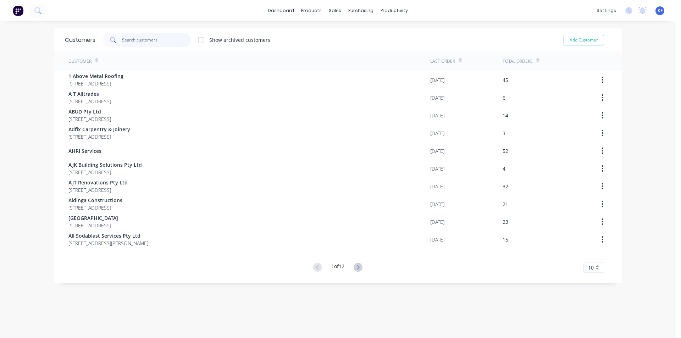
click at [136, 43] on input "text" at bounding box center [156, 40] width 69 height 14
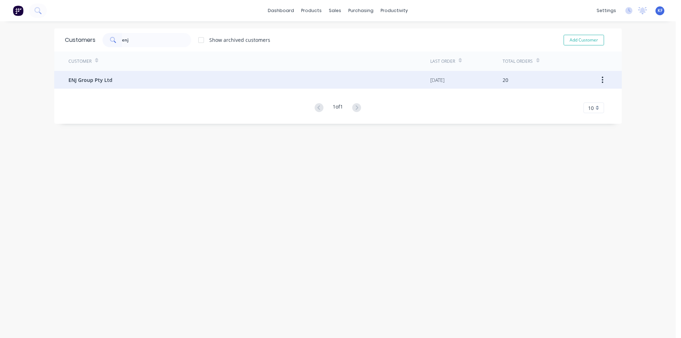
click at [411, 81] on div "ENJ Group Pty Ltd" at bounding box center [249, 80] width 362 height 18
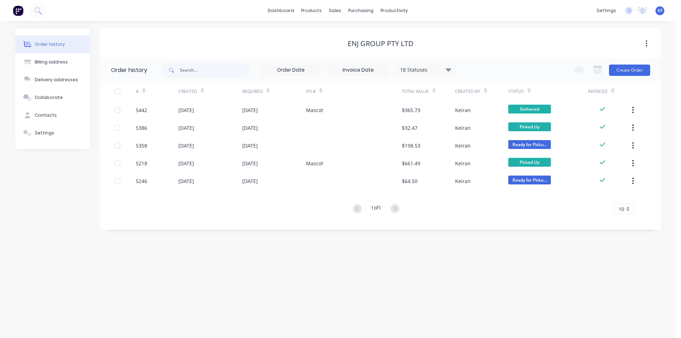
click at [623, 77] on div "Change order status Truck Pickups Submitted LO & SCG Orders TBA Waiting for Con…" at bounding box center [609, 69] width 81 height 23
click at [624, 74] on button "Create Order" at bounding box center [629, 70] width 41 height 11
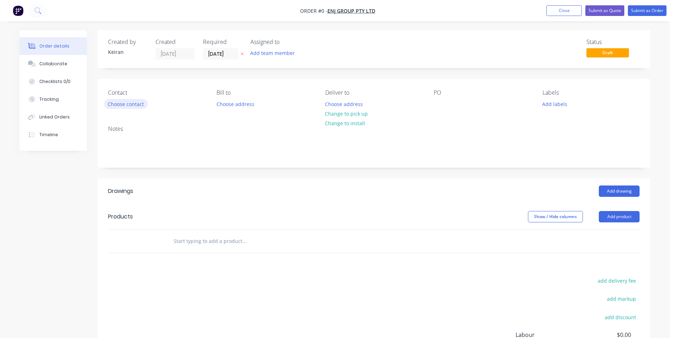
click at [140, 101] on button "Choose contact" at bounding box center [126, 104] width 44 height 10
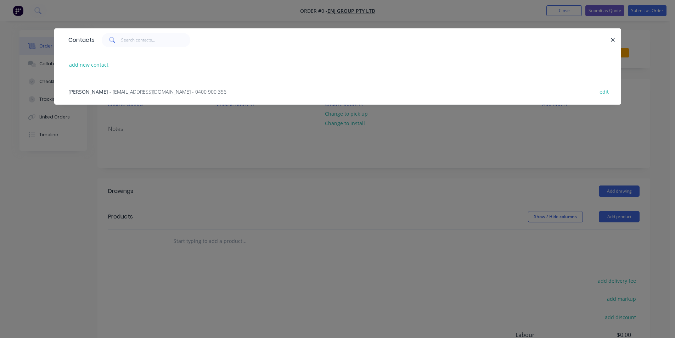
click at [127, 92] on span "- enjgroup@outlook.com - 0400 900 356" at bounding box center [168, 91] width 117 height 7
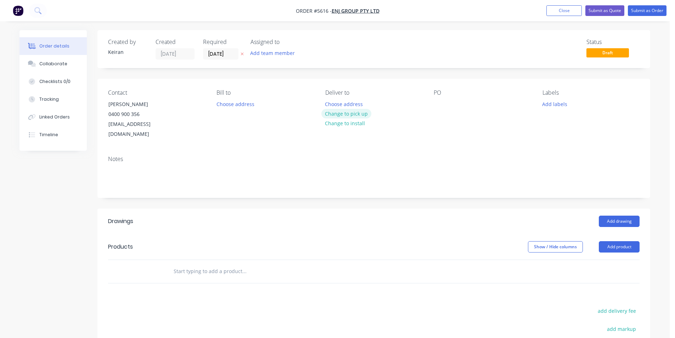
click at [352, 113] on button "Change to pick up" at bounding box center [346, 114] width 50 height 10
click at [262, 264] on input "text" at bounding box center [244, 271] width 142 height 14
click at [550, 103] on button "Add labels" at bounding box center [554, 104] width 33 height 10
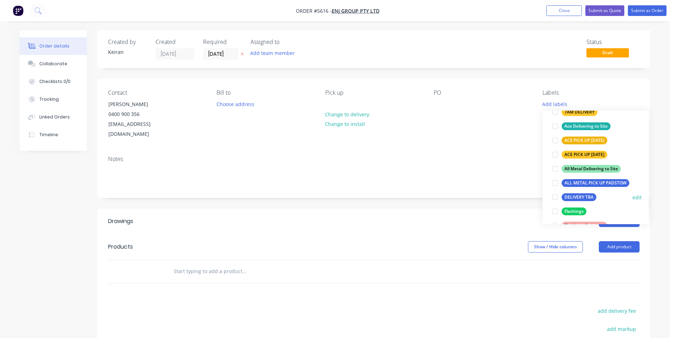
scroll to position [71, 0]
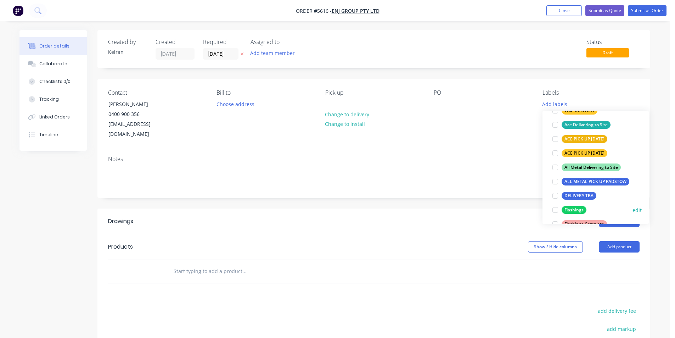
click at [555, 210] on div at bounding box center [555, 210] width 14 height 14
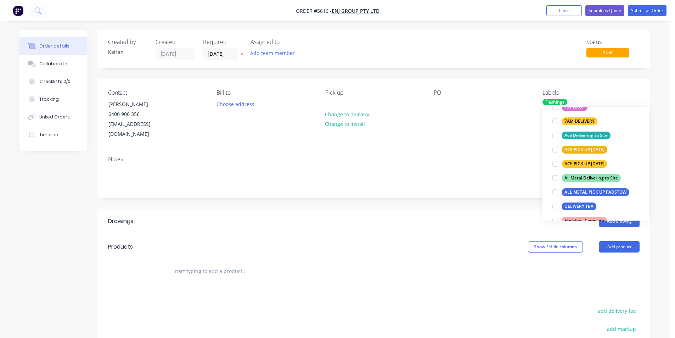
scroll to position [0, 0]
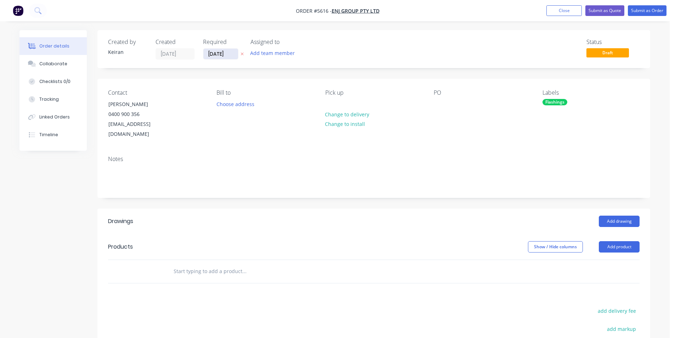
click at [222, 53] on input "27/08/25" at bounding box center [220, 54] width 35 height 11
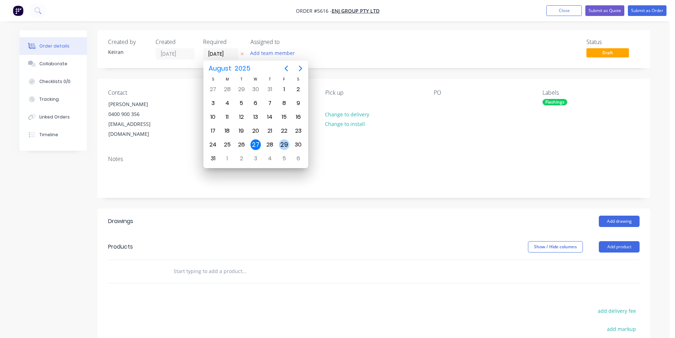
click at [283, 145] on div "29" at bounding box center [284, 144] width 11 height 11
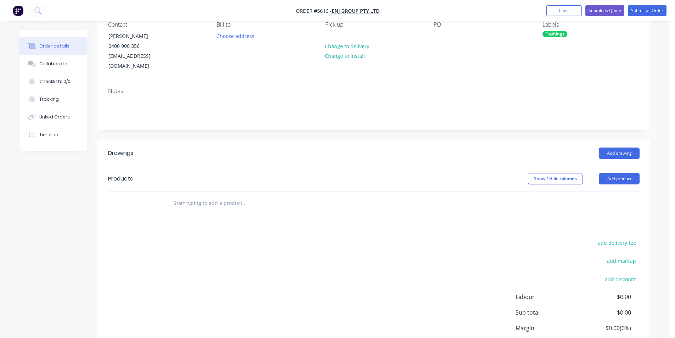
scroll to position [71, 0]
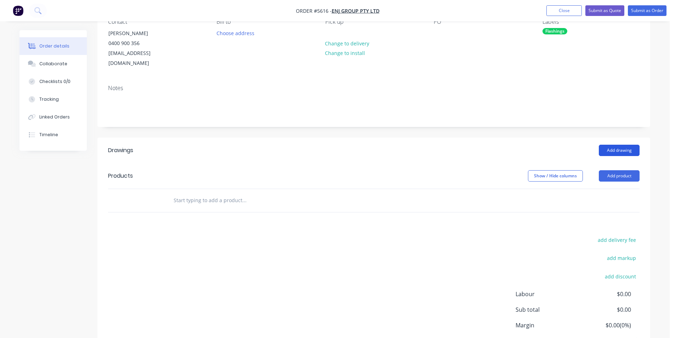
click at [623, 145] on button "Add drawing" at bounding box center [619, 150] width 41 height 11
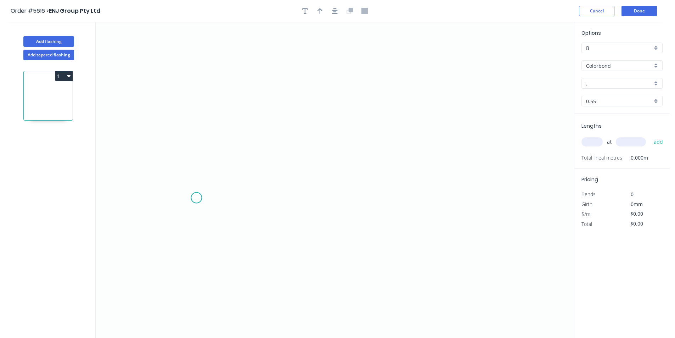
click at [199, 187] on icon "0" at bounding box center [335, 180] width 478 height 316
drag, startPoint x: 205, startPoint y: 48, endPoint x: 209, endPoint y: 48, distance: 3.9
click at [205, 48] on icon "0" at bounding box center [335, 180] width 478 height 316
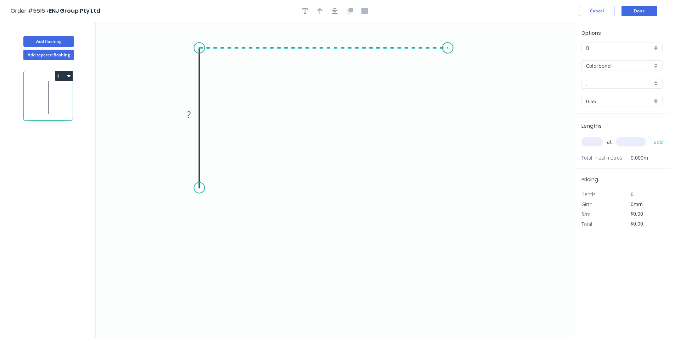
click at [448, 59] on icon "0 ?" at bounding box center [335, 180] width 478 height 316
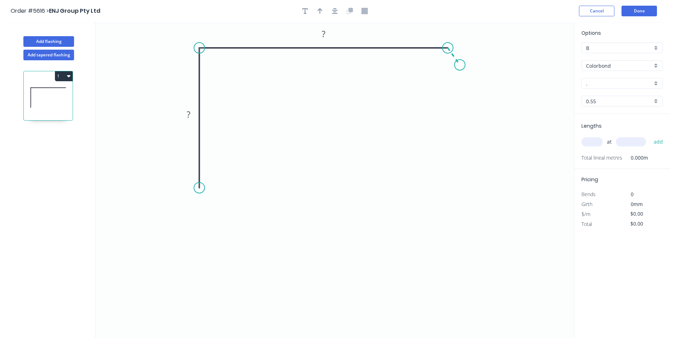
click at [460, 65] on icon "0 ? ?" at bounding box center [335, 180] width 478 height 316
click at [460, 65] on circle at bounding box center [460, 65] width 11 height 11
drag, startPoint x: 461, startPoint y: 68, endPoint x: 465, endPoint y: 64, distance: 5.8
click at [465, 64] on circle at bounding box center [465, 65] width 11 height 11
click at [199, 188] on circle at bounding box center [199, 187] width 11 height 11
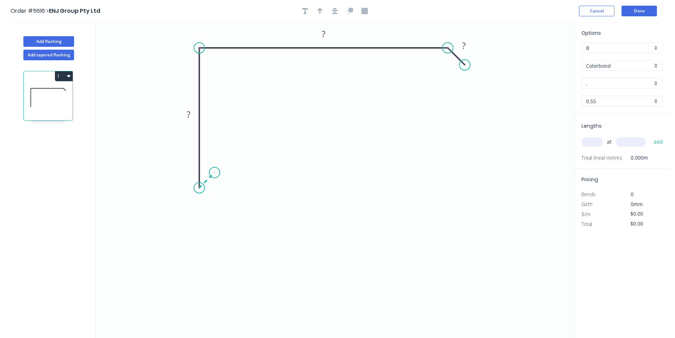
click at [214, 172] on icon "0 ? ? ?" at bounding box center [335, 180] width 478 height 316
click at [214, 172] on circle at bounding box center [214, 172] width 11 height 11
click at [336, 14] on icon "button" at bounding box center [335, 11] width 6 height 6
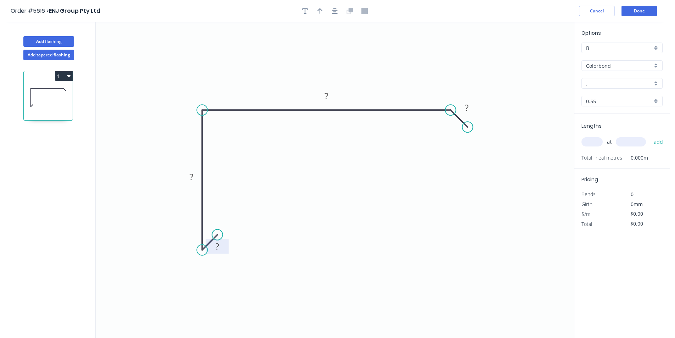
click at [225, 250] on rect at bounding box center [217, 246] width 23 height 15
click at [220, 245] on rect at bounding box center [217, 247] width 14 height 10
click at [317, 18] on header "Order #5616 > ENJ Group Pty Ltd Cancel Done" at bounding box center [335, 11] width 670 height 22
click at [318, 16] on button "button" at bounding box center [320, 11] width 11 height 11
drag, startPoint x: 463, startPoint y: 64, endPoint x: 412, endPoint y: 71, distance: 51.5
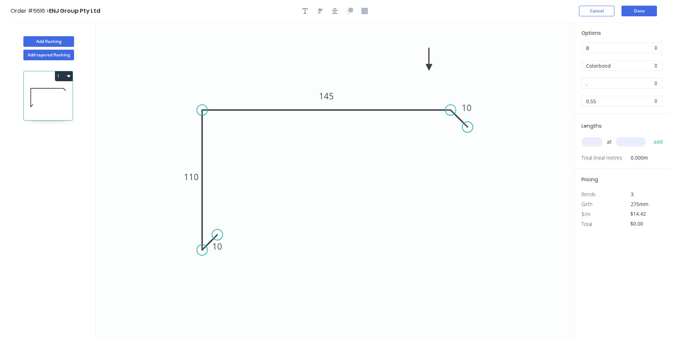
click at [426, 71] on icon at bounding box center [429, 59] width 6 height 23
click at [632, 87] on input "." at bounding box center [619, 83] width 66 height 7
click at [634, 99] on div "Woodland Grey" at bounding box center [622, 97] width 80 height 12
click at [591, 143] on input "text" at bounding box center [592, 141] width 21 height 9
click at [650, 136] on button "add" at bounding box center [658, 142] width 17 height 12
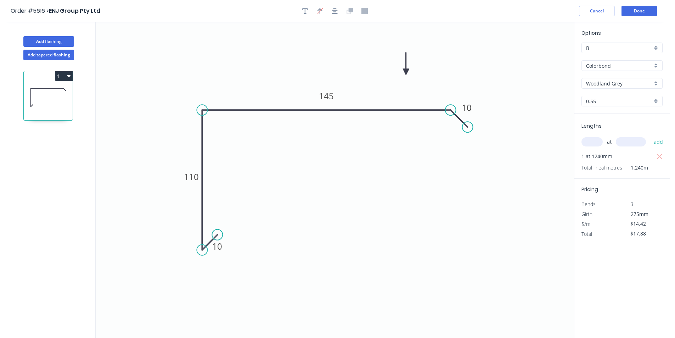
click at [69, 74] on icon "button" at bounding box center [69, 76] width 4 height 6
click at [54, 93] on div "Duplicate" at bounding box center [39, 94] width 55 height 10
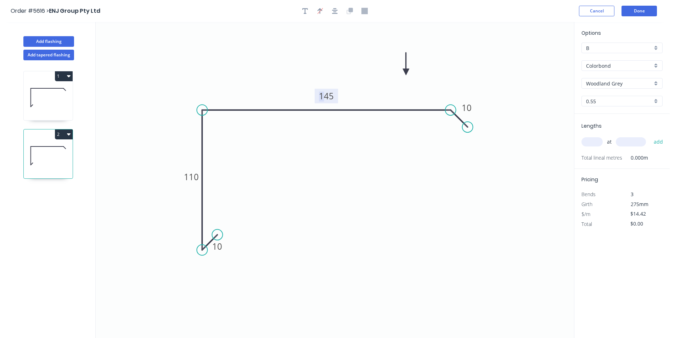
click at [324, 97] on tspan "145" at bounding box center [326, 96] width 15 height 12
click at [323, 97] on tspan "12045" at bounding box center [326, 96] width 25 height 12
click at [341, 95] on rect at bounding box center [326, 96] width 33 height 15
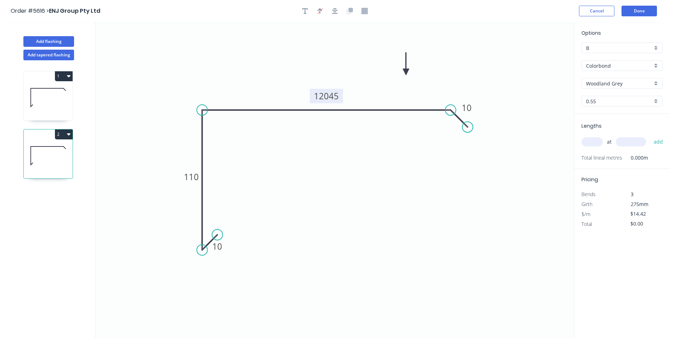
click at [340, 94] on rect at bounding box center [326, 96] width 33 height 15
click at [339, 96] on rect at bounding box center [326, 96] width 33 height 15
click at [336, 95] on tspan "12045" at bounding box center [326, 96] width 25 height 12
click at [592, 140] on input "text" at bounding box center [592, 141] width 21 height 9
click at [650, 136] on button "add" at bounding box center [658, 142] width 17 height 12
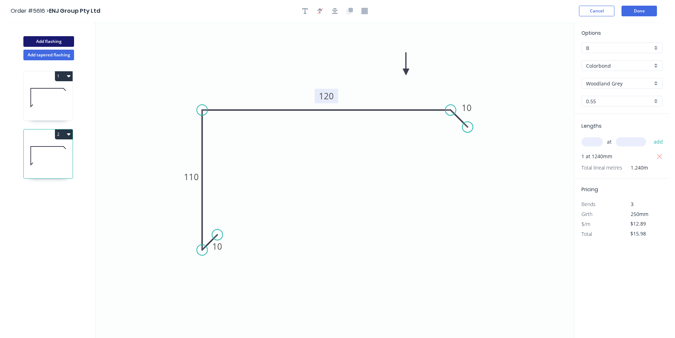
click at [48, 43] on button "Add flashing" at bounding box center [48, 41] width 51 height 11
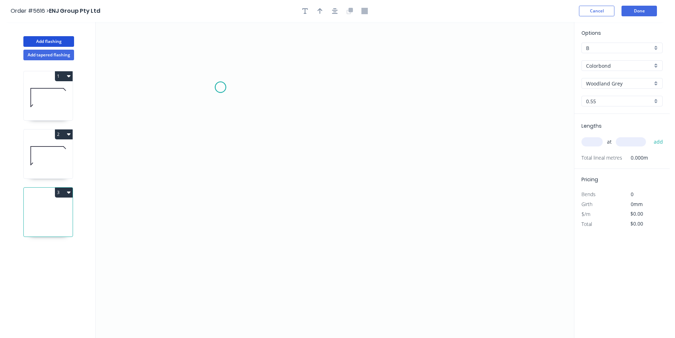
click at [220, 87] on icon "0" at bounding box center [335, 180] width 478 height 316
click at [219, 160] on icon "0" at bounding box center [335, 180] width 478 height 316
click at [471, 184] on icon "0 ?" at bounding box center [335, 180] width 478 height 316
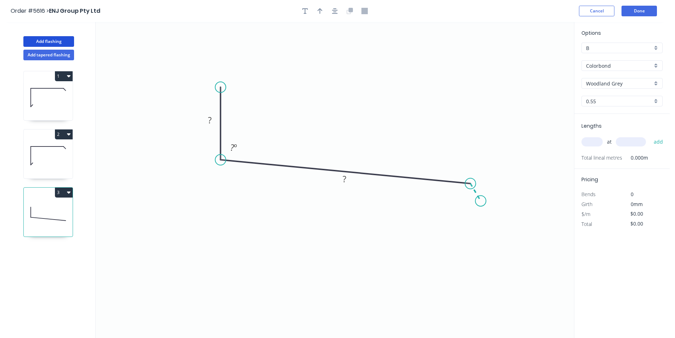
click at [481, 201] on icon "0 ? ? ? º" at bounding box center [335, 180] width 478 height 316
click at [467, 222] on div "Hide angle" at bounding box center [494, 223] width 71 height 15
click at [206, 124] on rect at bounding box center [210, 121] width 14 height 10
drag, startPoint x: 335, startPoint y: 10, endPoint x: 328, endPoint y: 13, distance: 7.6
click at [335, 10] on icon "button" at bounding box center [335, 11] width 6 height 6
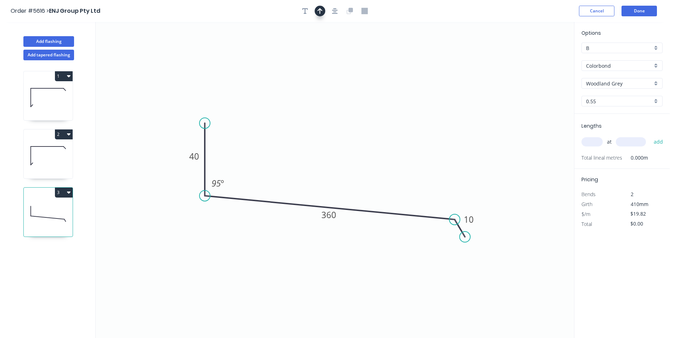
click at [320, 11] on icon "button" at bounding box center [320, 11] width 5 height 6
drag, startPoint x: 539, startPoint y: 57, endPoint x: 579, endPoint y: 158, distance: 108.9
click at [359, 140] on icon at bounding box center [361, 130] width 6 height 23
click at [598, 142] on input "text" at bounding box center [592, 141] width 21 height 9
click at [635, 10] on button "Done" at bounding box center [639, 11] width 35 height 11
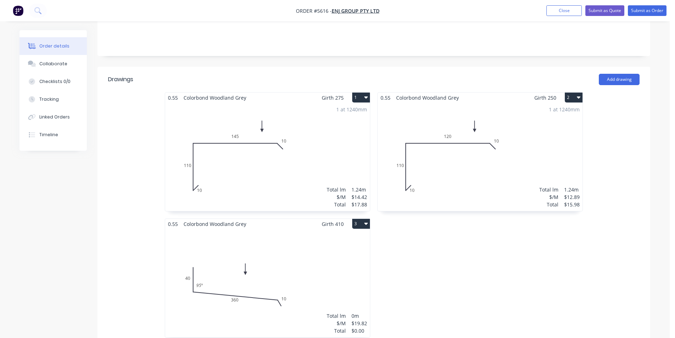
click at [313, 264] on div "Total lm $/M Total 0m $19.82 $0.00" at bounding box center [267, 283] width 205 height 108
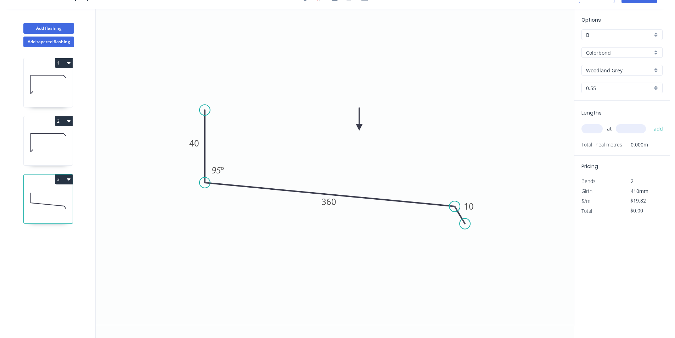
click at [594, 129] on input "text" at bounding box center [592, 128] width 21 height 9
click at [650, 123] on button "add" at bounding box center [658, 129] width 17 height 12
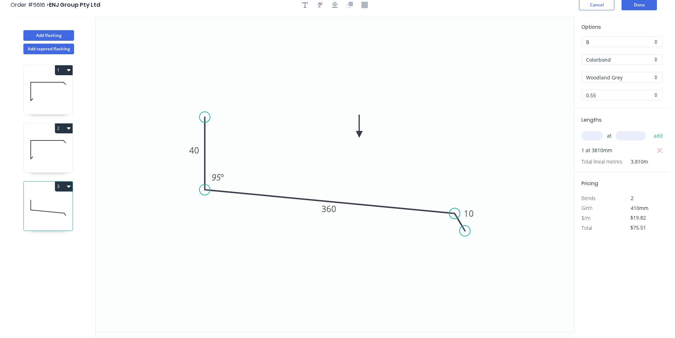
scroll to position [0, 0]
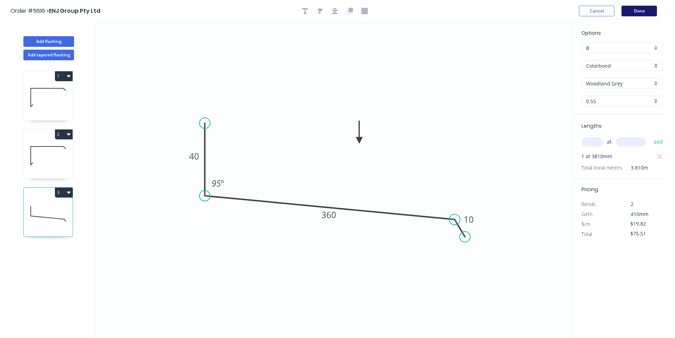
click at [637, 12] on button "Done" at bounding box center [639, 11] width 35 height 11
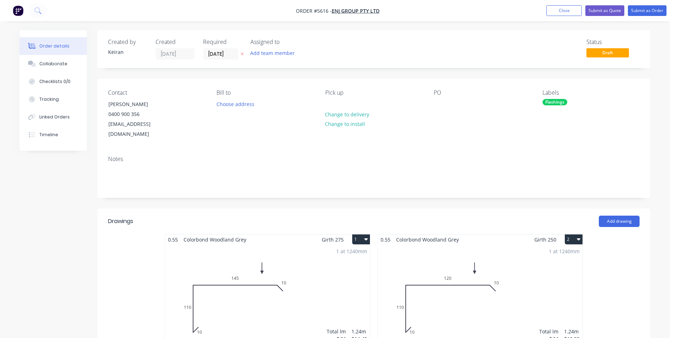
click at [633, 17] on nav "Order #5616 - ENJ Group Pty Ltd Add product Close Submit as Quote Submit as Ord…" at bounding box center [337, 10] width 675 height 21
click at [635, 14] on button "Submit as Order" at bounding box center [647, 10] width 39 height 11
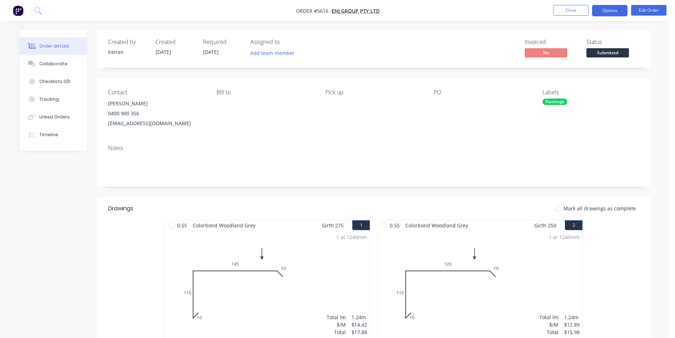
click at [604, 16] on button "Options" at bounding box center [609, 10] width 35 height 11
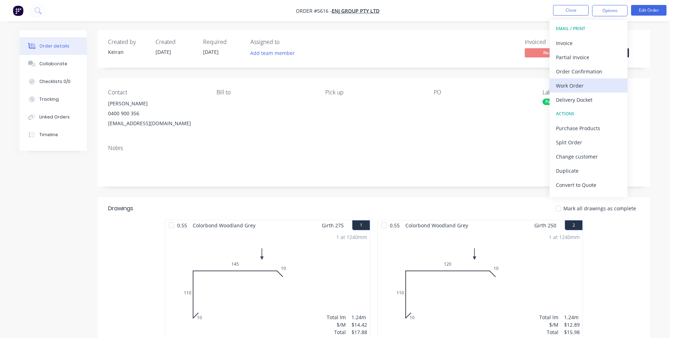
click at [588, 84] on div "Work Order" at bounding box center [588, 85] width 65 height 10
click at [588, 84] on div "Custom" at bounding box center [588, 85] width 65 height 10
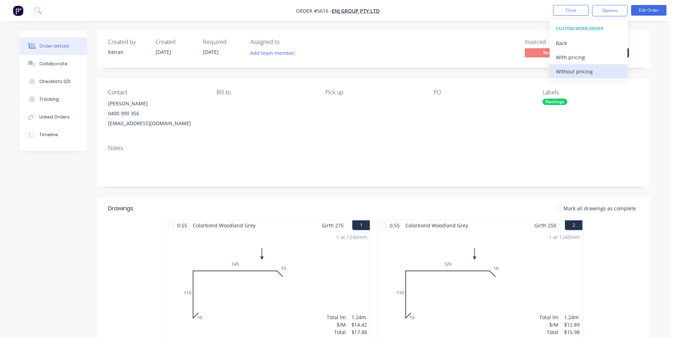
click at [585, 69] on div "Without pricing" at bounding box center [588, 71] width 65 height 10
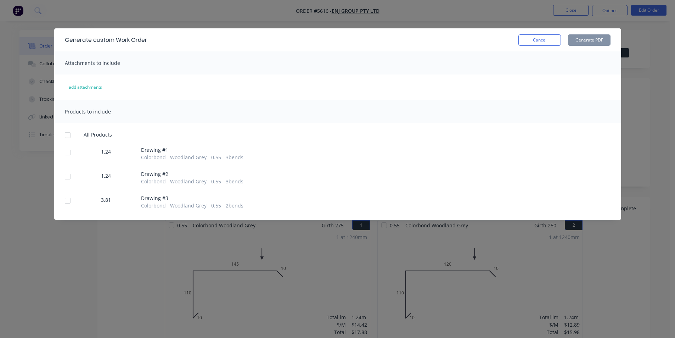
click at [71, 134] on div at bounding box center [68, 135] width 14 height 14
click at [593, 40] on button "Generate PDF" at bounding box center [589, 39] width 43 height 11
click at [532, 47] on div "Generate custom Work Order Cancel Generate PDF" at bounding box center [337, 39] width 567 height 23
click at [541, 43] on button "Cancel" at bounding box center [540, 39] width 43 height 11
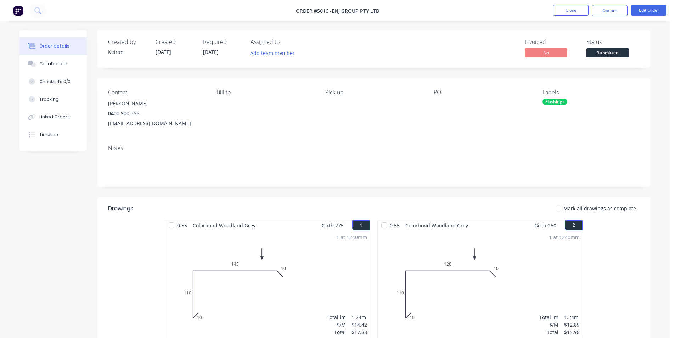
click at [604, 55] on span "Submitted" at bounding box center [608, 52] width 43 height 9
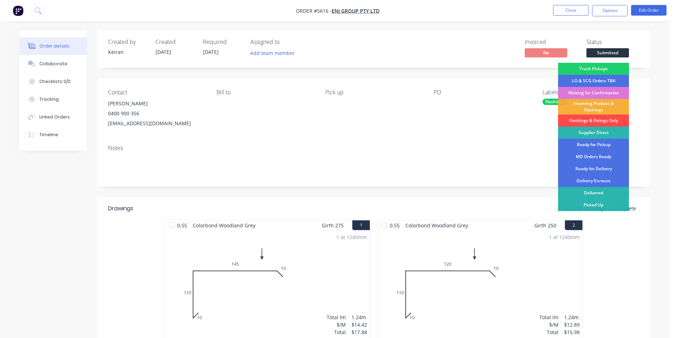
click at [601, 118] on div "Flashings & Fixings Only" at bounding box center [593, 120] width 71 height 12
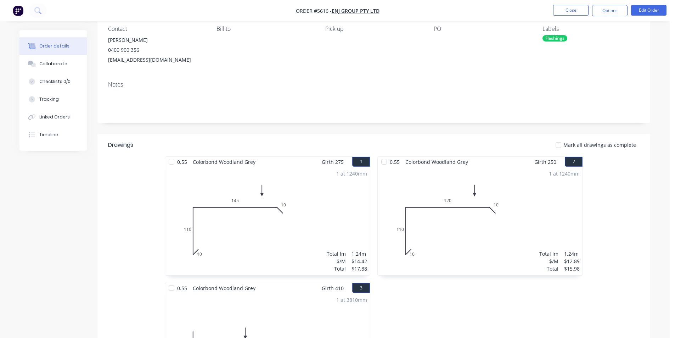
scroll to position [177, 0]
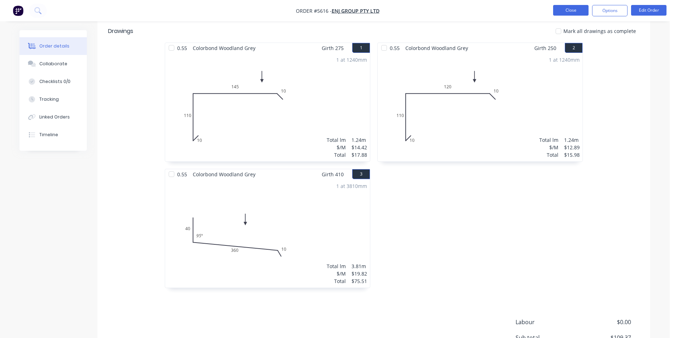
click at [565, 9] on button "Close" at bounding box center [570, 10] width 35 height 11
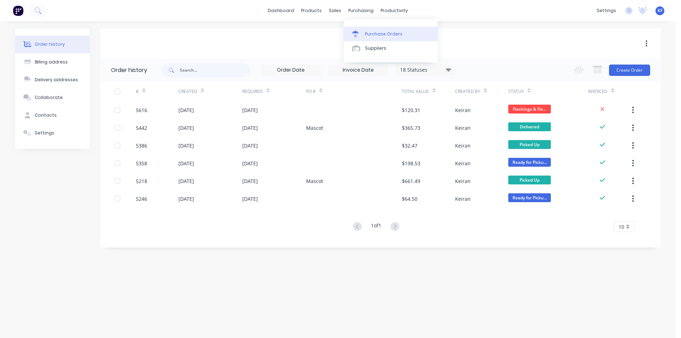
click at [379, 32] on div "Purchase Orders" at bounding box center [384, 34] width 38 height 6
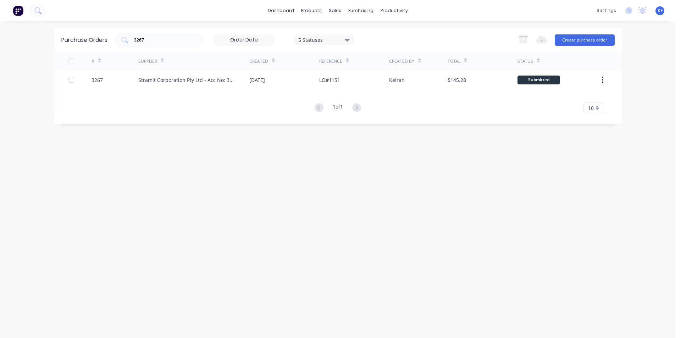
drag, startPoint x: 172, startPoint y: 42, endPoint x: 0, endPoint y: 28, distance: 172.2
click at [14, 36] on div "dashboard products sales purchasing productivity dashboard products Product Cat…" at bounding box center [337, 169] width 675 height 338
drag, startPoint x: 156, startPoint y: 40, endPoint x: 0, endPoint y: 52, distance: 156.4
click at [87, 45] on div "Purchase Orders 3264 5 Statuses 5 Statuses Export to Excel (XLSX) Create purcha…" at bounding box center [337, 39] width 567 height 23
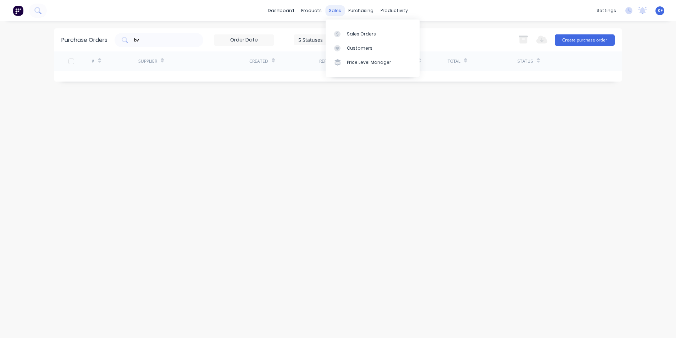
click at [330, 14] on div "sales" at bounding box center [334, 10] width 19 height 11
click at [346, 31] on link "Sales Orders" at bounding box center [372, 34] width 94 height 14
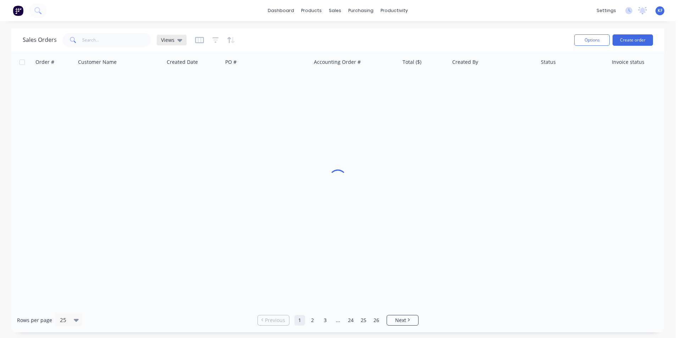
click at [163, 38] on span "Views" at bounding box center [167, 39] width 13 height 7
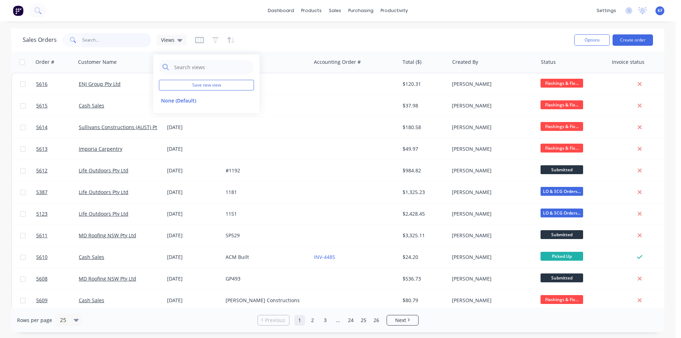
click at [128, 39] on input "text" at bounding box center [116, 40] width 69 height 14
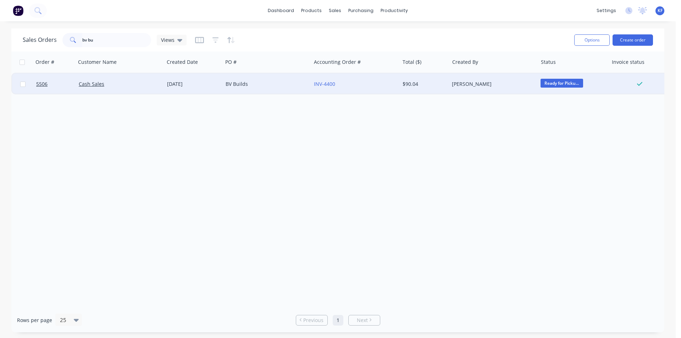
click at [263, 84] on div "BV Builds" at bounding box center [264, 83] width 79 height 7
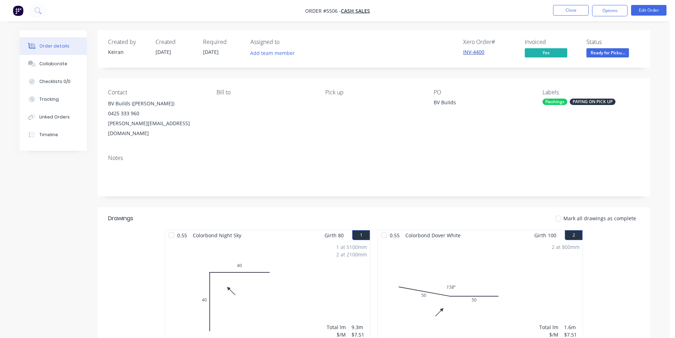
click at [467, 54] on link "INV-4400" at bounding box center [473, 52] width 21 height 7
click at [616, 9] on button "Options" at bounding box center [609, 10] width 35 height 11
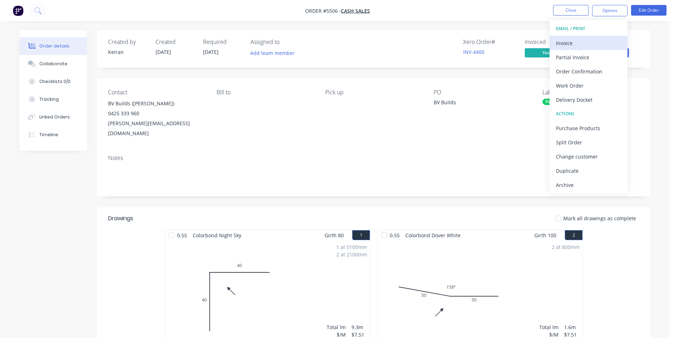
click at [594, 42] on div "Invoice" at bounding box center [588, 43] width 65 height 10
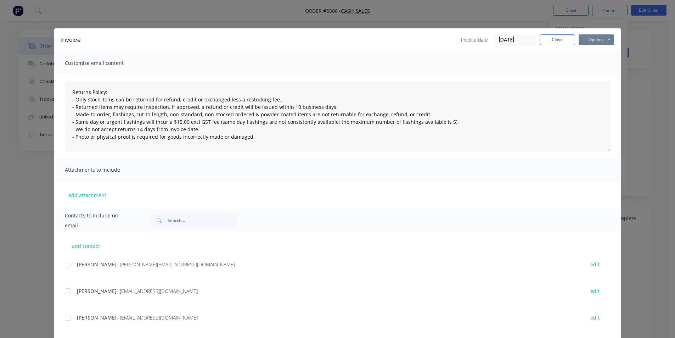
click at [599, 41] on button "Options" at bounding box center [596, 39] width 35 height 11
click at [593, 64] on button "Print" at bounding box center [601, 64] width 45 height 12
click at [561, 38] on button "Close" at bounding box center [557, 39] width 35 height 11
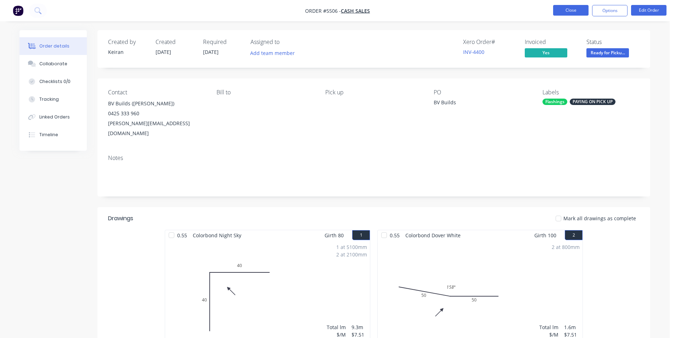
click at [578, 11] on button "Close" at bounding box center [570, 10] width 35 height 11
